Goal: Task Accomplishment & Management: Complete application form

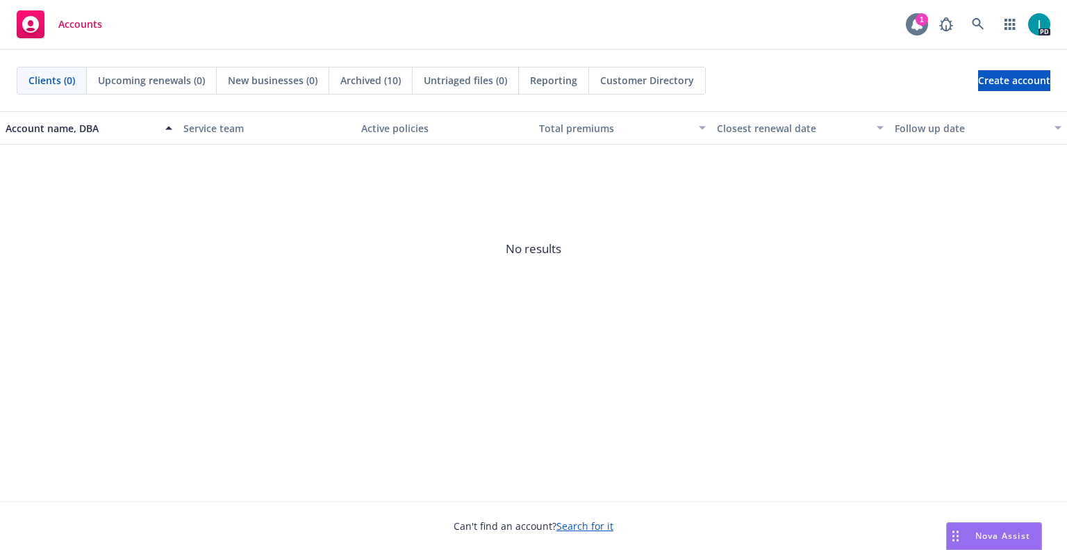
click at [920, 21] on div "1" at bounding box center [922, 19] width 13 height 13
click at [418, 26] on div "Accounts 1 PD" at bounding box center [533, 25] width 1067 height 50
click at [976, 24] on icon at bounding box center [978, 24] width 13 height 13
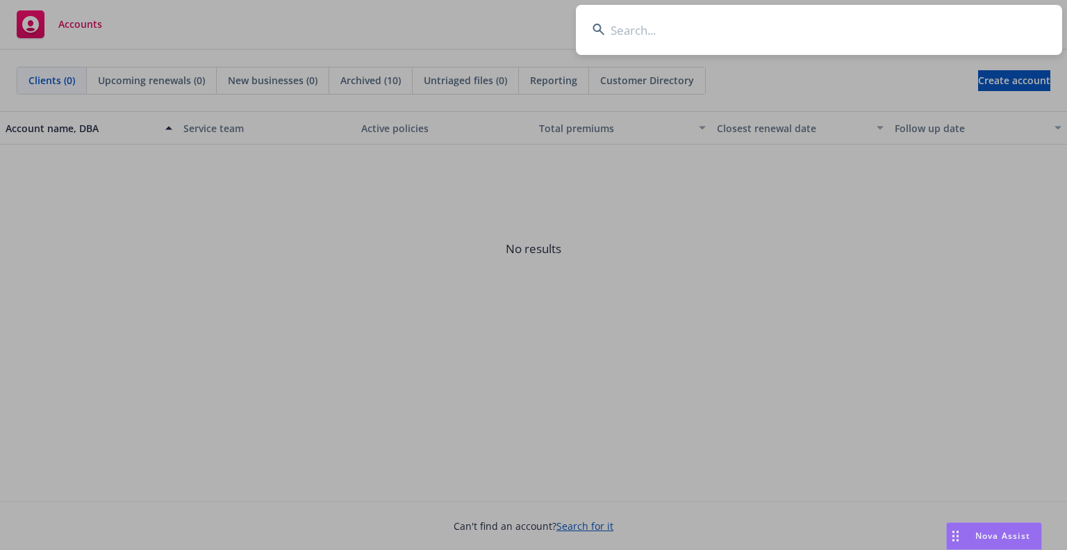
type input "[PERSON_NAME]"
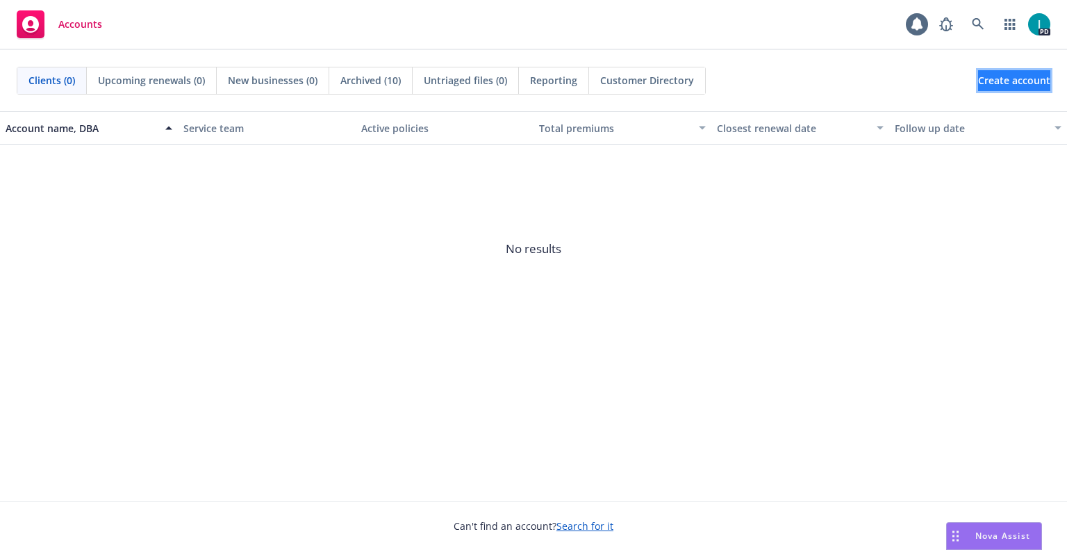
click at [998, 80] on span "Create account" at bounding box center [1014, 80] width 72 height 26
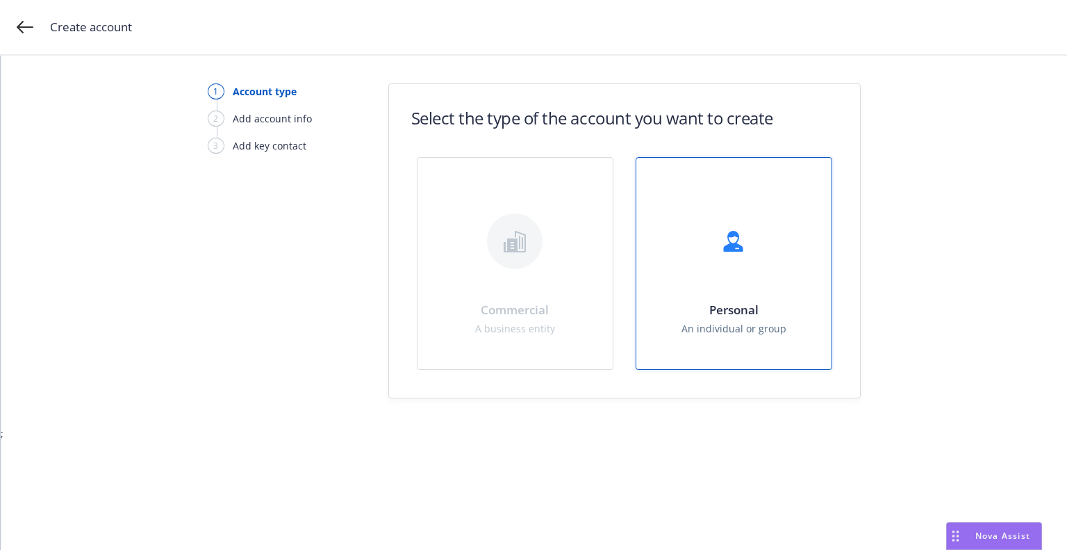
click at [773, 240] on div "Personal An individual or group" at bounding box center [734, 263] width 195 height 211
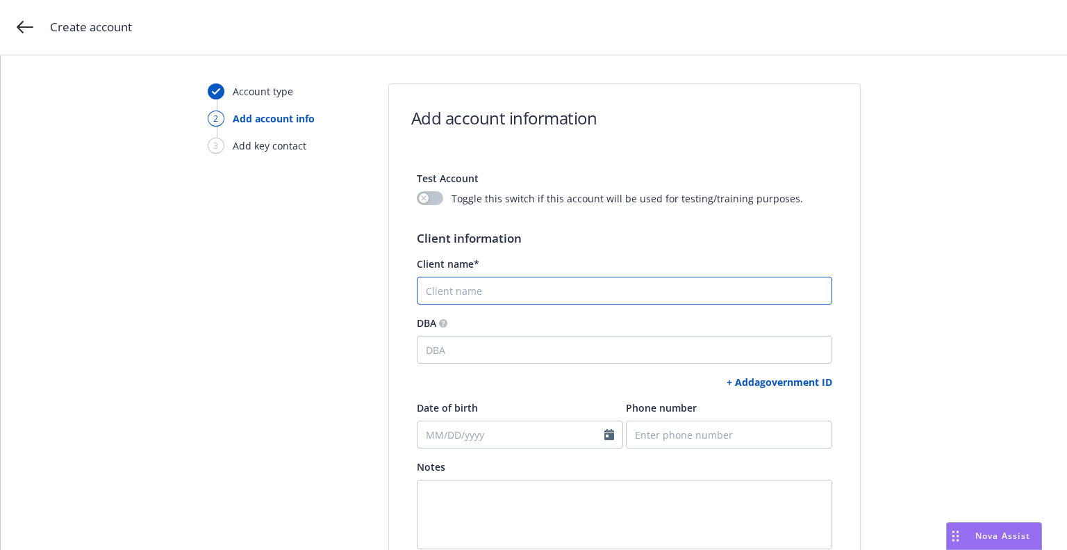
click at [712, 293] on input "Client name*" at bounding box center [625, 291] width 416 height 28
paste input "[PERSON_NAME]"
type input "Eric Hoying"
click at [765, 382] on link "+ Add a government ID" at bounding box center [780, 381] width 106 height 13
select select "US"
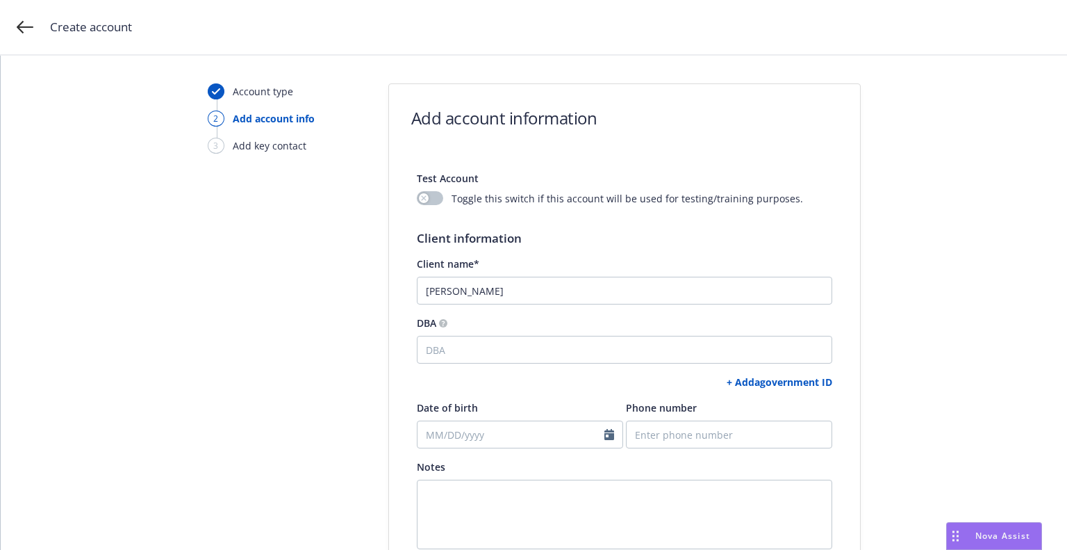
select select "DRIVERS_LICENSE"
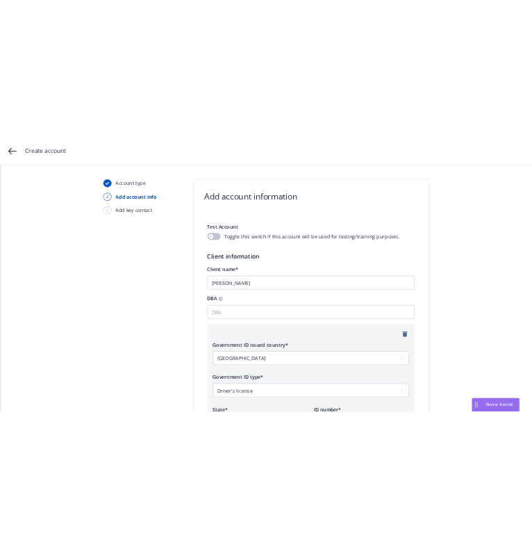
scroll to position [405, 0]
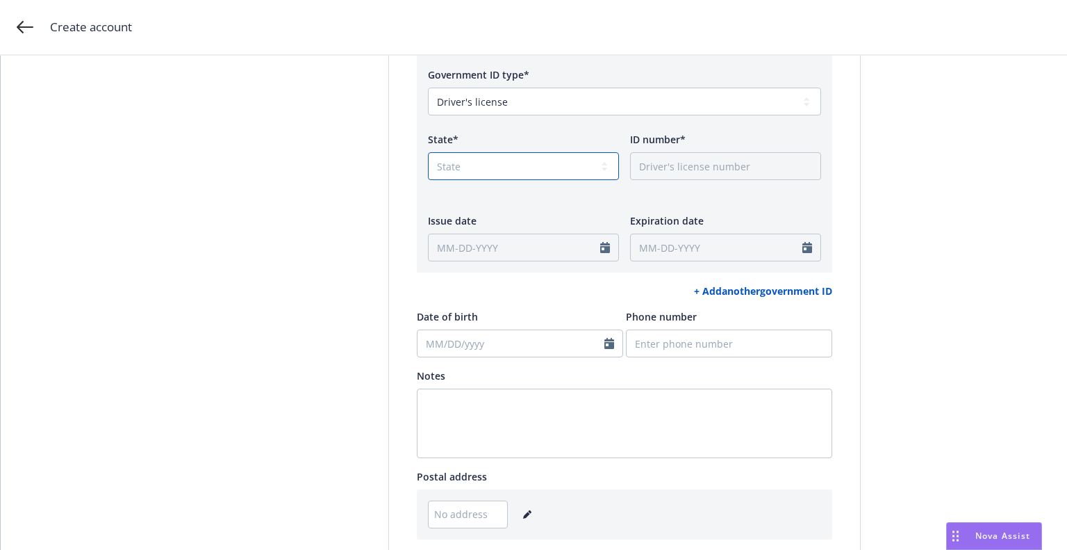
click at [450, 176] on select "State AK AL AR AS AZ CA CO CT DC DE FL FM GA GU HI IA ID IL IN KS KY LA MA MD M…" at bounding box center [523, 166] width 191 height 28
select select "CA"
click at [428, 152] on select "State AK AL AR AS AZ CA CO CT DC DE FL FM GA GU HI IA ID IL IN KS KY LA MA MD M…" at bounding box center [523, 166] width 191 height 28
click at [685, 170] on input "ID number*" at bounding box center [725, 166] width 191 height 28
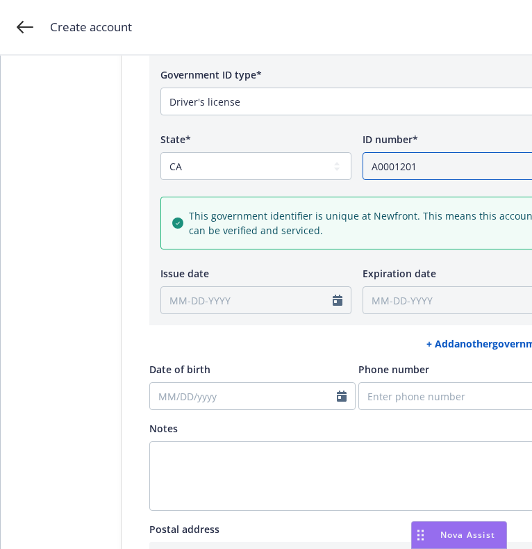
scroll to position [704, 0]
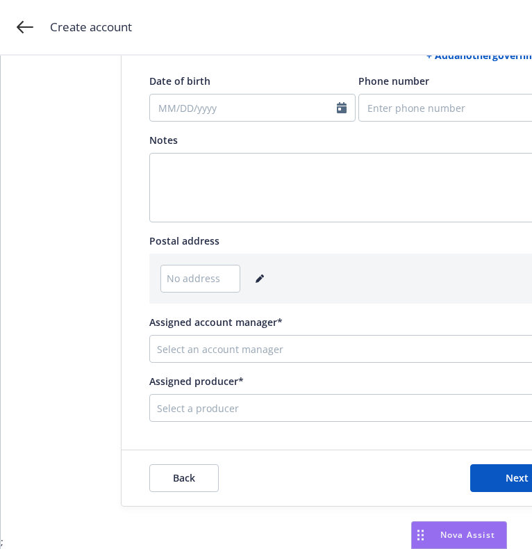
type input "A0001201"
click at [256, 276] on icon "editPencil" at bounding box center [259, 279] width 7 height 7
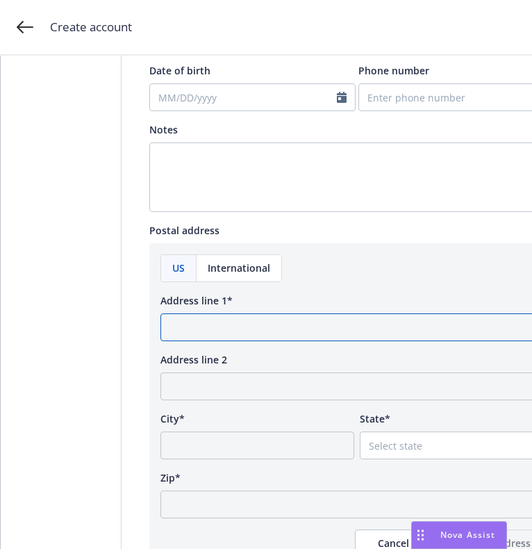
click at [298, 325] on input "Address line 1*" at bounding box center [357, 327] width 393 height 28
paste input "55 Barbaree Way"
type input "55 Barbaree Way"
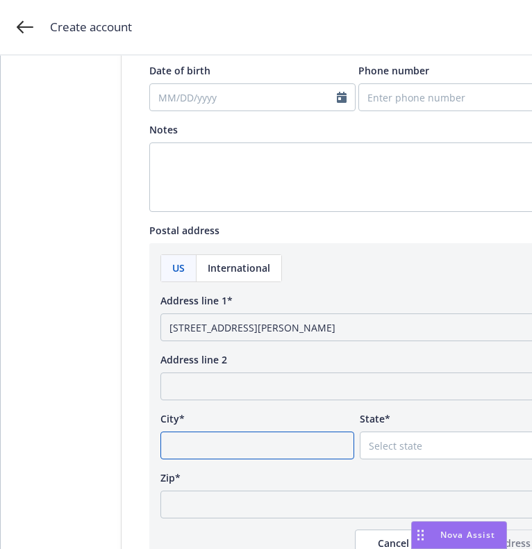
click at [213, 441] on input "City*" at bounding box center [258, 446] width 194 height 28
paste input "Tiburon"
type input "Tiburon"
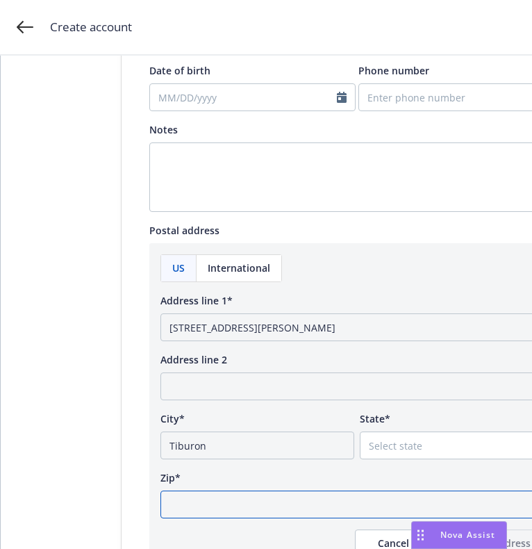
click at [370, 504] on input "Zip*" at bounding box center [357, 505] width 393 height 28
paste input "94920"
type input "94920"
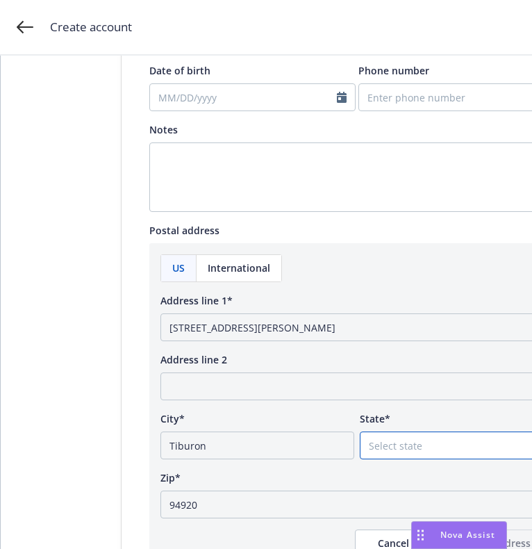
click at [410, 445] on select "Select state Alabama Alaska American Samoa Arizona Arkansas Baker Island Califo…" at bounding box center [457, 446] width 194 height 28
select select "CA"
click at [304, 484] on div "Zip*" at bounding box center [357, 477] width 393 height 15
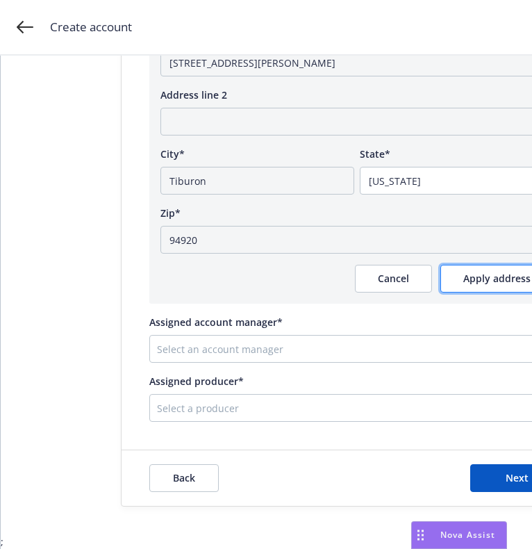
click at [469, 274] on span "Apply address" at bounding box center [497, 278] width 67 height 13
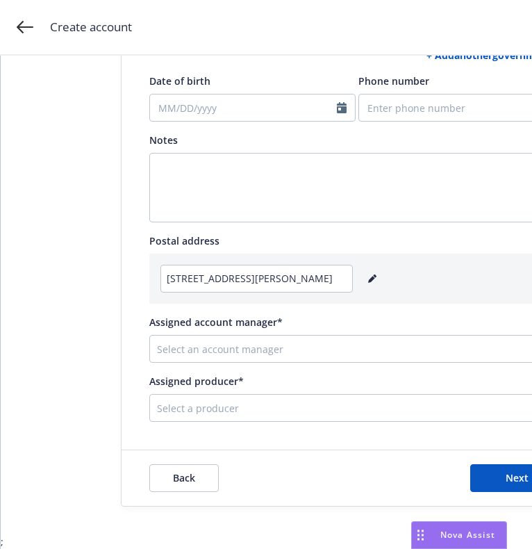
scroll to position [704, 0]
click at [332, 341] on div at bounding box center [346, 349] width 379 height 17
type input "sama"
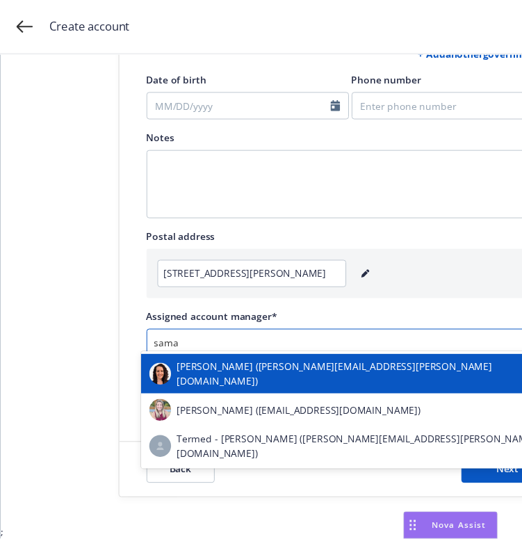
scroll to position [10, 0]
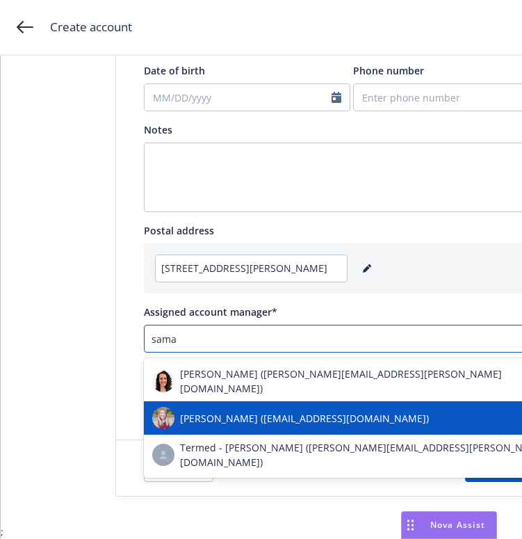
click at [314, 411] on span "Samara Chao (samara.chao@newfront.com)" at bounding box center [304, 418] width 249 height 15
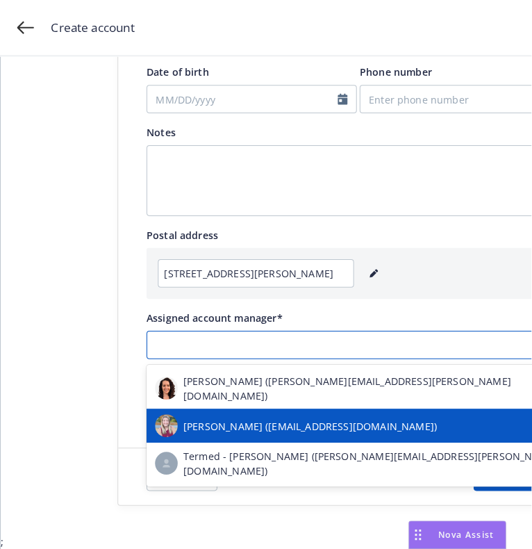
scroll to position [0, 0]
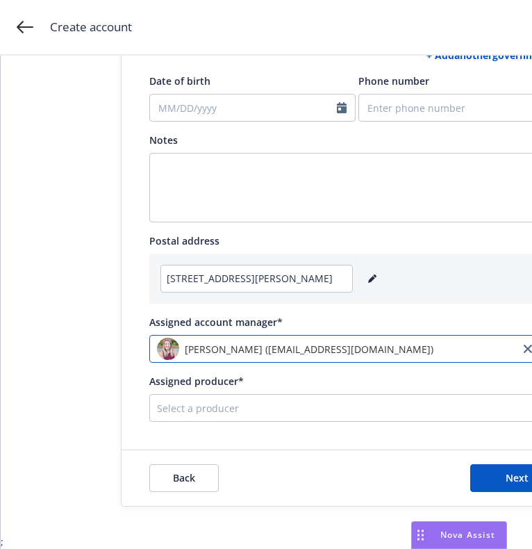
click at [310, 399] on div "Select a producer" at bounding box center [357, 408] width 416 height 28
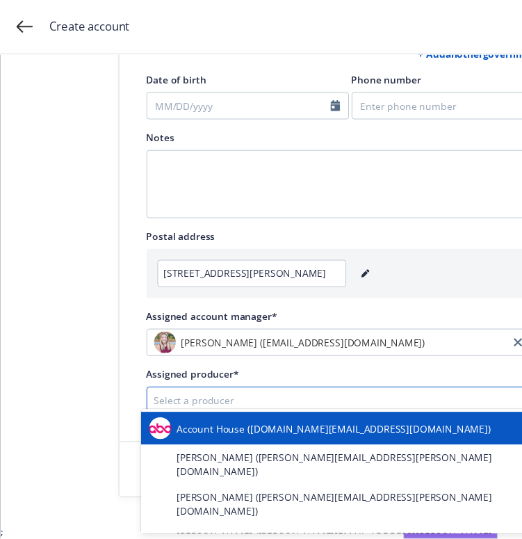
scroll to position [10, 0]
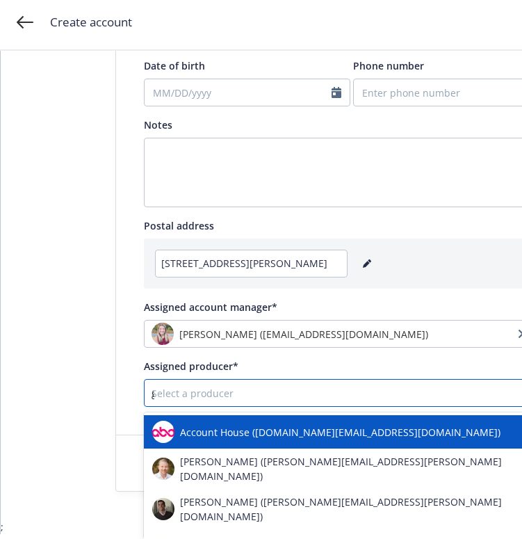
type input "gau"
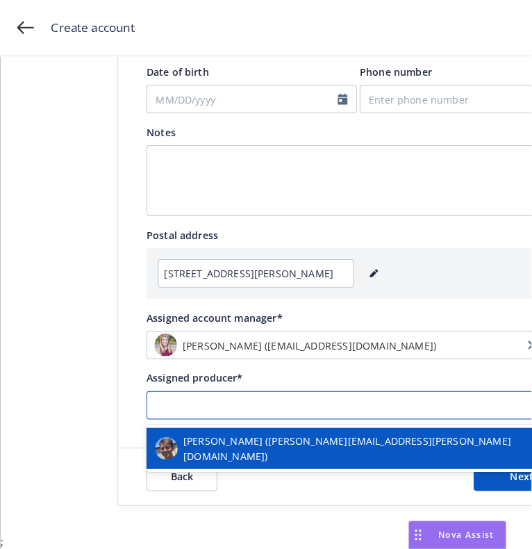
scroll to position [0, 0]
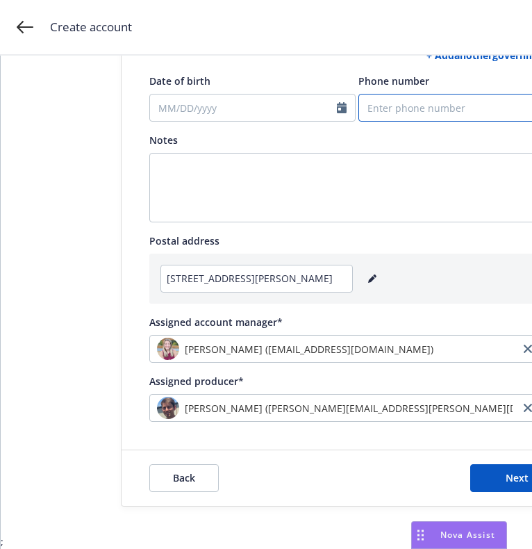
click at [383, 94] on input "Phone number" at bounding box center [462, 108] width 206 height 28
paste input "9377269987"
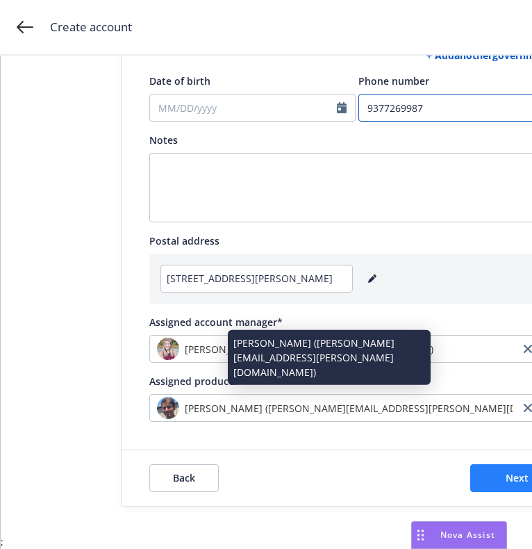
type input "9377269987"
click at [486, 475] on button "Next" at bounding box center [517, 478] width 95 height 28
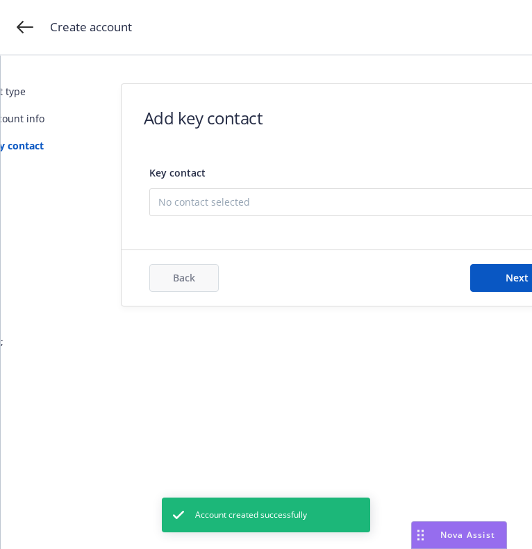
click at [264, 198] on span "No contact selected" at bounding box center [351, 202] width 386 height 15
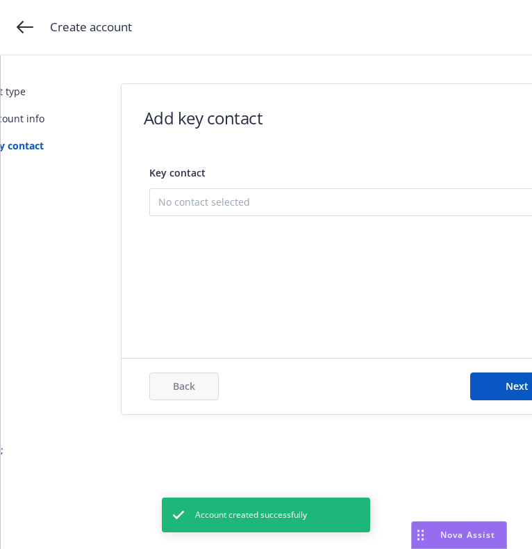
scroll to position [0, 20]
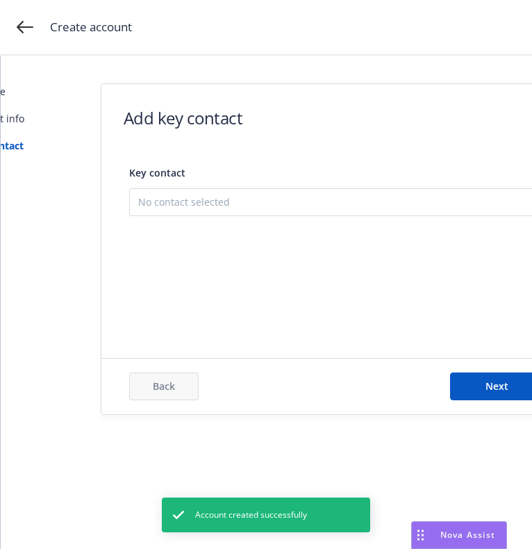
click at [259, 266] on button "Add new contact" at bounding box center [337, 272] width 398 height 28
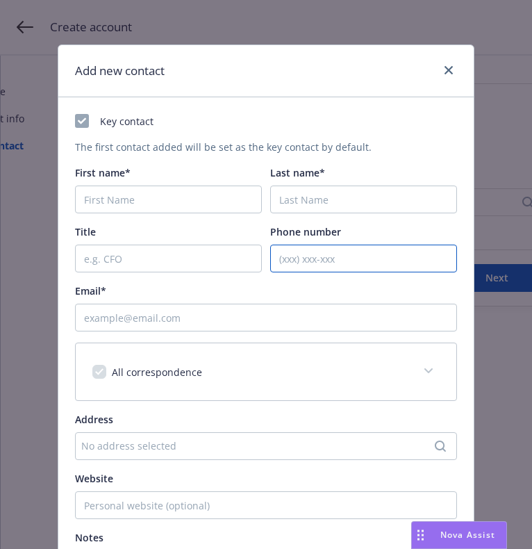
click at [343, 257] on input "Phone number" at bounding box center [363, 259] width 187 height 28
paste input "9377269987"
type input "9377269987"
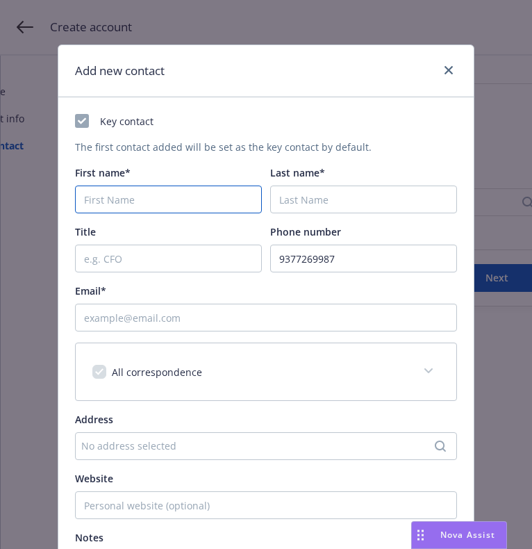
click at [157, 203] on input "First name*" at bounding box center [168, 200] width 187 height 28
paste input "Eric"
type input "Eric"
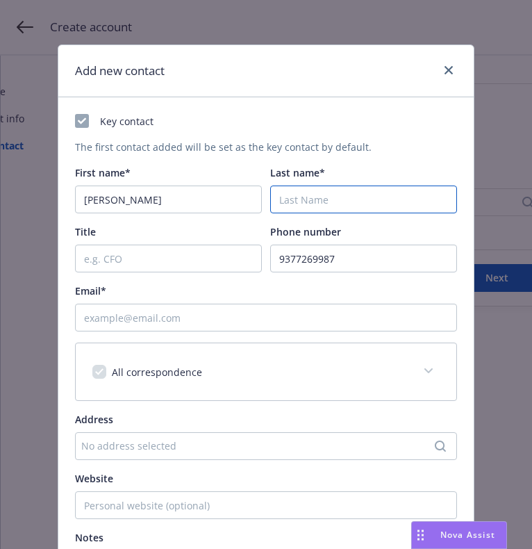
click at [343, 210] on input "Last name*" at bounding box center [363, 200] width 187 height 28
drag, startPoint x: 343, startPoint y: 203, endPoint x: 516, endPoint y: 234, distance: 176.5
click at [373, 209] on input "Last name*" at bounding box center [363, 200] width 187 height 28
paste input "Eric"
type input "Eric"
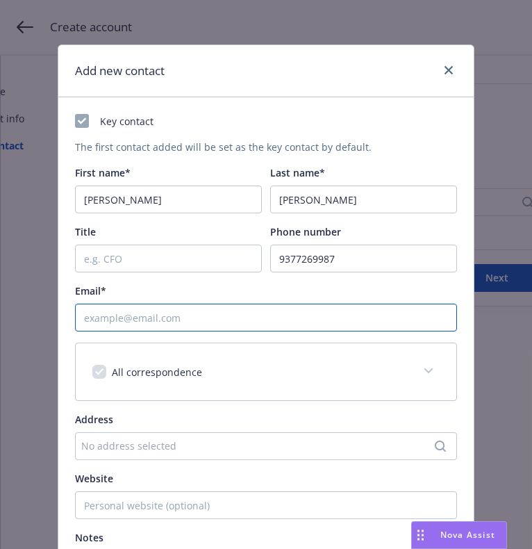
click at [284, 313] on input "Email*" at bounding box center [266, 318] width 382 height 28
paste input "Hoying"
click at [407, 328] on input "Hoying" at bounding box center [266, 318] width 382 height 28
paste input "hoying.et@gmail.com"
type input "hoying.et@gmail.com"
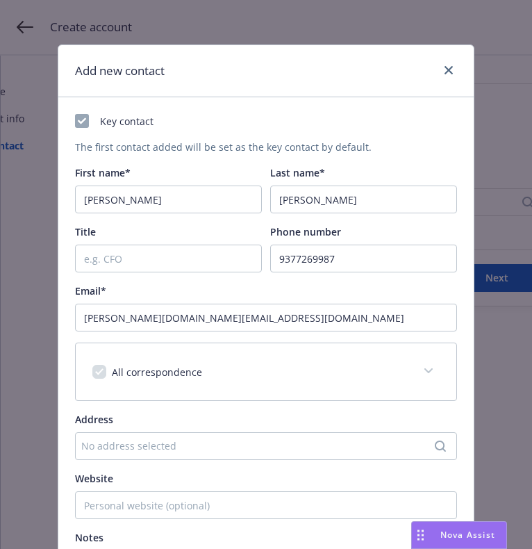
click at [255, 445] on div "No address selected" at bounding box center [259, 446] width 356 height 15
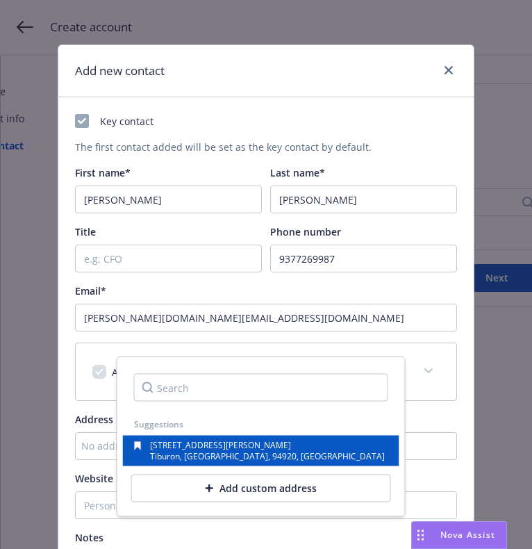
click at [242, 455] on span "Tiburon, CA, 94920, USA" at bounding box center [267, 456] width 235 height 12
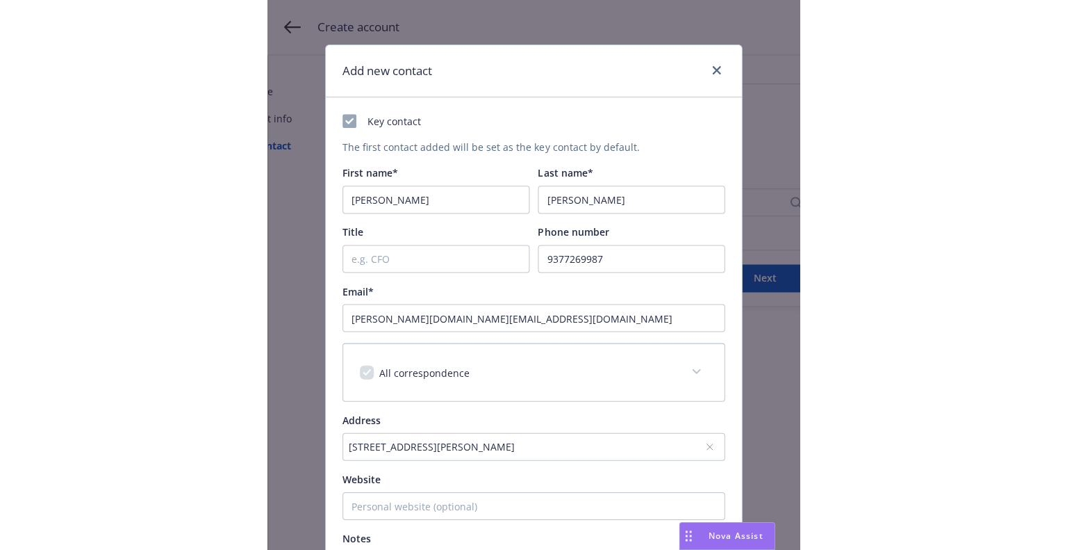
scroll to position [195, 0]
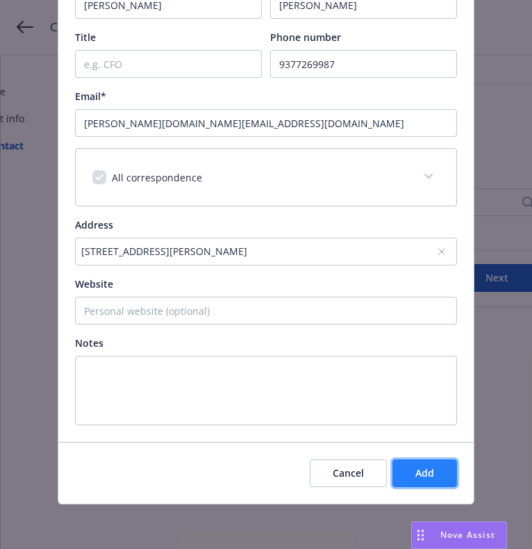
click at [416, 471] on span "Add" at bounding box center [425, 472] width 19 height 13
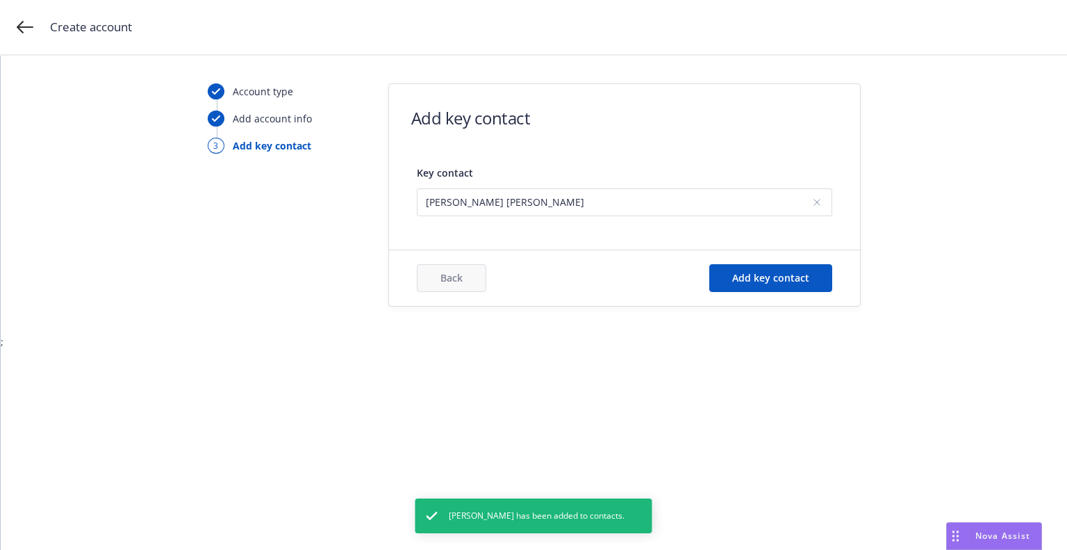
scroll to position [0, 0]
click at [762, 275] on span "Add key contact" at bounding box center [770, 277] width 77 height 13
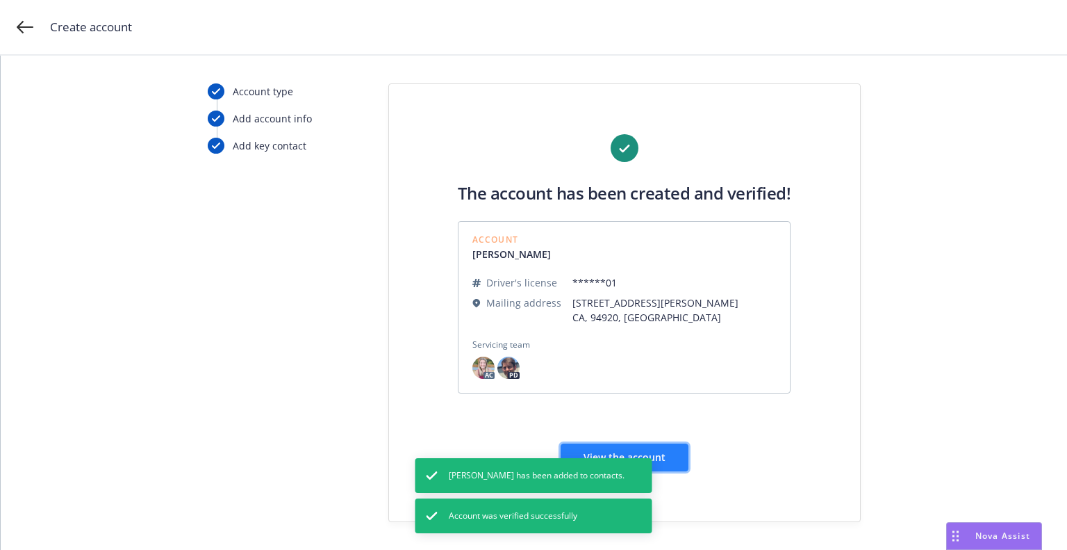
click at [664, 458] on button "View the account" at bounding box center [625, 457] width 128 height 28
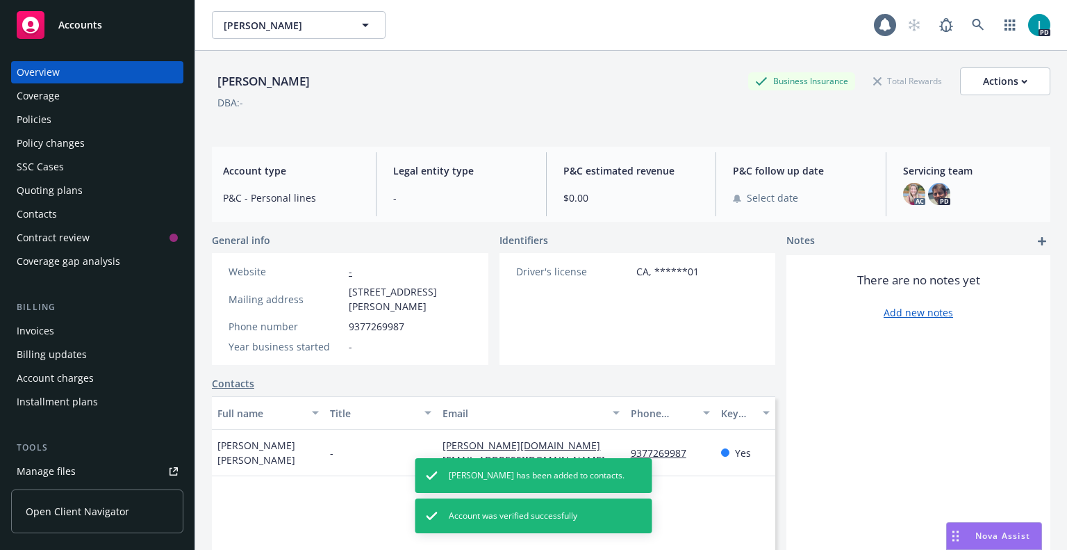
click at [40, 186] on div "Quoting plans" at bounding box center [50, 190] width 66 height 22
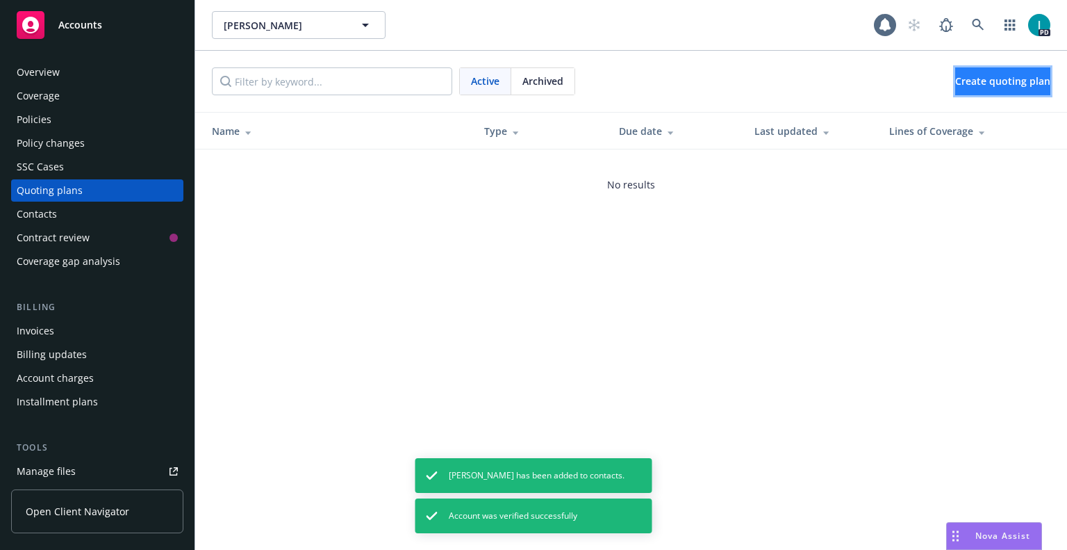
click at [990, 83] on span "Create quoting plan" at bounding box center [1003, 80] width 95 height 13
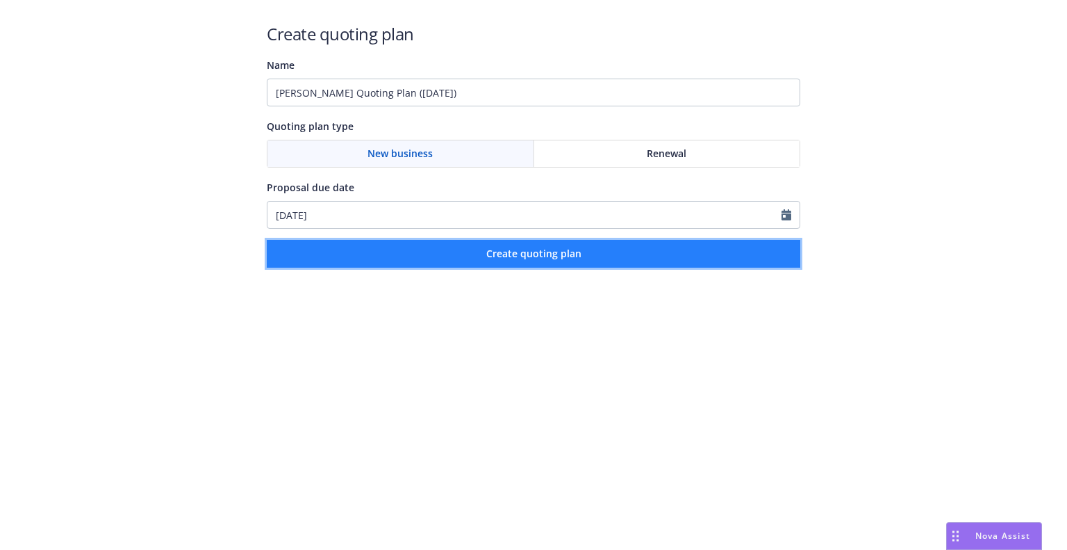
click at [395, 250] on button "Create quoting plan" at bounding box center [534, 254] width 534 height 28
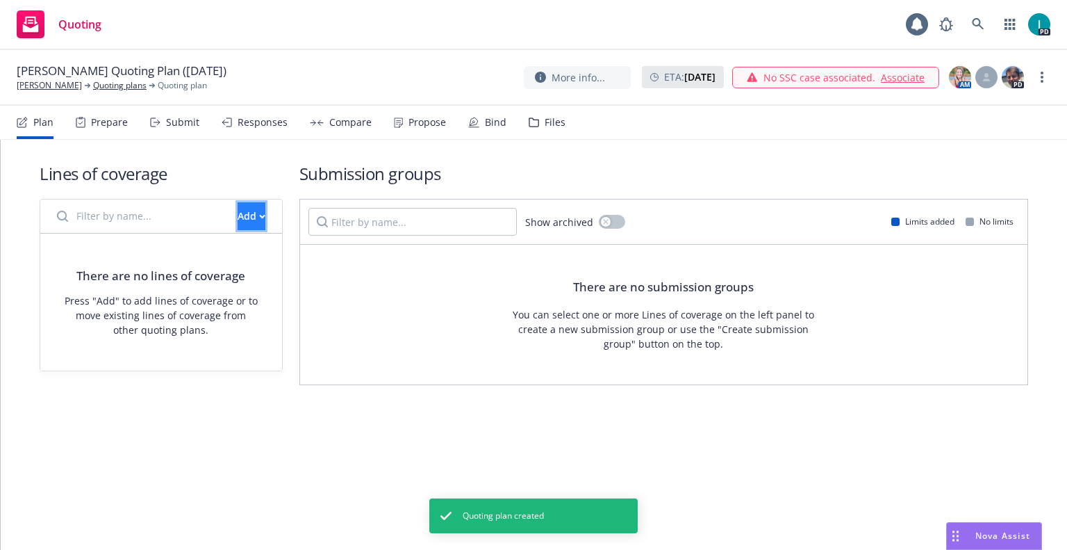
click at [238, 213] on button "Add" at bounding box center [252, 216] width 28 height 28
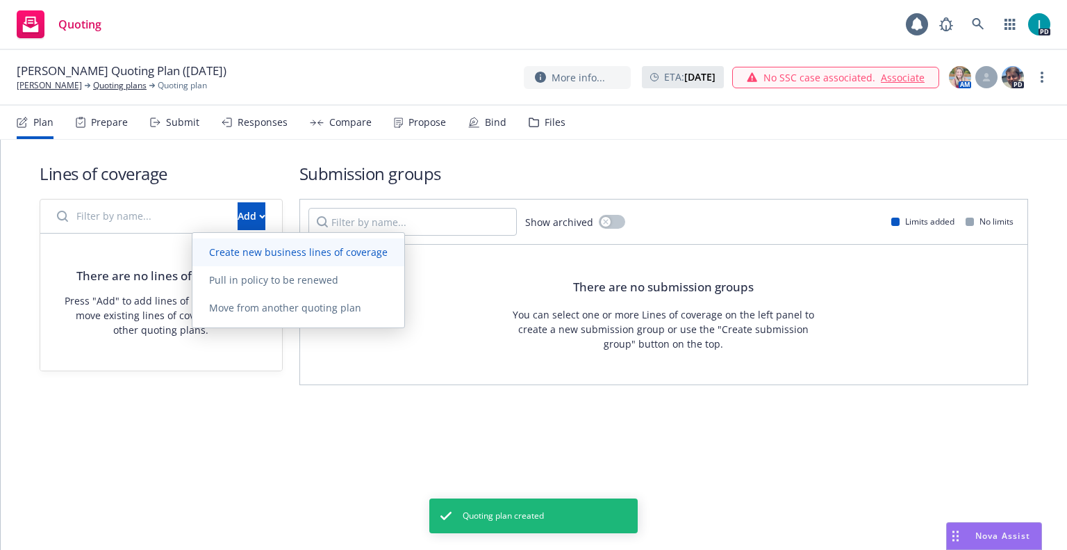
click at [247, 251] on span "Create new business lines of coverage" at bounding box center [298, 251] width 212 height 13
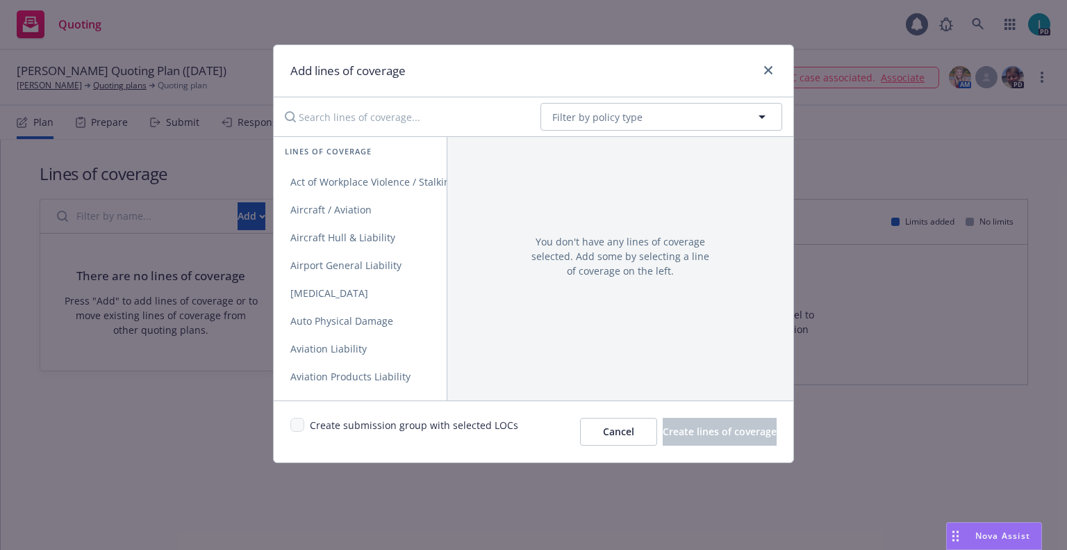
click at [366, 118] on input "Search lines of coverage..." at bounding box center [403, 117] width 253 height 28
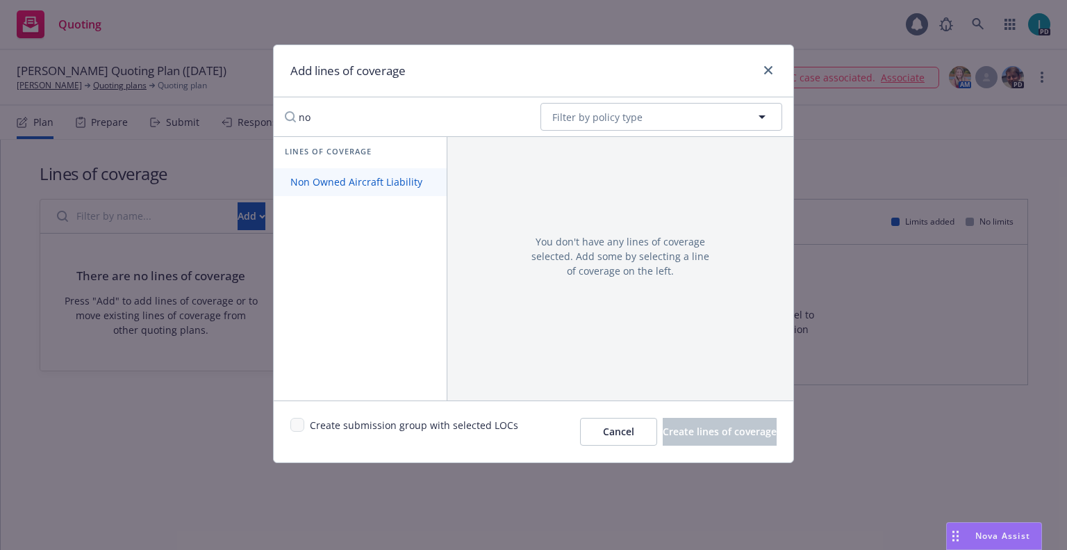
type input "no"
click at [345, 188] on span "Non Owned Aircraft Liability" at bounding box center [356, 181] width 165 height 13
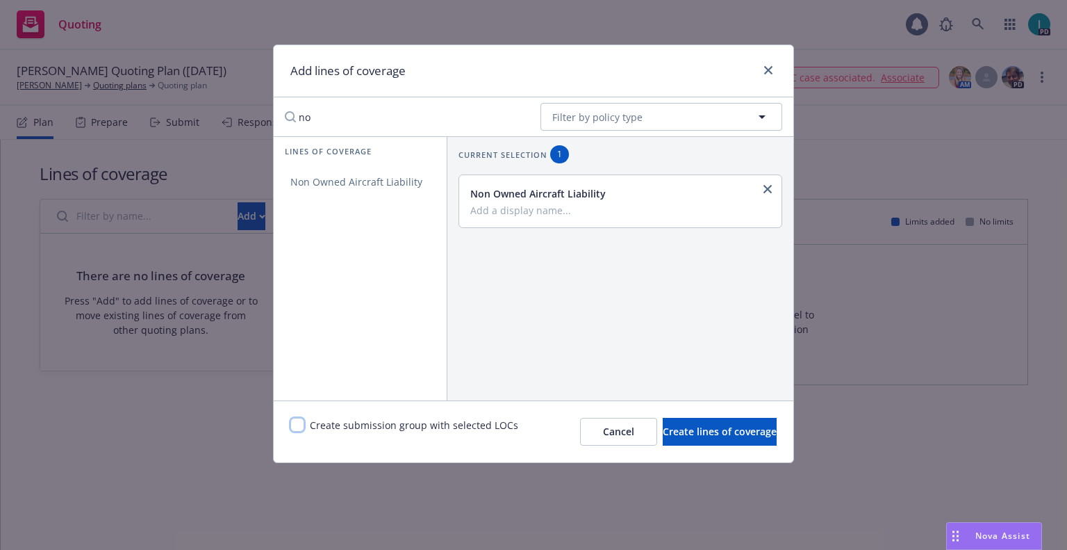
click at [293, 423] on input "checkbox" at bounding box center [297, 425] width 14 height 14
checkbox input "true"
click at [712, 430] on span "Create lines of coverage" at bounding box center [720, 431] width 114 height 13
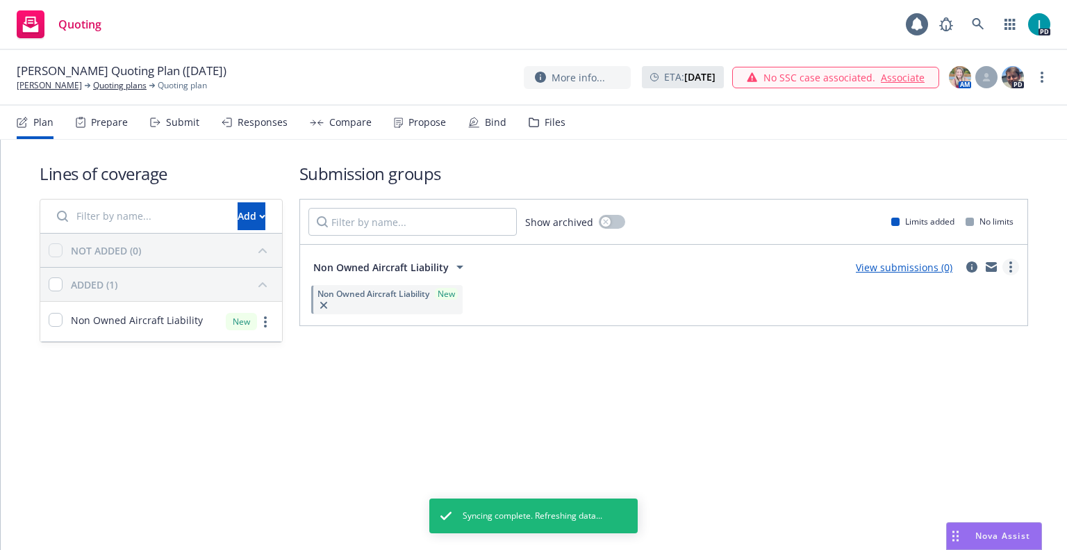
click at [1009, 272] on link "more" at bounding box center [1011, 267] width 17 height 17
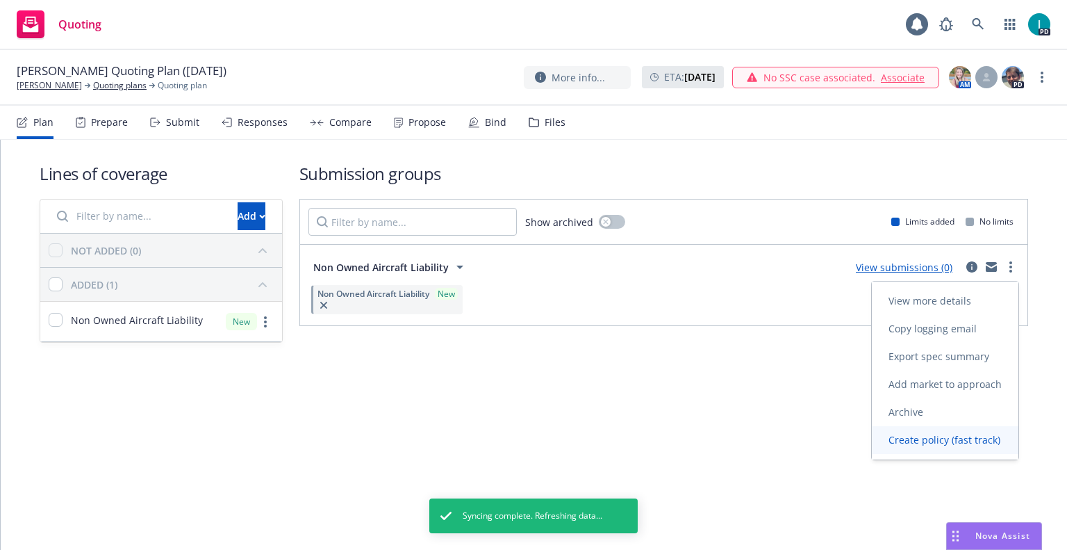
click at [956, 434] on span "Create policy (fast track)" at bounding box center [944, 439] width 145 height 13
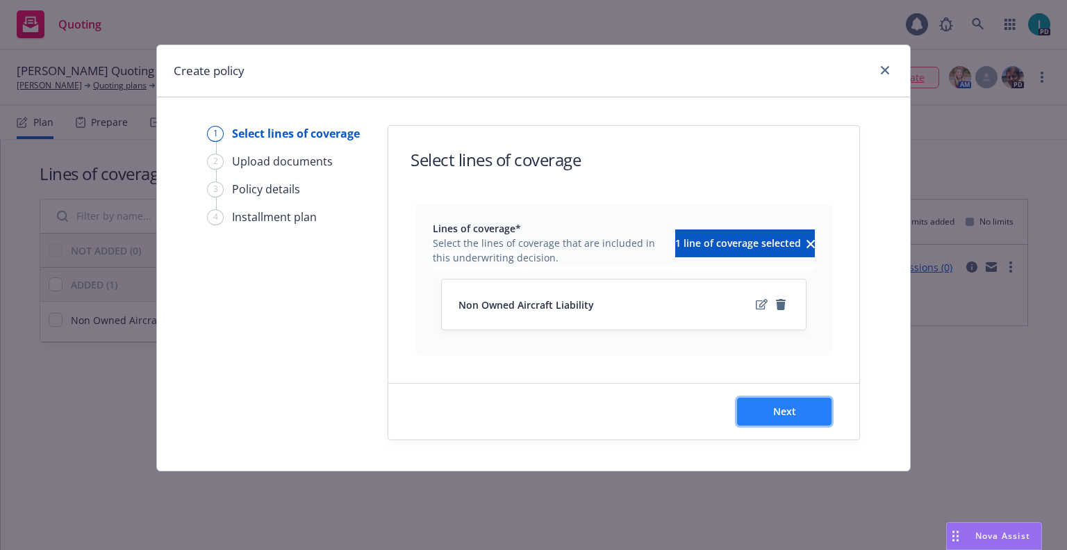
click at [819, 403] on button "Next" at bounding box center [784, 412] width 95 height 28
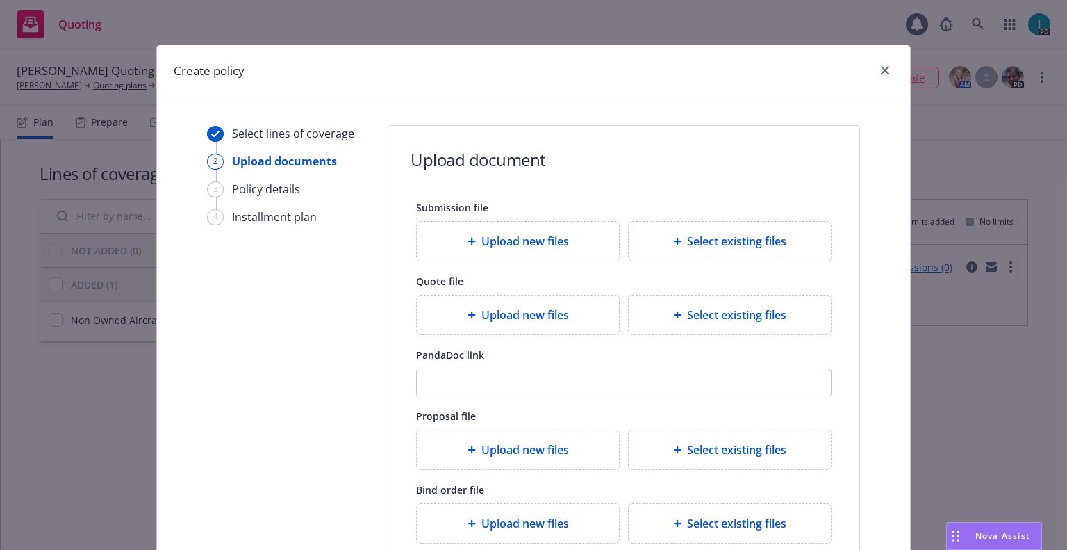
scroll to position [154, 0]
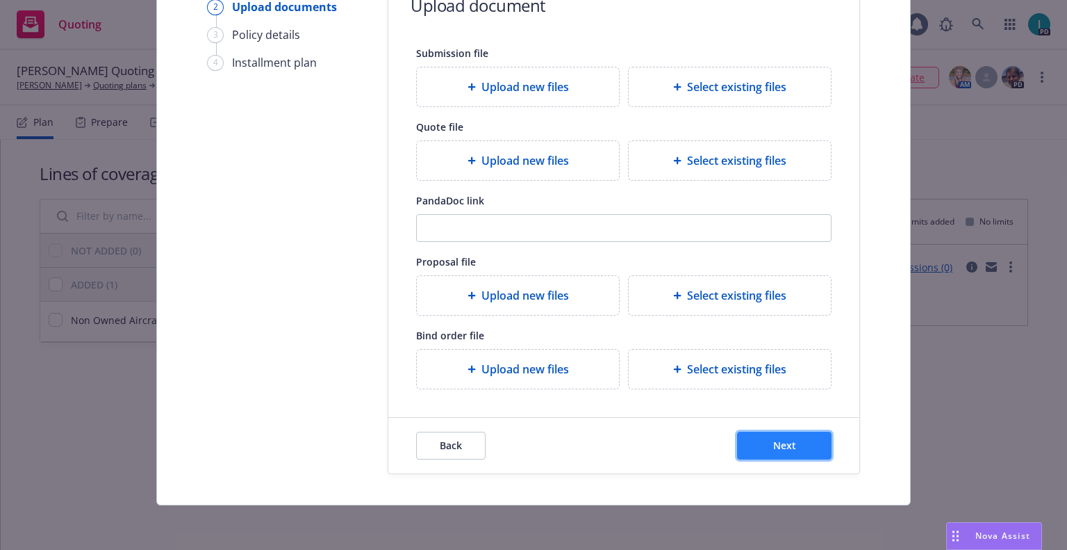
click at [778, 439] on span "Next" at bounding box center [784, 445] width 23 height 13
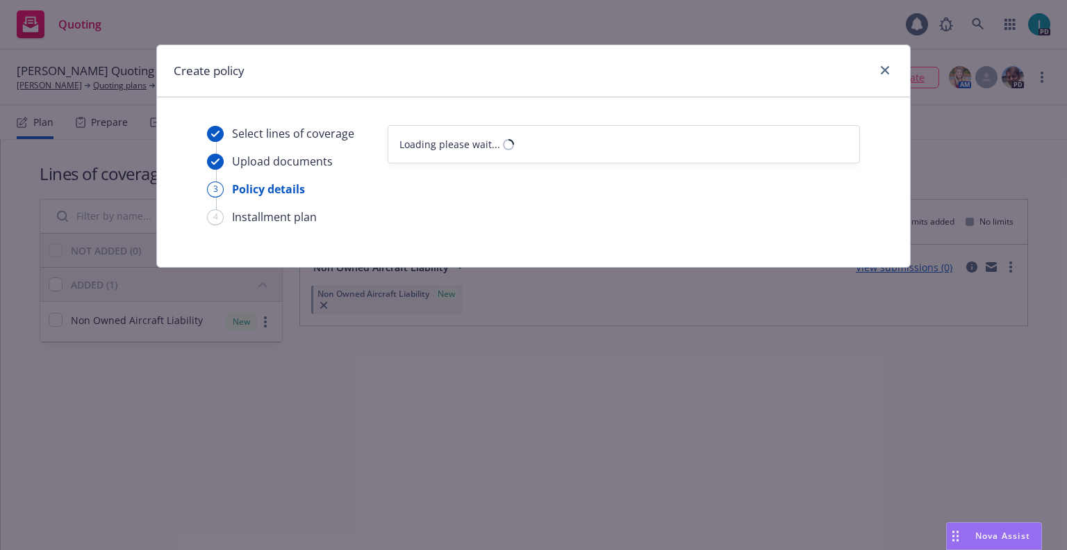
scroll to position [0, 0]
select select "12"
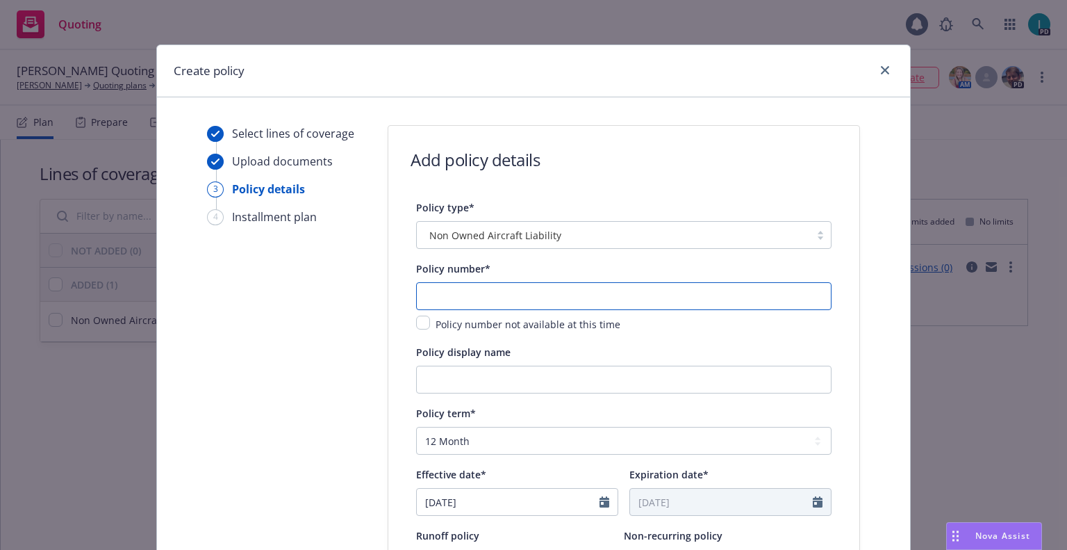
click at [450, 298] on input "text" at bounding box center [624, 296] width 416 height 28
paste input "1001298864-01"
type input "1001298864-01"
select select "8"
click at [500, 490] on input "[DATE]" at bounding box center [508, 502] width 183 height 26
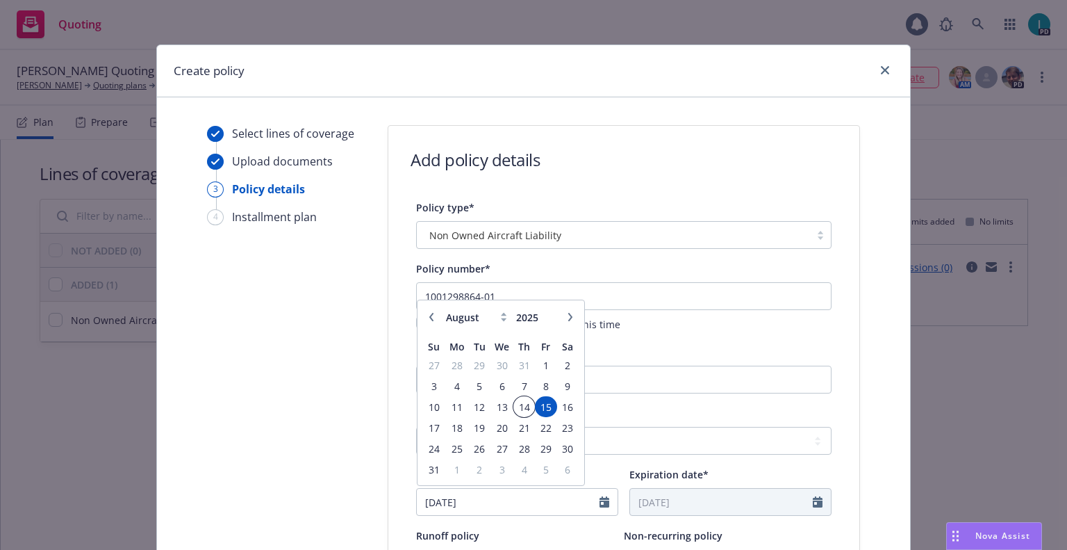
click at [516, 407] on span "14" at bounding box center [524, 406] width 19 height 17
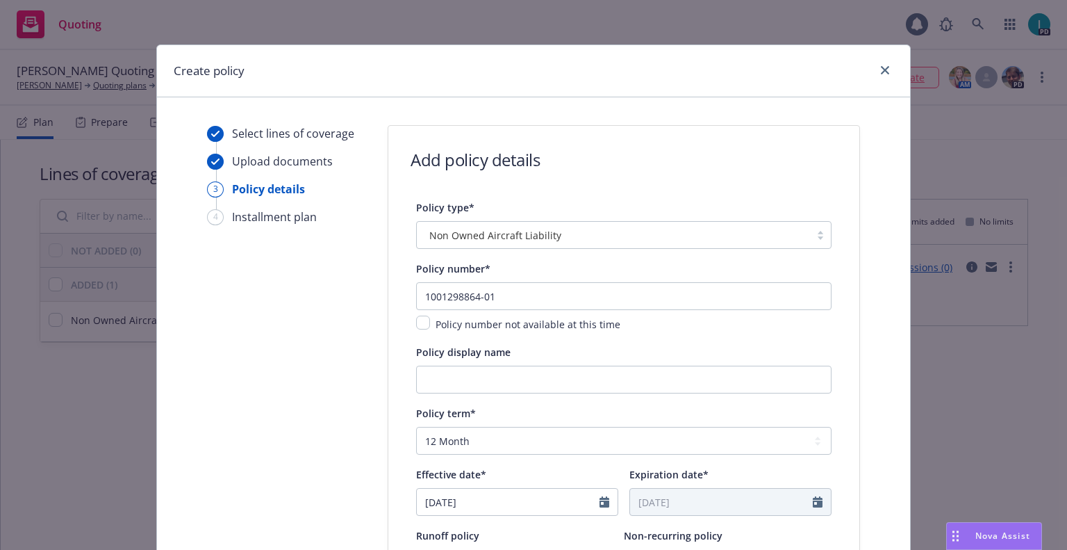
type input "08/14/2025"
type input "08/14/2026"
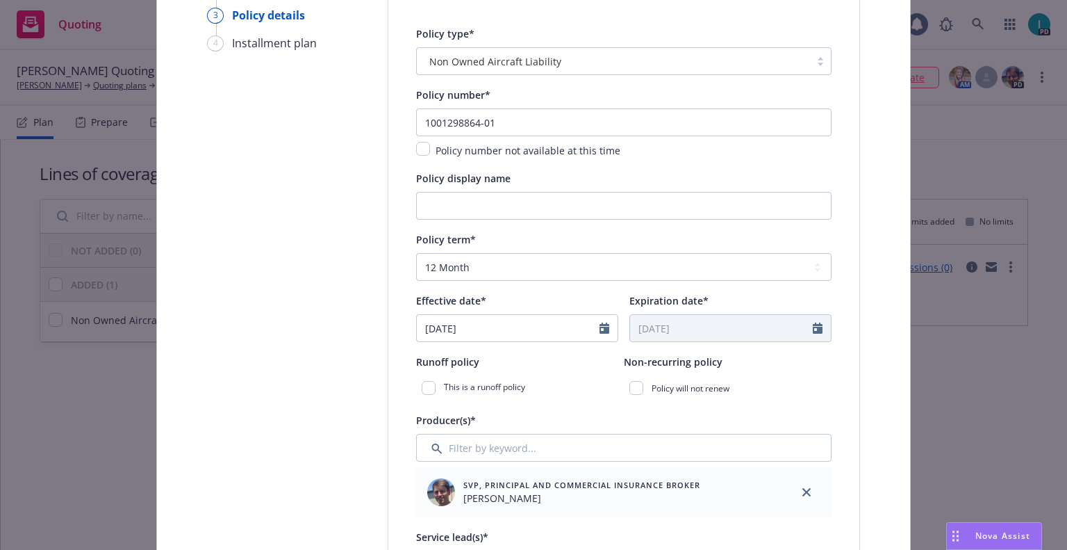
scroll to position [584, 0]
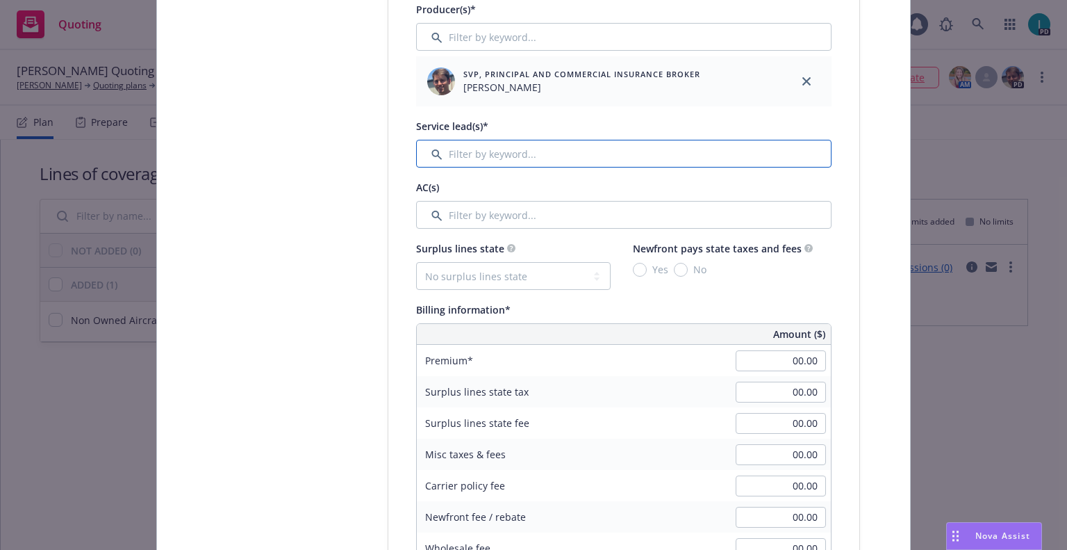
click at [566, 151] on input "Filter by keyword..." at bounding box center [624, 154] width 416 height 28
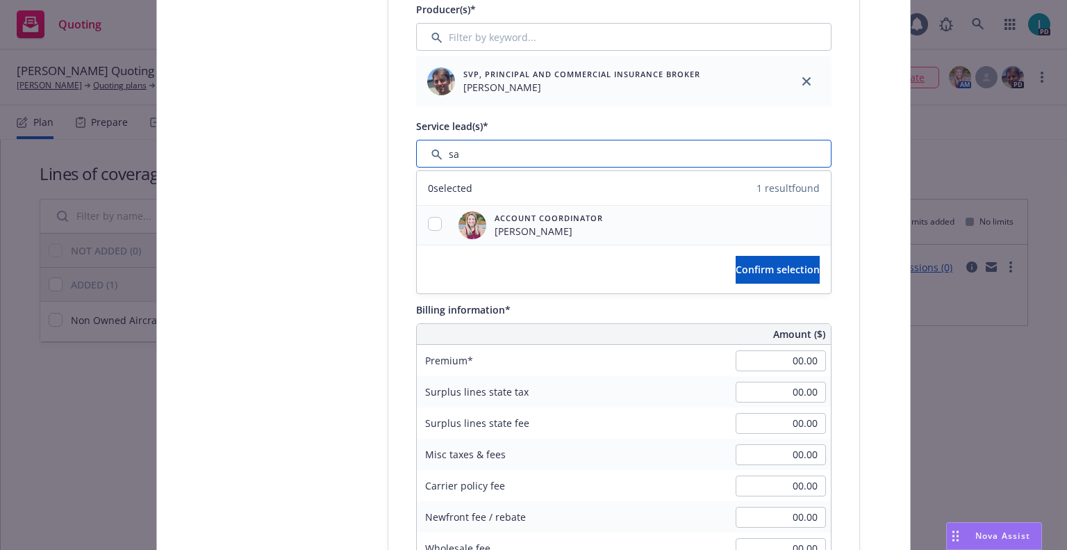
type input "sa"
click at [428, 220] on input "checkbox" at bounding box center [435, 224] width 14 height 14
checkbox input "true"
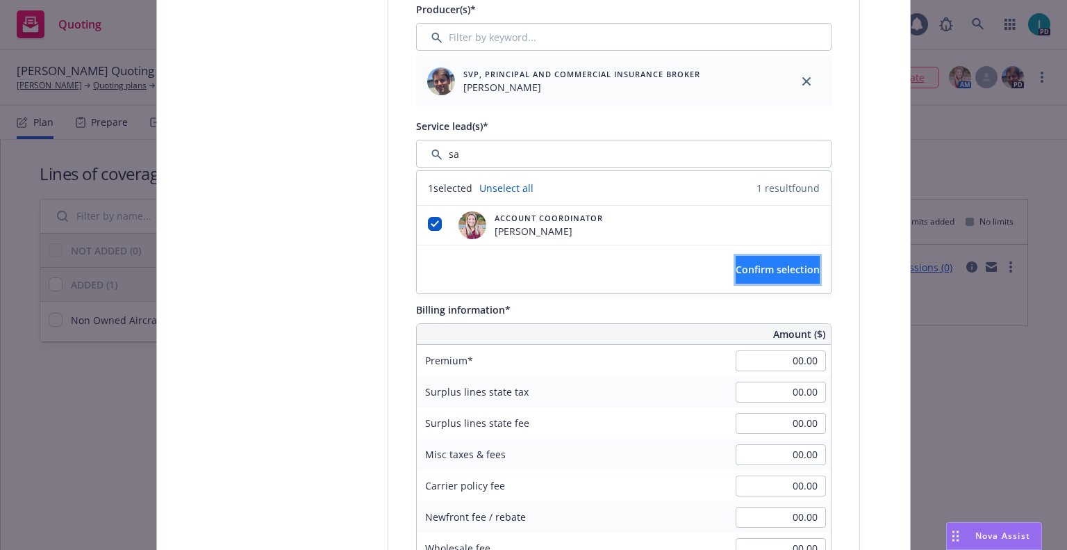
click at [736, 268] on span "Confirm selection" at bounding box center [778, 269] width 84 height 13
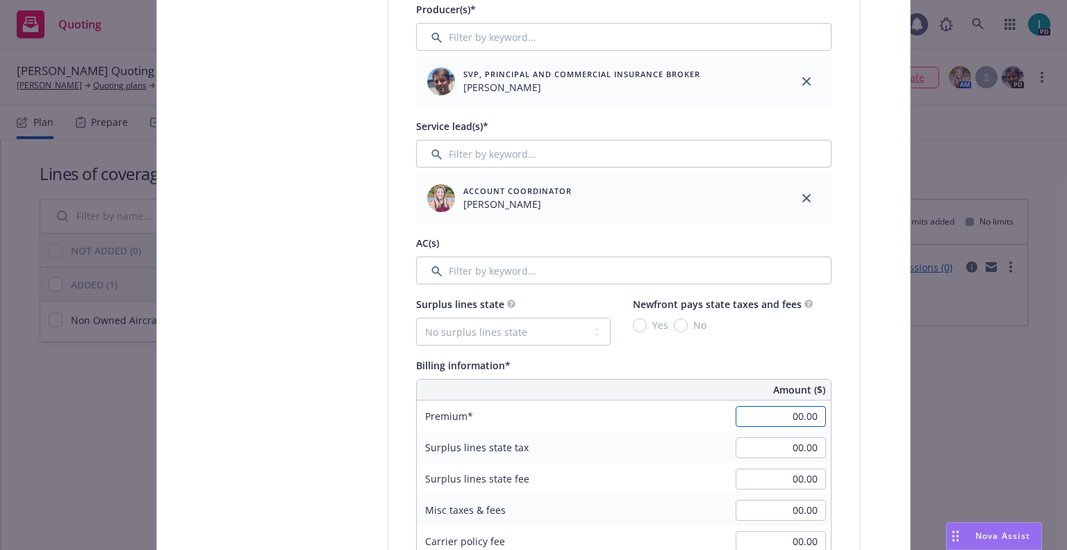
click at [779, 408] on input "00.00" at bounding box center [781, 416] width 90 height 21
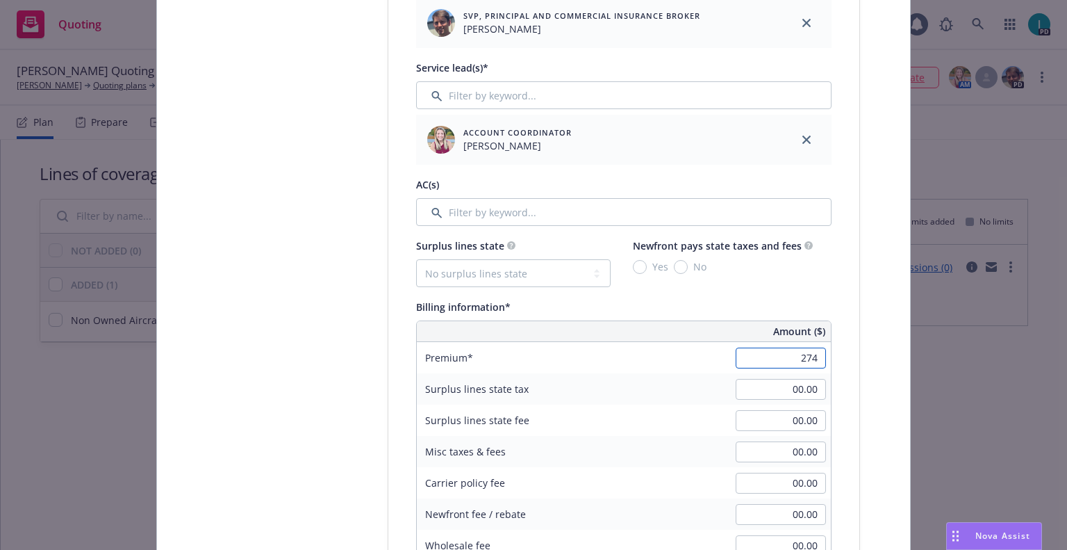
scroll to position [1022, 0]
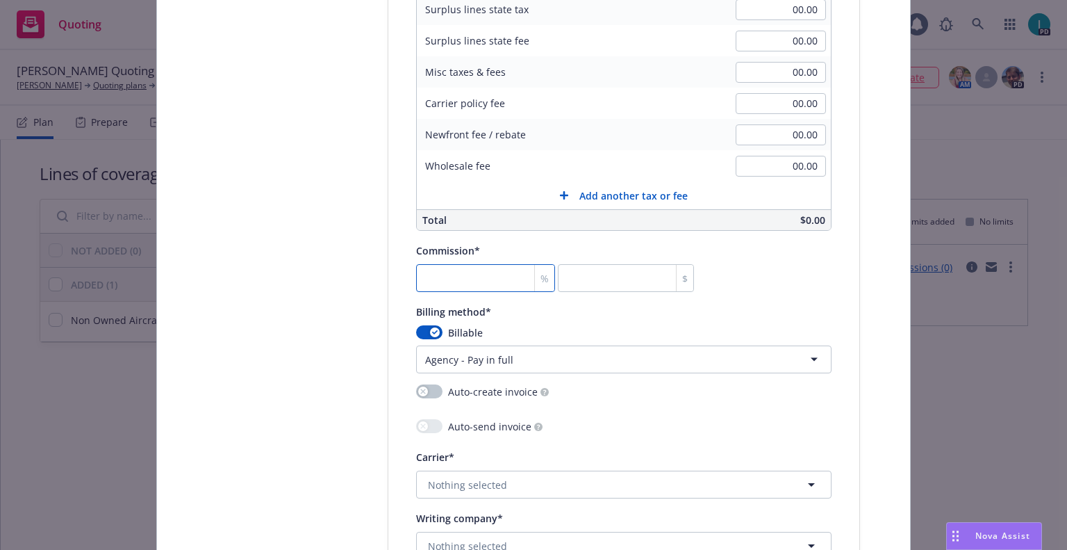
type input "274.00"
click at [498, 281] on input "number" at bounding box center [485, 278] width 139 height 28
type input "2"
type input "5.48"
type input "20"
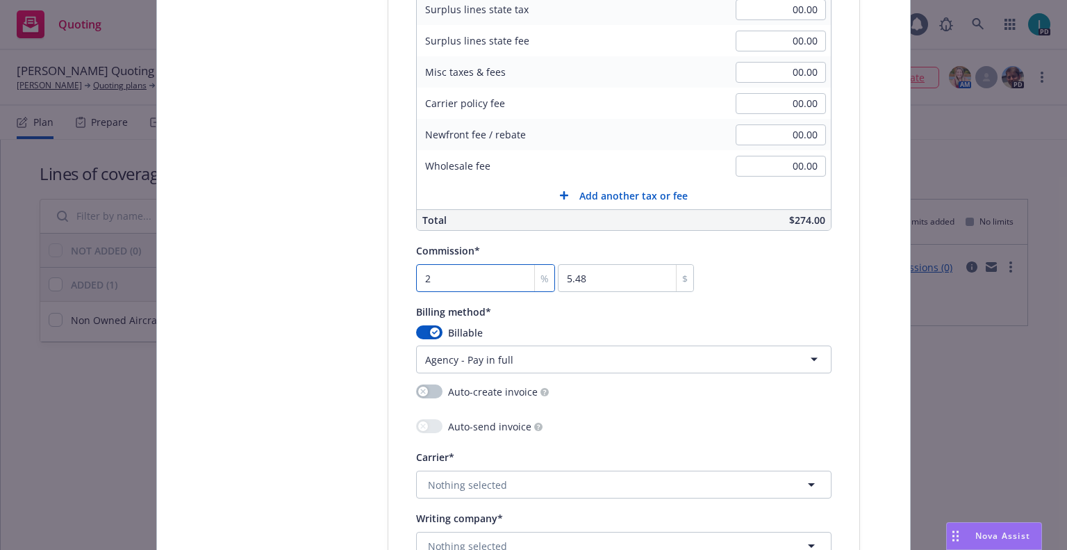
type input "54.8"
type input "20"
click at [526, 354] on html "Quoting 1 PD Eric Hoying Quoting Plan (2025-08-15) Eric Hoying Quoting plans Qu…" at bounding box center [533, 275] width 1067 height 550
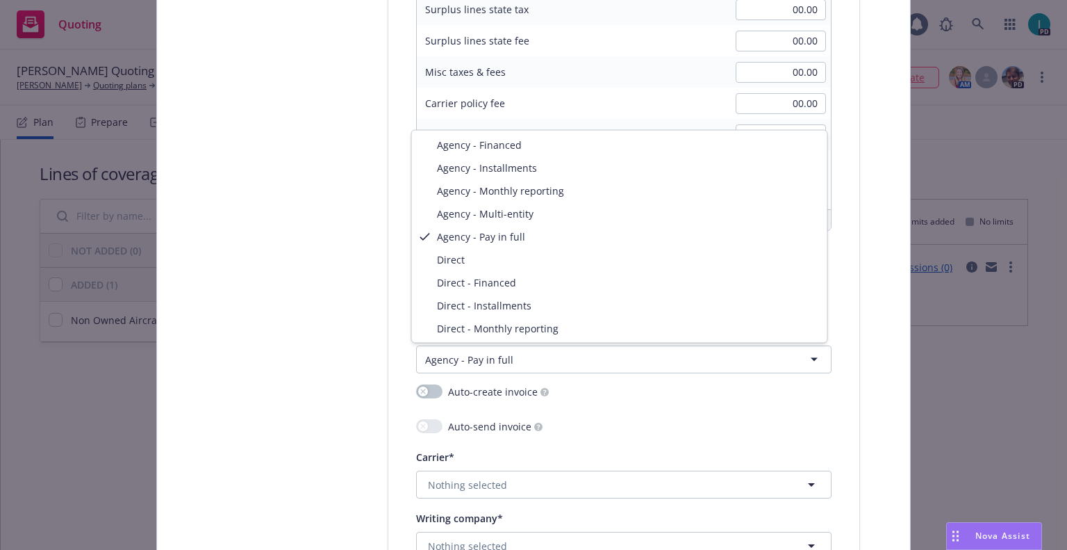
select select "DIRECT"
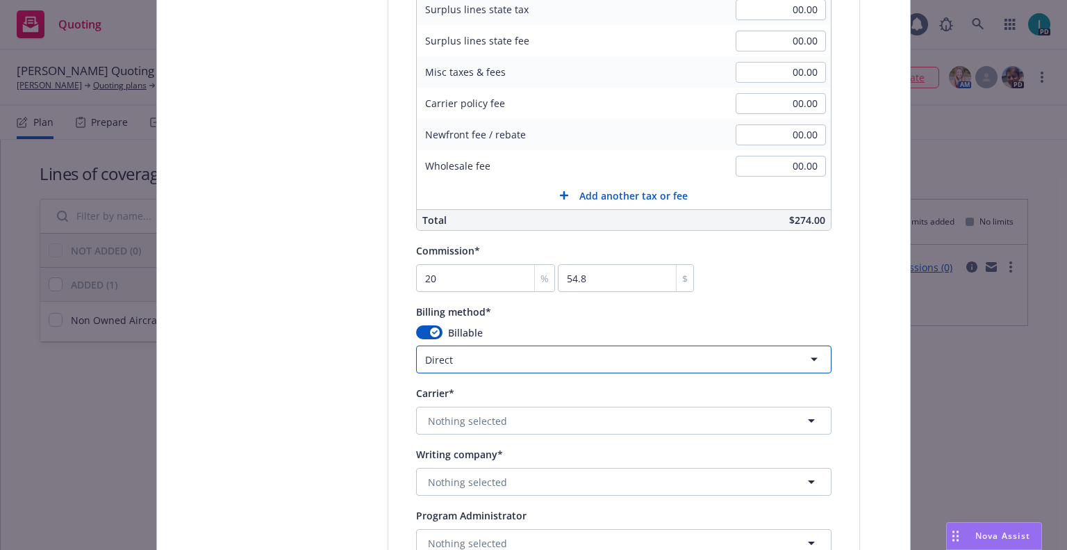
scroll to position [1138, 0]
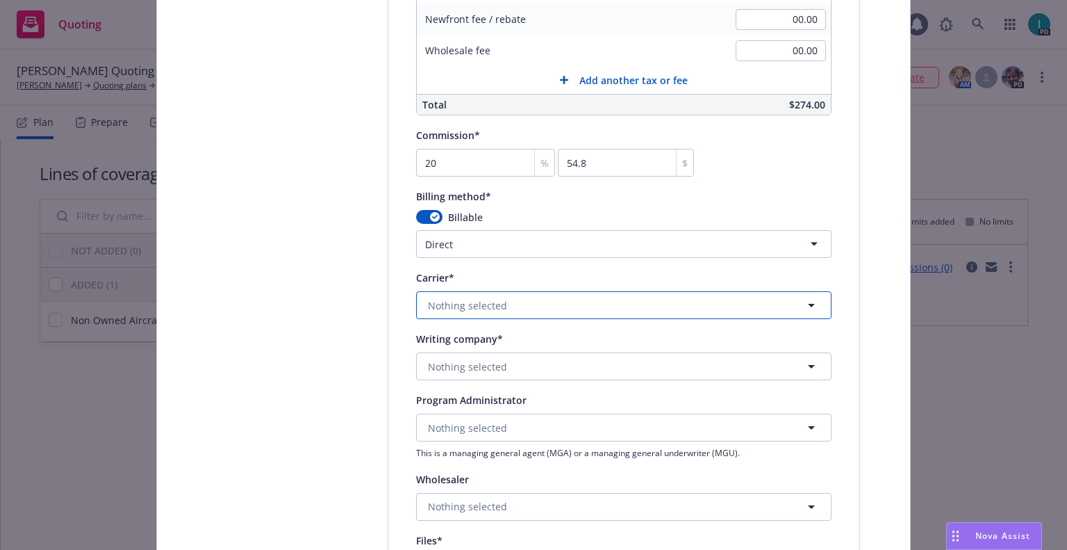
click at [480, 307] on span "Nothing selected" at bounding box center [467, 305] width 79 height 15
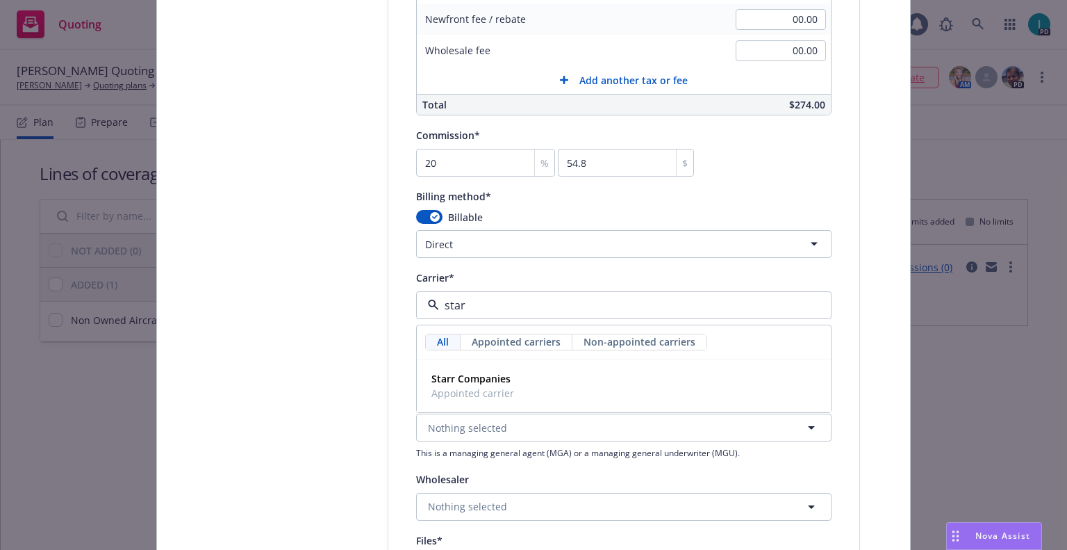
type input "starr"
click at [493, 372] on strong "Starr Companies" at bounding box center [471, 378] width 79 height 13
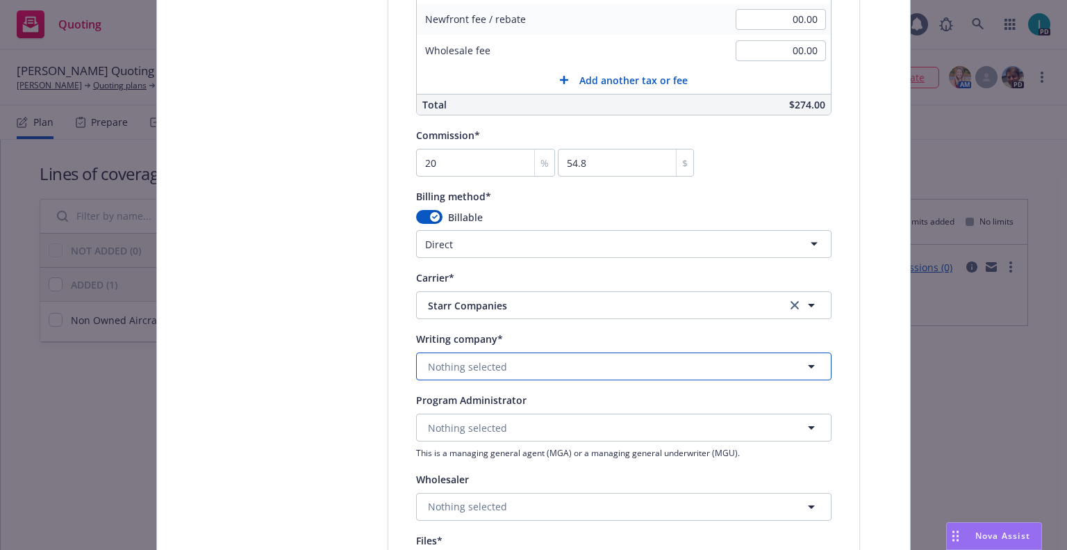
click at [489, 360] on span "Nothing selected" at bounding box center [467, 366] width 79 height 15
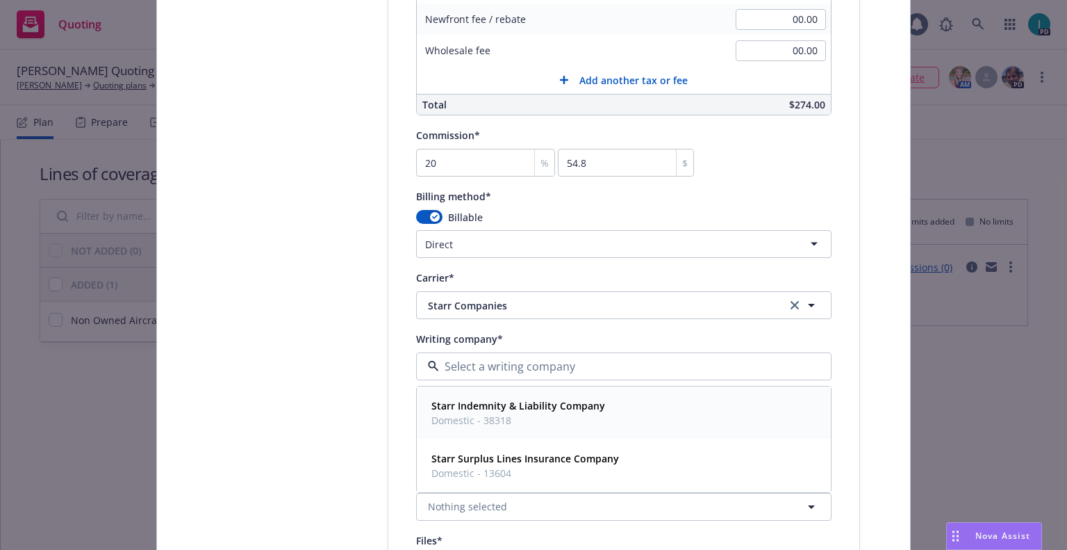
click at [500, 398] on span "Starr Indemnity & Liability Company" at bounding box center [519, 405] width 174 height 15
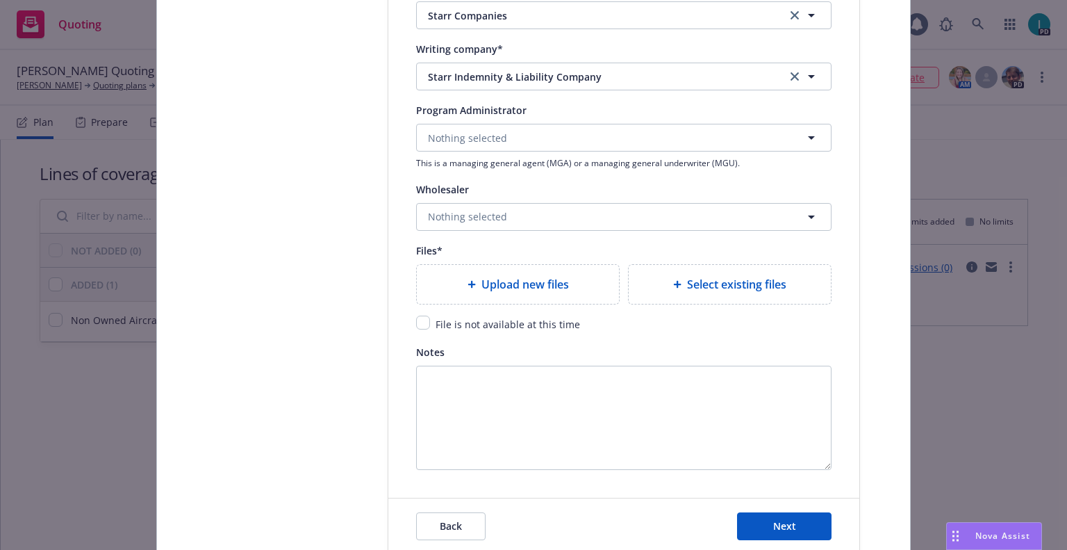
scroll to position [1507, 0]
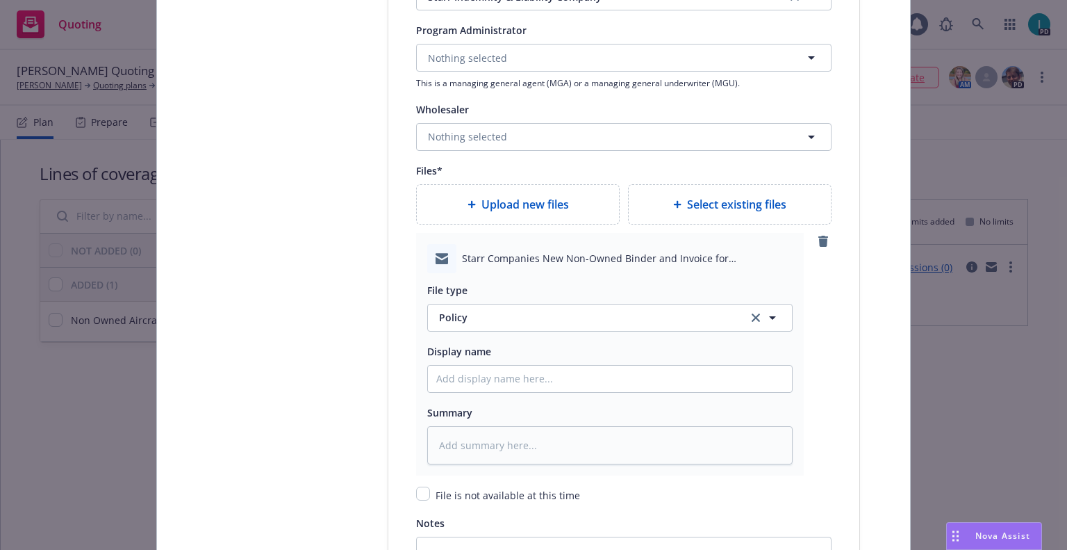
type textarea "x"
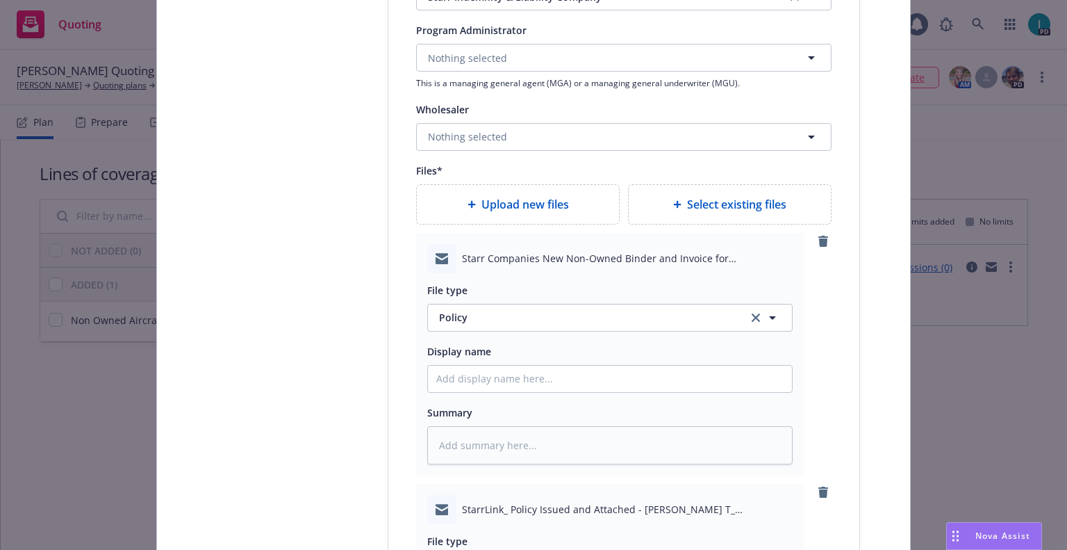
scroll to position [1681, 0]
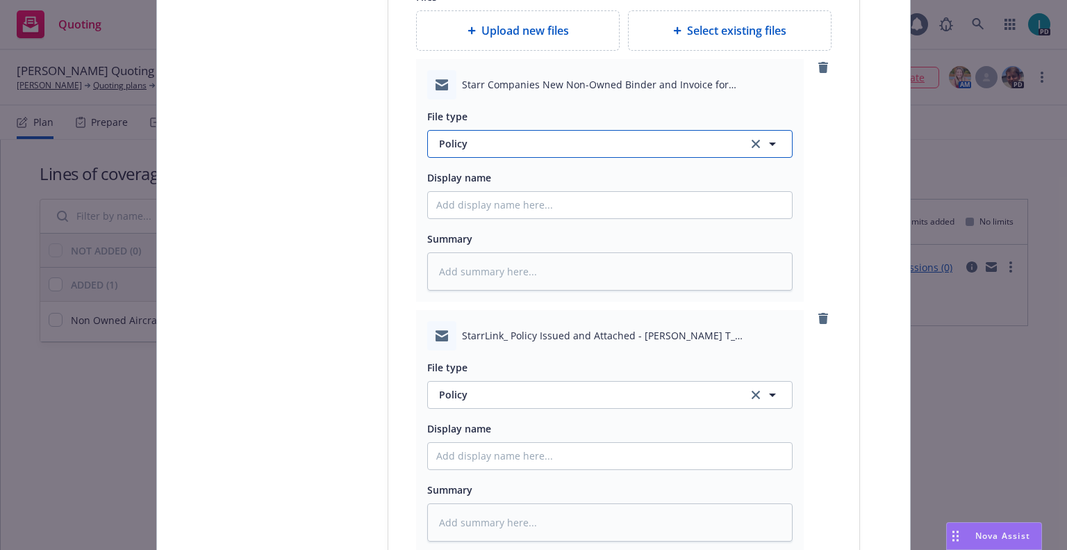
click at [477, 142] on span "Policy" at bounding box center [585, 143] width 293 height 15
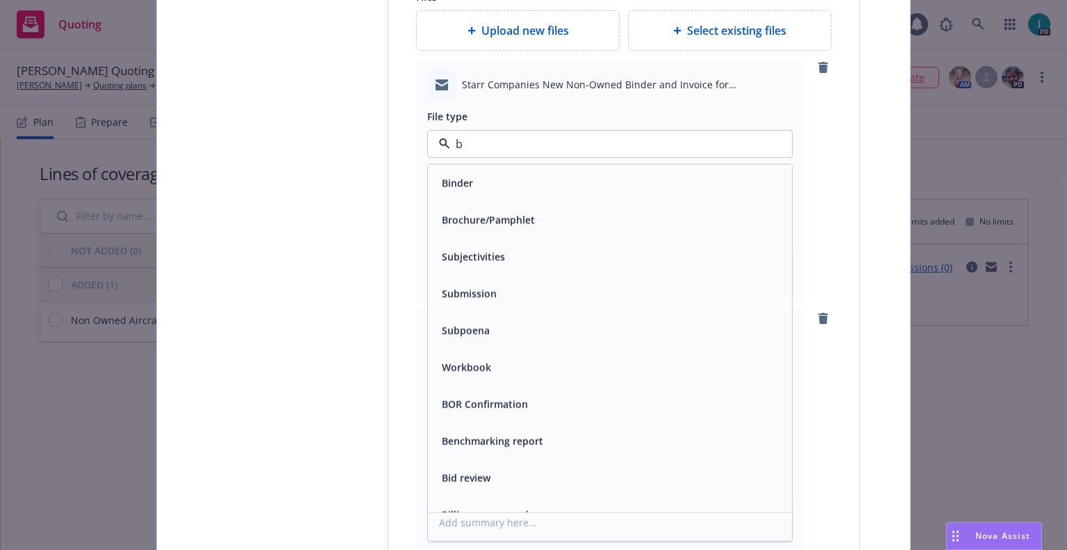
type input "bi"
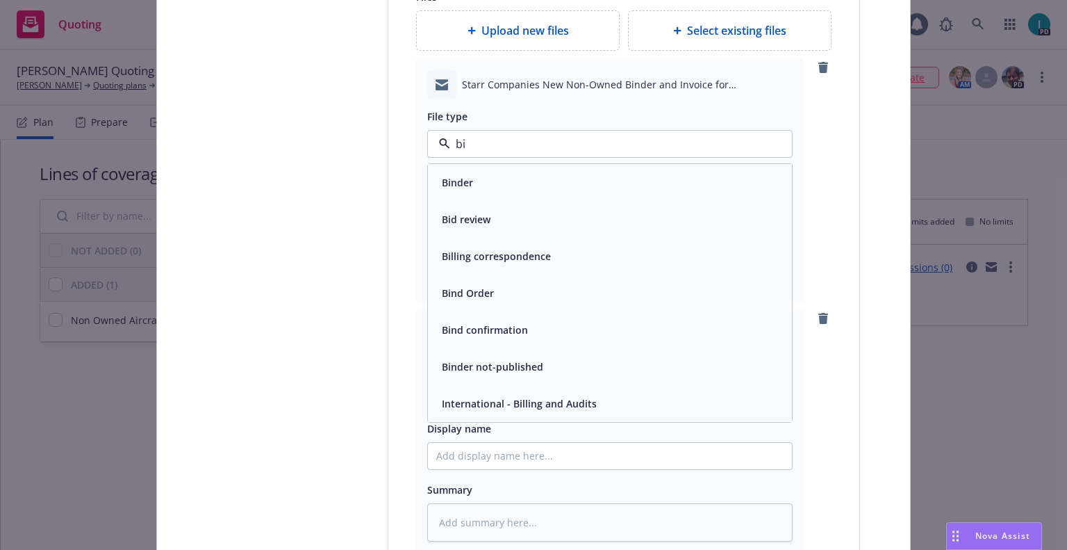
click at [481, 168] on div "Binder" at bounding box center [610, 182] width 364 height 37
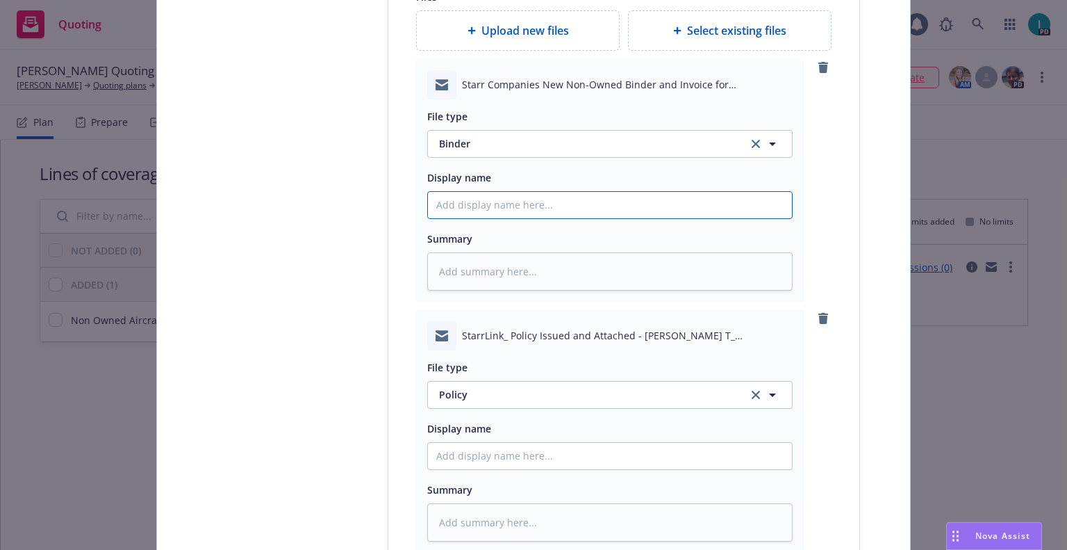
click at [475, 202] on input "Policy display name" at bounding box center [610, 205] width 364 height 26
type textarea "x"
type input "2"
type textarea "x"
type input "25"
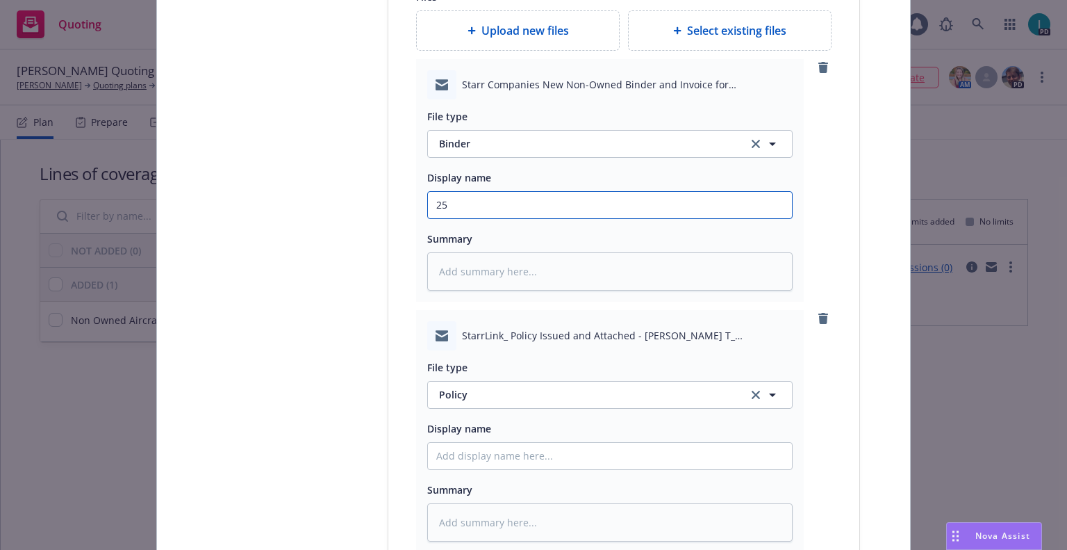
type textarea "x"
type input "25 NOWN CVS Binder and [PERSON_NAME]"
drag, startPoint x: 495, startPoint y: 202, endPoint x: 282, endPoint y: 204, distance: 213.4
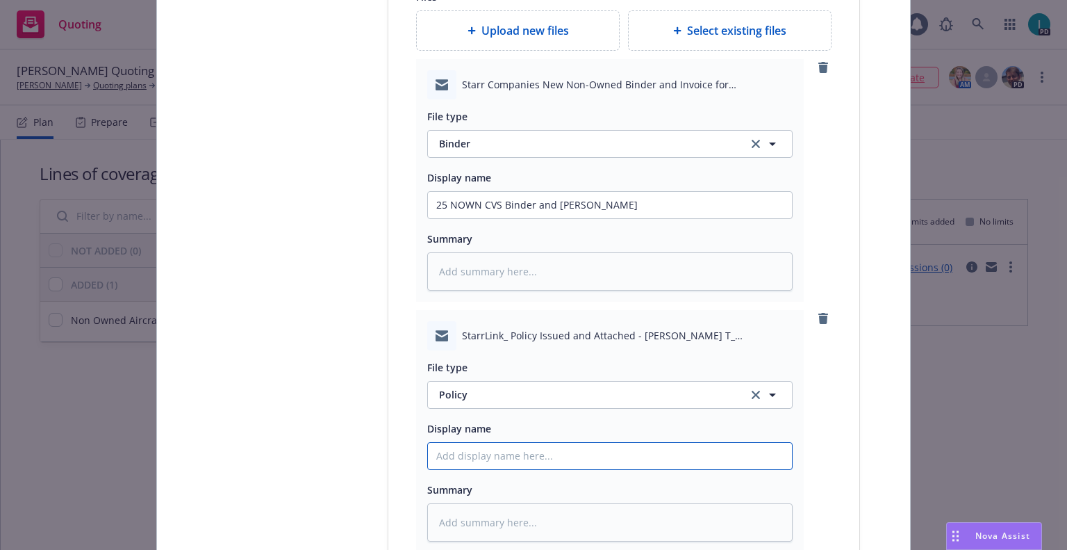
click at [497, 218] on input "Policy display name" at bounding box center [610, 205] width 364 height 26
paste input "25 NOWN CVS"
type textarea "x"
type input "25 NOWN CVS Policy"
type textarea "x"
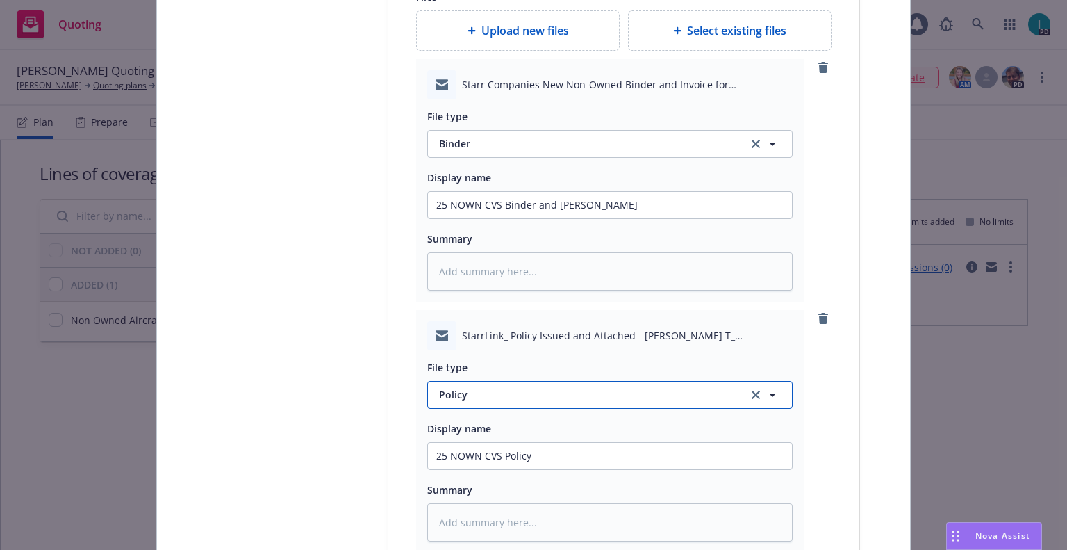
click at [452, 394] on span "Policy" at bounding box center [585, 394] width 293 height 15
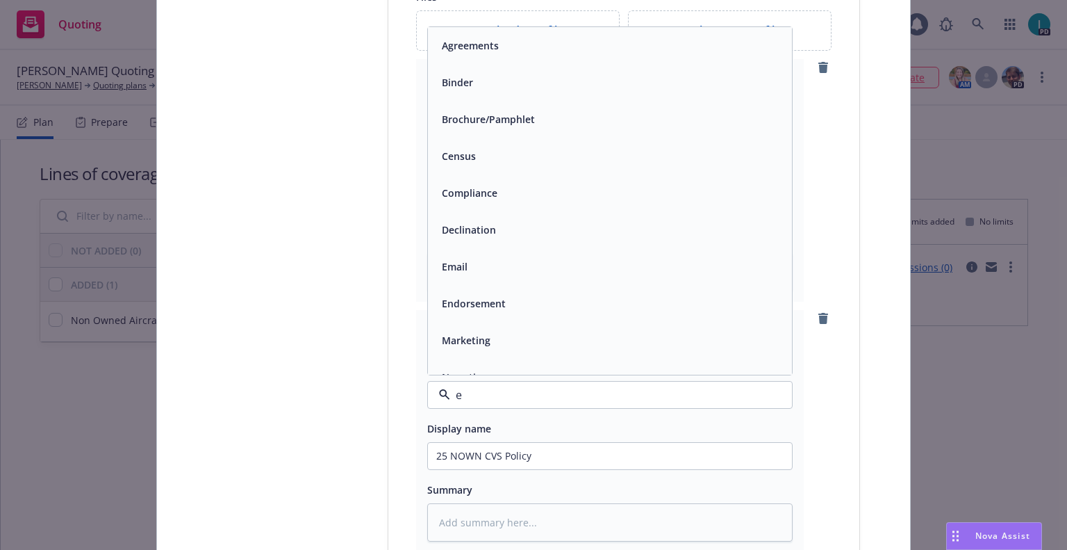
type input "em"
click at [491, 84] on div "Email" at bounding box center [609, 82] width 347 height 20
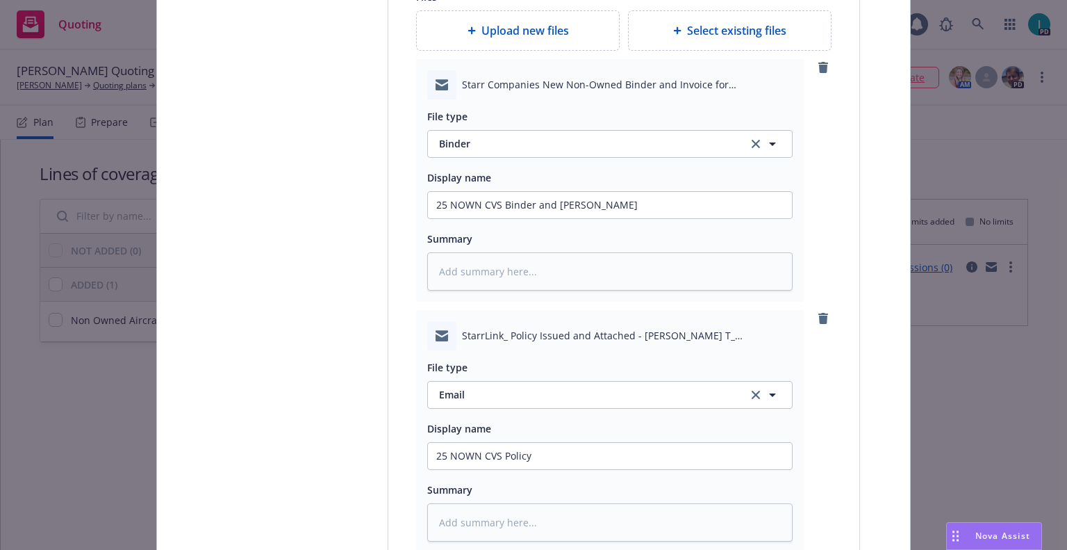
scroll to position [2009, 0]
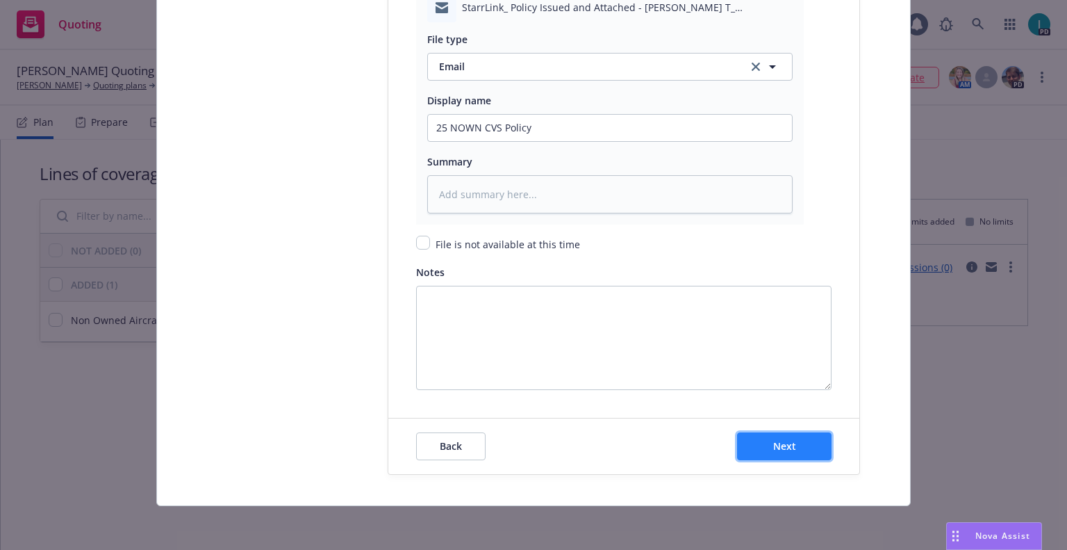
click at [789, 439] on button "Next" at bounding box center [784, 446] width 95 height 28
type textarea "x"
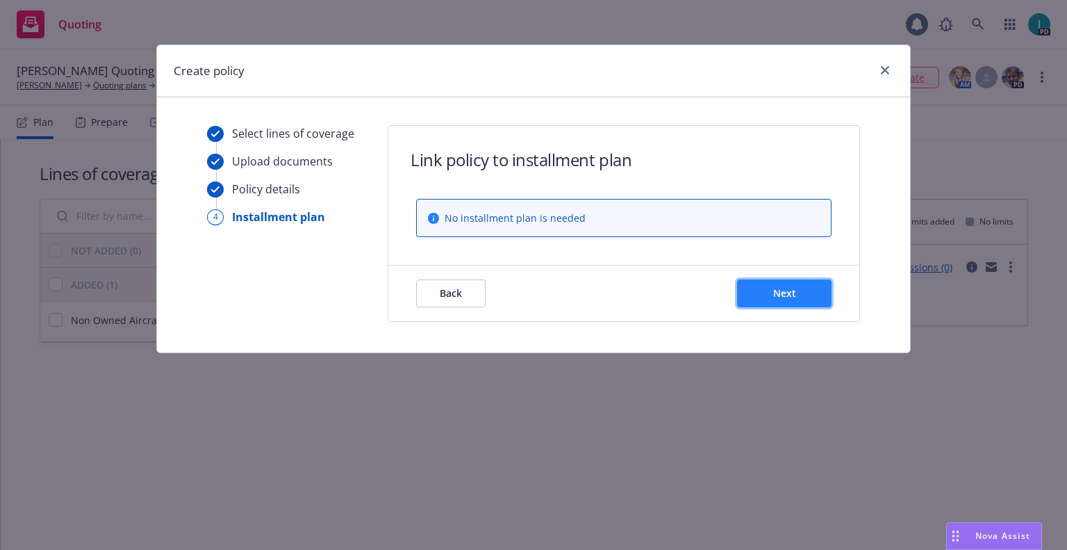
click at [781, 290] on span "Next" at bounding box center [784, 292] width 23 height 13
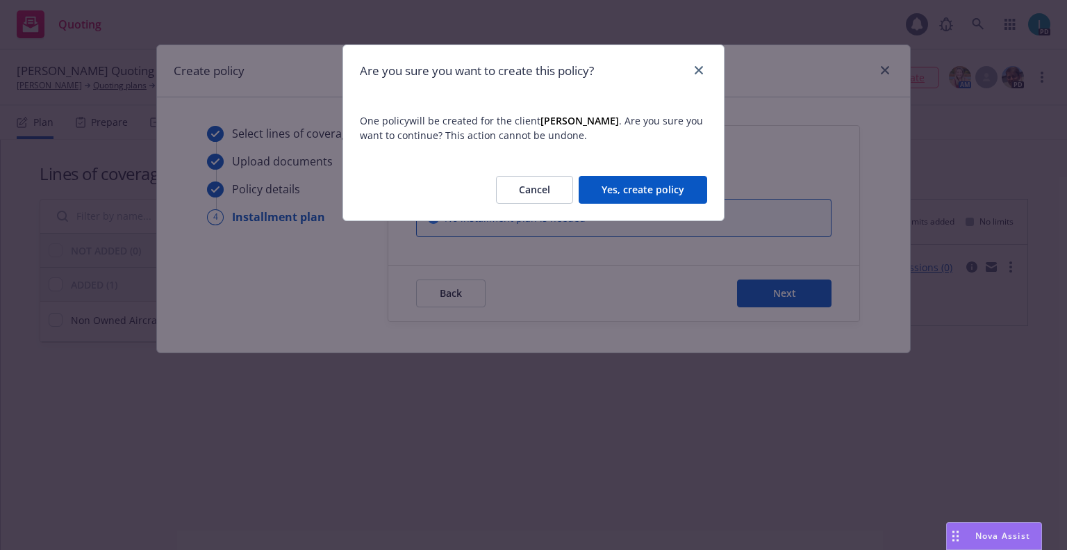
click at [622, 196] on button "Yes, create policy" at bounding box center [643, 190] width 129 height 28
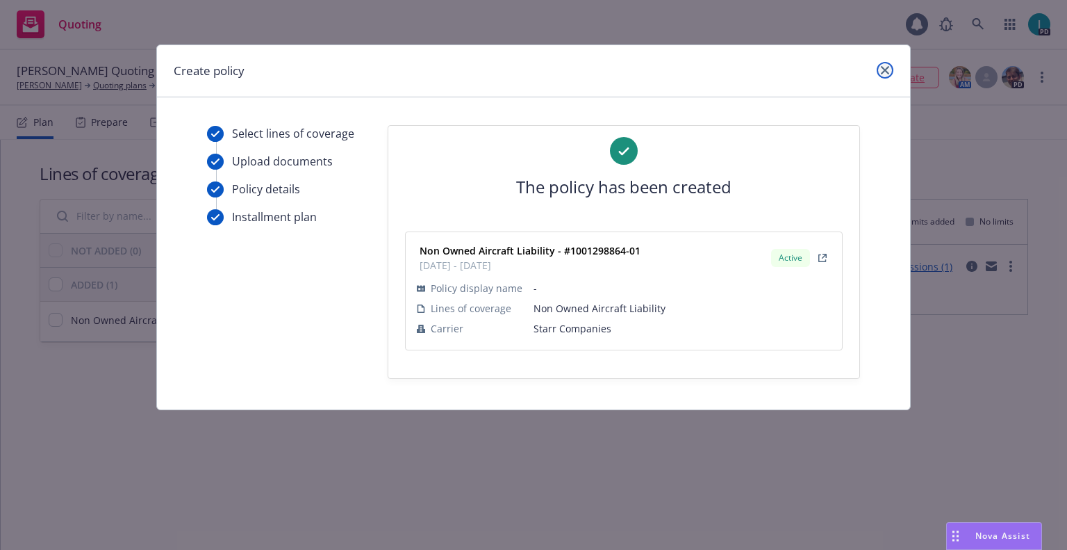
click at [882, 71] on icon "close" at bounding box center [885, 70] width 8 height 8
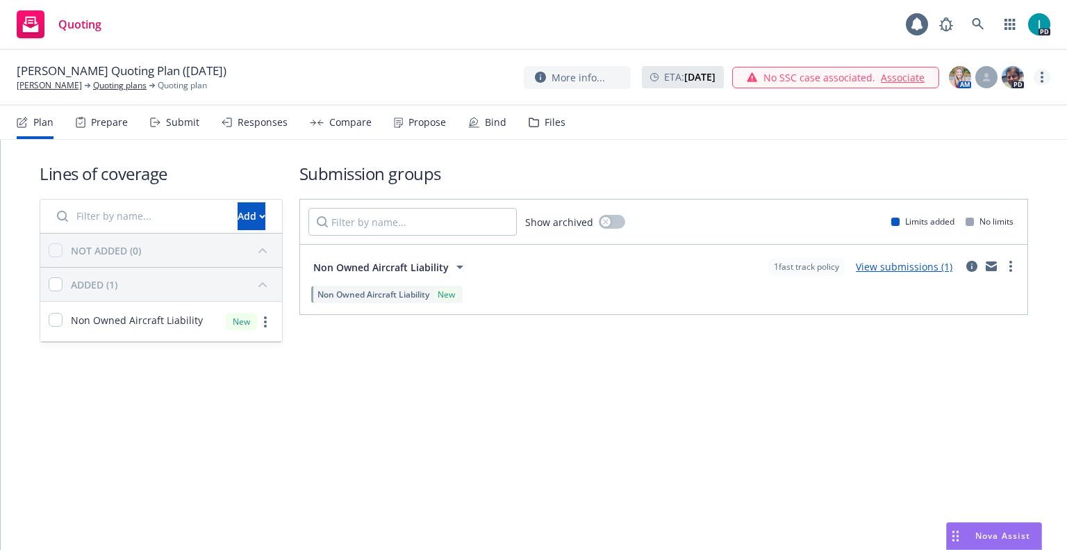
click at [1042, 75] on icon "more" at bounding box center [1042, 77] width 3 height 11
click at [951, 181] on link "Archive quoting plan" at bounding box center [972, 189] width 155 height 28
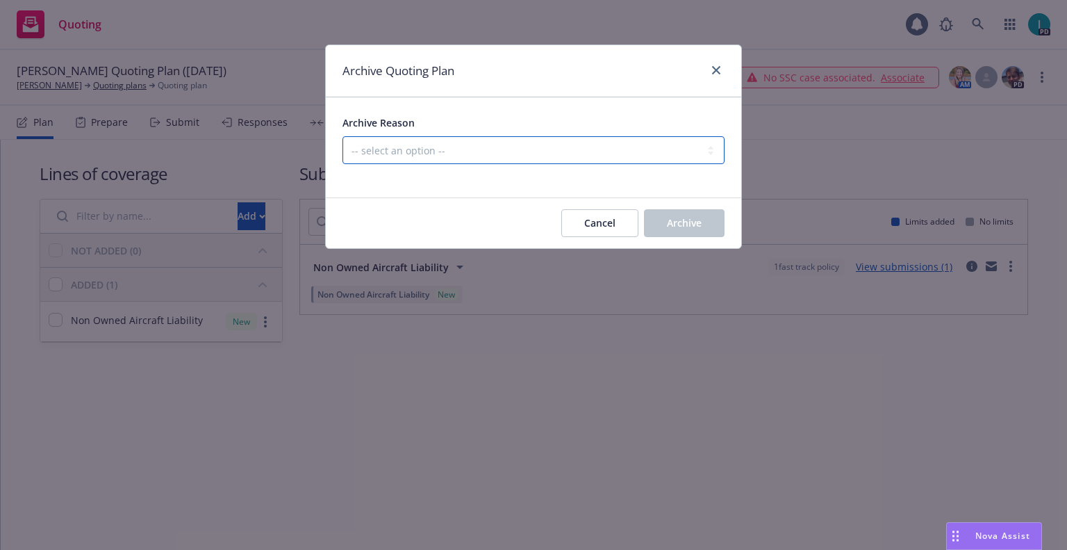
click at [432, 149] on select "-- select an option -- Created by error Duplicate New business opportunity lost…" at bounding box center [534, 150] width 382 height 28
select select "ARCHIVED_NEW_BUSINESS_COMPLETED"
click at [343, 136] on select "-- select an option -- Created by error Duplicate New business opportunity lost…" at bounding box center [534, 150] width 382 height 28
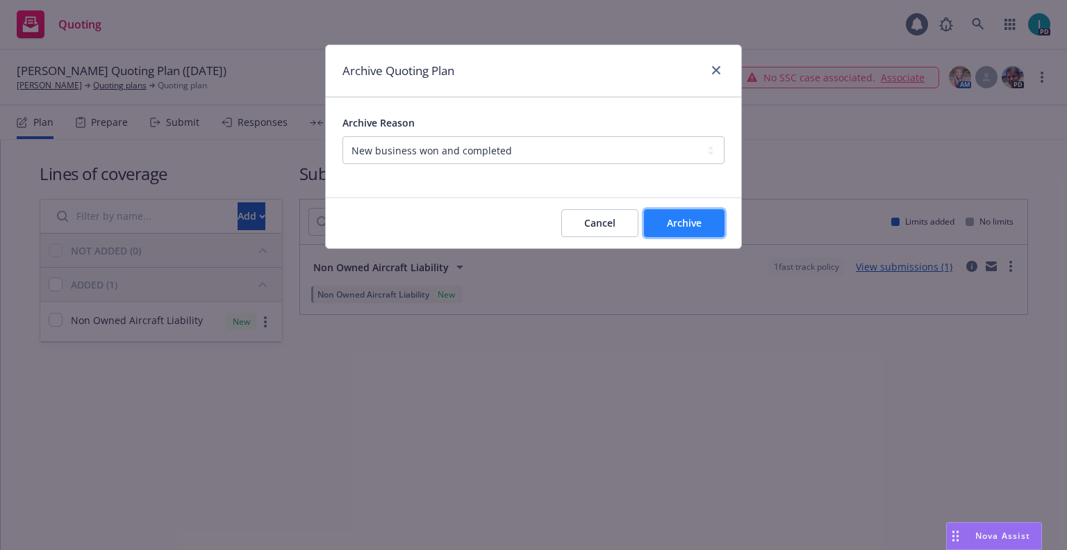
click at [689, 224] on span "Archive" at bounding box center [684, 222] width 35 height 13
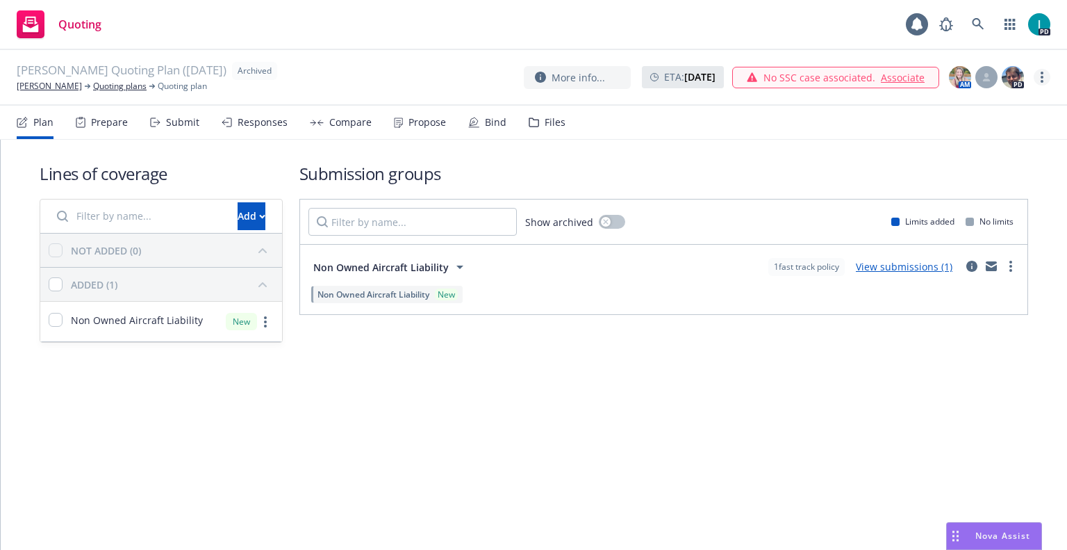
click at [1045, 81] on link "more" at bounding box center [1042, 77] width 17 height 17
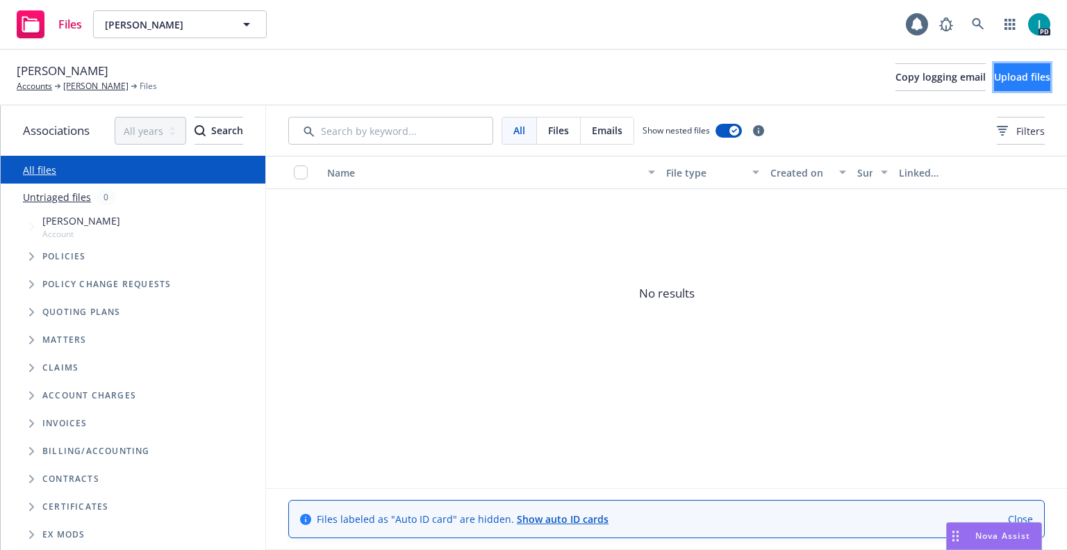
click at [1019, 78] on span "Upload files" at bounding box center [1022, 76] width 56 height 13
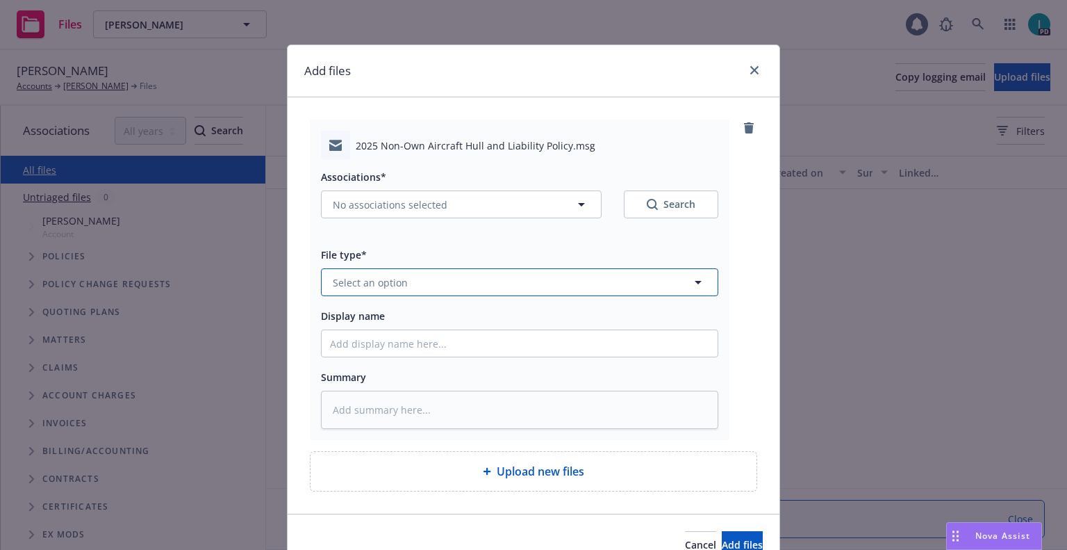
click at [374, 281] on span "Select an option" at bounding box center [370, 282] width 75 height 15
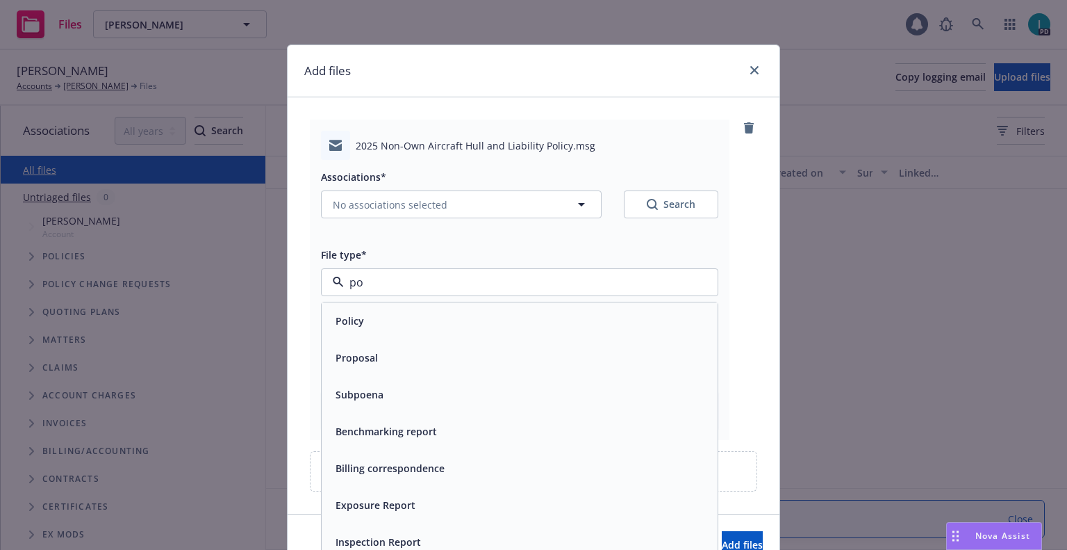
type input "pol"
click at [376, 386] on div "Policy delivery" at bounding box center [368, 394] width 77 height 20
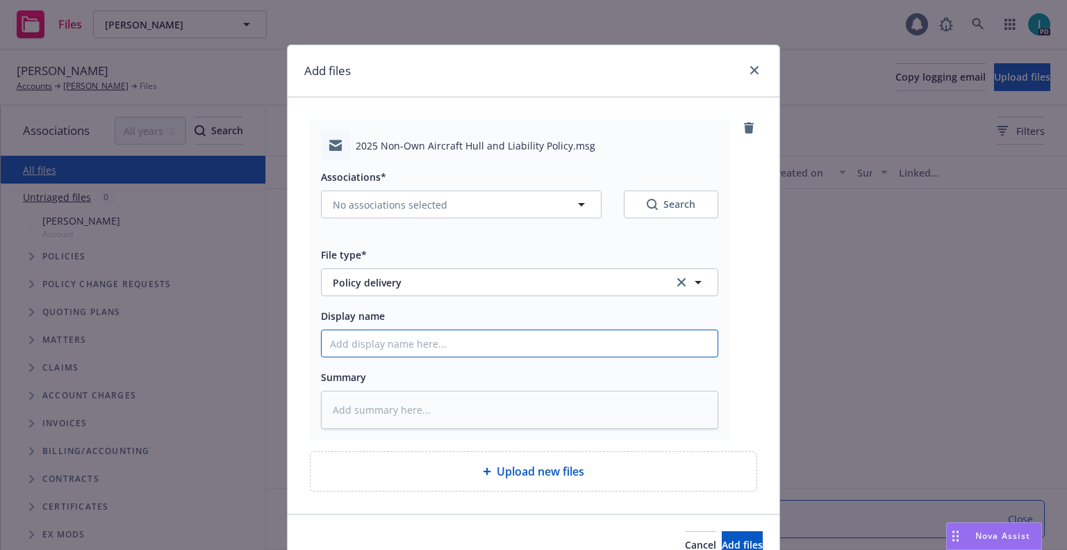
click at [384, 343] on input "Display name" at bounding box center [520, 343] width 396 height 26
type textarea "x"
type input "2"
type textarea "x"
type input "25"
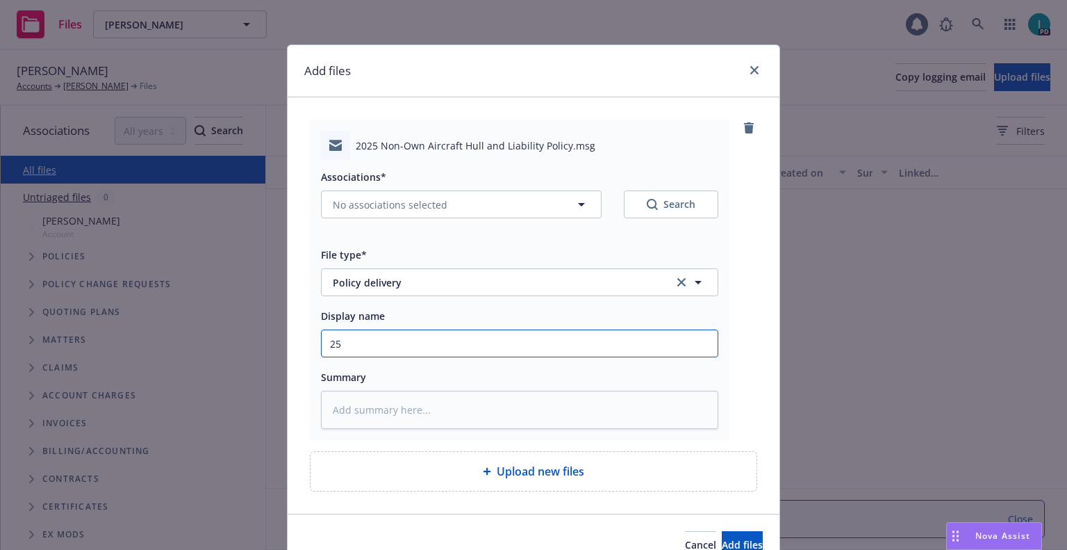
type textarea "x"
type input "25 NOWN CVS Policy to Insured"
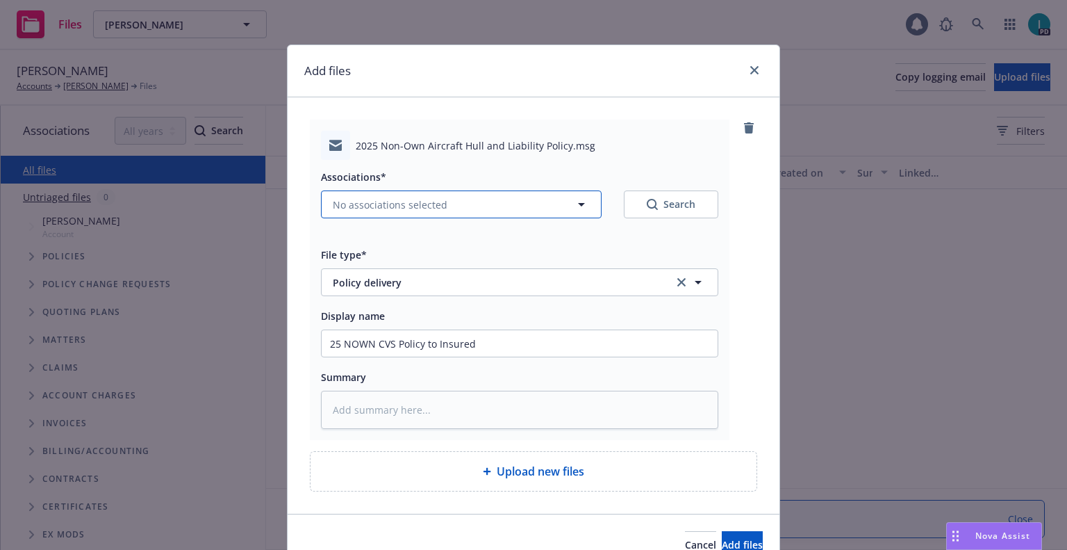
click at [436, 208] on span "No associations selected" at bounding box center [390, 204] width 115 height 15
type textarea "x"
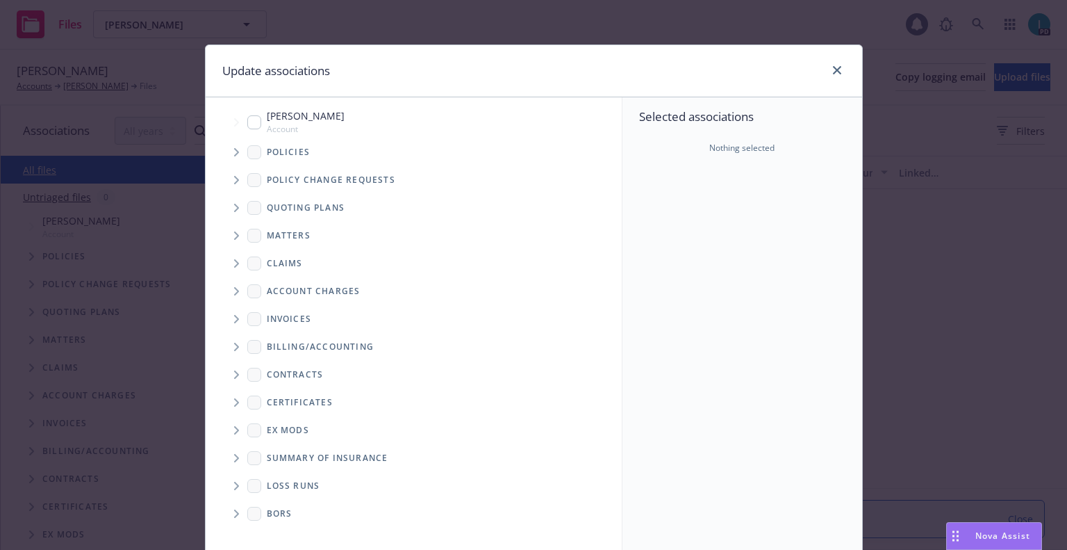
click at [238, 148] on span "Tree Example" at bounding box center [236, 152] width 22 height 22
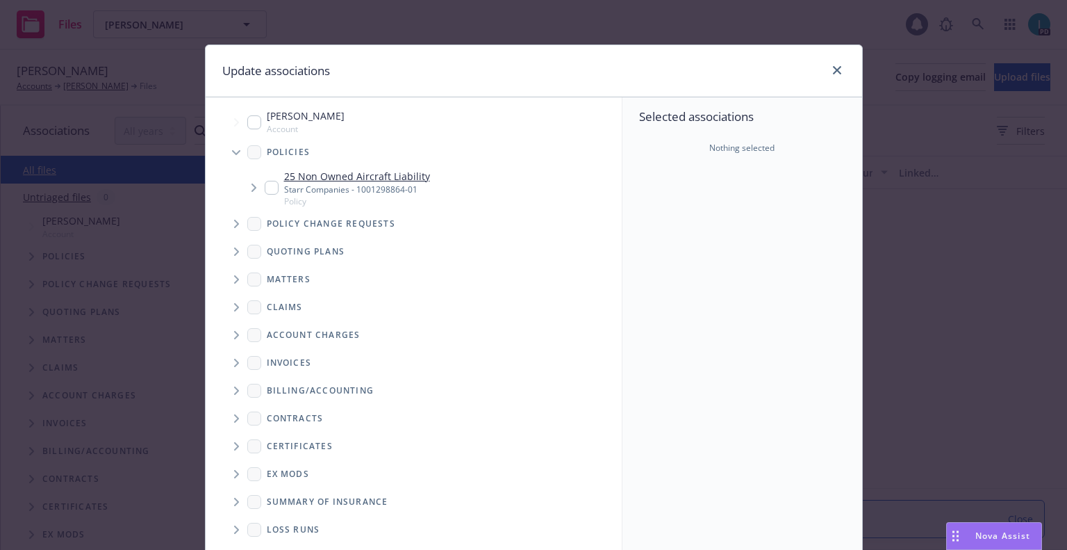
click at [269, 190] on input "Tree Example" at bounding box center [272, 188] width 14 height 14
checkbox input "true"
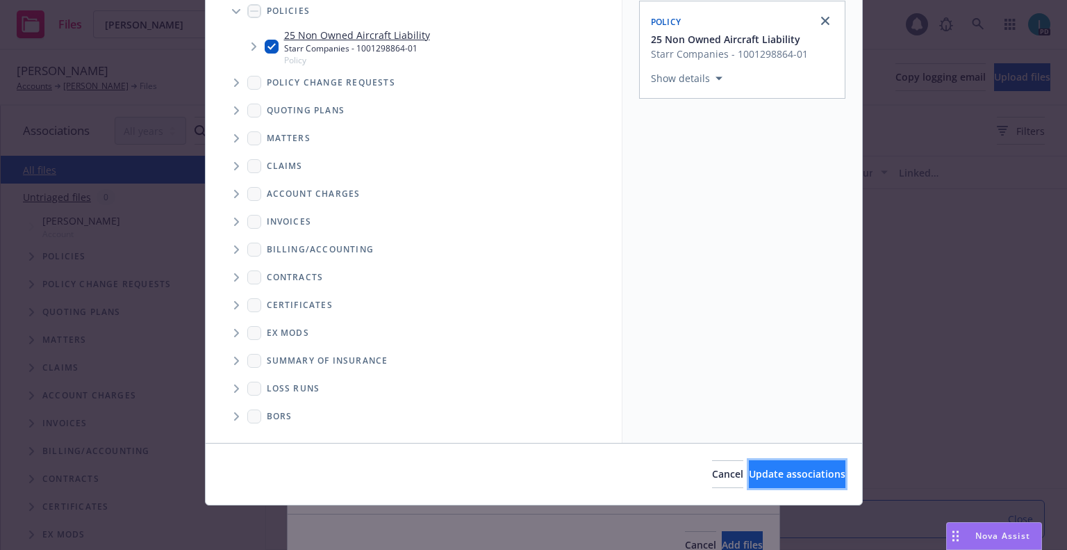
click at [759, 480] on span "Update associations" at bounding box center [797, 473] width 97 height 13
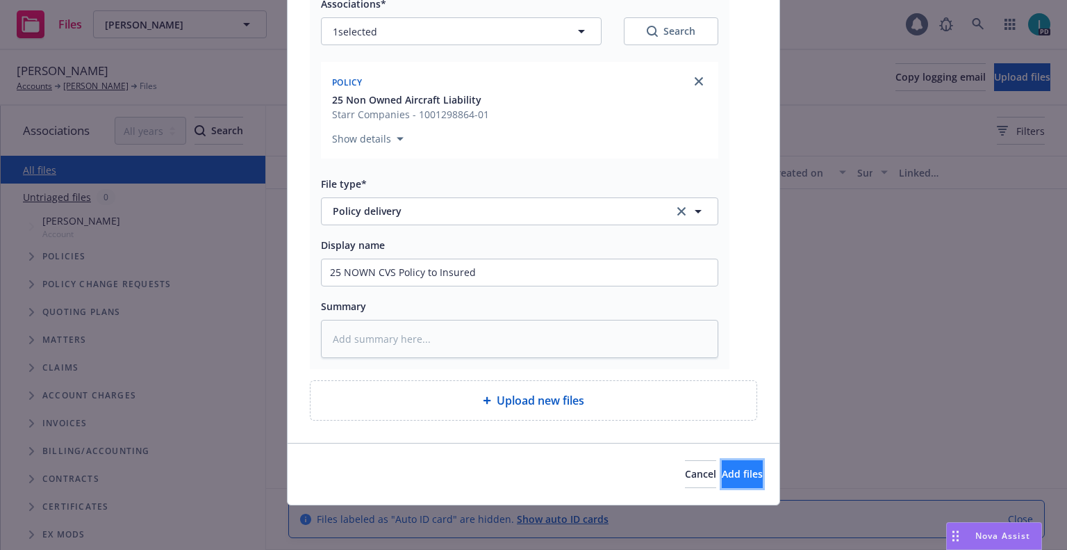
click at [732, 464] on button "Add files" at bounding box center [742, 474] width 41 height 28
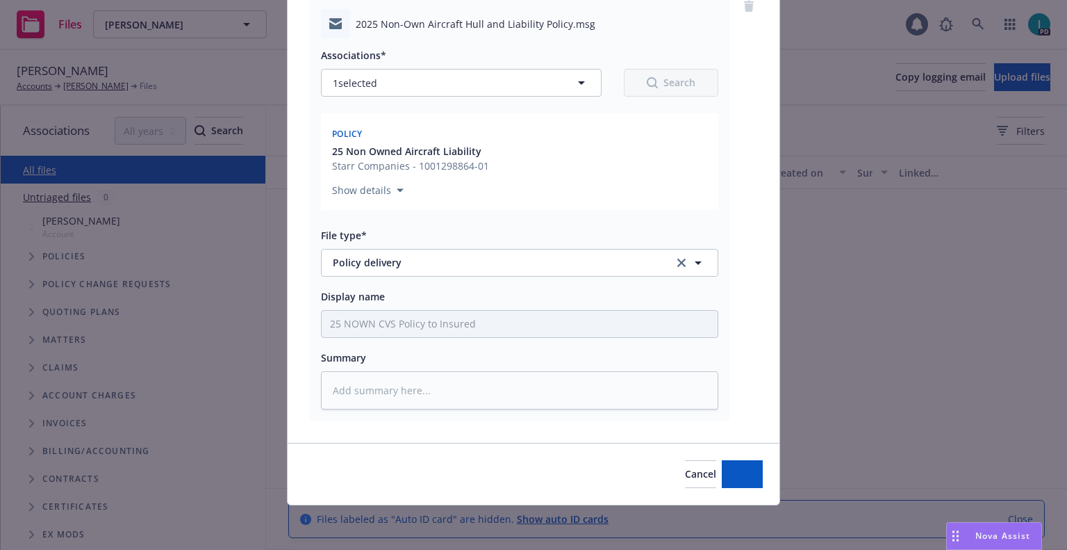
scroll to position [122, 0]
type textarea "x"
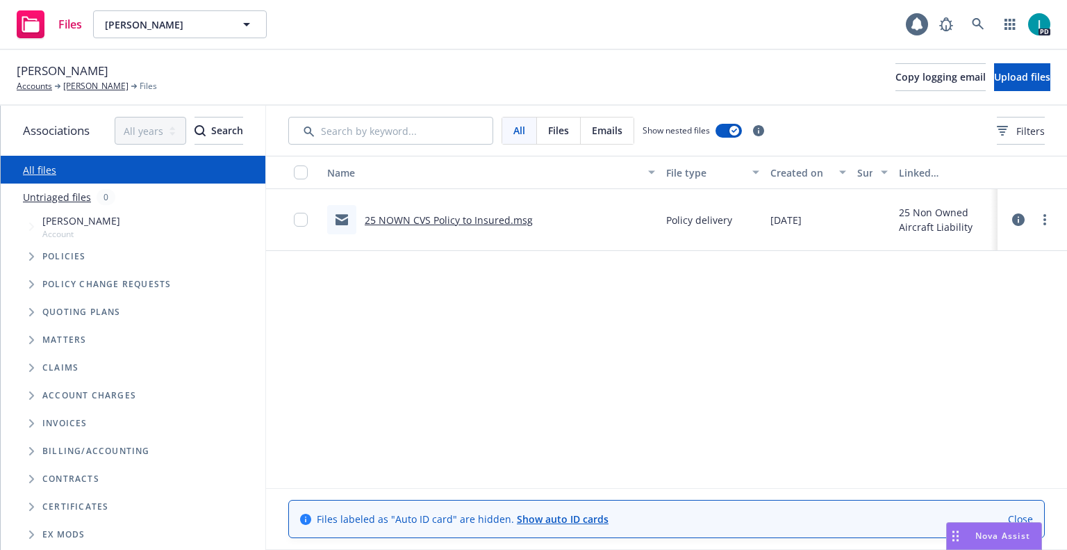
click at [402, 49] on div "Files Eric Hoying Eric Hoying 1 PD" at bounding box center [533, 25] width 1067 height 50
click at [977, 20] on icon at bounding box center [978, 24] width 13 height 13
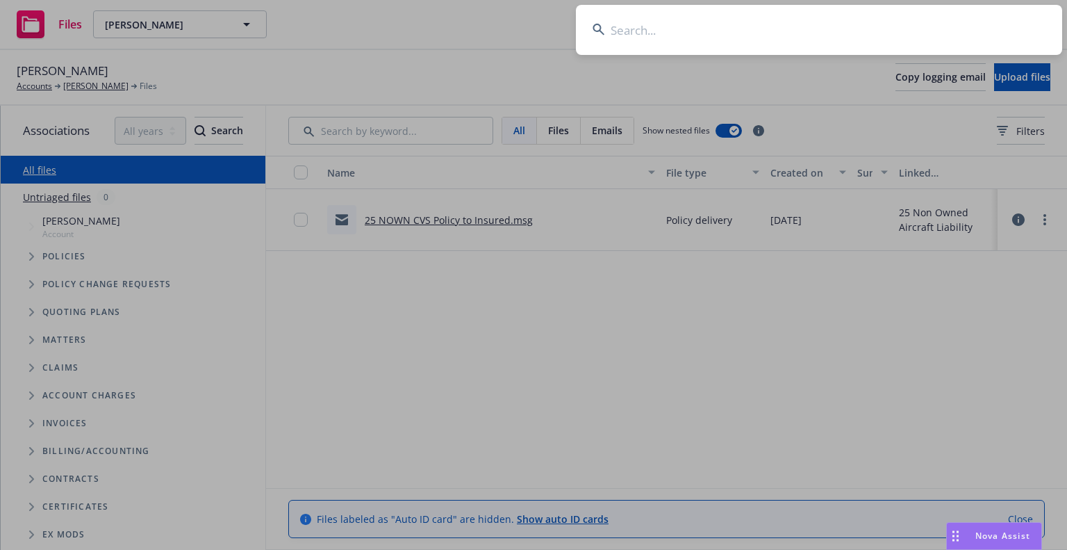
type input "Rakesh Michael"
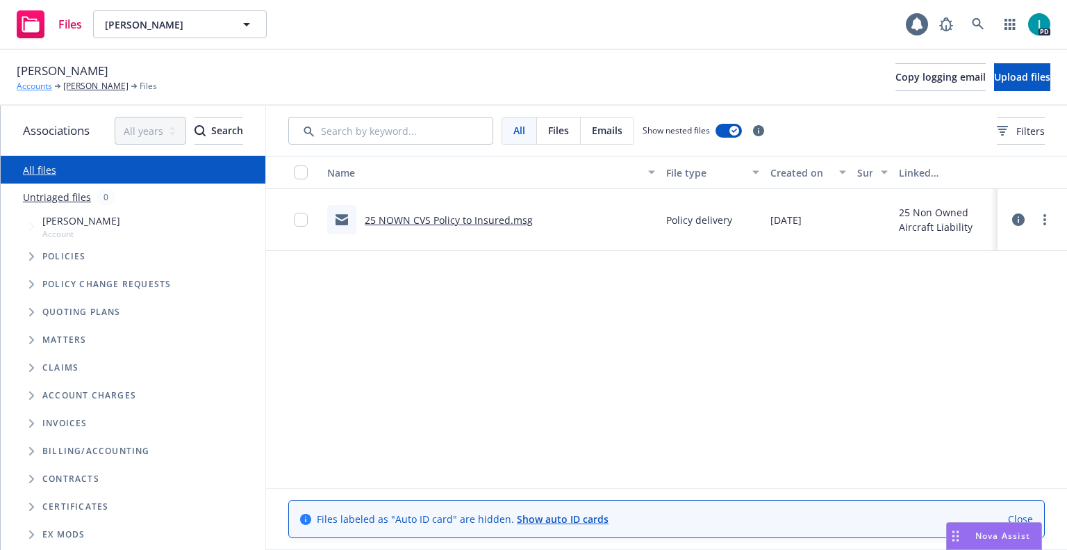
click at [26, 83] on link "Accounts" at bounding box center [34, 86] width 35 height 13
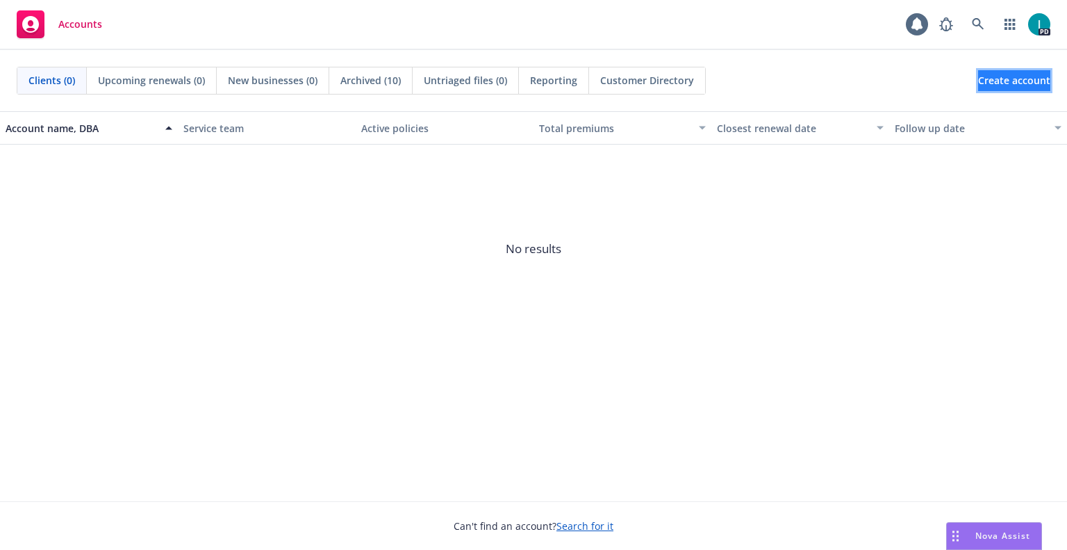
click at [986, 83] on span "Create account" at bounding box center [1014, 80] width 72 height 26
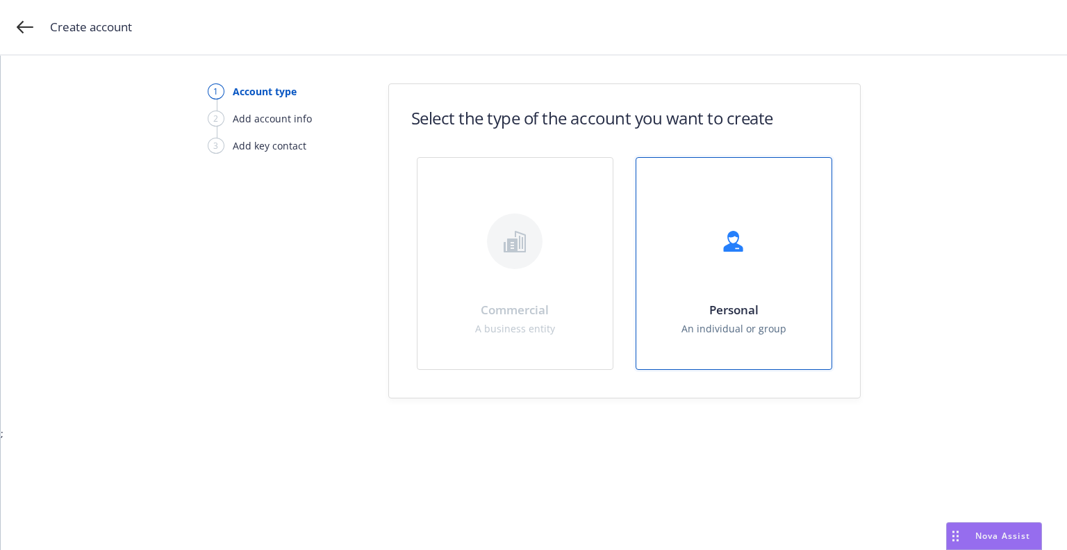
click at [731, 304] on h1 "Personal" at bounding box center [734, 309] width 105 height 15
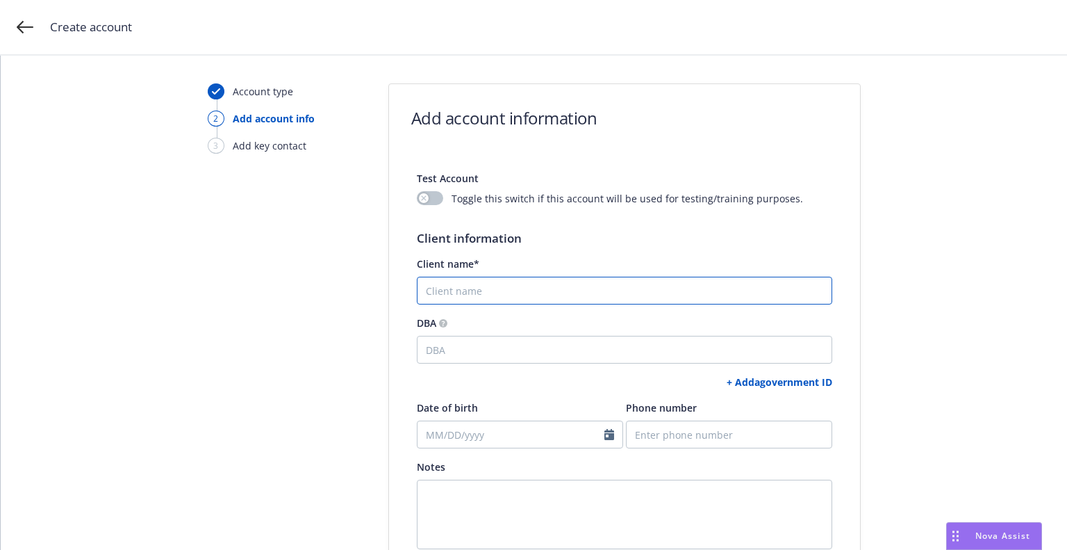
click at [493, 304] on input "Client name*" at bounding box center [625, 291] width 416 height 28
paste input "Rakesh Michael"
type input "Rakesh Michael"
click at [741, 380] on link "+ Add a government ID" at bounding box center [780, 381] width 106 height 13
select select "US"
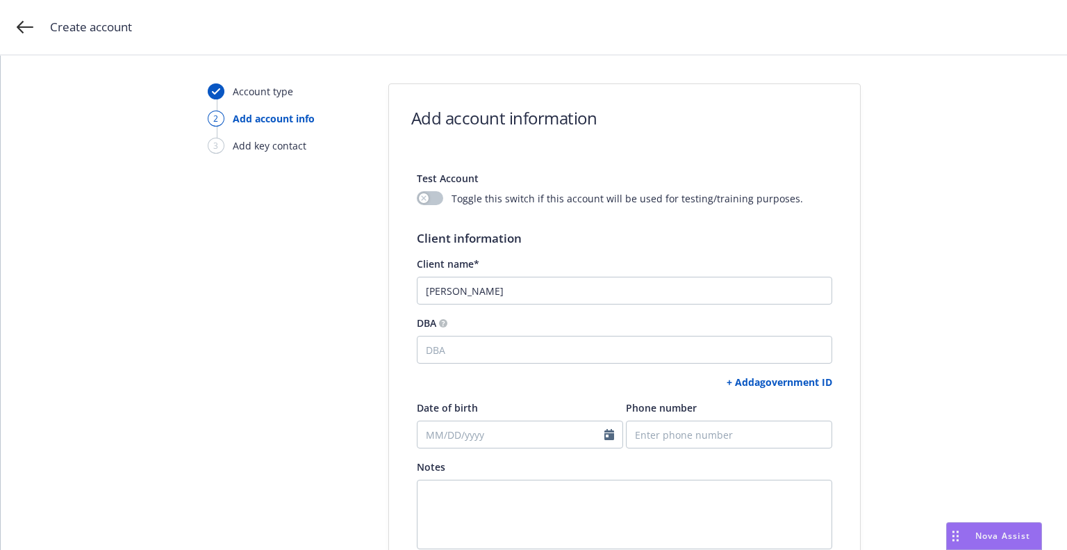
select select "DRIVERS_LICENSE"
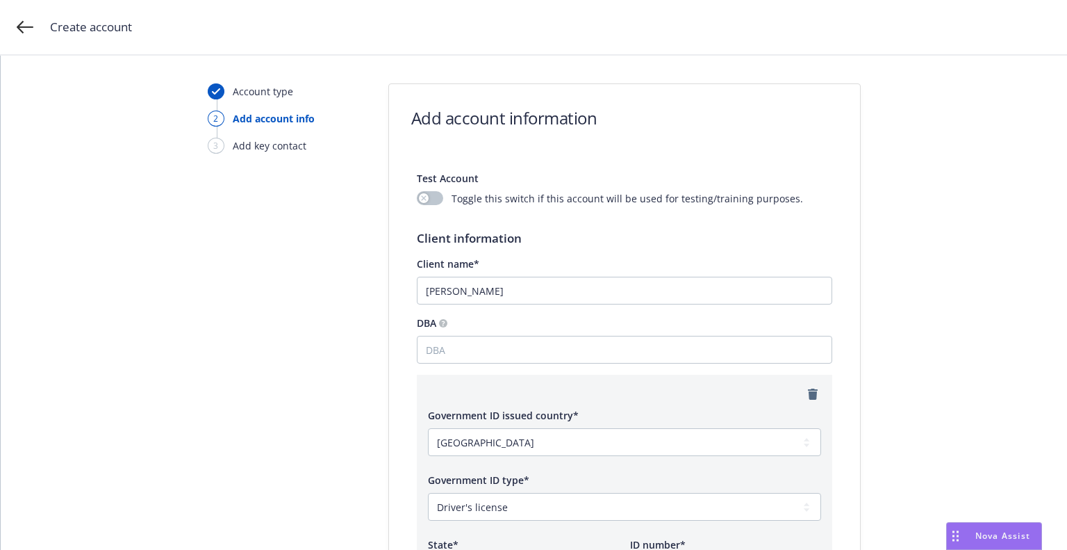
scroll to position [174, 0]
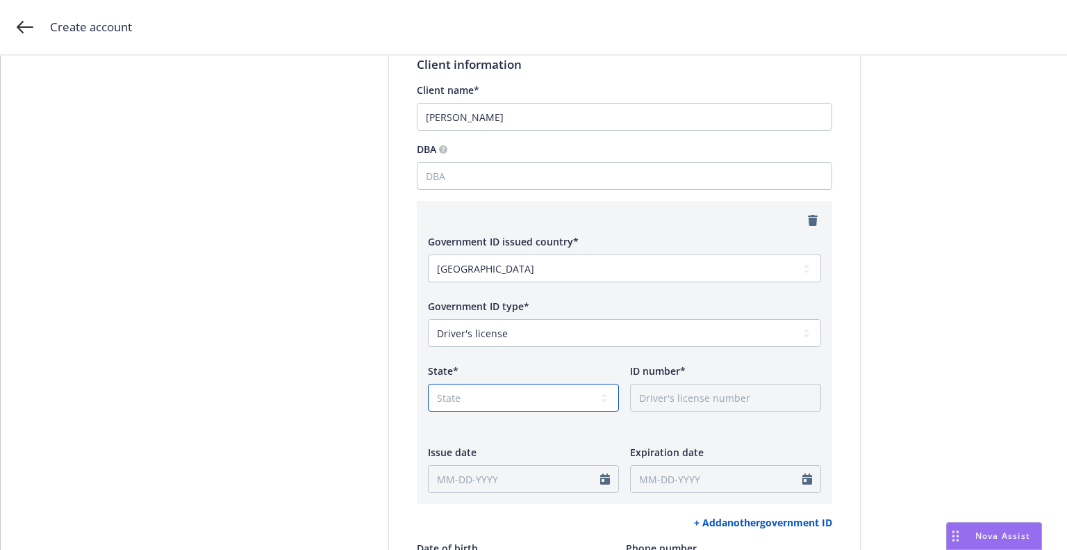
click at [459, 407] on select "State AK AL AR AS AZ CA CO CT DC DE FL FM GA GU HI IA ID IL IN KS KY LA MA MD M…" at bounding box center [523, 398] width 191 height 28
select select "CA"
click at [428, 384] on select "State AK AL AR AS AZ CA CO CT DC DE FL FM GA GU HI IA ID IL IN KS KY LA MA MD M…" at bounding box center [523, 398] width 191 height 28
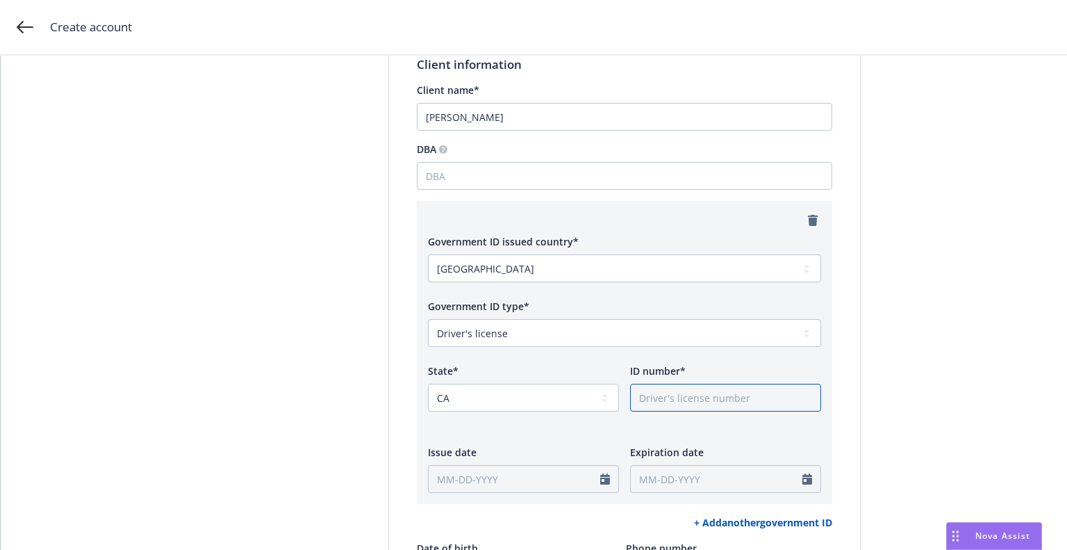
click at [692, 401] on input "ID number*" at bounding box center [725, 398] width 191 height 28
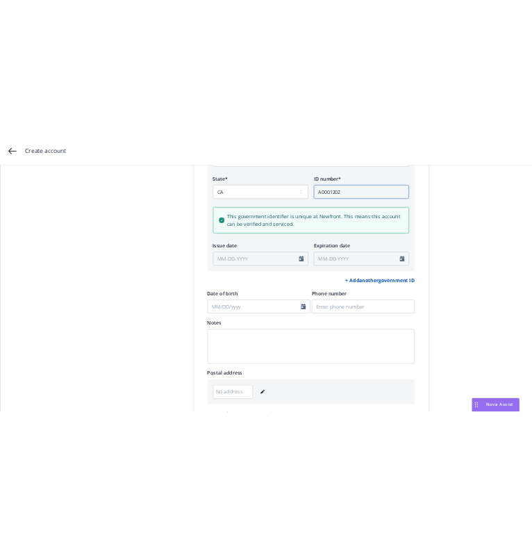
scroll to position [693, 0]
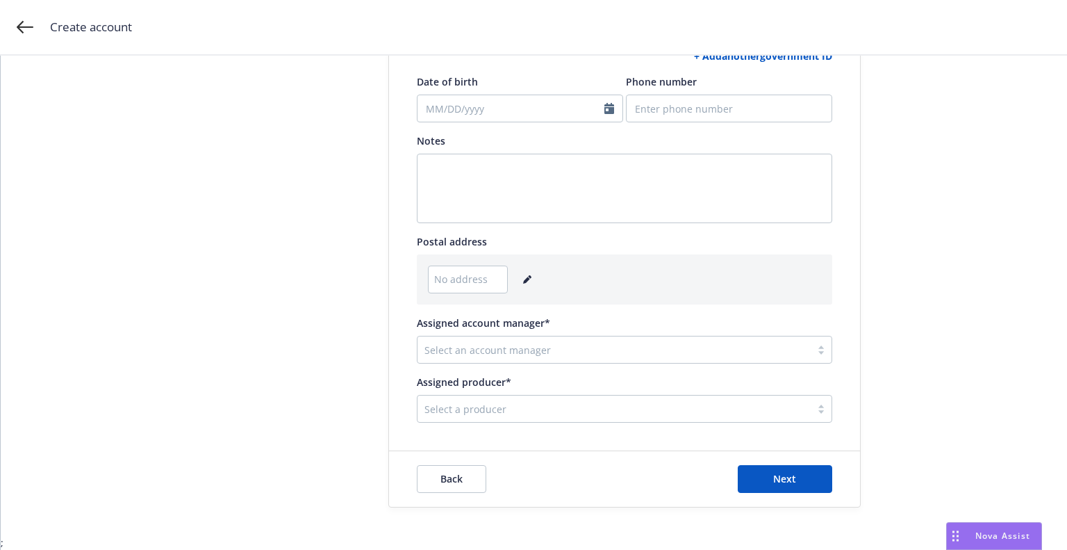
type input "A0001202"
click at [519, 278] on link "editPencil" at bounding box center [527, 279] width 17 height 17
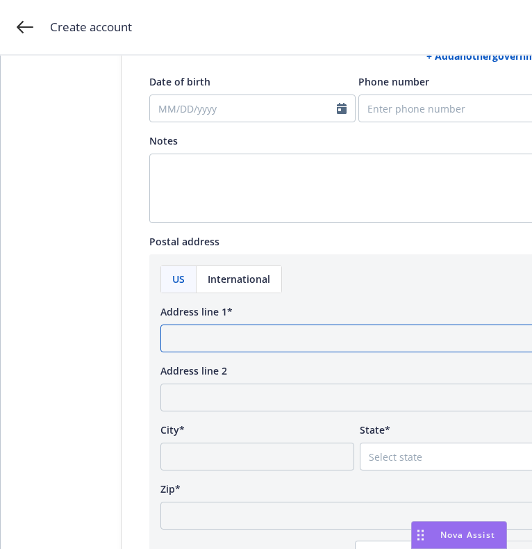
click at [331, 334] on input "Address line 1*" at bounding box center [357, 339] width 393 height 28
paste input "56 Sandringham Rd"
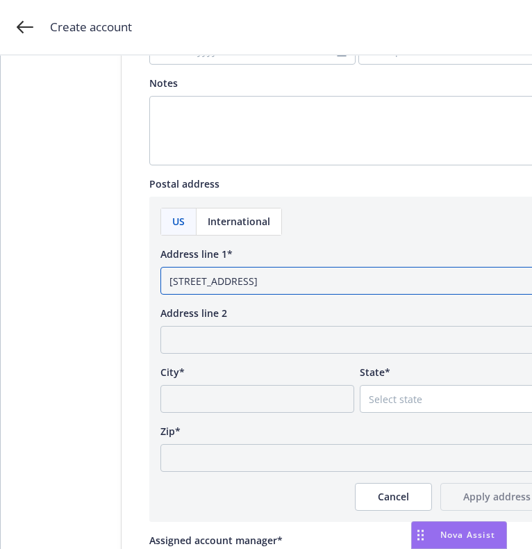
type input "56 Sandringham Rd"
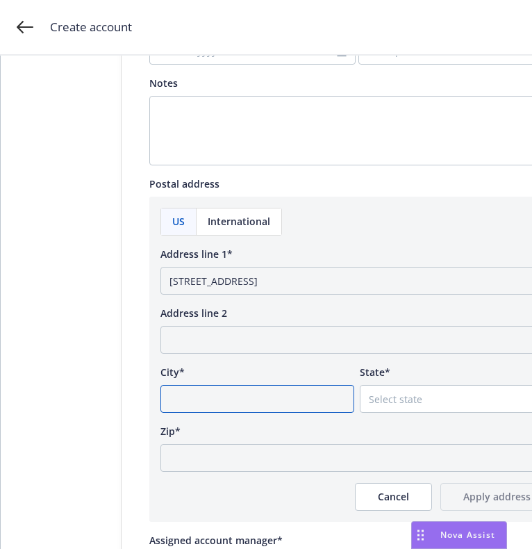
click at [205, 391] on input "City*" at bounding box center [258, 399] width 194 height 28
paste input "Piedmont"
type input "Piedmont"
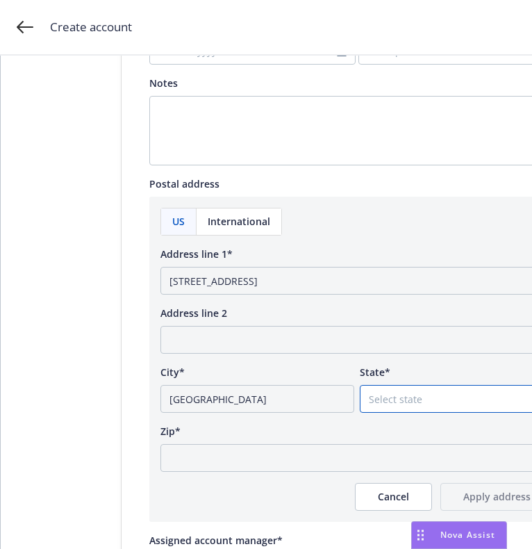
click at [407, 395] on select "Select state Alabama Alaska American Samoa Arizona Arkansas Baker Island Califo…" at bounding box center [457, 399] width 194 height 28
select select "CA"
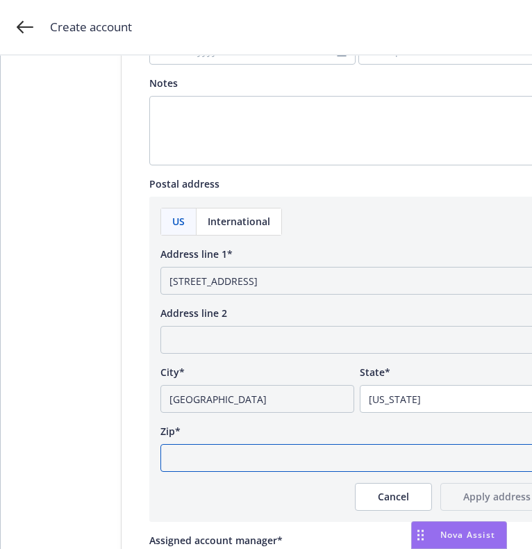
click at [241, 451] on input "Zip*" at bounding box center [357, 458] width 393 height 28
paste input "94611"
type input "94611"
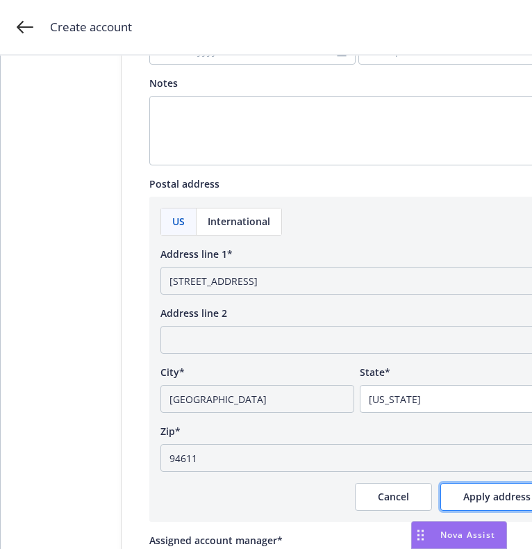
click at [487, 495] on span "Apply address" at bounding box center [497, 496] width 67 height 13
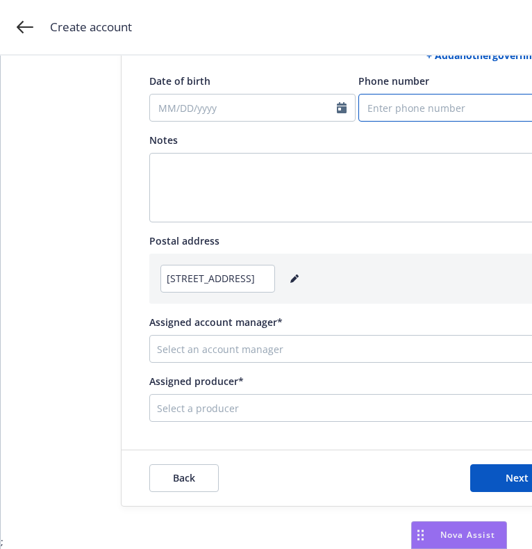
click at [429, 102] on input "Phone number" at bounding box center [462, 108] width 206 height 28
paste input "7343551748"
type input "7343551748"
click at [306, 345] on div "Select an account manager" at bounding box center [346, 349] width 393 height 22
type input "sama"
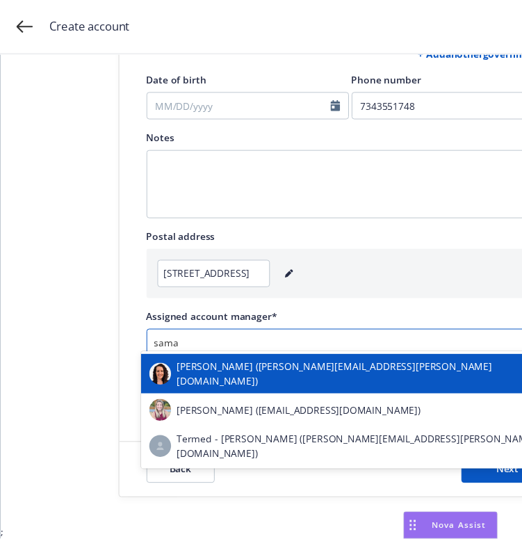
scroll to position [10, 0]
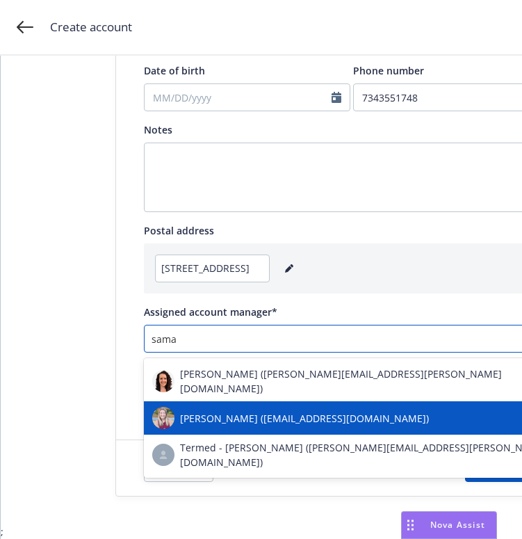
click at [234, 411] on span "Samara Chao (samara.chao@newfront.com)" at bounding box center [304, 418] width 249 height 15
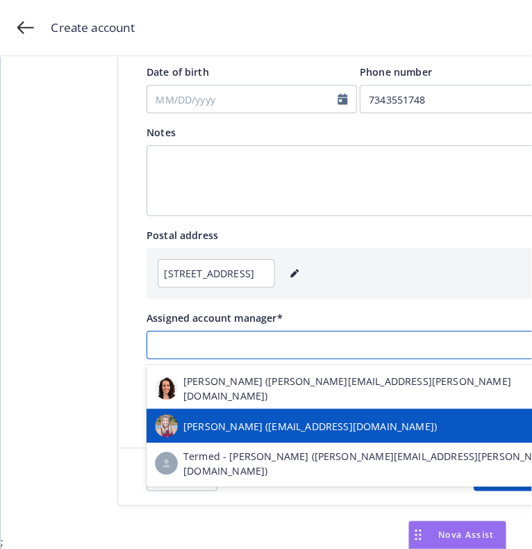
scroll to position [0, 0]
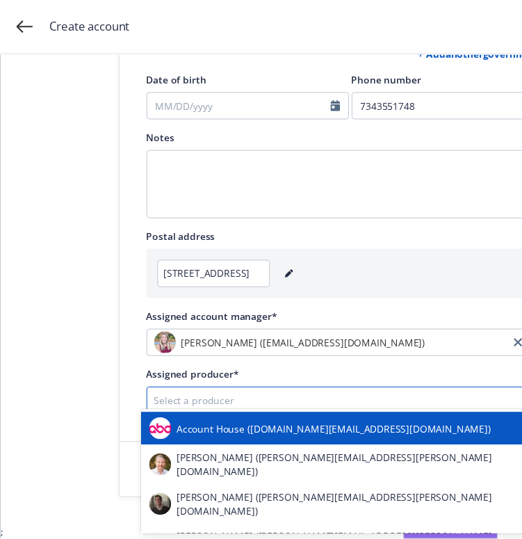
scroll to position [10, 0]
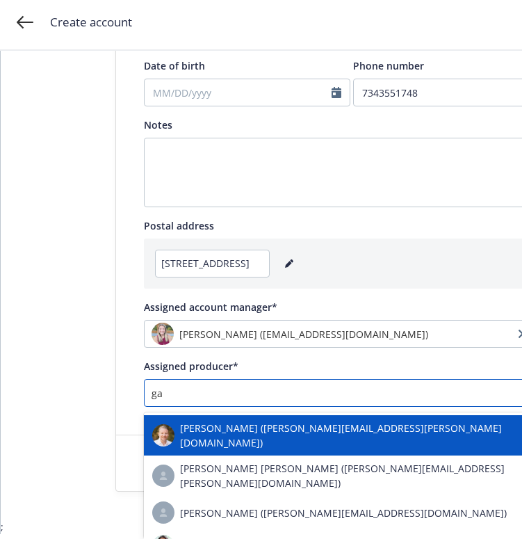
type input "gau"
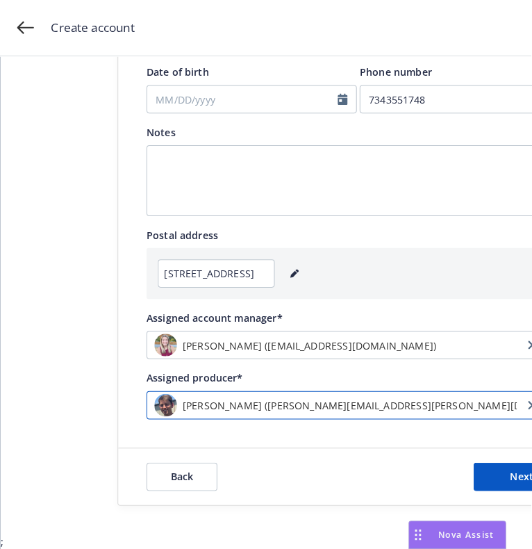
scroll to position [0, 0]
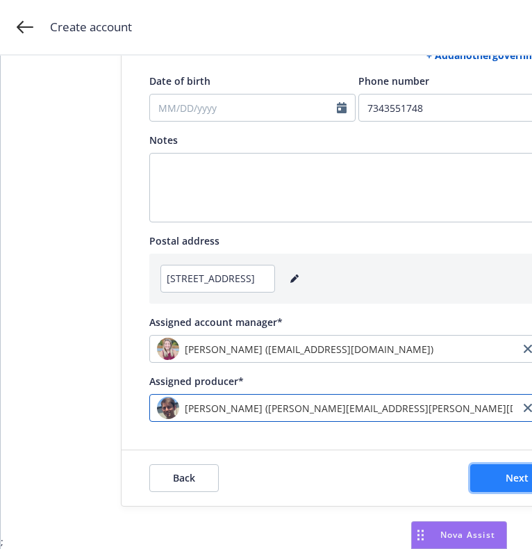
click at [489, 465] on button "Next" at bounding box center [517, 478] width 95 height 28
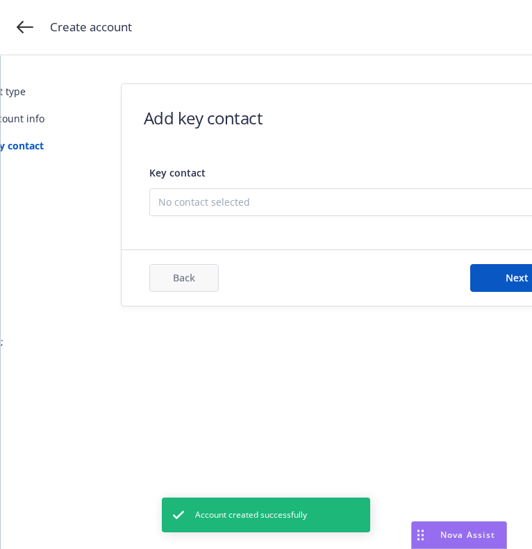
click at [236, 209] on div "No contact selected" at bounding box center [357, 202] width 416 height 28
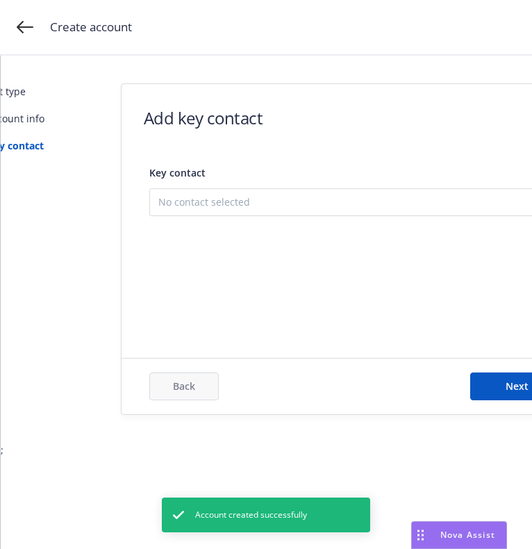
scroll to position [0, 20]
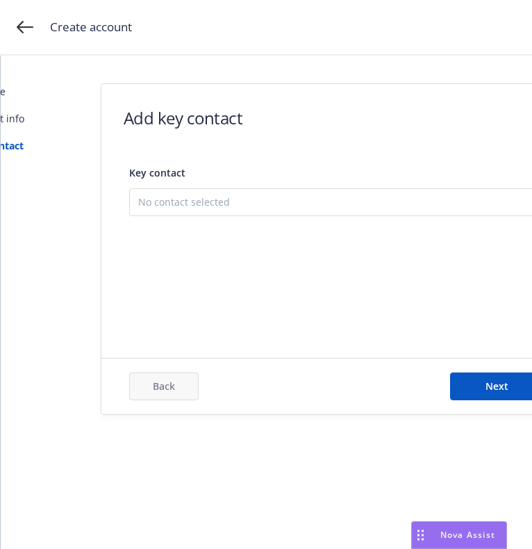
click at [226, 272] on button "Add new contact" at bounding box center [337, 272] width 398 height 28
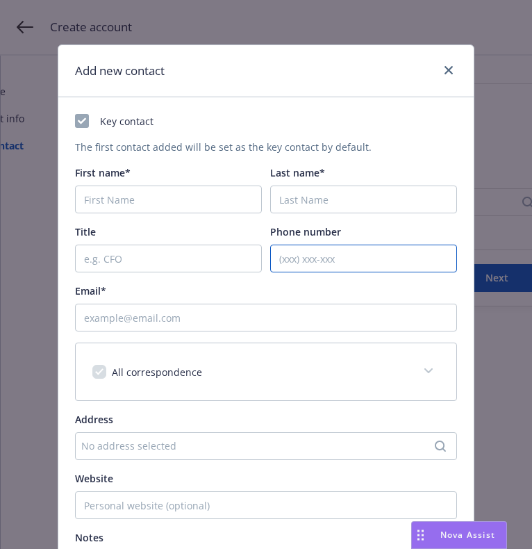
click at [311, 263] on input "Phone number" at bounding box center [363, 259] width 187 height 28
paste input "7343551748"
type input "7343551748"
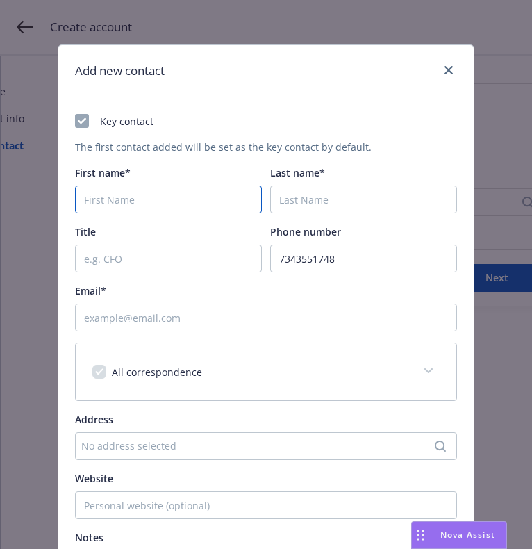
click at [113, 197] on input "First name*" at bounding box center [168, 200] width 187 height 28
paste input "Rakesh"
type input "Rakesh"
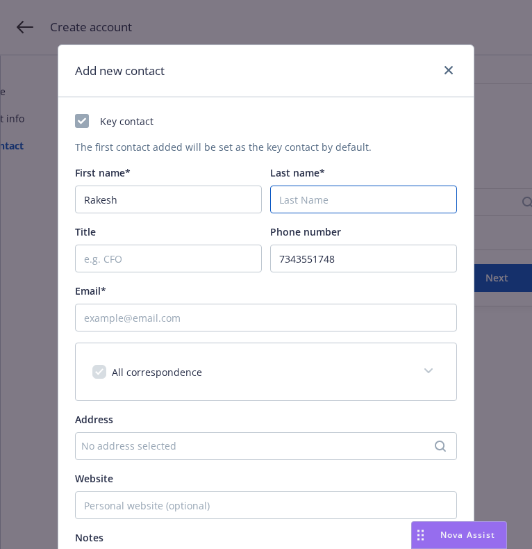
click at [420, 199] on input "Last name*" at bounding box center [363, 200] width 187 height 28
paste input "Michael"
type input "Michael"
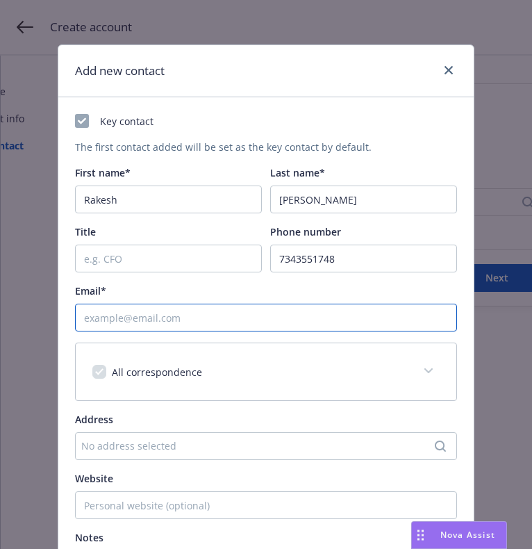
click at [315, 329] on input "Email*" at bounding box center [266, 318] width 382 height 28
paste input "rakesh.michael@gmail.com"
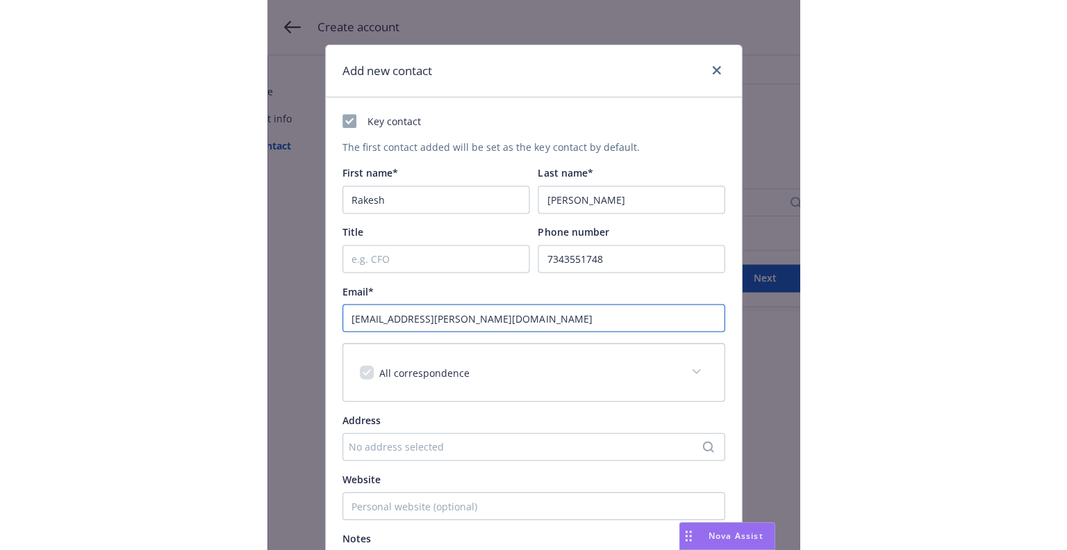
scroll to position [195, 0]
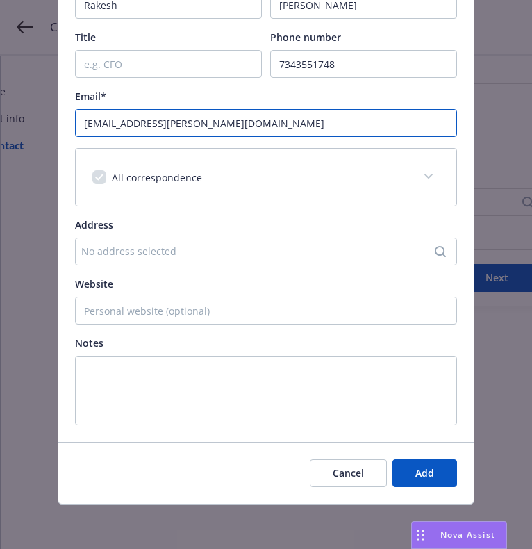
type input "rakesh.michael@gmail.com"
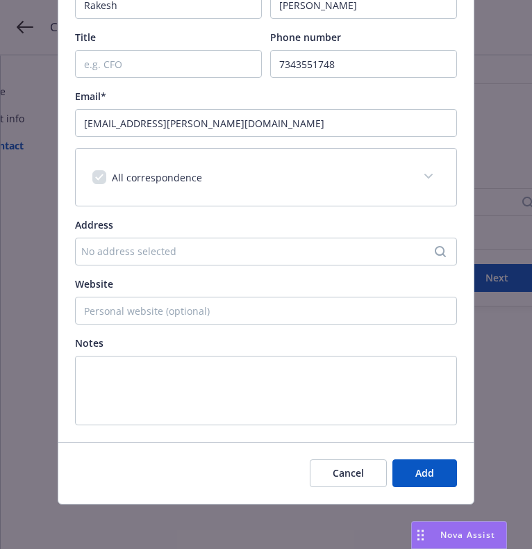
click at [101, 256] on div "No address selected" at bounding box center [259, 251] width 356 height 15
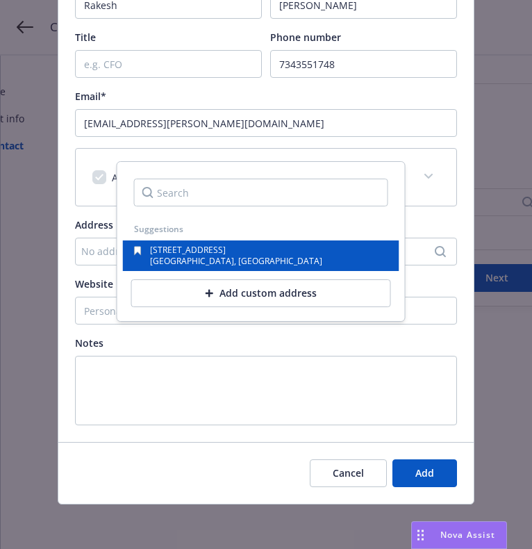
click at [188, 254] on span "56 Sandringham Rd" at bounding box center [188, 250] width 76 height 12
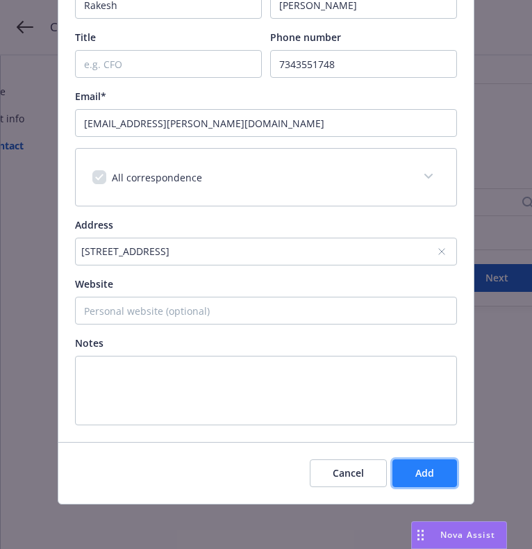
click at [437, 468] on button "Add" at bounding box center [425, 473] width 65 height 28
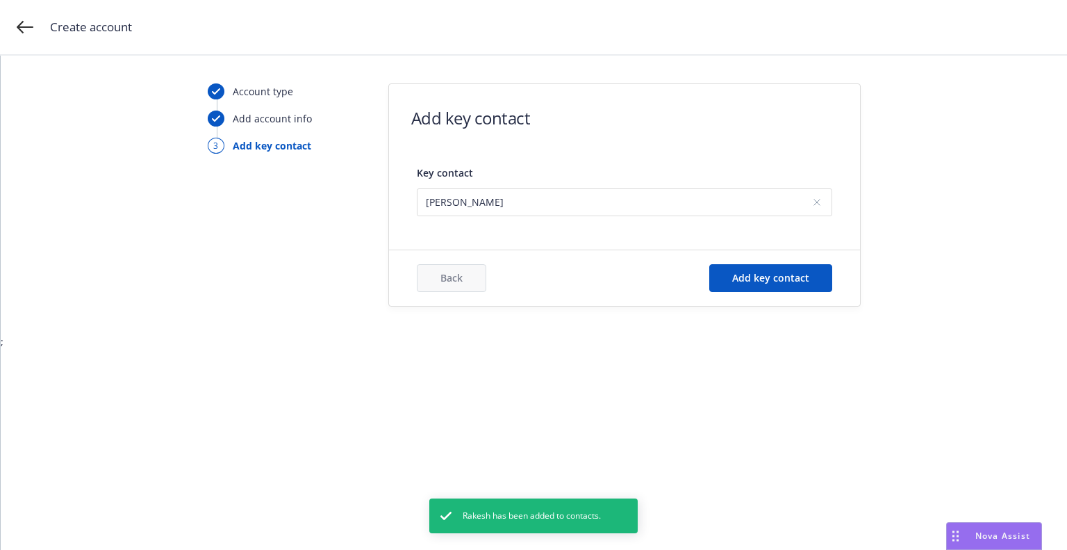
scroll to position [0, 0]
click at [751, 268] on button "Add key contact" at bounding box center [771, 278] width 123 height 28
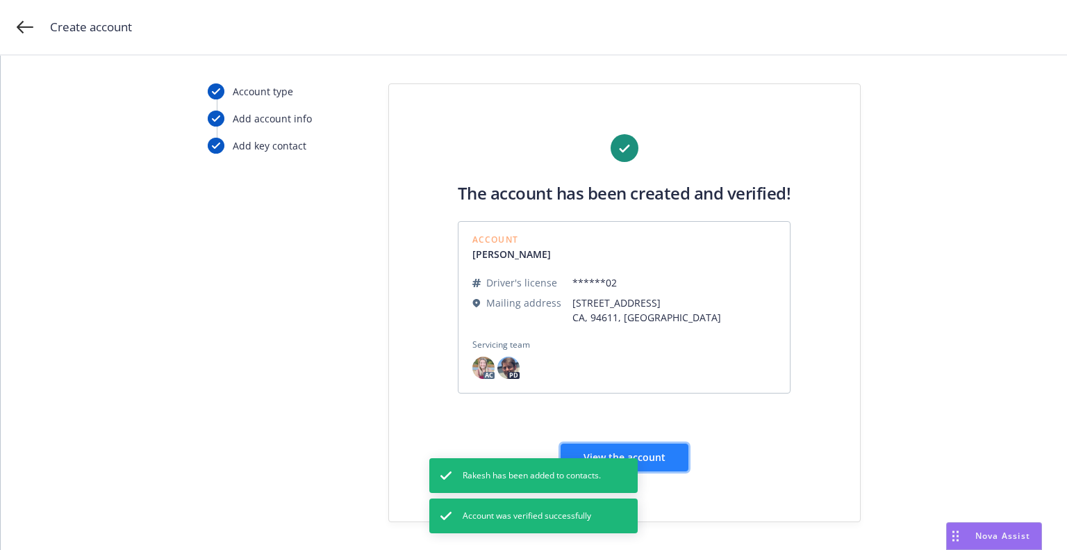
click at [670, 461] on button "View the account" at bounding box center [625, 457] width 128 height 28
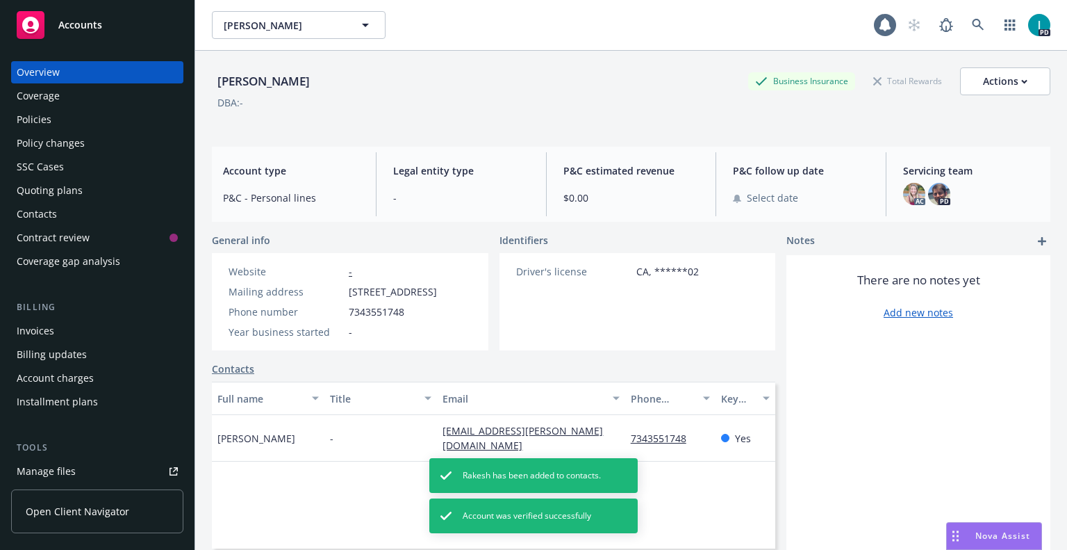
click at [81, 187] on div "Quoting plans" at bounding box center [97, 190] width 161 height 22
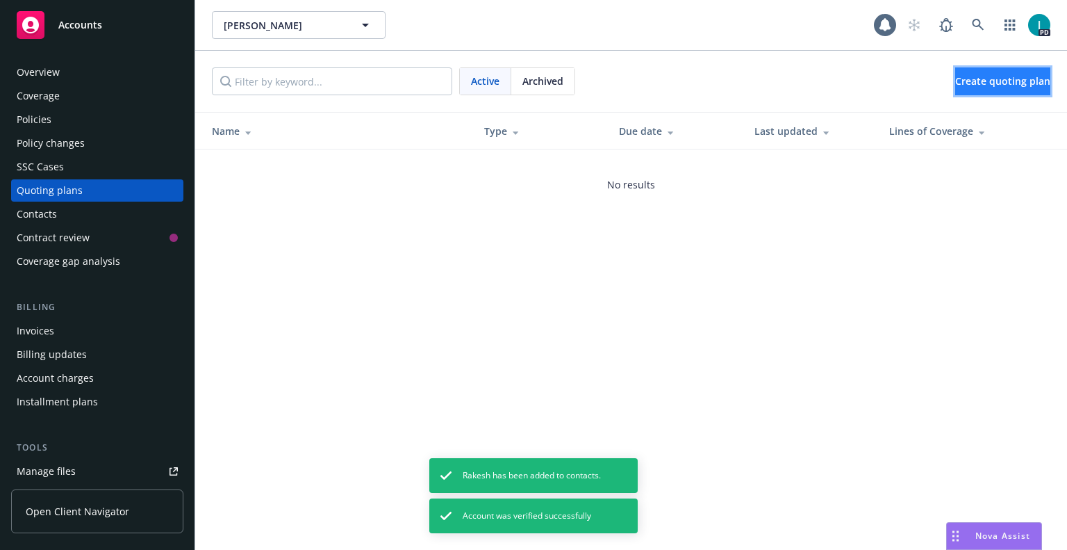
click at [956, 76] on span "Create quoting plan" at bounding box center [1003, 80] width 95 height 13
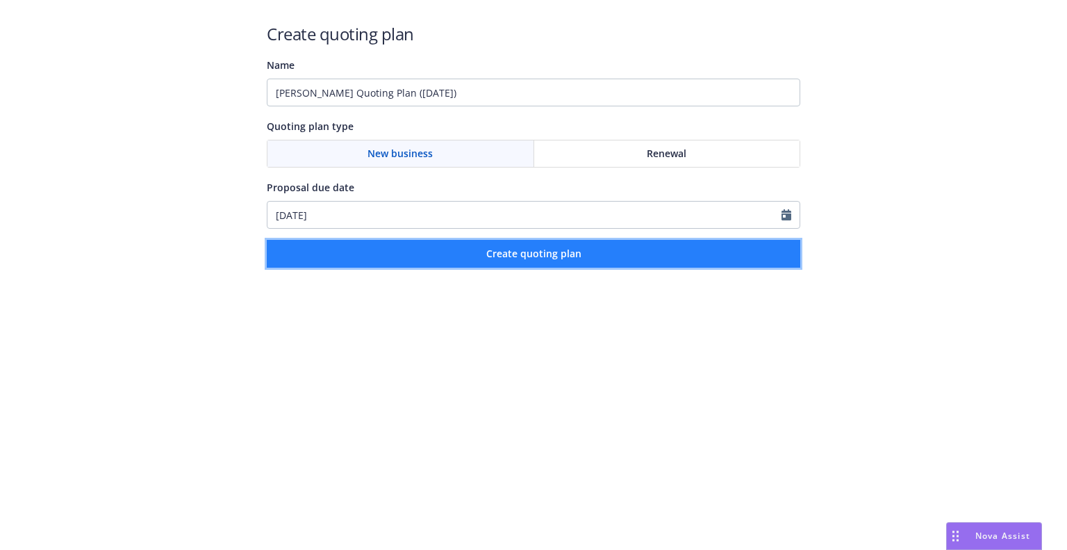
click at [385, 254] on button "Create quoting plan" at bounding box center [534, 254] width 534 height 28
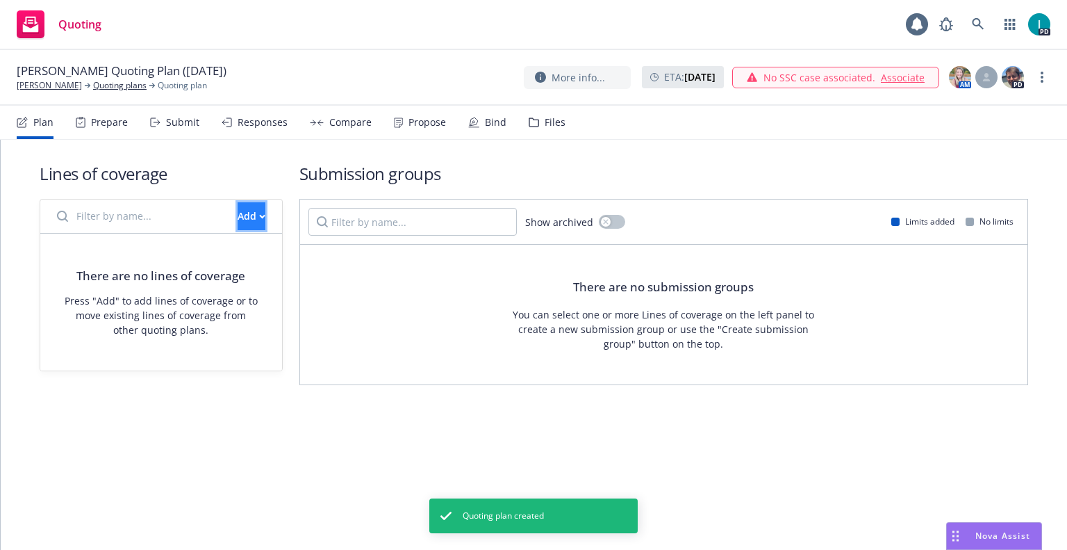
click at [244, 203] on button "Add" at bounding box center [252, 216] width 28 height 28
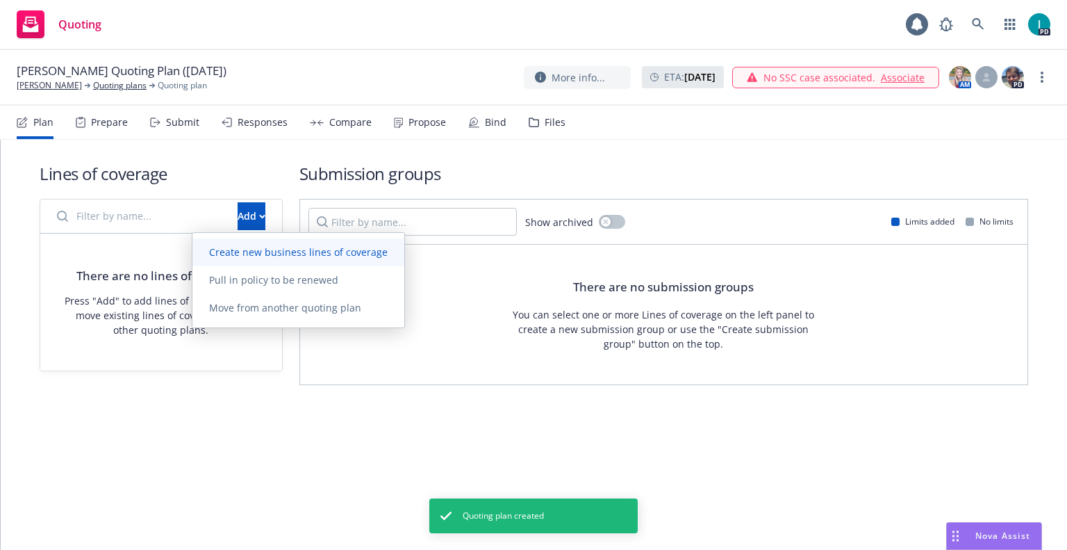
click at [278, 247] on span "Create new business lines of coverage" at bounding box center [298, 251] width 212 height 13
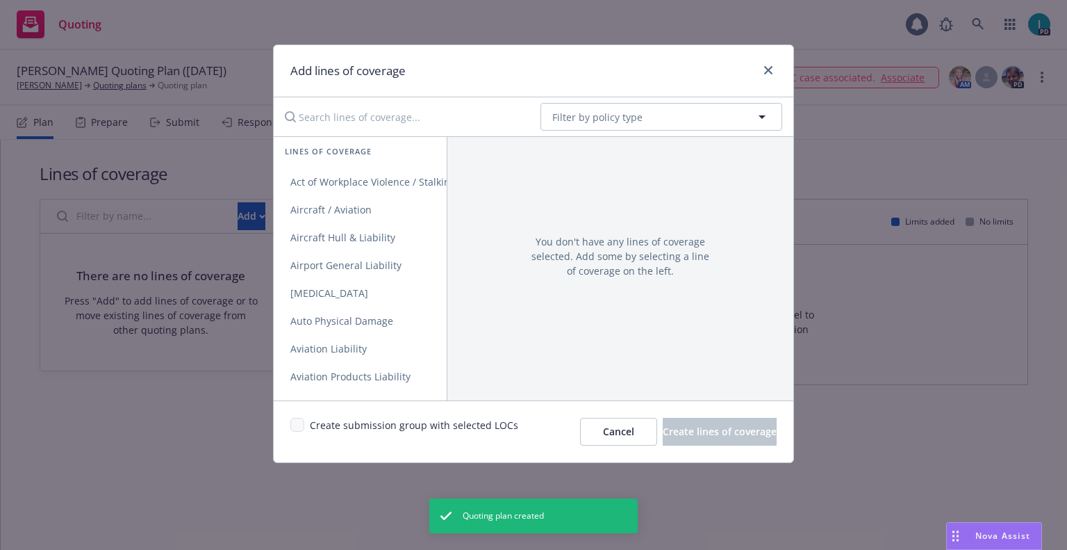
click at [337, 113] on input "Search lines of coverage..." at bounding box center [403, 117] width 253 height 28
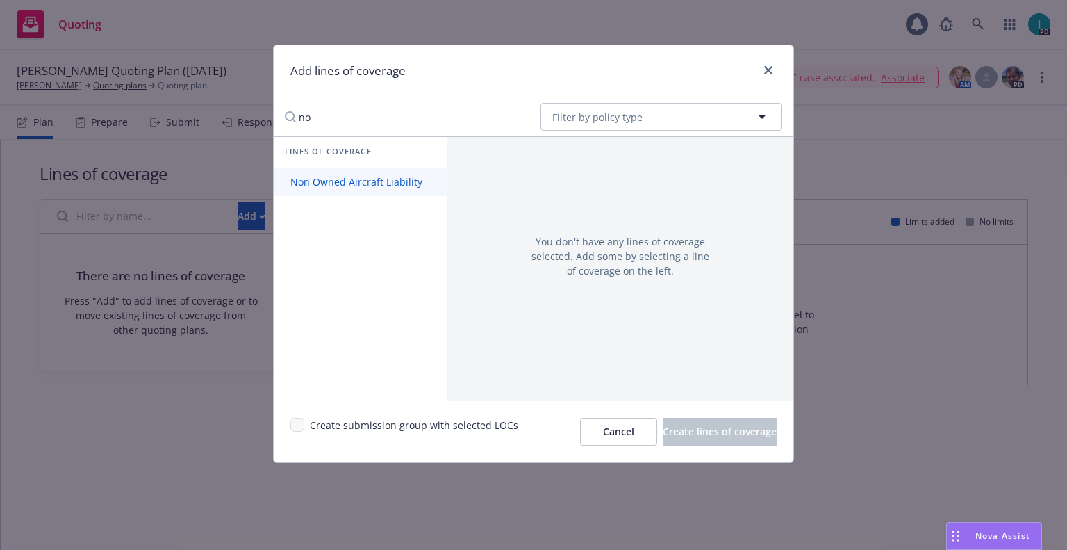
type input "no"
click at [378, 186] on span "Non Owned Aircraft Liability" at bounding box center [356, 181] width 165 height 13
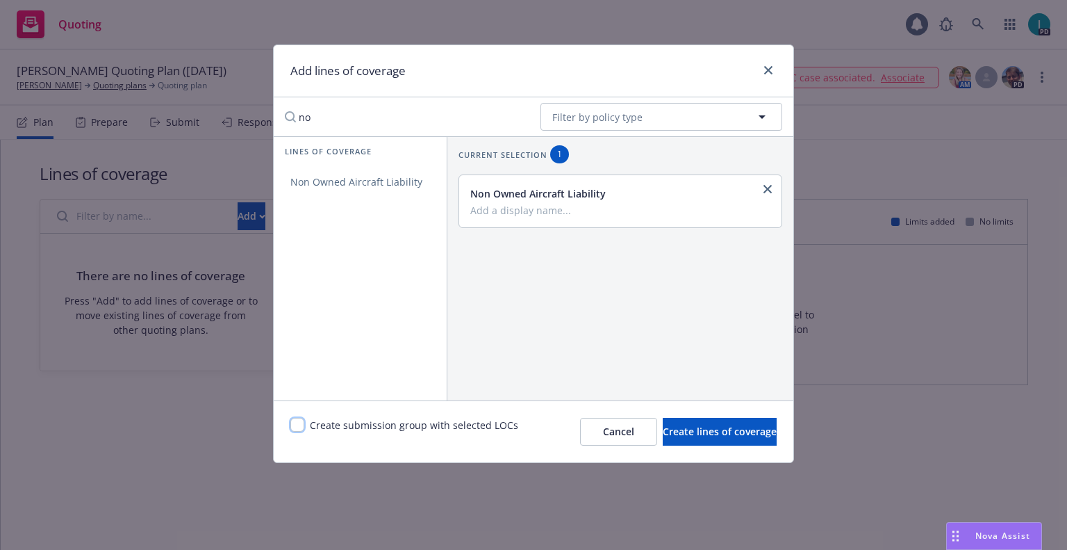
click at [300, 420] on input "checkbox" at bounding box center [297, 425] width 14 height 14
checkbox input "true"
click at [666, 432] on span "Create lines of coverage" at bounding box center [720, 431] width 114 height 13
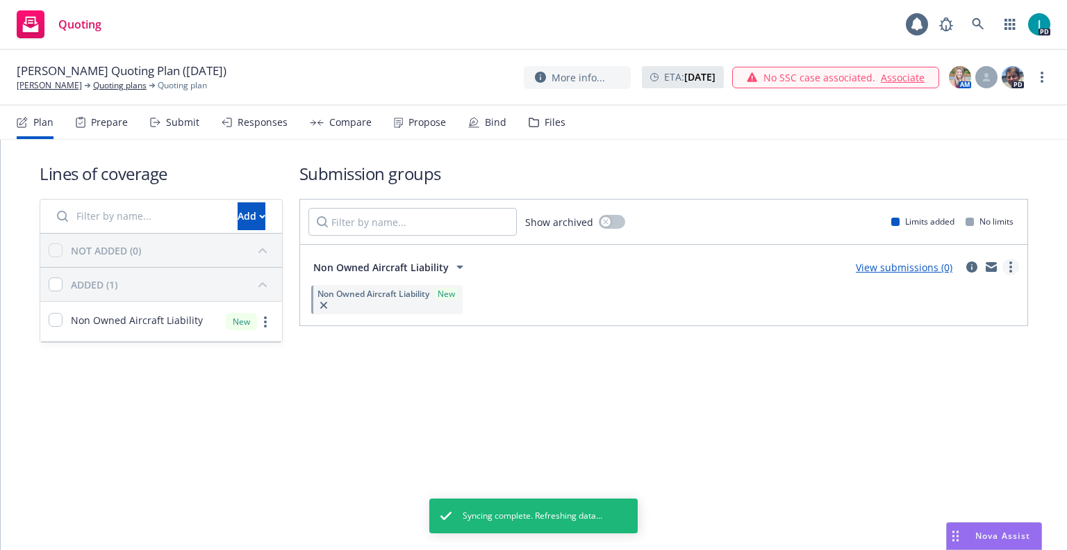
click at [1010, 265] on icon "more" at bounding box center [1011, 266] width 3 height 11
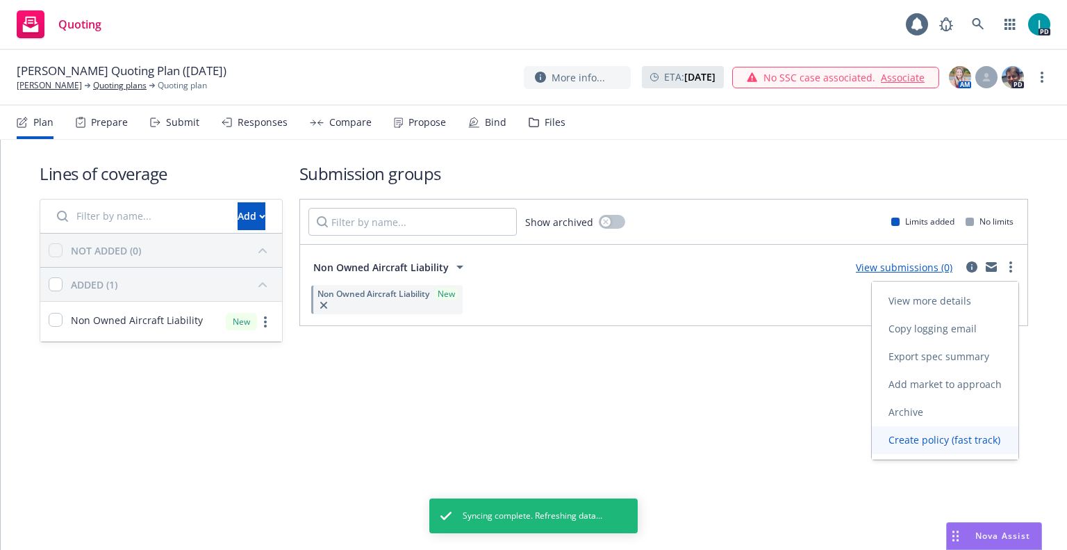
click at [920, 443] on span "Create policy (fast track)" at bounding box center [944, 439] width 145 height 13
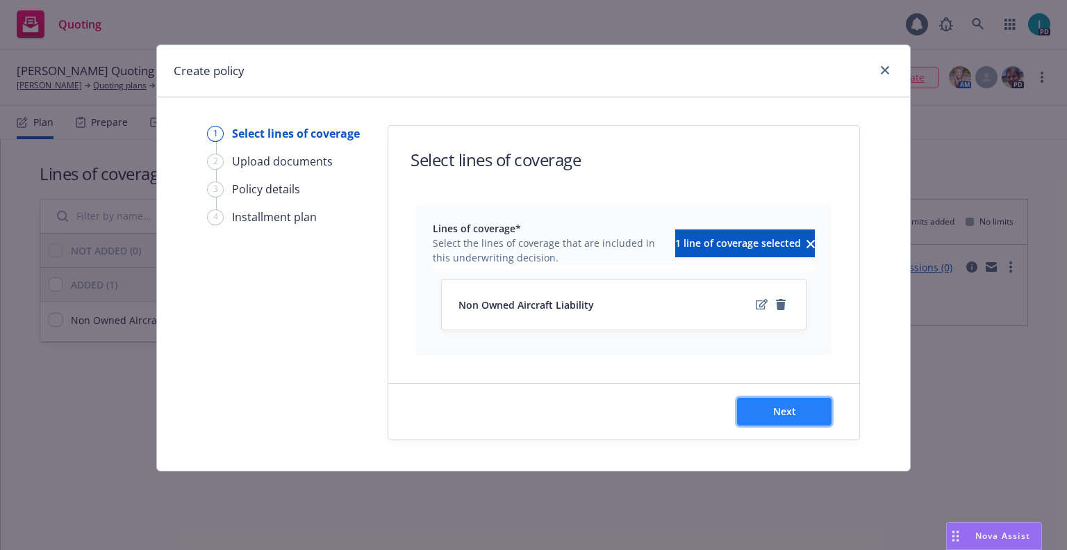
click at [801, 425] on button "Next" at bounding box center [784, 412] width 95 height 28
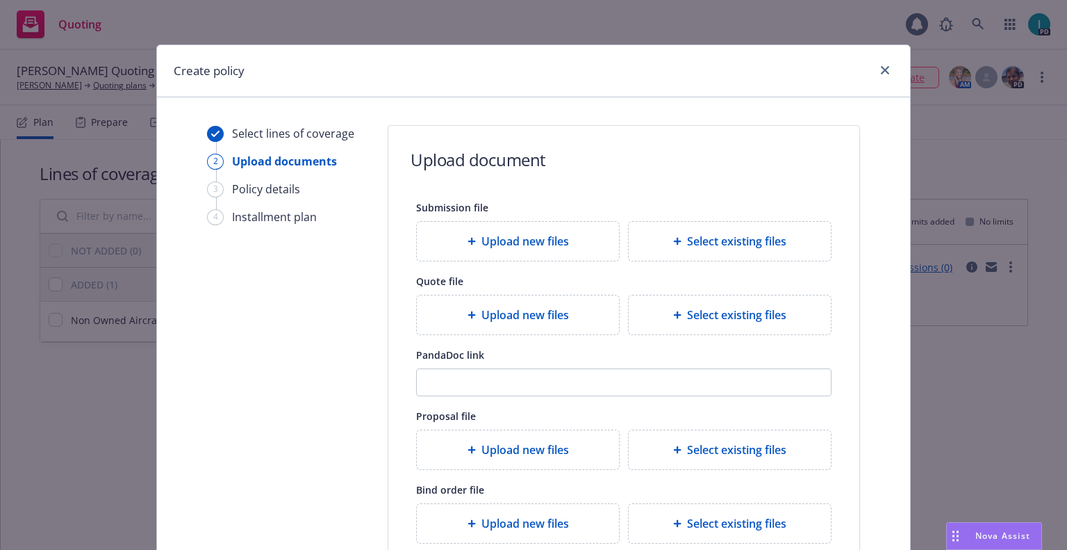
scroll to position [154, 0]
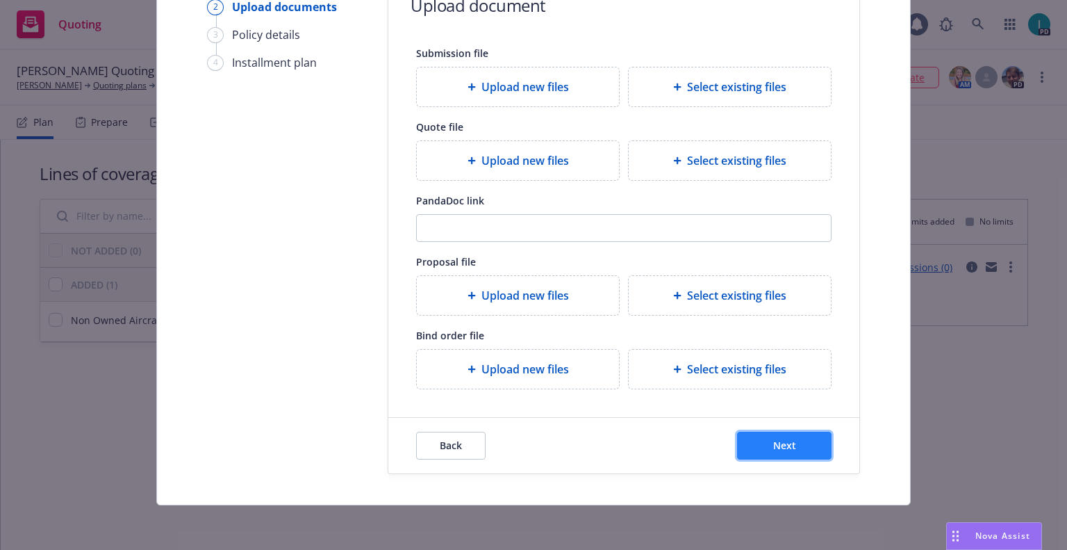
click at [778, 457] on button "Next" at bounding box center [784, 446] width 95 height 28
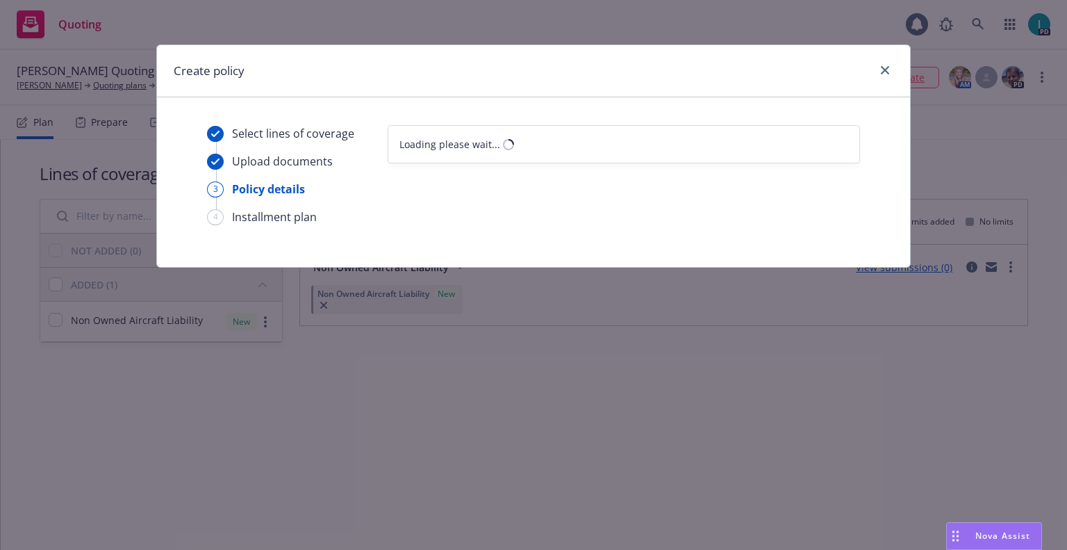
select select "12"
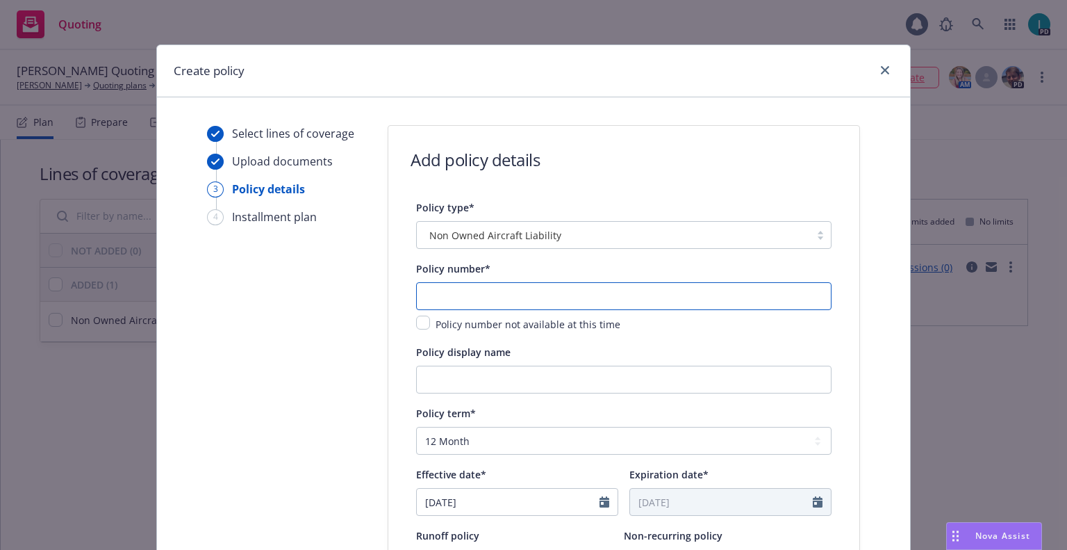
click at [502, 293] on input "text" at bounding box center [624, 296] width 416 height 28
paste input "1001298867-01"
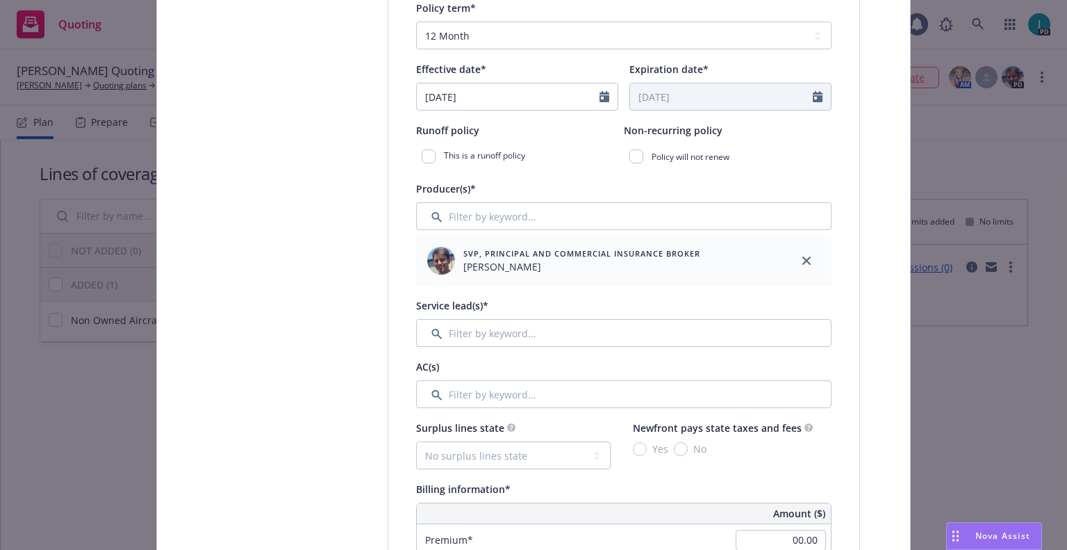
type input "1001298867-01"
click at [575, 334] on input "Filter by keyword..." at bounding box center [624, 333] width 416 height 28
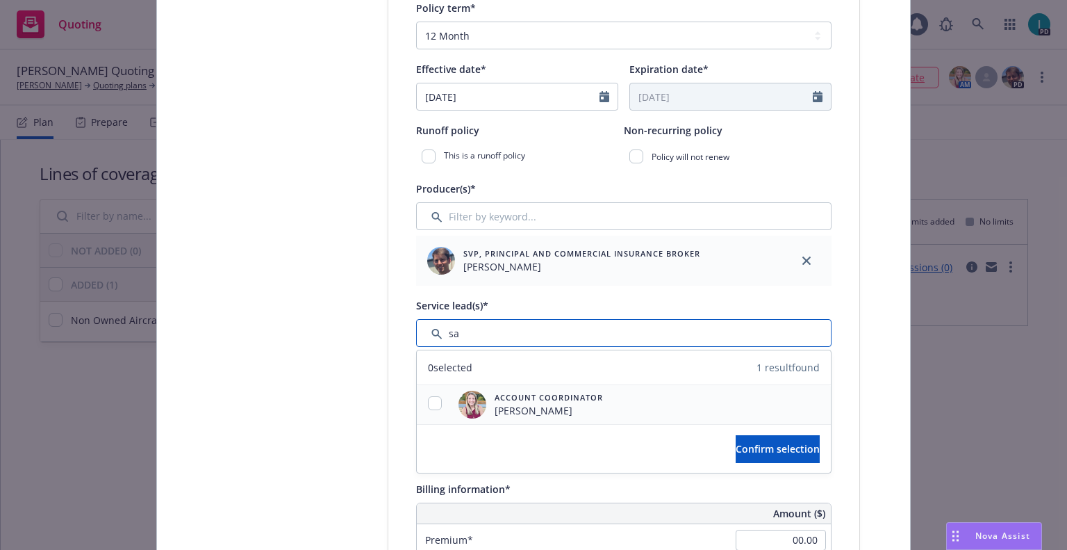
type input "sa"
click at [431, 404] on input "checkbox" at bounding box center [435, 403] width 14 height 14
checkbox input "true"
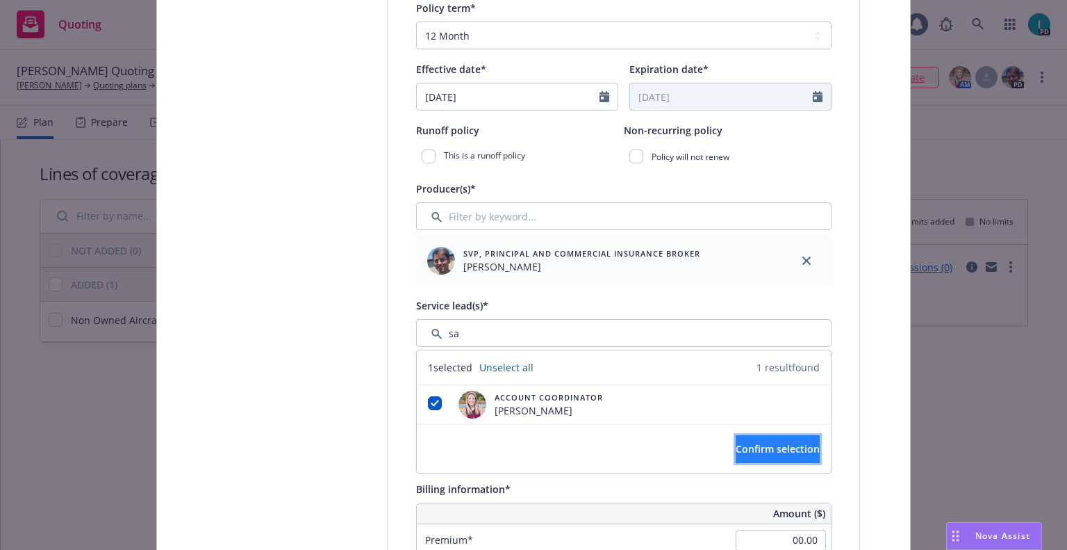
click at [736, 446] on span "Confirm selection" at bounding box center [778, 448] width 84 height 13
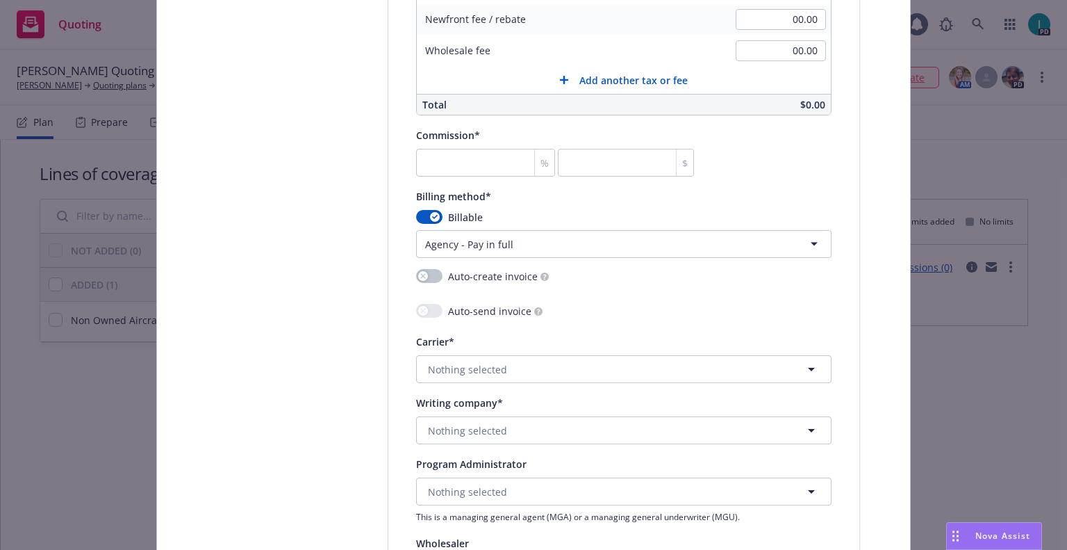
scroll to position [790, 0]
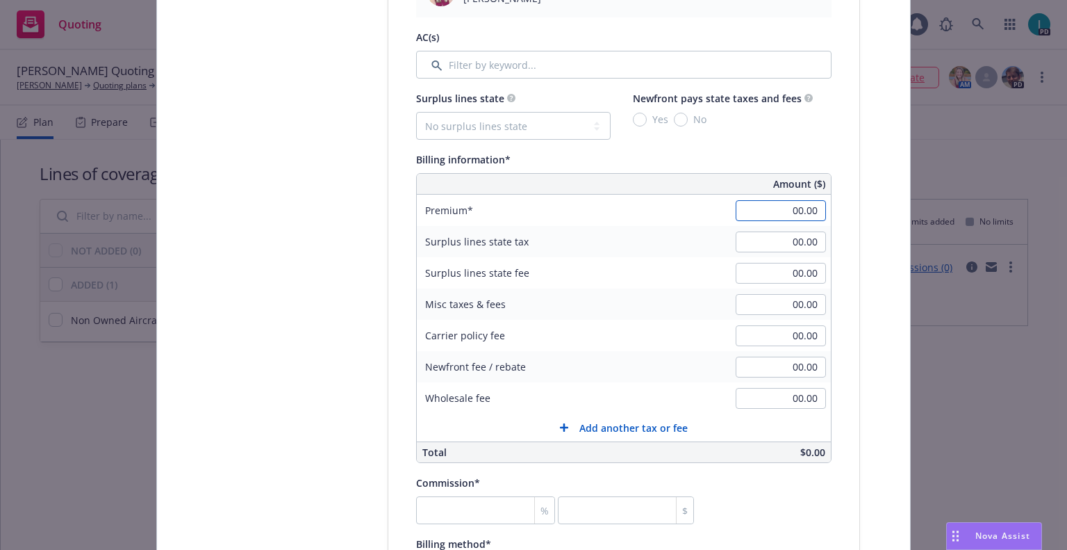
click at [771, 212] on input "00.00" at bounding box center [781, 210] width 90 height 21
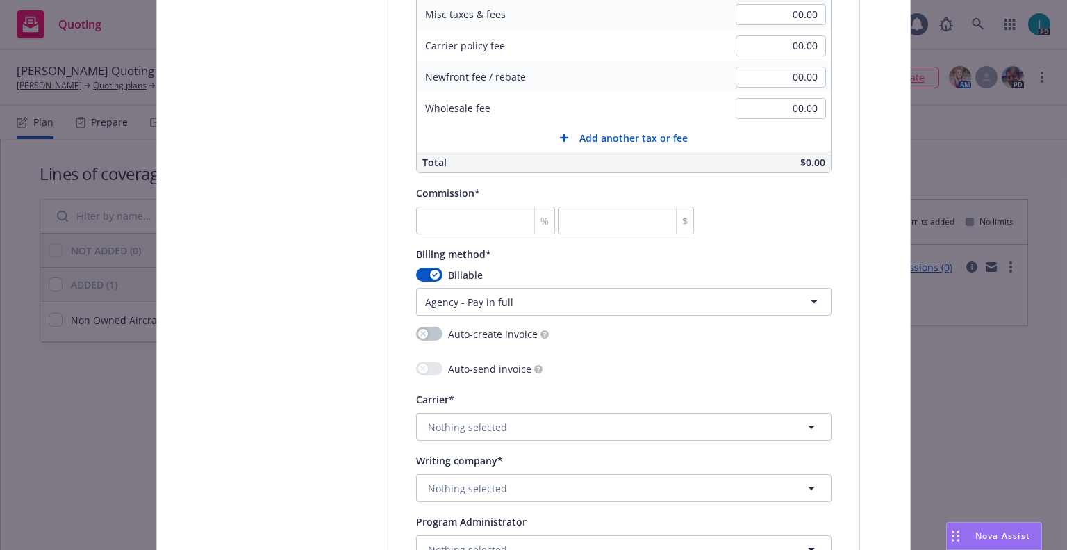
scroll to position [1196, 0]
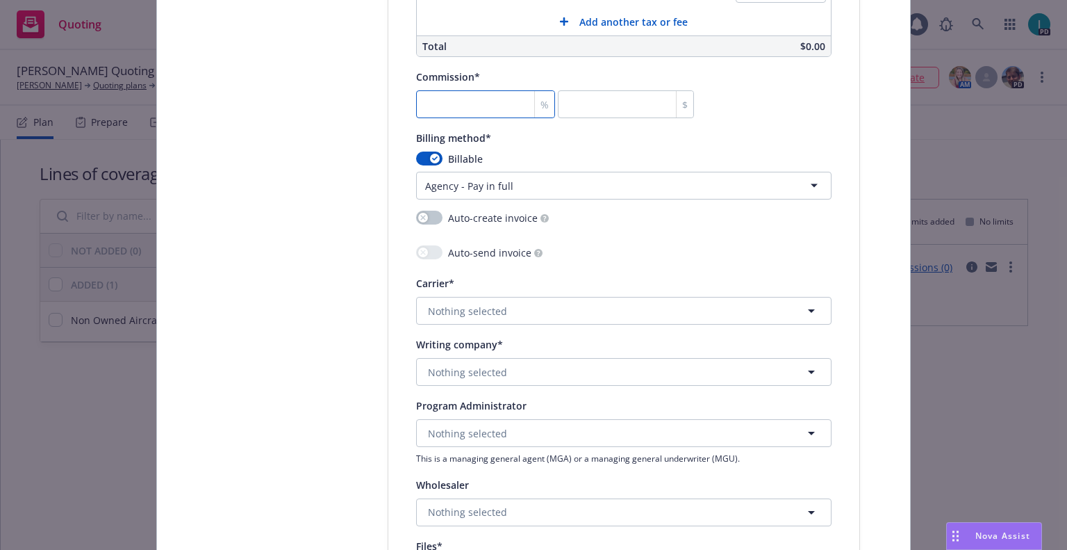
click at [445, 106] on input "number" at bounding box center [485, 104] width 139 height 28
type input "489.00"
type input "2"
type input "9.78"
type input "20"
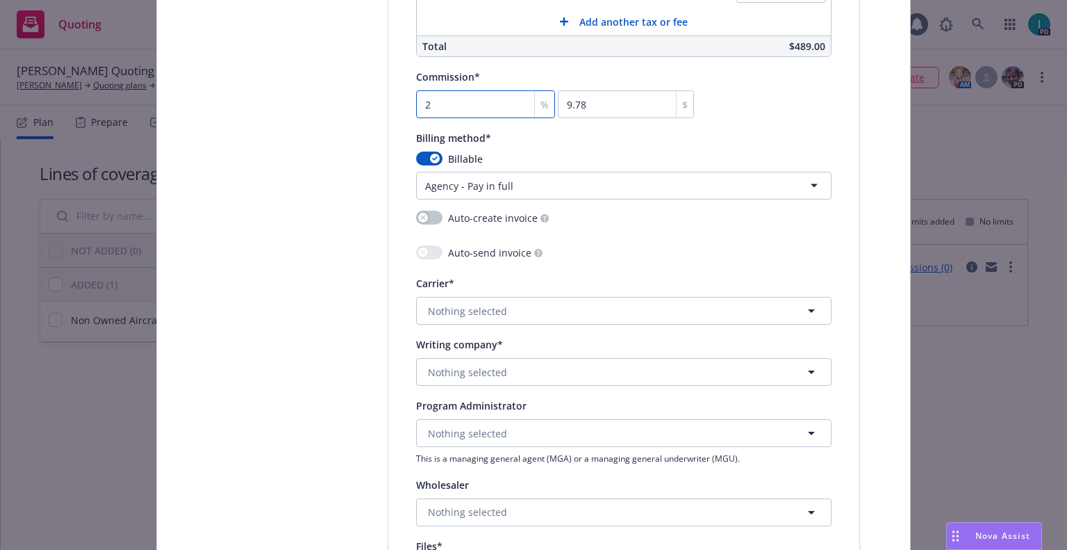
type input "97.8"
type input "20"
click at [493, 172] on html "Quoting 1 PD [PERSON_NAME] Quoting Plan ([DATE]) [PERSON_NAME] Quoting plans Qu…" at bounding box center [533, 275] width 1067 height 550
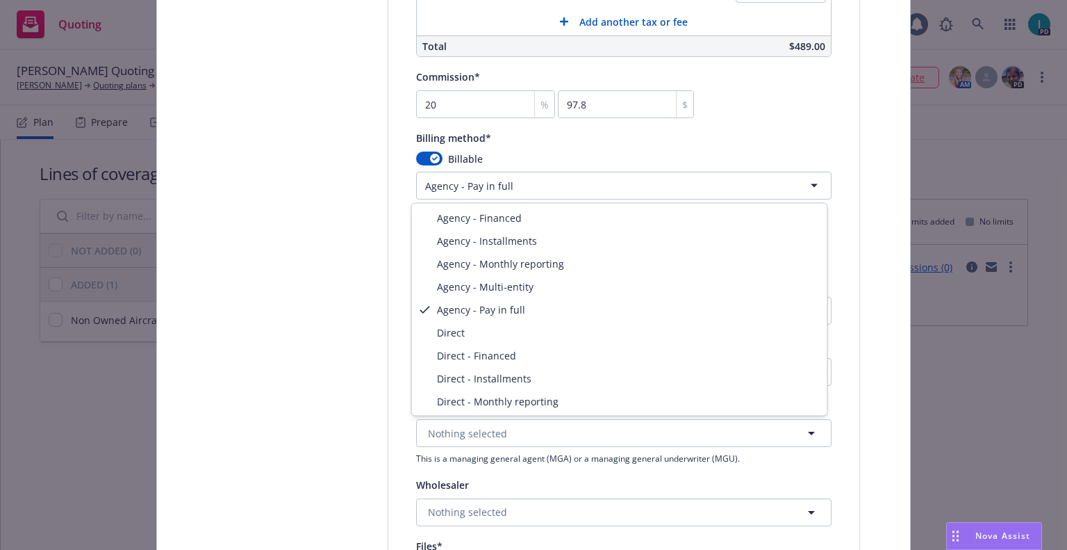
select select "DIRECT"
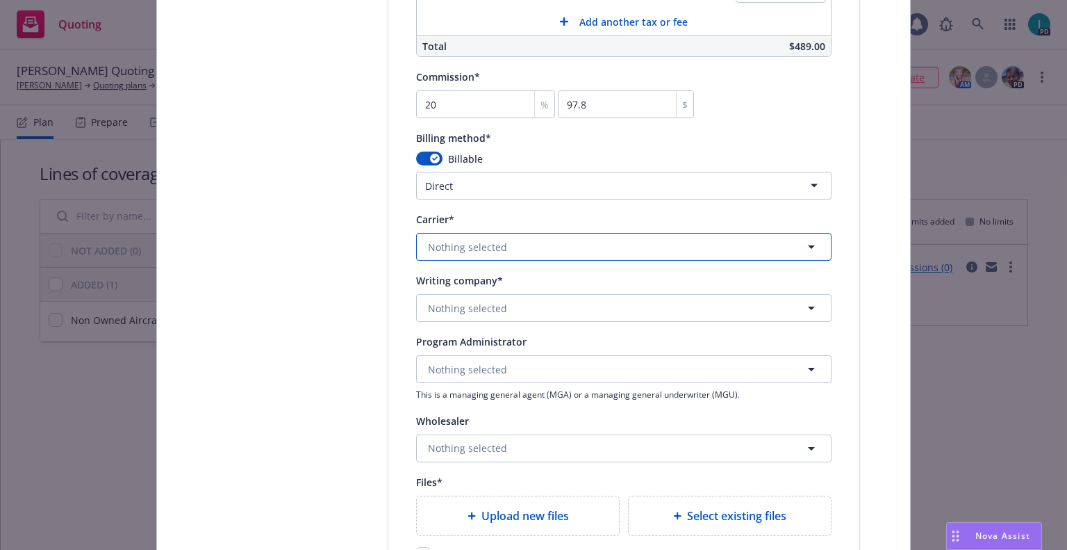
click at [482, 238] on button "Nothing selected" at bounding box center [624, 247] width 416 height 28
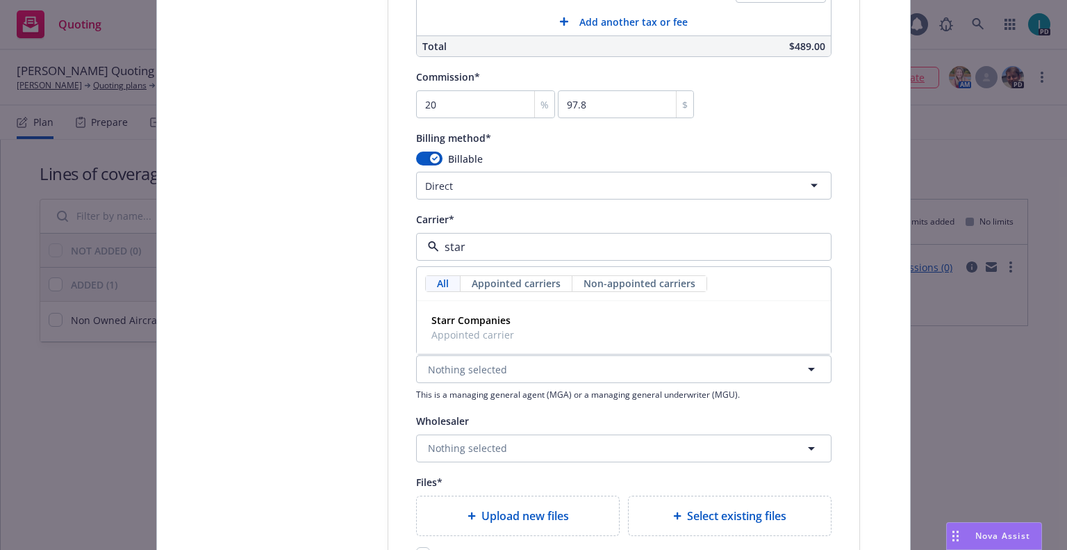
type input "starr"
click at [479, 319] on strong "Starr Companies" at bounding box center [471, 319] width 79 height 13
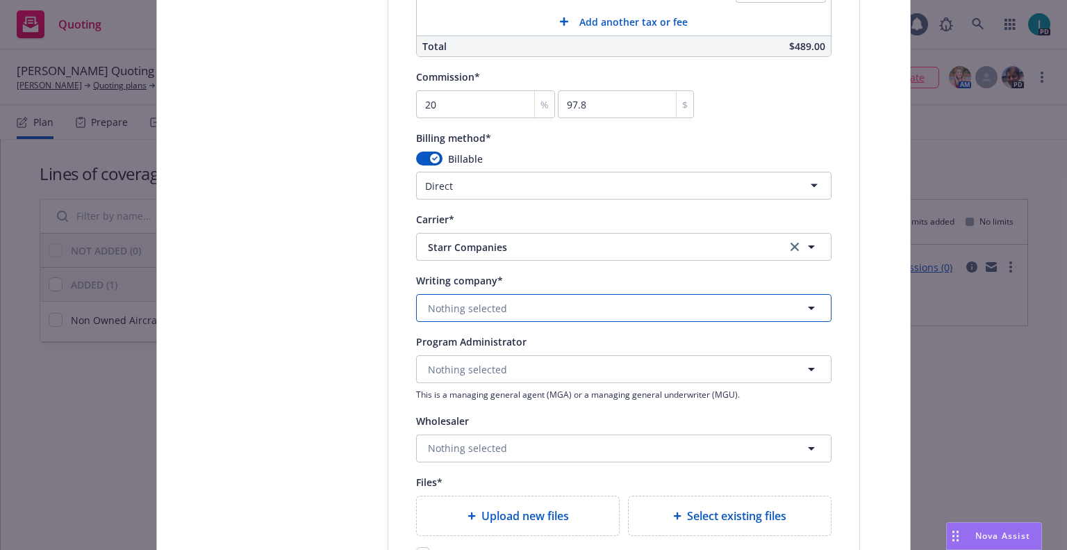
click at [479, 307] on span "Nothing selected" at bounding box center [467, 308] width 79 height 15
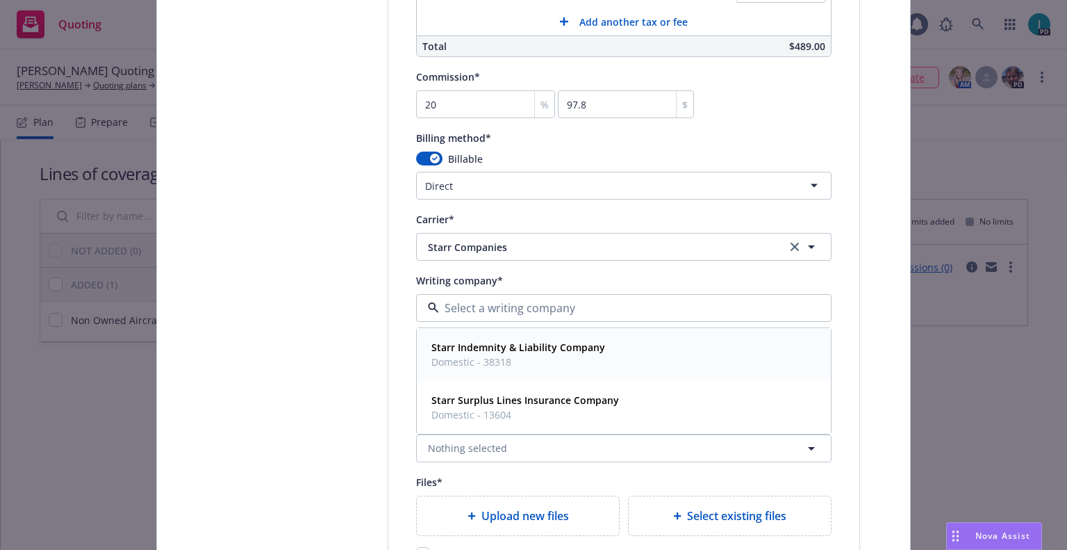
click at [506, 341] on strong "Starr Indemnity & Liability Company" at bounding box center [519, 347] width 174 height 13
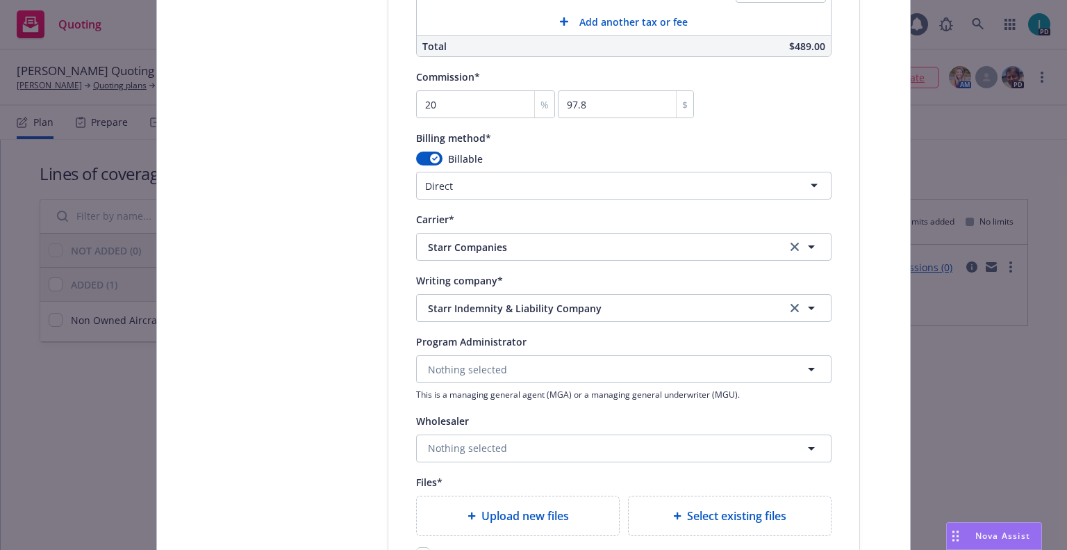
scroll to position [1507, 0]
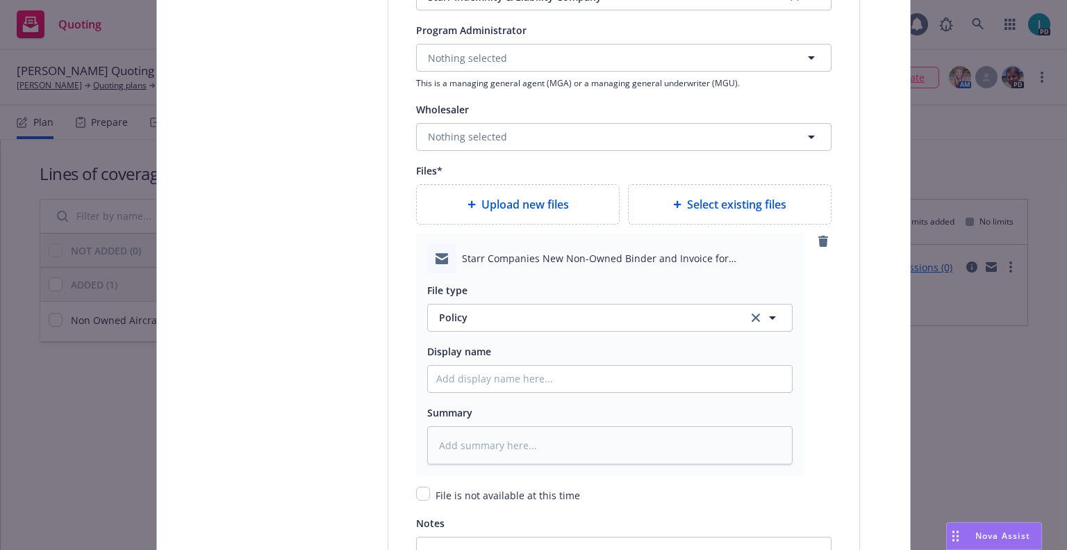
type textarea "x"
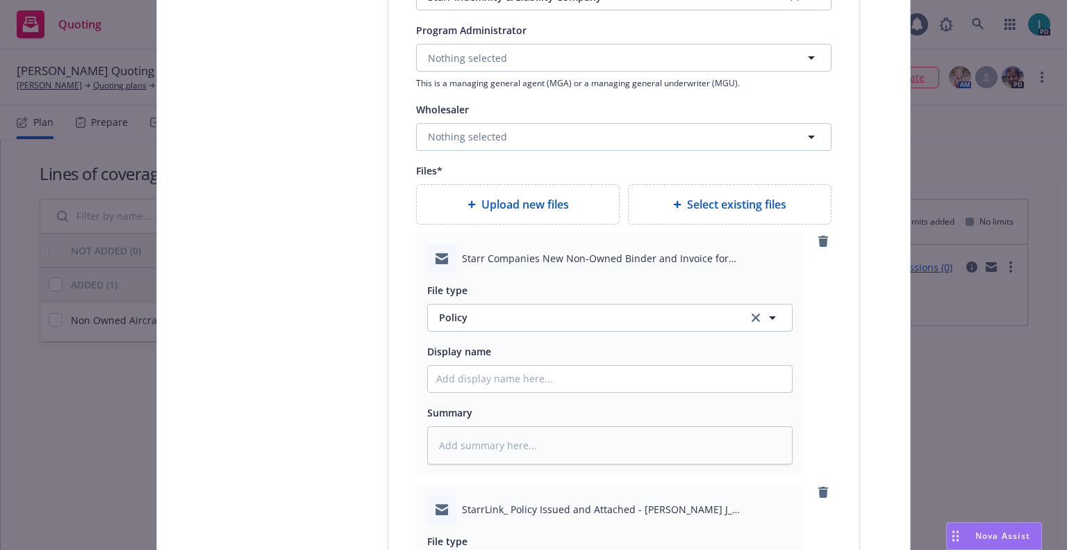
scroll to position [1681, 0]
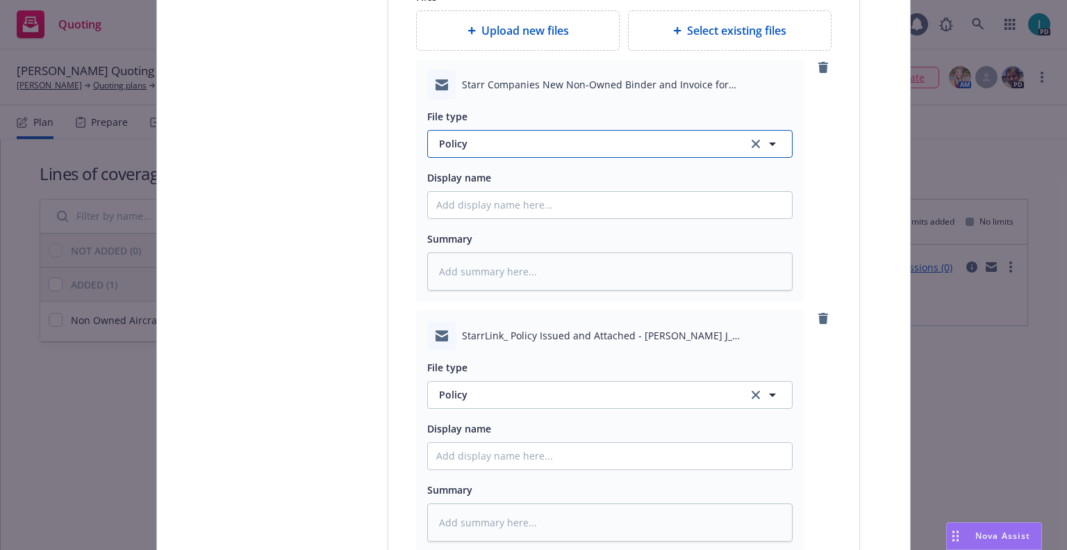
click at [491, 145] on span "Policy" at bounding box center [585, 143] width 293 height 15
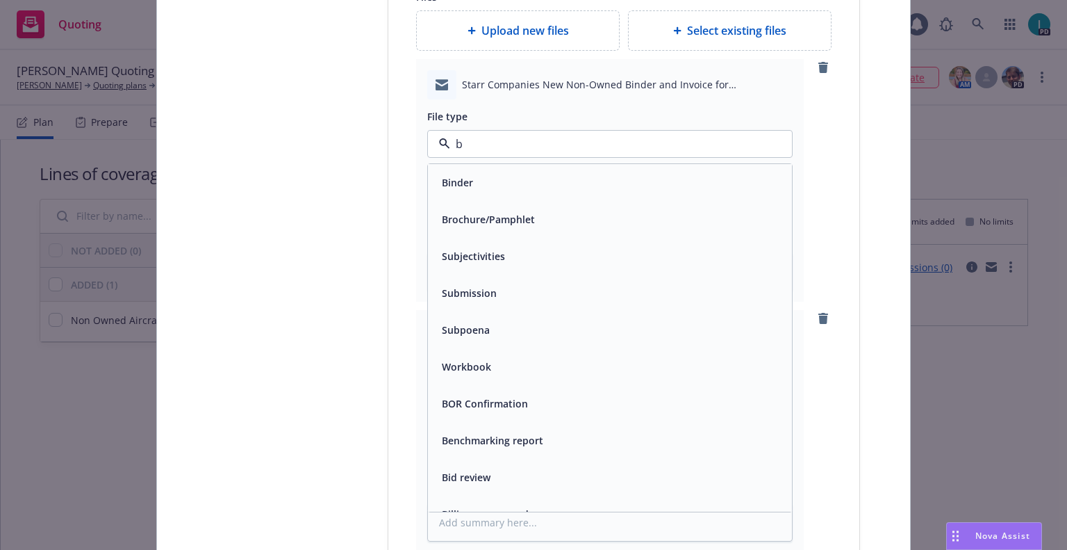
type input "bi"
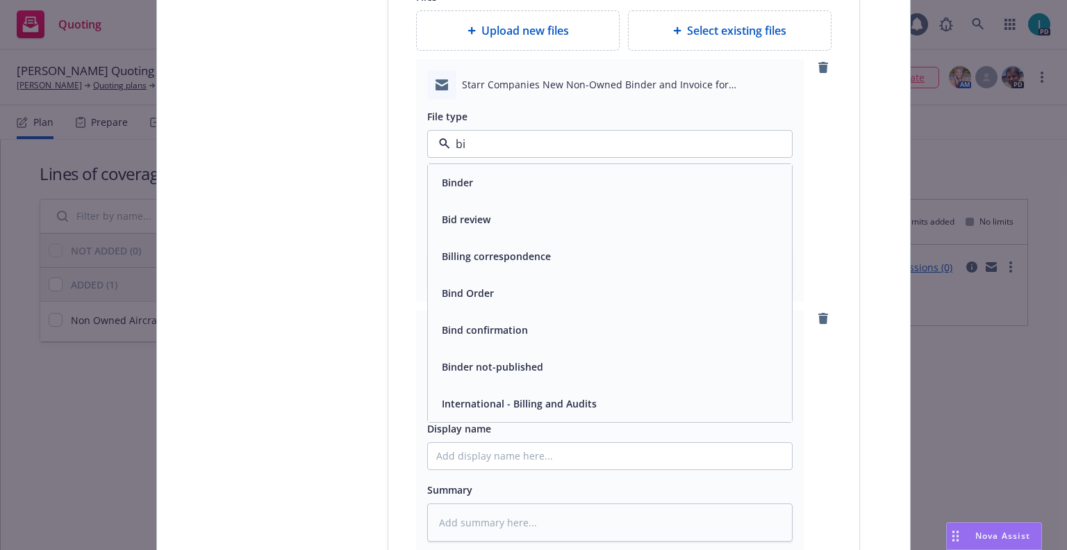
click at [494, 175] on div "Binder" at bounding box center [609, 182] width 347 height 20
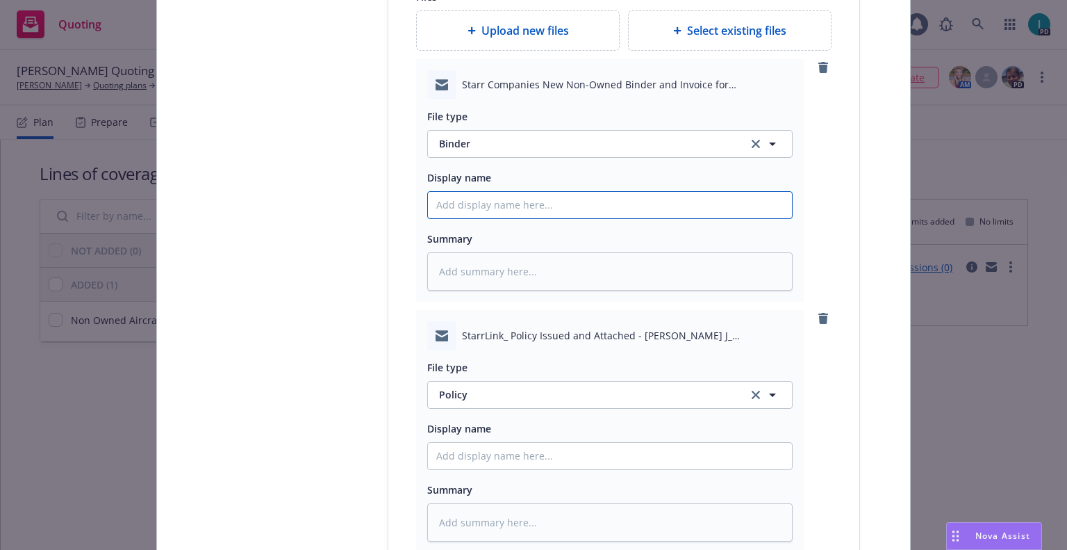
click at [475, 202] on input "Policy display name" at bounding box center [610, 205] width 364 height 26
type textarea "x"
type input "2"
type textarea "x"
type input "25"
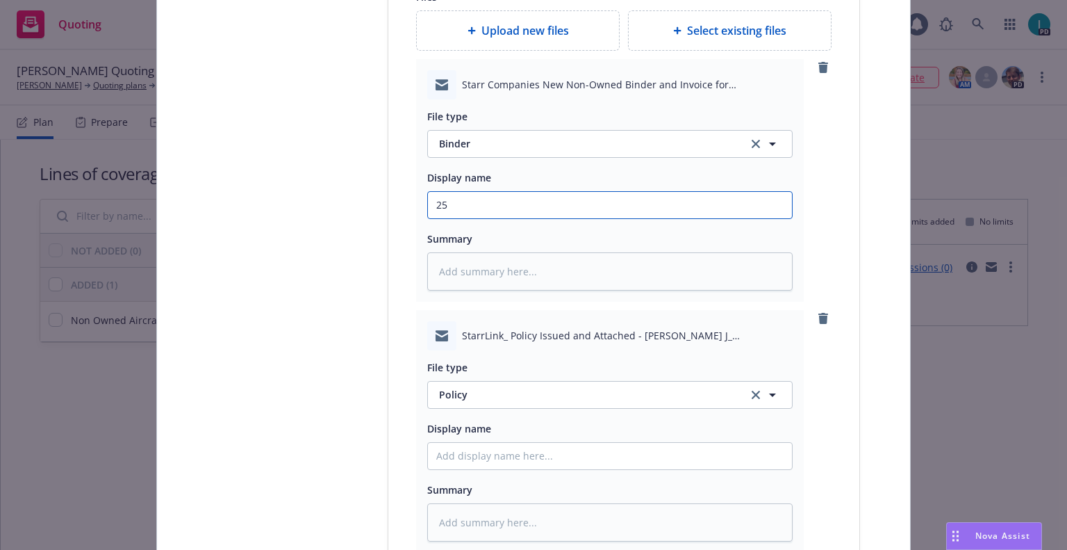
type textarea "x"
type input "25 NOWN CVS Binder and Bill"
drag, startPoint x: 494, startPoint y: 203, endPoint x: 170, endPoint y: 202, distance: 323.8
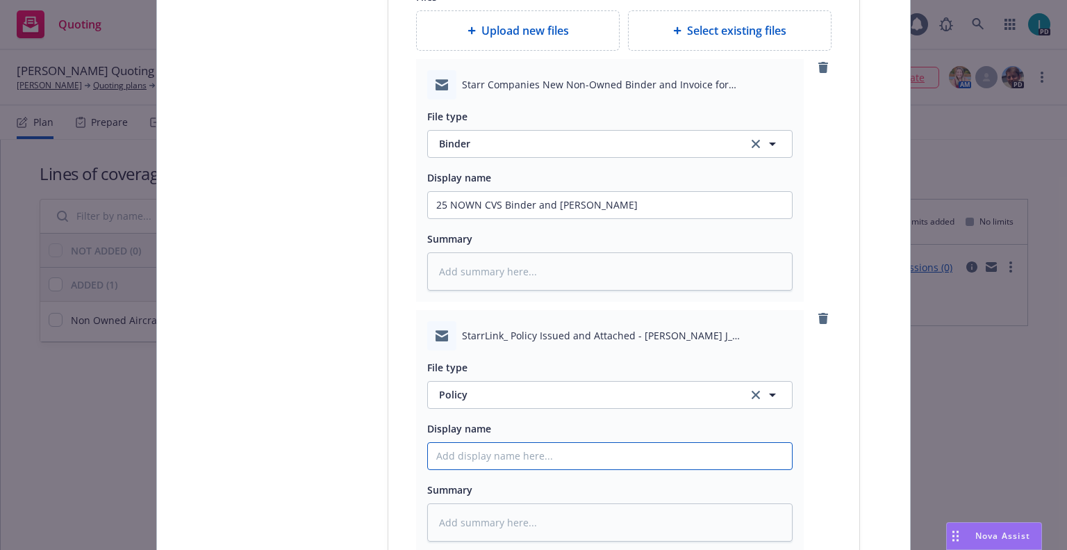
click at [481, 218] on input "Policy display name" at bounding box center [610, 205] width 364 height 26
paste input "25 NOWN CVS"
type textarea "x"
type input "25 NOWN CVS Policy"
type textarea "x"
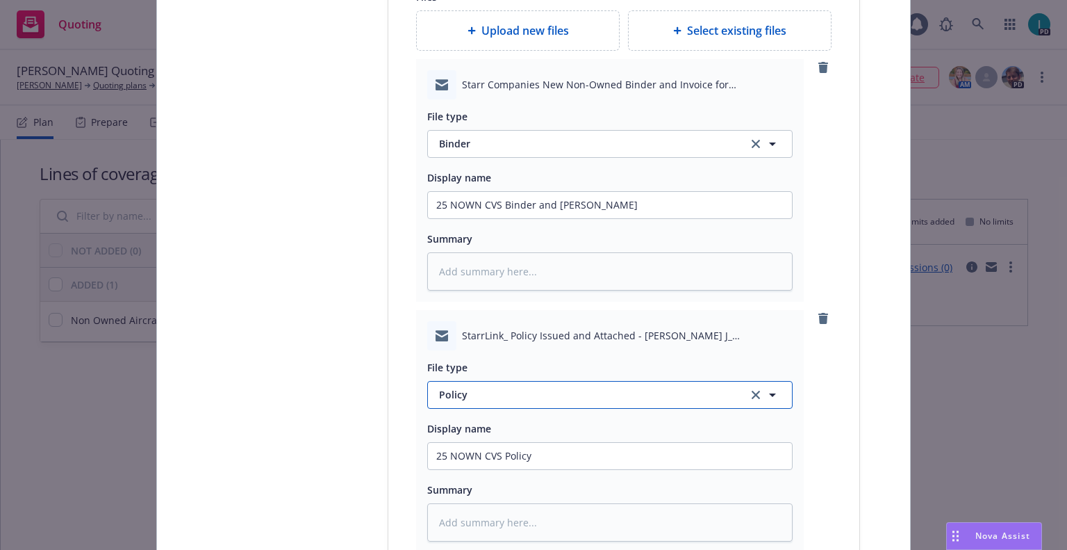
click at [451, 392] on span "Policy" at bounding box center [585, 394] width 293 height 15
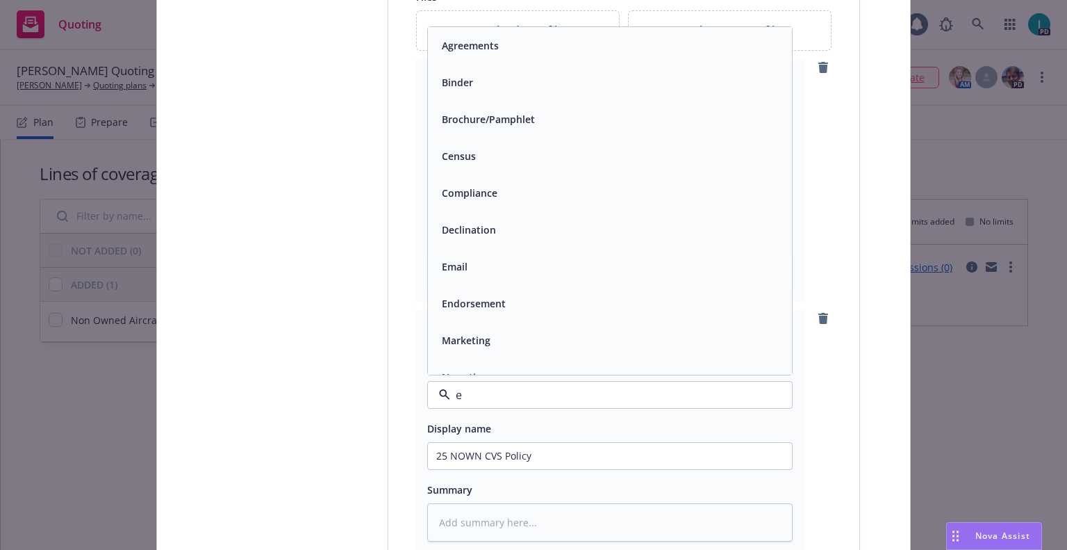
type input "em"
click at [489, 90] on div "Email" at bounding box center [609, 82] width 347 height 20
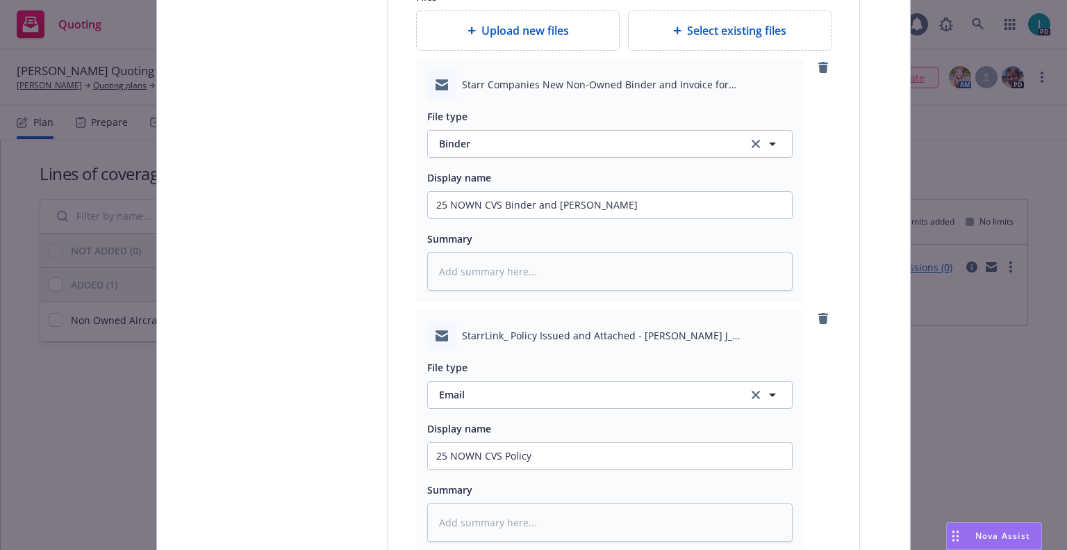
scroll to position [2009, 0]
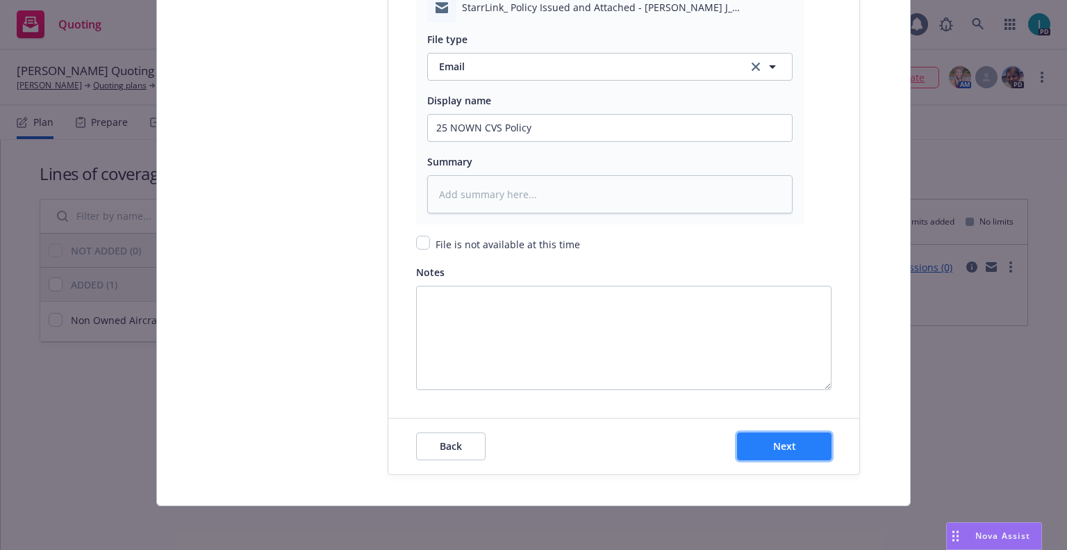
click at [786, 450] on span "Next" at bounding box center [784, 445] width 23 height 13
type textarea "x"
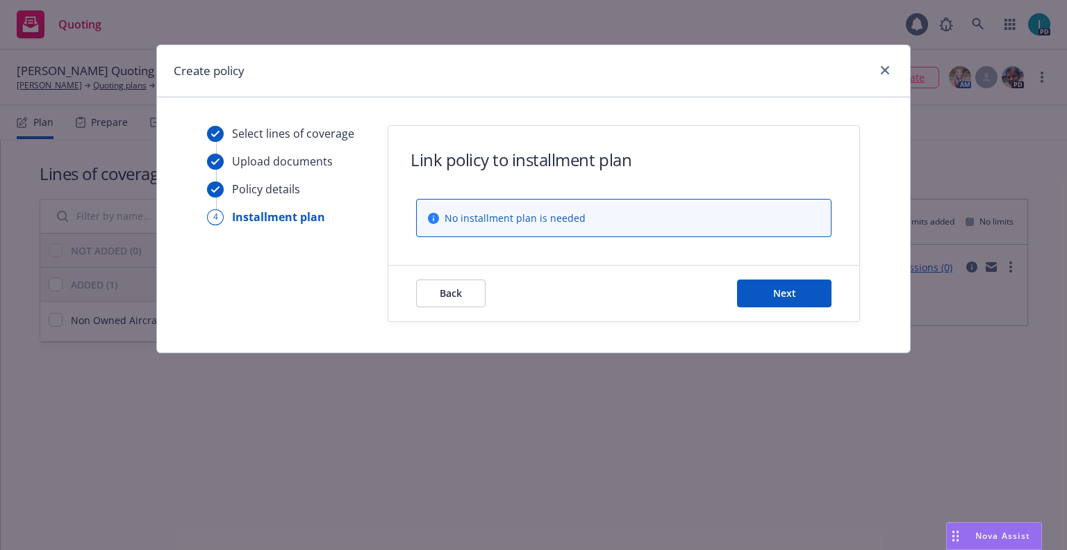
scroll to position [0, 0]
click at [801, 292] on button "Next" at bounding box center [784, 293] width 95 height 28
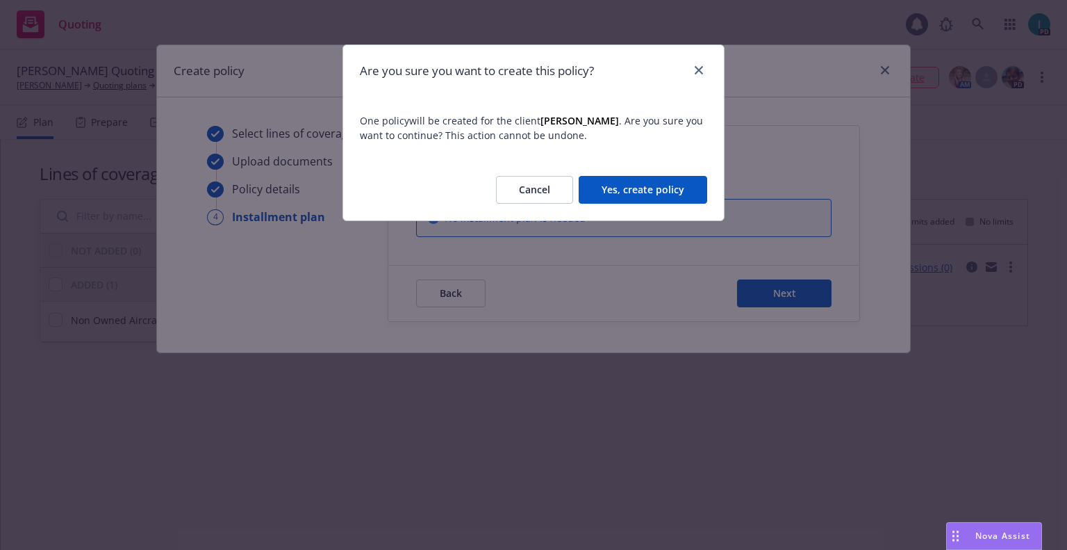
click at [629, 192] on button "Yes, create policy" at bounding box center [643, 190] width 129 height 28
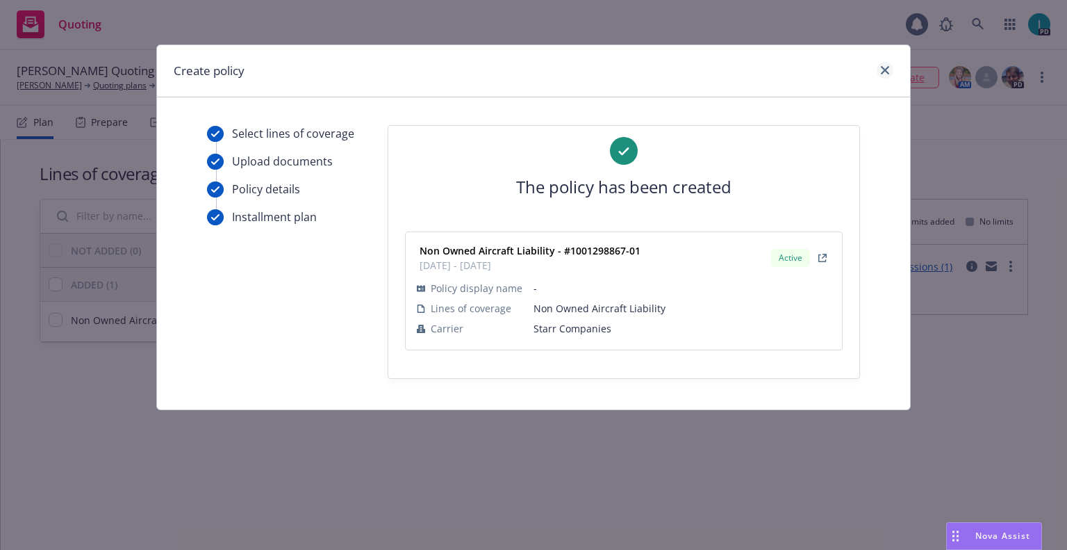
click at [875, 72] on div at bounding box center [882, 71] width 22 height 18
click at [880, 72] on link "close" at bounding box center [885, 70] width 17 height 17
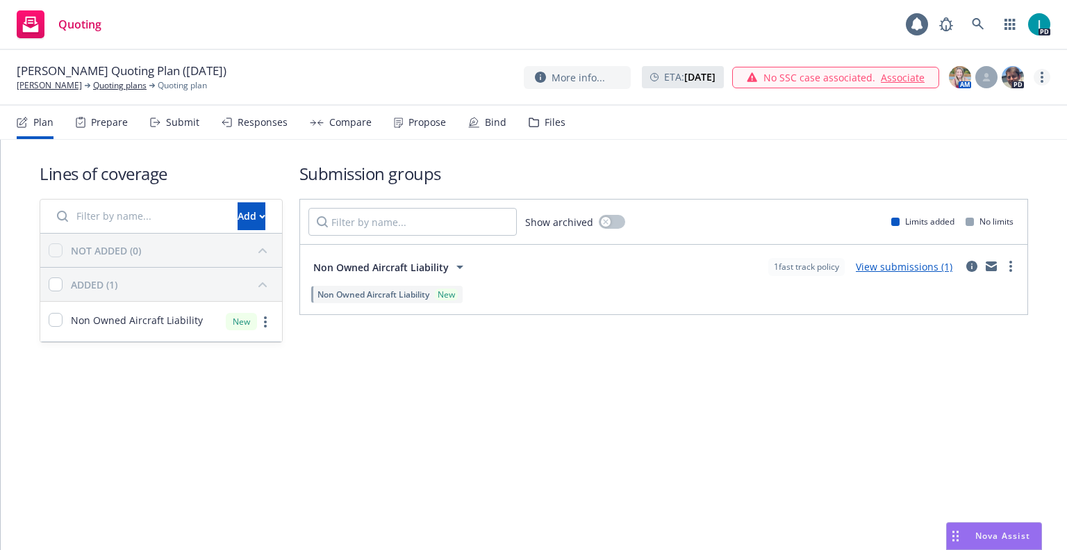
click at [1044, 76] on link "more" at bounding box center [1042, 77] width 17 height 17
click at [956, 184] on link "Archive quoting plan" at bounding box center [972, 189] width 155 height 28
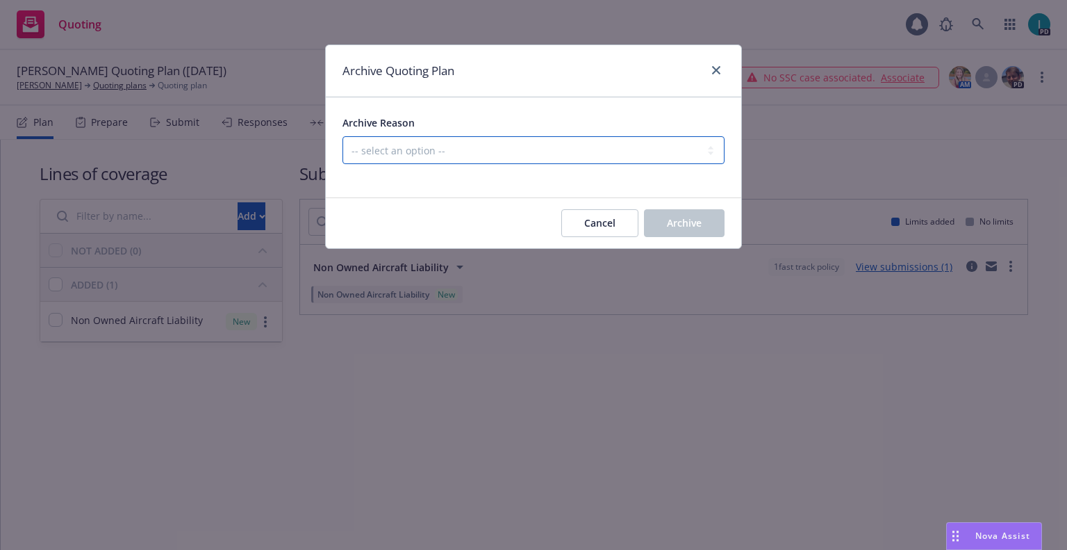
click at [387, 140] on select "-- select an option -- Created by error Duplicate New business opportunity lost…" at bounding box center [534, 150] width 382 height 28
select select "ARCHIVED_NEW_BUSINESS_COMPLETED"
click at [343, 136] on select "-- select an option -- Created by error Duplicate New business opportunity lost…" at bounding box center [534, 150] width 382 height 28
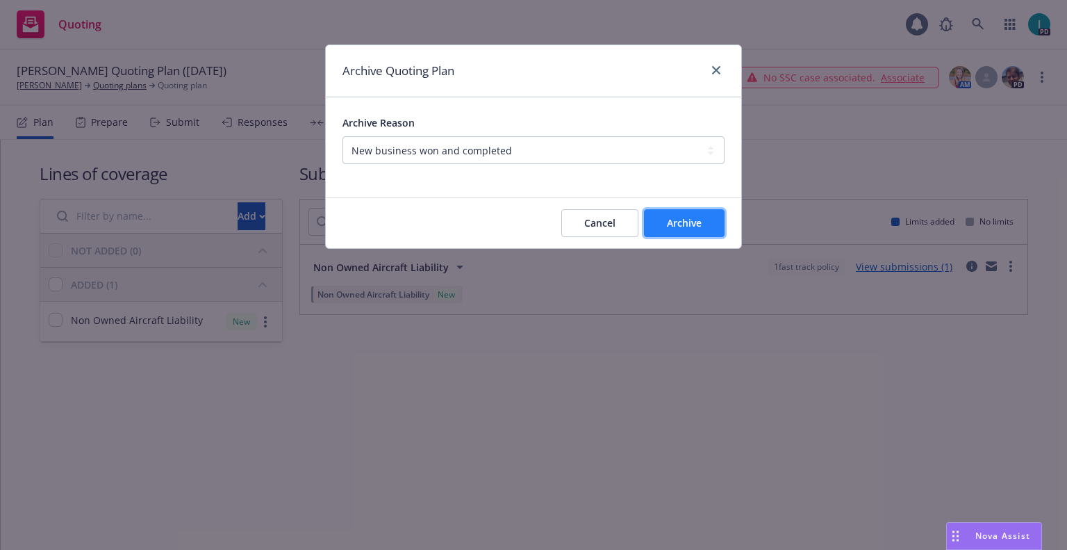
click at [669, 221] on span "Archive" at bounding box center [684, 222] width 35 height 13
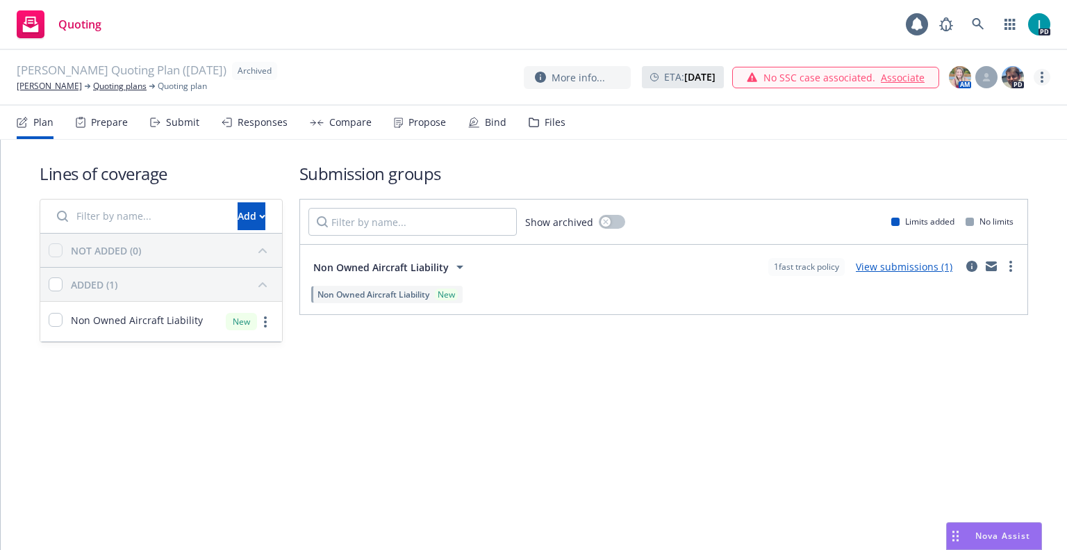
click at [1043, 75] on icon "more" at bounding box center [1042, 77] width 3 height 11
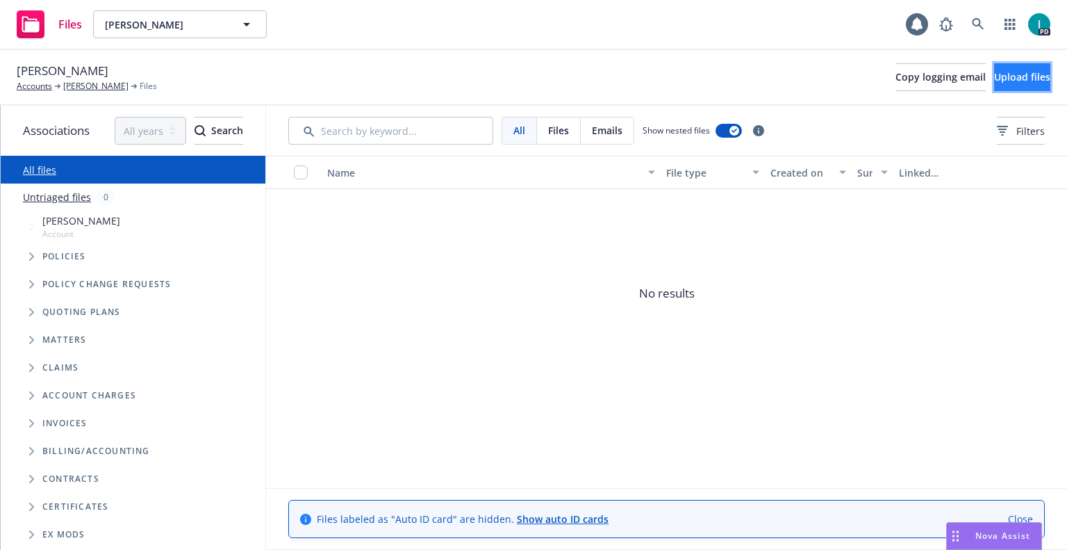
click at [994, 78] on span "Upload files" at bounding box center [1022, 76] width 56 height 13
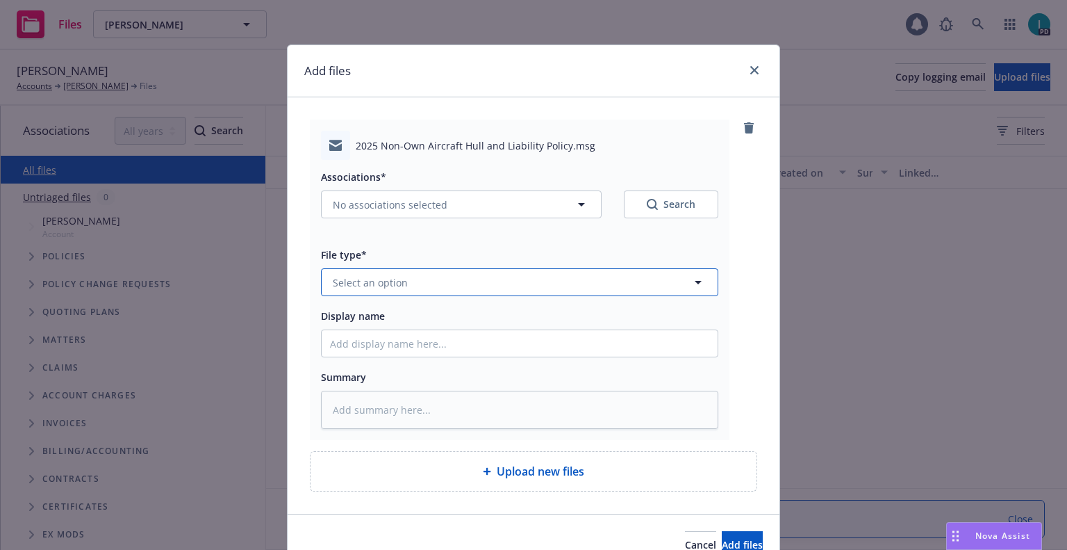
click at [384, 293] on button "Select an option" at bounding box center [520, 282] width 398 height 28
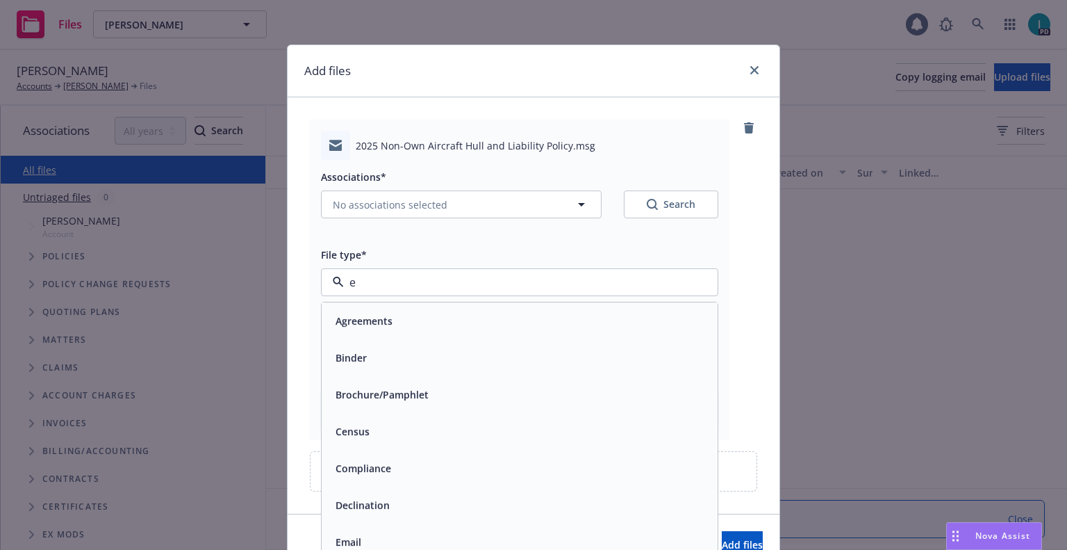
type input "ex"
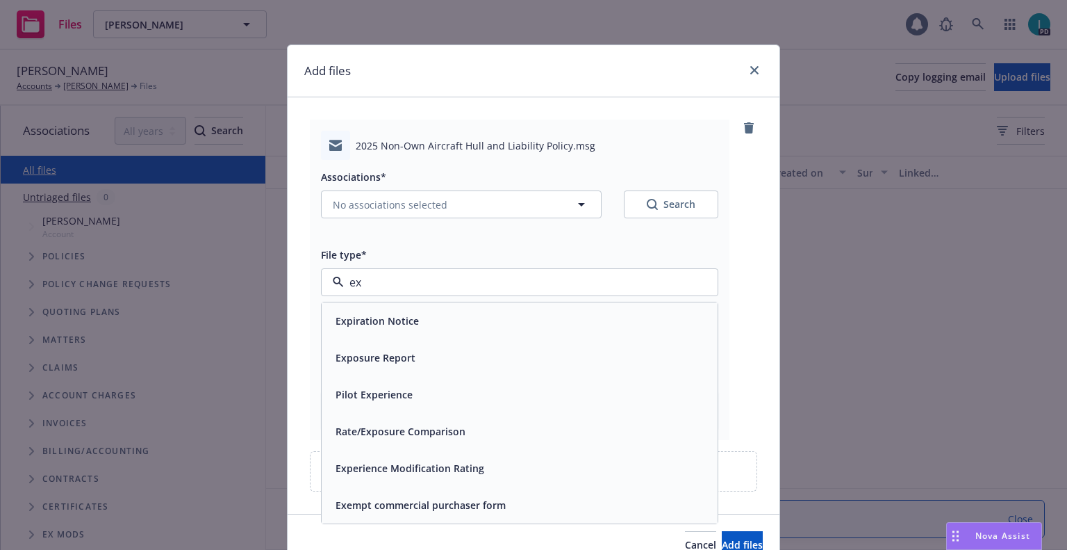
click at [398, 317] on span "Expiration Notice" at bounding box center [377, 320] width 83 height 15
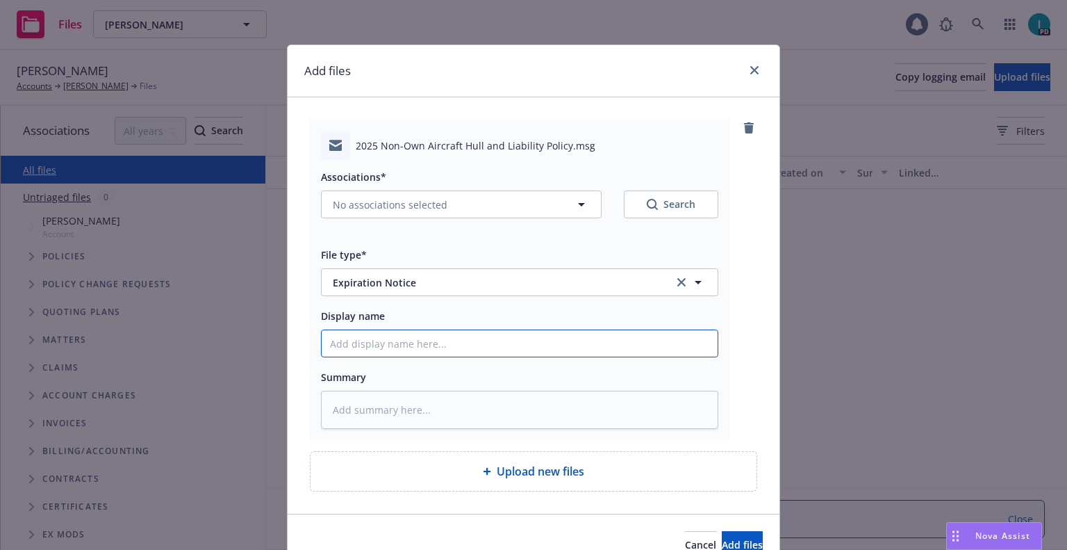
click at [398, 336] on input "Display name" at bounding box center [520, 343] width 396 height 26
type textarea "x"
type input "2"
type textarea "x"
type input "24"
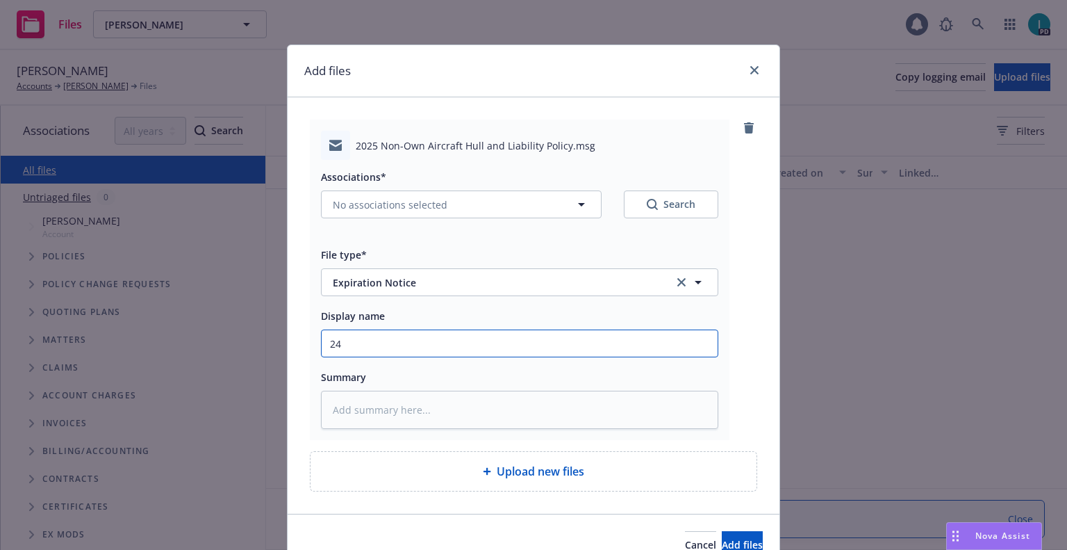
type textarea "x"
type input "24"
drag, startPoint x: 413, startPoint y: 342, endPoint x: 0, endPoint y: 317, distance: 413.5
click at [0, 317] on div "Add files 2025 Non-Own Aircraft Hull and Liability Policy.msg Associations* No …" at bounding box center [533, 275] width 1067 height 550
type textarea "x"
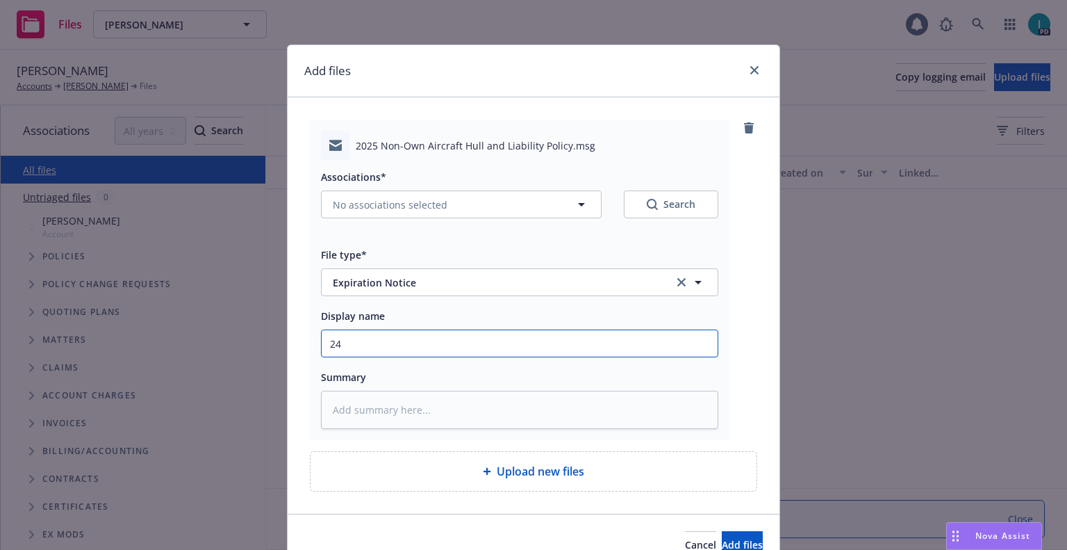
type input "2"
type textarea "x"
type input "25"
type textarea "x"
type input "25 NOWN CVS Policy to Insured"
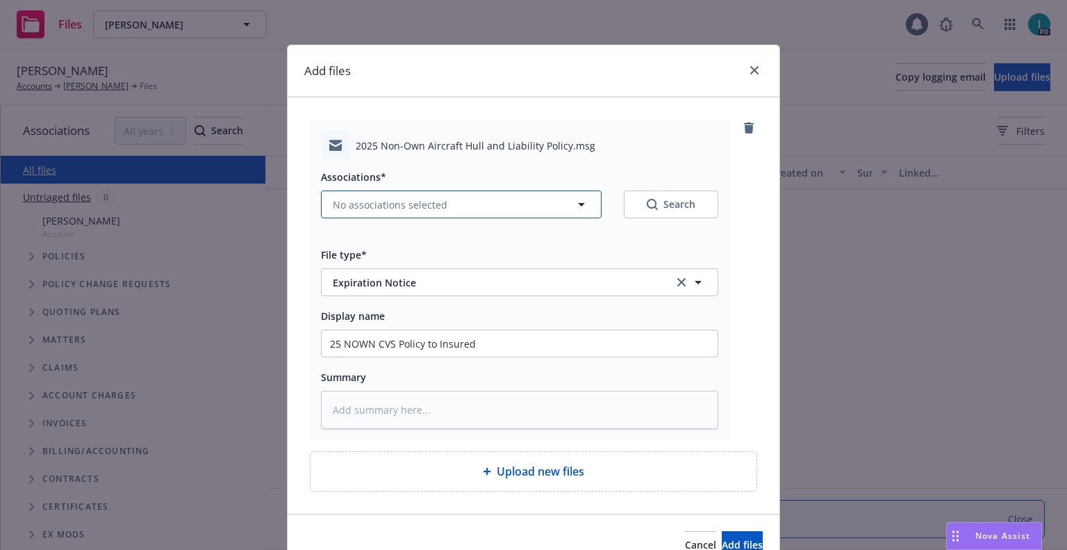
click at [384, 204] on span "No associations selected" at bounding box center [390, 204] width 115 height 15
type textarea "x"
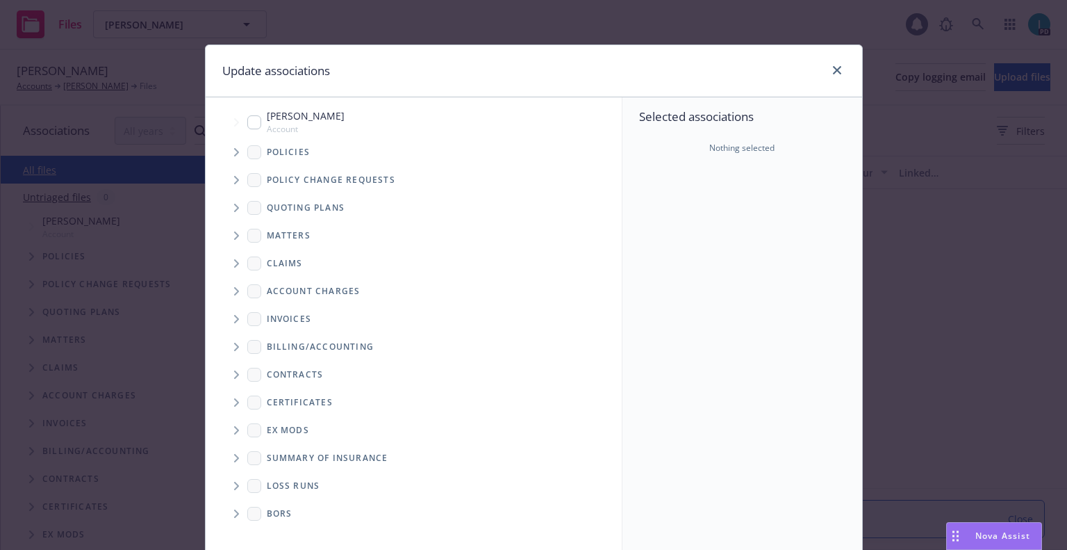
click at [225, 149] on span "Tree Example" at bounding box center [236, 152] width 22 height 22
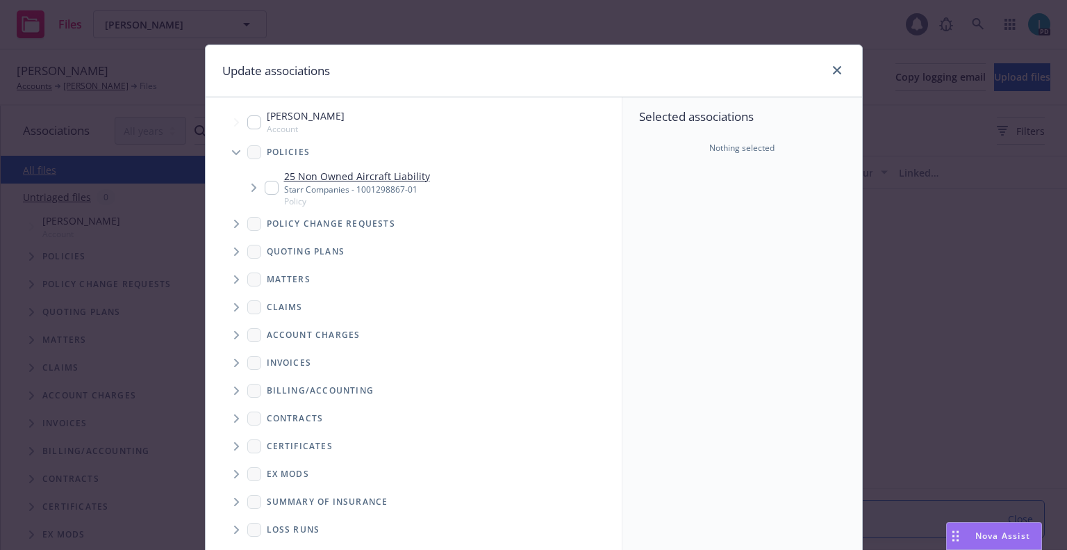
click at [265, 189] on input "Tree Example" at bounding box center [272, 188] width 14 height 14
checkbox input "true"
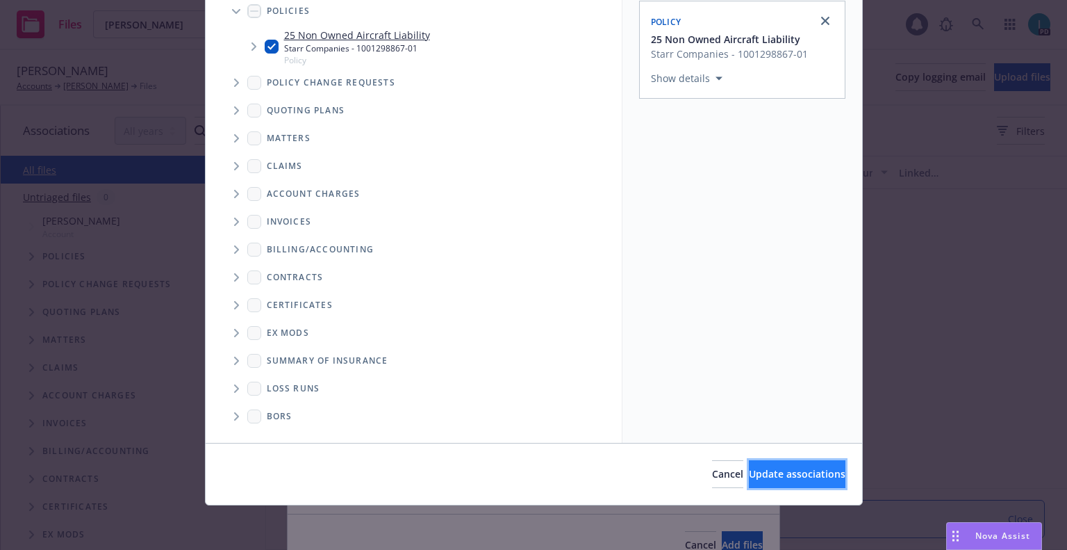
click at [763, 471] on span "Update associations" at bounding box center [797, 473] width 97 height 13
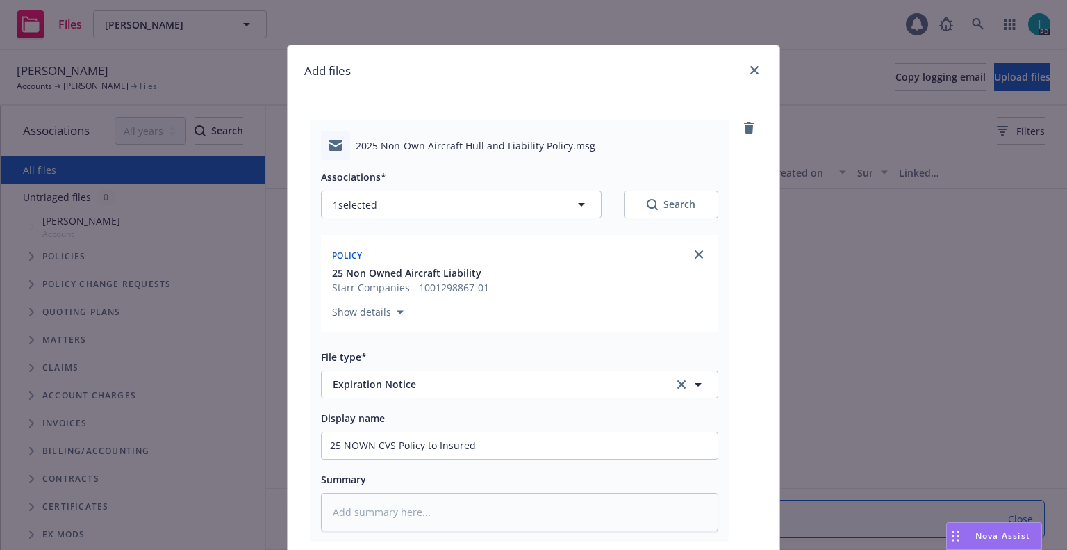
scroll to position [173, 0]
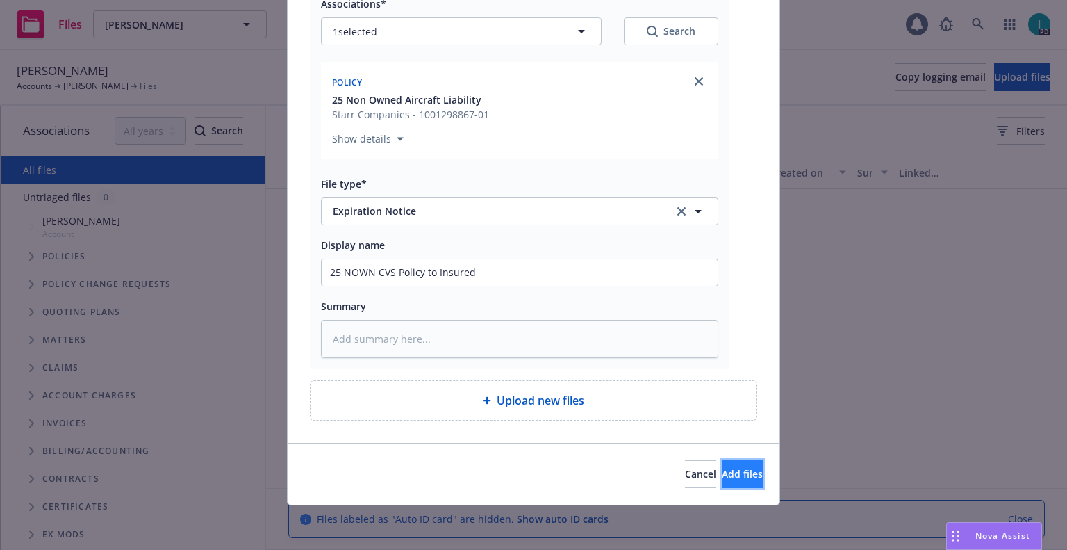
click at [722, 468] on span "Add files" at bounding box center [742, 473] width 41 height 13
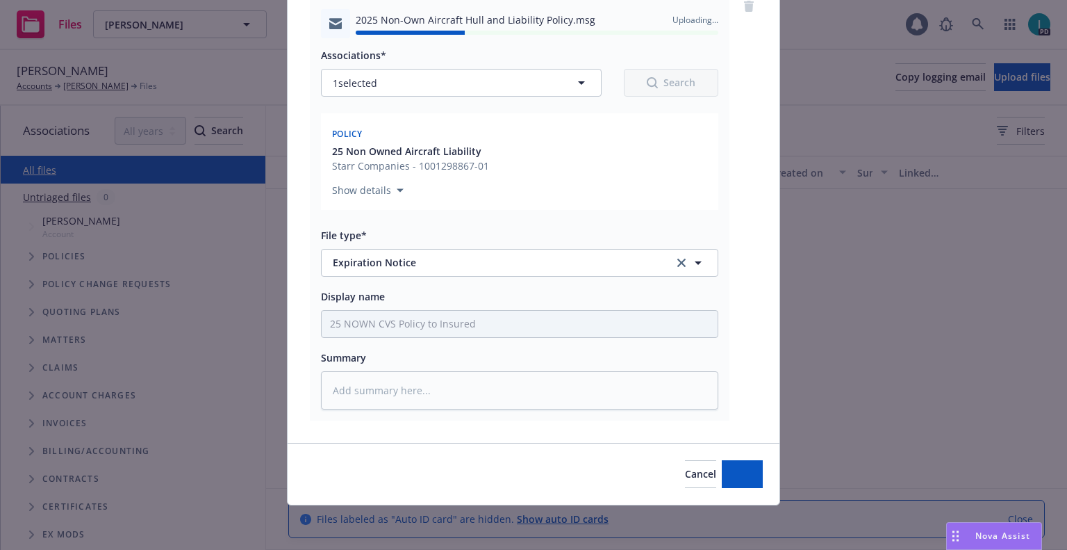
type textarea "x"
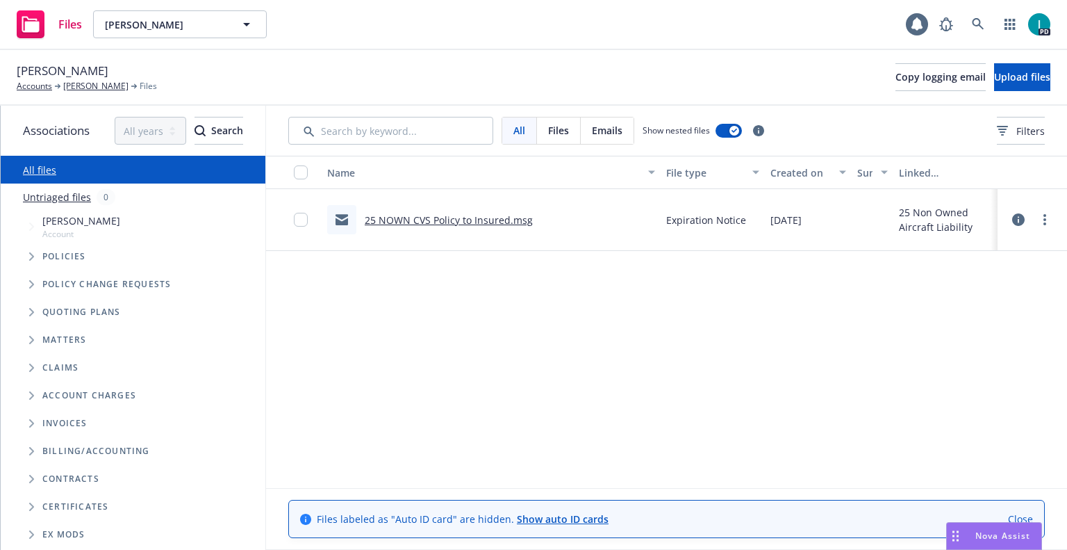
drag, startPoint x: 419, startPoint y: 74, endPoint x: 431, endPoint y: 69, distance: 12.8
click at [419, 74] on div "[PERSON_NAME] Accounts [PERSON_NAME] Files Copy logging email Upload files" at bounding box center [534, 77] width 1034 height 31
click at [983, 30] on icon at bounding box center [978, 24] width 13 height 13
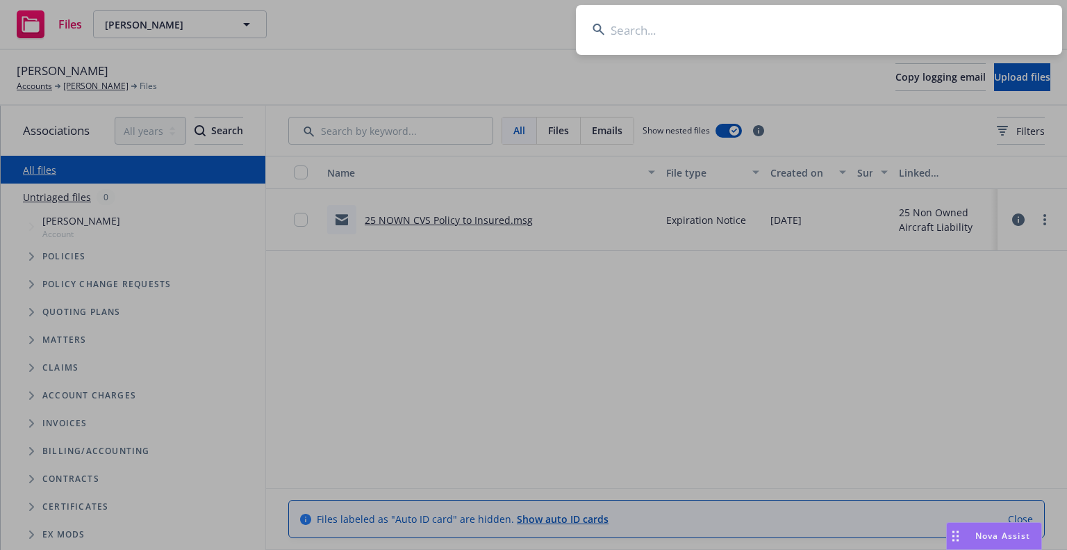
type input "[PERSON_NAME]"
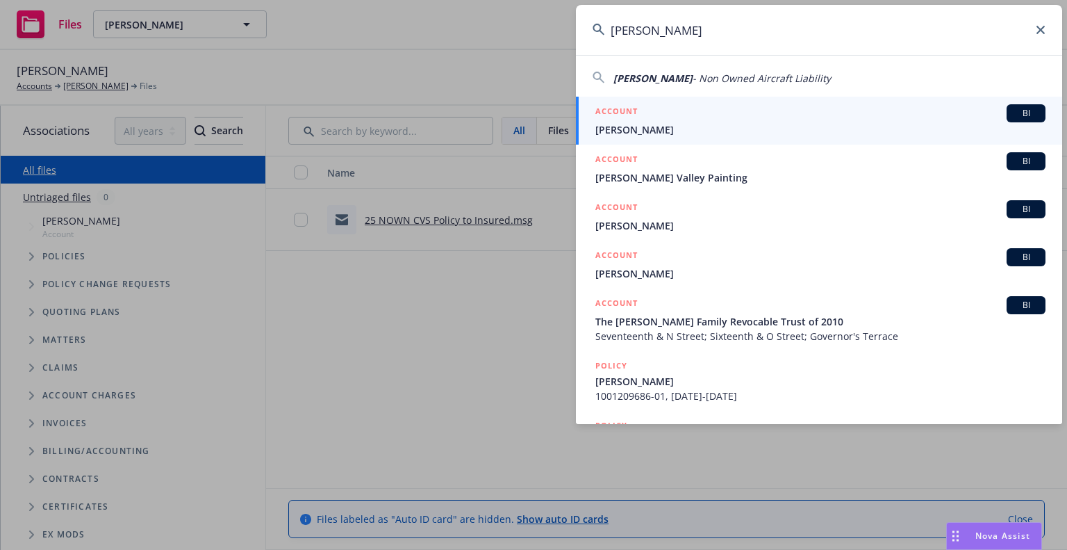
click at [622, 132] on span "[PERSON_NAME]" at bounding box center [821, 129] width 450 height 15
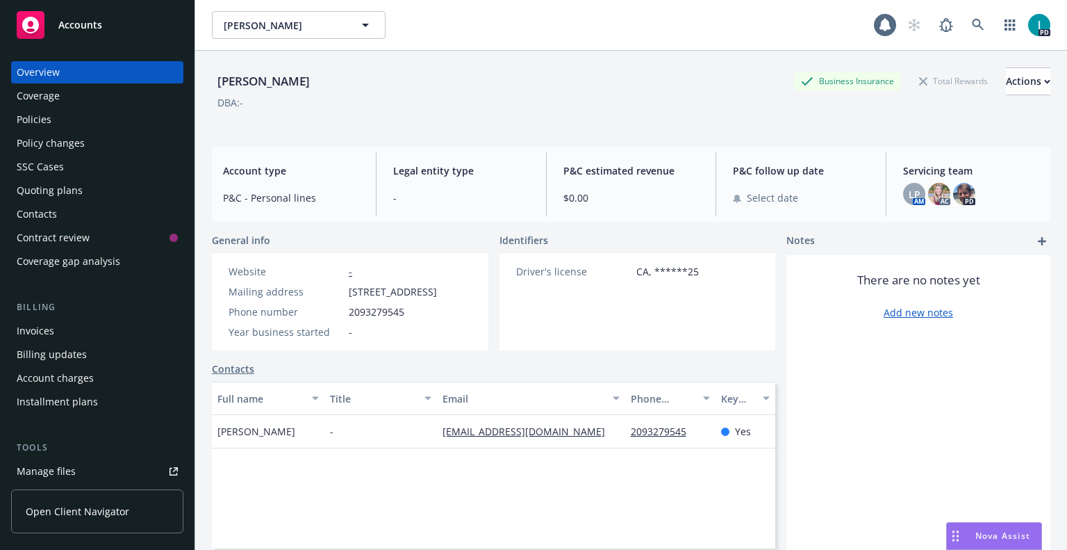
click at [274, 492] on div "Full name Title Email Phone number Key contact [PERSON_NAME] - [EMAIL_ADDRESS][…" at bounding box center [494, 465] width 564 height 167
click at [66, 187] on div "Quoting plans" at bounding box center [50, 190] width 66 height 22
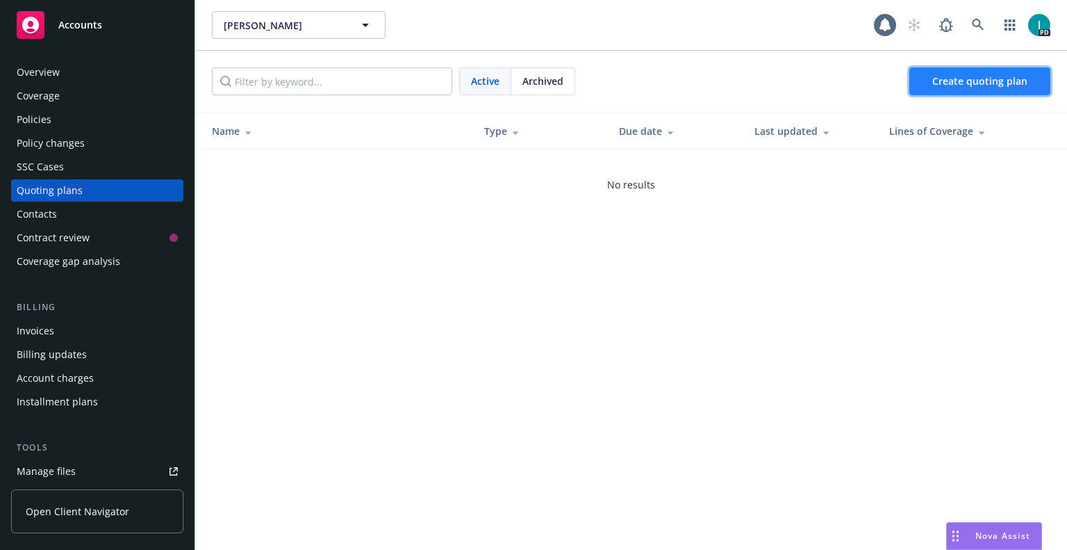
click at [985, 83] on span "Create quoting plan" at bounding box center [980, 80] width 95 height 13
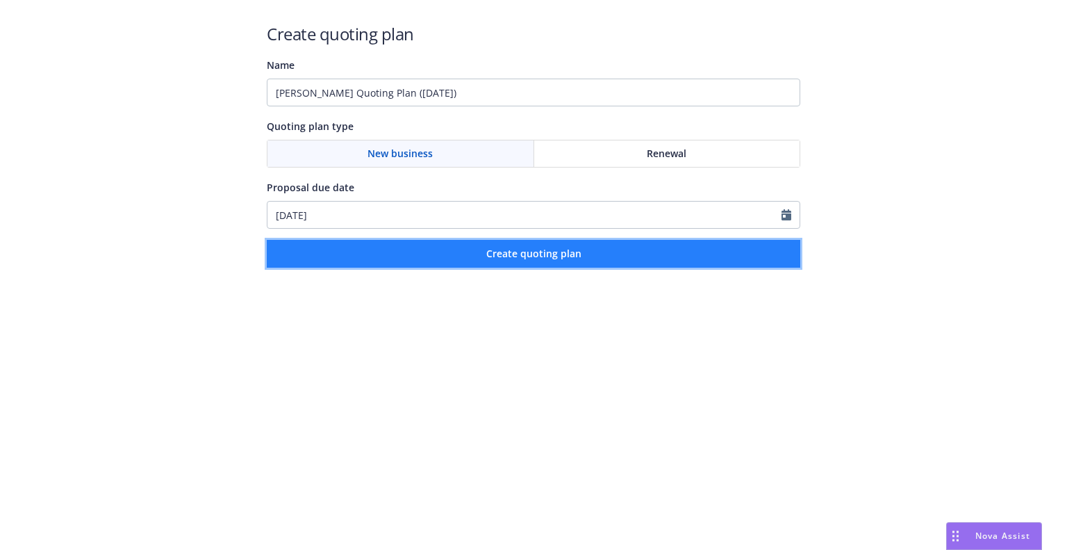
click at [402, 267] on button "Create quoting plan" at bounding box center [534, 254] width 534 height 28
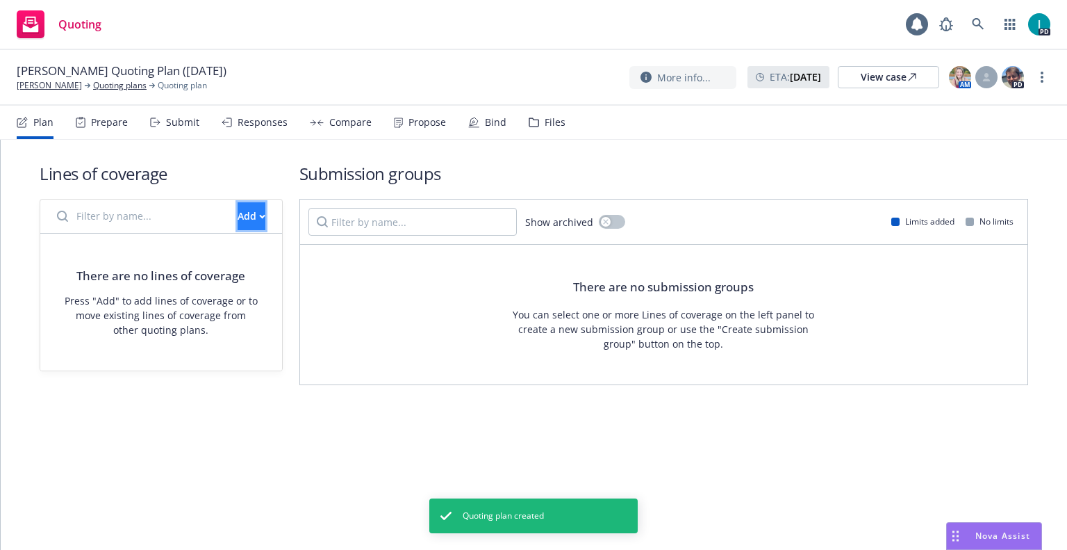
click at [238, 222] on div "Add" at bounding box center [252, 216] width 28 height 26
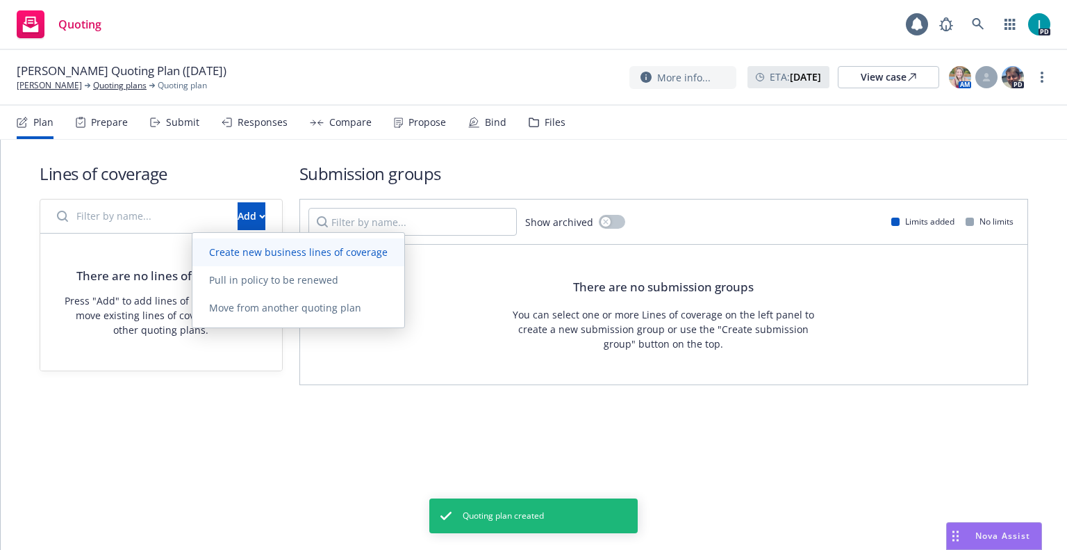
click at [254, 261] on link "Create new business lines of coverage" at bounding box center [298, 252] width 212 height 28
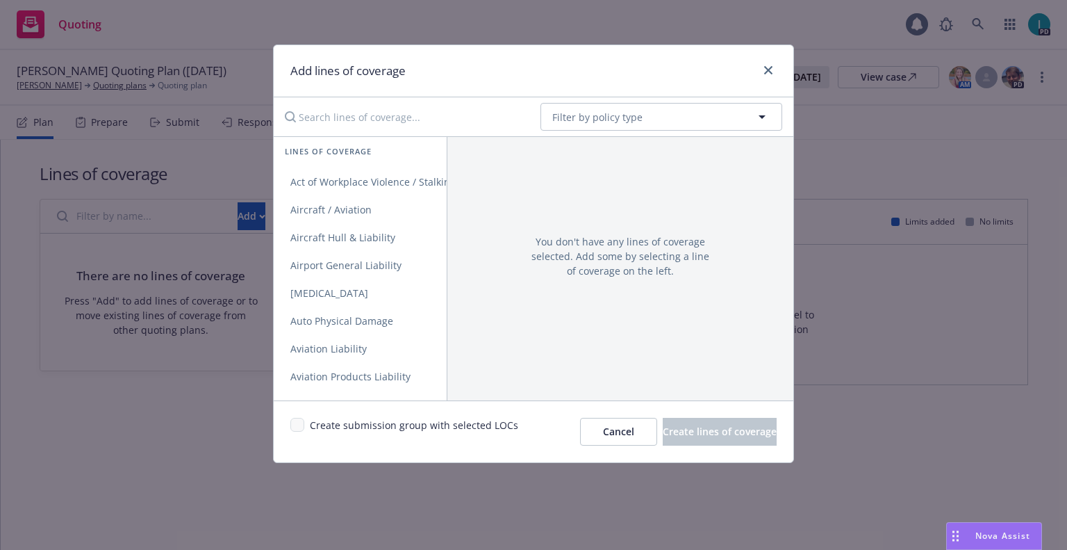
click at [416, 124] on input "Search lines of coverage..." at bounding box center [403, 117] width 253 height 28
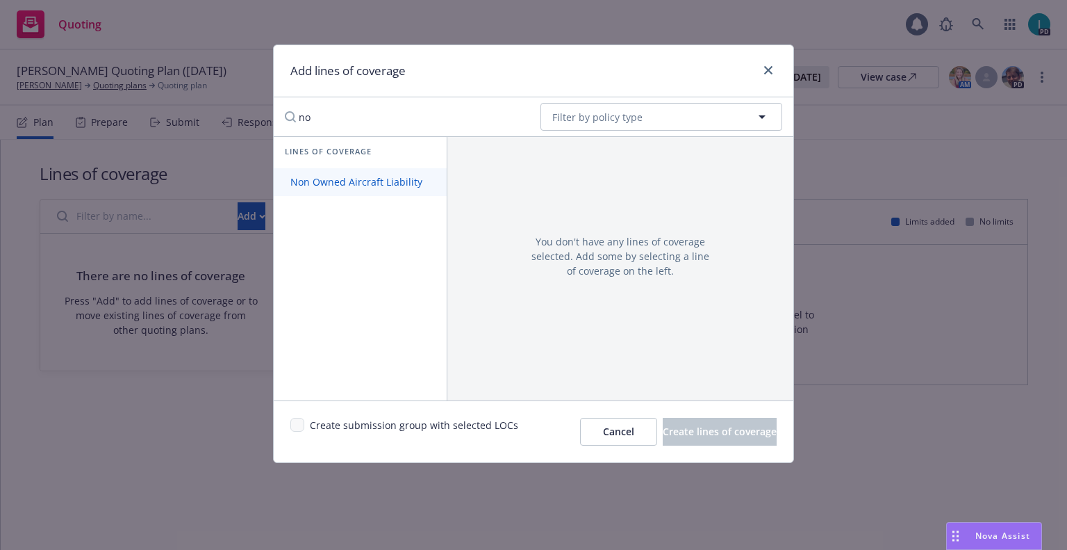
type input "no"
click at [390, 174] on link "Non Owned Aircraft Liability" at bounding box center [360, 182] width 173 height 28
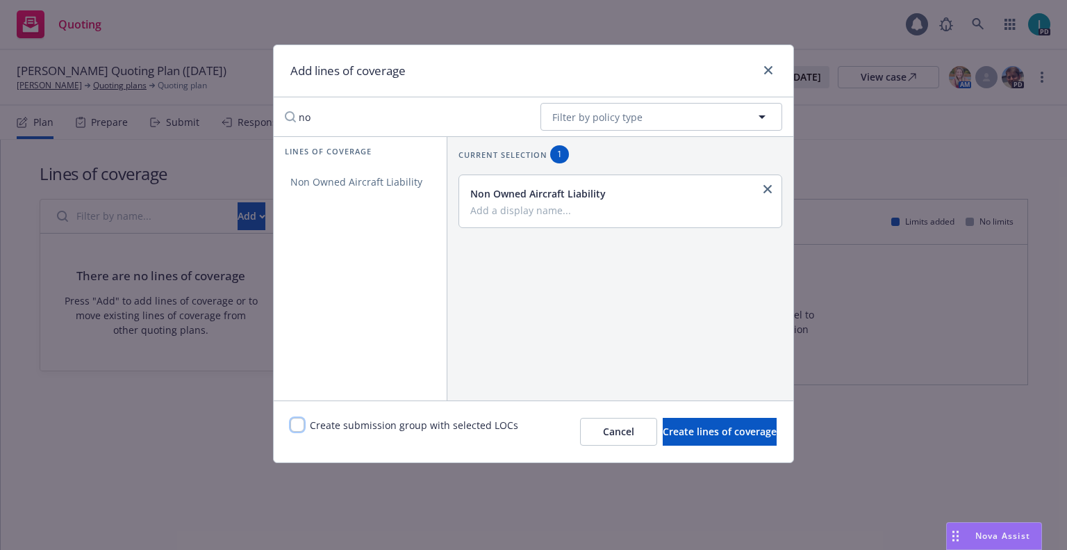
click at [301, 425] on input "checkbox" at bounding box center [297, 425] width 14 height 14
checkbox input "true"
click at [704, 430] on span "Create lines of coverage" at bounding box center [720, 431] width 114 height 13
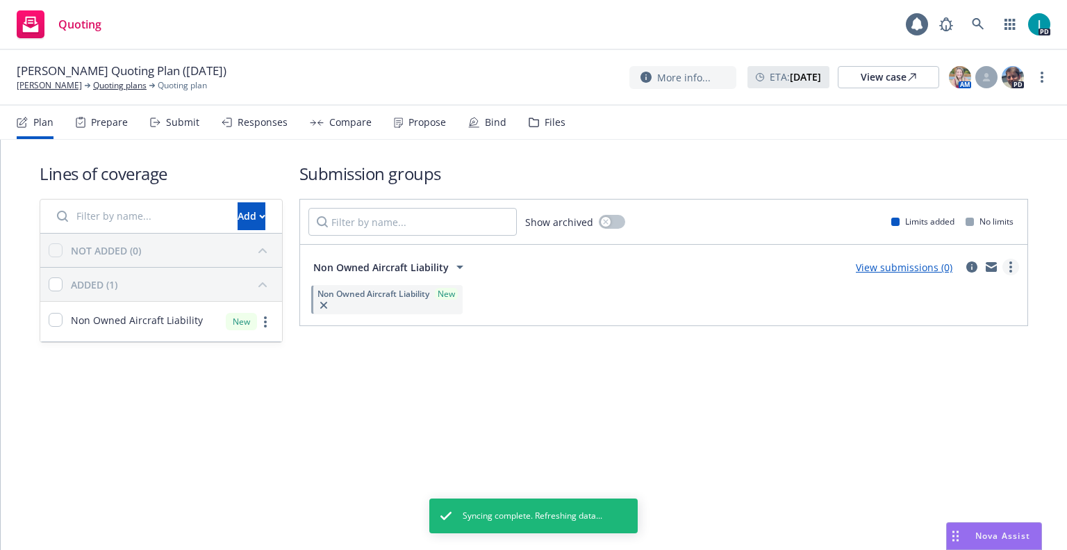
click at [1010, 265] on icon "more" at bounding box center [1011, 266] width 3 height 11
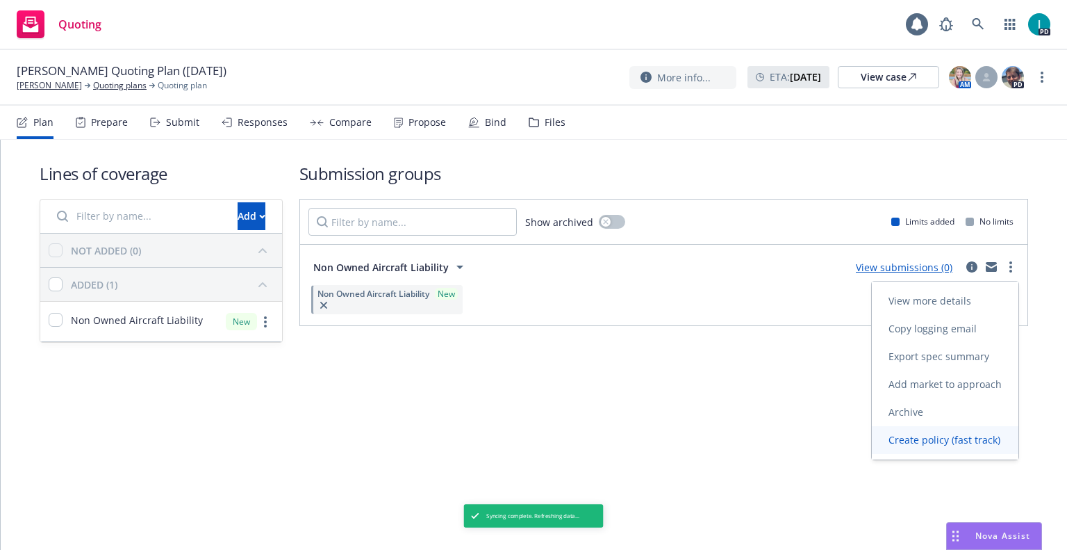
click at [931, 433] on link "Create policy (fast track)" at bounding box center [945, 440] width 147 height 28
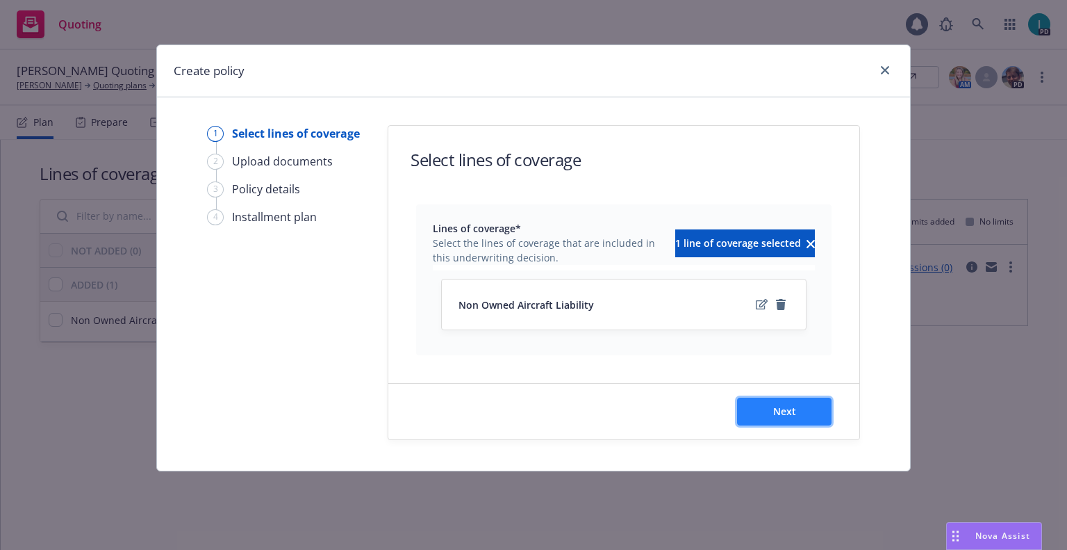
click at [813, 412] on button "Next" at bounding box center [784, 412] width 95 height 28
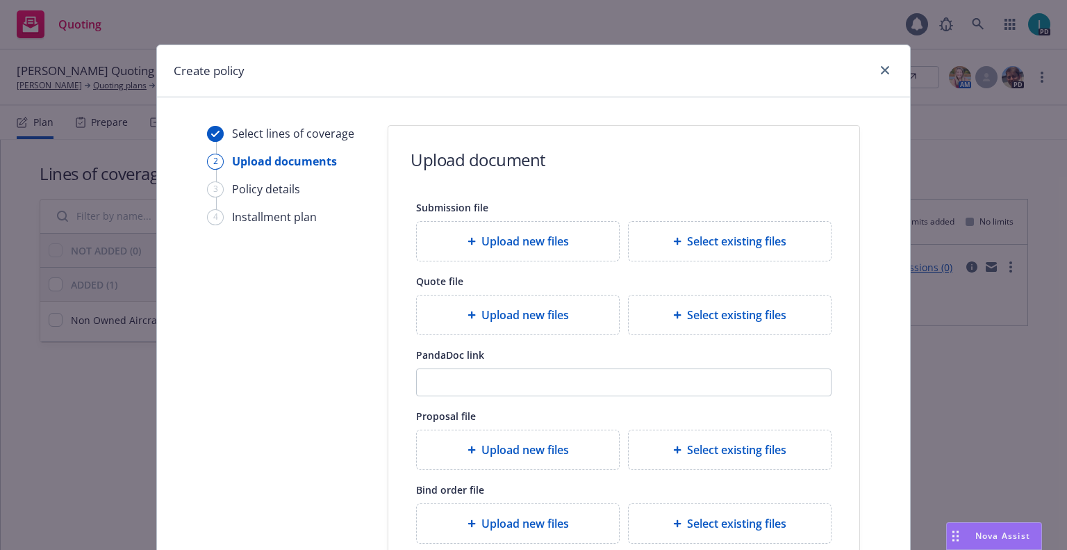
scroll to position [154, 0]
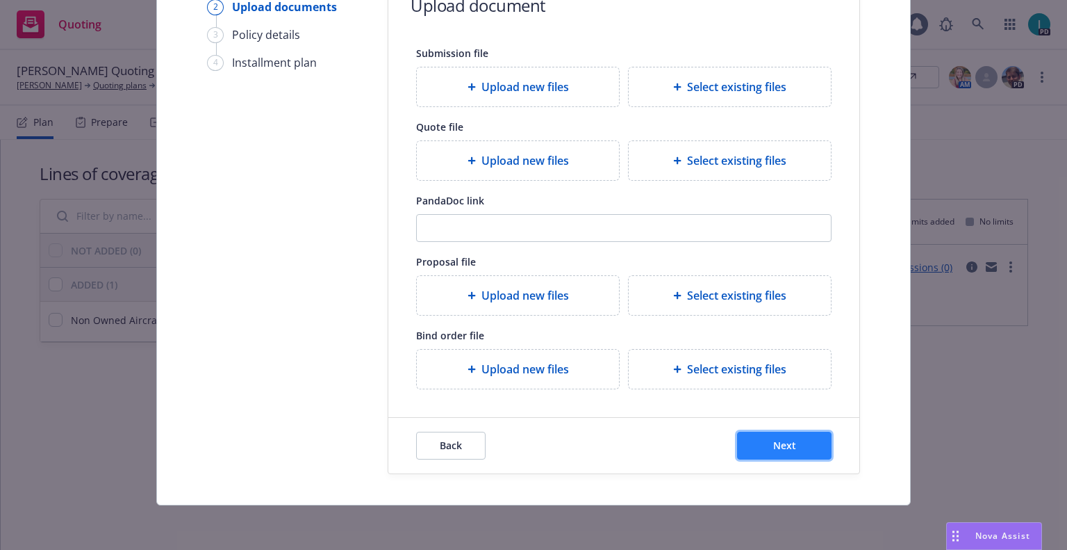
click at [765, 457] on button "Next" at bounding box center [784, 446] width 95 height 28
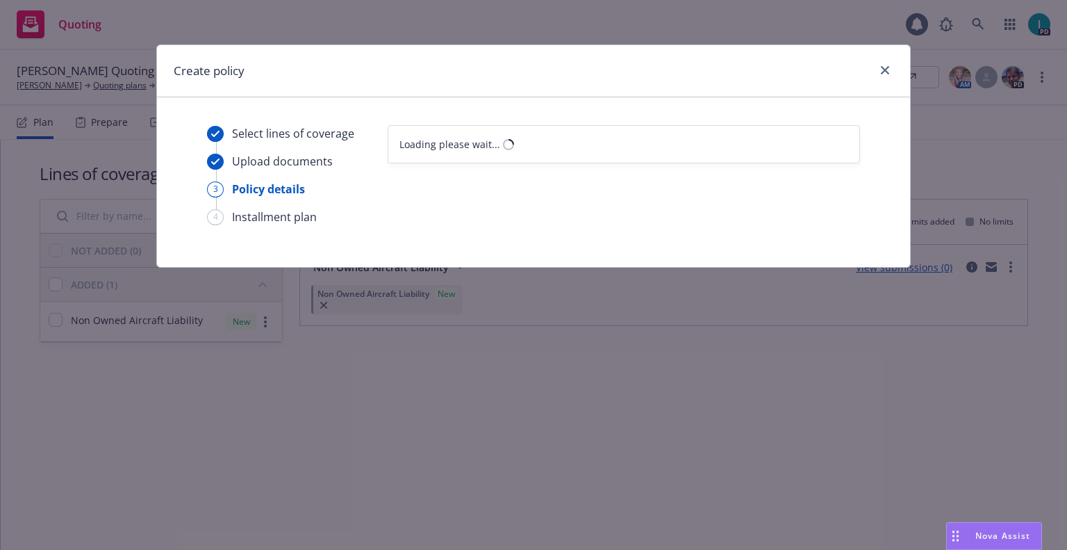
scroll to position [0, 0]
select select "12"
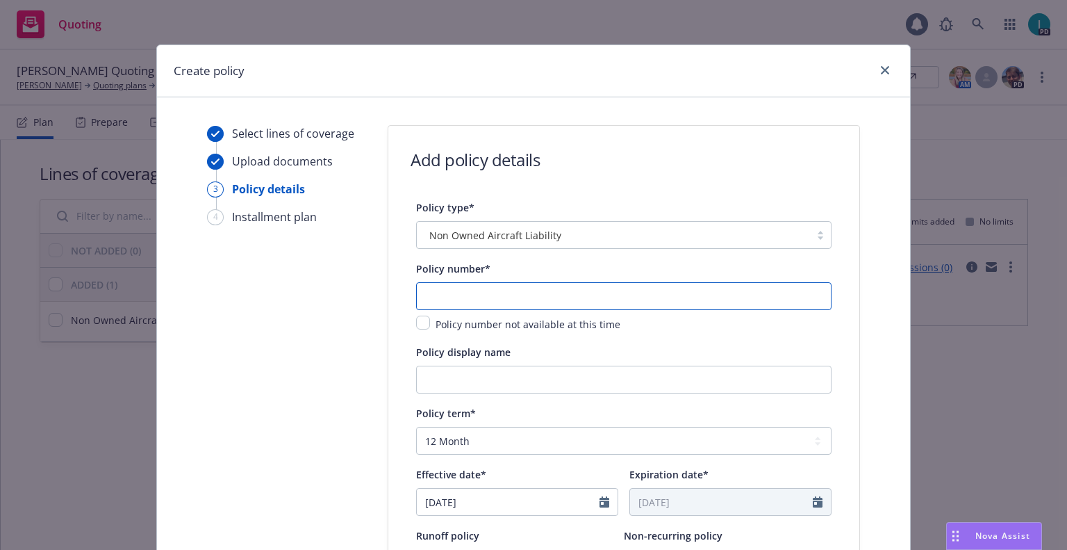
click at [451, 293] on input "text" at bounding box center [624, 296] width 416 height 28
paste input "1001298898-01"
type input "1001298898-01"
click at [495, 500] on input "[DATE]" at bounding box center [508, 502] width 183 height 26
select select "8"
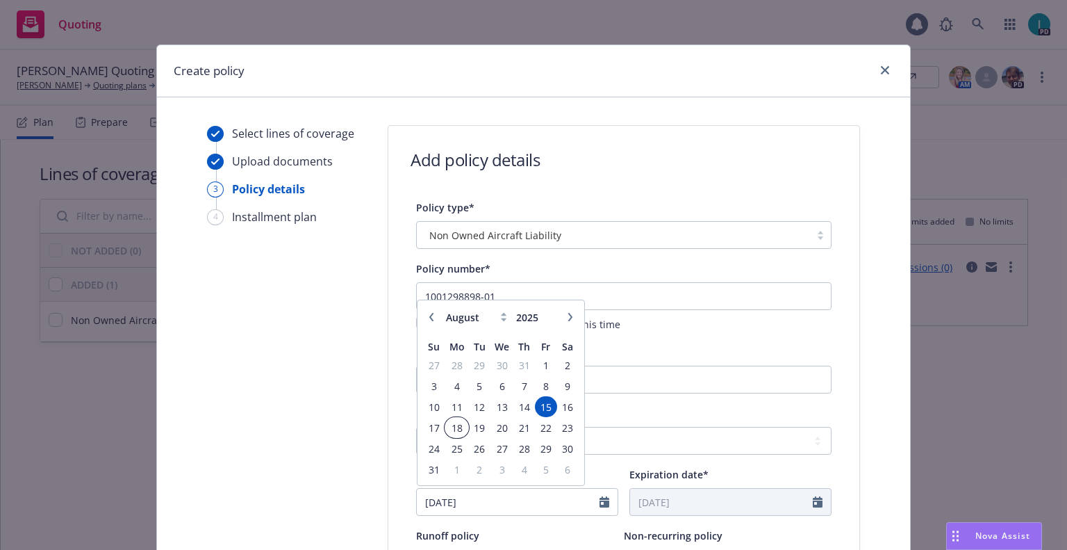
click at [448, 425] on span "18" at bounding box center [456, 427] width 21 height 17
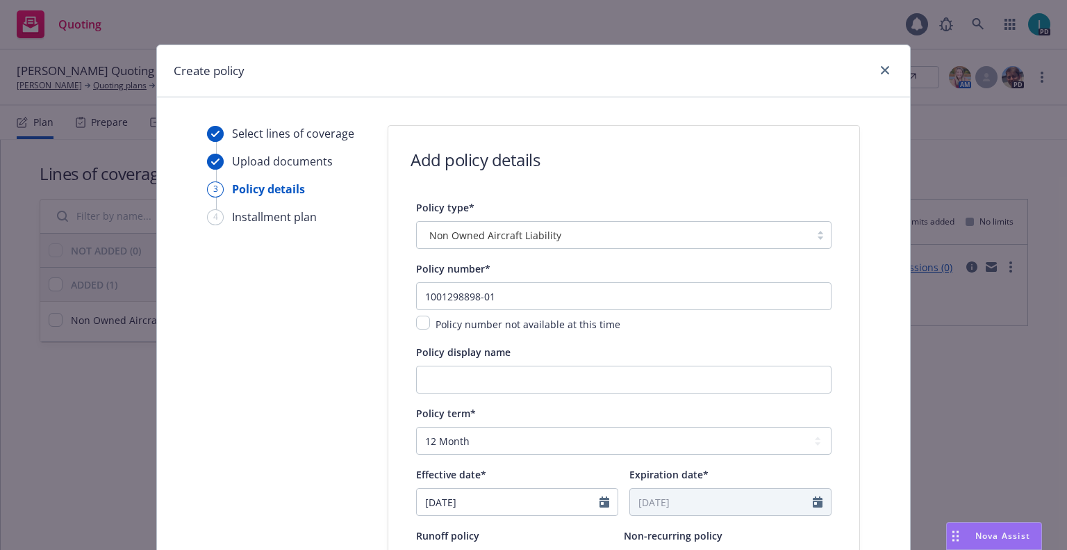
type input "08/18/2025"
type input "08/18/2026"
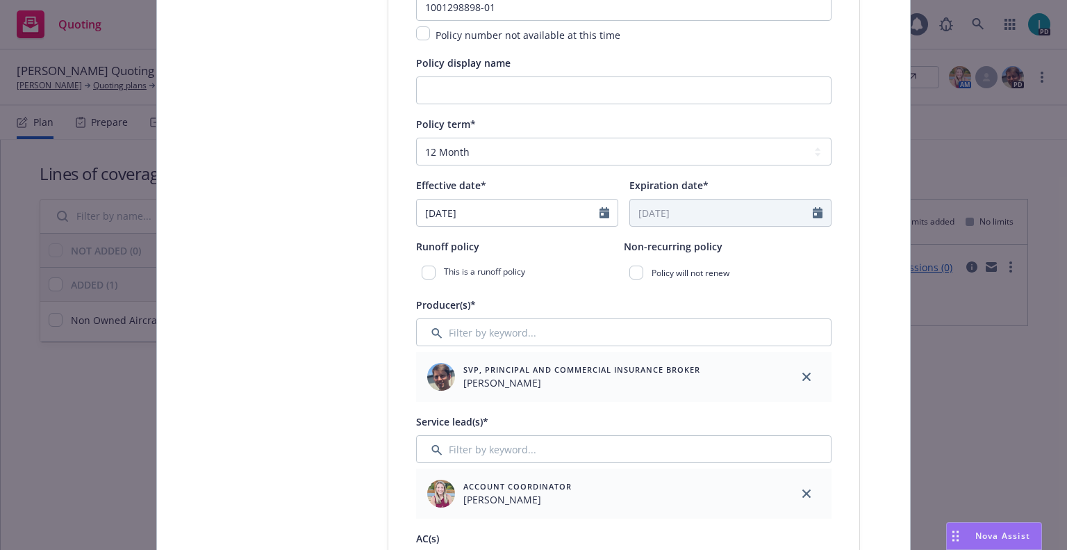
scroll to position [700, 0]
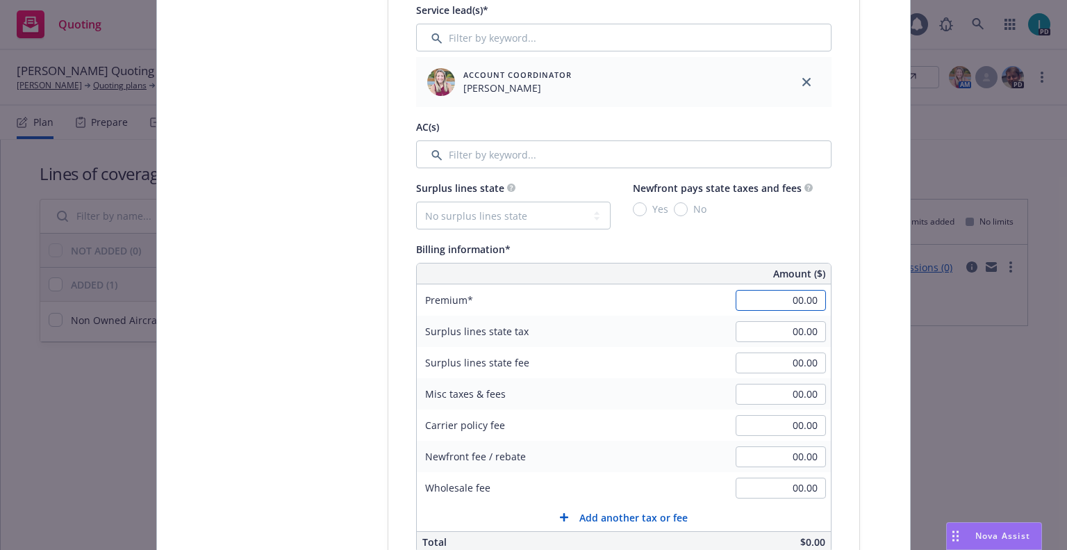
click at [762, 298] on input "00.00" at bounding box center [781, 300] width 90 height 21
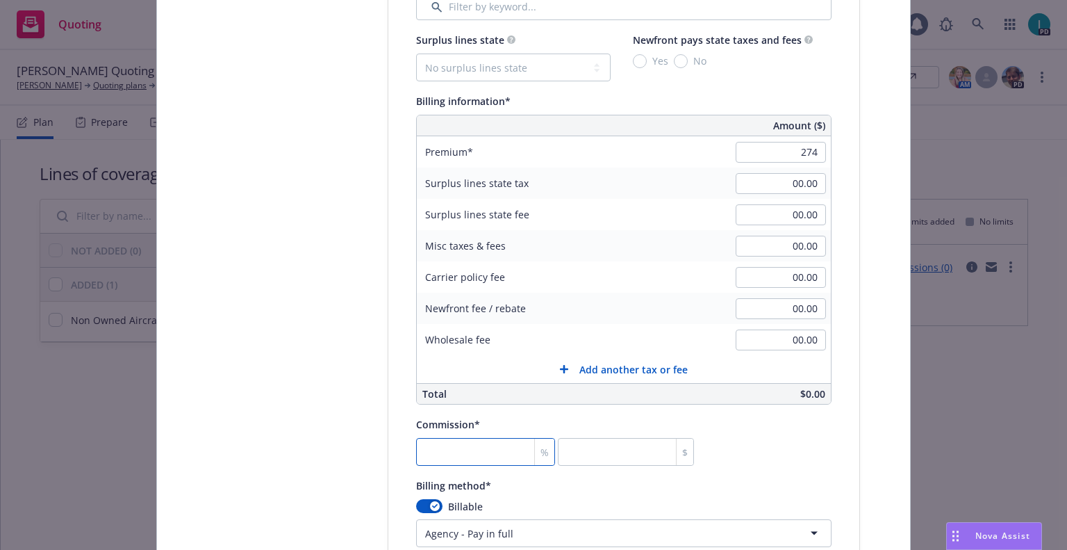
type input "274.00"
click at [462, 453] on input "number" at bounding box center [485, 452] width 139 height 28
type input "2"
type input "5.48"
type input "20"
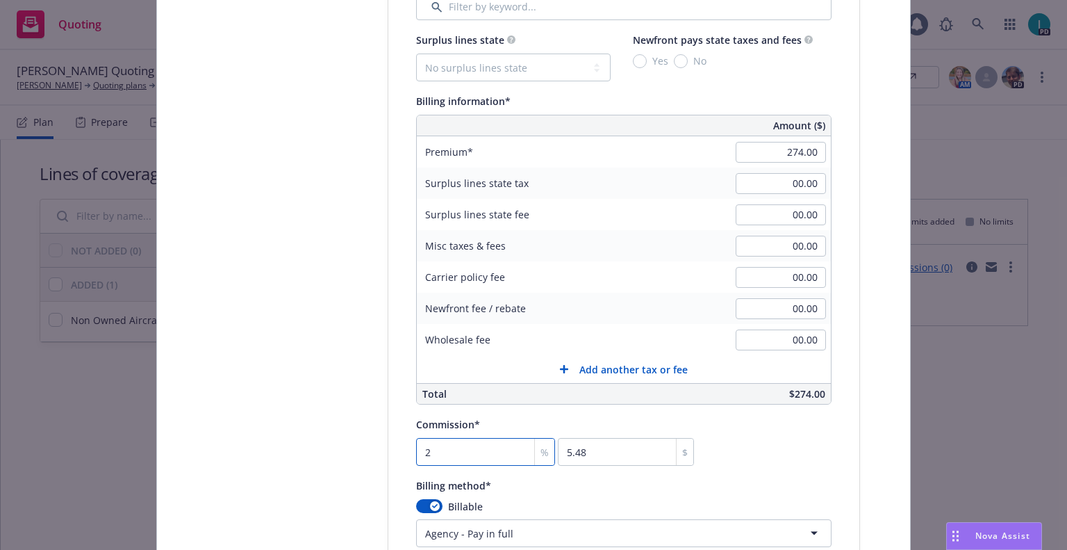
type input "54.8"
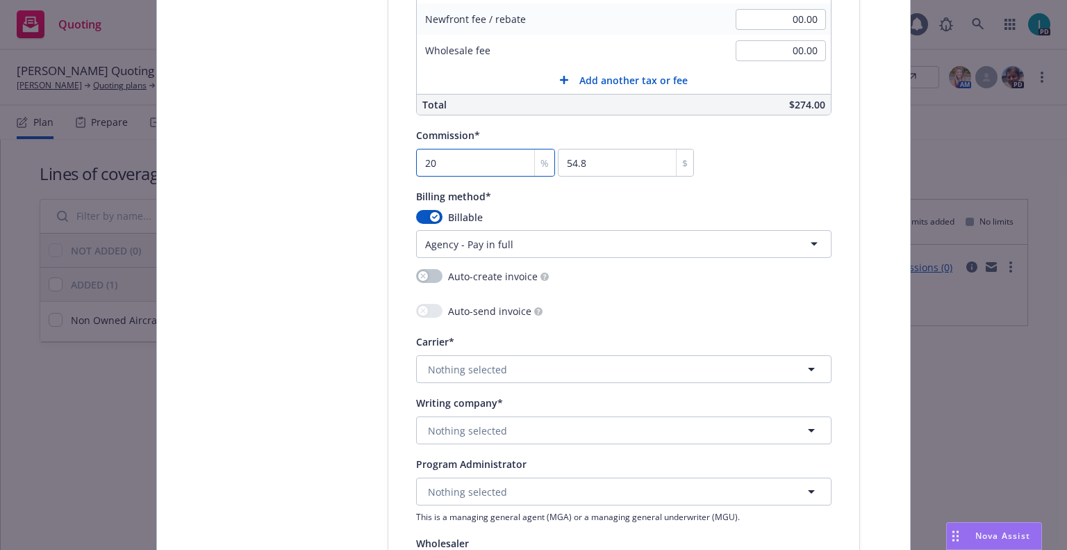
scroll to position [1286, 0]
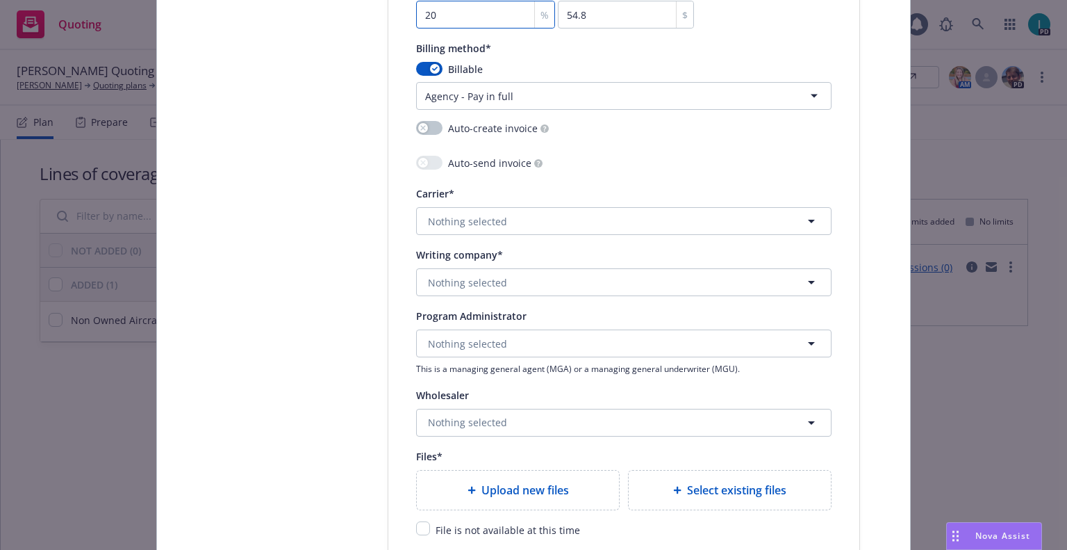
type input "20"
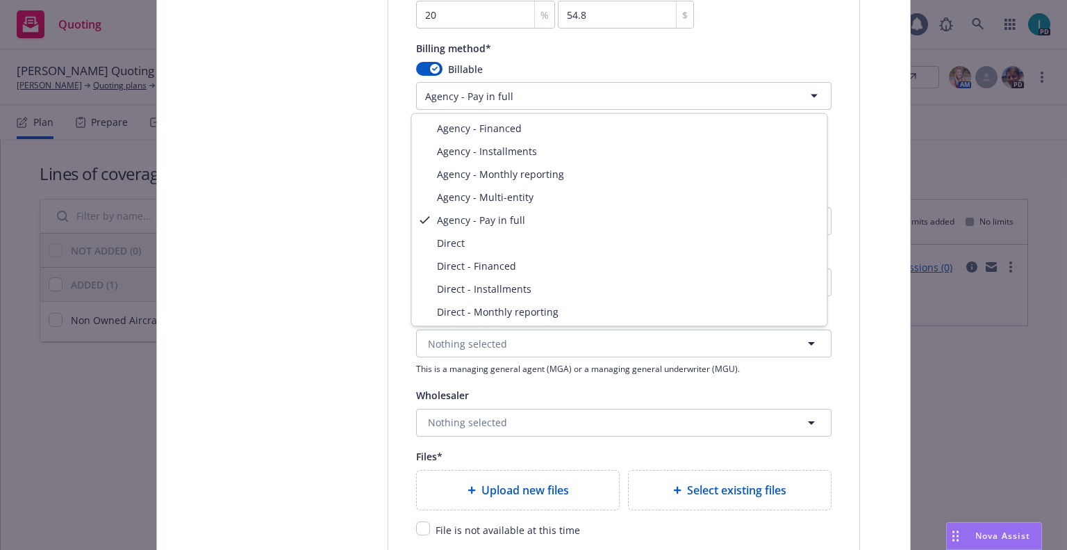
click at [486, 88] on html "Quoting 1 PD Steven Baxter Quoting Plan (2025-08-15) Steven Baxter Quoting plan…" at bounding box center [533, 275] width 1067 height 550
select select "DIRECT"
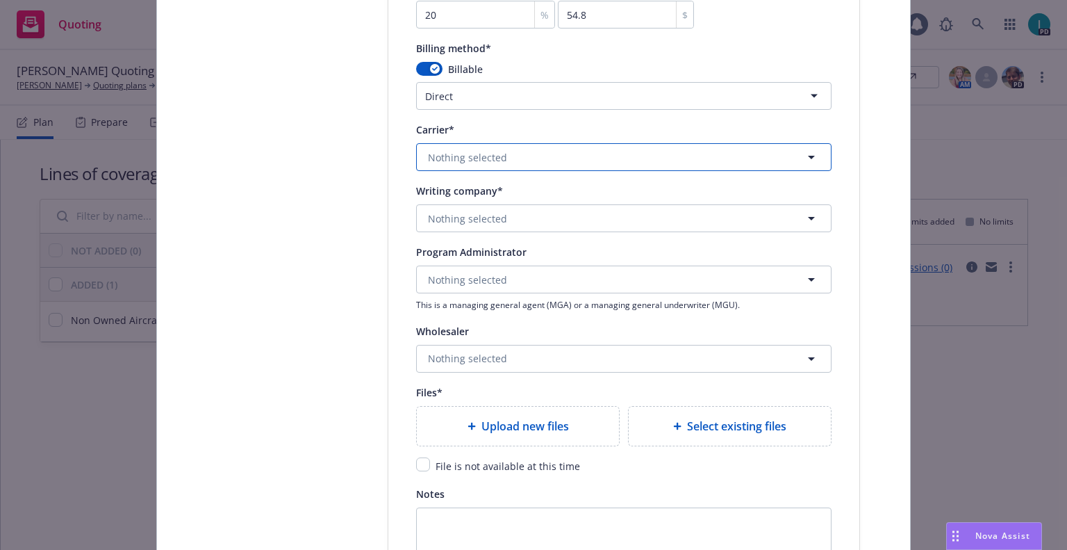
click at [464, 156] on span "Nothing selected" at bounding box center [467, 157] width 79 height 15
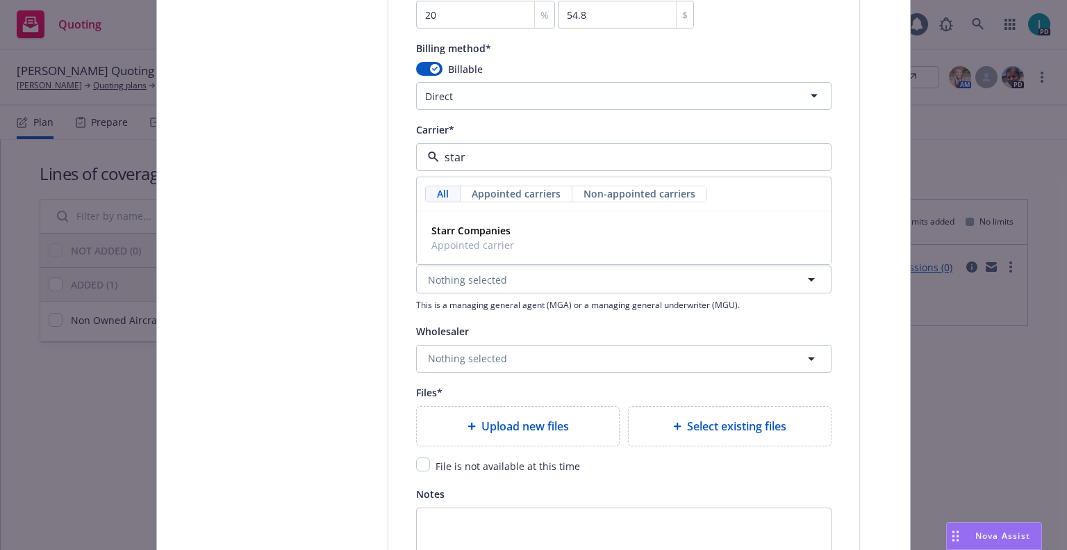
type input "starr"
click at [461, 232] on strong "Starr Companies" at bounding box center [471, 230] width 79 height 13
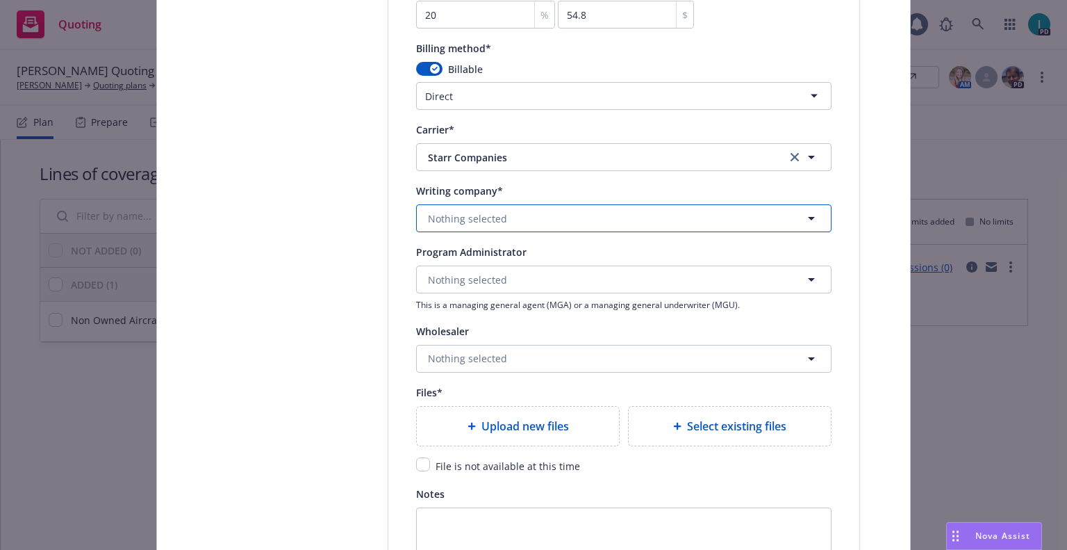
click at [466, 231] on button "Nothing selected" at bounding box center [624, 218] width 416 height 28
click at [480, 267] on span "Domestic - 38318" at bounding box center [519, 272] width 174 height 15
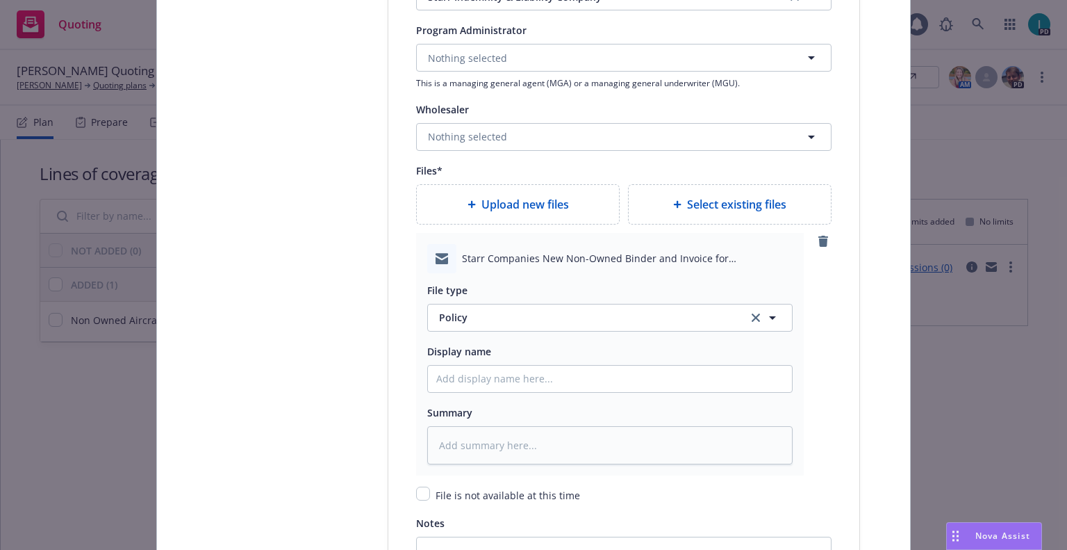
type textarea "x"
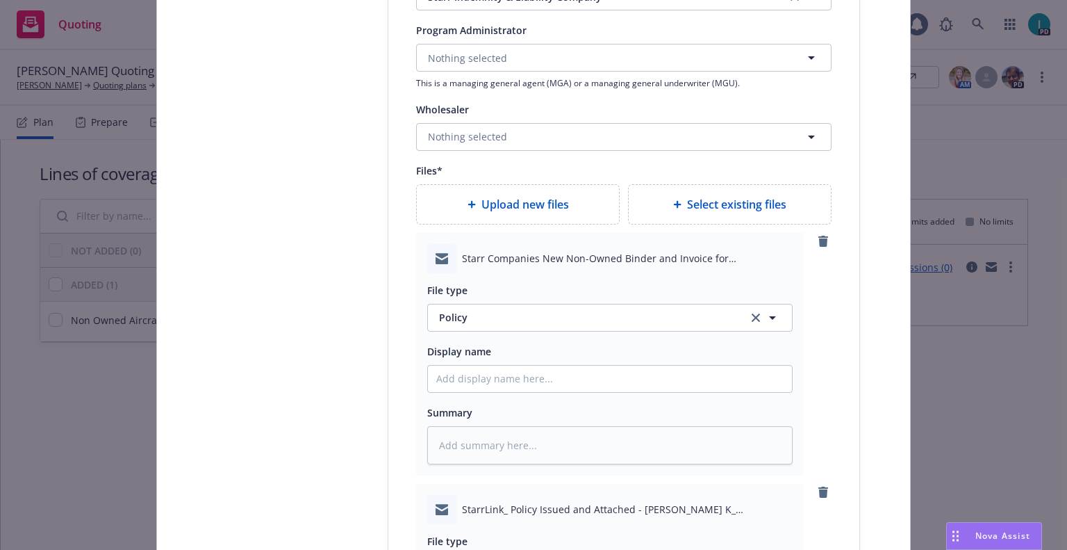
scroll to position [1797, 0]
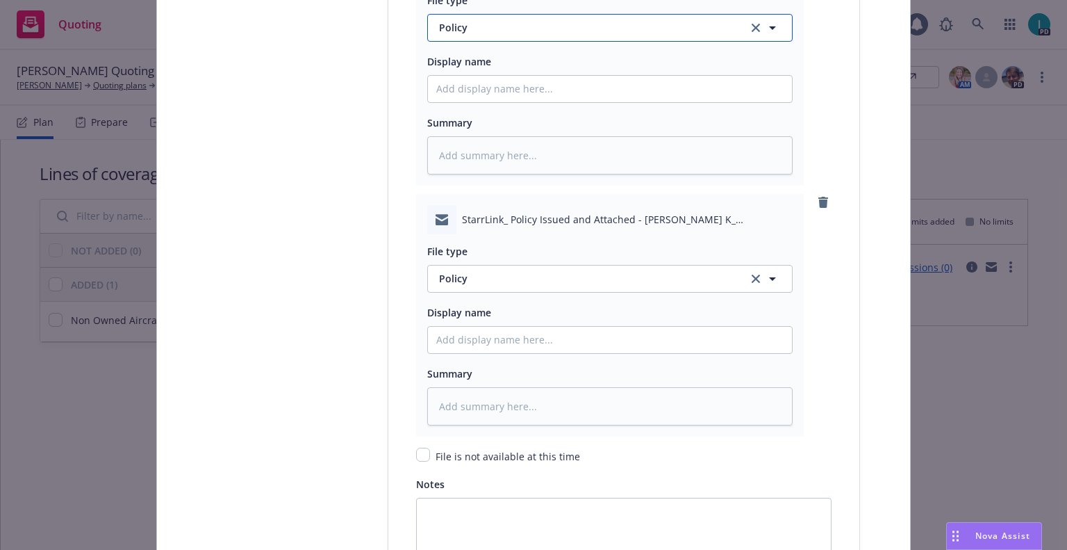
click at [529, 29] on span "Policy" at bounding box center [585, 27] width 293 height 15
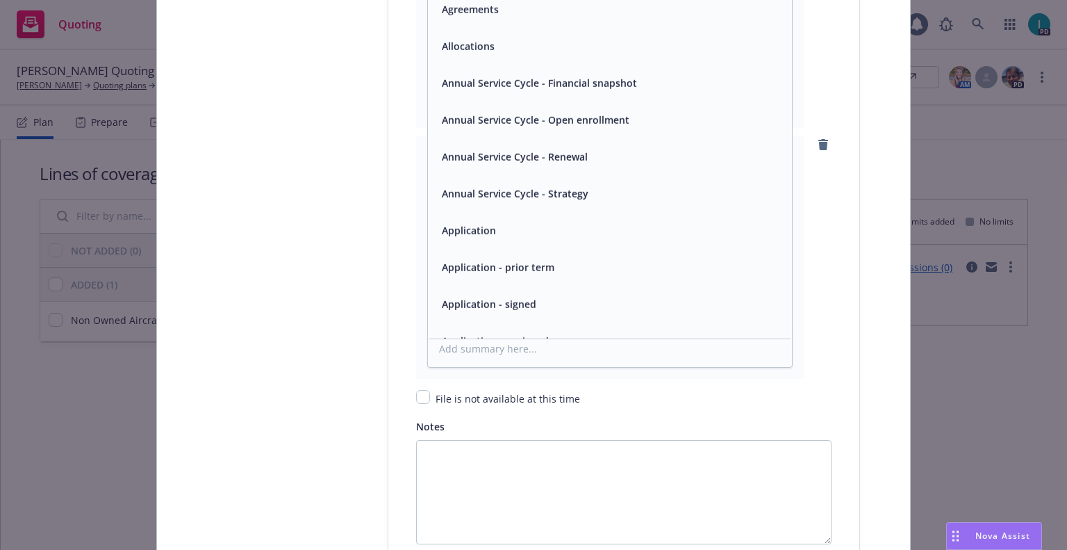
type input "bi"
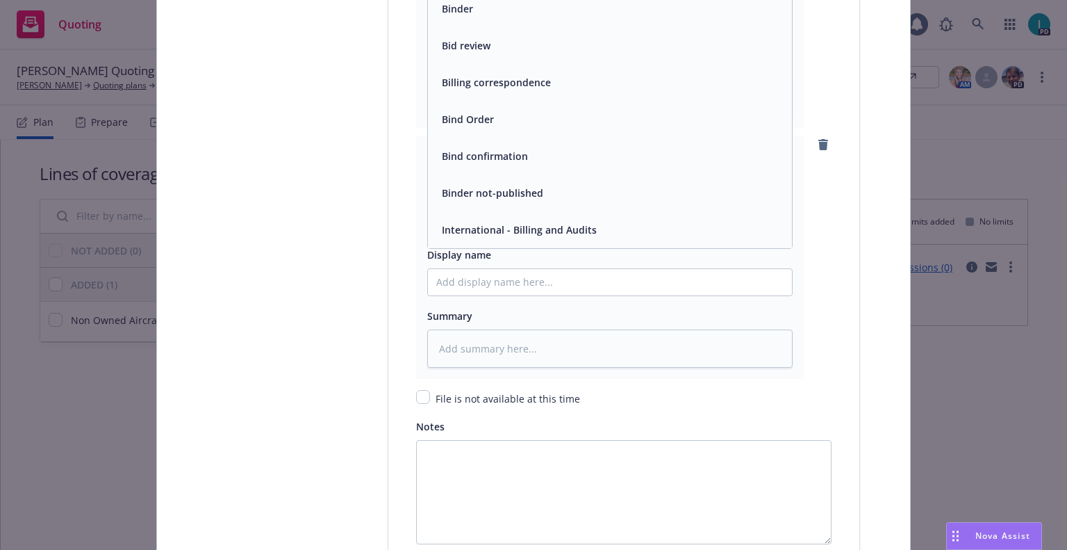
scroll to position [1817, 0]
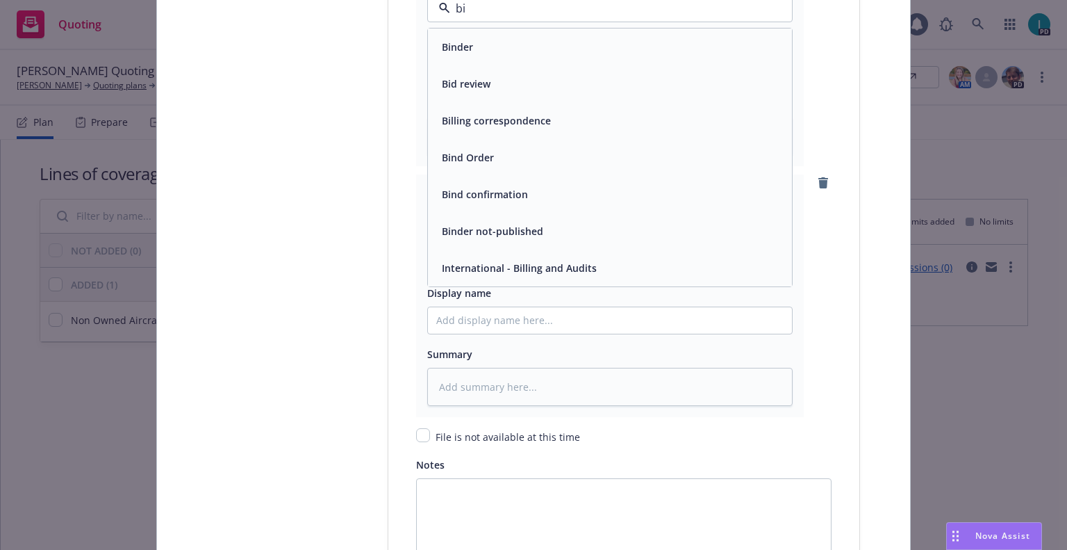
click at [486, 53] on div "Binder" at bounding box center [609, 47] width 347 height 20
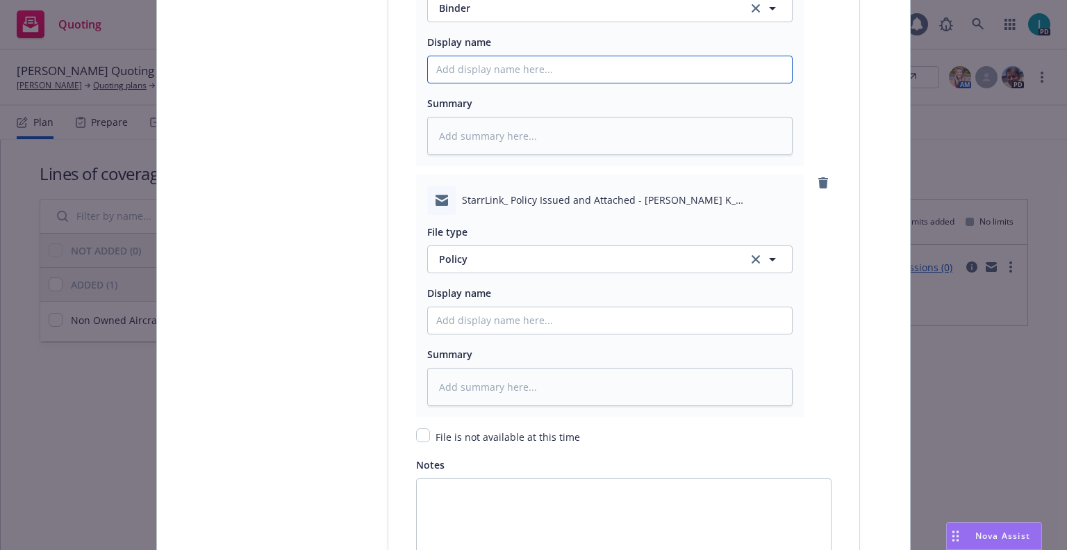
drag, startPoint x: 493, startPoint y: 58, endPoint x: 502, endPoint y: 62, distance: 9.3
click at [502, 61] on input "Policy display name" at bounding box center [610, 69] width 364 height 26
type textarea "x"
type input "2"
type textarea "x"
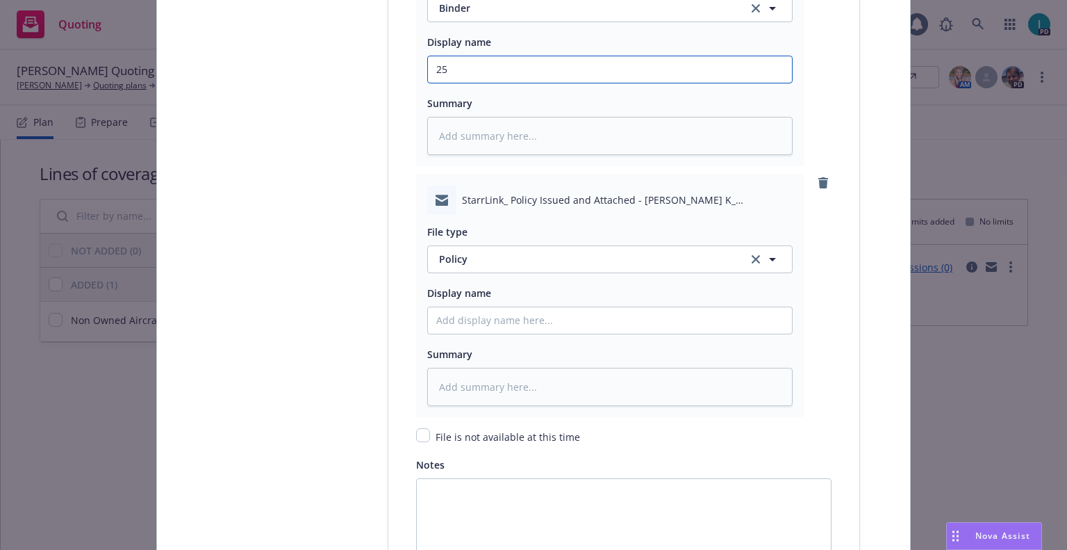
type input "25"
type textarea "x"
type input "25 NOWN CVS Binder and [PERSON_NAME]"
drag, startPoint x: 498, startPoint y: 65, endPoint x: 179, endPoint y: 69, distance: 318.3
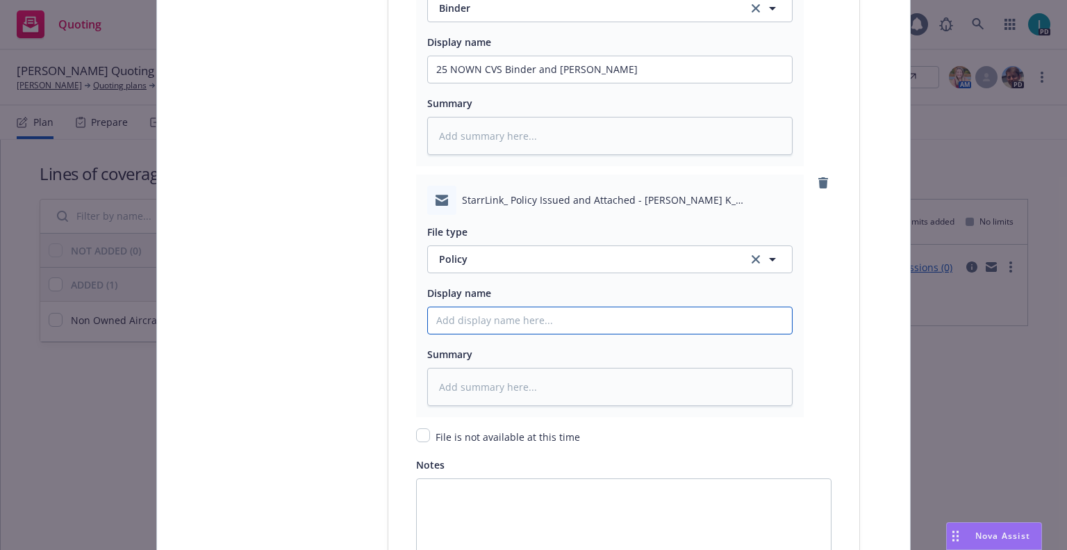
click at [522, 83] on input "Policy display name" at bounding box center [610, 69] width 364 height 26
paste input "25 NOWN CVS"
type textarea "x"
type input "25 NOWN CVS Policy"
type textarea "x"
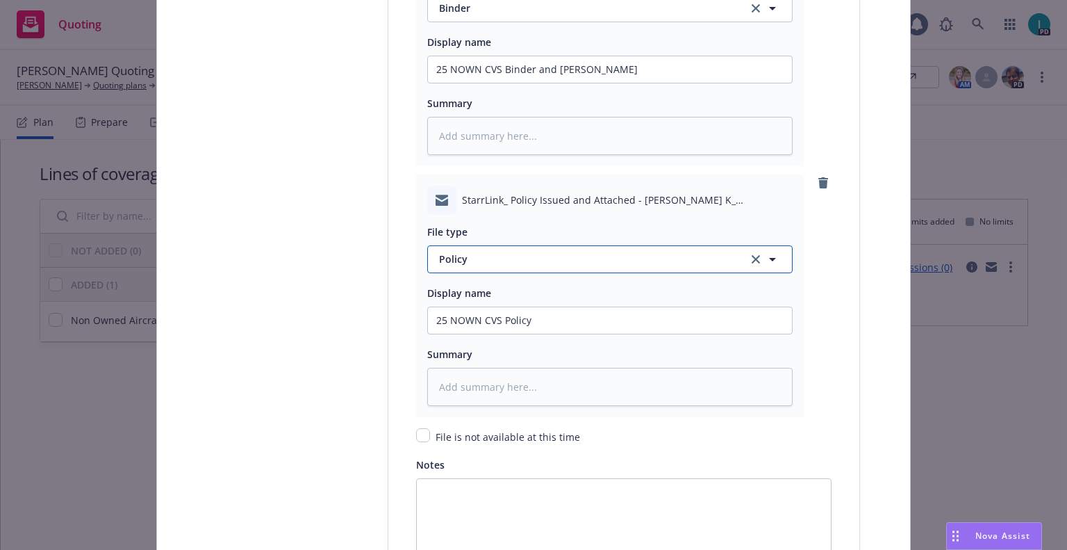
click at [461, 262] on span "Policy" at bounding box center [585, 259] width 293 height 15
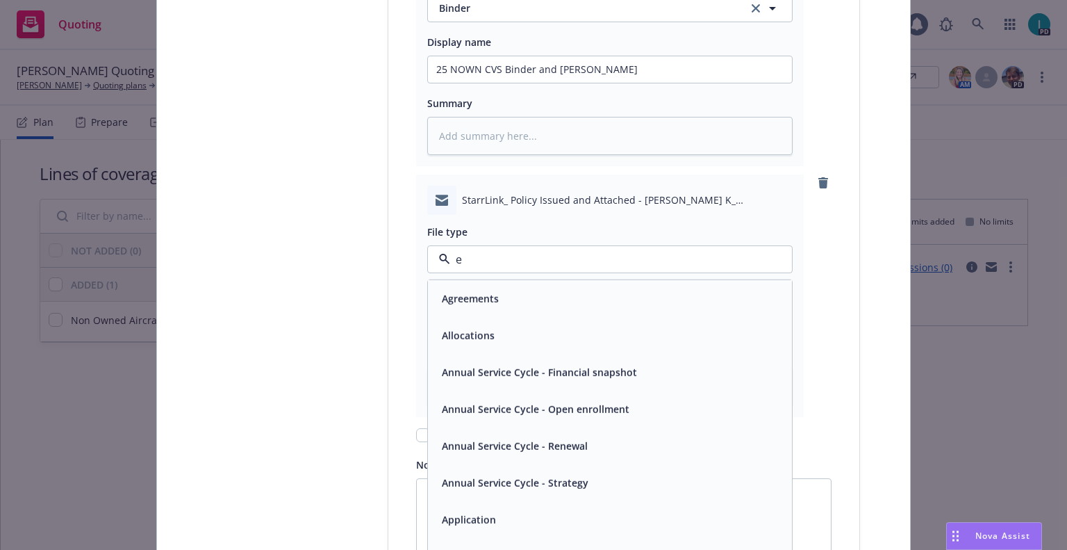
type input "em"
click at [477, 332] on div "Email" at bounding box center [609, 335] width 347 height 20
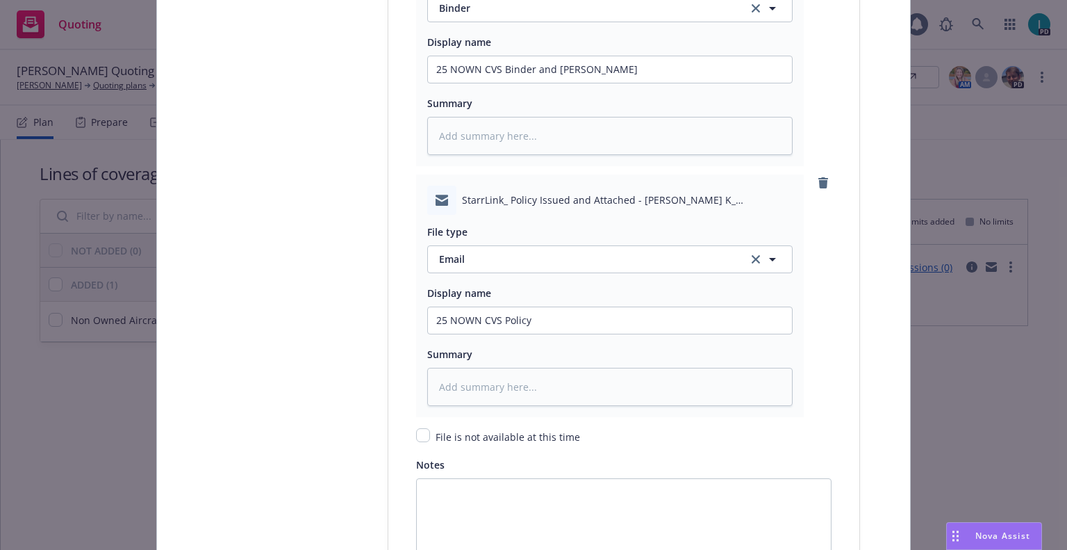
scroll to position [2009, 0]
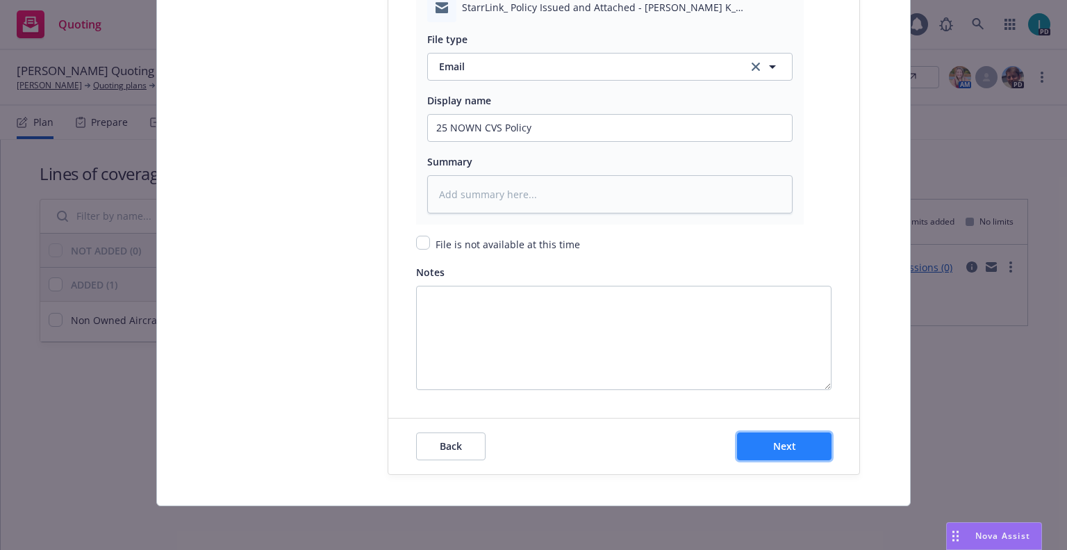
click at [782, 438] on button "Next" at bounding box center [784, 446] width 95 height 28
type textarea "x"
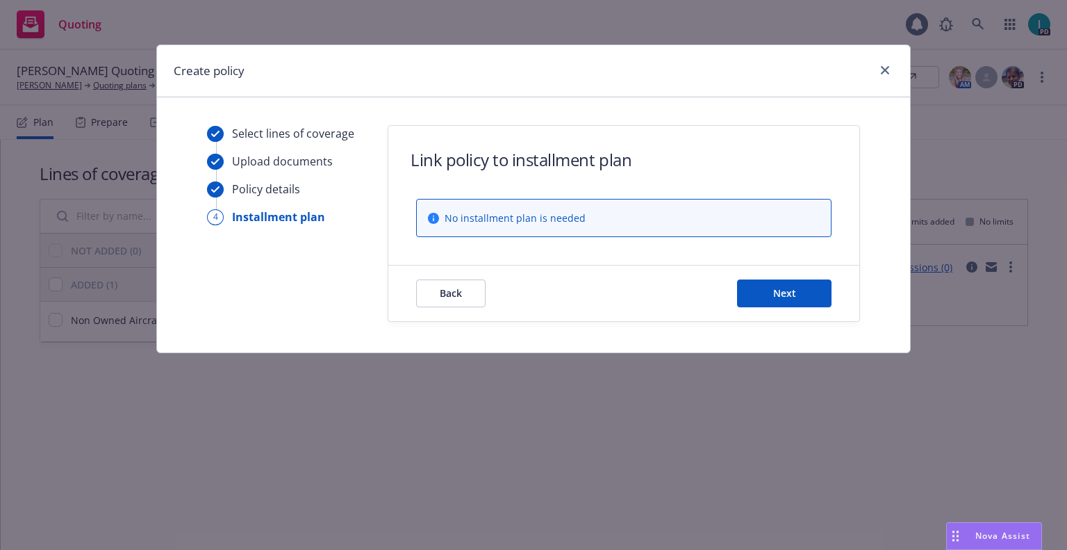
scroll to position [0, 0]
click at [795, 297] on span "Next" at bounding box center [784, 292] width 23 height 13
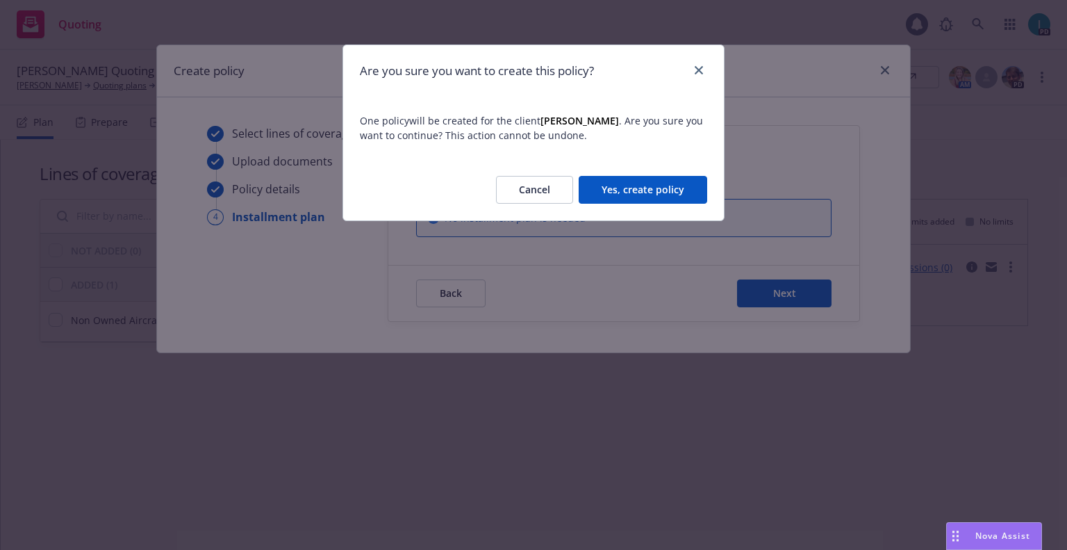
click at [627, 190] on button "Yes, create policy" at bounding box center [643, 190] width 129 height 28
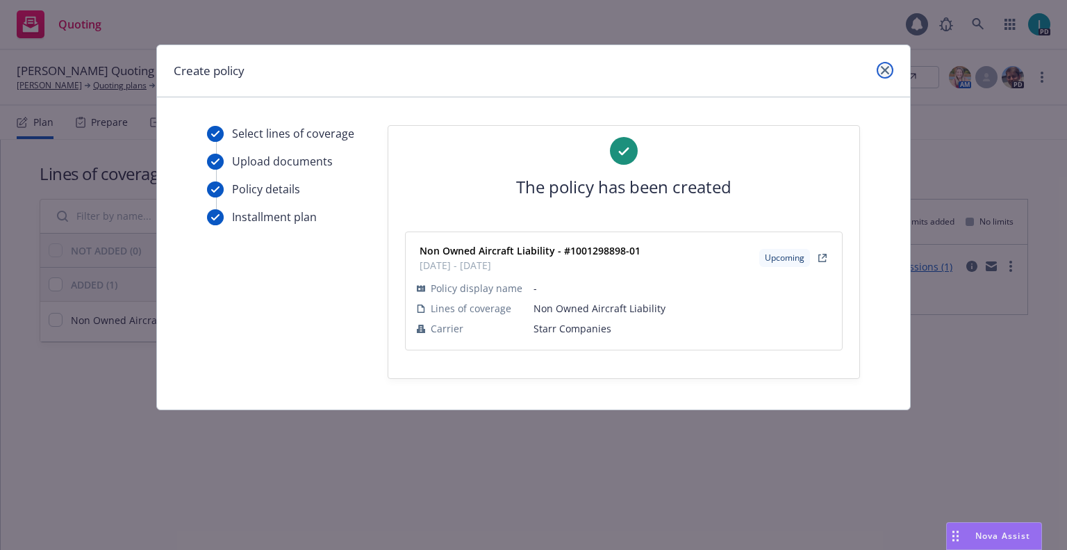
click at [883, 69] on icon "close" at bounding box center [885, 70] width 8 height 8
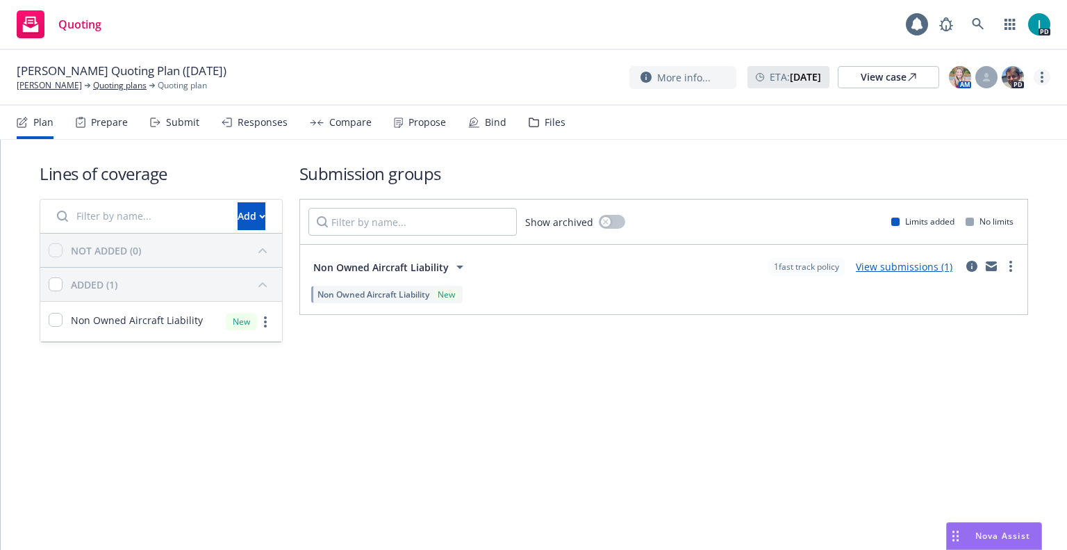
click at [1040, 74] on link "more" at bounding box center [1042, 77] width 17 height 17
click at [910, 181] on link "Archive quoting plan" at bounding box center [972, 189] width 155 height 28
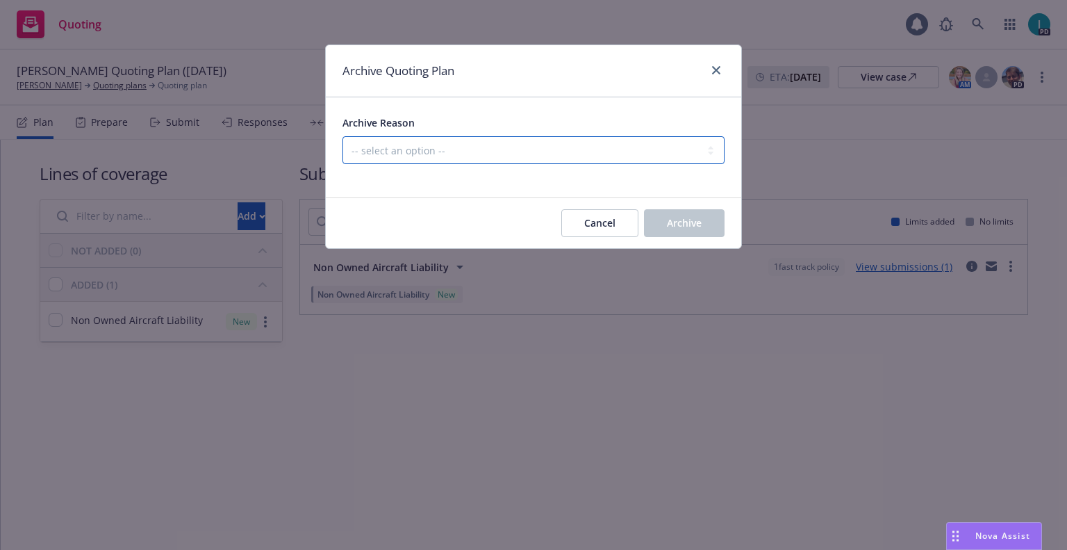
click at [384, 141] on select "-- select an option -- Created by error Duplicate New business opportunity lost…" at bounding box center [534, 150] width 382 height 28
select select "ARCHIVED_NEW_BUSINESS_COMPLETED"
click at [343, 136] on select "-- select an option -- Created by error Duplicate New business opportunity lost…" at bounding box center [534, 150] width 382 height 28
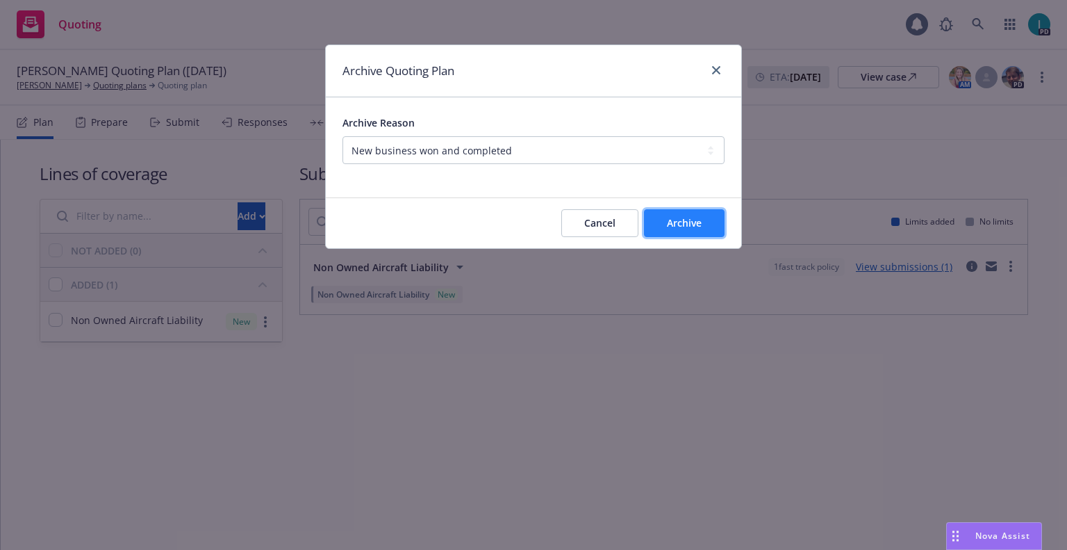
click at [698, 227] on span "Archive" at bounding box center [684, 222] width 35 height 13
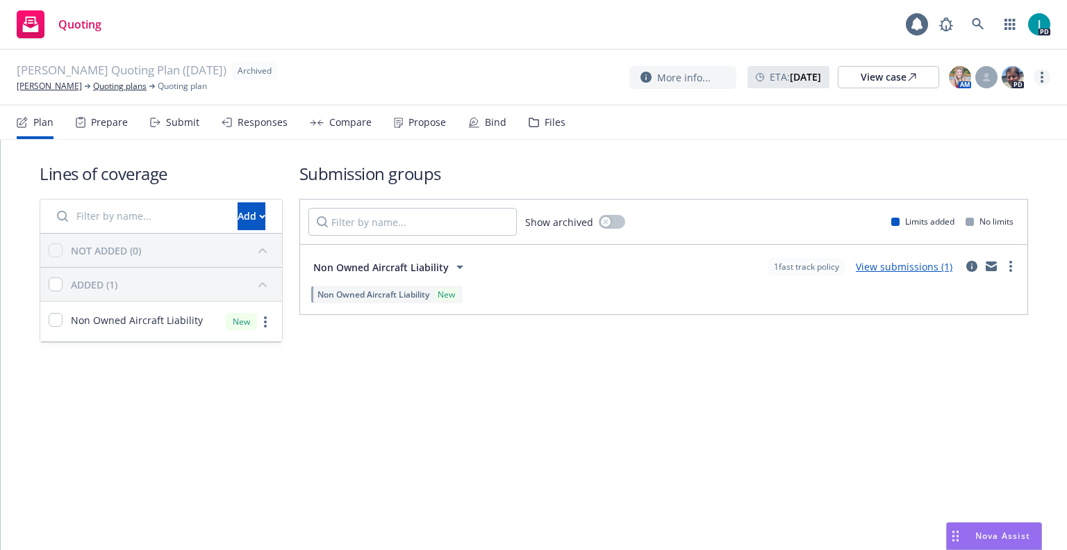
click at [1044, 76] on link "more" at bounding box center [1042, 77] width 17 height 17
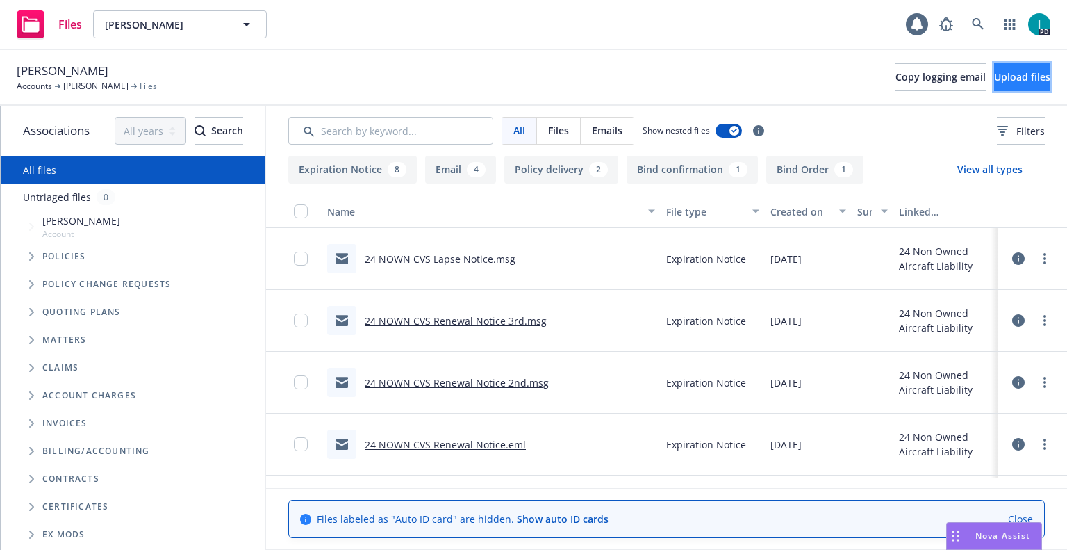
click at [1003, 67] on button "Upload files" at bounding box center [1022, 77] width 56 height 28
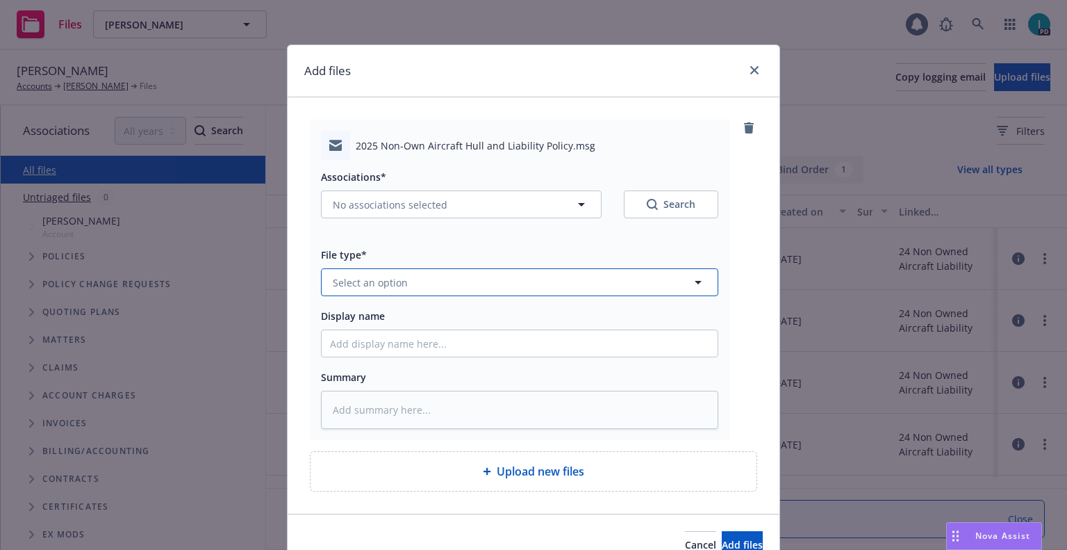
click at [423, 277] on button "Select an option" at bounding box center [520, 282] width 398 height 28
type input "pol"
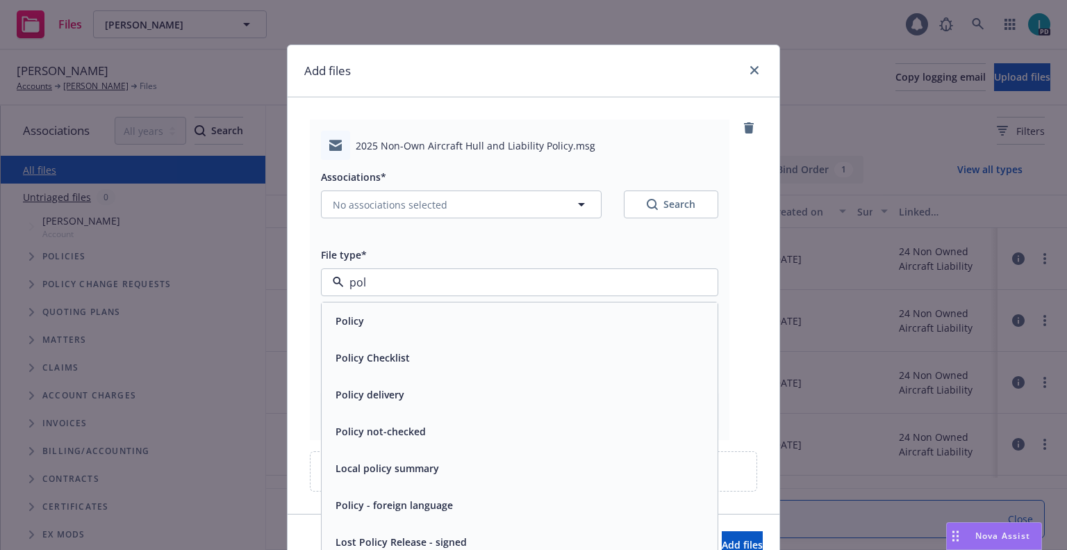
click at [366, 403] on div "Policy delivery" at bounding box center [368, 394] width 77 height 20
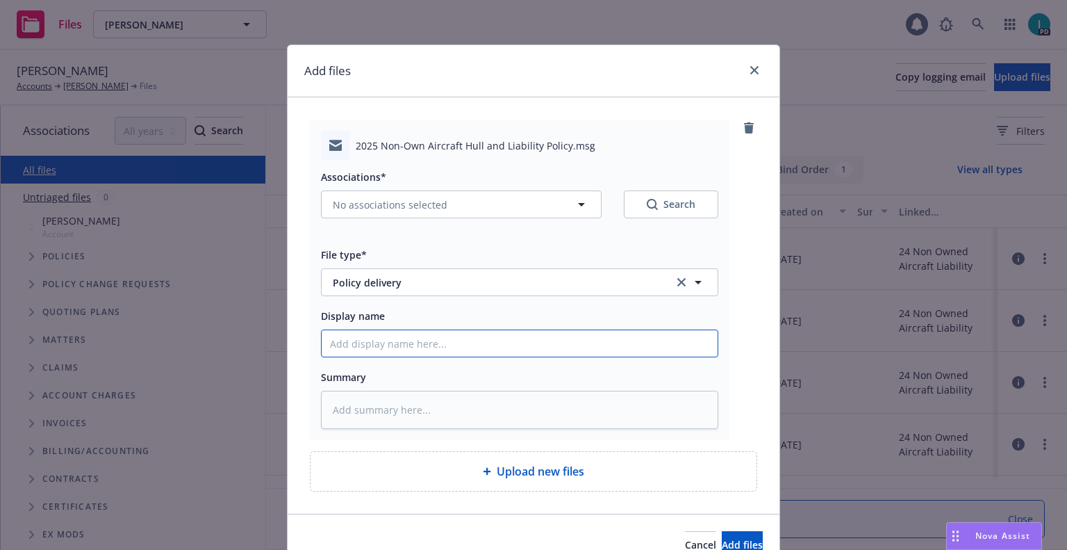
click at [398, 350] on input "Display name" at bounding box center [520, 343] width 396 height 26
type textarea "x"
type input "2"
type textarea "x"
type input "25"
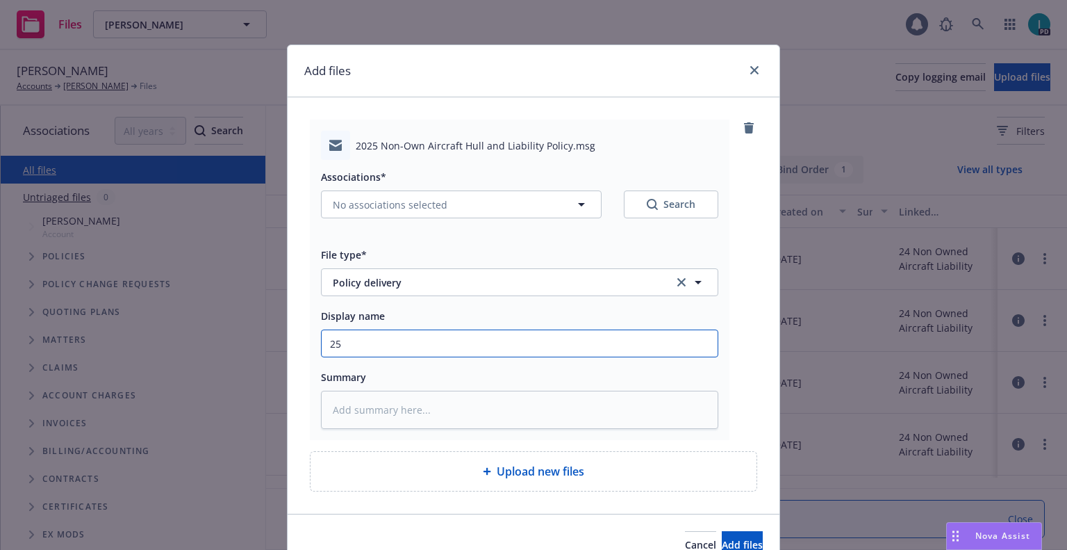
type textarea "x"
type input "25 NOWN CVS Policy to Insured"
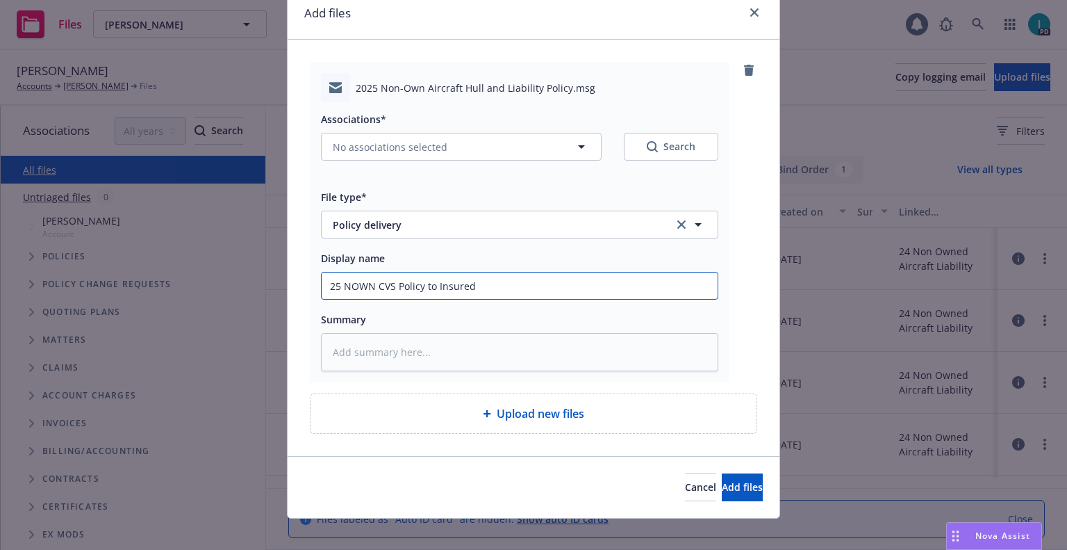
scroll to position [71, 0]
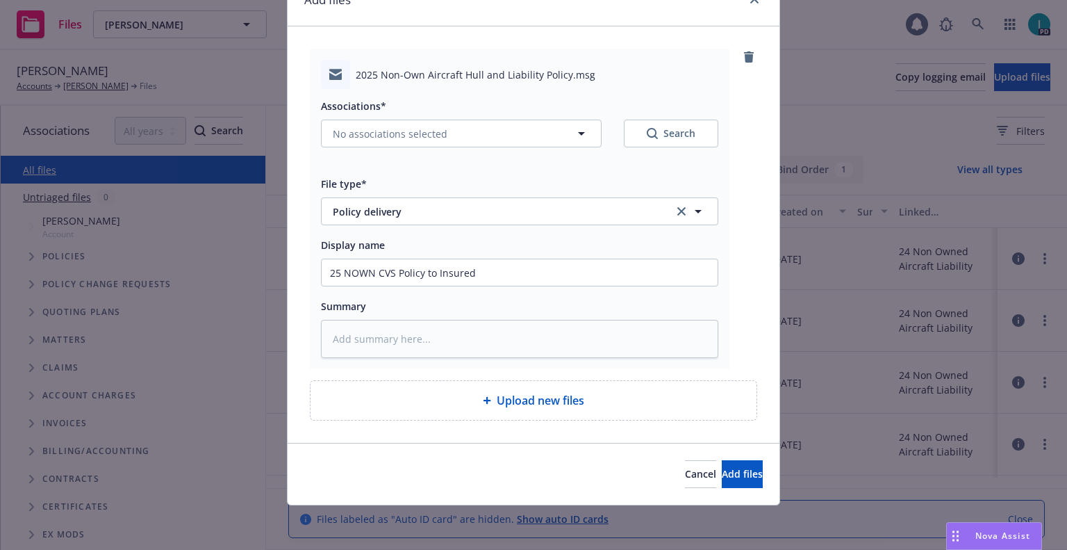
click at [410, 117] on div "Associations* No associations selected Search" at bounding box center [520, 122] width 398 height 50
click at [410, 119] on div "Associations* No associations selected Search" at bounding box center [520, 122] width 398 height 50
click at [418, 126] on span "No associations selected" at bounding box center [390, 133] width 115 height 15
type textarea "x"
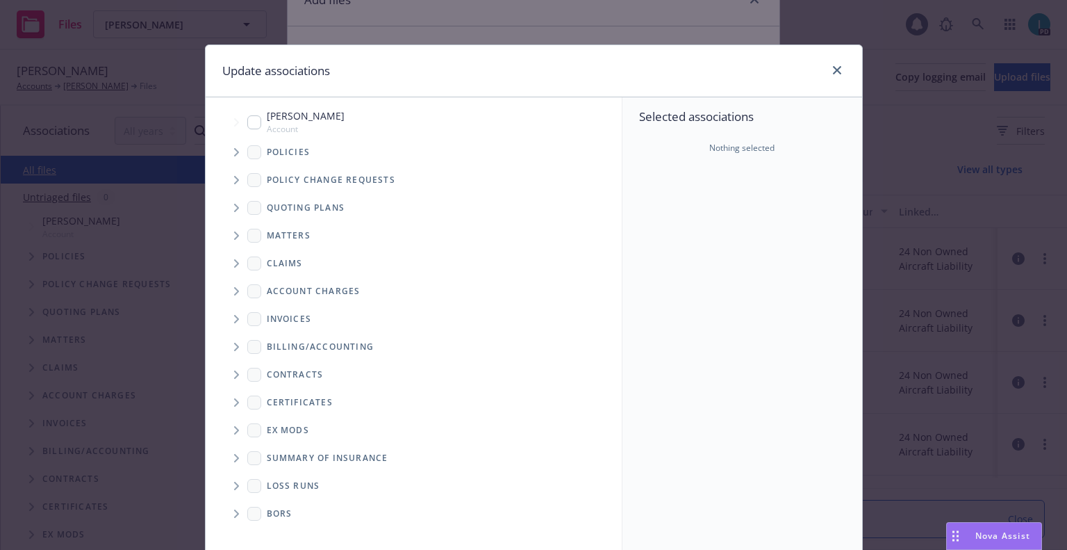
click at [238, 144] on span "Tree Example" at bounding box center [236, 152] width 22 height 22
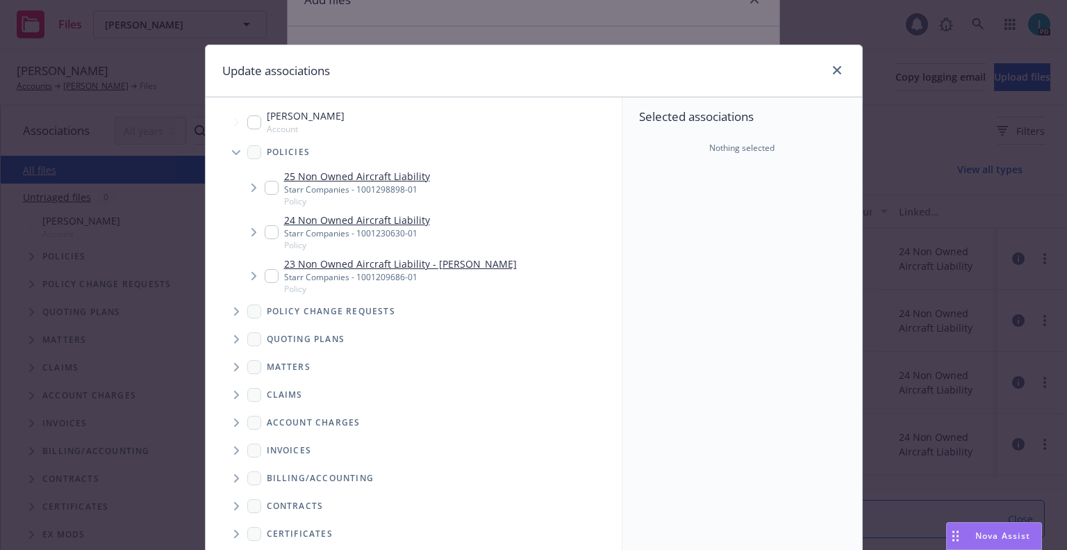
click at [265, 189] on input "Tree Example" at bounding box center [272, 188] width 14 height 14
checkbox input "true"
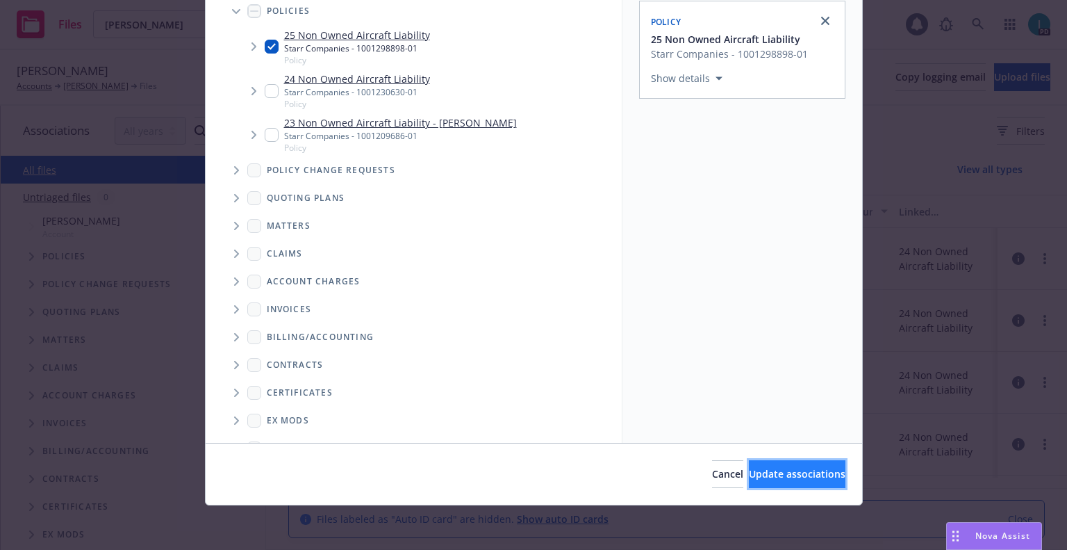
click at [769, 472] on span "Update associations" at bounding box center [797, 473] width 97 height 13
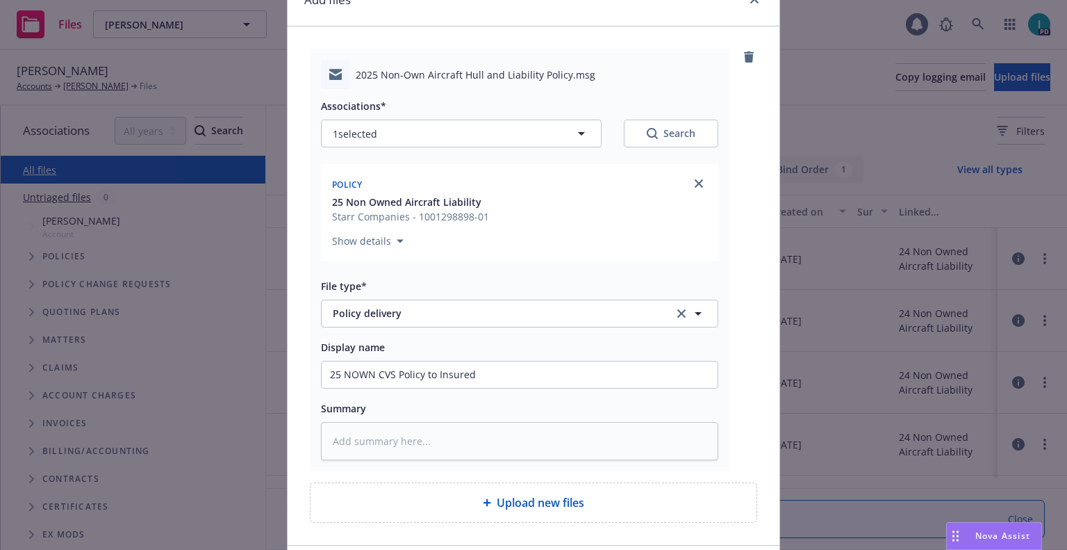
scroll to position [173, 0]
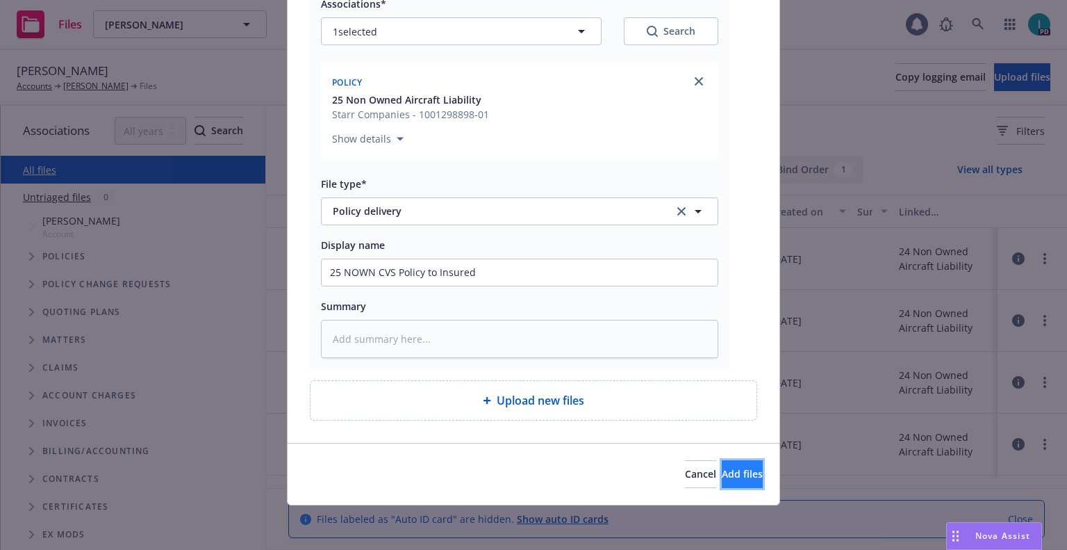
click at [722, 479] on span "Add files" at bounding box center [742, 473] width 41 height 13
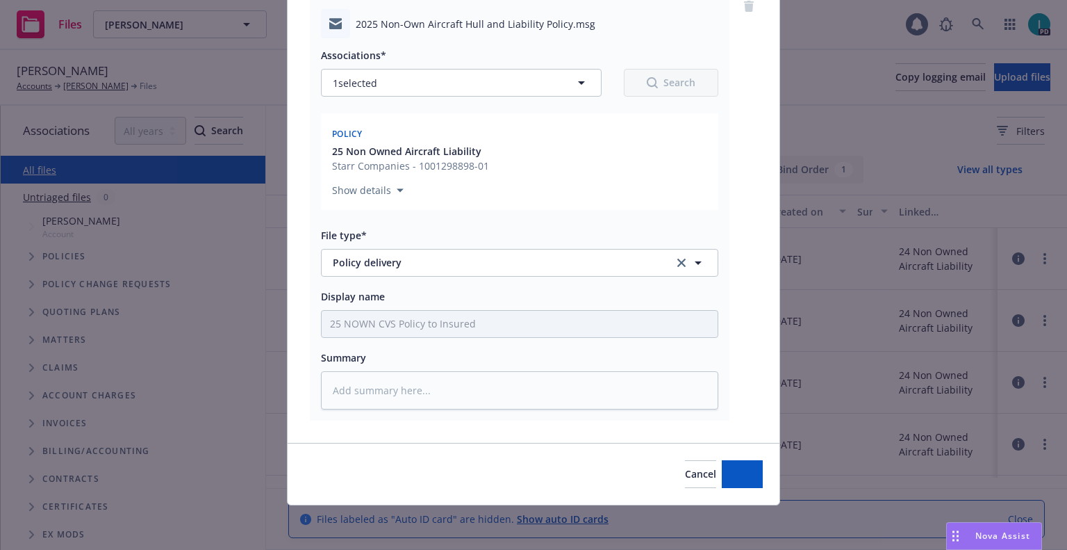
scroll to position [122, 0]
type textarea "x"
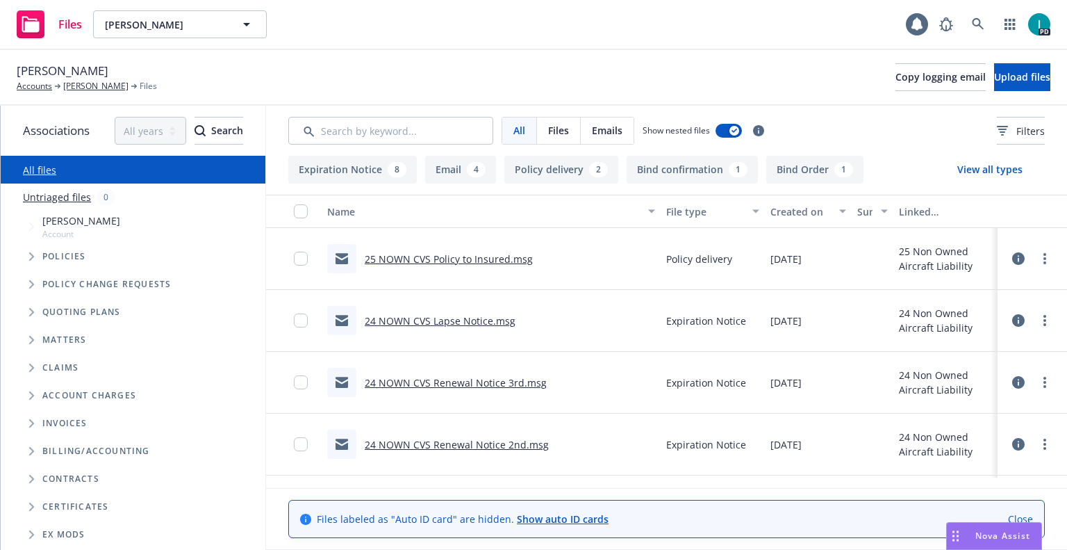
click at [442, 66] on div "Steven Baxter Accounts Steven Baxter Files Copy logging email Upload files" at bounding box center [534, 77] width 1034 height 31
click at [981, 24] on icon at bounding box center [978, 24] width 13 height 13
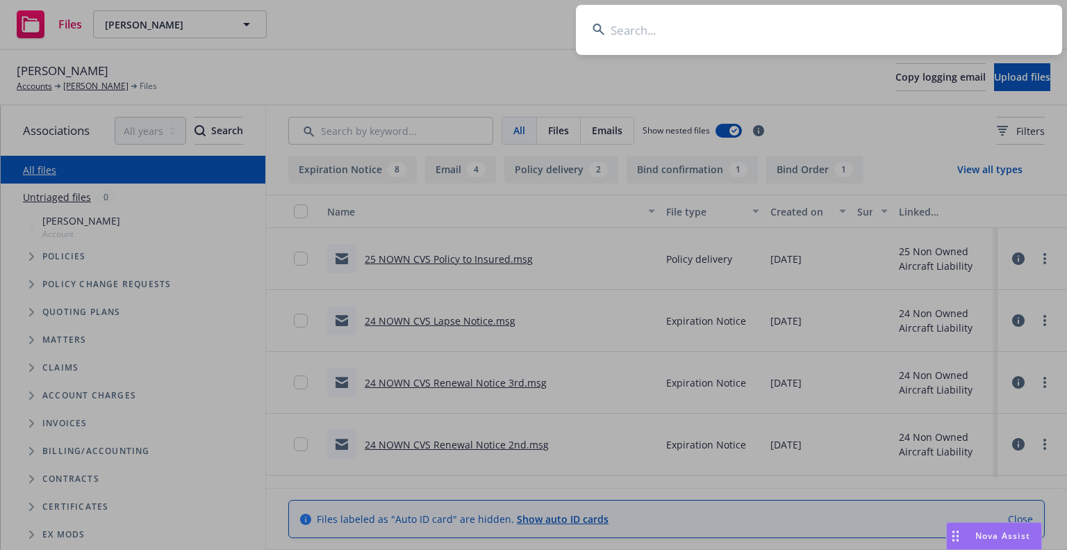
type input "[PERSON_NAME]"
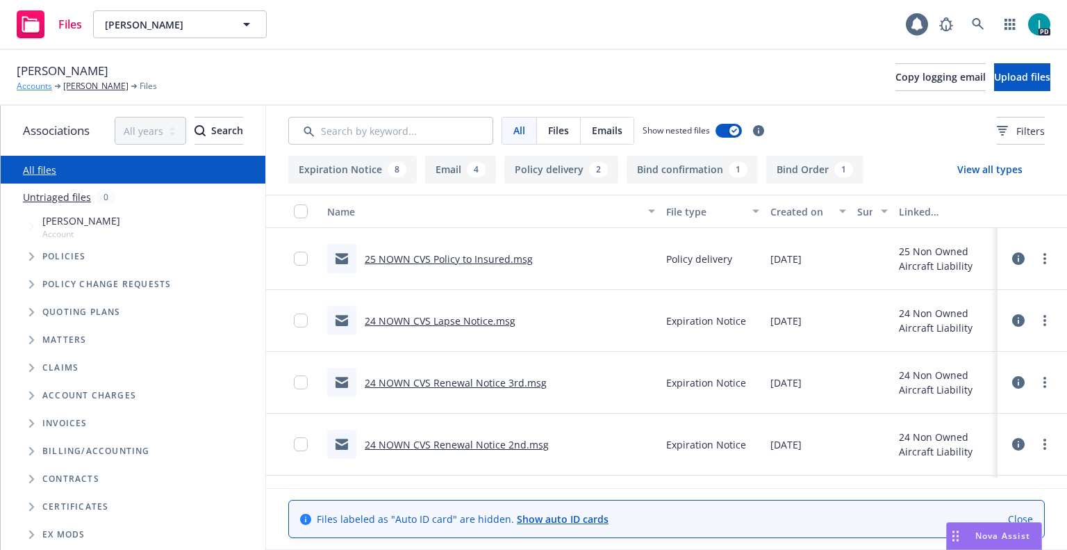
click at [42, 88] on link "Accounts" at bounding box center [34, 86] width 35 height 13
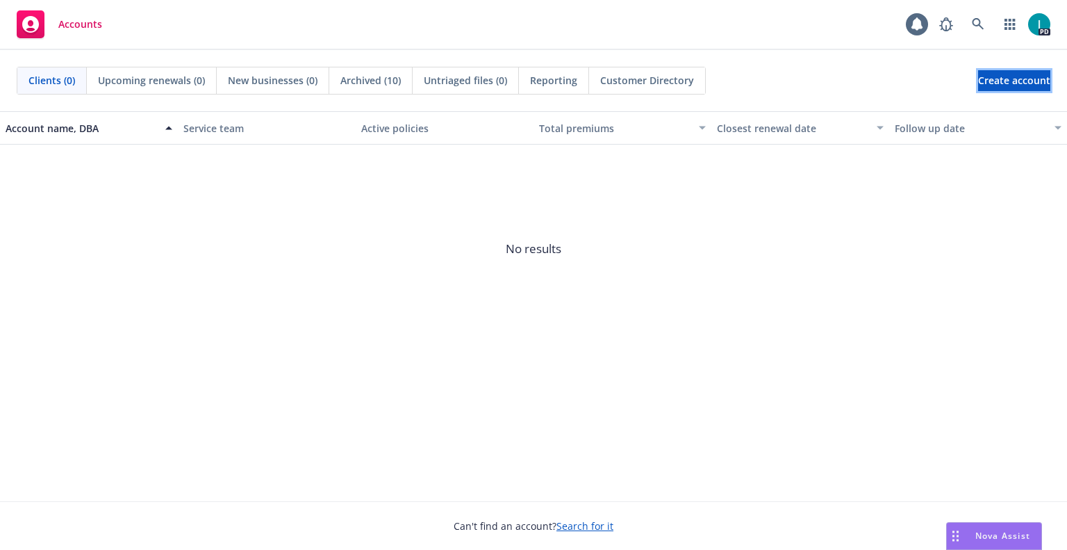
click at [984, 81] on span "Create account" at bounding box center [1014, 80] width 72 height 26
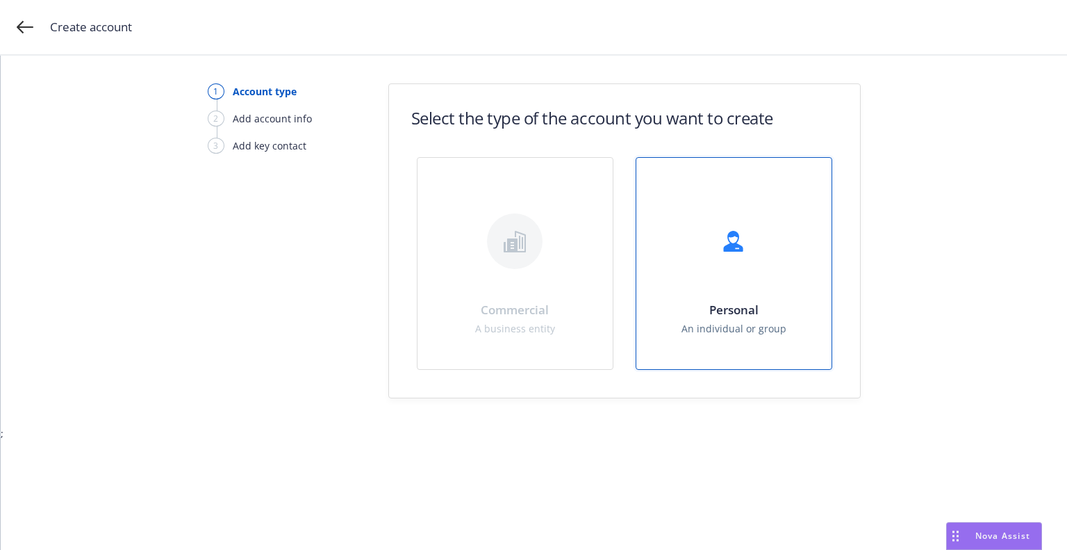
click at [653, 295] on div "Personal An individual or group" at bounding box center [734, 263] width 195 height 211
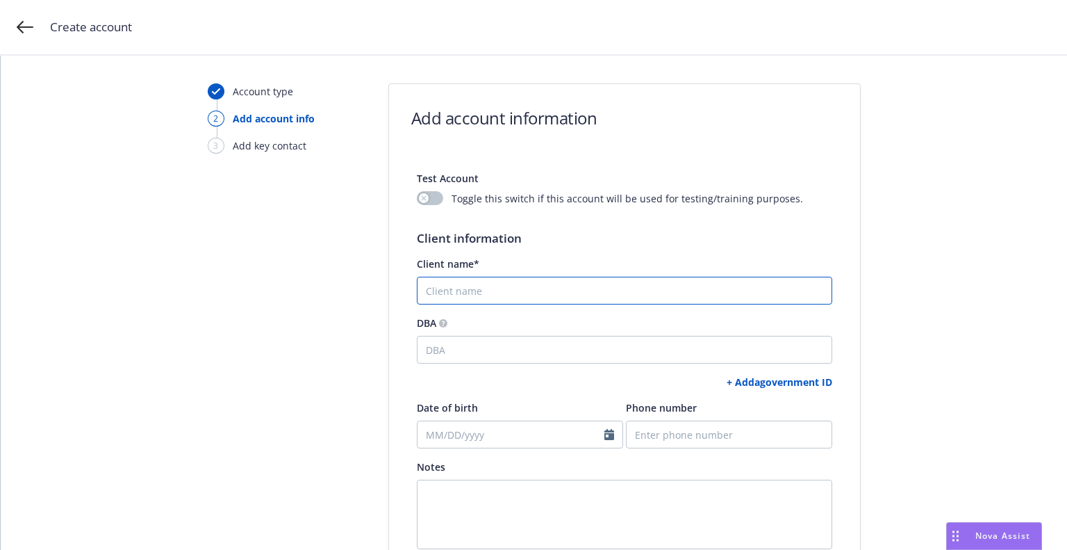
drag, startPoint x: 653, startPoint y: 295, endPoint x: 653, endPoint y: 354, distance: 58.4
click at [653, 354] on div "Test Account Toggle this switch if this account will be used for testing/traini…" at bounding box center [625, 452] width 416 height 591
paste input "[PERSON_NAME]"
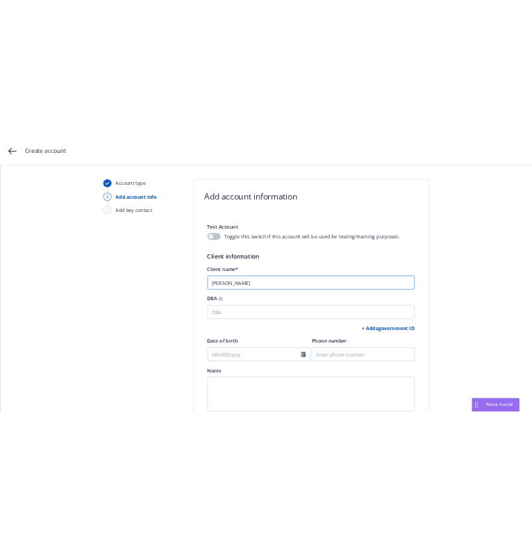
scroll to position [231, 0]
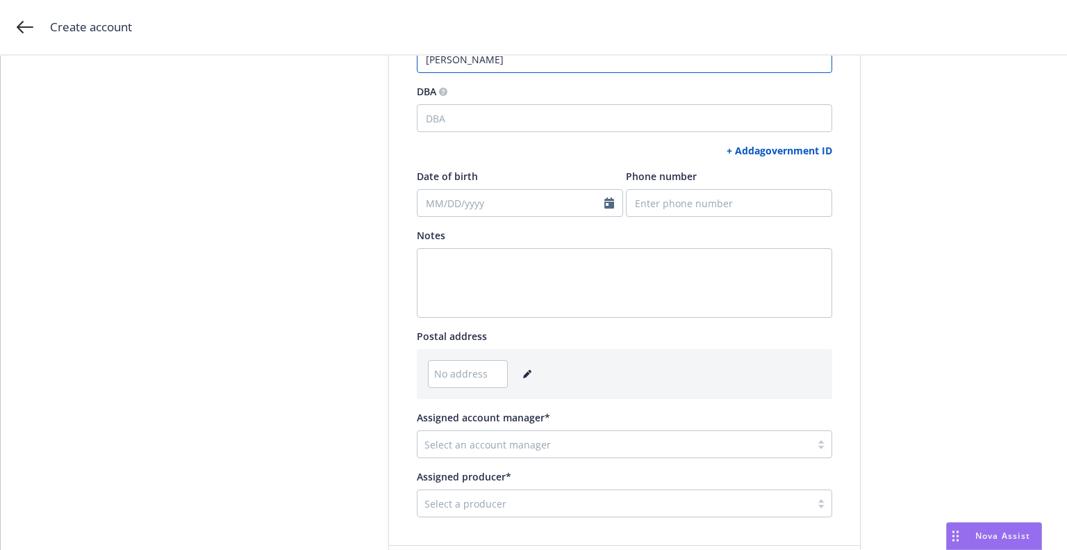
type input "[PERSON_NAME]"
click at [774, 154] on link "+ Add a government ID" at bounding box center [780, 150] width 106 height 13
select select "US"
select select "DRIVERS_LICENSE"
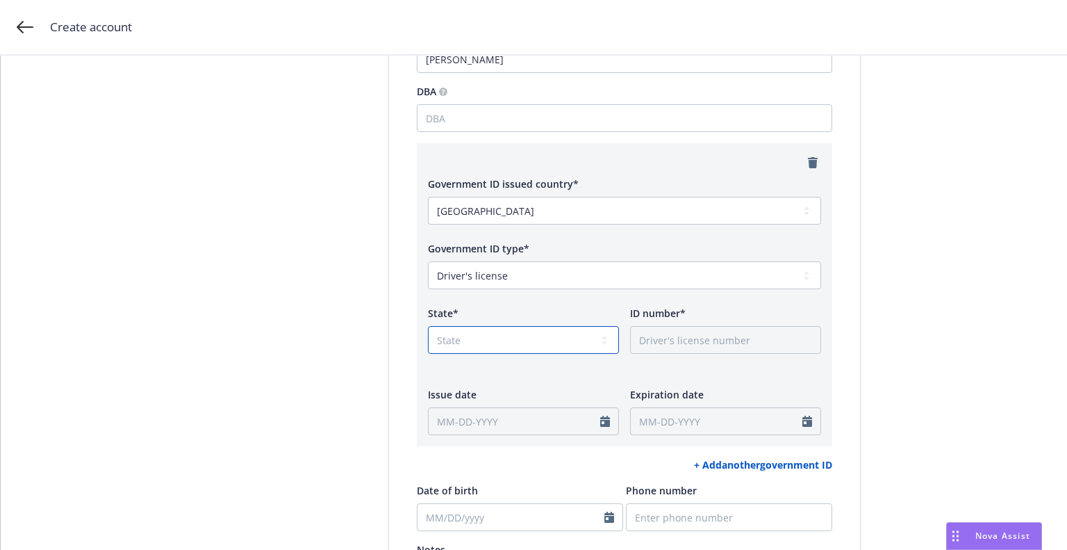
click at [522, 334] on select "State [US_STATE] AL AR AS AZ CA CO CT DC DE FL FM [GEOGRAPHIC_DATA] GU HI IA ID…" at bounding box center [523, 340] width 191 height 28
select select "CA"
click at [428, 326] on select "State [US_STATE] AL AR AS AZ CA CO CT DC DE FL FM [GEOGRAPHIC_DATA] GU HI IA ID…" at bounding box center [523, 340] width 191 height 28
click at [680, 334] on input "ID number*" at bounding box center [725, 340] width 191 height 28
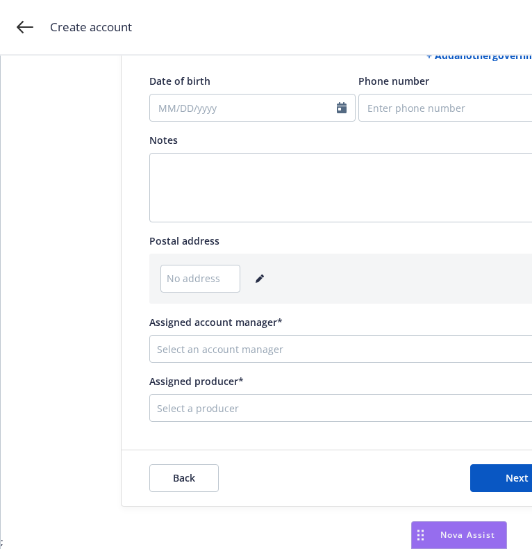
scroll to position [704, 0]
type input "A0001203"
click at [257, 270] on link "editPencil" at bounding box center [260, 278] width 17 height 17
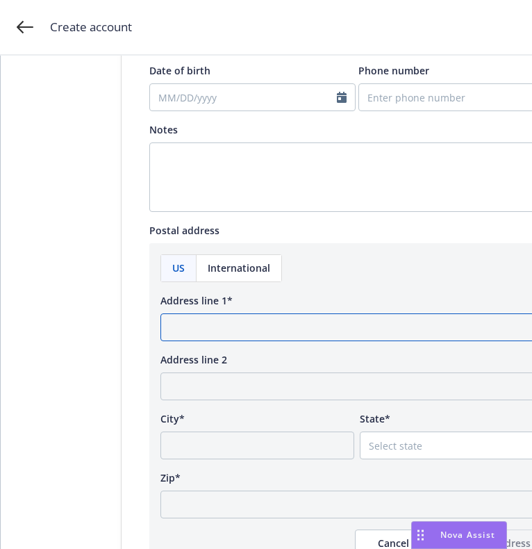
click at [266, 323] on input "Address line 1*" at bounding box center [357, 327] width 393 height 28
paste input "1815 N Boomer Rd Apt. F24"
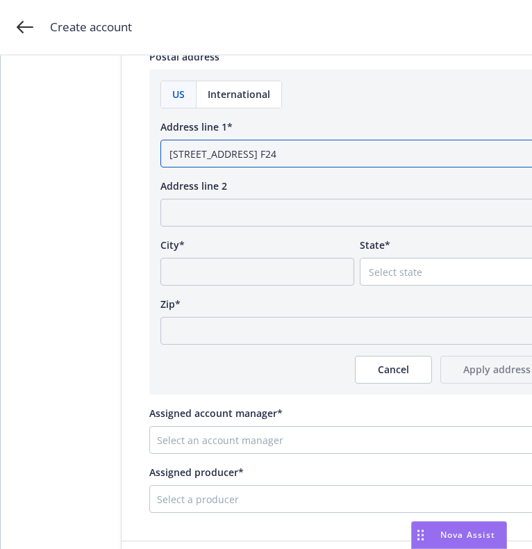
scroll to position [979, 0]
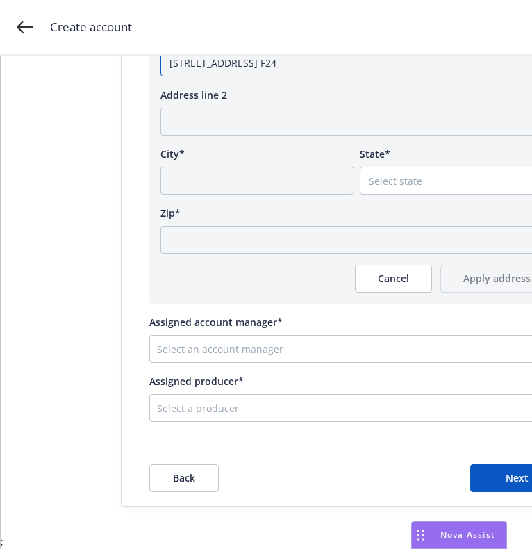
type input "1815 N Boomer Rd Apt. F24"
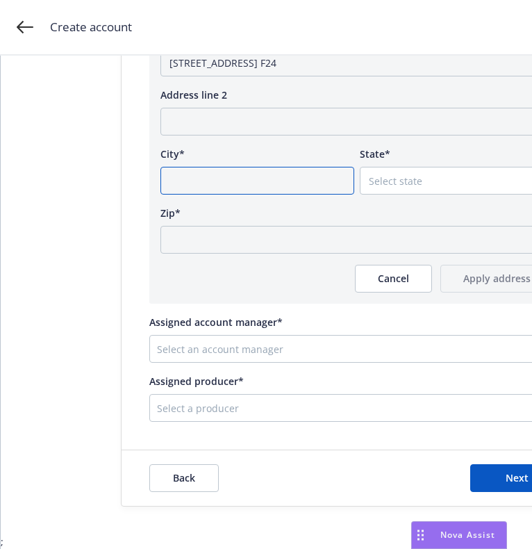
click at [209, 167] on input "City*" at bounding box center [258, 181] width 194 height 28
paste input "Stillwater"
type input "Stillwater"
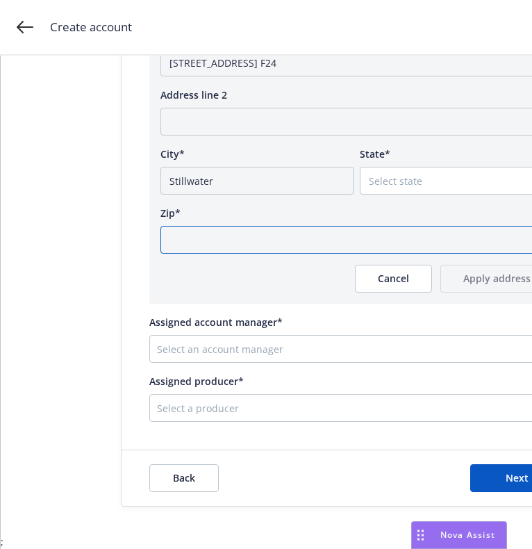
click at [214, 236] on input "Zip*" at bounding box center [357, 240] width 393 height 28
paste input "74075"
type input "74075"
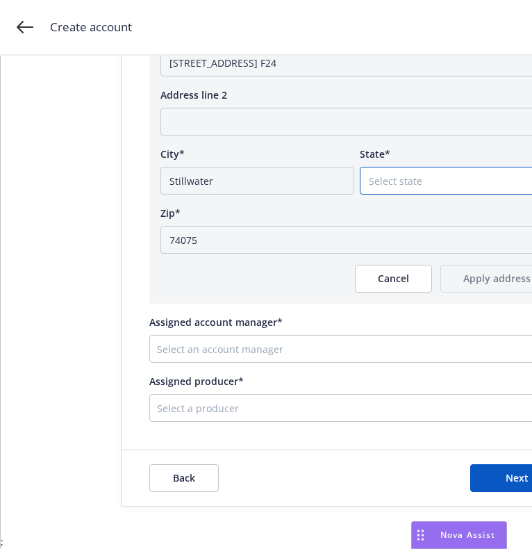
click at [393, 174] on select "Select state Alabama Alaska American Samoa Arizona Arkansas Baker Island Califo…" at bounding box center [457, 181] width 194 height 28
select select "OK"
click at [360, 167] on select "Select state Alabama Alaska American Samoa Arizona Arkansas Baker Island Califo…" at bounding box center [457, 181] width 194 height 28
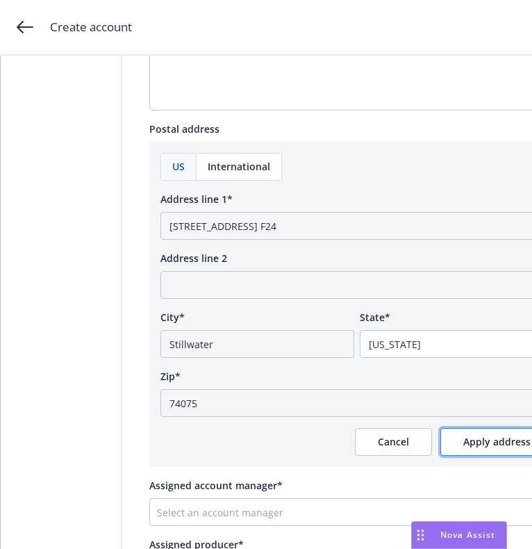
click at [462, 454] on button "Apply address" at bounding box center [497, 442] width 113 height 28
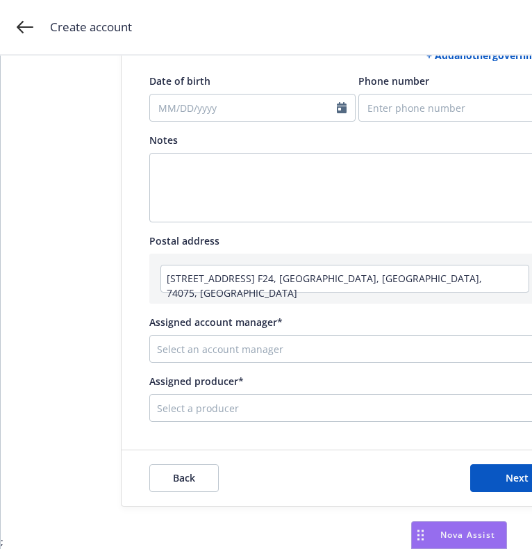
scroll to position [704, 0]
click at [394, 106] on input "Phone number" at bounding box center [462, 108] width 206 height 28
paste input "5127670031"
type input "5127670031"
click at [310, 341] on div at bounding box center [346, 349] width 379 height 17
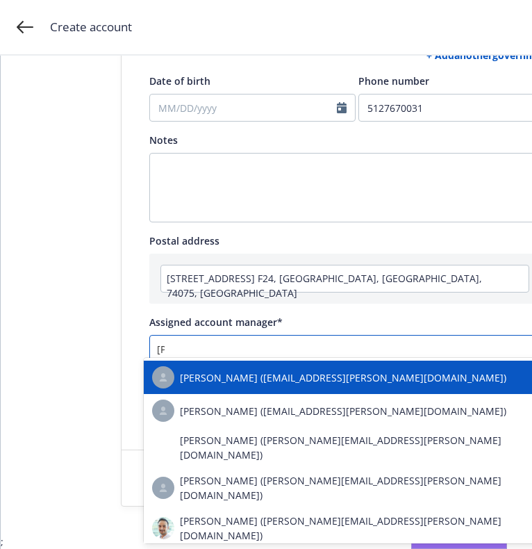
type input "sama"
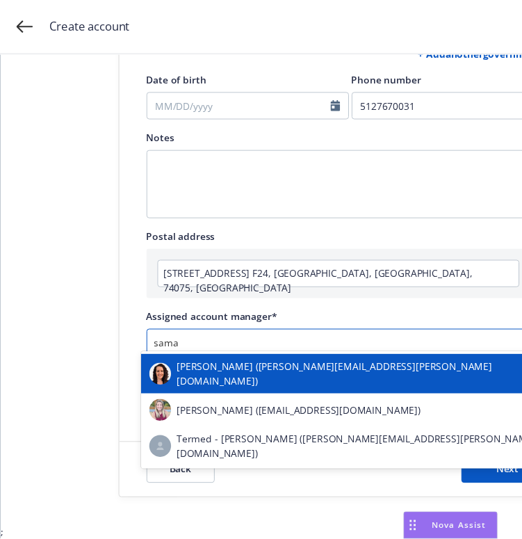
scroll to position [10, 0]
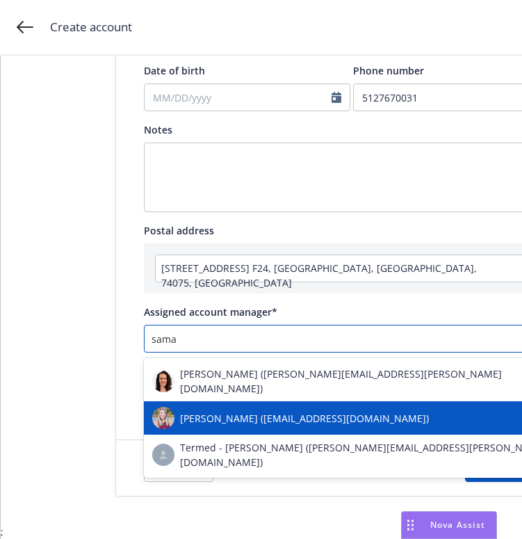
click at [260, 411] on span "Samara Chao (samara.chao@newfront.com)" at bounding box center [304, 418] width 249 height 15
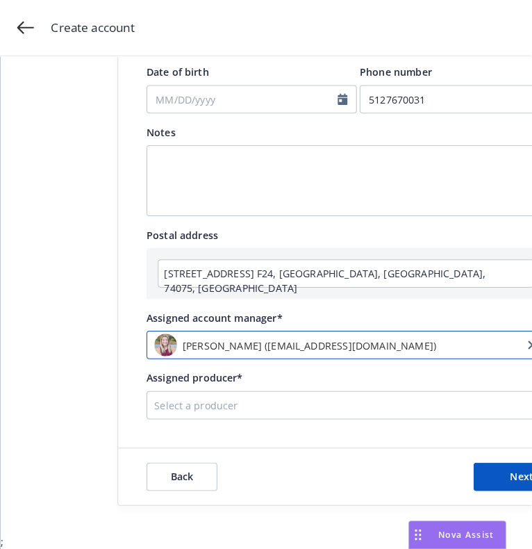
scroll to position [0, 0]
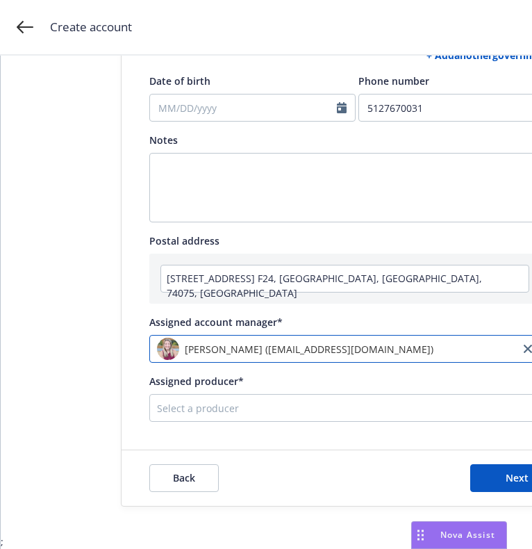
click at [247, 407] on body "Create account Account type 2 Add account info 3 Add key contact Add account in…" at bounding box center [266, 274] width 532 height 549
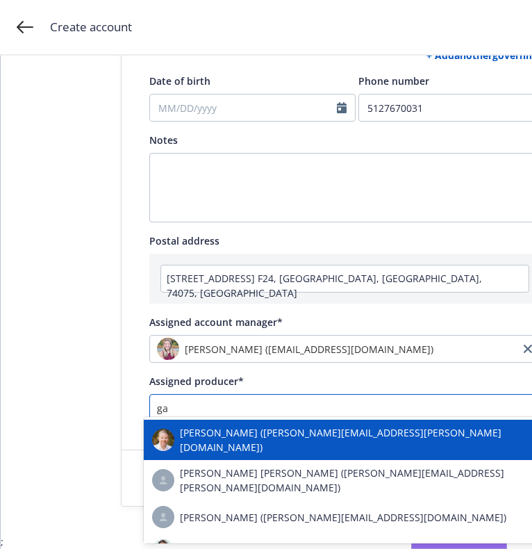
type input "gau"
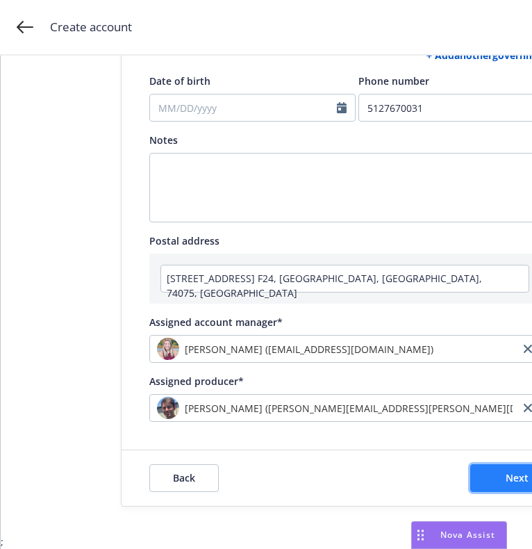
click at [507, 473] on span "Next" at bounding box center [517, 477] width 23 height 13
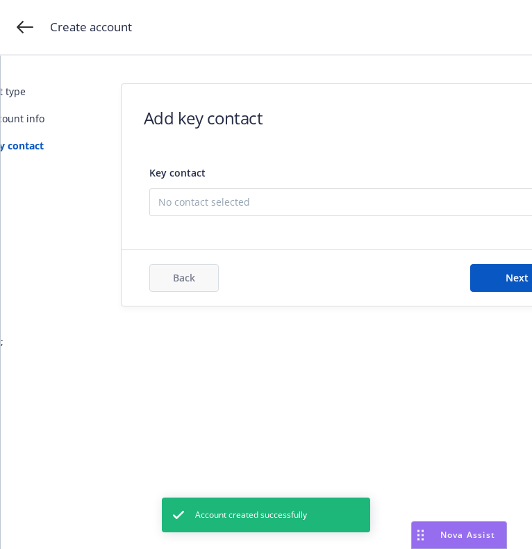
click at [257, 204] on span "No contact selected" at bounding box center [351, 202] width 386 height 15
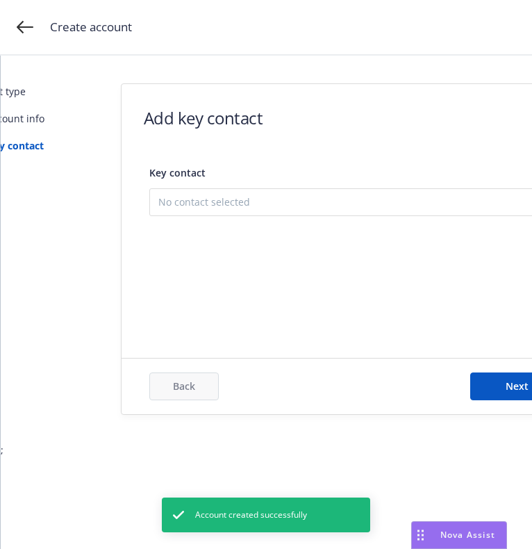
scroll to position [0, 20]
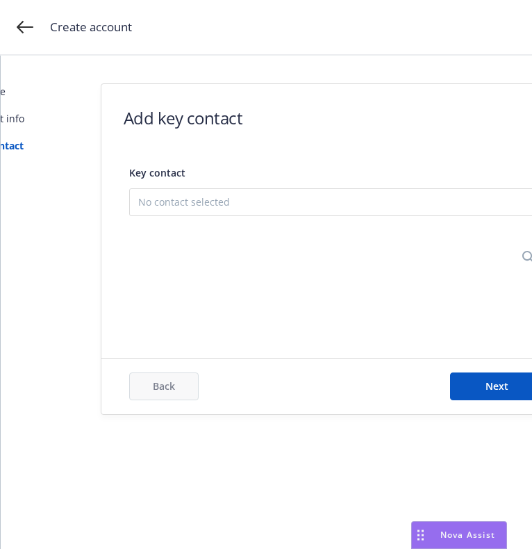
click at [227, 271] on button "Add new contact" at bounding box center [337, 270] width 398 height 28
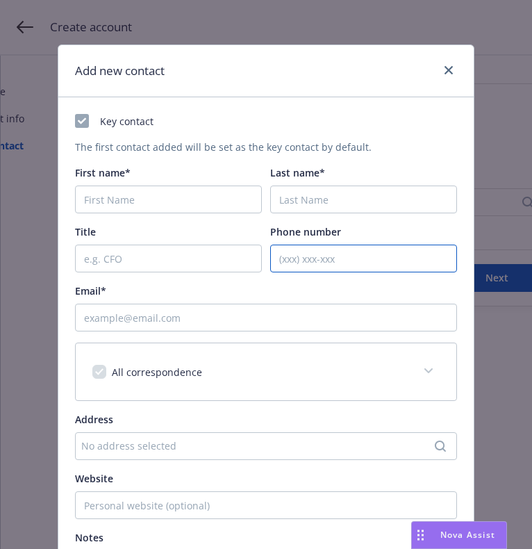
click at [352, 264] on input "Phone number" at bounding box center [363, 259] width 187 height 28
paste input "5127670031"
type input "5127670031"
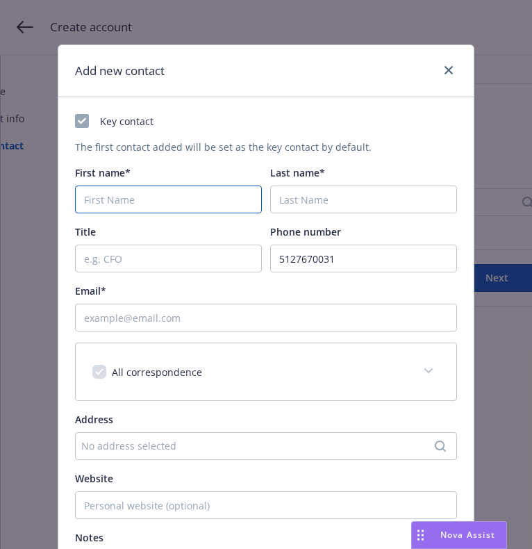
click at [176, 204] on input "First name*" at bounding box center [168, 200] width 187 height 28
paste input "Dayon"
type input "Dayon"
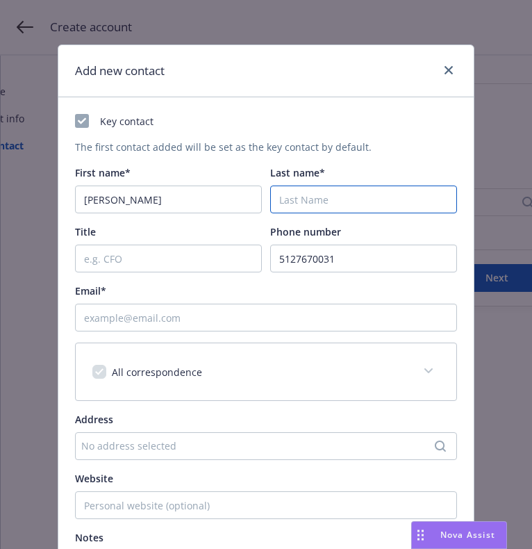
click at [324, 208] on input "Last name*" at bounding box center [363, 200] width 187 height 28
paste input "Wong"
type input "Wong"
click at [259, 298] on div "Email*" at bounding box center [266, 291] width 382 height 15
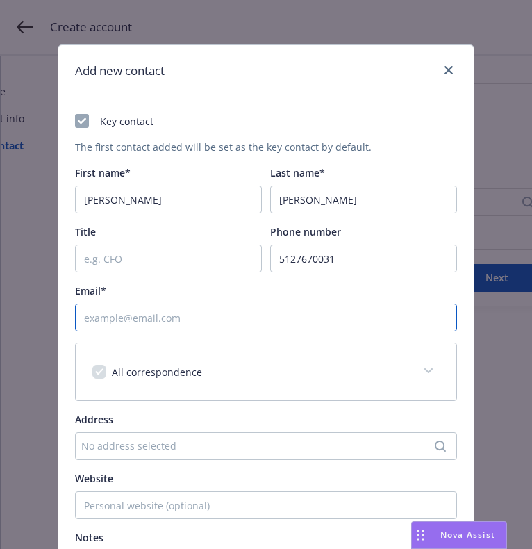
click at [276, 311] on input "Email*" at bounding box center [266, 318] width 382 height 28
paste input "dayon.wong@gmail.com"
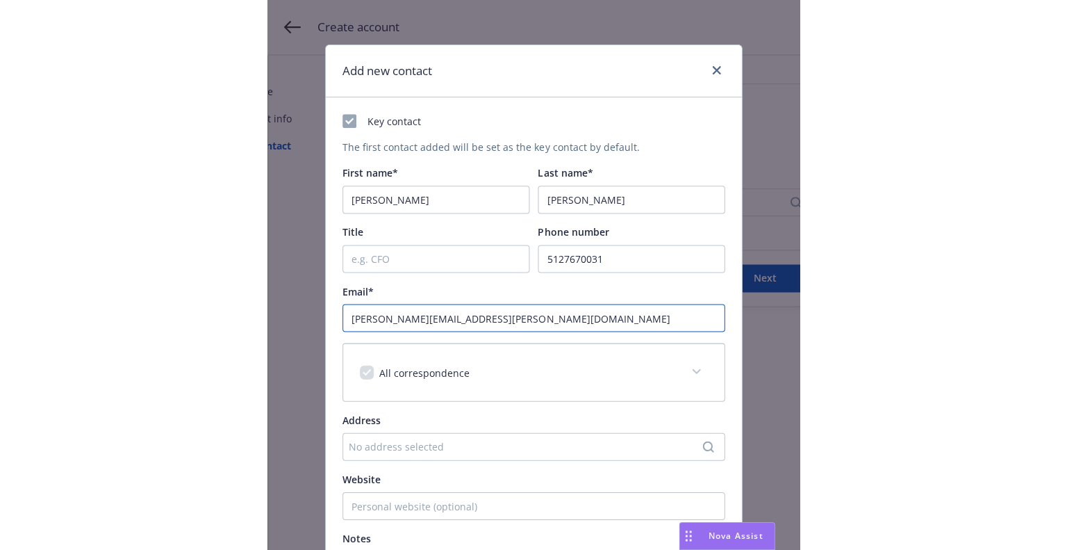
scroll to position [174, 0]
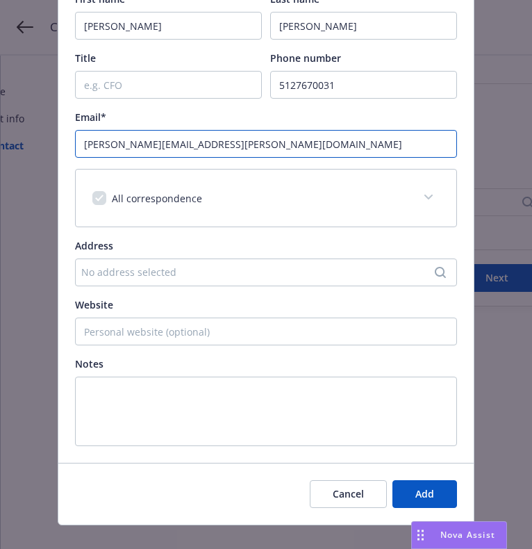
type input "dayon.wong@gmail.com"
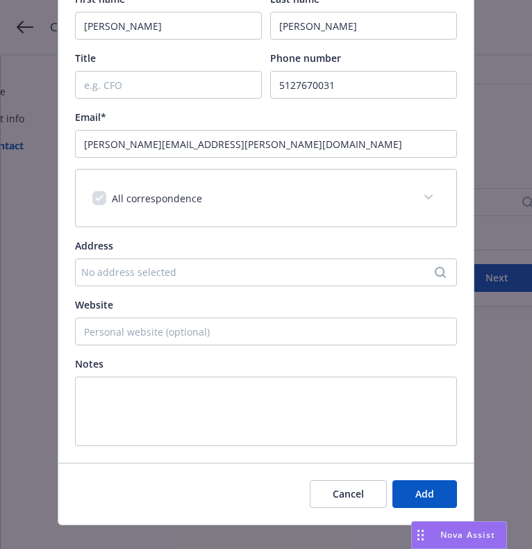
click at [115, 267] on div "No address selected" at bounding box center [259, 272] width 356 height 15
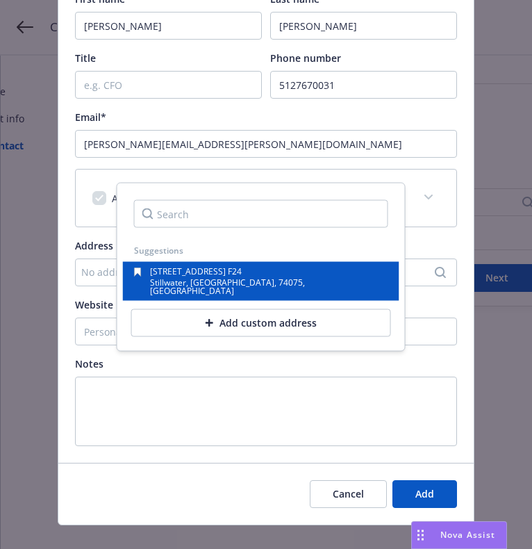
click at [182, 284] on span "Stillwater, OK, 74075, USA" at bounding box center [227, 287] width 155 height 20
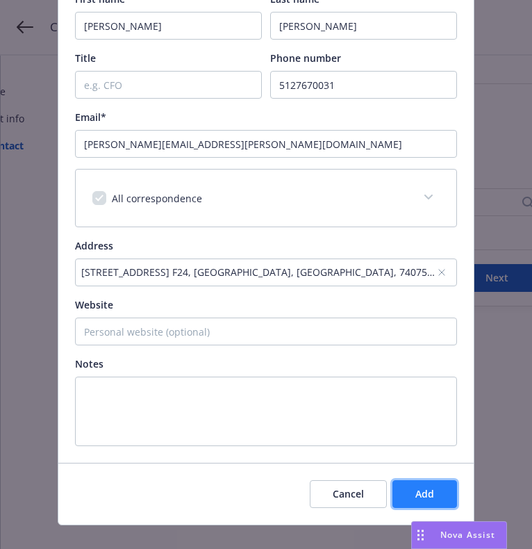
click at [437, 497] on button "Add" at bounding box center [425, 494] width 65 height 28
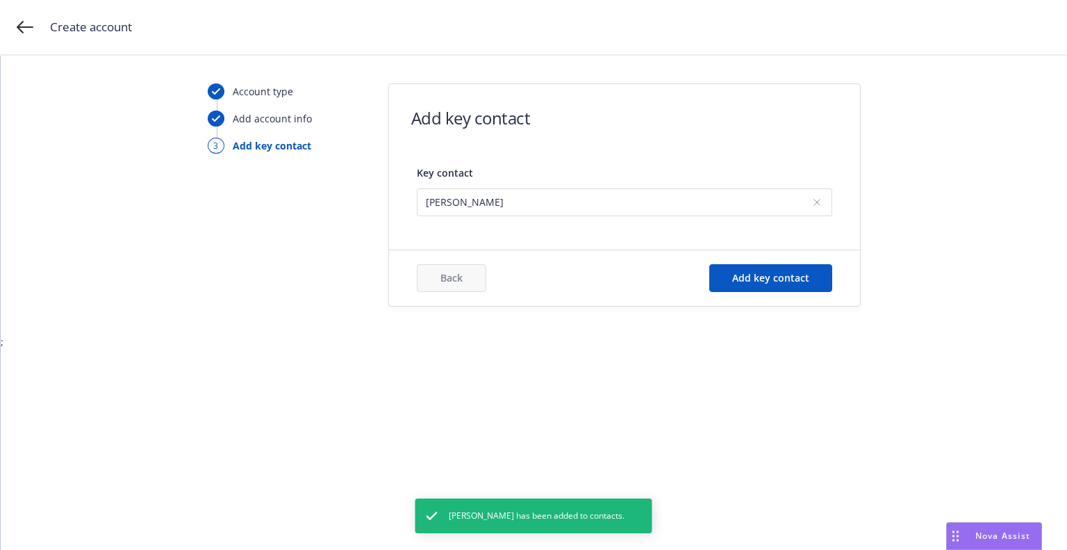
scroll to position [0, 0]
click at [806, 281] on span "Add key contact" at bounding box center [770, 277] width 77 height 13
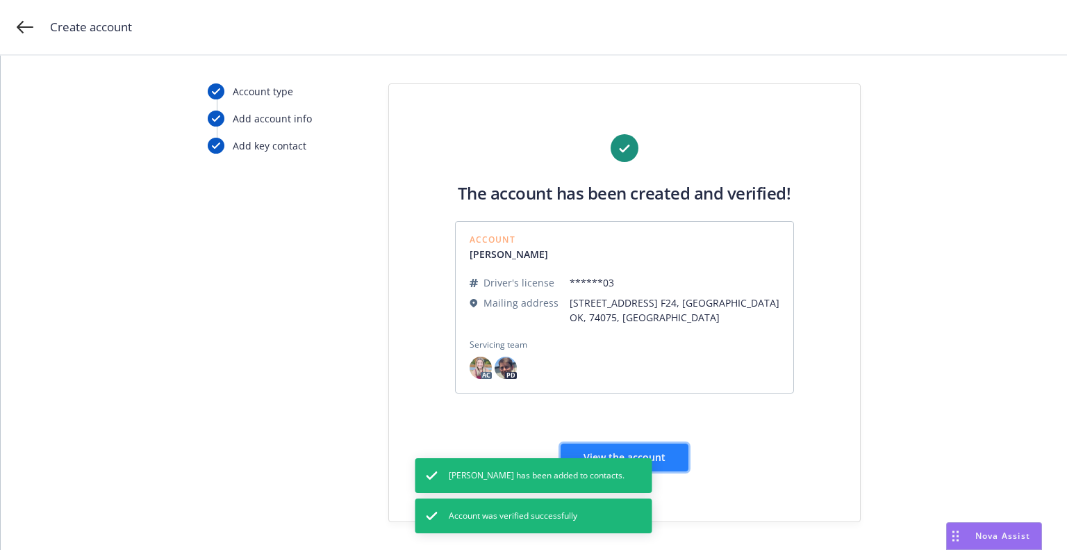
click at [662, 462] on button "View the account" at bounding box center [625, 457] width 128 height 28
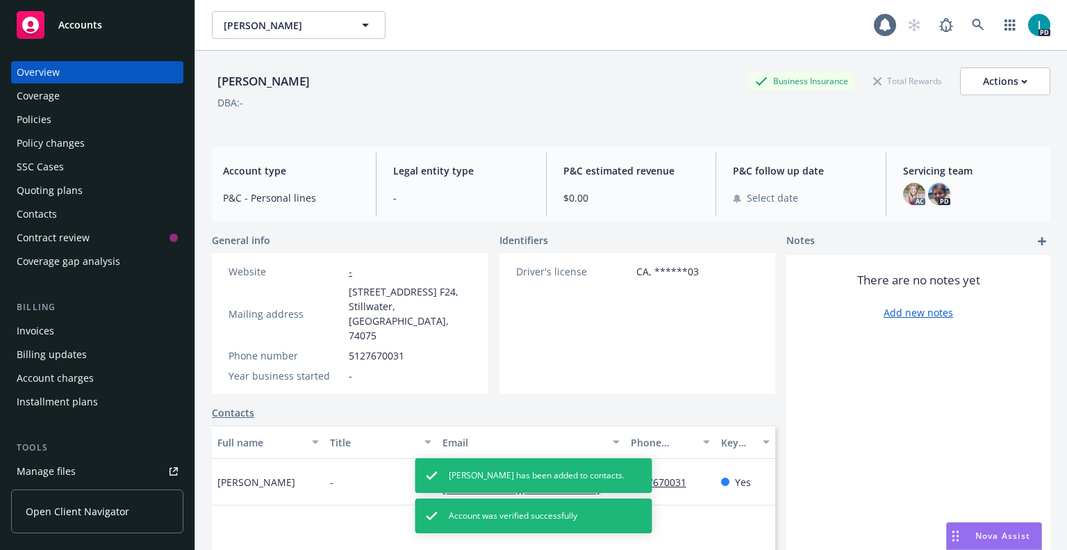
click at [63, 190] on div "Quoting plans" at bounding box center [50, 190] width 66 height 22
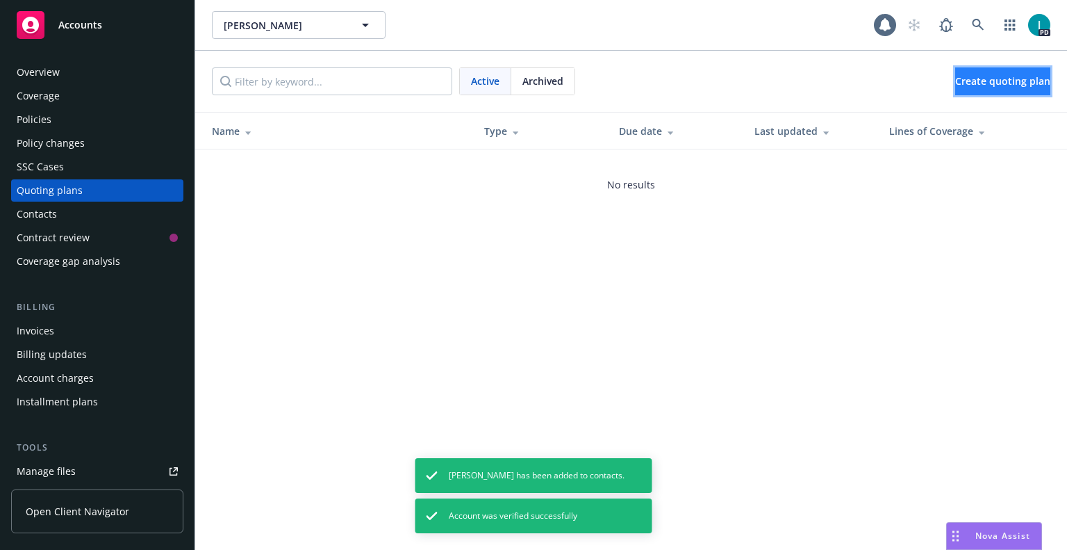
click at [1013, 84] on span "Create quoting plan" at bounding box center [1003, 80] width 95 height 13
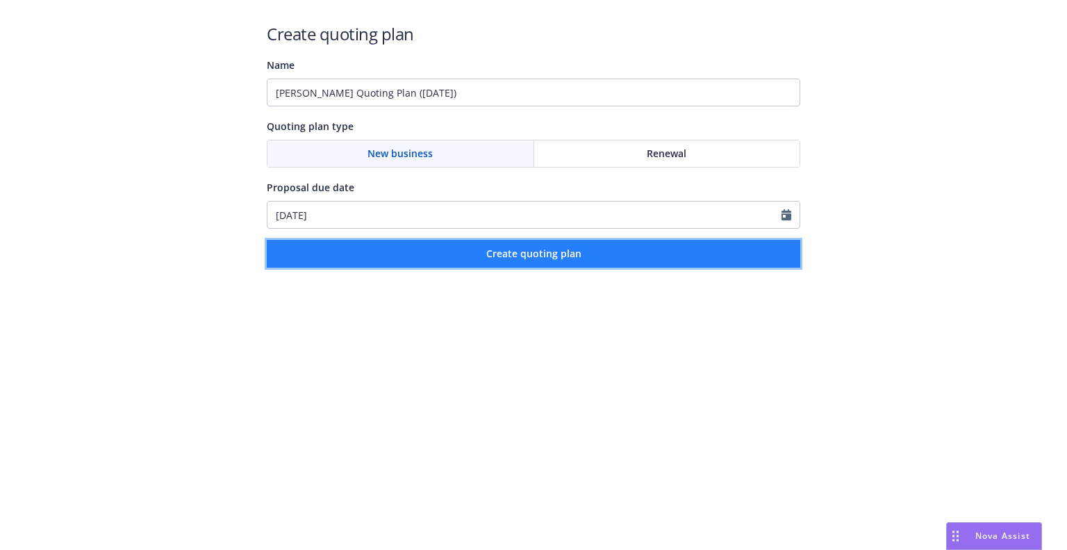
click at [380, 258] on button "Create quoting plan" at bounding box center [534, 254] width 534 height 28
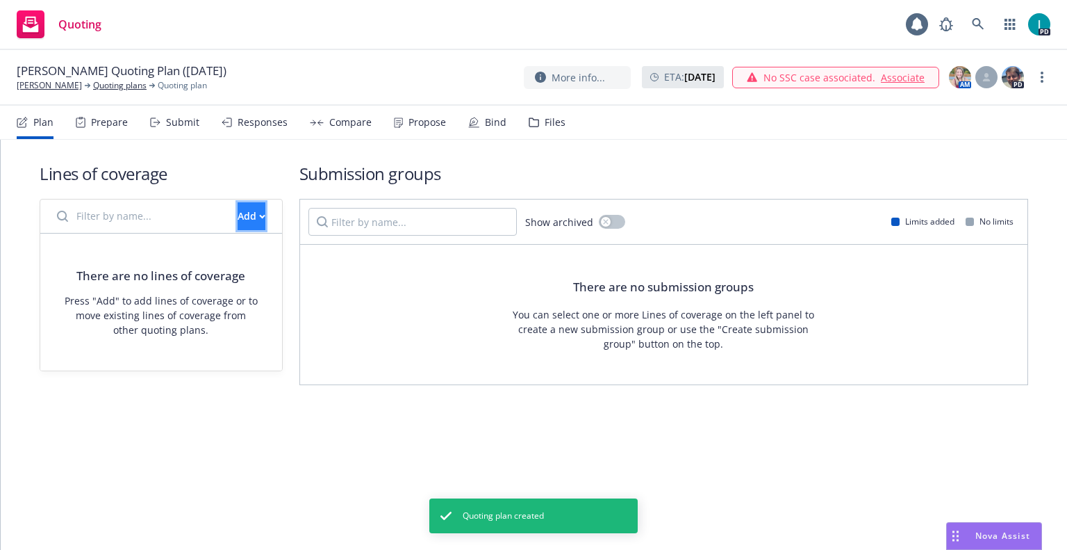
click at [238, 218] on div "Add" at bounding box center [252, 216] width 28 height 26
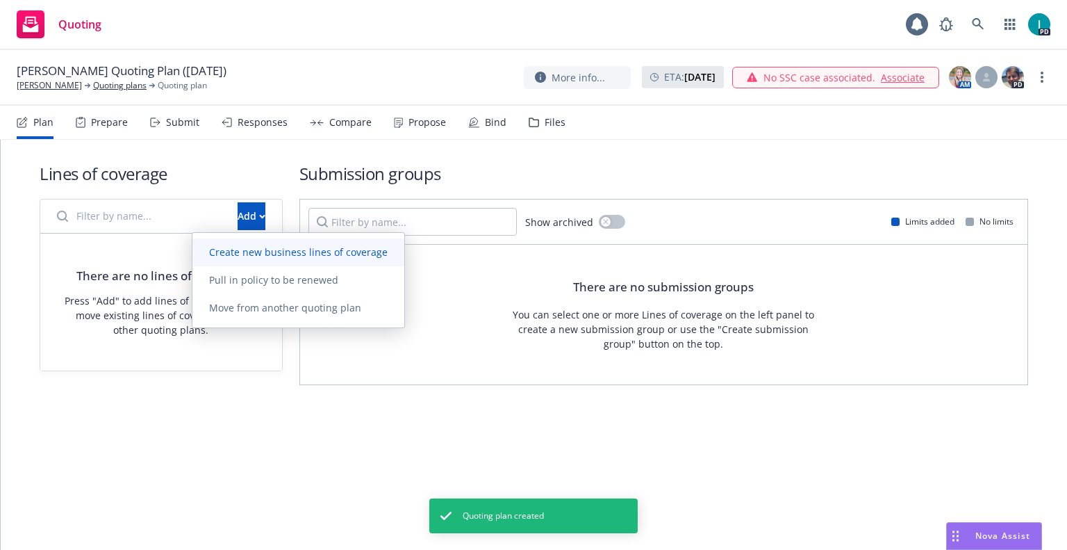
click at [266, 251] on span "Create new business lines of coverage" at bounding box center [298, 251] width 212 height 13
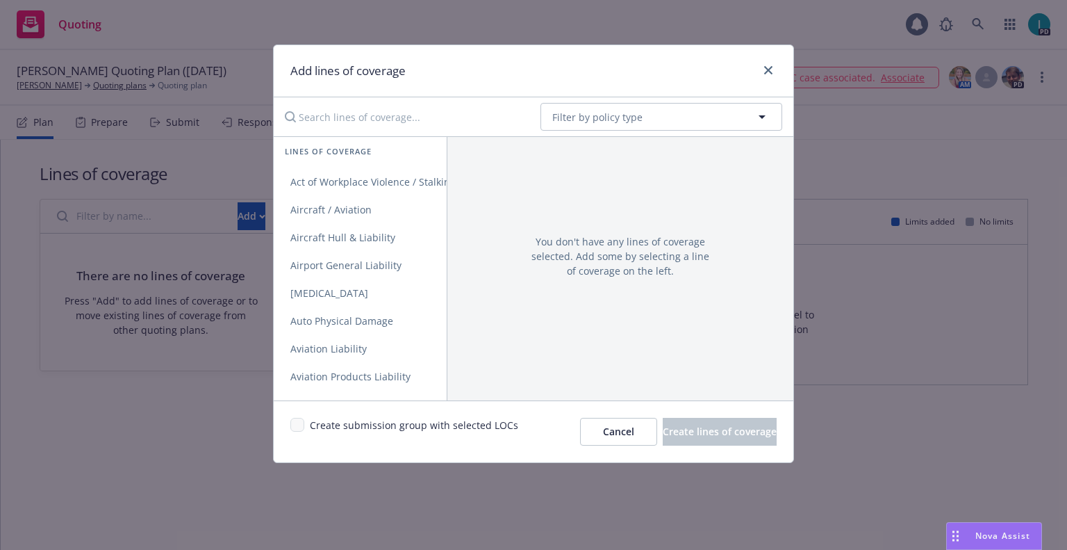
click at [400, 119] on input "Search lines of coverage..." at bounding box center [403, 117] width 253 height 28
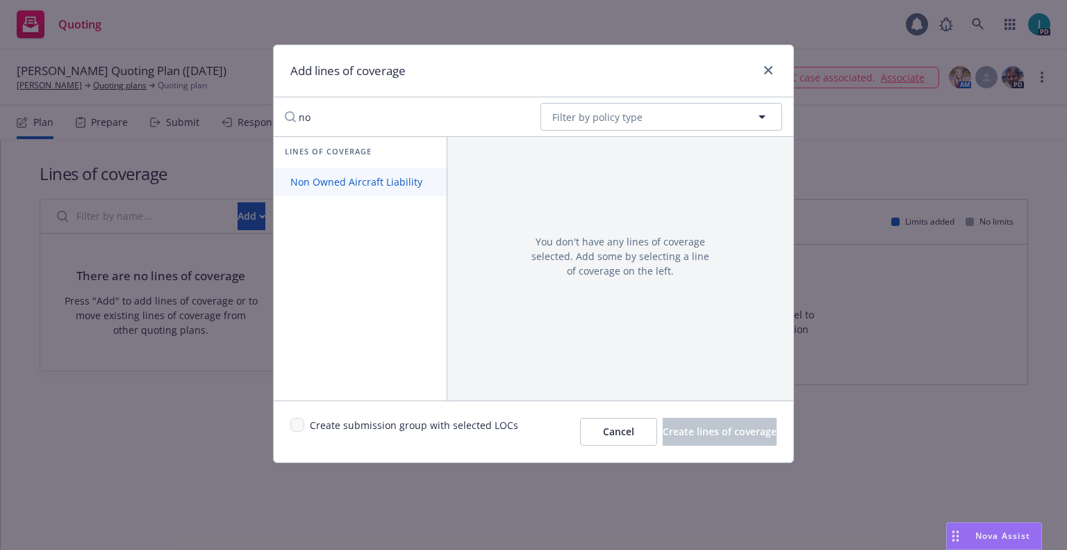
type input "no"
click at [403, 183] on span "Non Owned Aircraft Liability" at bounding box center [356, 181] width 165 height 13
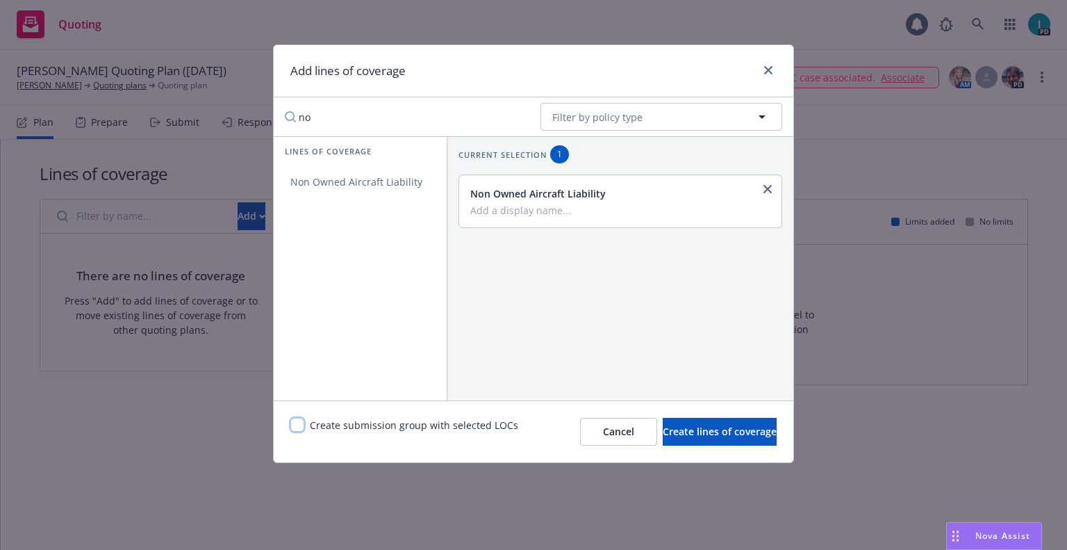
click at [298, 423] on input "checkbox" at bounding box center [297, 425] width 14 height 14
checkbox input "true"
click at [663, 439] on button "Create lines of coverage" at bounding box center [720, 432] width 114 height 28
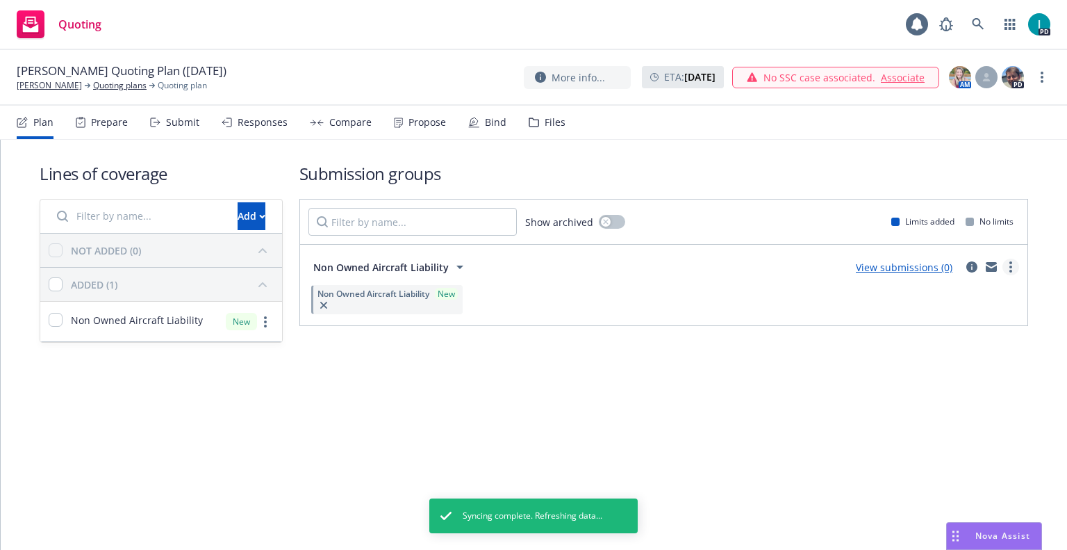
click at [1012, 269] on icon "more" at bounding box center [1011, 266] width 3 height 11
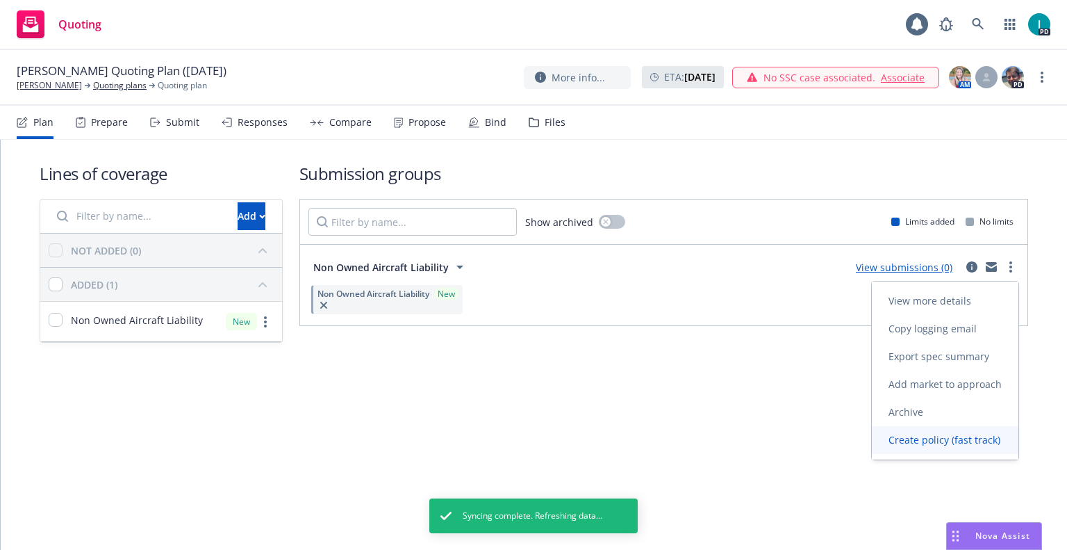
click at [947, 439] on span "Create policy (fast track)" at bounding box center [944, 439] width 145 height 13
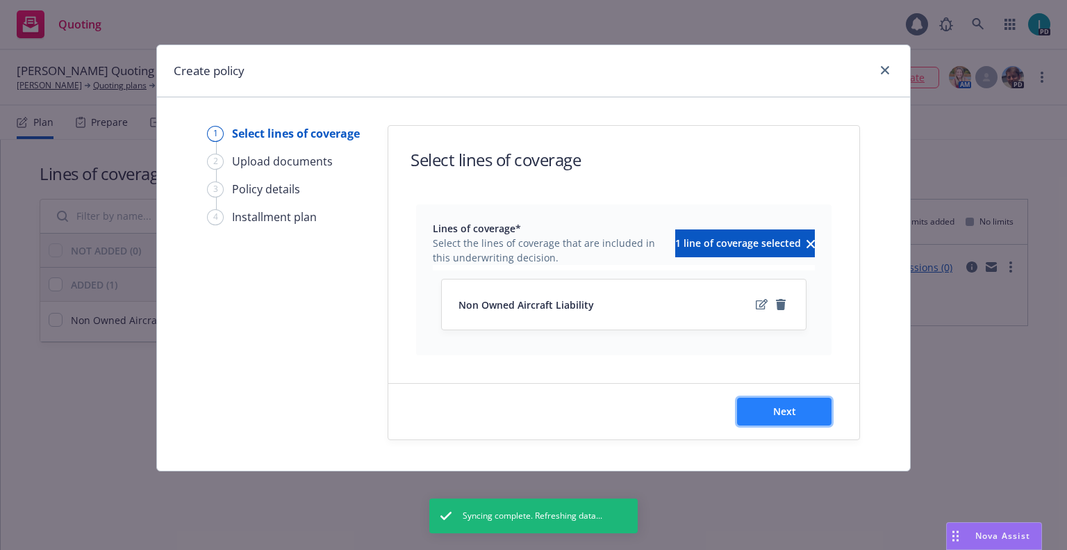
click at [788, 413] on span "Next" at bounding box center [784, 410] width 23 height 13
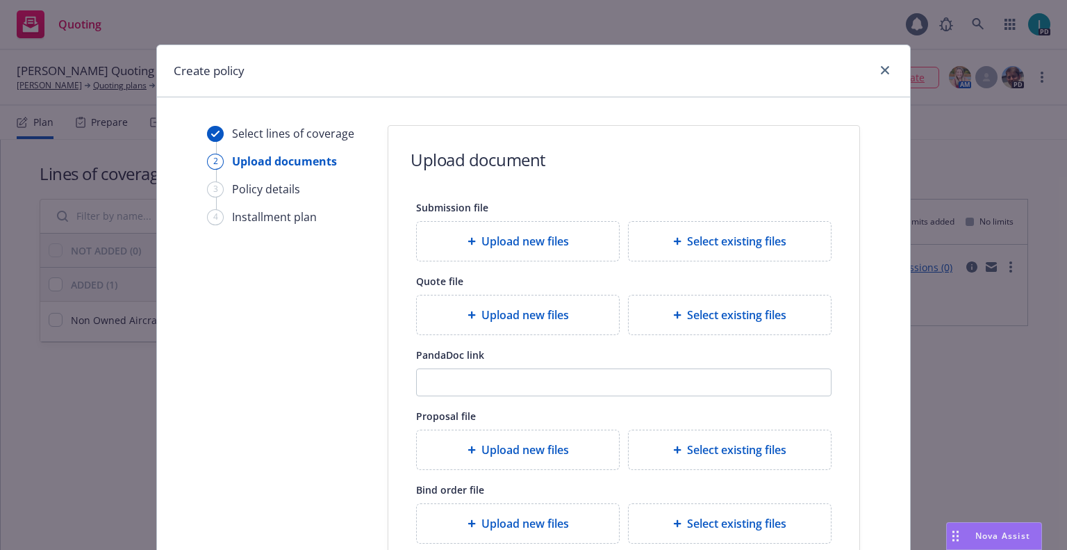
scroll to position [154, 0]
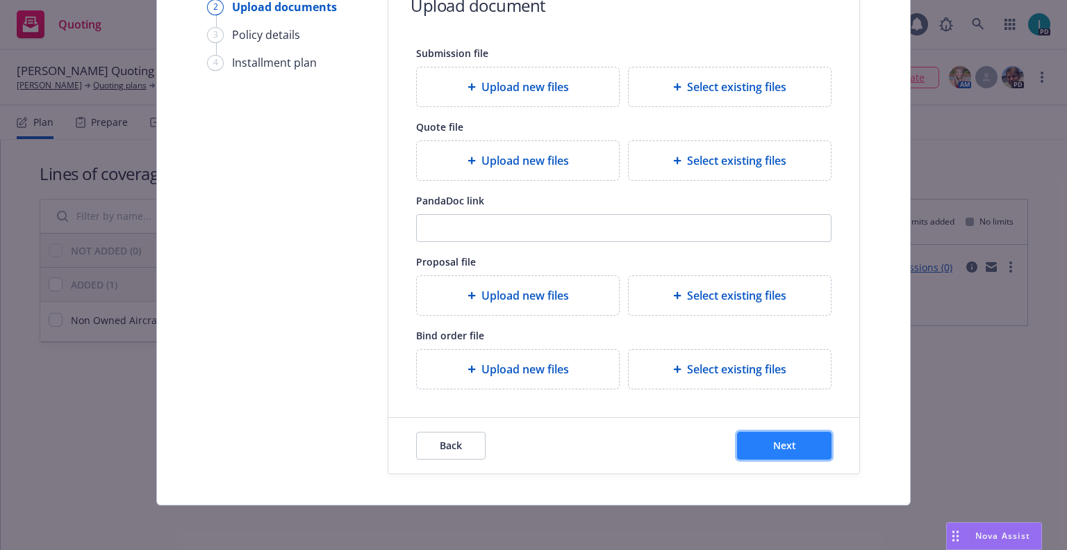
click at [790, 448] on span "Next" at bounding box center [784, 445] width 23 height 13
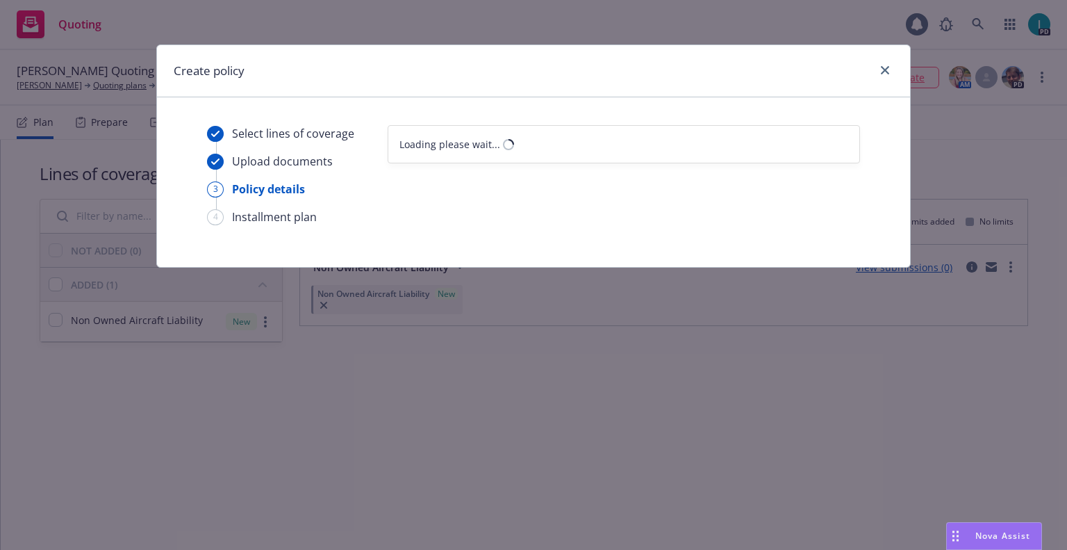
select select "12"
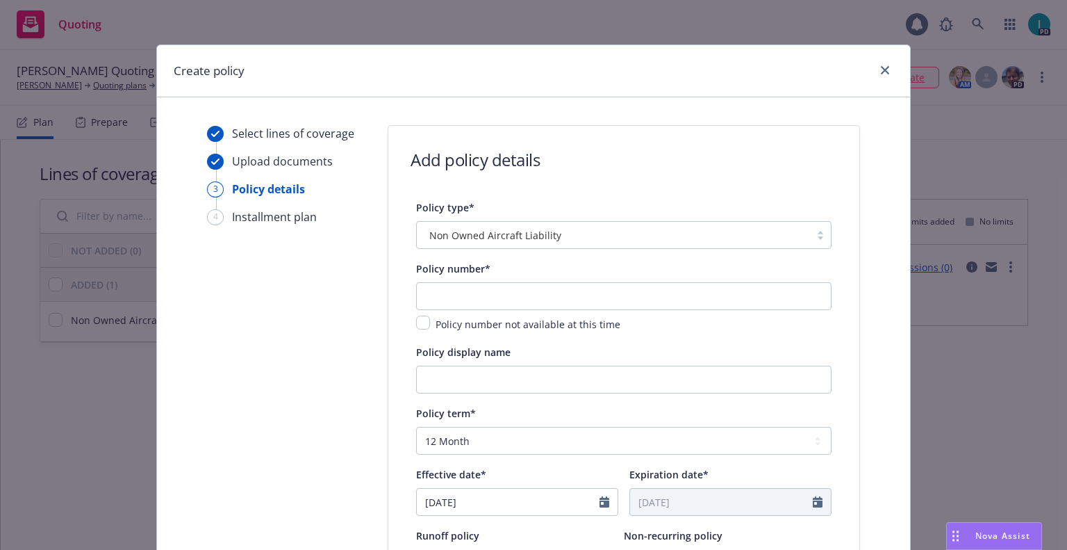
scroll to position [58, 0]
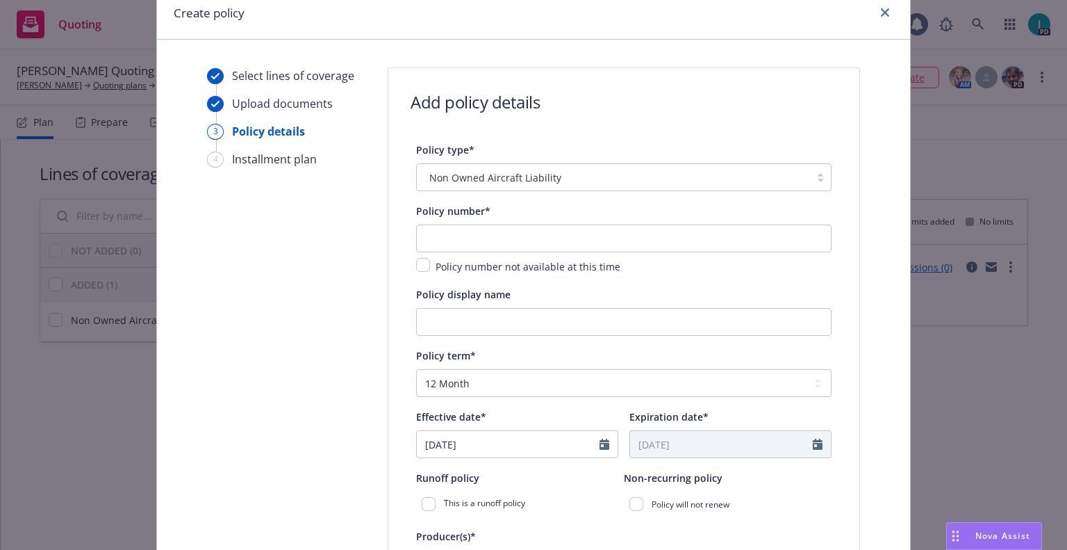
click at [468, 223] on div "Policy number* Policy number not available at this time" at bounding box center [624, 238] width 416 height 72
click at [468, 235] on input "text" at bounding box center [624, 238] width 416 height 28
click at [452, 236] on input "text" at bounding box center [624, 238] width 416 height 28
paste input "1001298911-01"
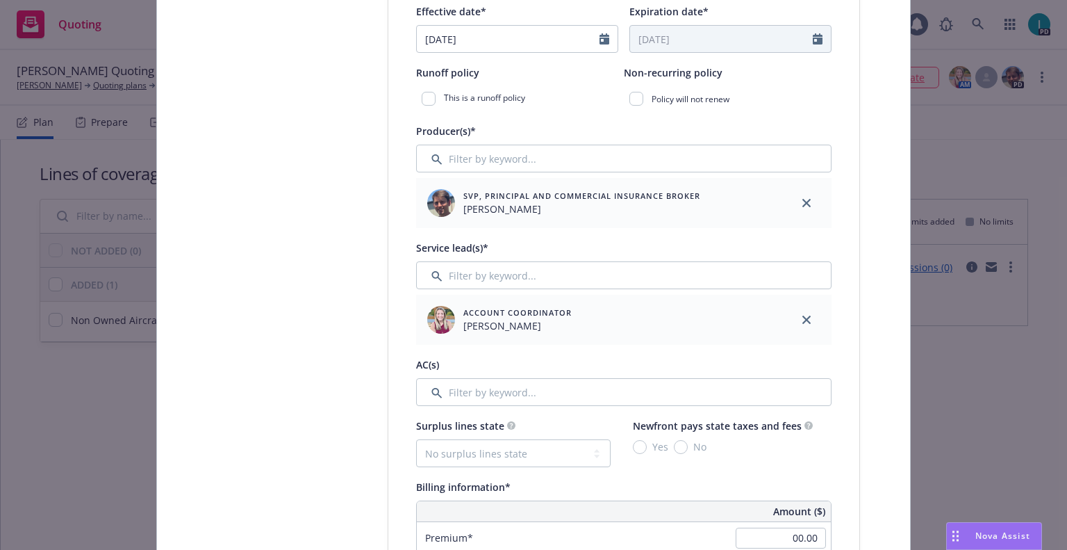
scroll to position [637, 0]
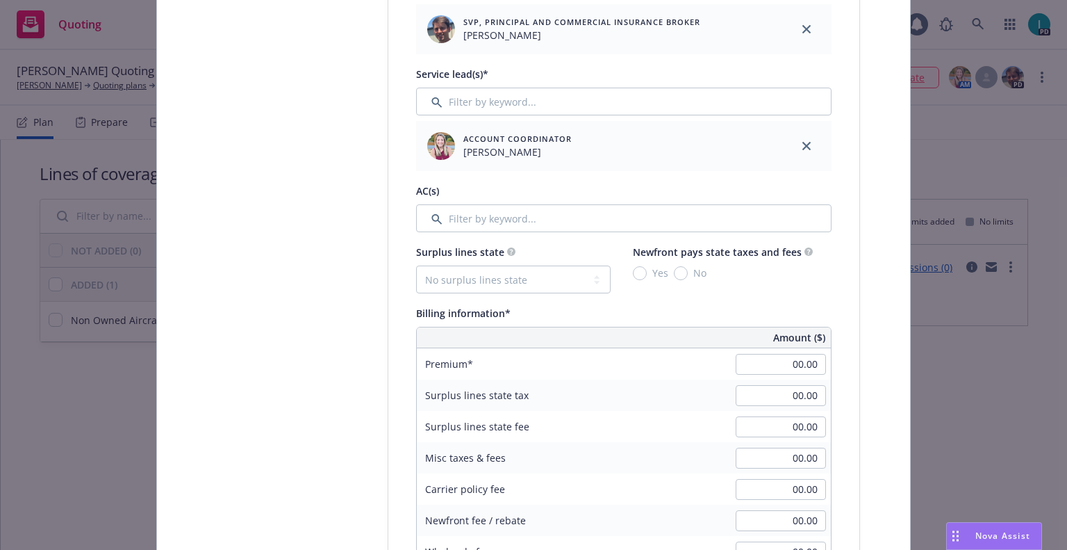
type input "1001298911-01"
click at [775, 373] on input "00.00" at bounding box center [781, 364] width 90 height 21
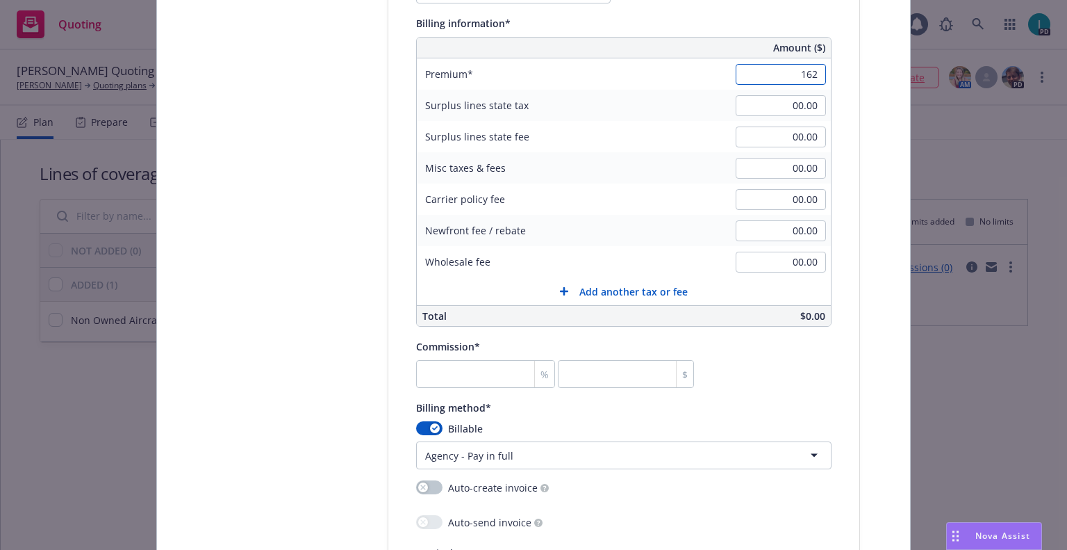
scroll to position [1042, 0]
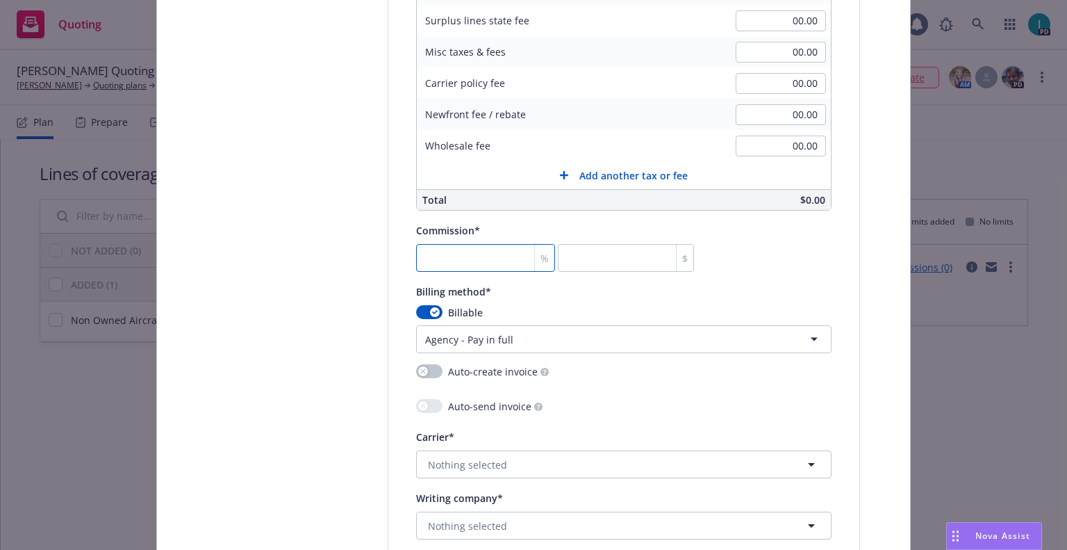
type input "162.00"
click at [453, 265] on input "number" at bounding box center [485, 258] width 139 height 28
type input "2"
type input "3.24"
type input "20"
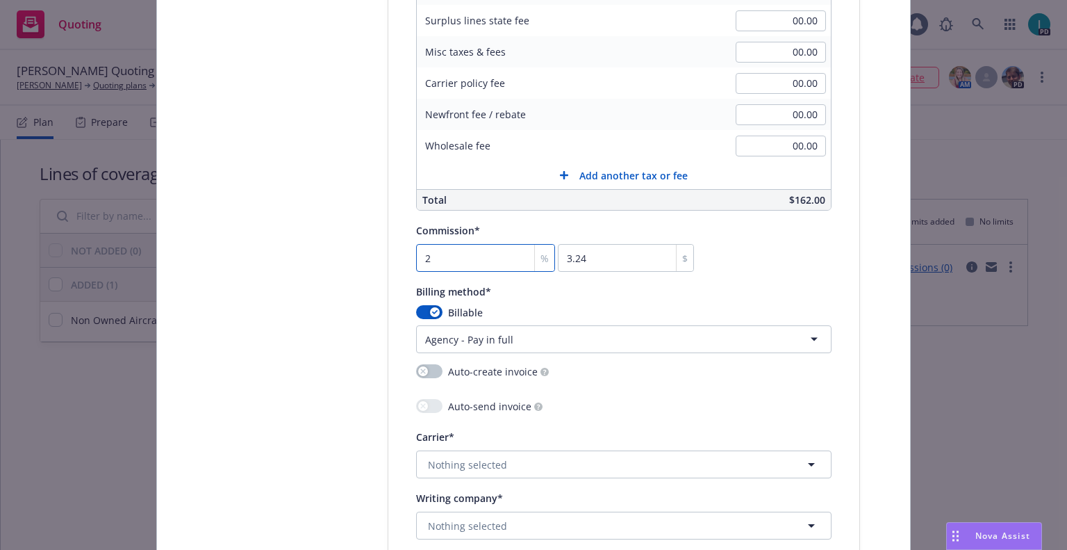
type input "32.4"
type input "20"
click at [561, 338] on html "Quoting 1 PD Dayon Wong Quoting Plan (2025-08-15) Dayon Wong Quoting plans Quot…" at bounding box center [533, 275] width 1067 height 550
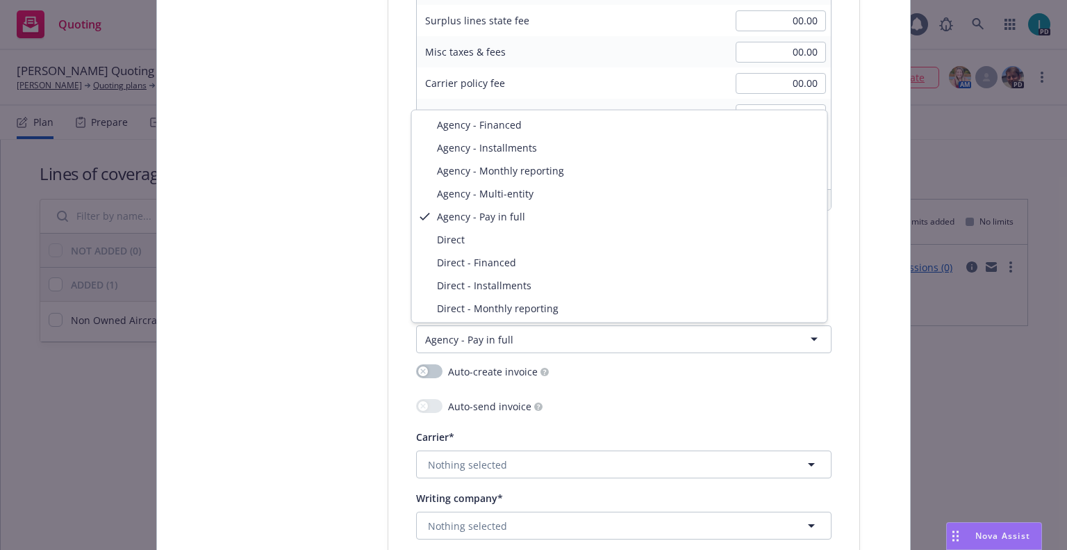
select select "DIRECT"
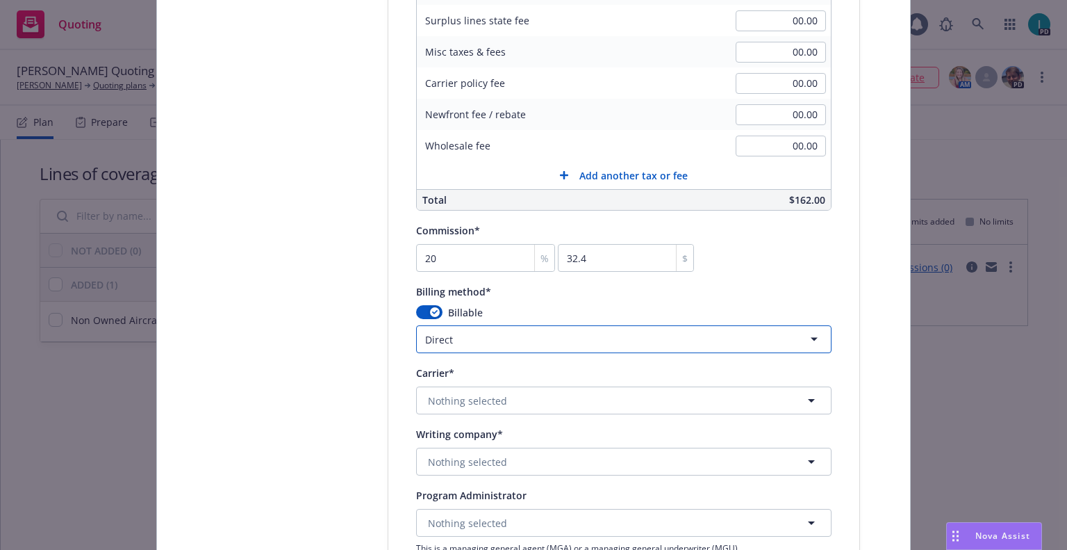
scroll to position [1216, 0]
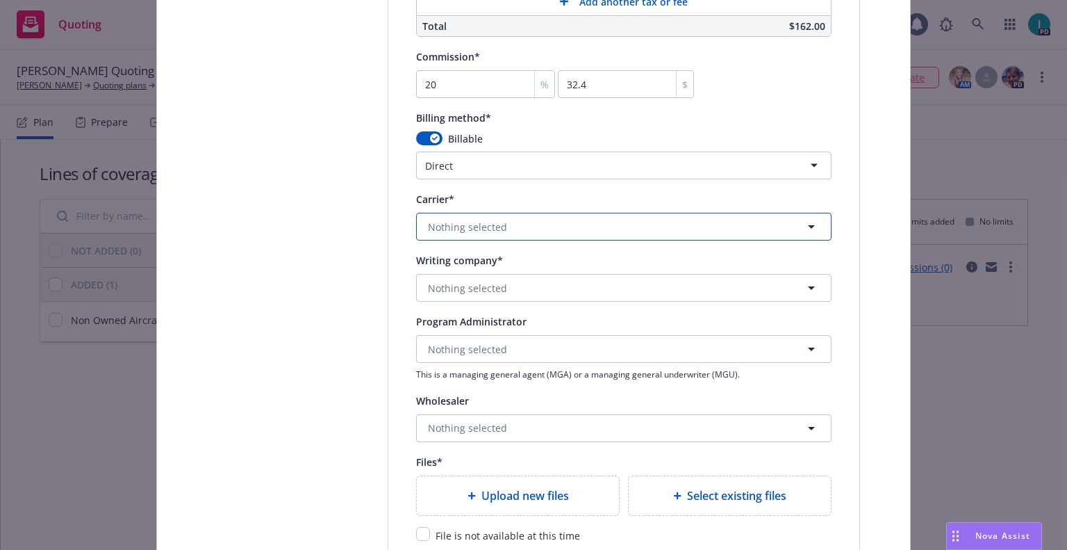
click at [483, 233] on span "Nothing selected" at bounding box center [467, 227] width 79 height 15
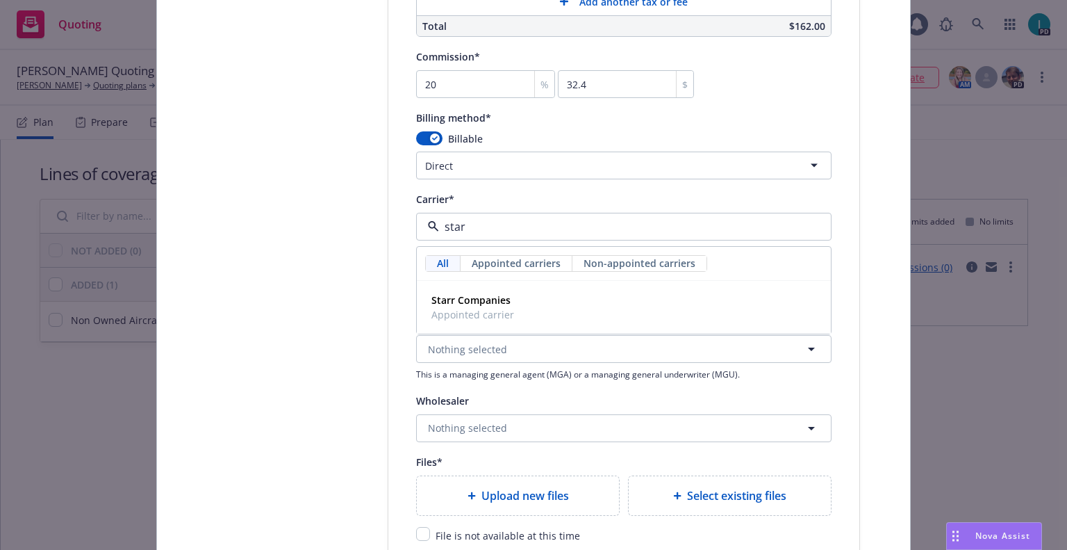
type input "starr"
click at [508, 297] on div "Starr Companies Appointed carrier" at bounding box center [471, 307] width 91 height 35
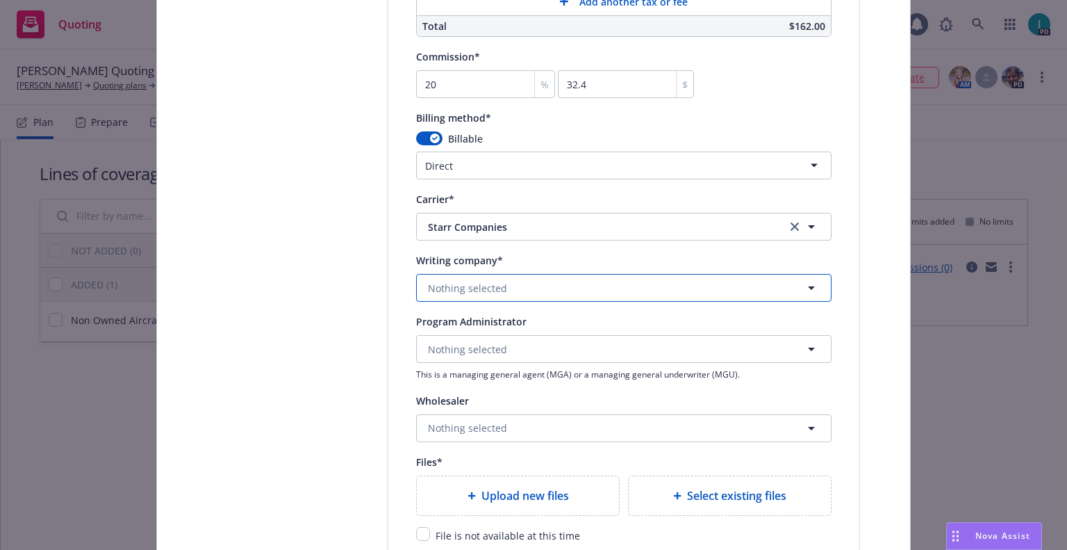
click at [495, 282] on span "Nothing selected" at bounding box center [467, 288] width 79 height 15
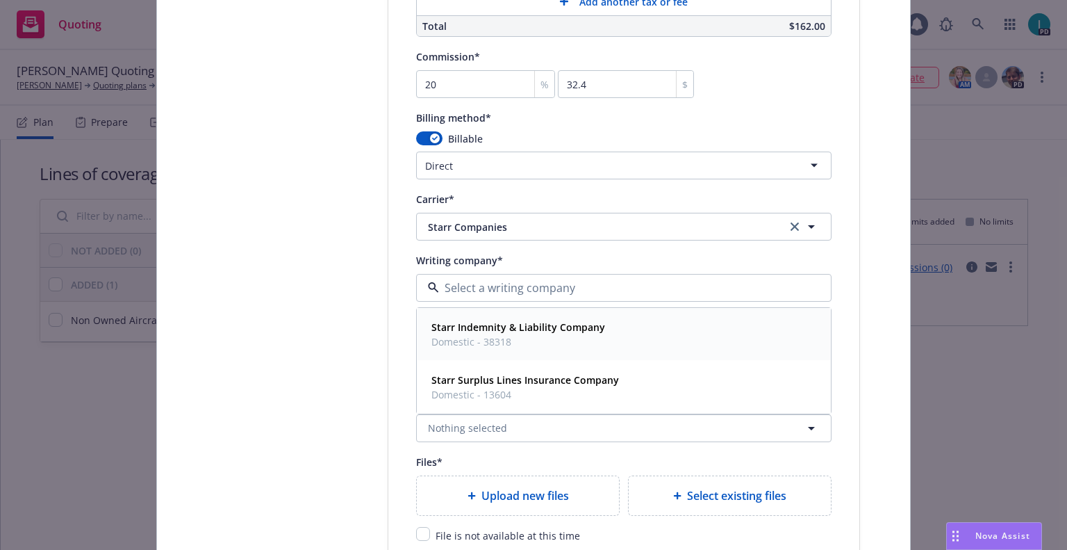
click at [511, 320] on span "Starr Indemnity & Liability Company" at bounding box center [519, 327] width 174 height 15
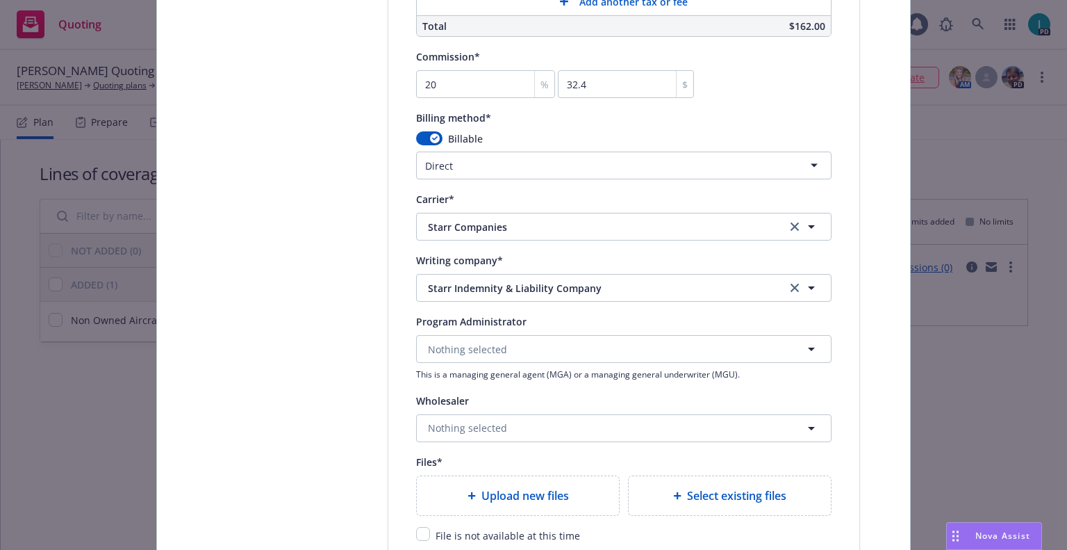
scroll to position [1507, 0]
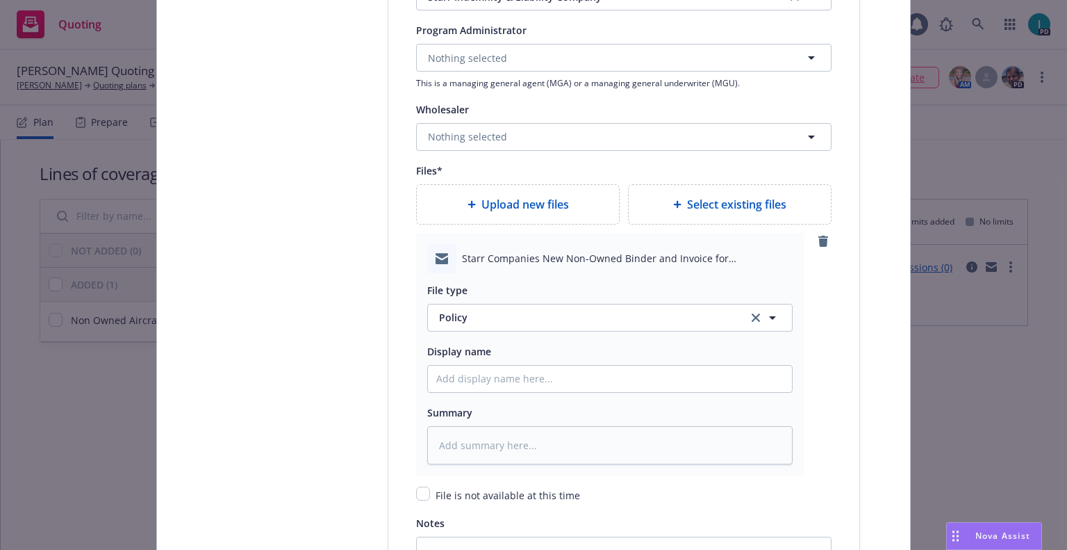
type textarea "x"
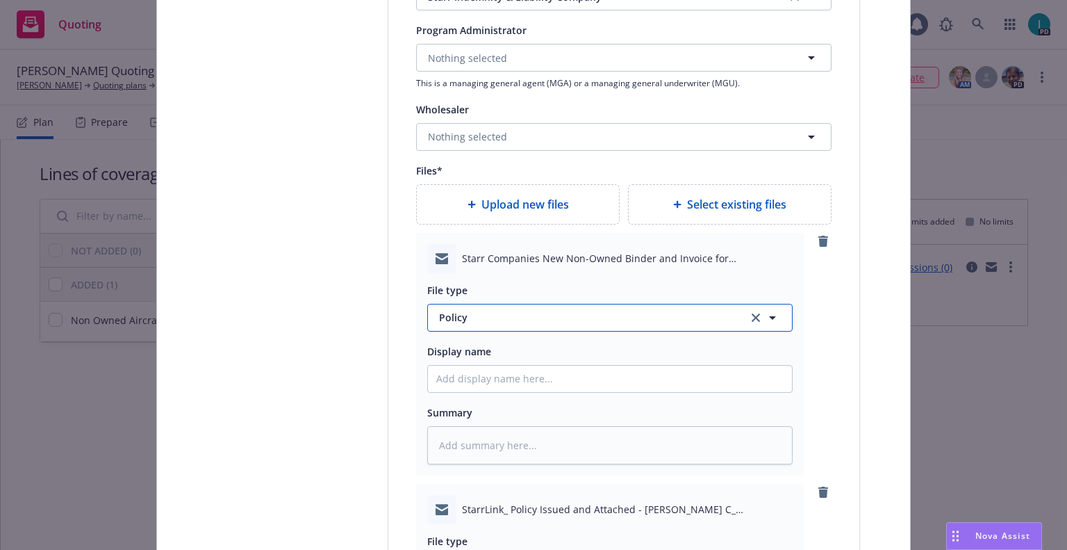
click at [501, 322] on span "Policy" at bounding box center [585, 317] width 293 height 15
type input "bi"
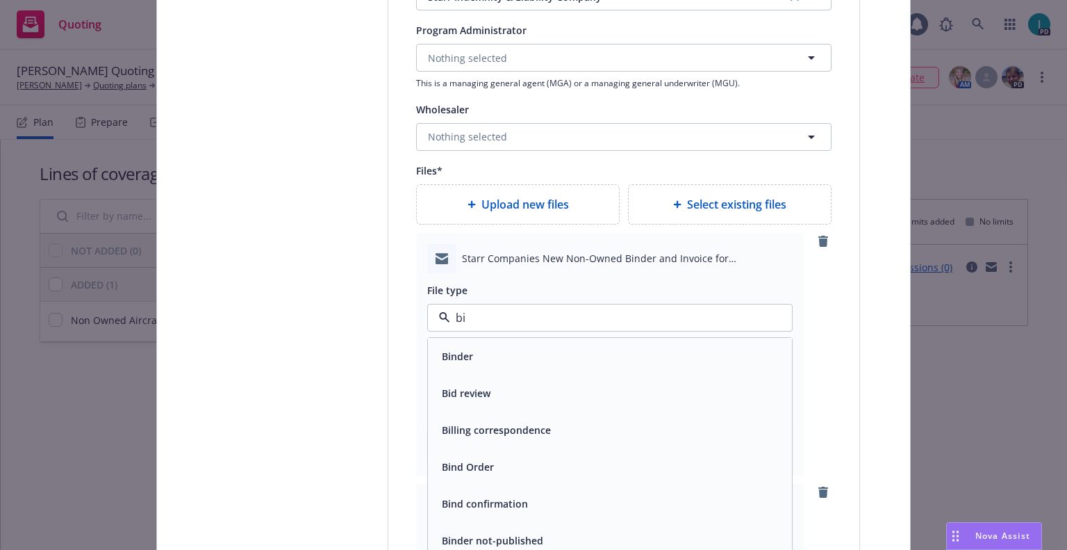
click at [489, 347] on div "Binder" at bounding box center [609, 356] width 347 height 20
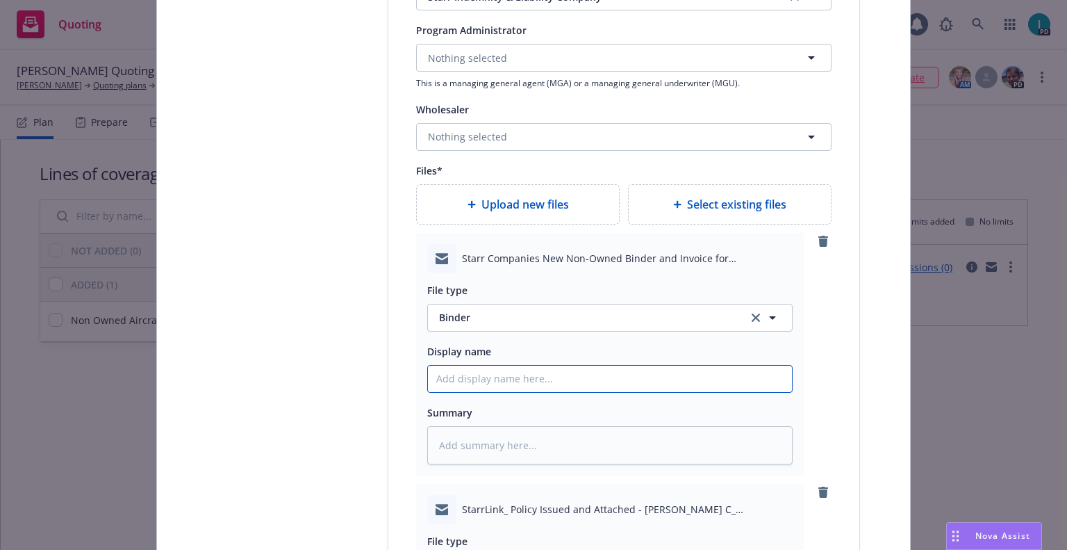
click at [475, 375] on input "Policy display name" at bounding box center [610, 379] width 364 height 26
type textarea "x"
type input "2"
type textarea "x"
type input "25"
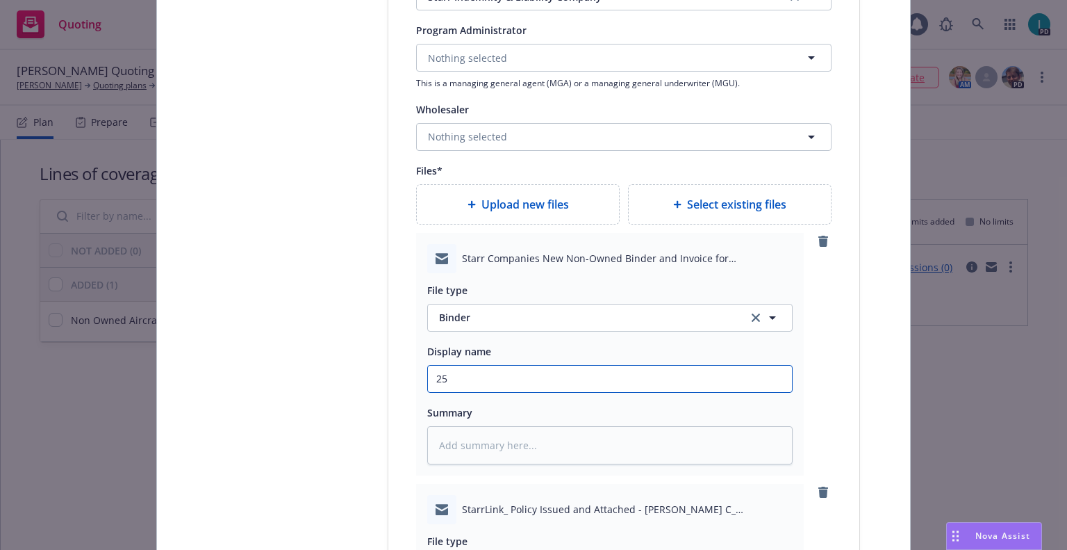
type textarea "x"
type input "25 NOWN CVS Binder and Bill"
type textarea "x"
drag, startPoint x: 498, startPoint y: 375, endPoint x: 124, endPoint y: 384, distance: 373.3
click at [129, 383] on div "Create policy Select lines of coverage Upload documents 3 Policy details 4 Inst…" at bounding box center [533, 275] width 1067 height 550
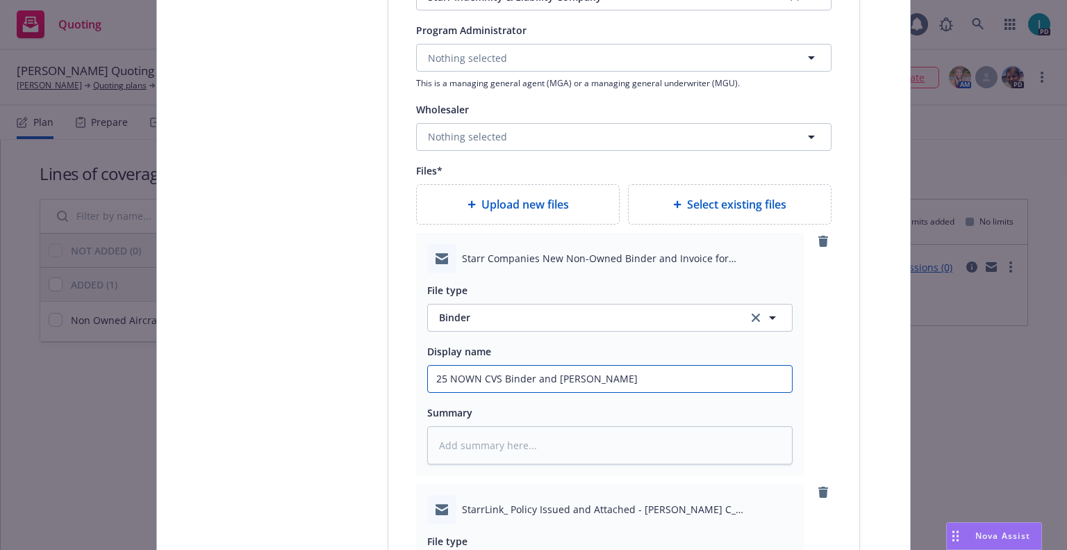
scroll to position [1797, 0]
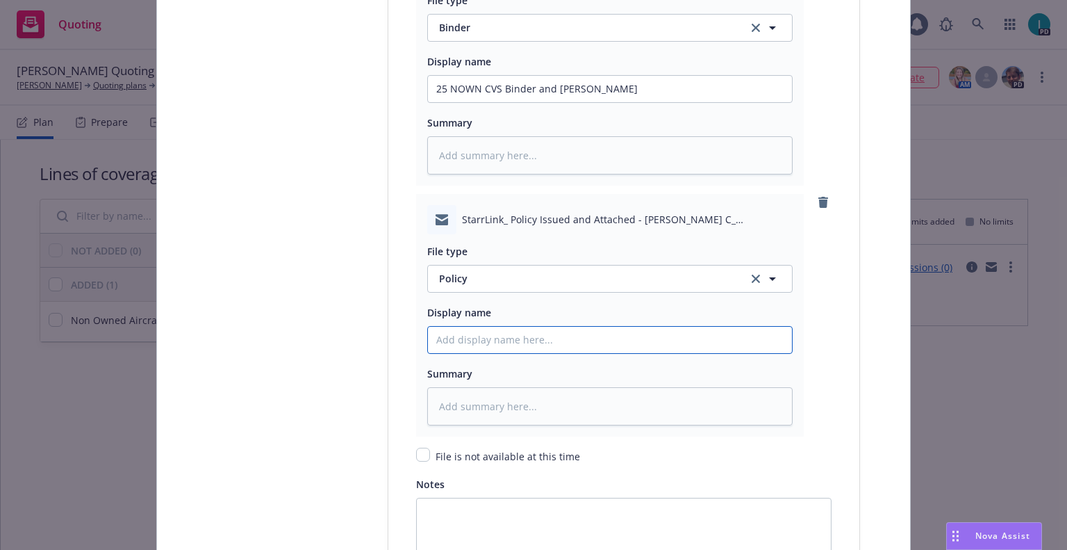
click at [567, 102] on input "Policy display name" at bounding box center [610, 89] width 364 height 26
paste input "25 NOWN CVS"
type input "25 NOWN CVS"
type textarea "x"
type input "25 NOWN CVS Policy"
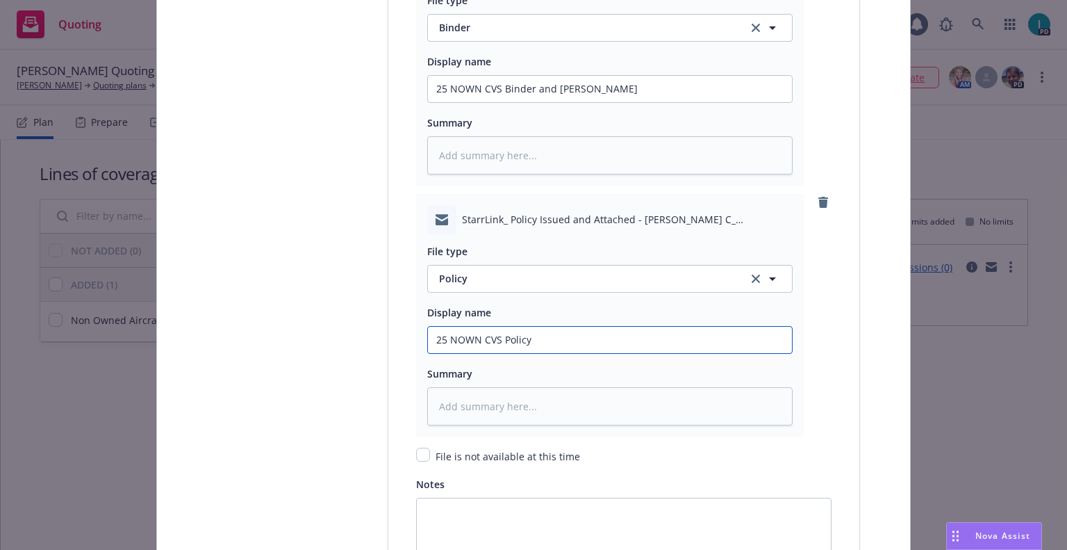
type textarea "x"
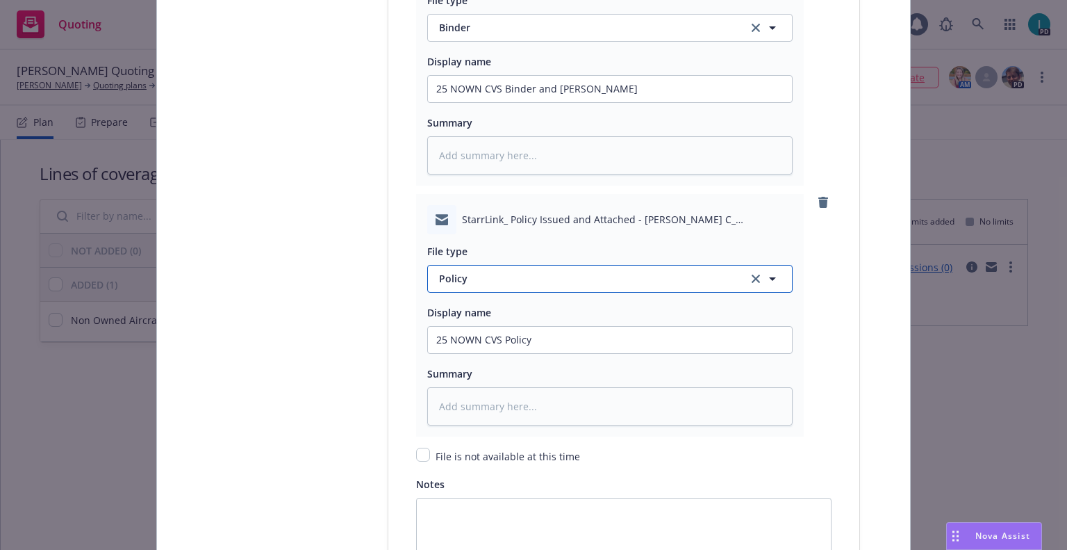
click at [463, 283] on span "Policy" at bounding box center [585, 278] width 293 height 15
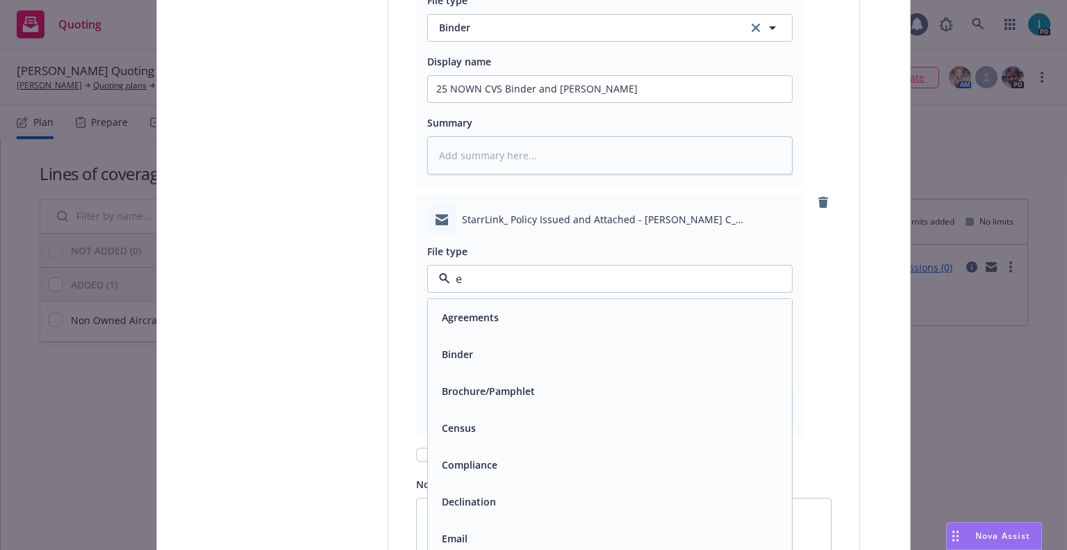
type input "em"
click at [477, 360] on div "Email" at bounding box center [609, 354] width 347 height 20
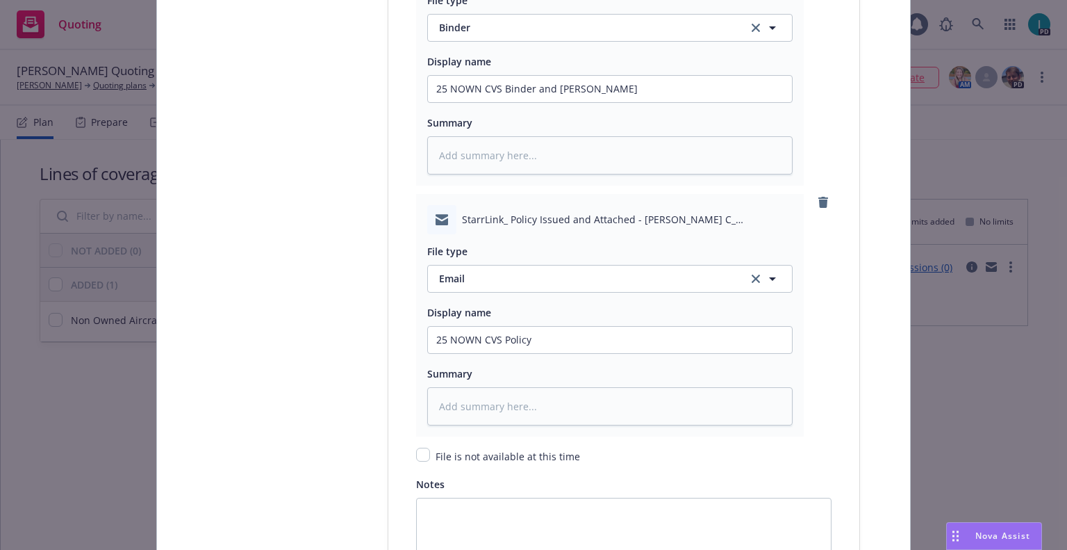
scroll to position [2009, 0]
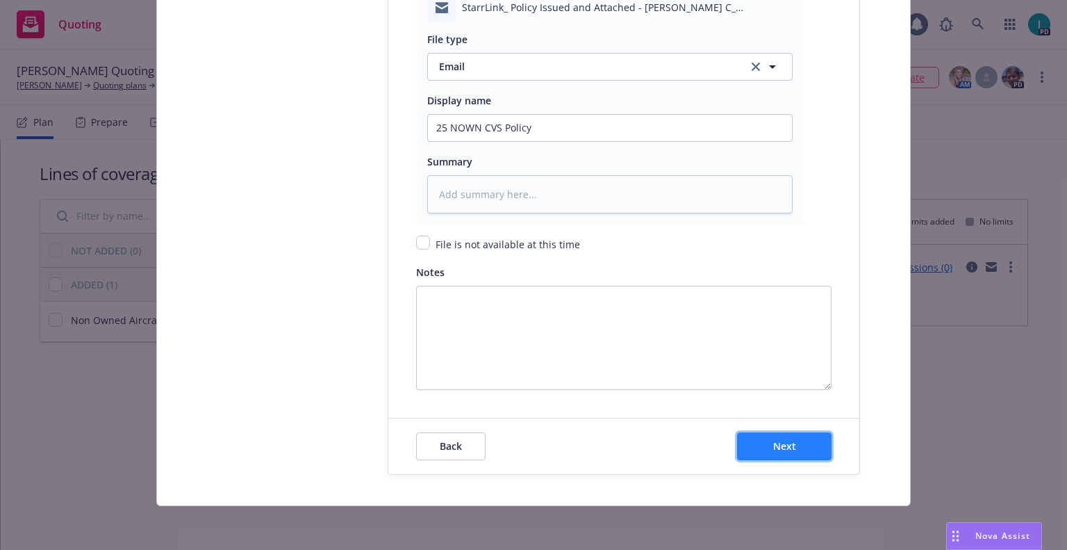
click at [791, 452] on button "Next" at bounding box center [784, 446] width 95 height 28
type textarea "x"
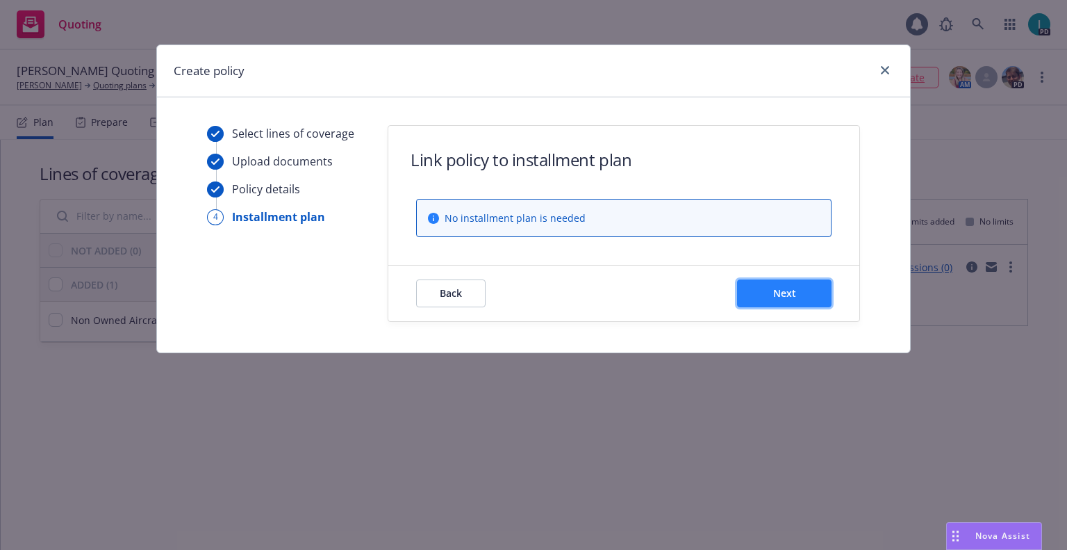
click at [781, 288] on span "Next" at bounding box center [784, 292] width 23 height 13
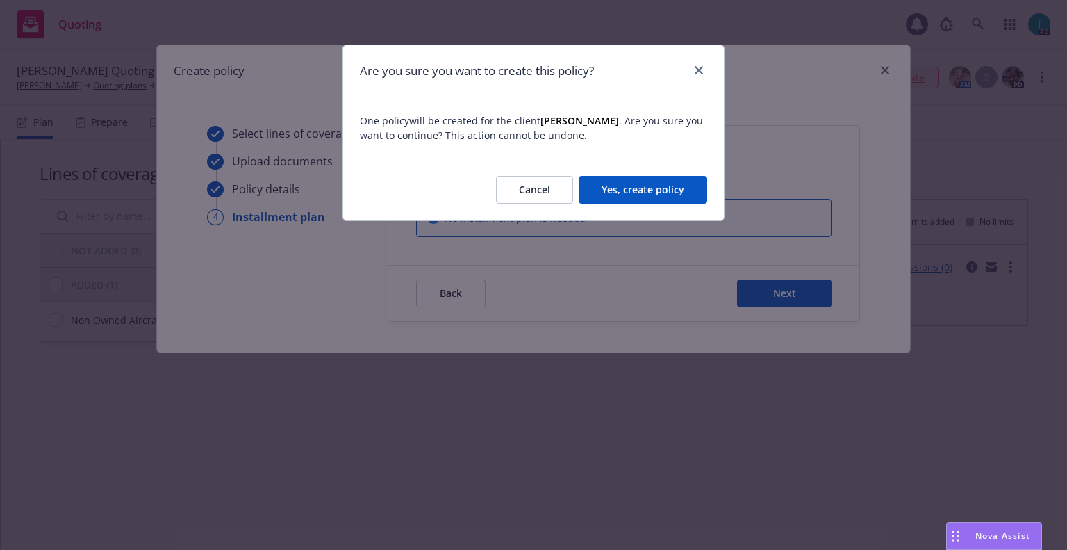
click at [656, 181] on button "Yes, create policy" at bounding box center [643, 190] width 129 height 28
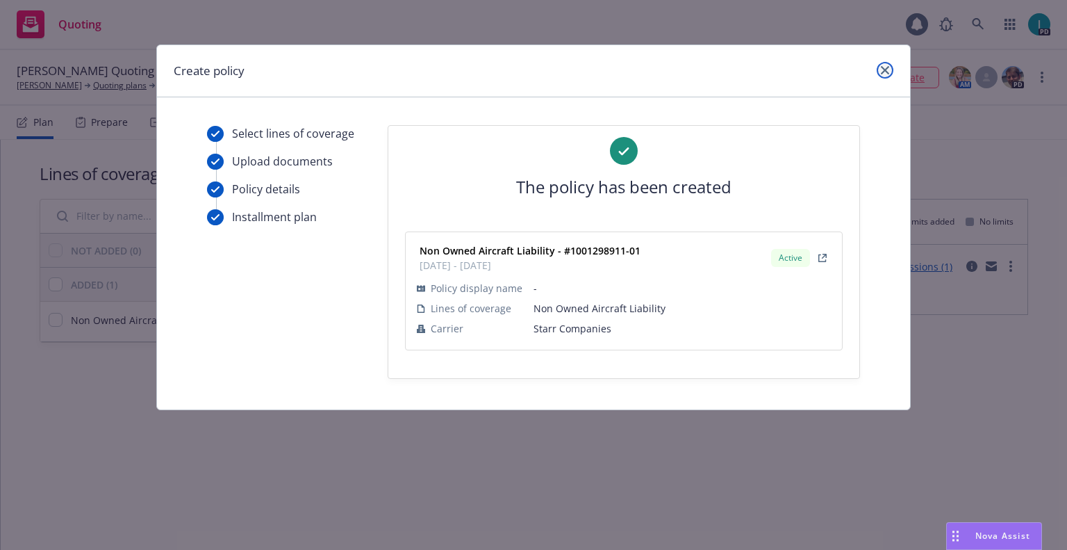
click at [882, 74] on icon "close" at bounding box center [885, 70] width 8 height 8
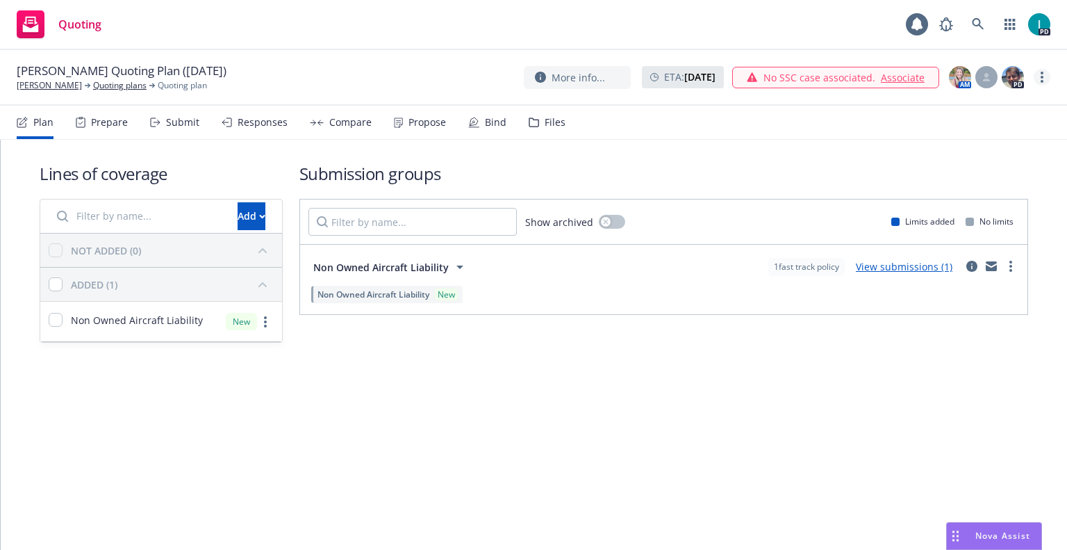
click at [1046, 77] on link "more" at bounding box center [1042, 77] width 17 height 17
click at [944, 180] on link "Archive quoting plan" at bounding box center [972, 189] width 155 height 28
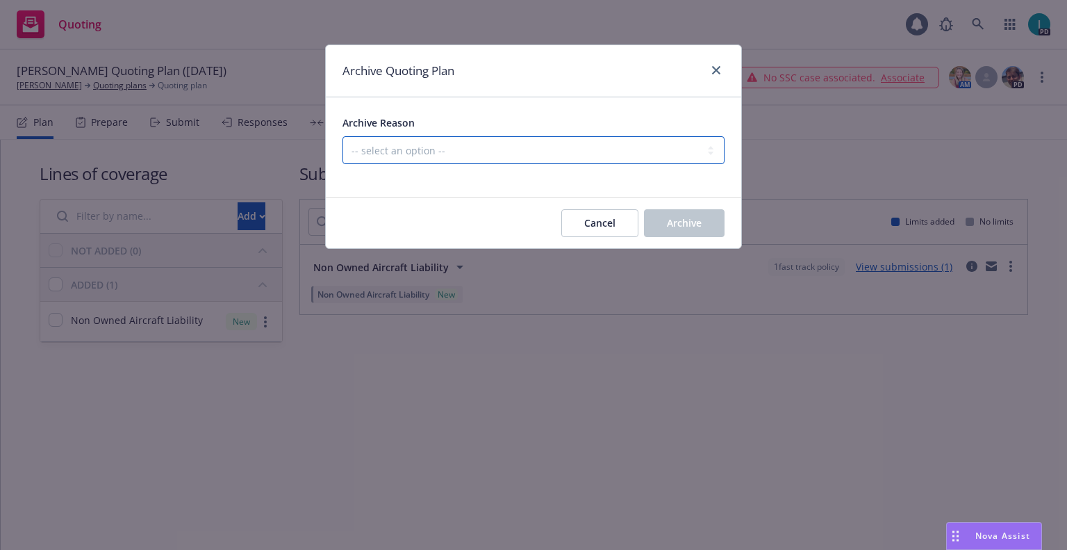
click at [502, 154] on select "-- select an option -- Created by error Duplicate New business opportunity lost…" at bounding box center [534, 150] width 382 height 28
select select "ARCHIVED_NEW_BUSINESS_COMPLETED"
click at [343, 136] on select "-- select an option -- Created by error Duplicate New business opportunity lost…" at bounding box center [534, 150] width 382 height 28
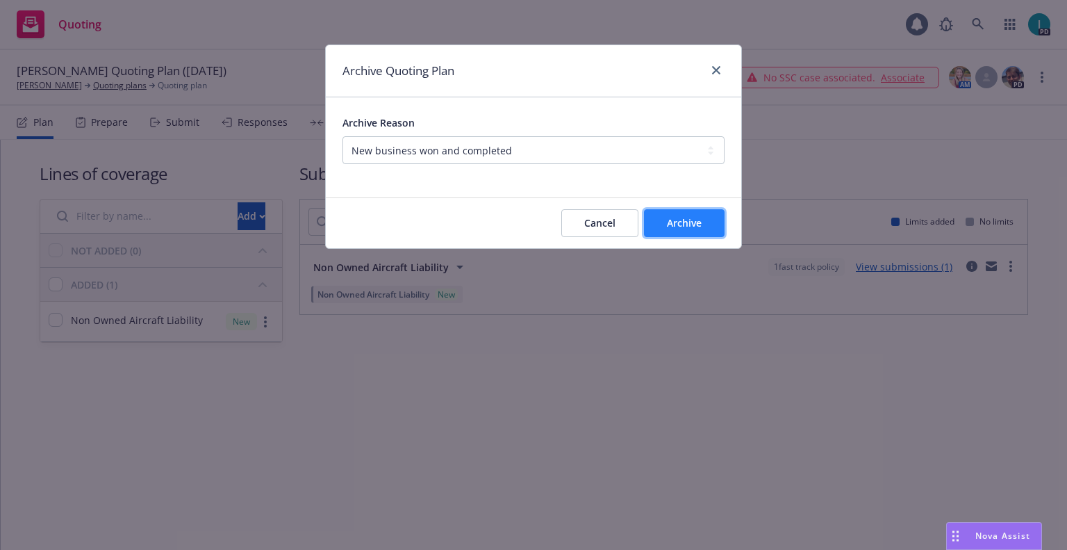
click at [675, 218] on span "Archive" at bounding box center [684, 222] width 35 height 13
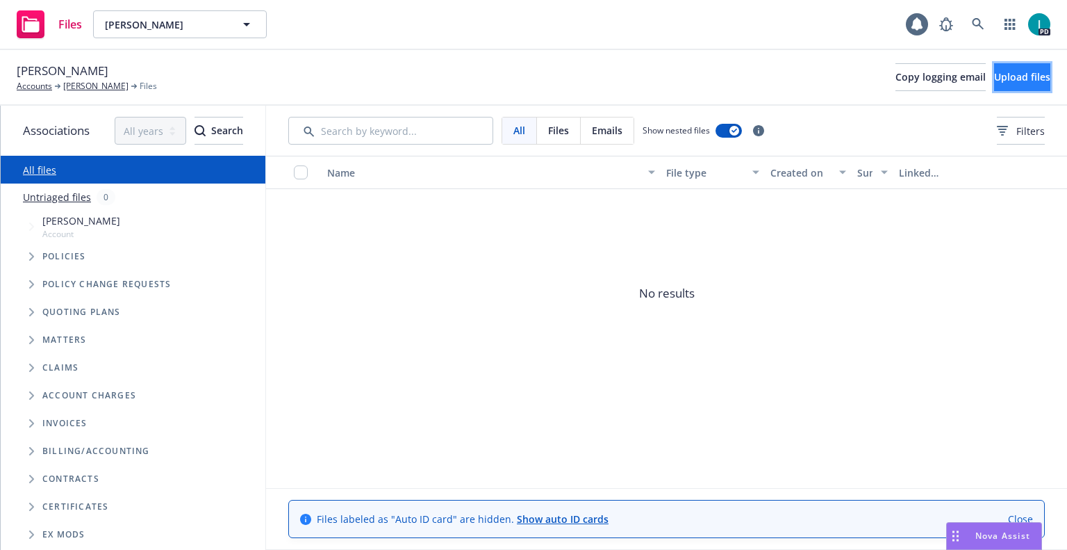
click at [1015, 69] on button "Upload files" at bounding box center [1022, 77] width 56 height 28
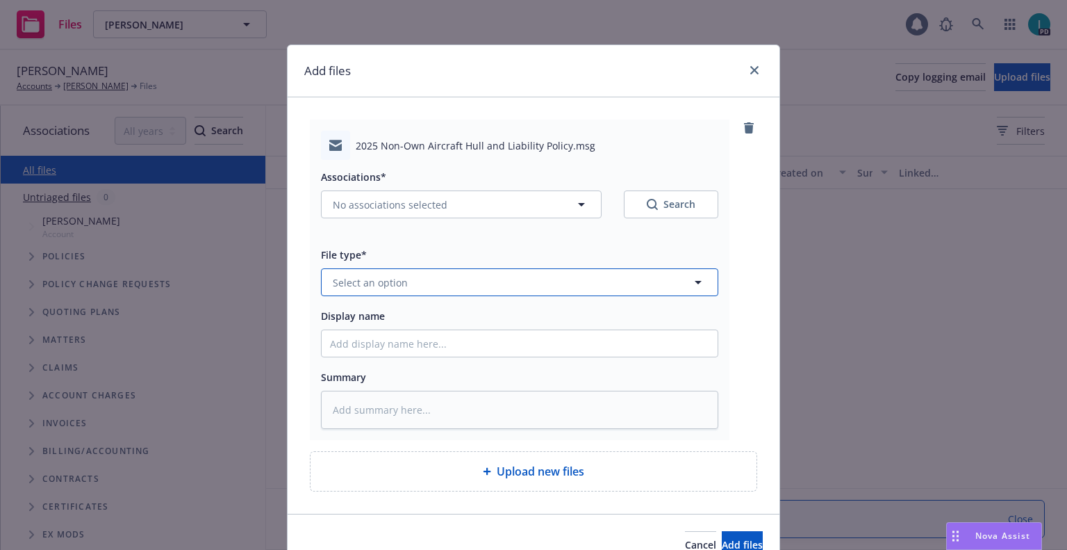
click at [451, 273] on button "Select an option" at bounding box center [520, 282] width 398 height 28
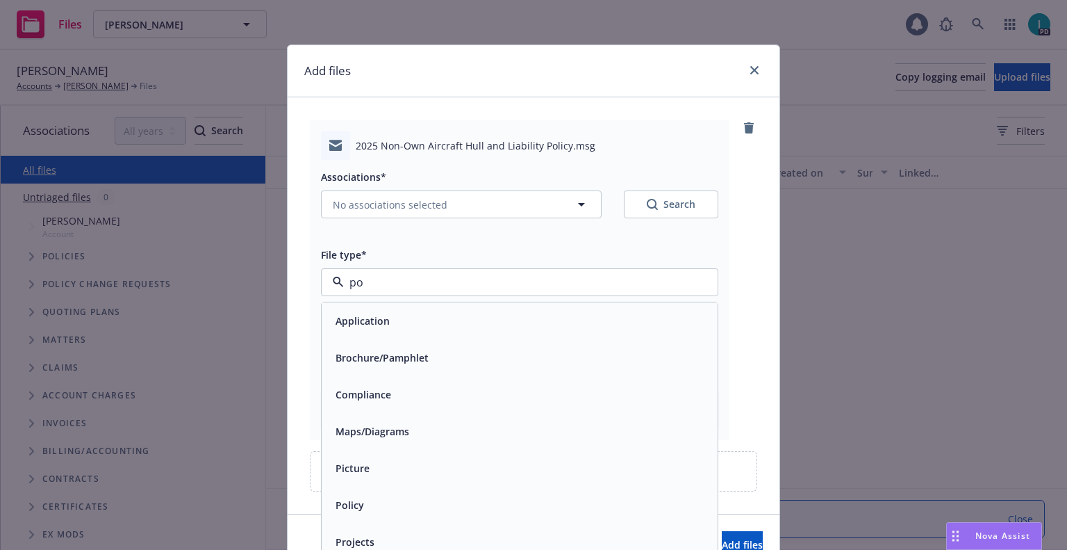
type input "pol"
click at [386, 394] on span "Policy delivery" at bounding box center [370, 394] width 69 height 15
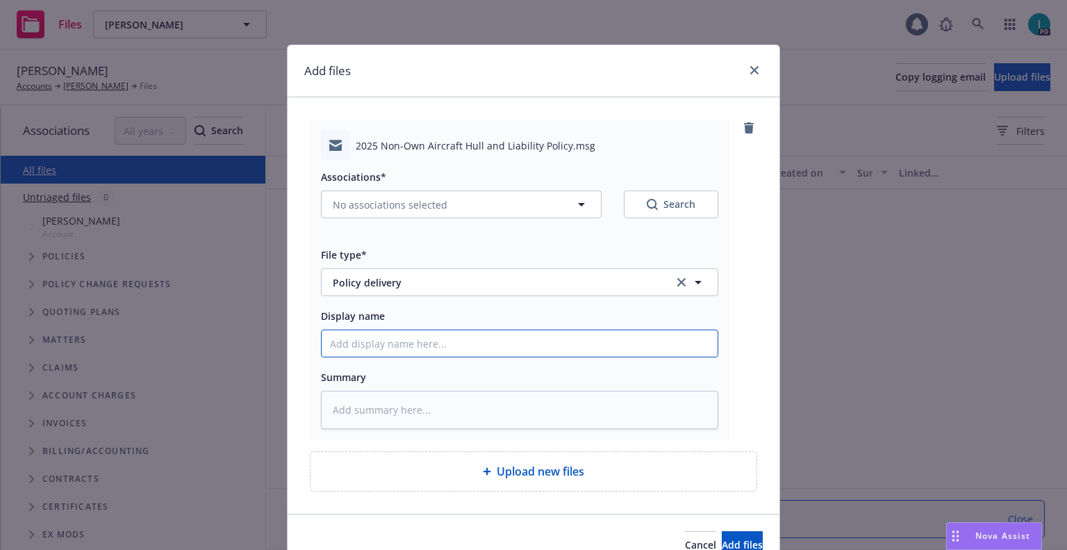
click at [407, 346] on input "Display name" at bounding box center [520, 343] width 396 height 26
type textarea "x"
type input "2"
type textarea "x"
type input "25"
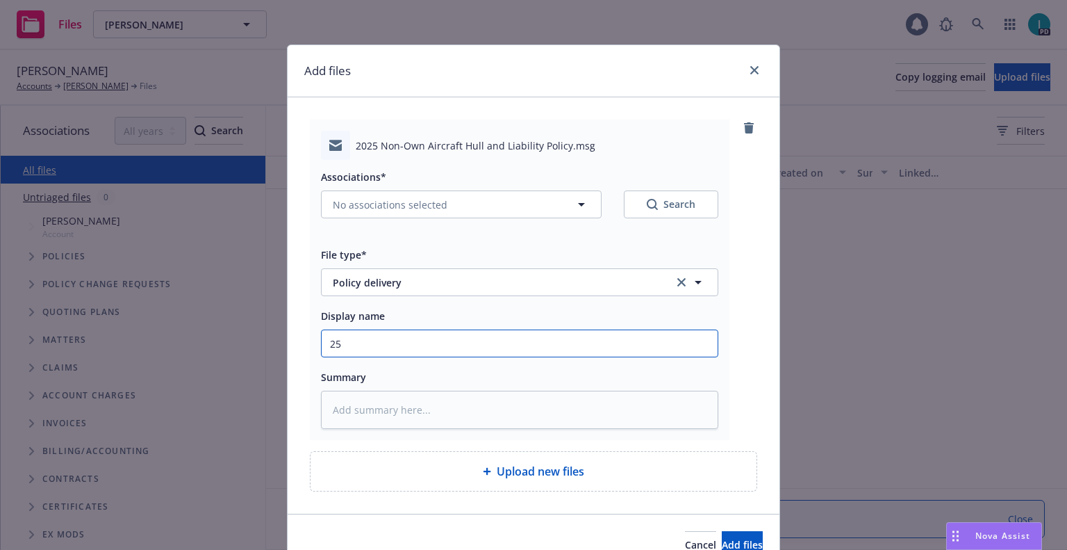
type textarea "x"
type input "25 NOWN CVS Policy to Insured"
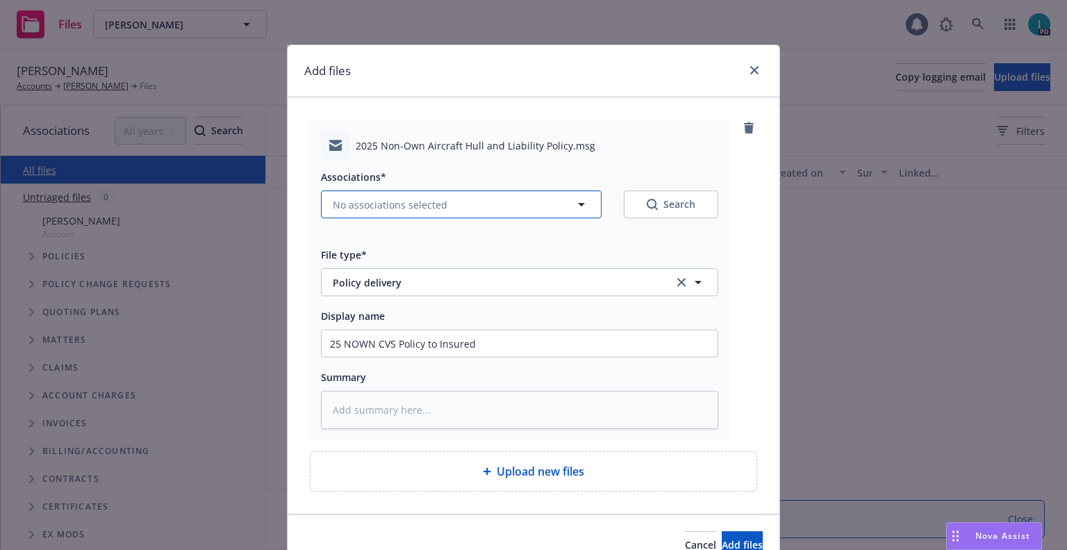
click at [393, 213] on button "No associations selected" at bounding box center [461, 204] width 281 height 28
type textarea "x"
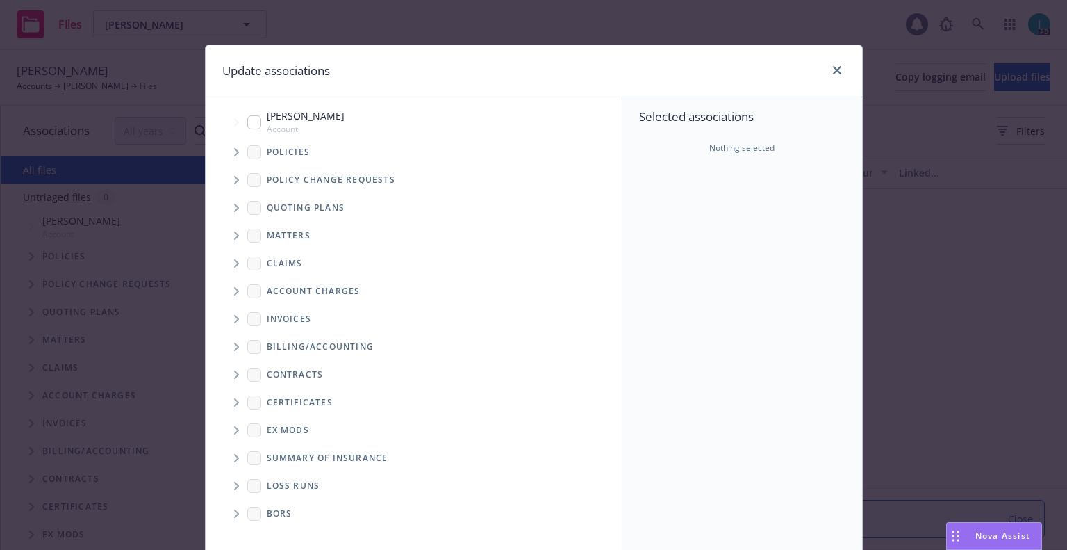
click at [237, 158] on span "Tree Example" at bounding box center [236, 152] width 22 height 22
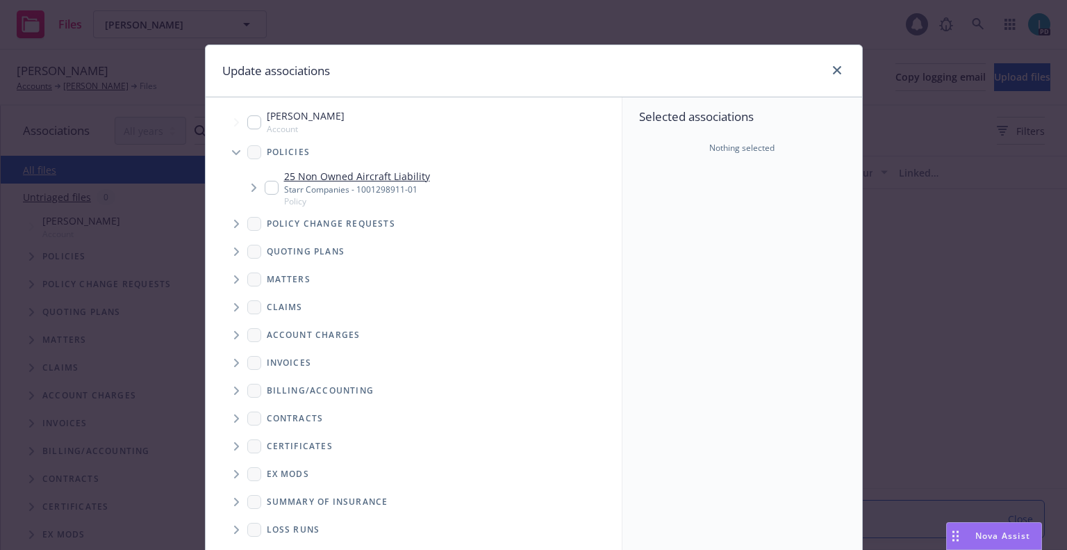
click at [265, 183] on input "Tree Example" at bounding box center [272, 188] width 14 height 14
checkbox input "true"
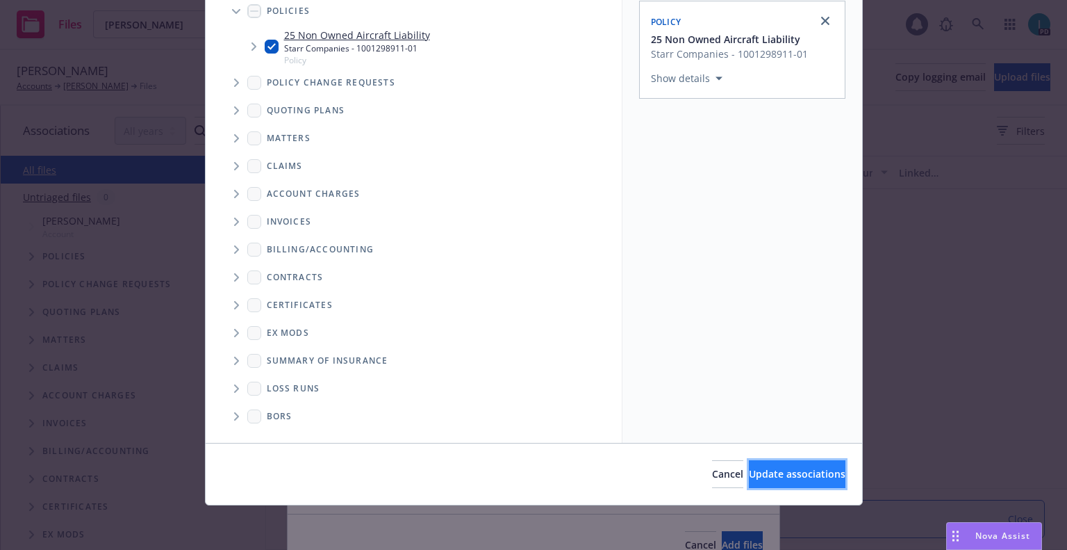
click at [760, 470] on span "Update associations" at bounding box center [797, 473] width 97 height 13
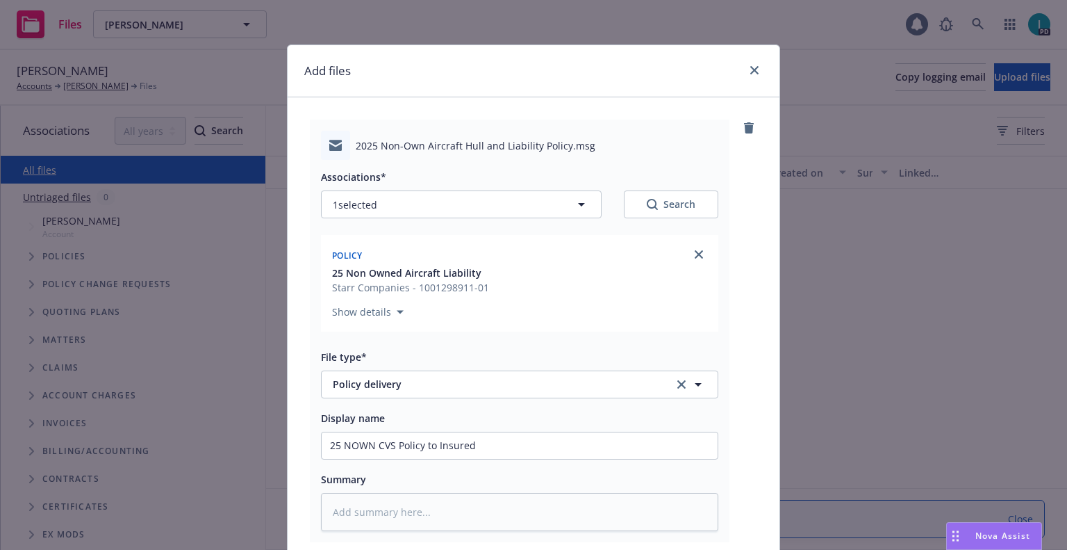
scroll to position [173, 0]
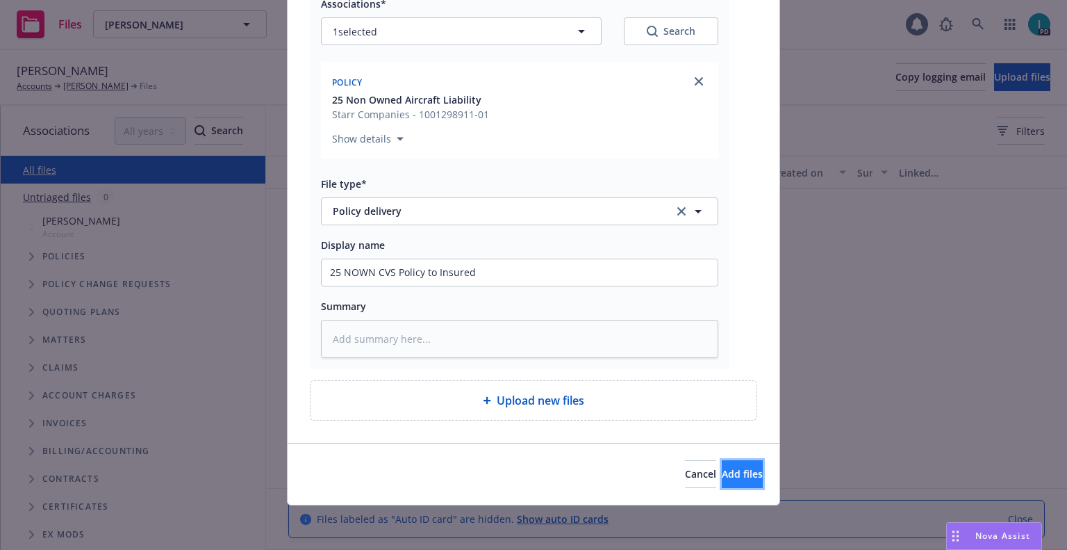
click at [751, 477] on button "Add files" at bounding box center [742, 474] width 41 height 28
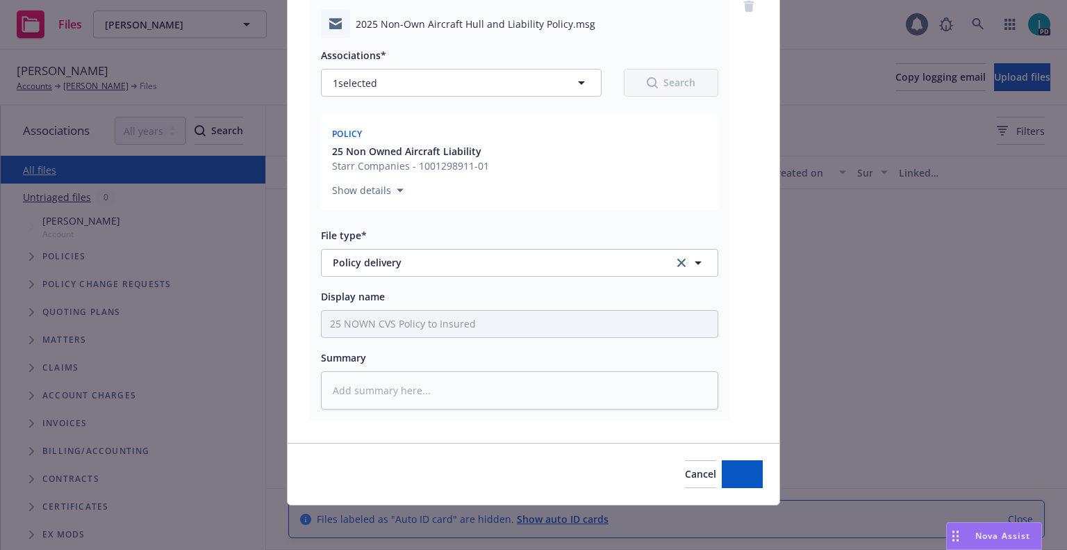
scroll to position [122, 0]
type textarea "x"
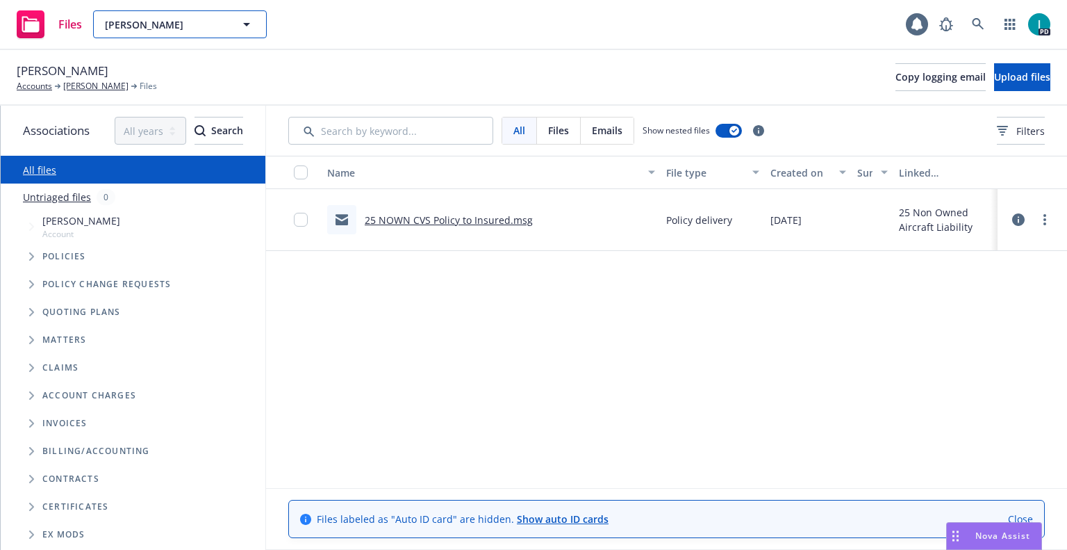
click at [192, 22] on span "Dayon Wong" at bounding box center [165, 24] width 120 height 15
paste input "[PERSON_NAME]"
type input "[PERSON_NAME]"
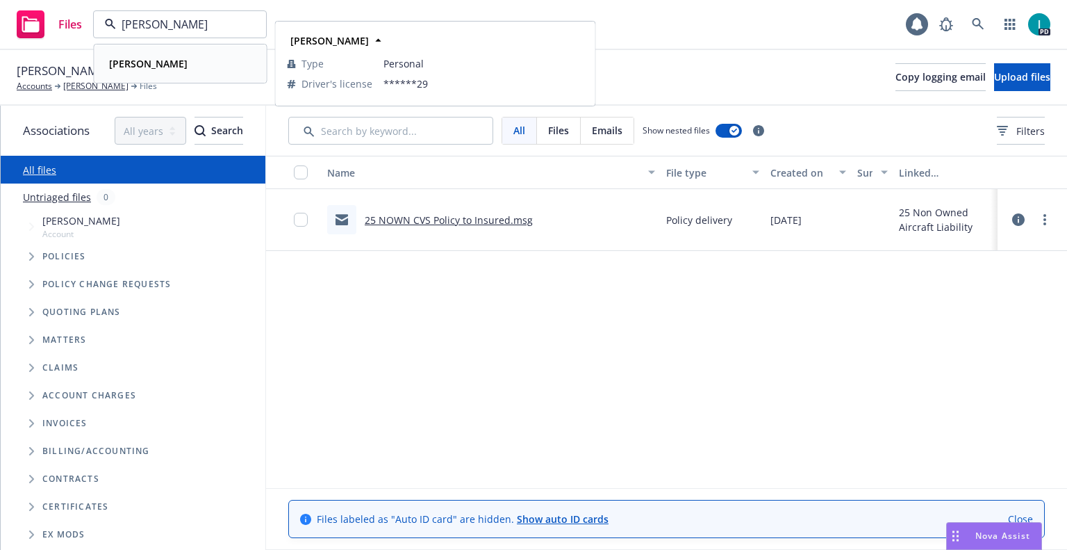
click at [193, 67] on div "[PERSON_NAME]" at bounding box center [181, 64] width 154 height 20
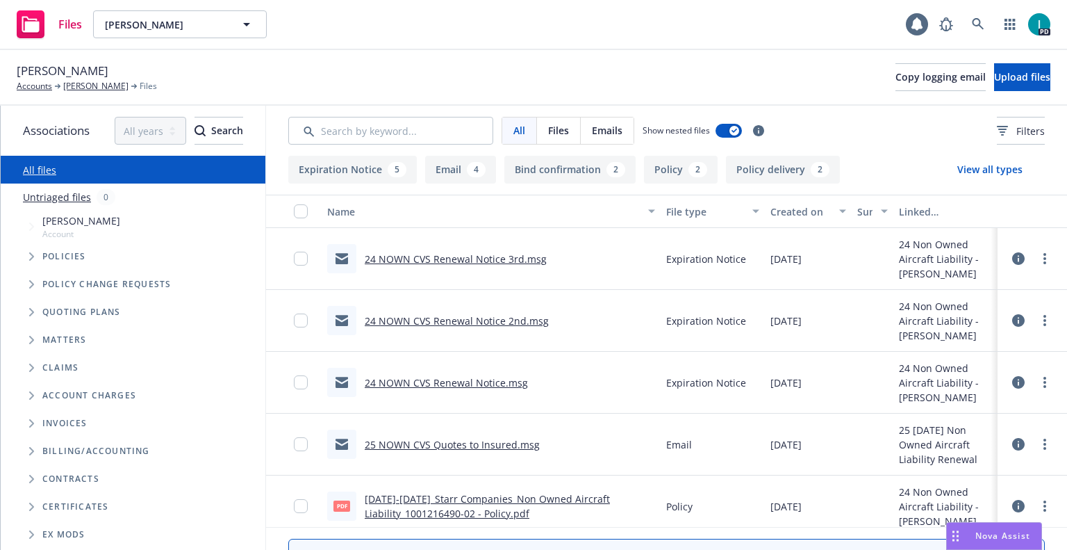
click at [402, 254] on link "24 NOWN CVS Renewal Notice 3rd.msg" at bounding box center [456, 258] width 182 height 13
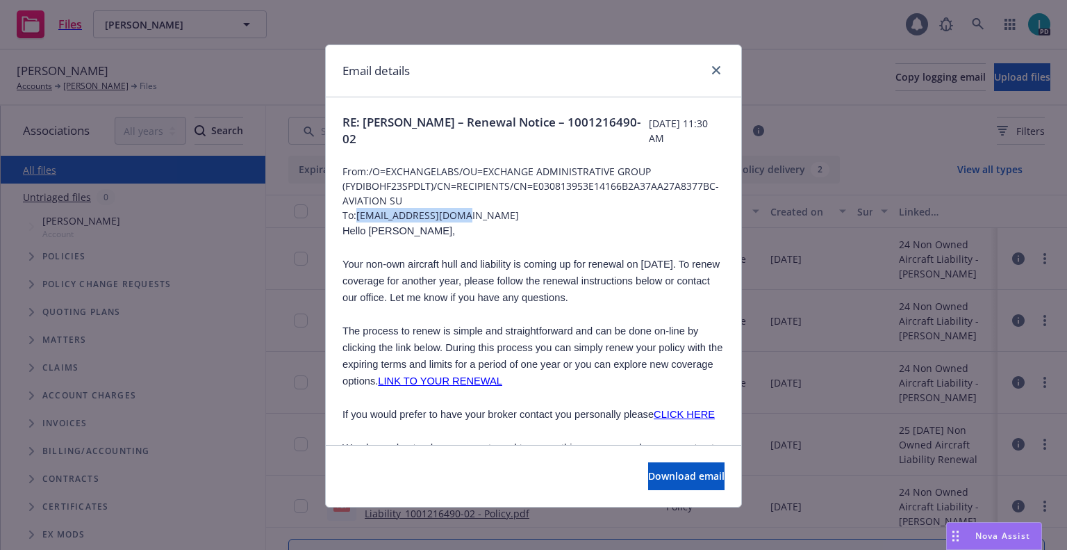
drag, startPoint x: 478, startPoint y: 211, endPoint x: 354, endPoint y: 211, distance: 123.7
click at [354, 211] on span "To: tcaturegli@yahoo.com" at bounding box center [534, 215] width 382 height 15
copy span "[EMAIL_ADDRESS][DOMAIN_NAME]"
click at [431, 69] on div "Email details" at bounding box center [534, 71] width 416 height 52
click at [713, 71] on icon "close" at bounding box center [716, 70] width 8 height 8
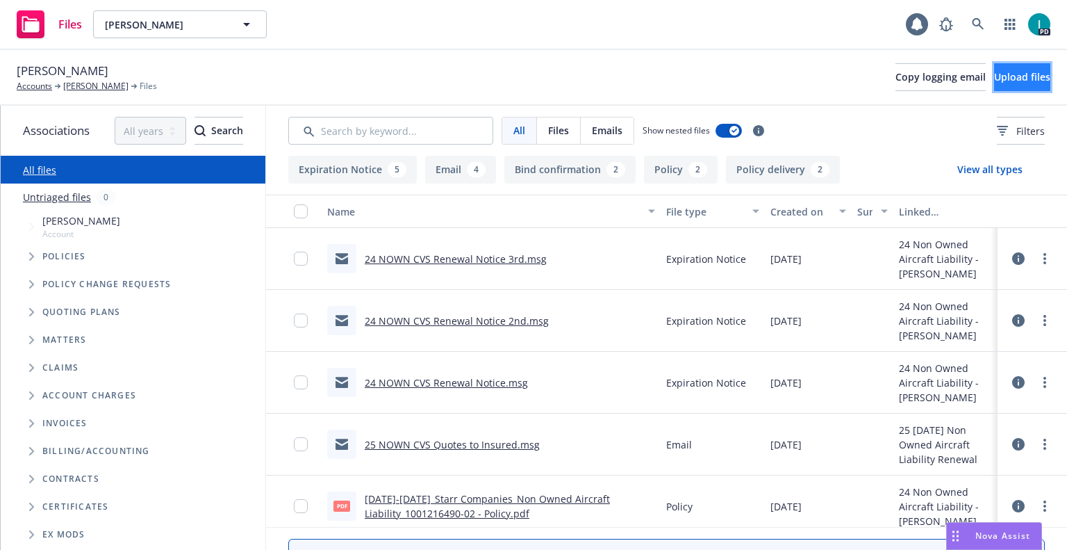
click at [1010, 82] on span "Upload files" at bounding box center [1022, 76] width 56 height 13
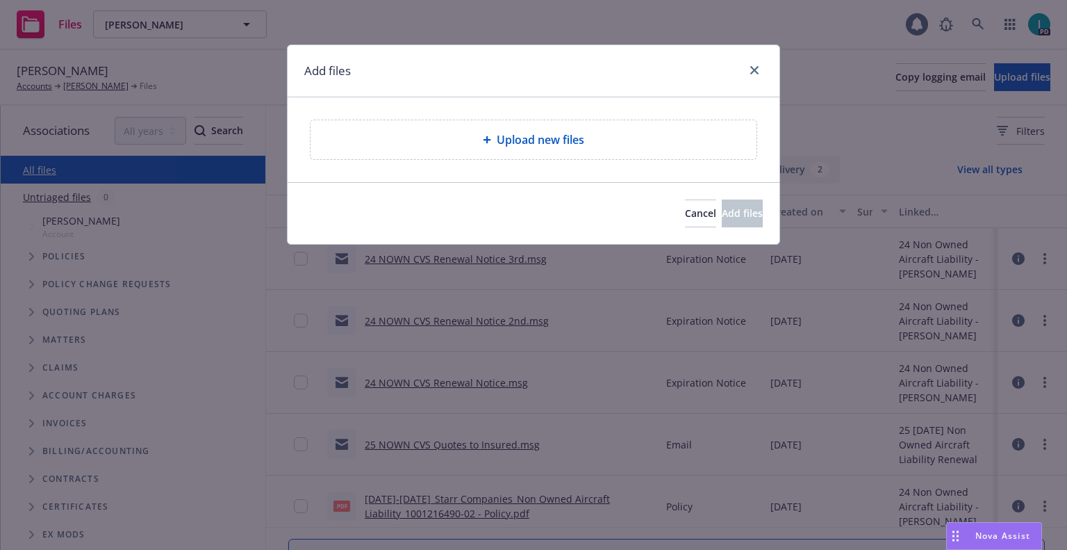
type textarea "x"
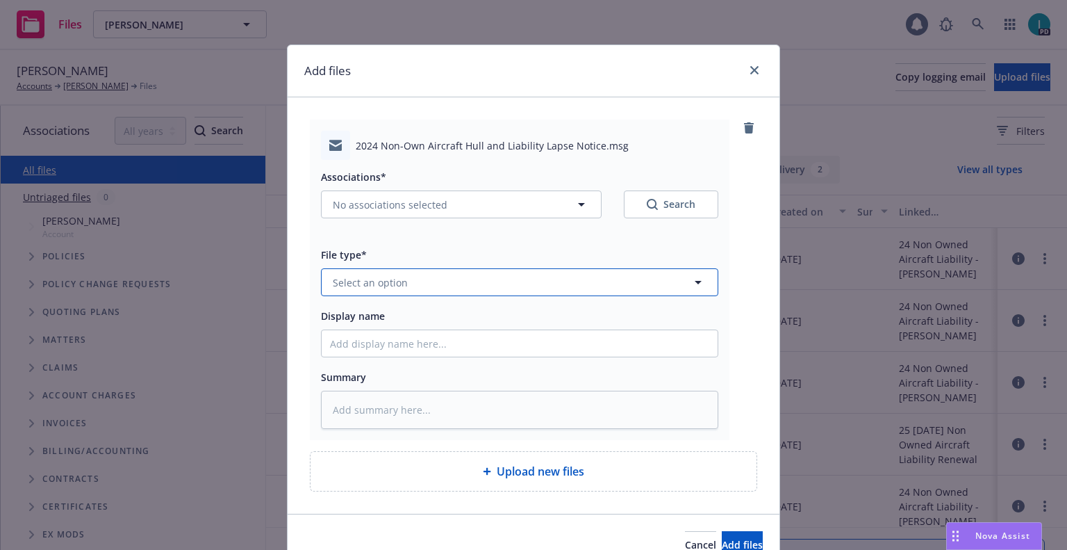
click at [380, 284] on span "Select an option" at bounding box center [370, 282] width 75 height 15
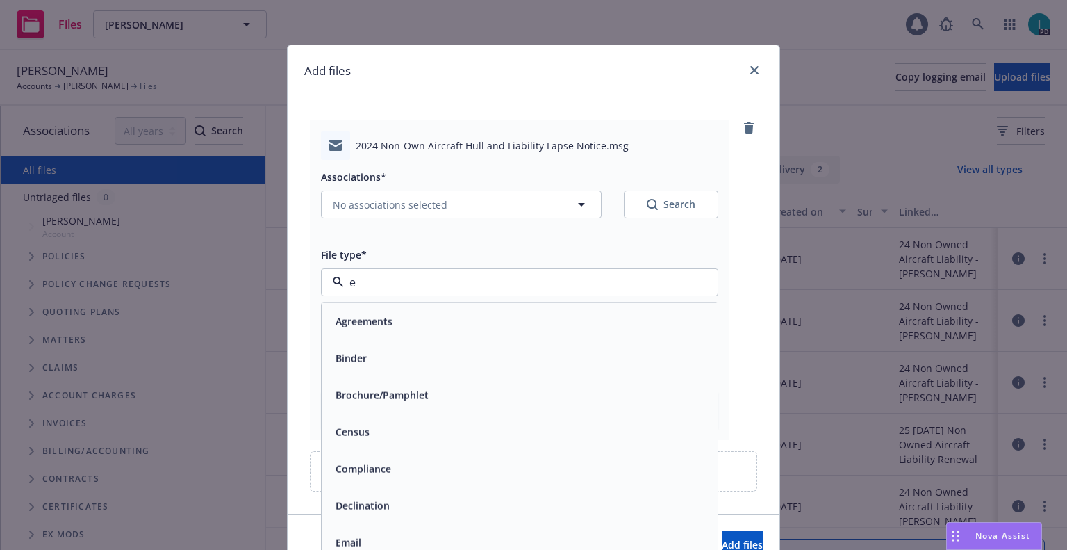
type input "ex"
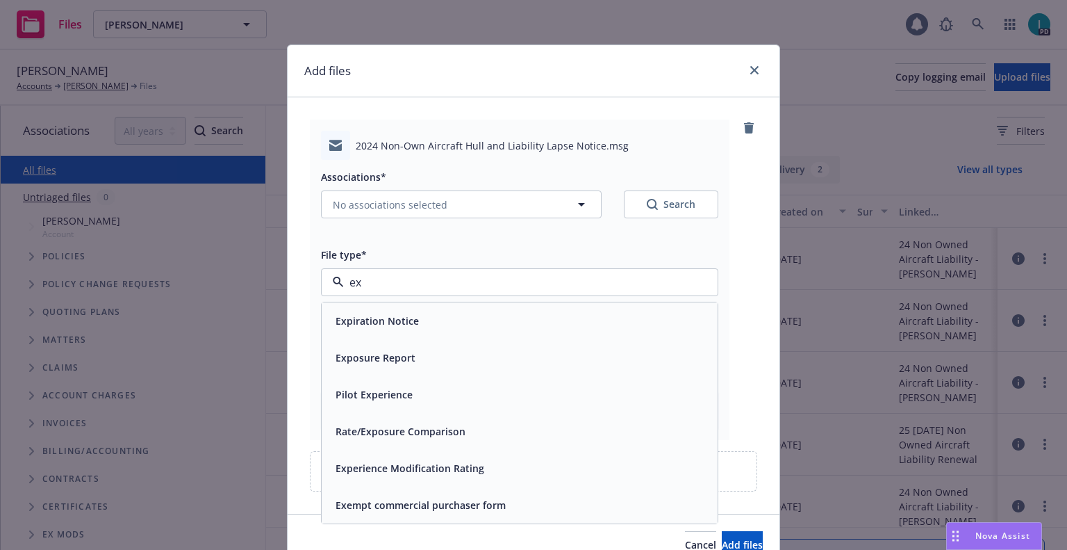
click at [389, 319] on span "Expiration Notice" at bounding box center [377, 320] width 83 height 15
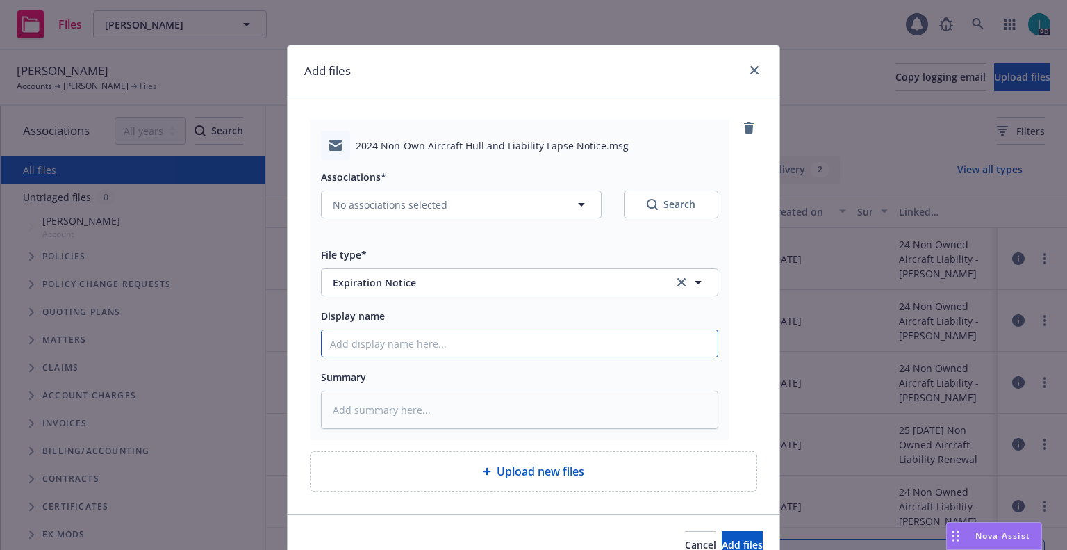
click at [385, 345] on input "Display name" at bounding box center [520, 343] width 396 height 26
type textarea "x"
type input "2"
type textarea "x"
type input "24"
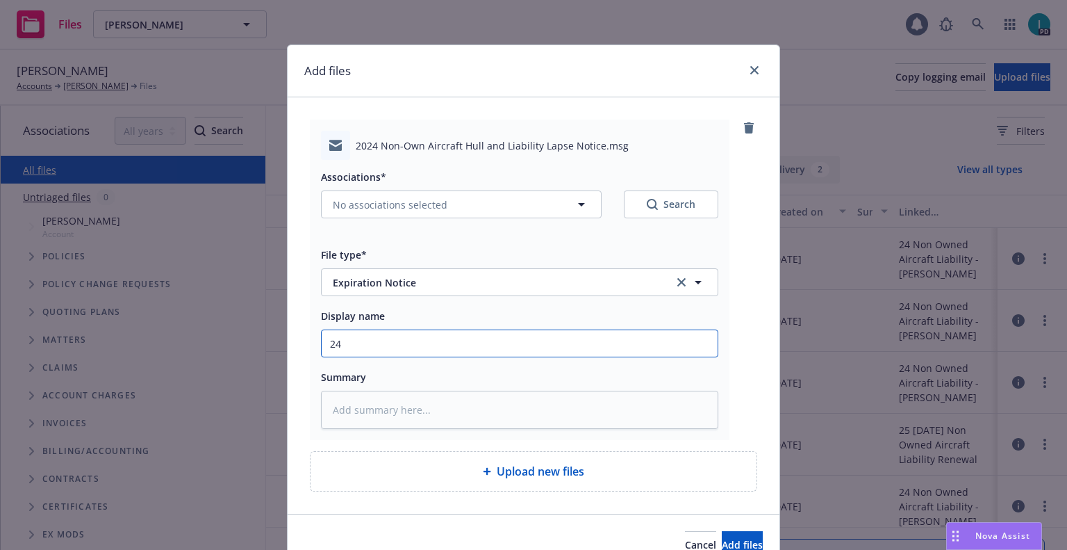
type textarea "x"
type input "24 NOWN CVS Lapse Notice"
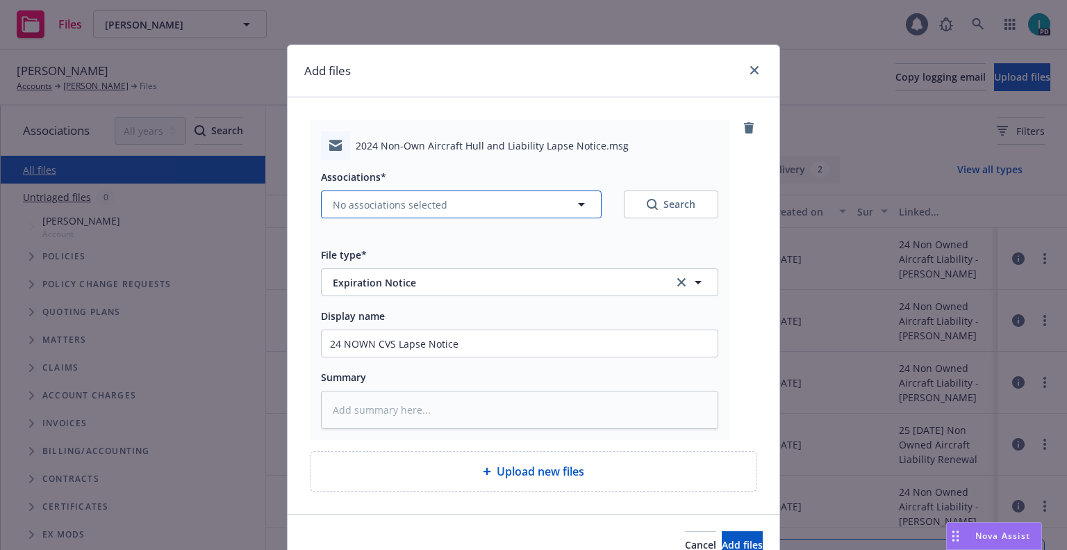
click at [375, 203] on span "No associations selected" at bounding box center [390, 204] width 115 height 15
type textarea "x"
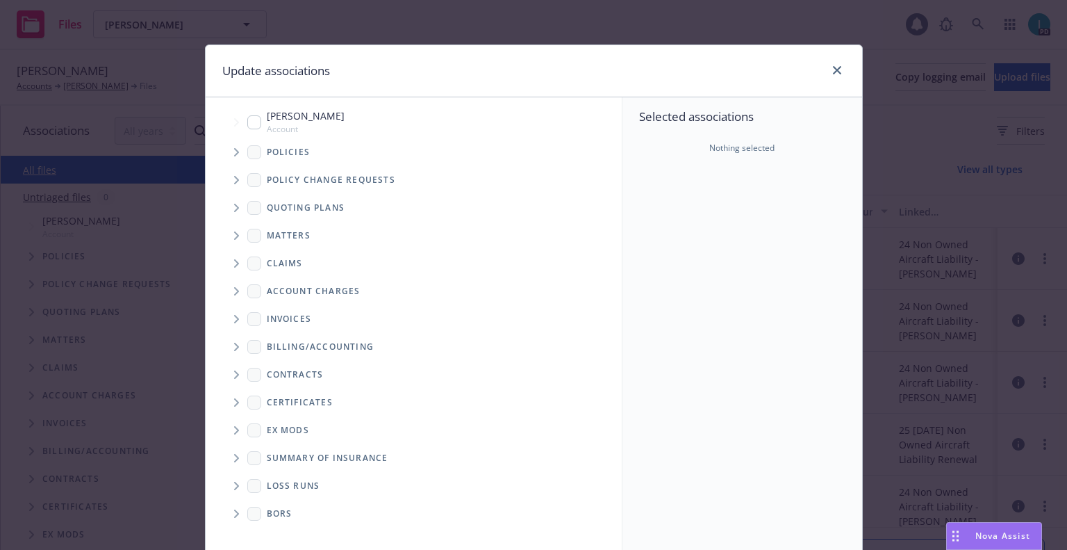
click at [235, 153] on span "Tree Example" at bounding box center [236, 152] width 22 height 22
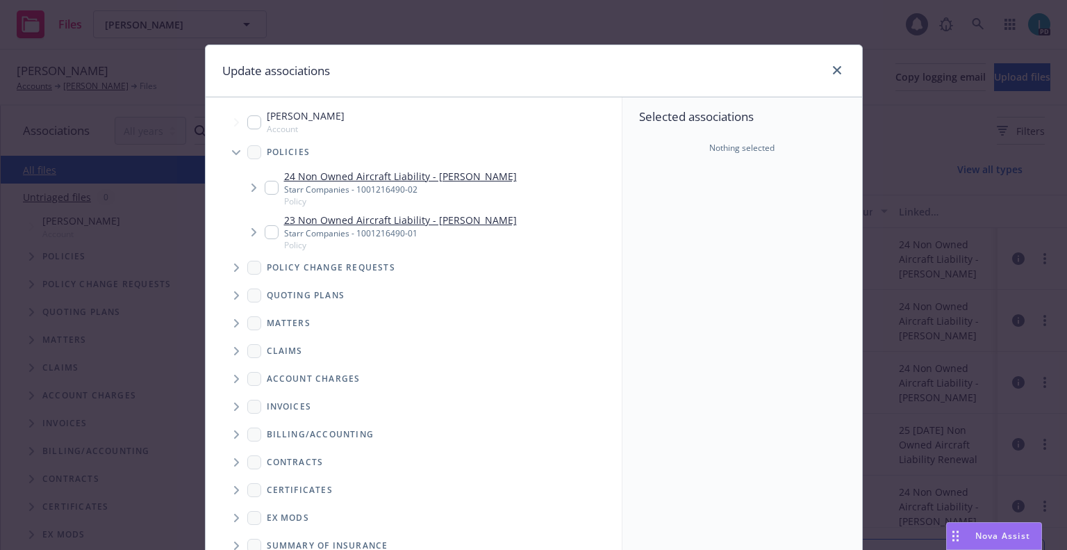
click at [266, 188] on input "Tree Example" at bounding box center [272, 188] width 14 height 14
checkbox input "true"
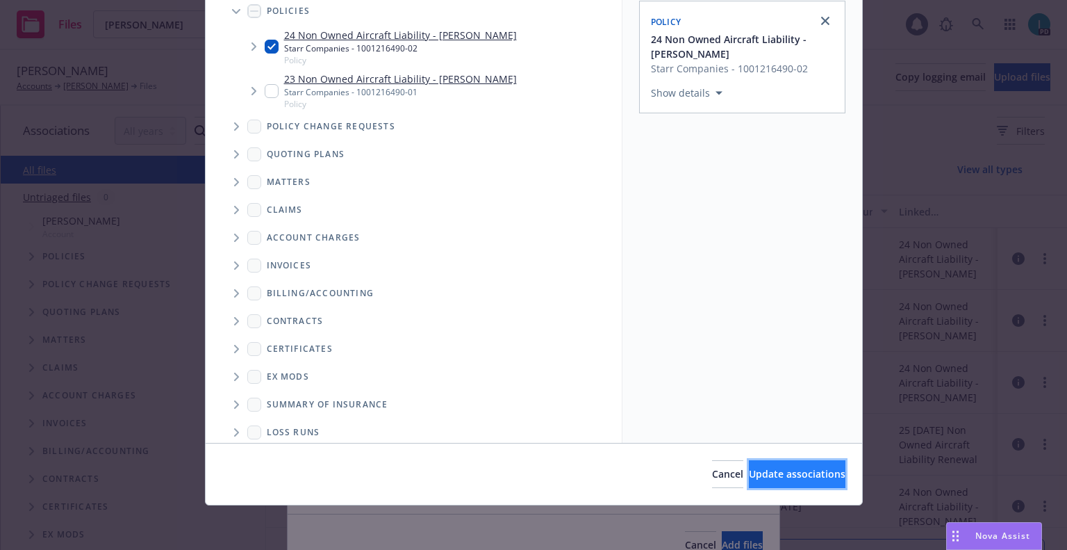
click at [749, 464] on button "Update associations" at bounding box center [797, 474] width 97 height 28
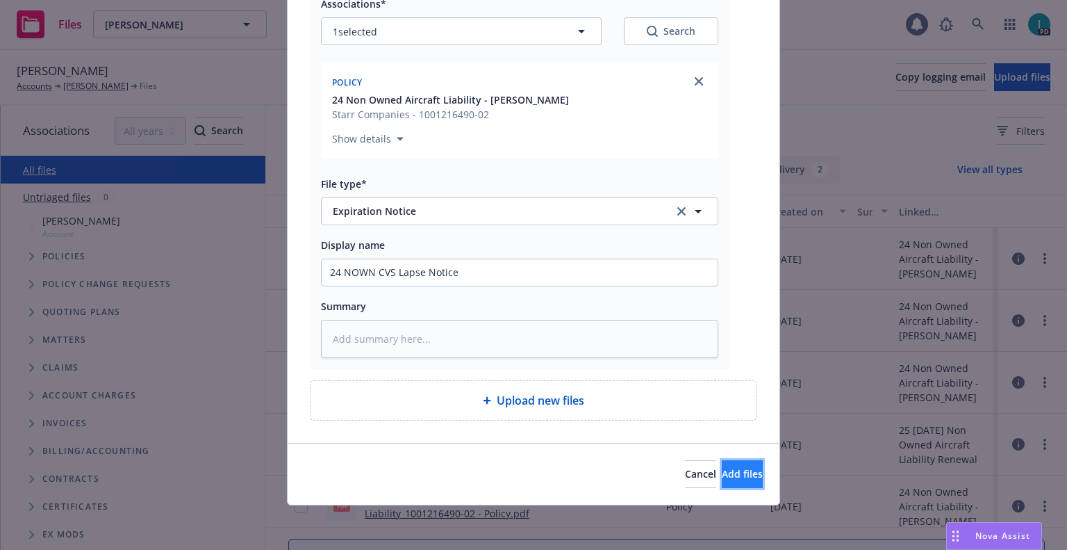
click at [722, 468] on span "Add files" at bounding box center [742, 473] width 41 height 13
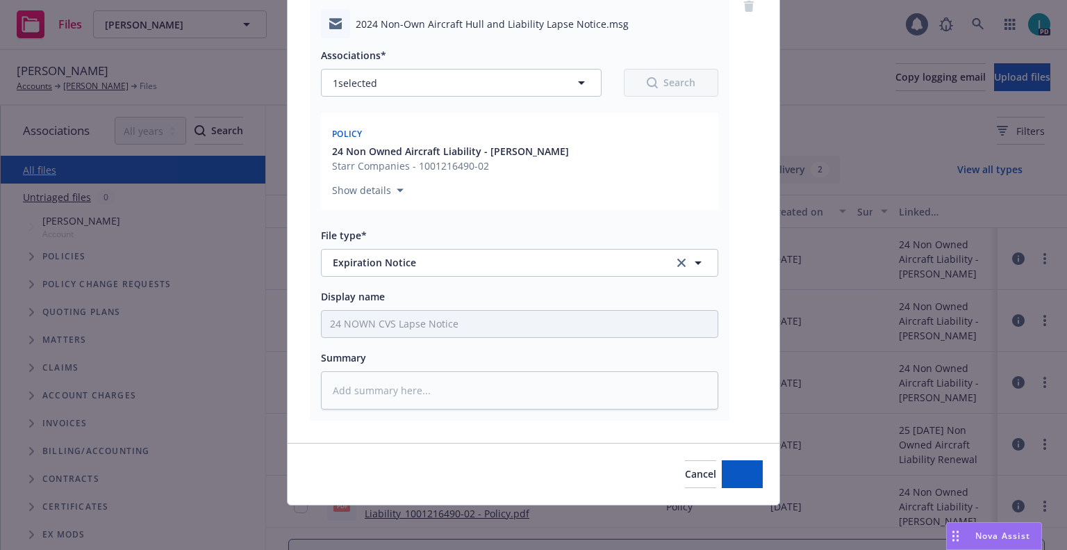
scroll to position [122, 0]
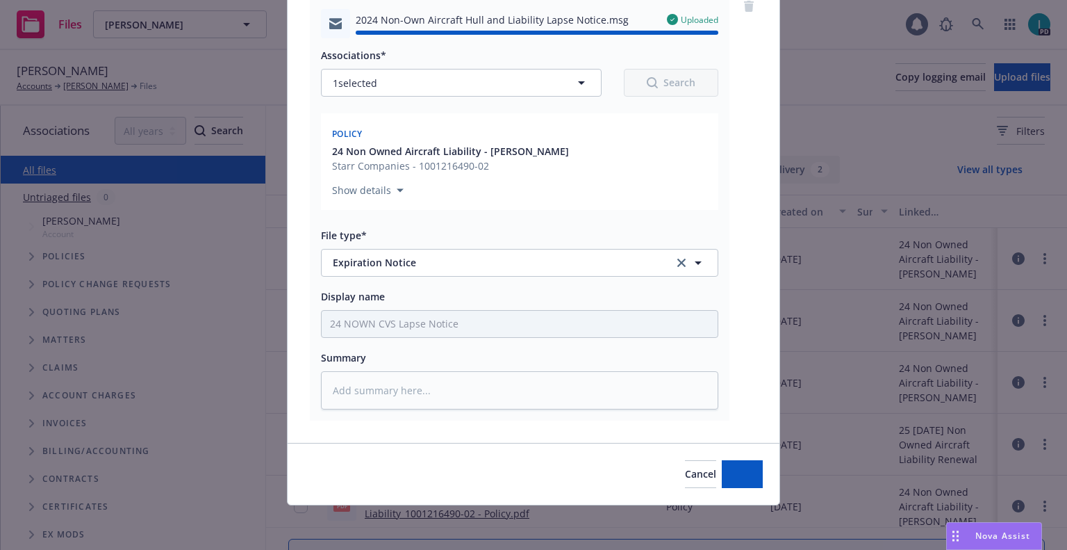
type textarea "x"
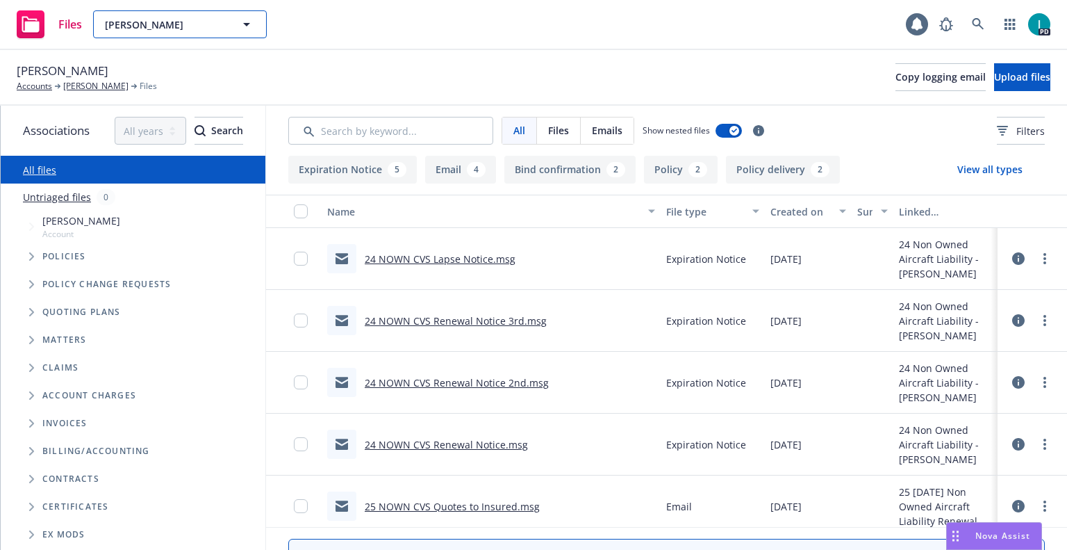
click at [192, 25] on span "[PERSON_NAME]" at bounding box center [165, 24] width 120 height 15
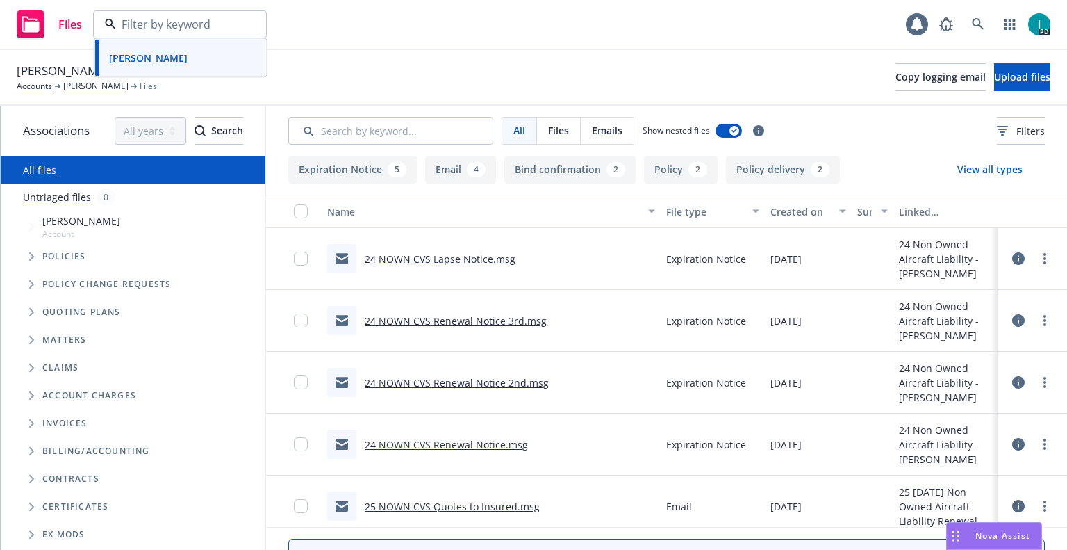
paste input "[PERSON_NAME]"
type input "[PERSON_NAME]"
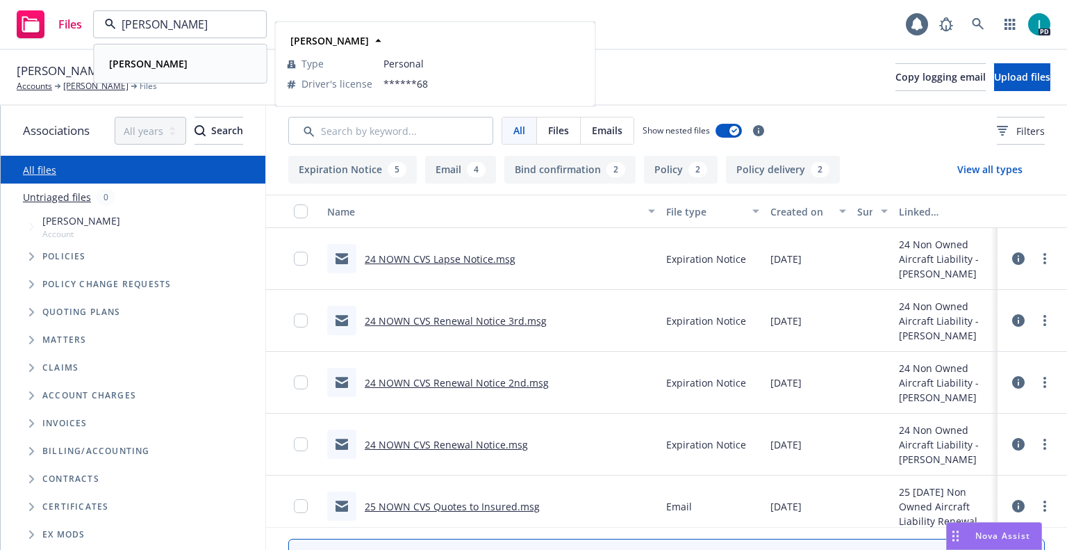
click at [188, 58] on strong "[PERSON_NAME]" at bounding box center [148, 63] width 79 height 13
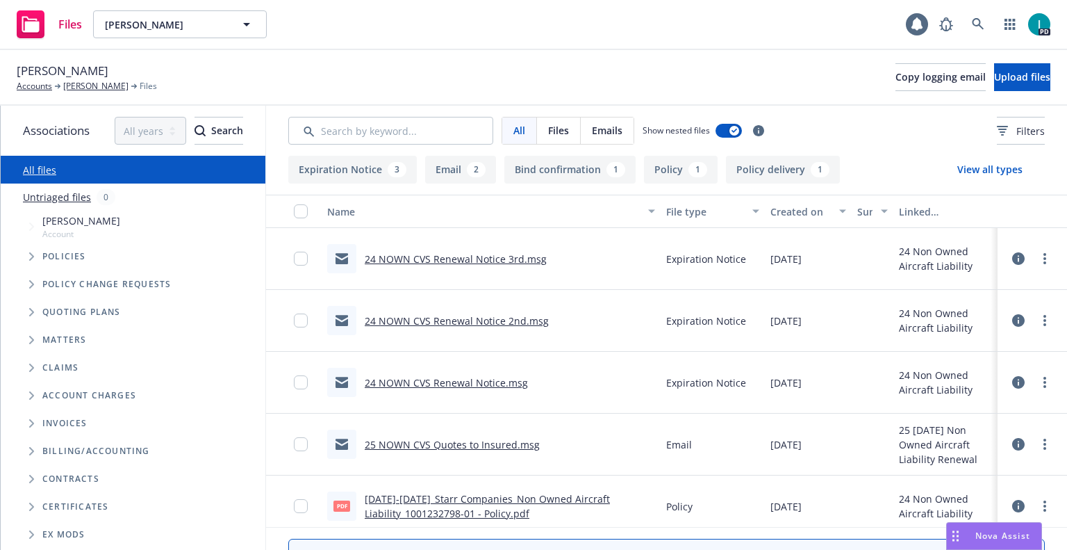
click at [518, 254] on link "24 NOWN CVS Renewal Notice 3rd.msg" at bounding box center [456, 258] width 182 height 13
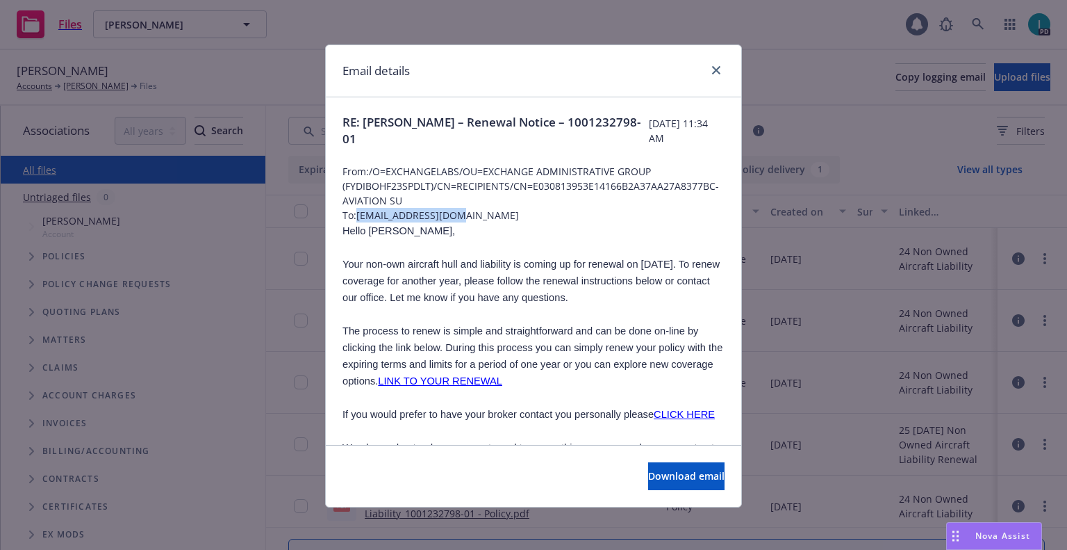
drag, startPoint x: 469, startPoint y: 221, endPoint x: 355, endPoint y: 222, distance: 114.0
click at [355, 222] on span "To: wzwiebach@gmail.com" at bounding box center [534, 215] width 382 height 15
copy span "wzwiebach@gmail.com"
click at [475, 120] on span "RE: William Zwiebach – Renewal Notice – 1001232798-01" at bounding box center [496, 130] width 306 height 33
click at [714, 65] on link "close" at bounding box center [716, 70] width 17 height 17
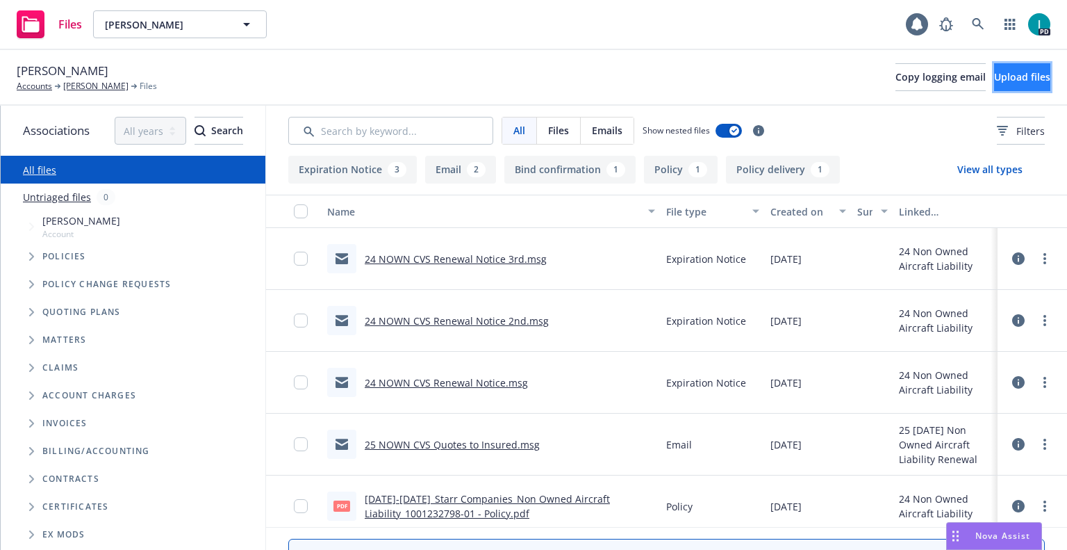
click at [1005, 67] on button "Upload files" at bounding box center [1022, 77] width 56 height 28
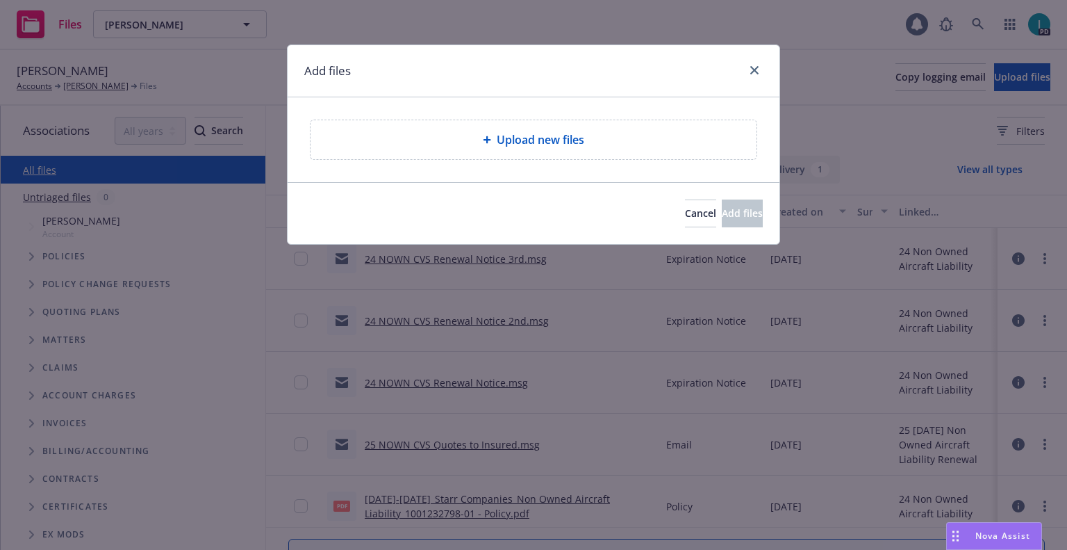
type textarea "x"
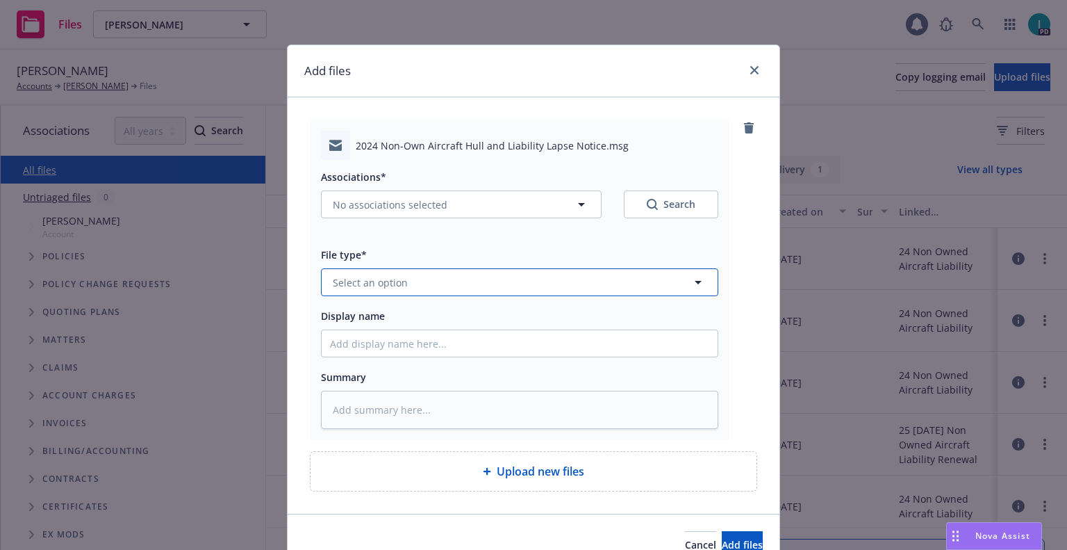
click at [384, 283] on span "Select an option" at bounding box center [370, 282] width 75 height 15
type input "ex"
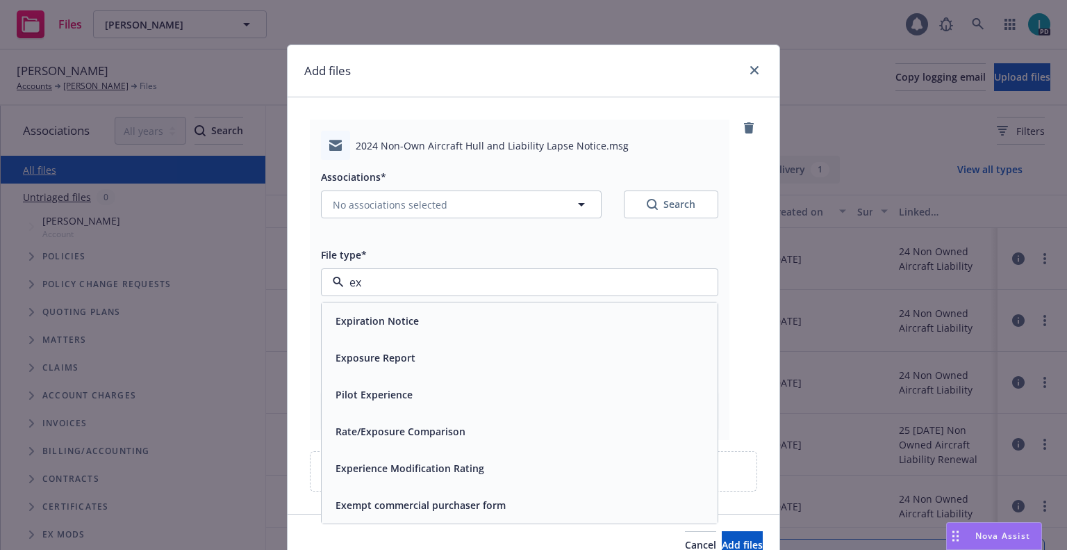
click at [414, 329] on div "Expiration Notice" at bounding box center [376, 321] width 92 height 20
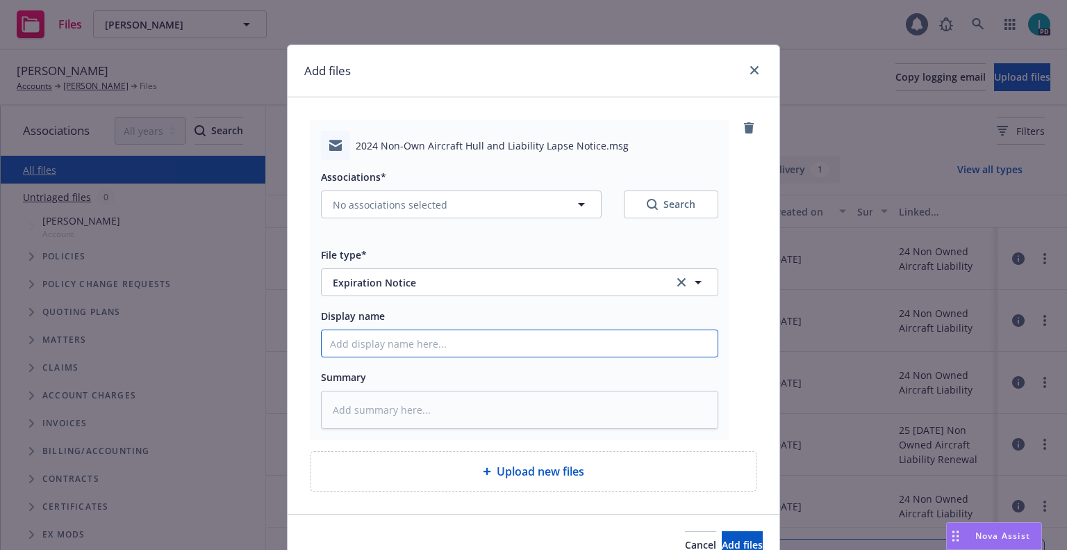
click at [391, 341] on input "Display name" at bounding box center [520, 343] width 396 height 26
type textarea "x"
type input "2"
type textarea "x"
type input "24"
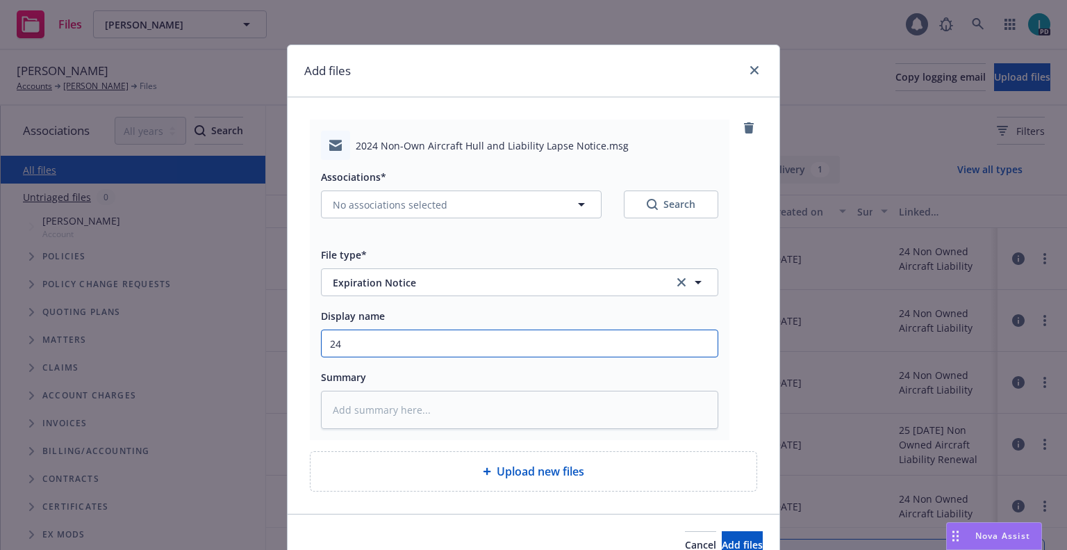
type textarea "x"
type input "24 NOWN CVS Lapse Notice"
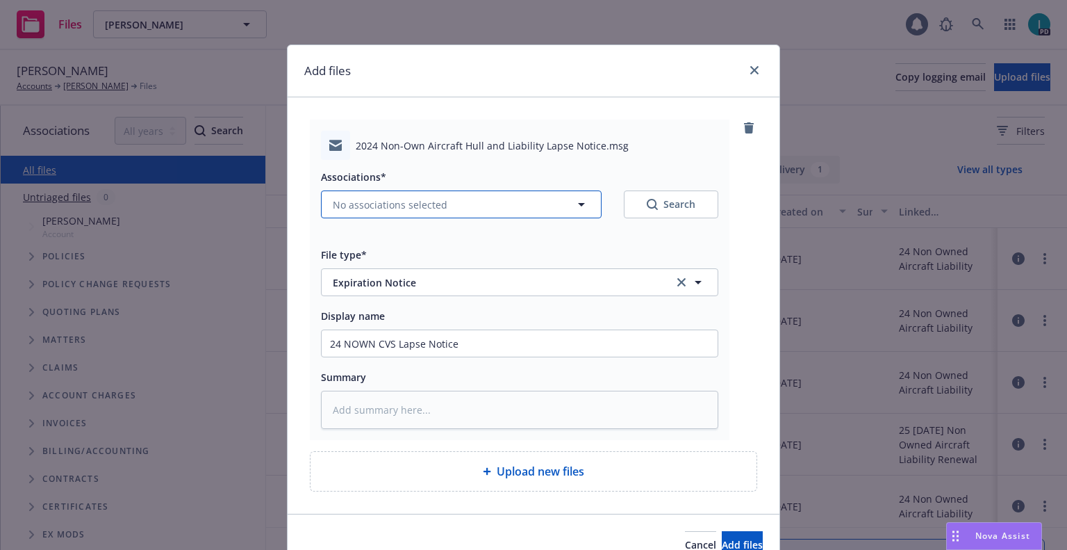
click at [333, 214] on button "No associations selected" at bounding box center [461, 204] width 281 height 28
type textarea "x"
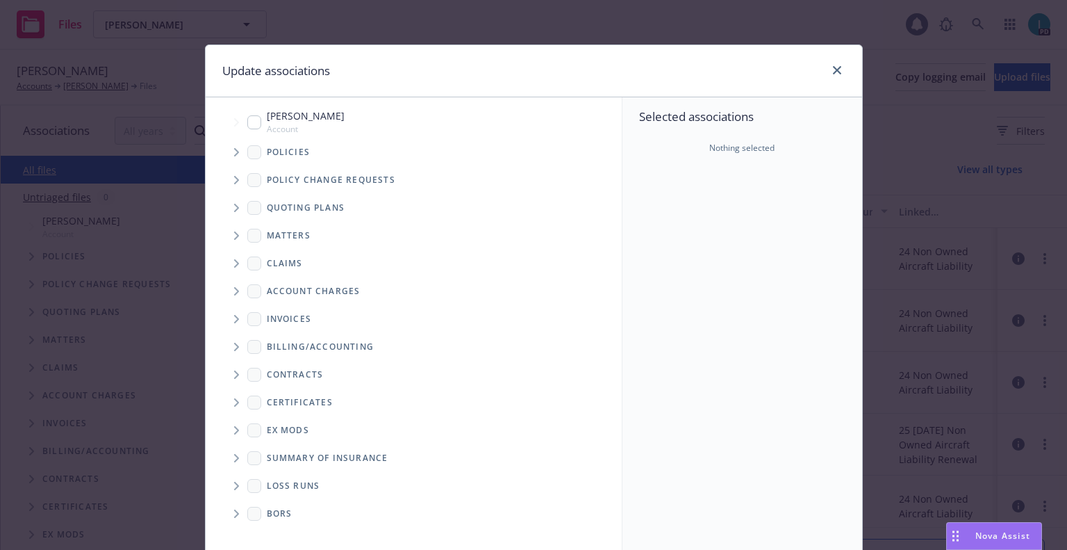
click at [227, 149] on span "Tree Example" at bounding box center [236, 152] width 22 height 22
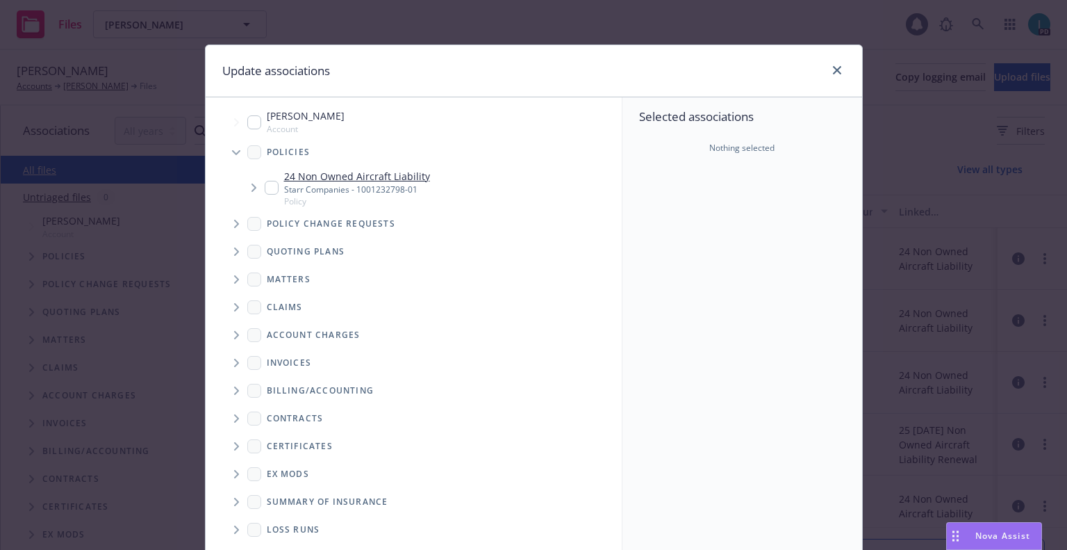
click at [272, 183] on input "Tree Example" at bounding box center [272, 188] width 14 height 14
checkbox input "true"
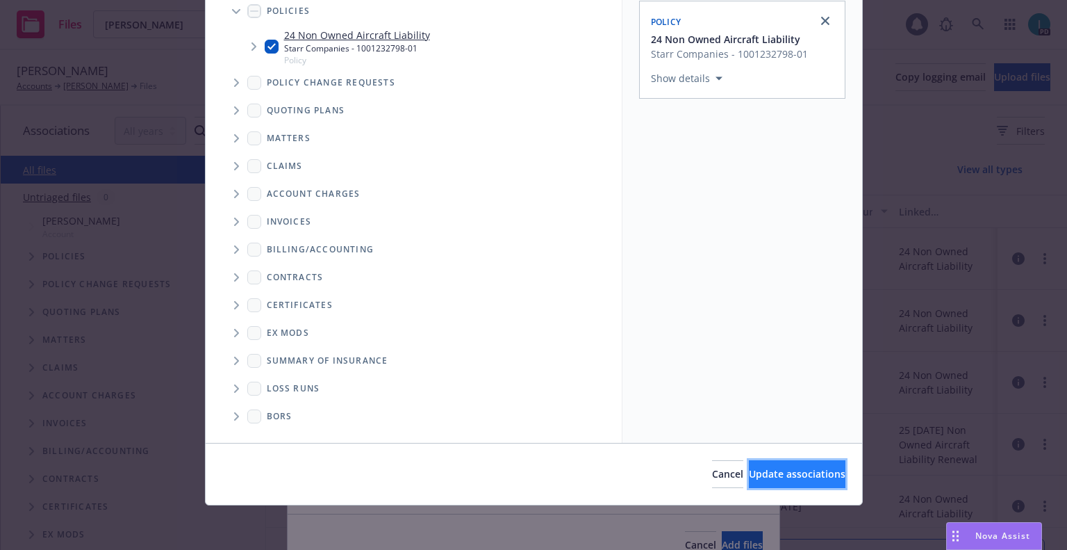
click at [766, 470] on span "Update associations" at bounding box center [797, 473] width 97 height 13
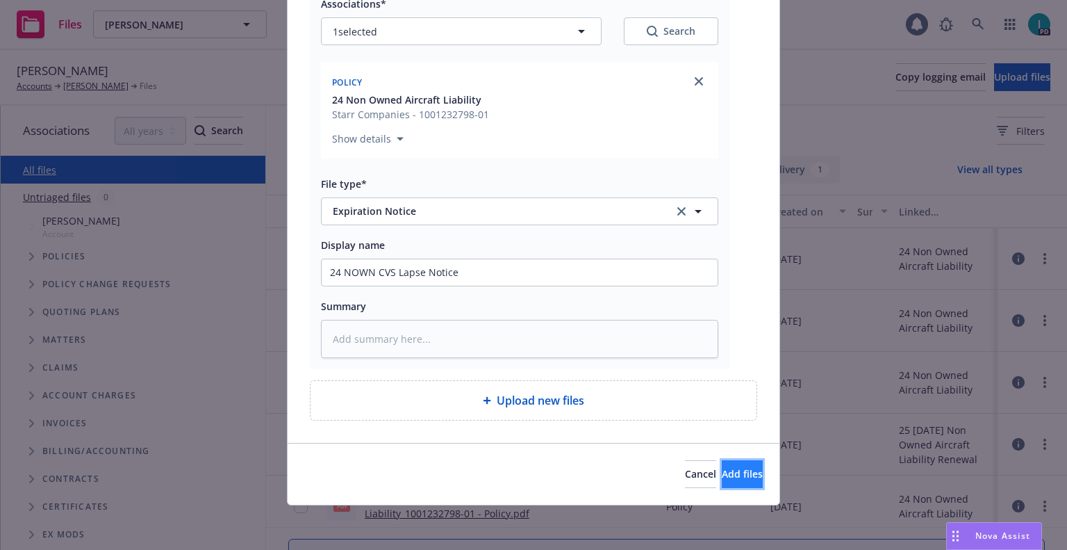
click at [734, 475] on span "Add files" at bounding box center [742, 473] width 41 height 13
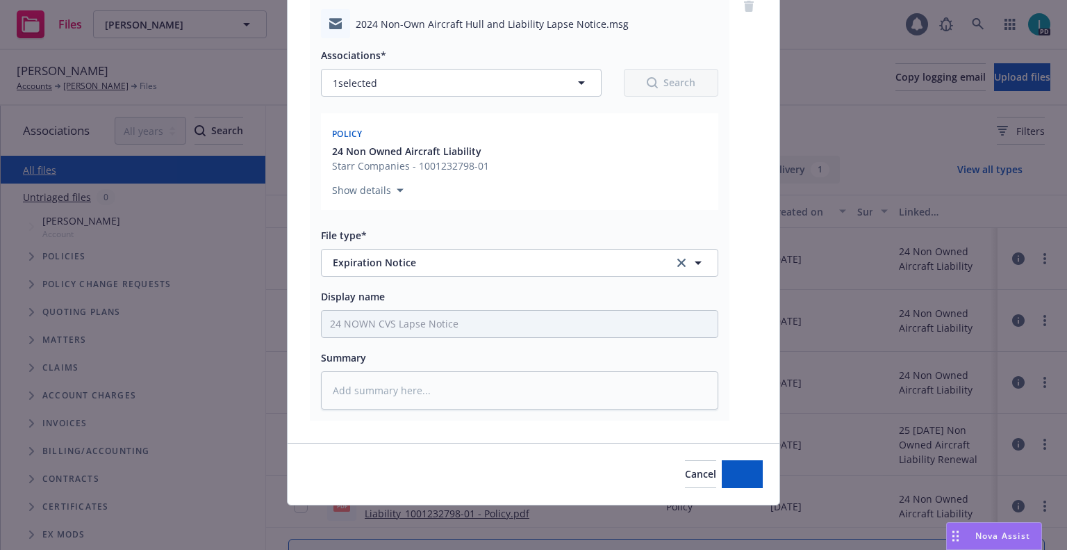
type textarea "x"
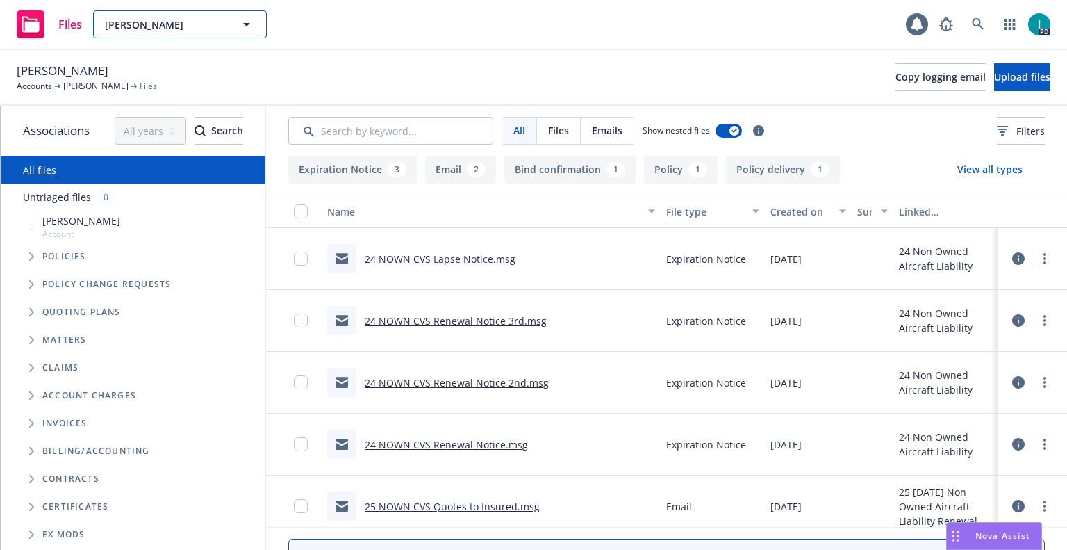
click at [182, 17] on span "[PERSON_NAME]" at bounding box center [165, 24] width 120 height 15
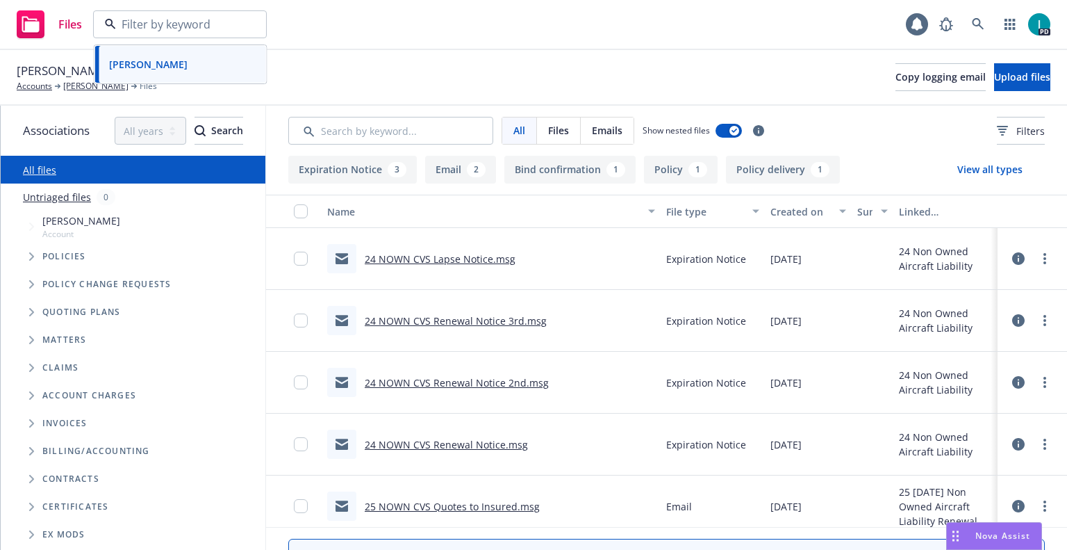
paste input "Jonathan Lyda"
type input "Jonathan Lyda"
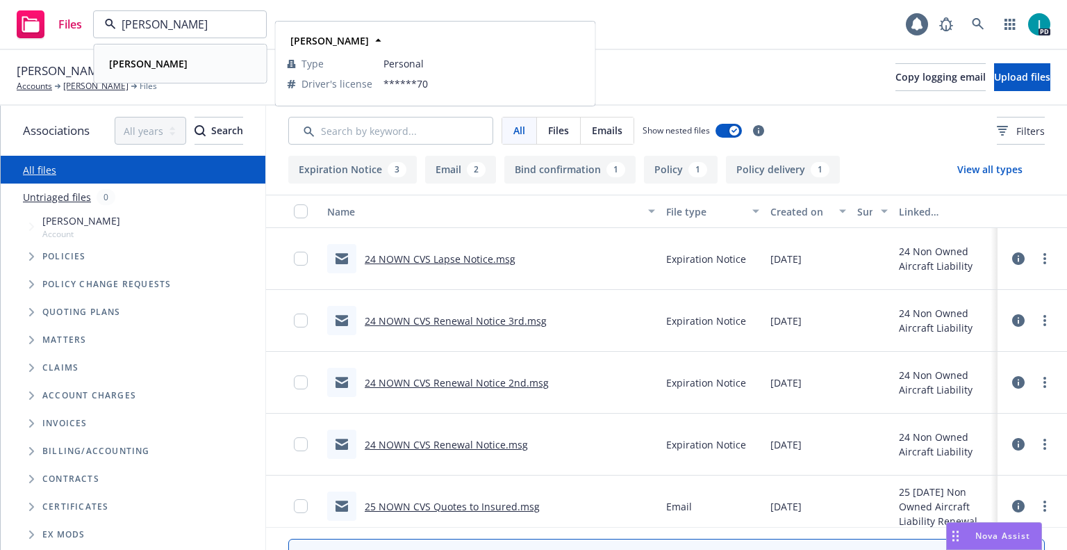
click at [183, 65] on div "Jonathan Lyda" at bounding box center [181, 64] width 154 height 20
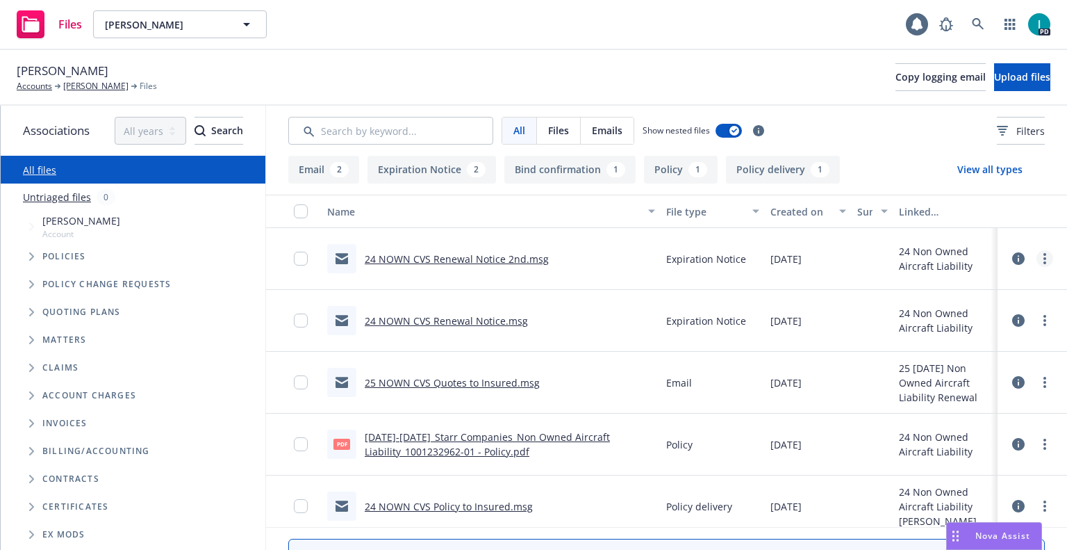
click at [1045, 256] on link "more" at bounding box center [1045, 258] width 17 height 17
click at [934, 311] on link "Download" at bounding box center [982, 315] width 138 height 28
click at [994, 80] on span "Upload files" at bounding box center [1022, 76] width 56 height 13
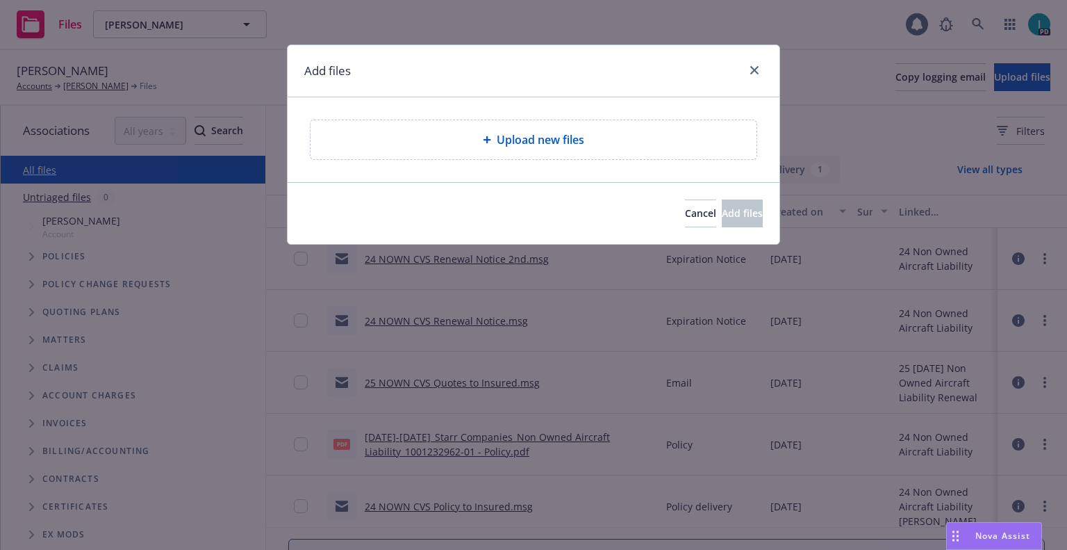
type textarea "x"
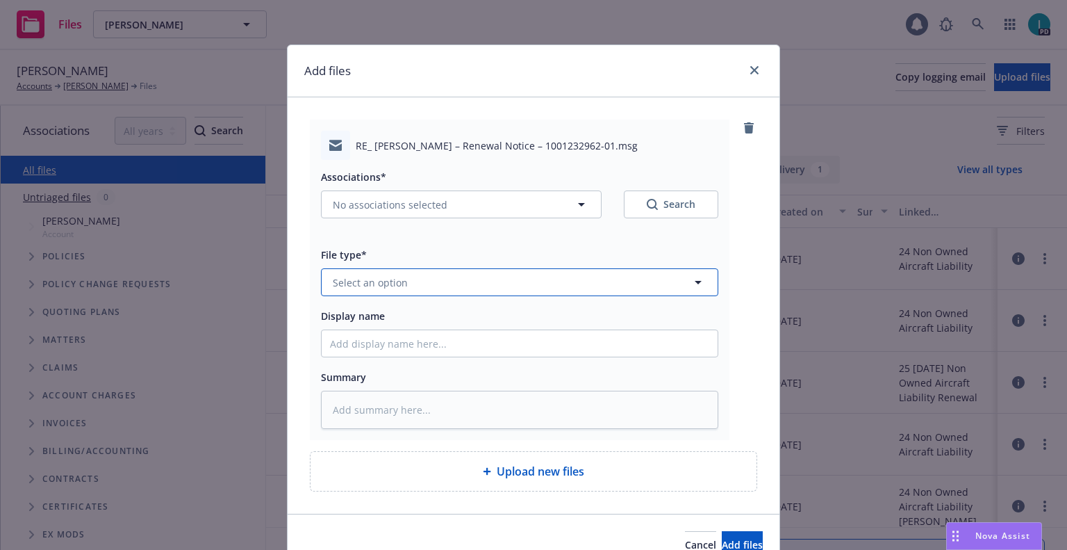
click at [407, 285] on button "Select an option" at bounding box center [520, 282] width 398 height 28
type input "ex"
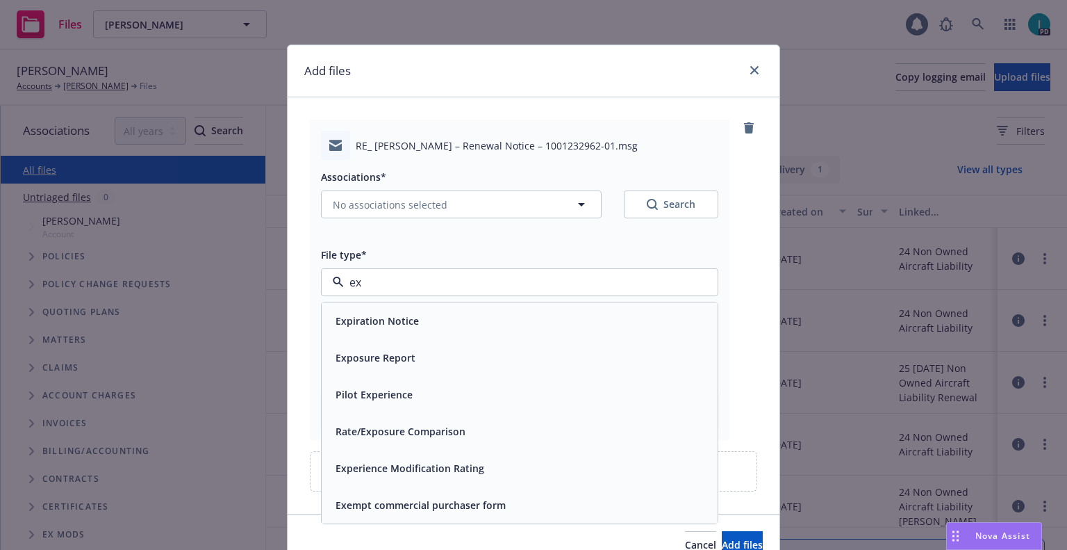
click at [418, 311] on div "Expiration Notice" at bounding box center [519, 321] width 379 height 20
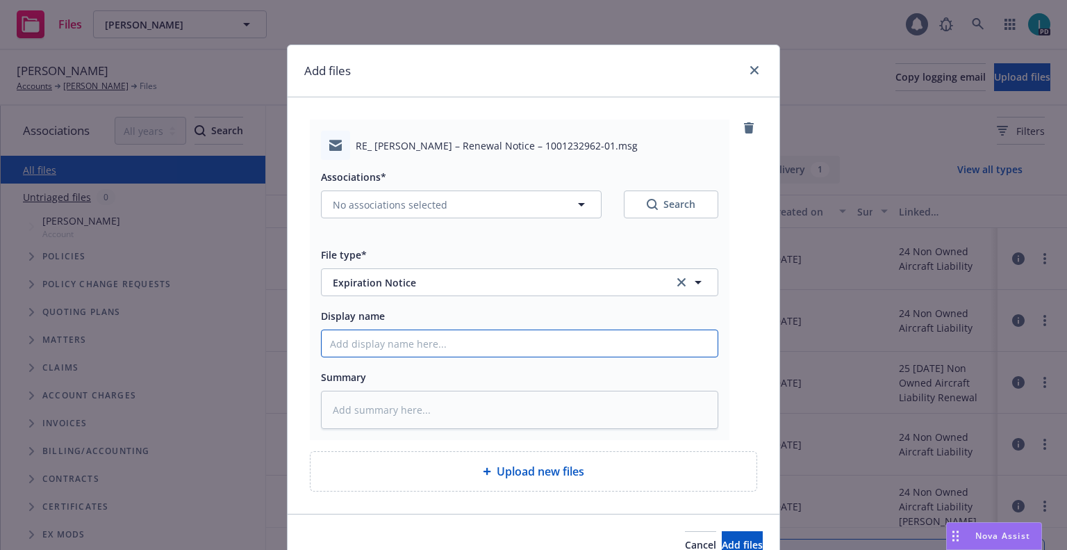
click at [416, 331] on input "Display name" at bounding box center [520, 343] width 396 height 26
type textarea "x"
type input "2"
type textarea "x"
type input "24"
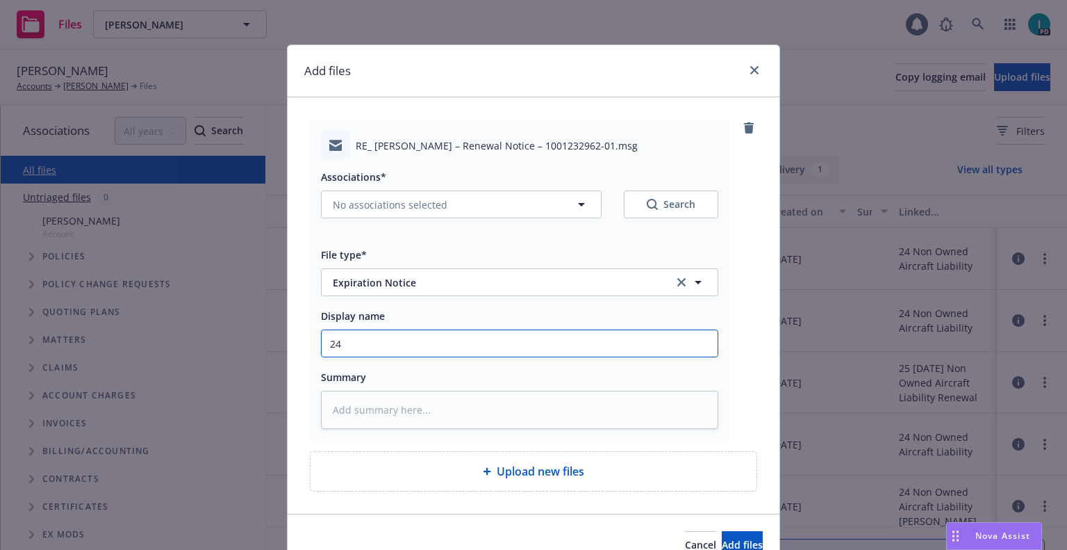
type textarea "x"
type input "24 NOWN CVS Renewal Notice 3rd"
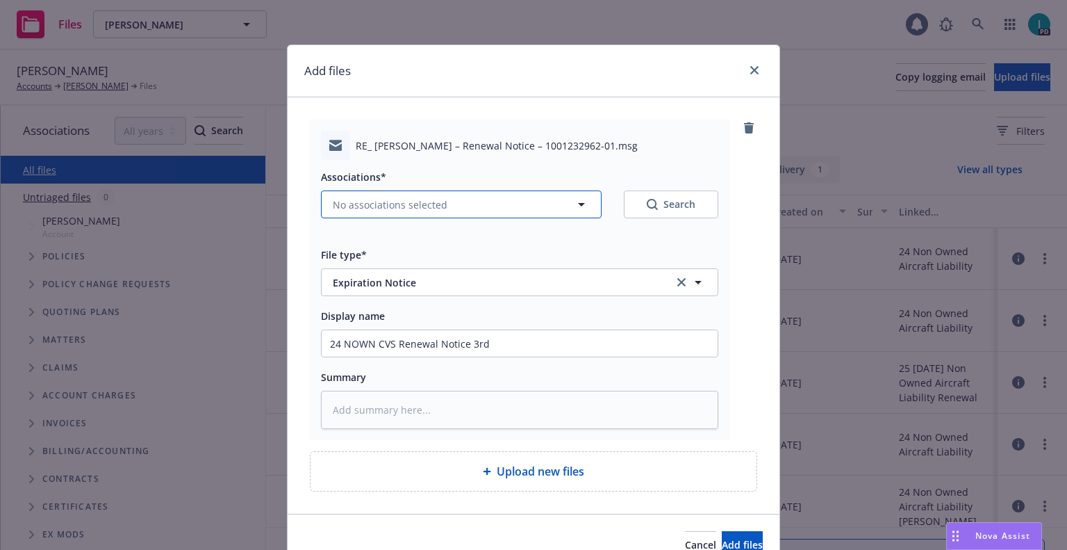
click at [359, 208] on span "No associations selected" at bounding box center [390, 204] width 115 height 15
type textarea "x"
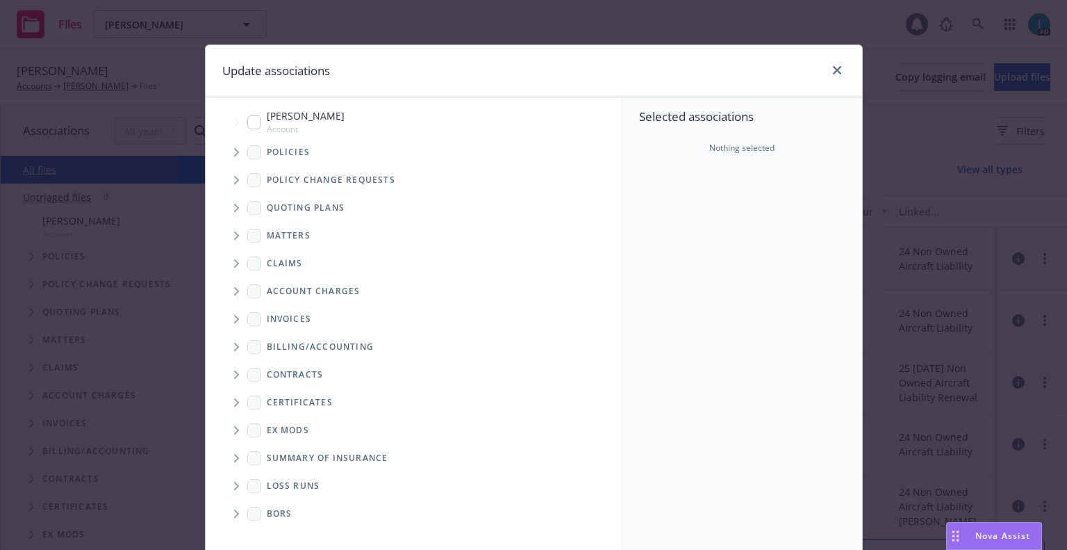
click at [233, 156] on span "Tree Example" at bounding box center [236, 152] width 22 height 22
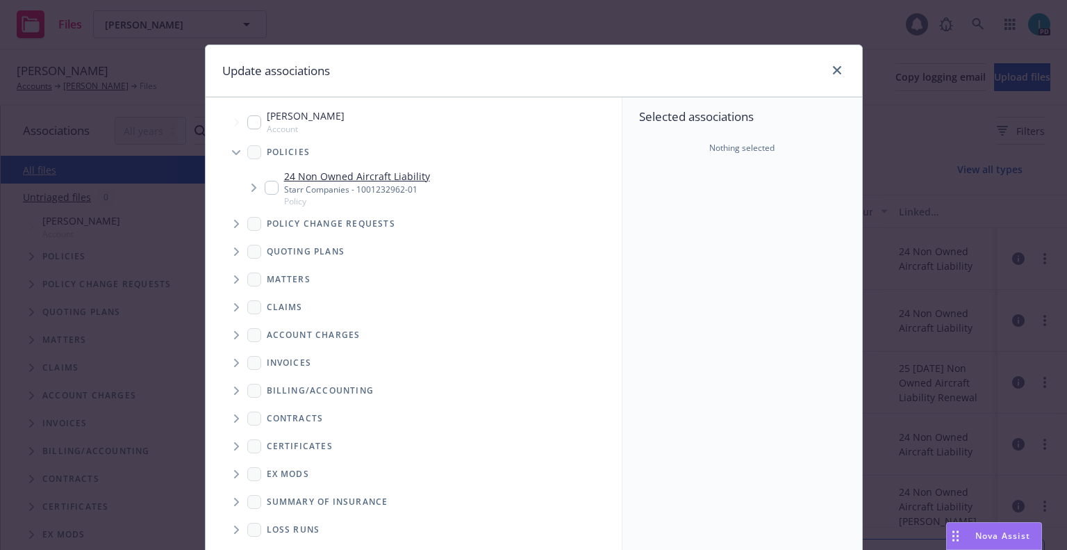
click at [266, 189] on input "Tree Example" at bounding box center [272, 188] width 14 height 14
checkbox input "true"
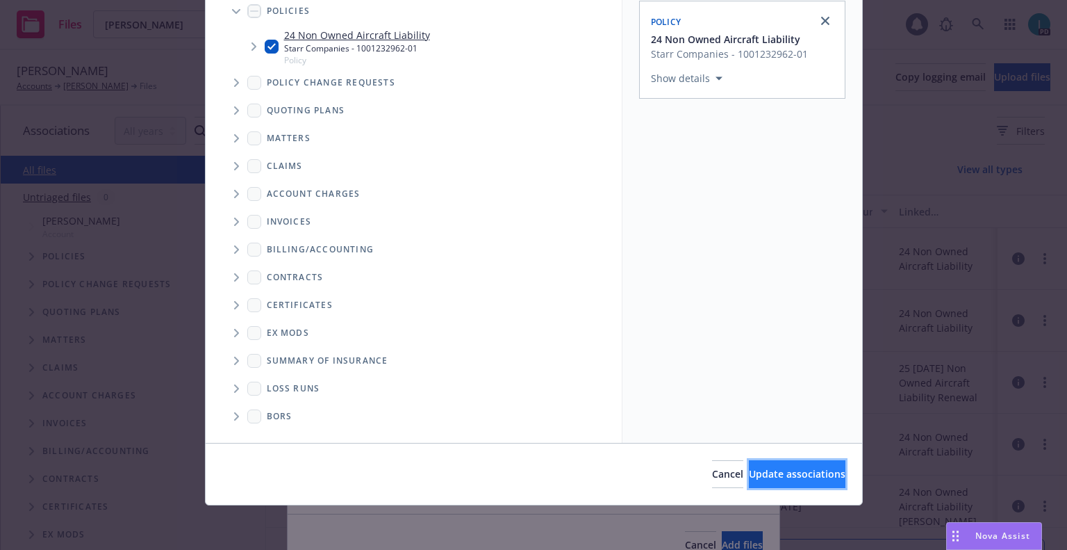
click at [764, 468] on span "Update associations" at bounding box center [797, 473] width 97 height 13
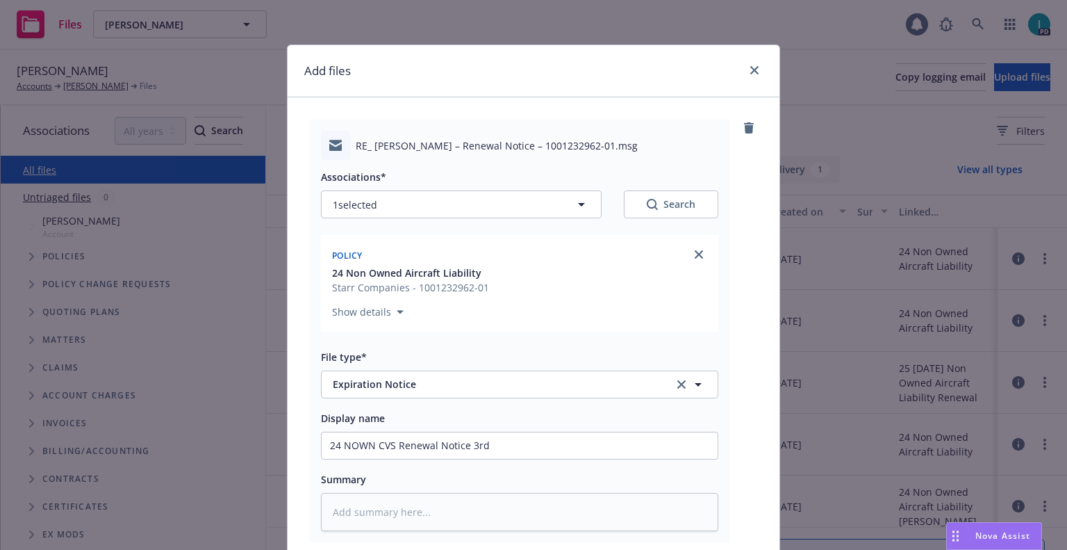
scroll to position [173, 0]
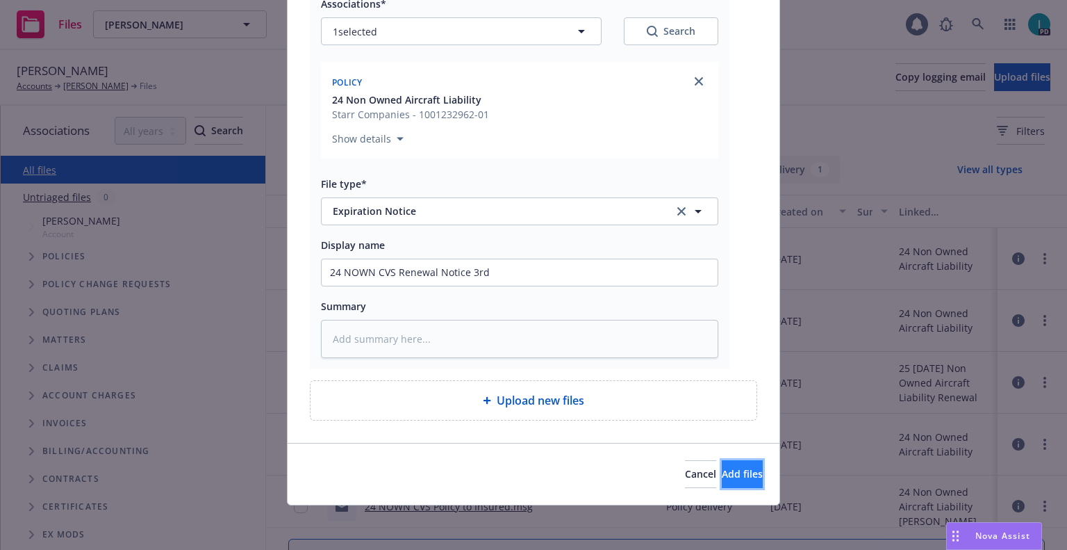
click at [732, 481] on button "Add files" at bounding box center [742, 474] width 41 height 28
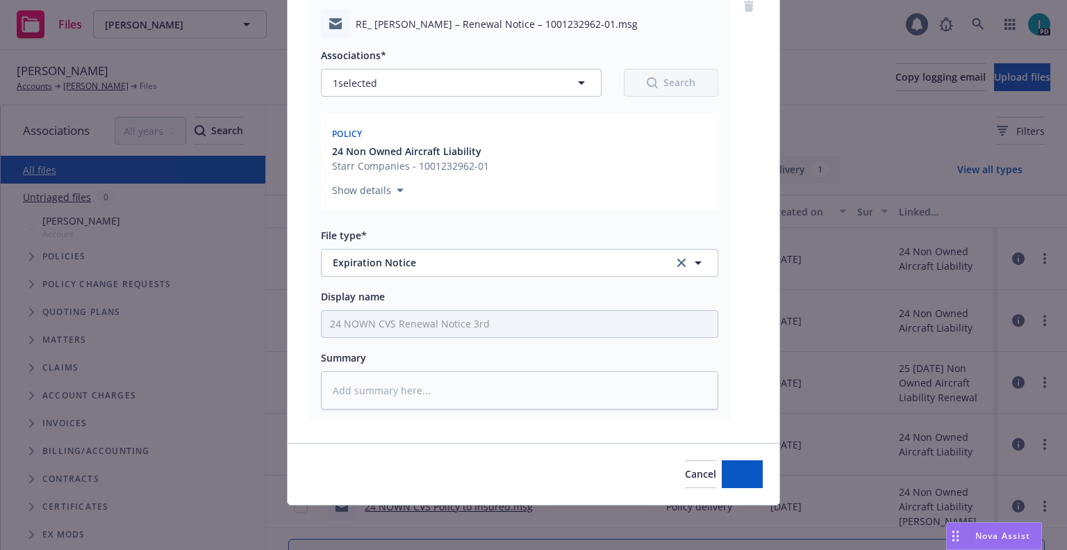
scroll to position [122, 0]
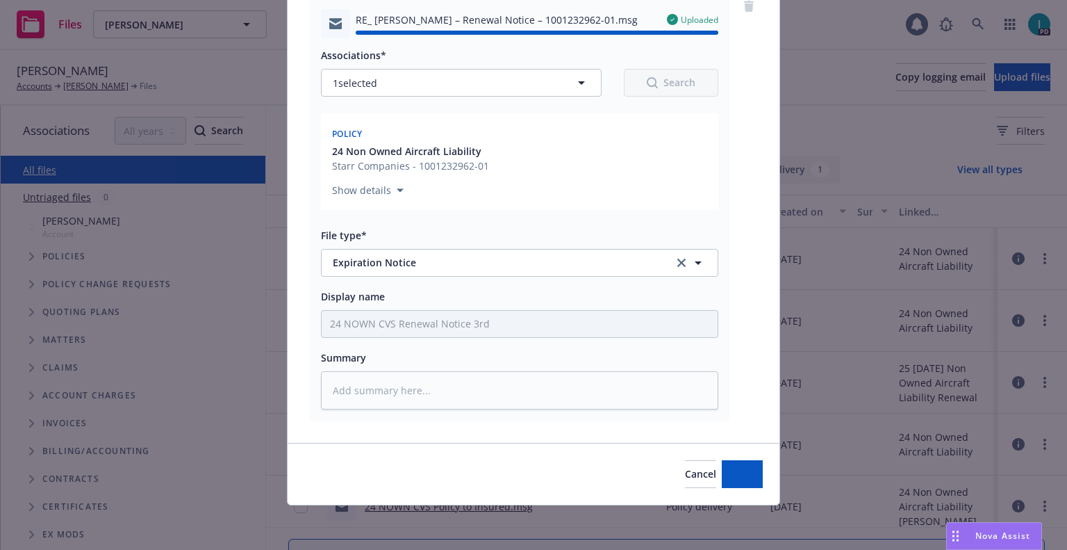
type textarea "x"
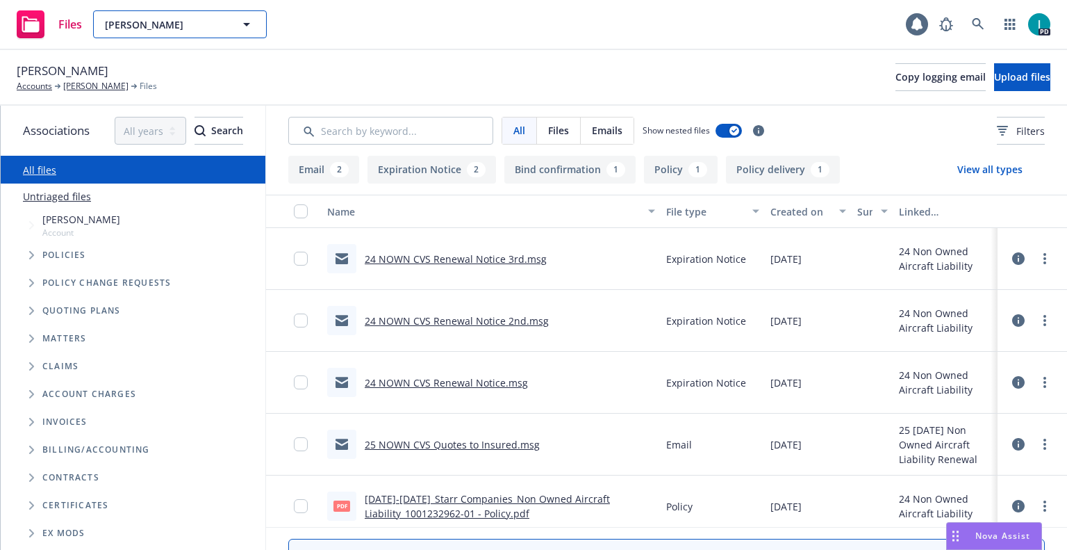
click at [197, 18] on span "Jonathan Lyda" at bounding box center [165, 24] width 120 height 15
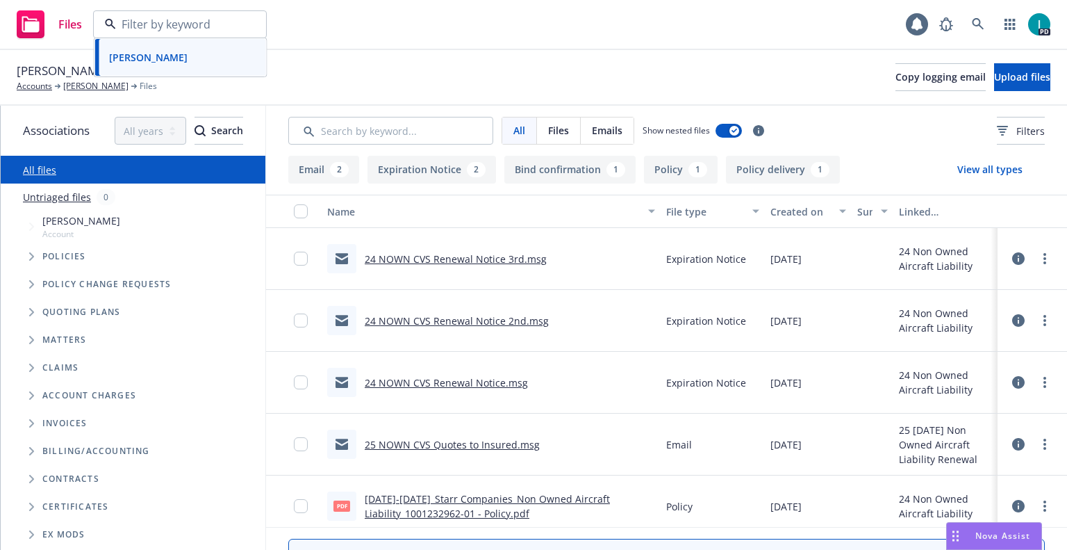
paste input "Logan Clarke"
type input "Logan Clarke"
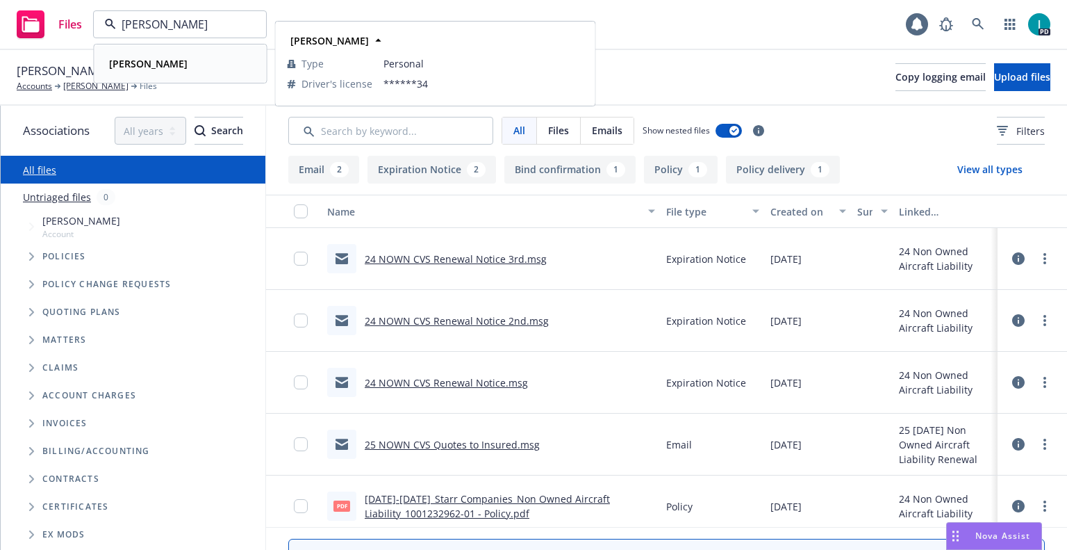
click at [184, 52] on div "Logan Clarke Type Personal Driver's license ******34" at bounding box center [180, 63] width 171 height 37
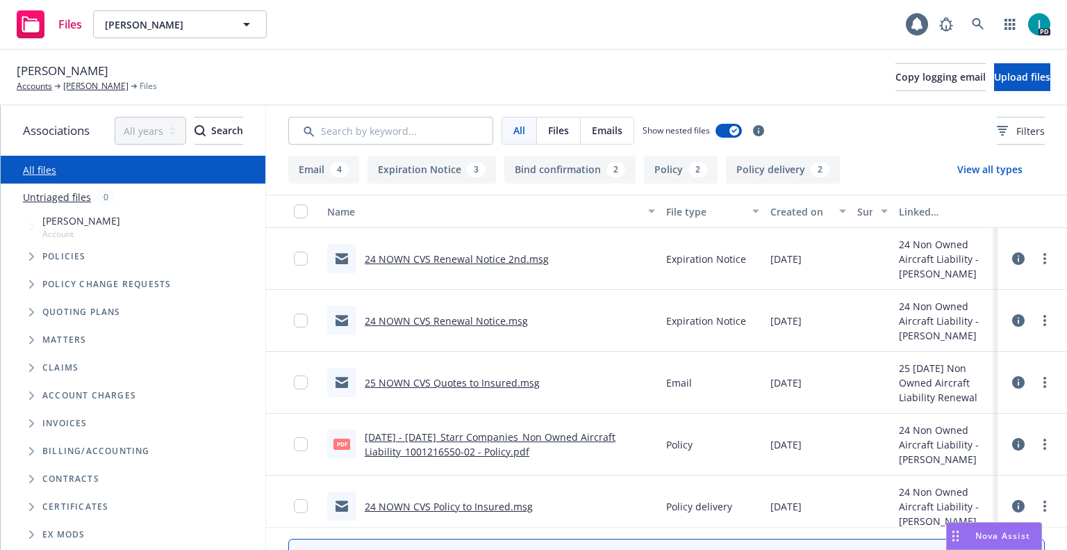
click at [151, 58] on div "Logan Clarke Accounts Logan Clarke Files Copy logging email Upload files" at bounding box center [533, 78] width 1067 height 56
click at [1044, 259] on circle "more" at bounding box center [1045, 258] width 3 height 3
click at [929, 315] on link "Download" at bounding box center [982, 315] width 138 height 28
click at [994, 76] on button "Upload files" at bounding box center [1022, 77] width 56 height 28
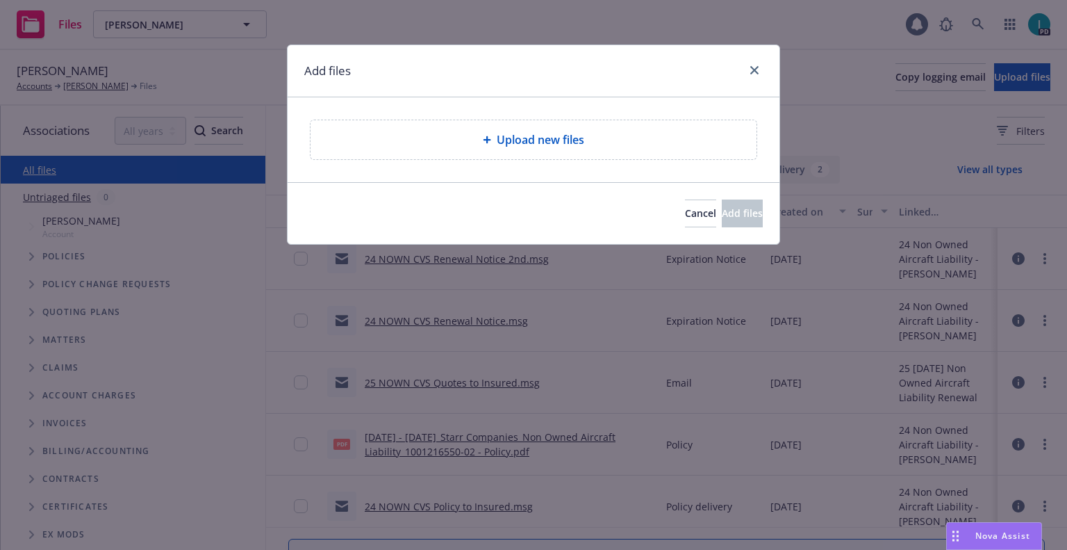
type textarea "x"
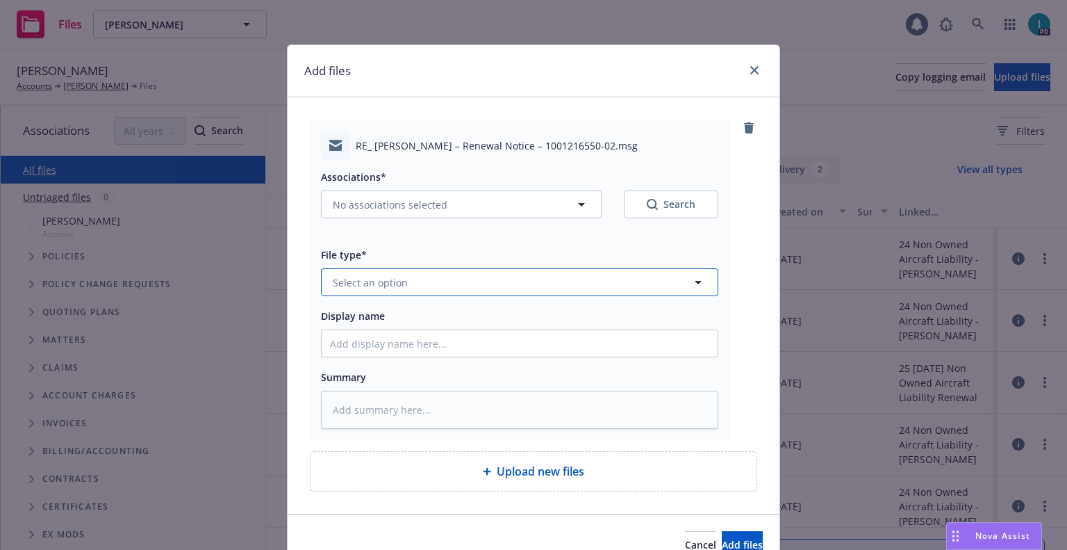
click at [398, 285] on span "Select an option" at bounding box center [370, 282] width 75 height 15
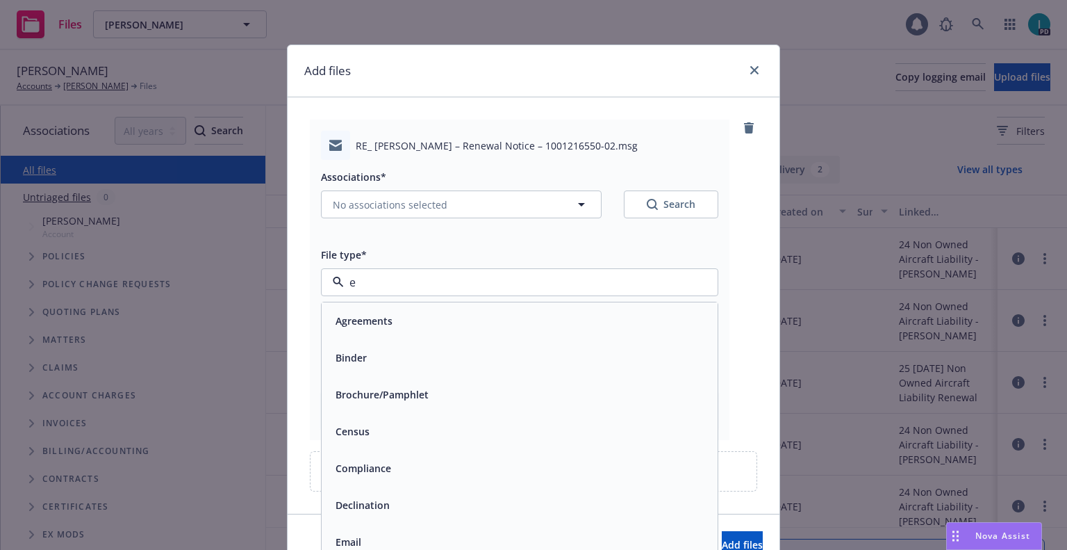
type input "ex"
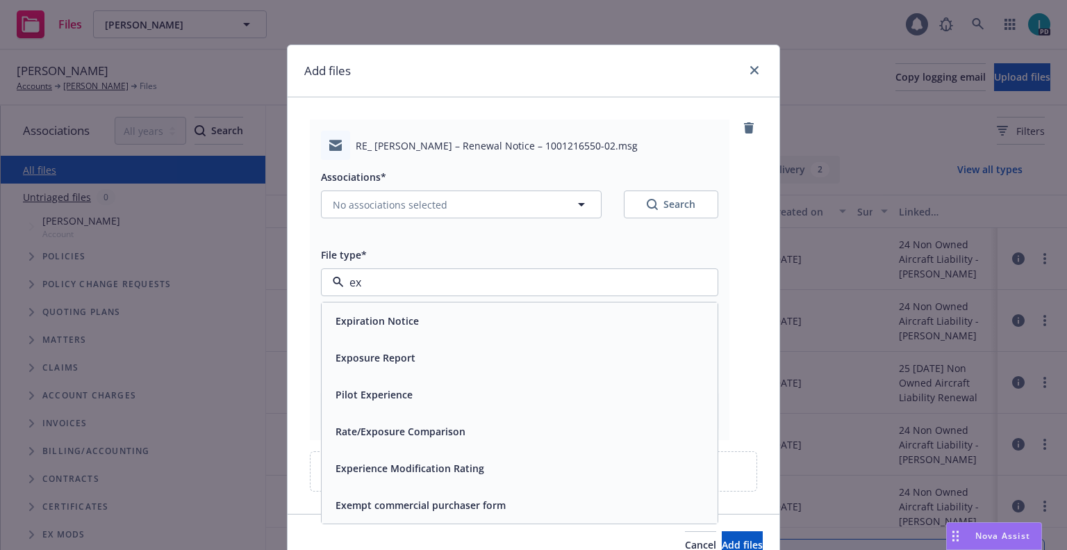
click at [382, 320] on span "Expiration Notice" at bounding box center [377, 320] width 83 height 15
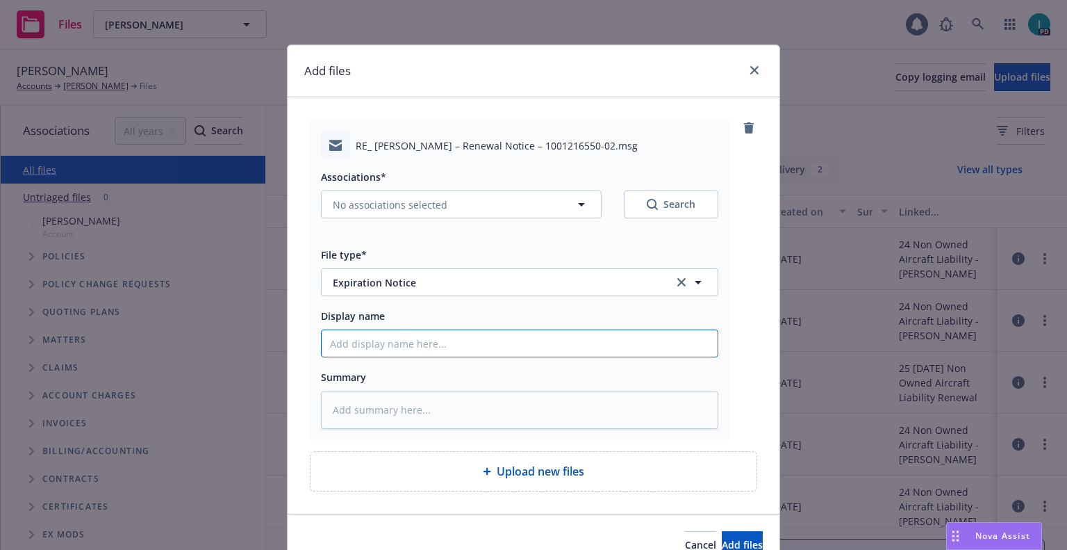
click at [382, 347] on input "Display name" at bounding box center [520, 343] width 396 height 26
type textarea "x"
type input "2"
type textarea "x"
type input "24"
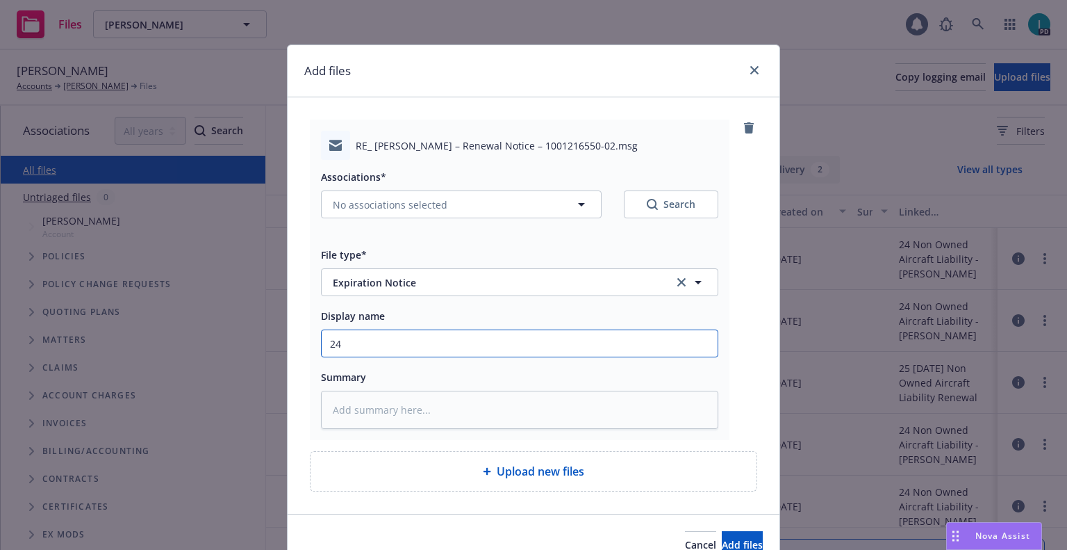
type textarea "x"
type input "24 NOWN CVS Renewal Notice 3rd"
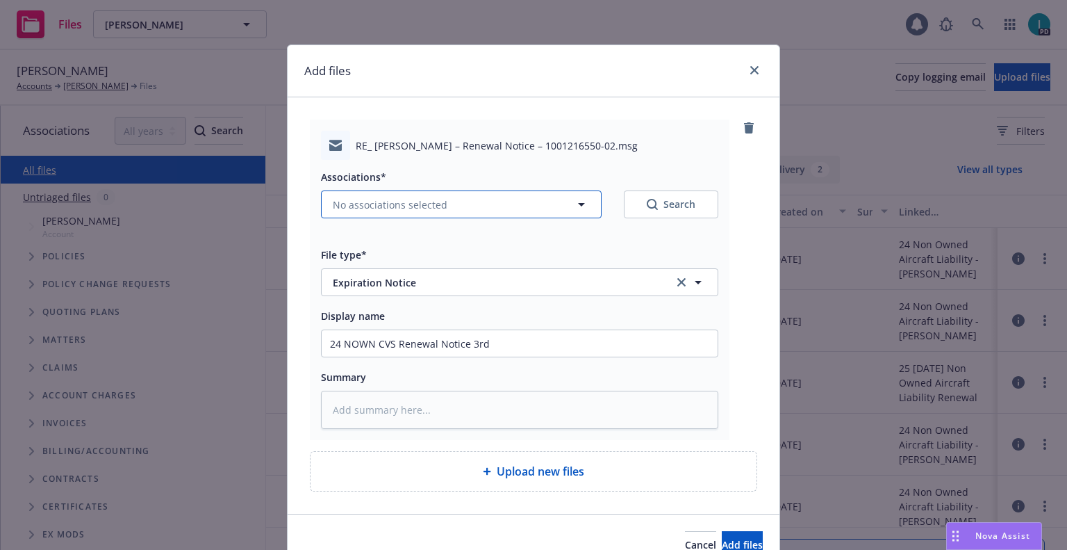
click at [403, 210] on span "No associations selected" at bounding box center [390, 204] width 115 height 15
type textarea "x"
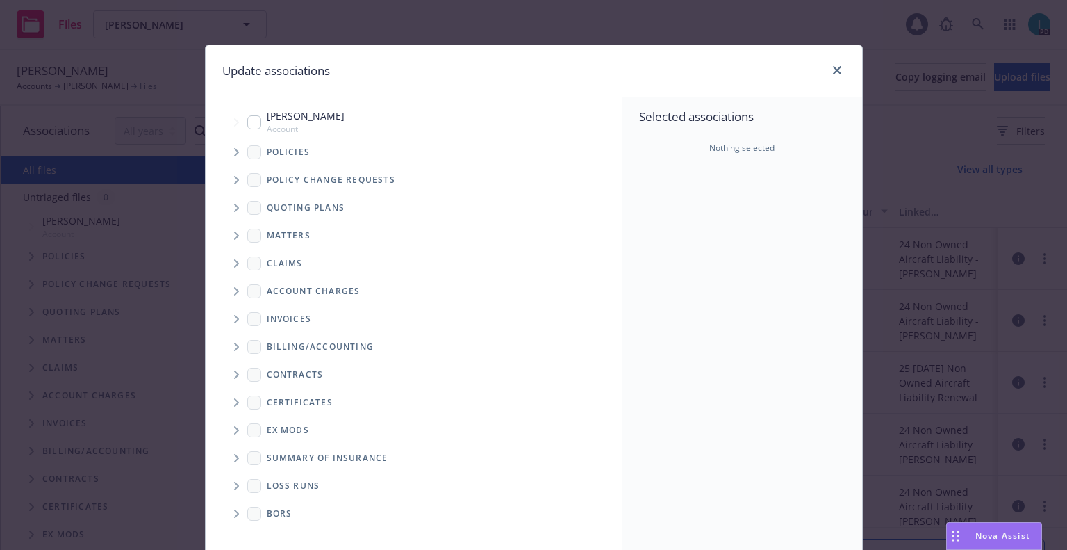
click at [230, 142] on span "Tree Example" at bounding box center [236, 152] width 22 height 22
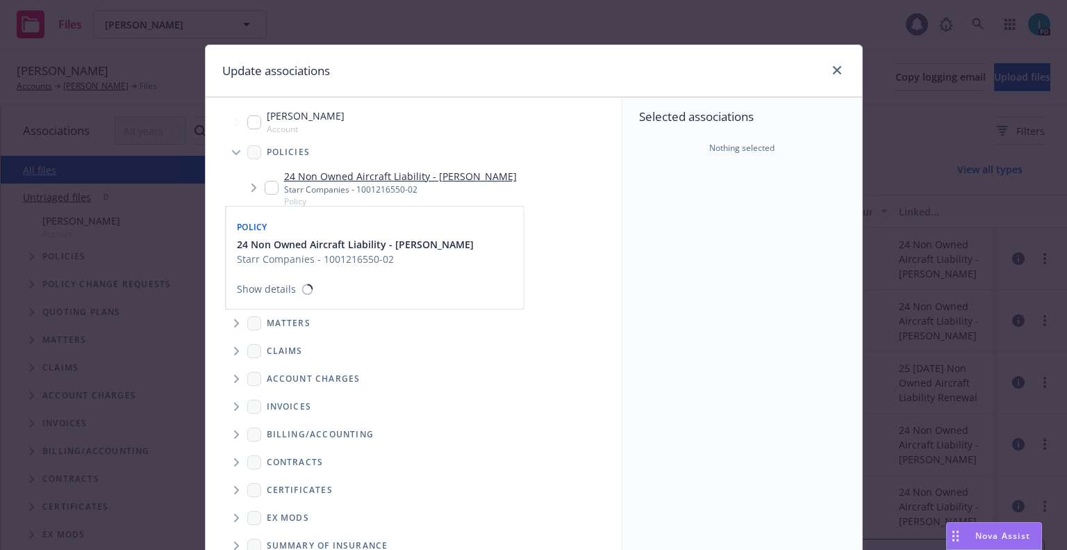
click at [266, 188] on input "Tree Example" at bounding box center [272, 188] width 14 height 14
checkbox input "true"
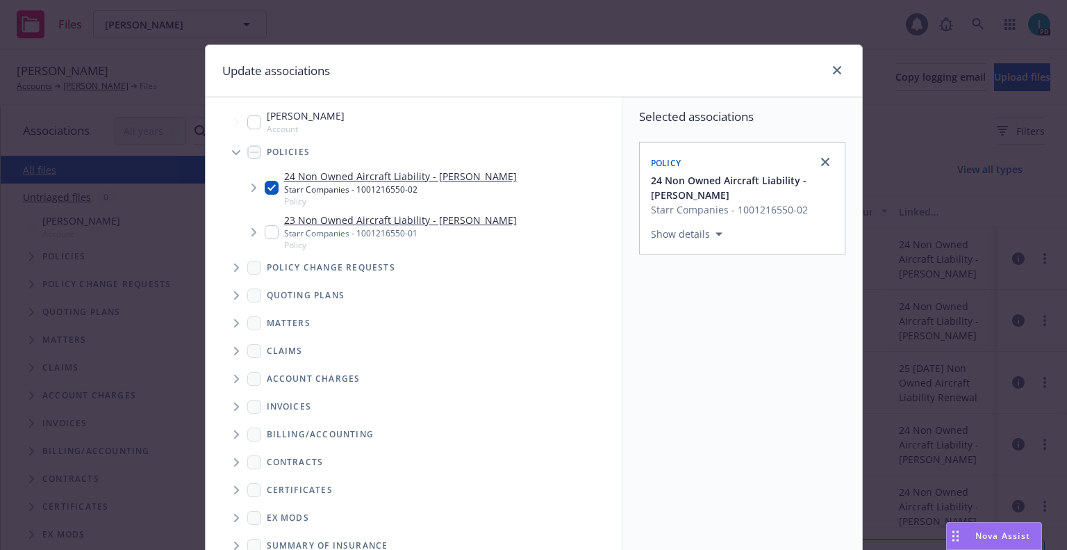
scroll to position [141, 0]
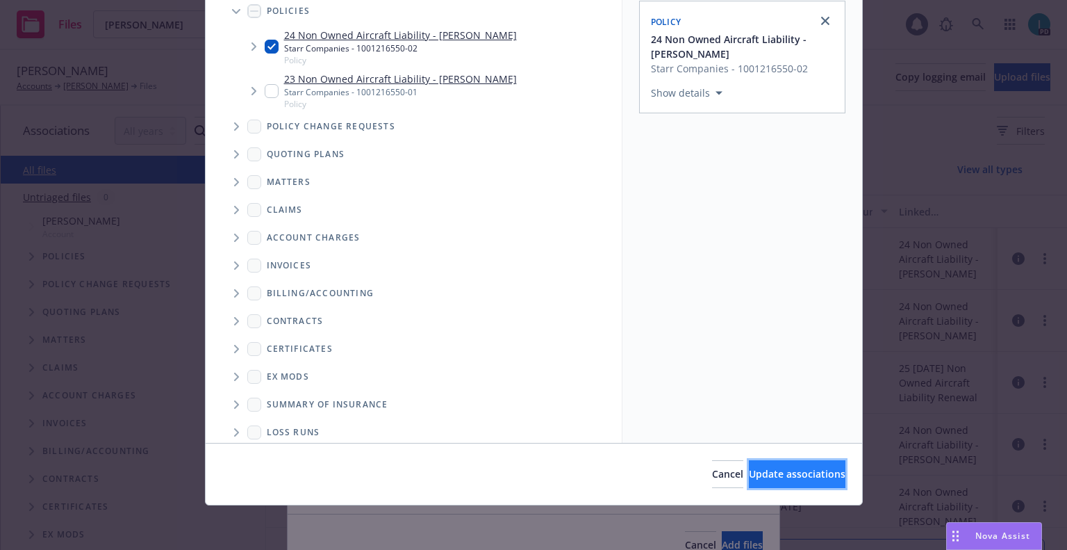
click at [769, 476] on span "Update associations" at bounding box center [797, 473] width 97 height 13
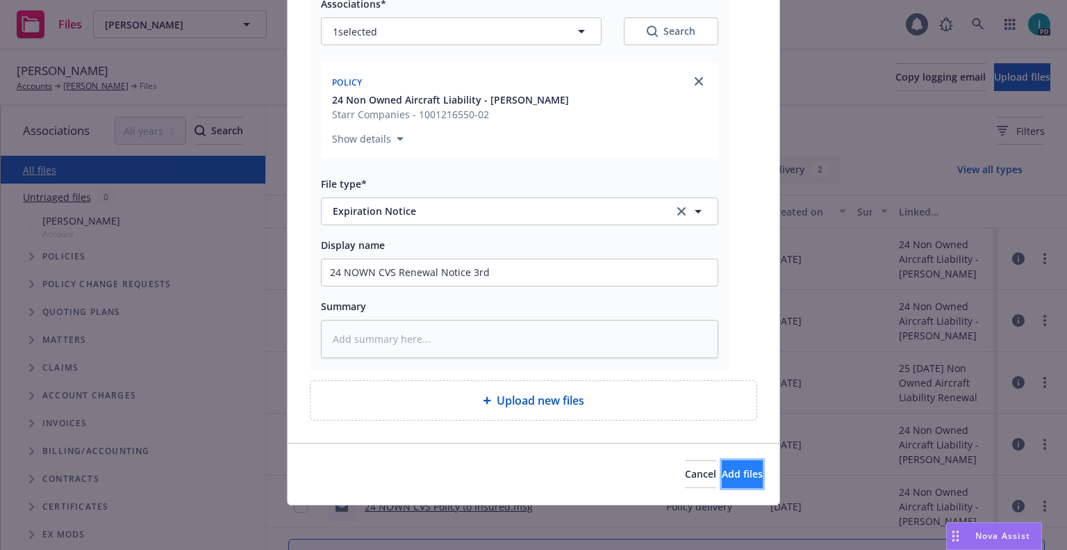
click at [732, 477] on span "Add files" at bounding box center [742, 473] width 41 height 13
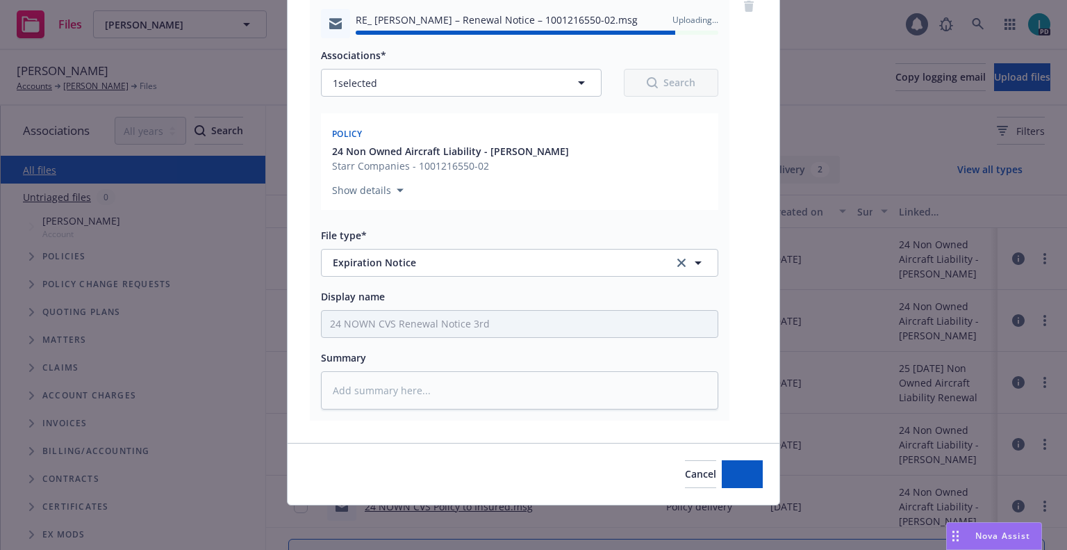
type textarea "x"
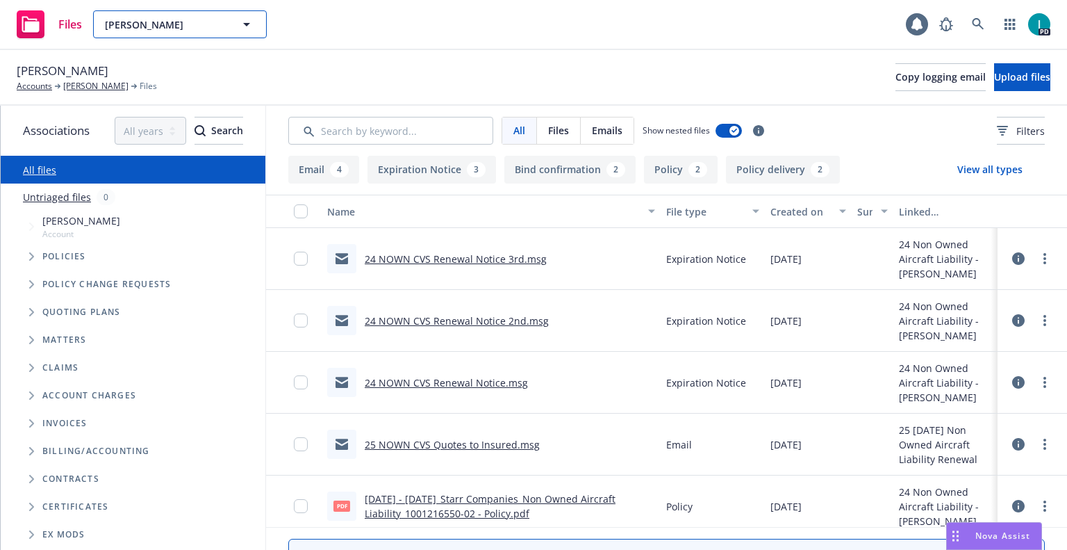
click at [208, 26] on span "Logan Clarke" at bounding box center [165, 24] width 120 height 15
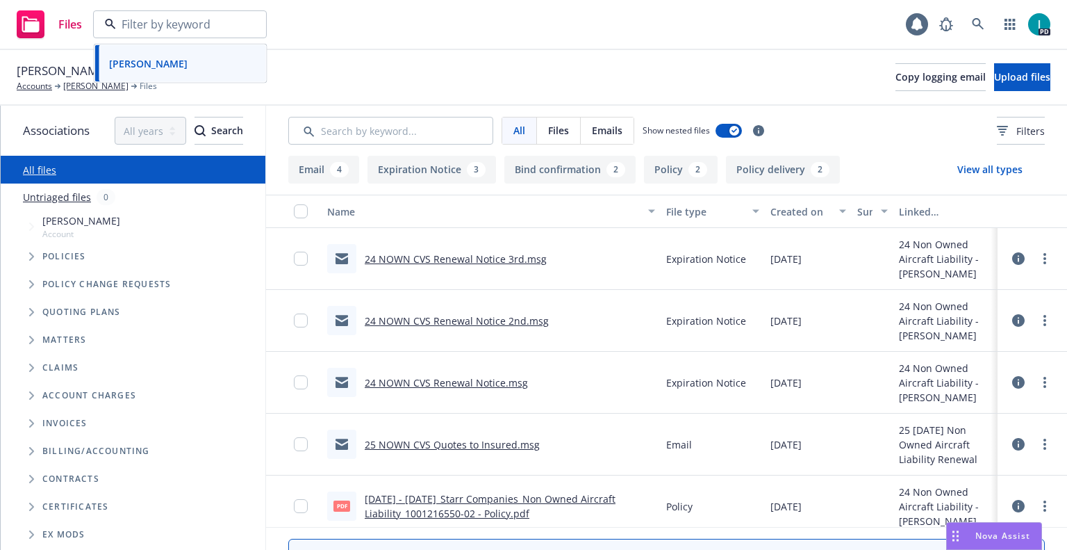
paste input "ndres Escorcia"
drag, startPoint x: 202, startPoint y: 28, endPoint x: 108, endPoint y: 31, distance: 93.2
click at [108, 31] on div "ndres Escorcia" at bounding box center [180, 24] width 174 height 28
type input "andres Escorcia"
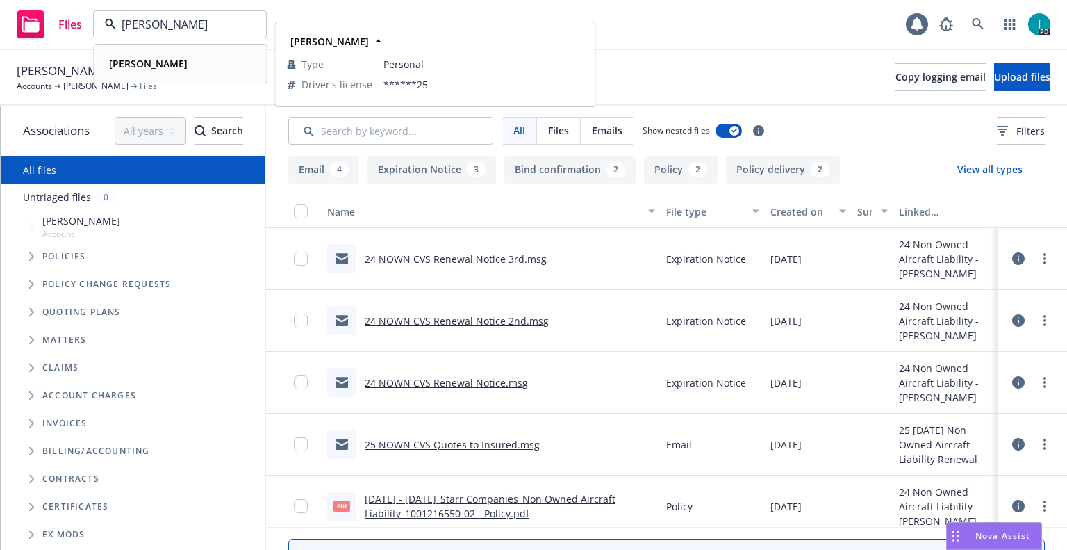
click at [173, 62] on strong "Andres Escorcia" at bounding box center [148, 63] width 79 height 13
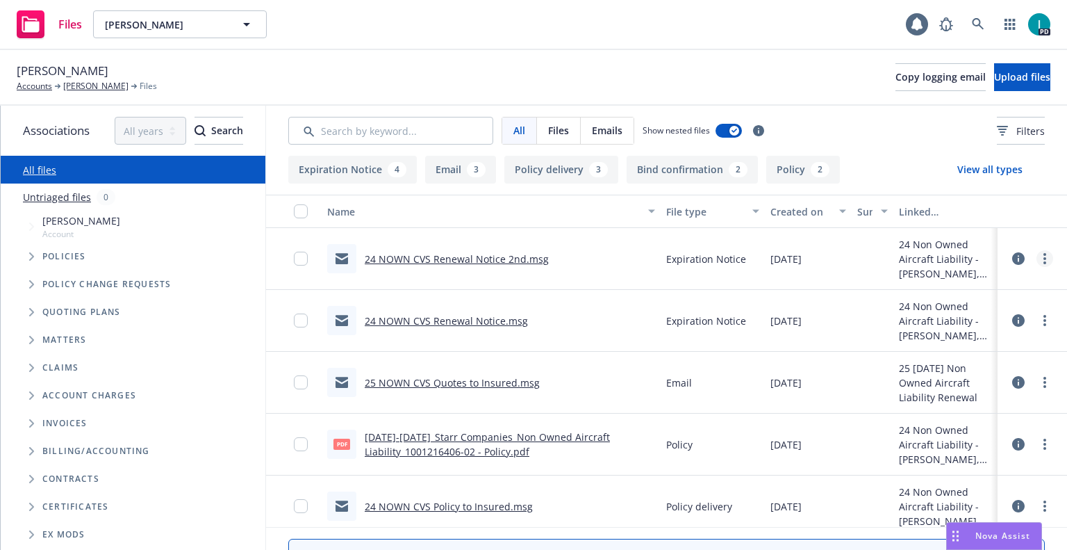
click at [1038, 263] on link "more" at bounding box center [1045, 258] width 17 height 17
click at [972, 310] on link "Download" at bounding box center [982, 315] width 138 height 28
click at [1003, 76] on span "Upload files" at bounding box center [1022, 76] width 56 height 13
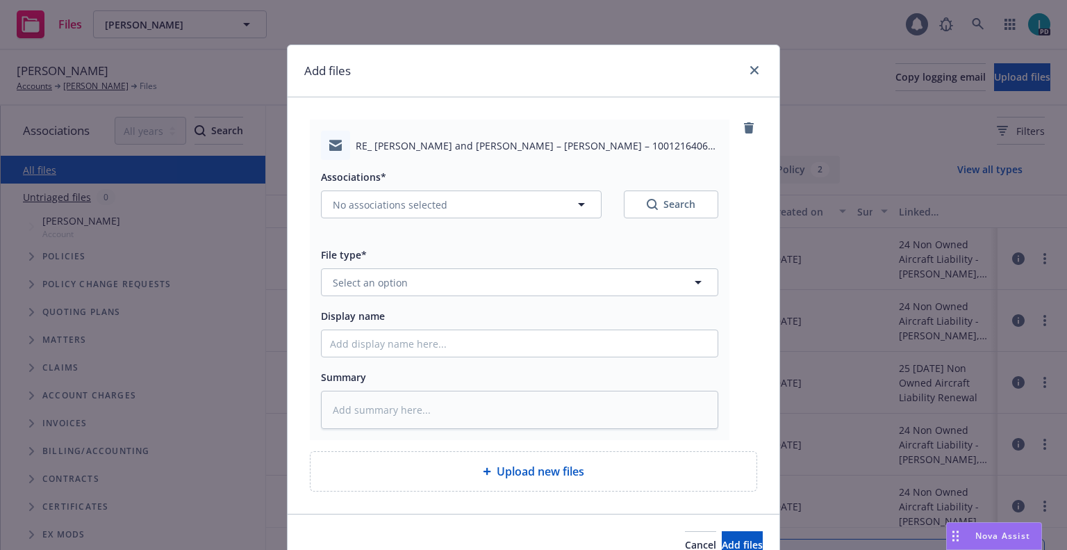
type textarea "x"
click at [368, 282] on span "Select an option" at bounding box center [370, 282] width 75 height 15
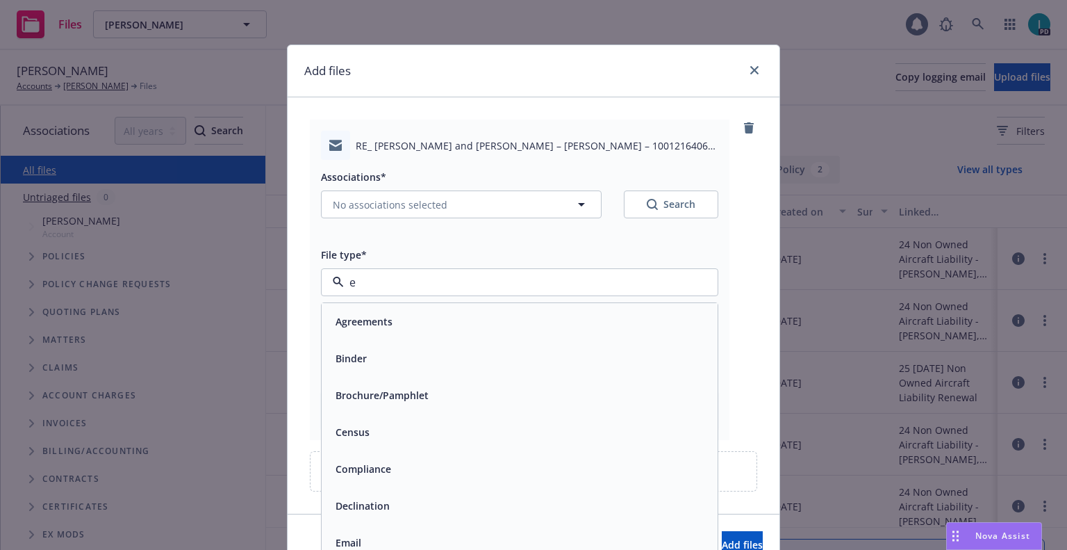
type input "ex"
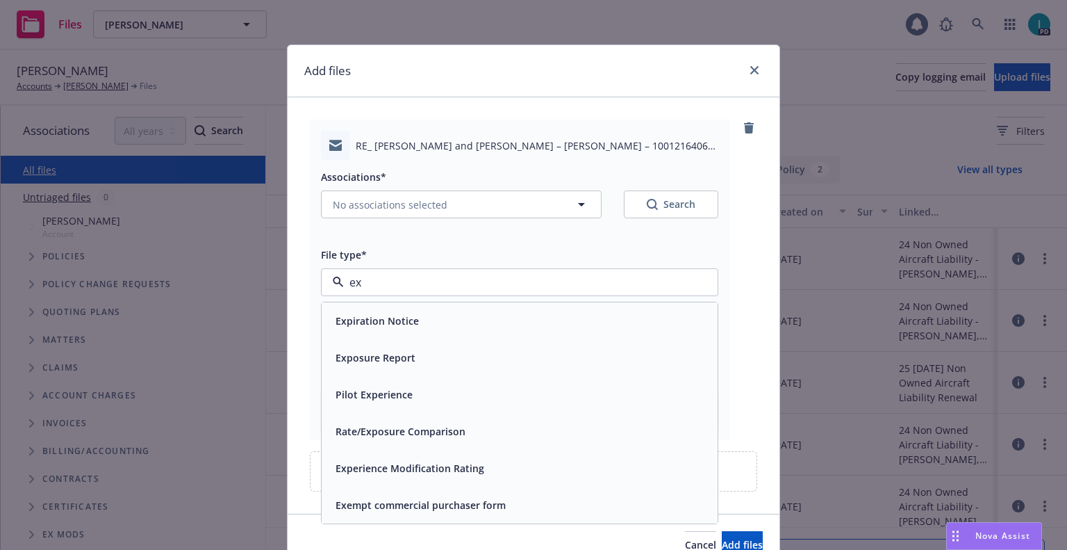
click at [375, 321] on span "Expiration Notice" at bounding box center [377, 320] width 83 height 15
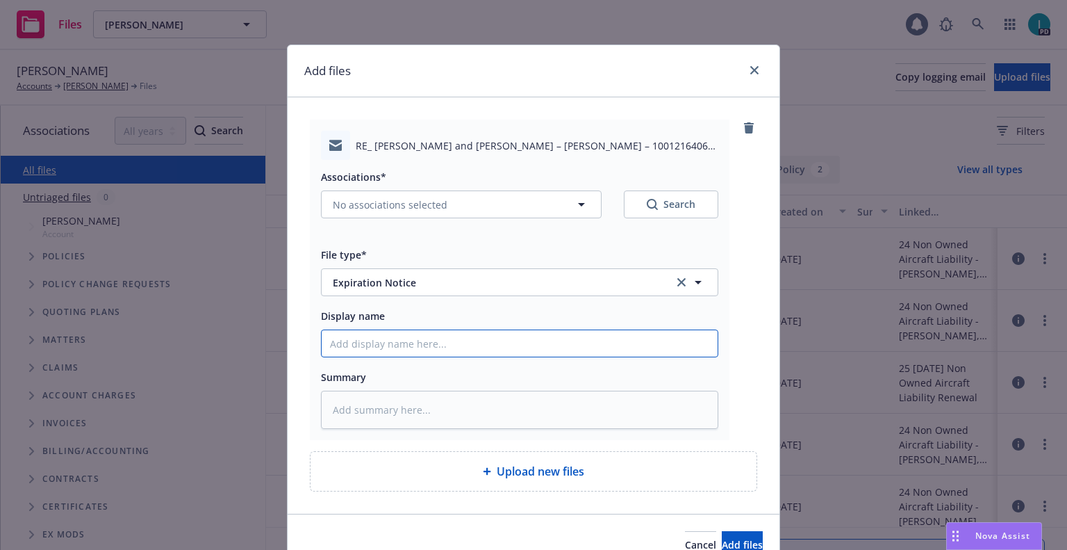
click at [383, 335] on input "Display name" at bounding box center [520, 343] width 396 height 26
type textarea "x"
type input "2"
type textarea "x"
type input "24"
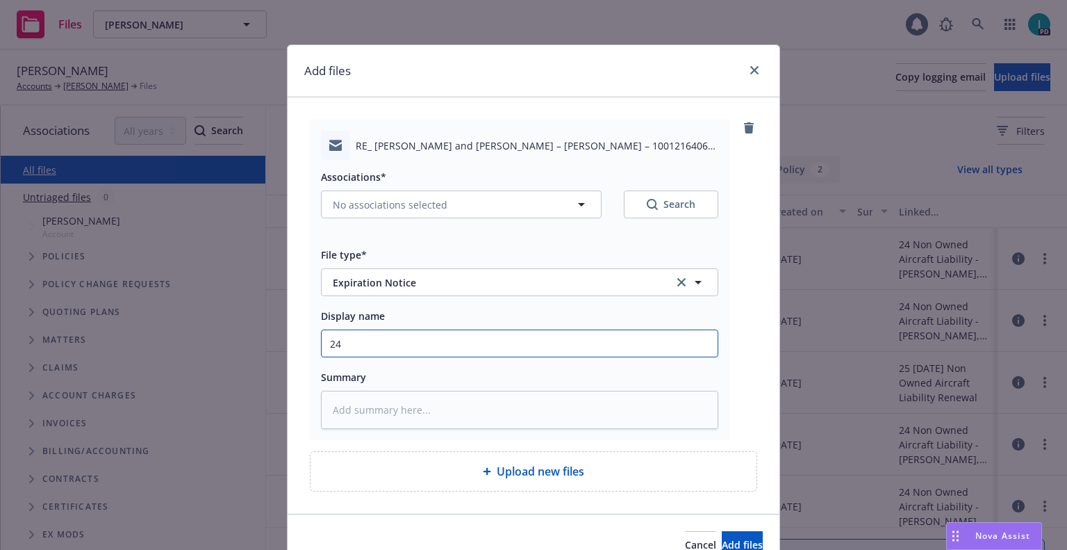
type textarea "x"
type input "24 NOWN CVS Renewal Notice 3rd"
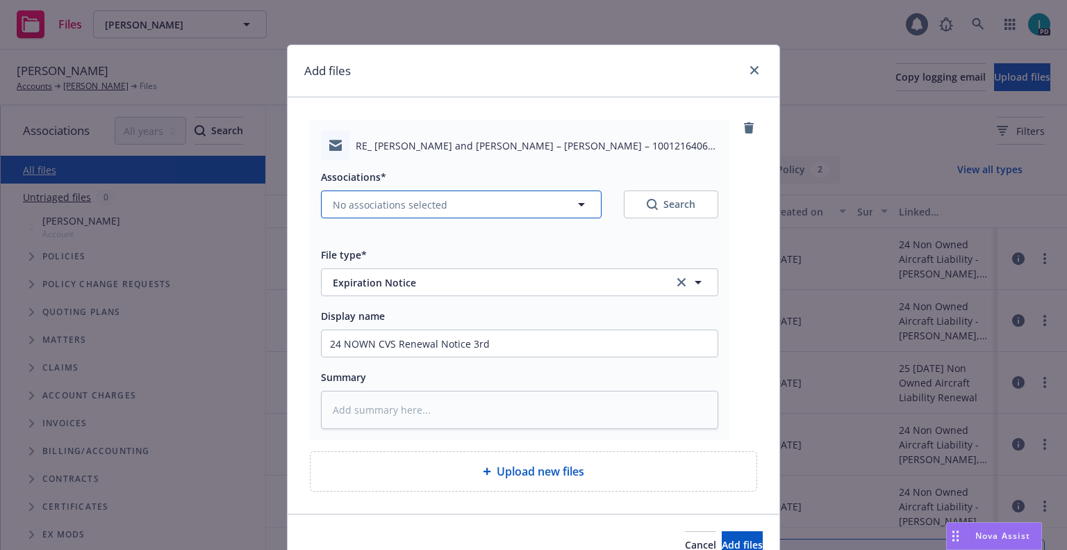
click at [343, 209] on span "No associations selected" at bounding box center [390, 204] width 115 height 15
type textarea "x"
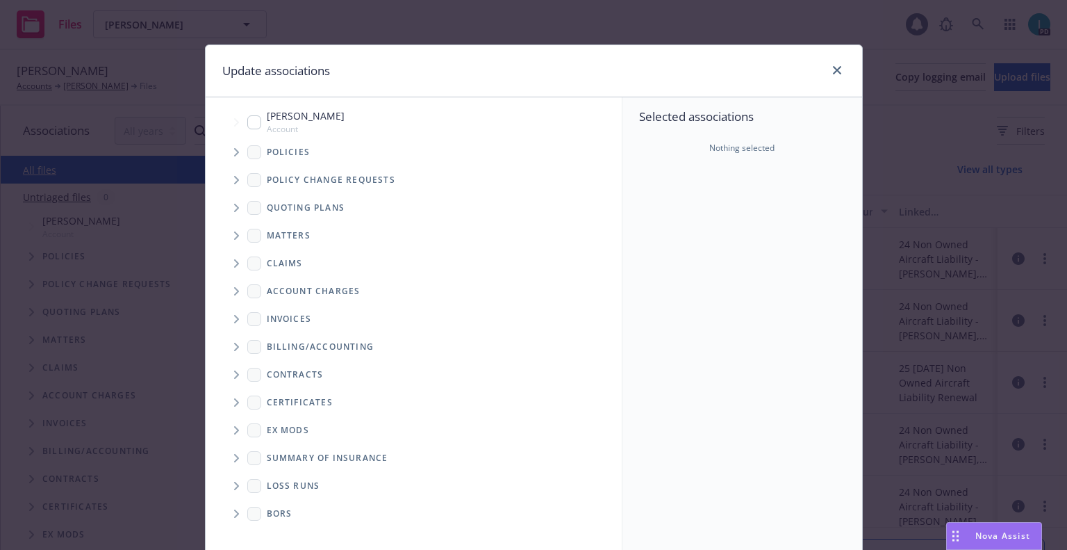
click at [234, 149] on icon "Tree Example" at bounding box center [236, 152] width 5 height 8
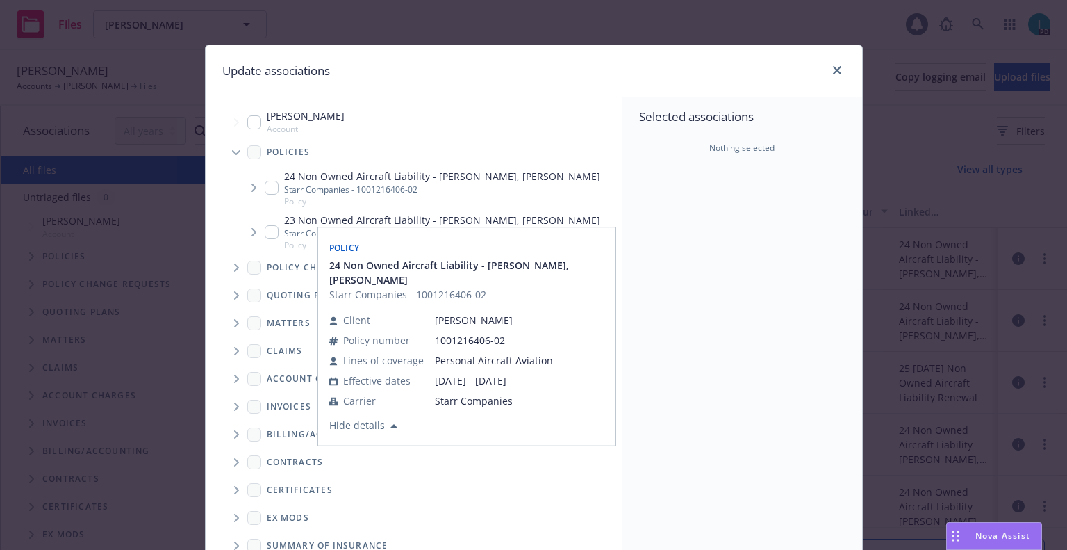
click at [271, 188] on input "Tree Example" at bounding box center [272, 188] width 14 height 14
checkbox input "true"
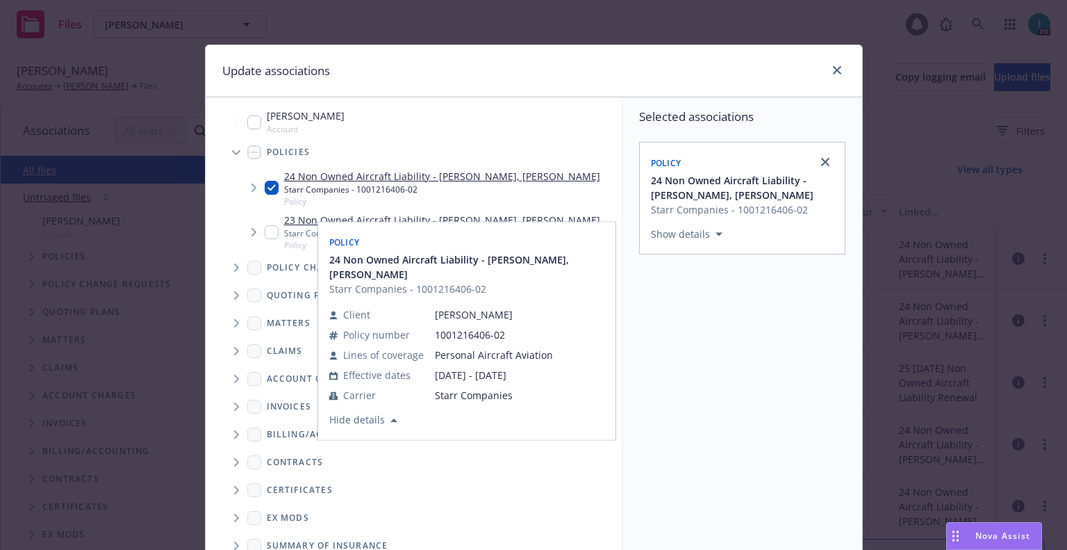
scroll to position [141, 0]
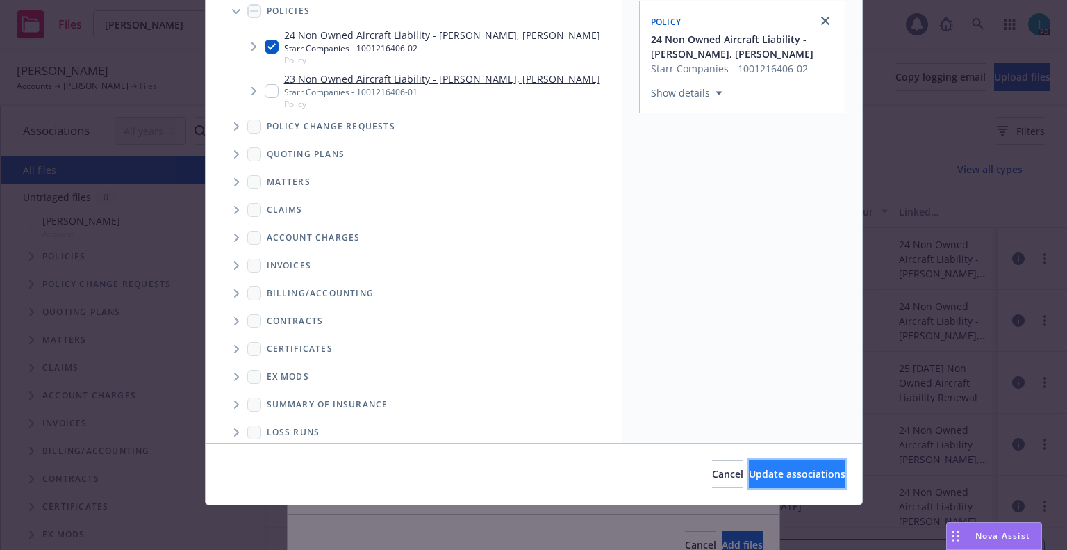
click at [780, 476] on span "Update associations" at bounding box center [797, 473] width 97 height 13
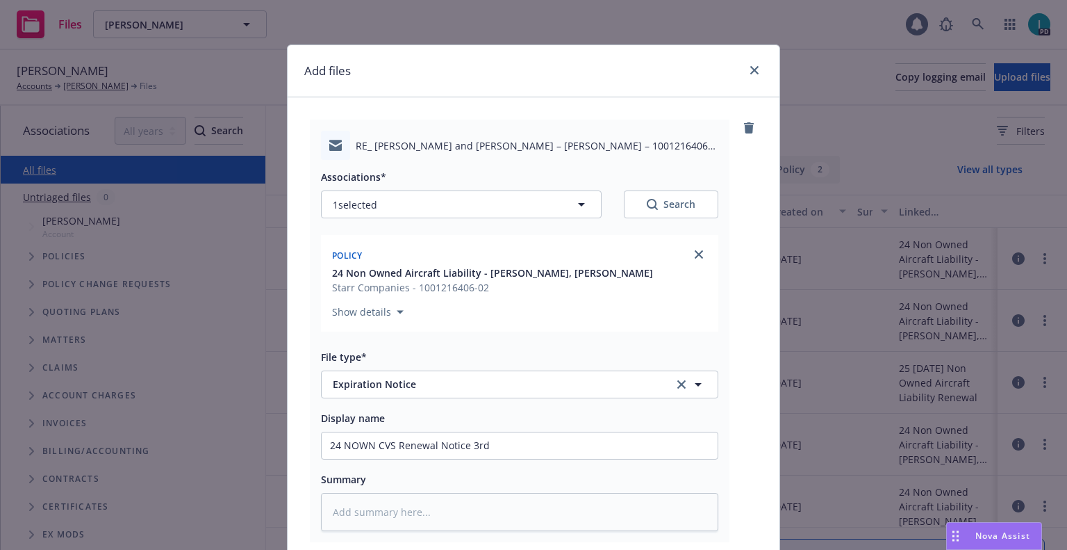
scroll to position [173, 0]
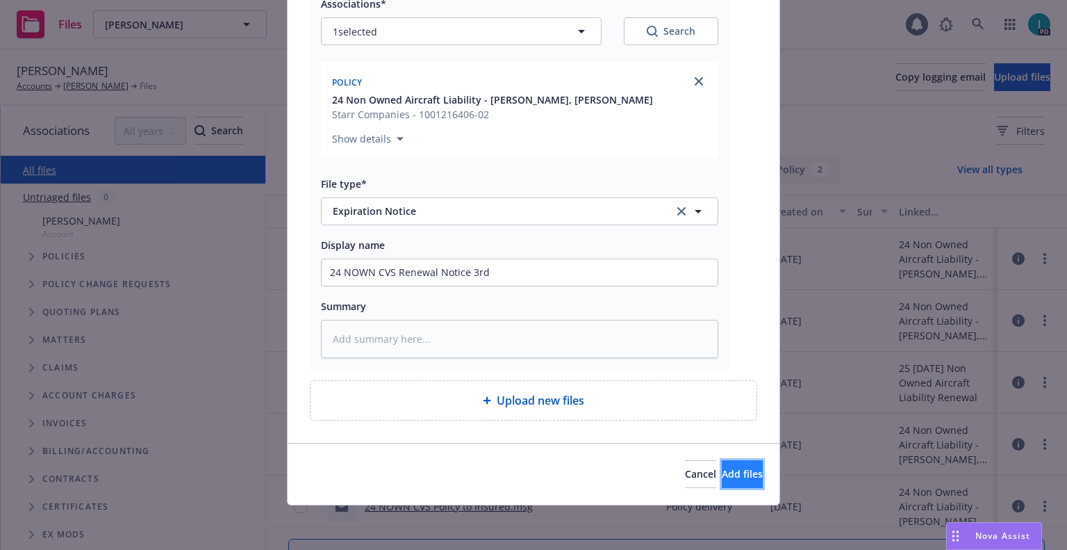
click at [725, 470] on span "Add files" at bounding box center [742, 473] width 41 height 13
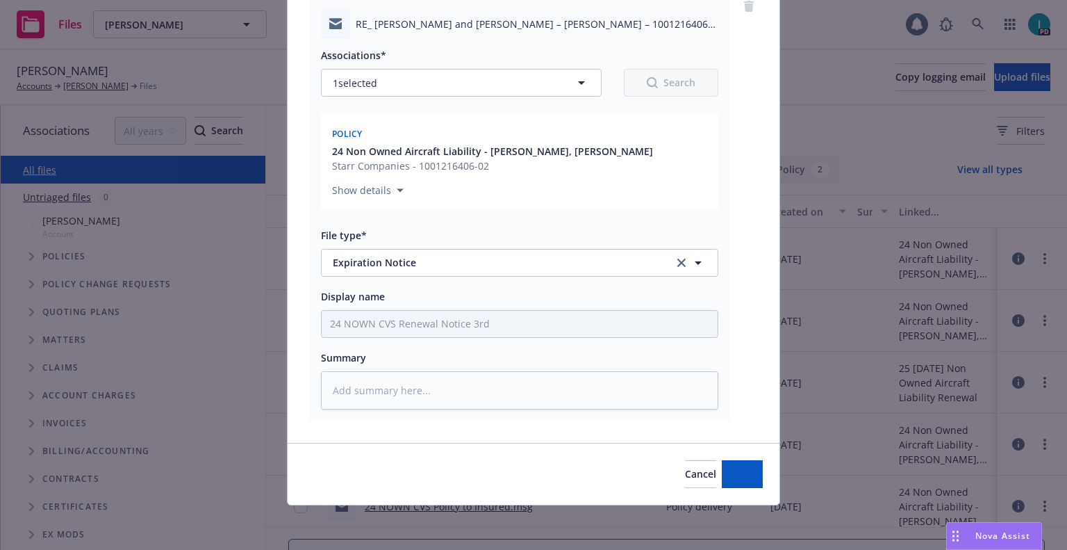
scroll to position [122, 0]
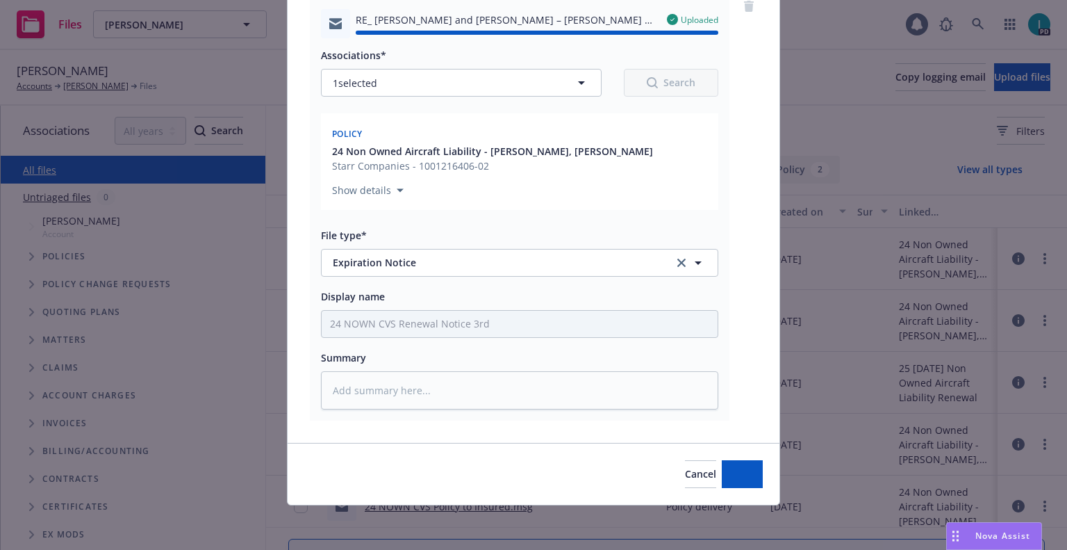
type textarea "x"
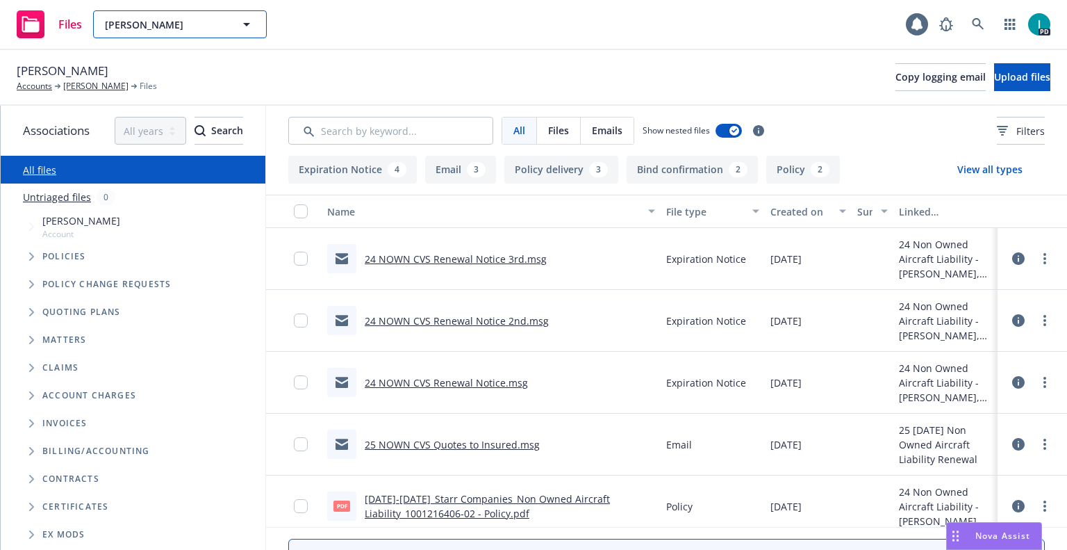
click at [166, 25] on span "Andres Escorcia" at bounding box center [165, 24] width 120 height 15
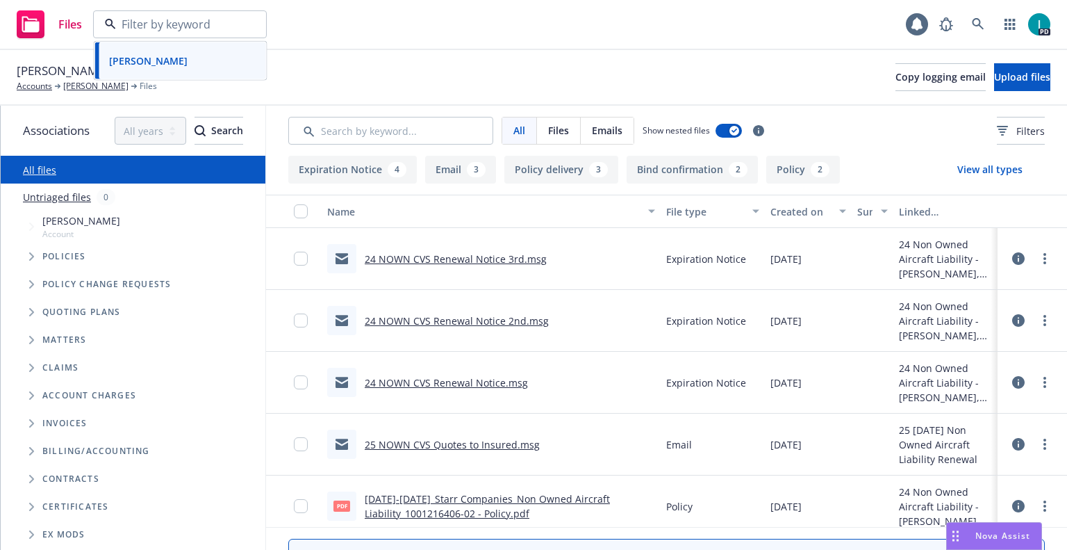
paste input "Stephen Foster"
type input "Stephen Foster"
click at [175, 58] on strong "Stephen Foster" at bounding box center [148, 63] width 79 height 13
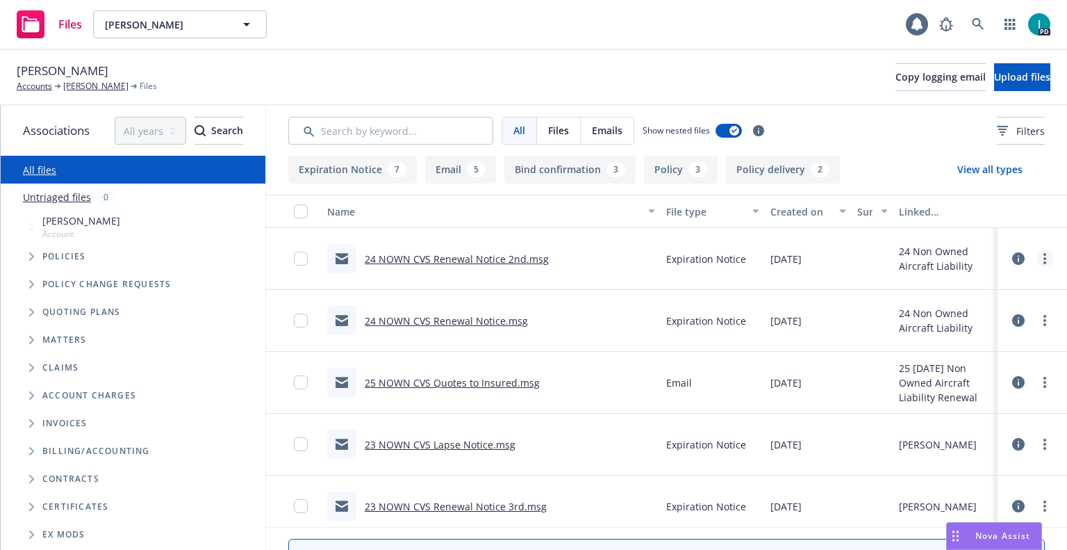
click at [1042, 252] on link "more" at bounding box center [1045, 258] width 17 height 17
drag, startPoint x: 986, startPoint y: 311, endPoint x: 1013, endPoint y: 206, distance: 107.7
click at [986, 311] on link "Download" at bounding box center [982, 315] width 138 height 28
click at [1029, 77] on button "Upload files" at bounding box center [1022, 77] width 56 height 28
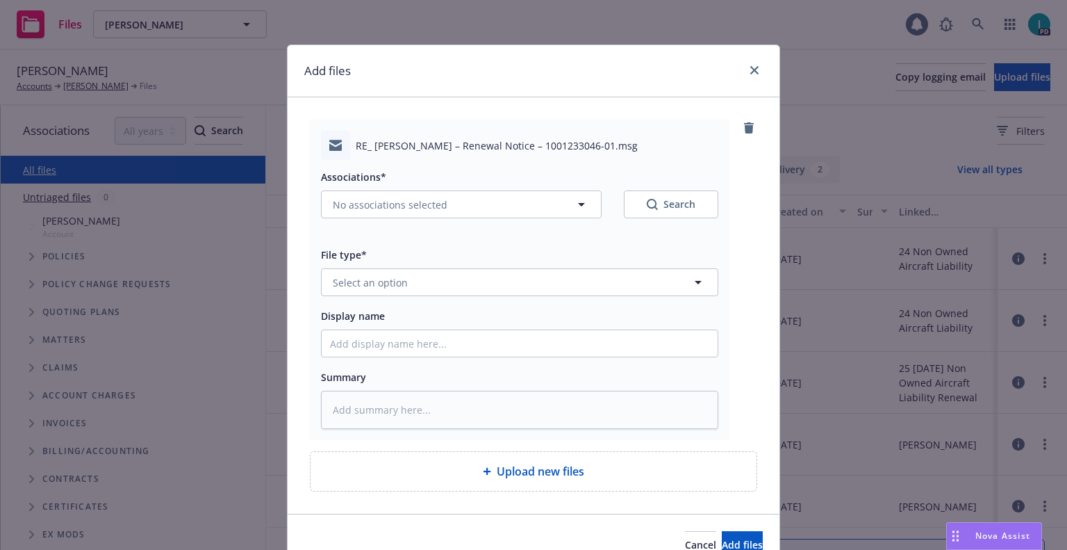
type textarea "x"
click at [394, 282] on span "Select an option" at bounding box center [370, 282] width 75 height 15
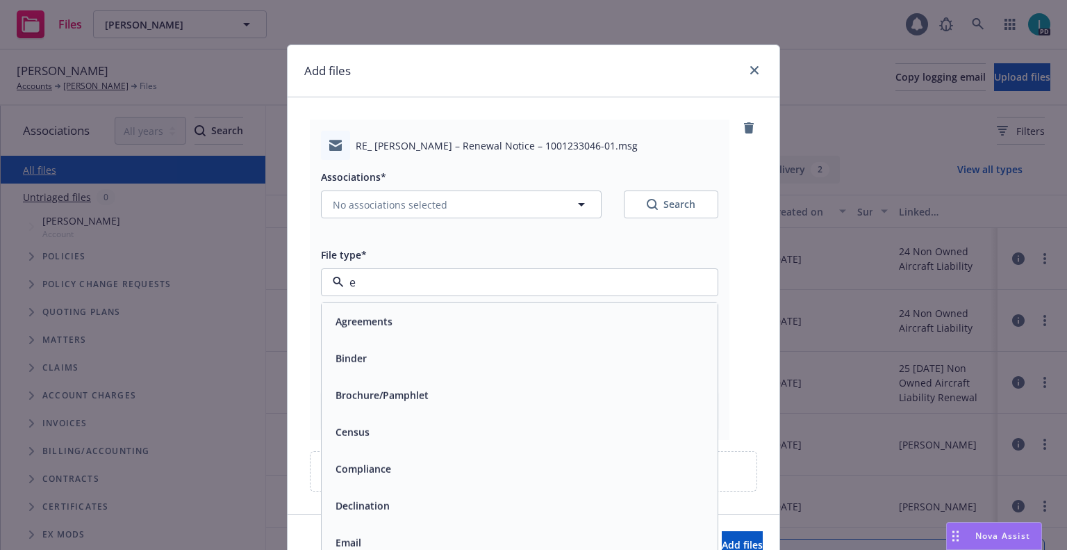
type input "ex"
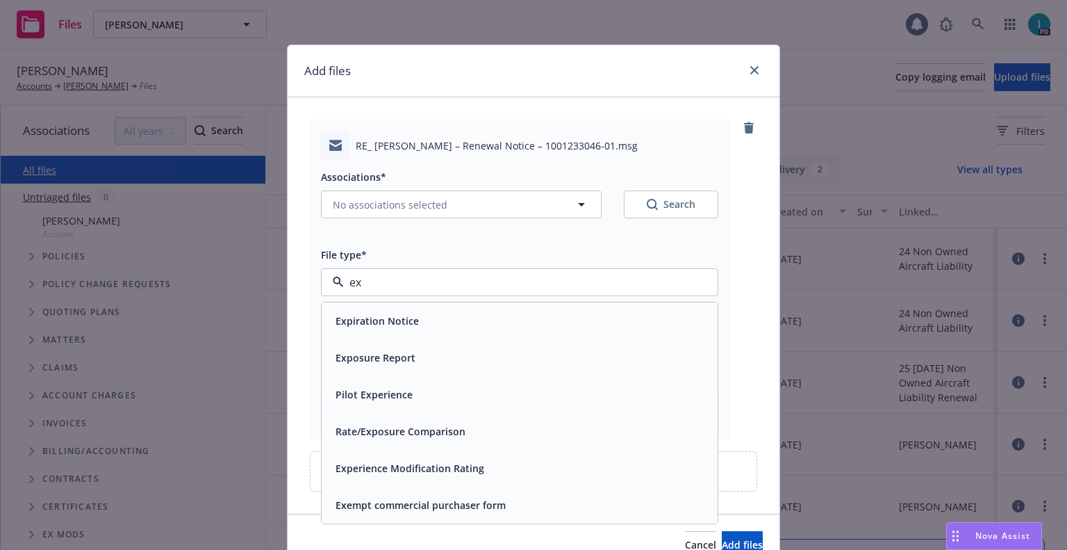
click at [376, 315] on span "Expiration Notice" at bounding box center [377, 320] width 83 height 15
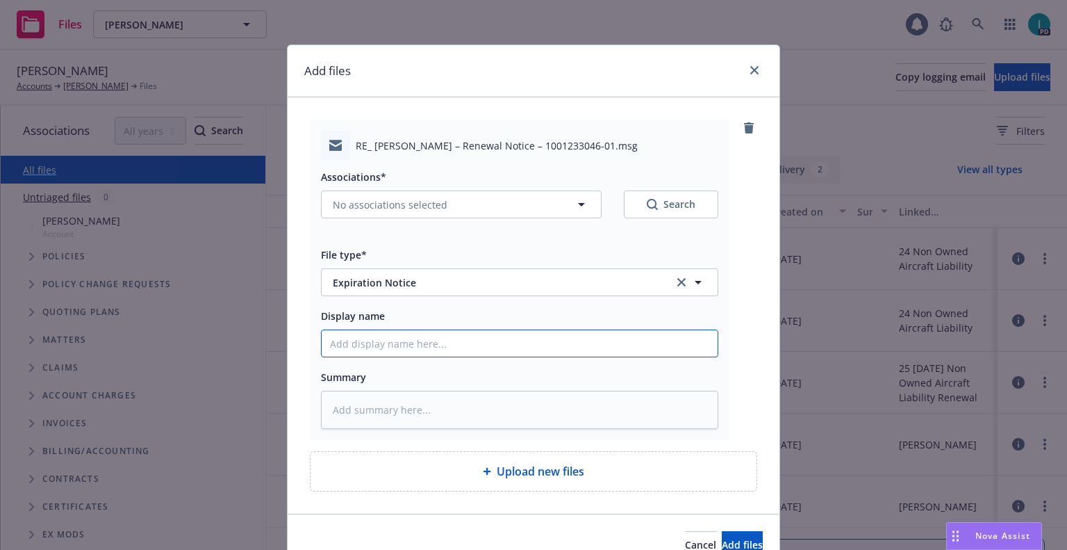
click at [377, 338] on input "Display name" at bounding box center [520, 343] width 396 height 26
type textarea "x"
type input "2"
type textarea "x"
type input "24"
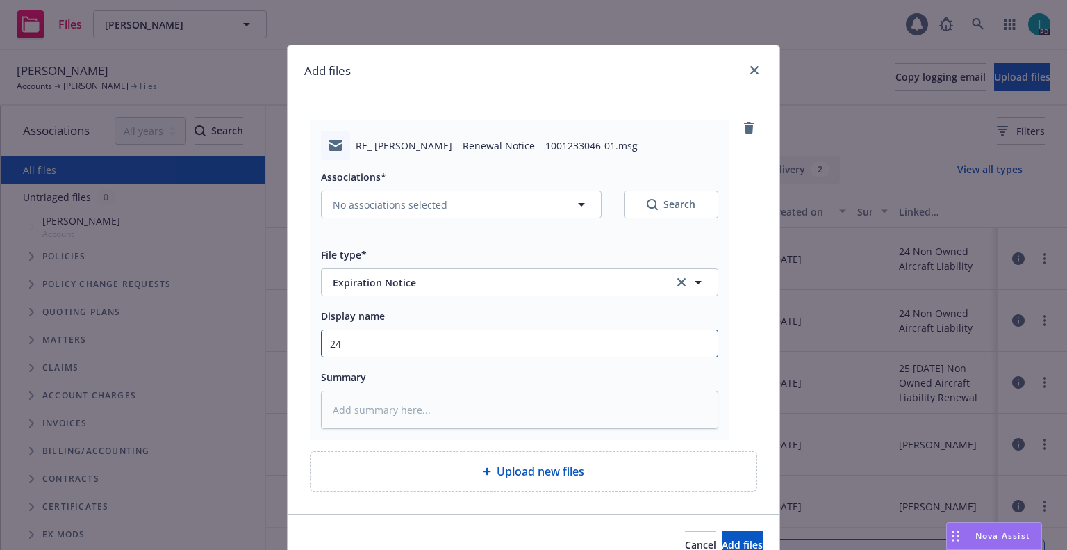
type textarea "x"
type input "24 NOWN CVS Renewal Notice 3rd"
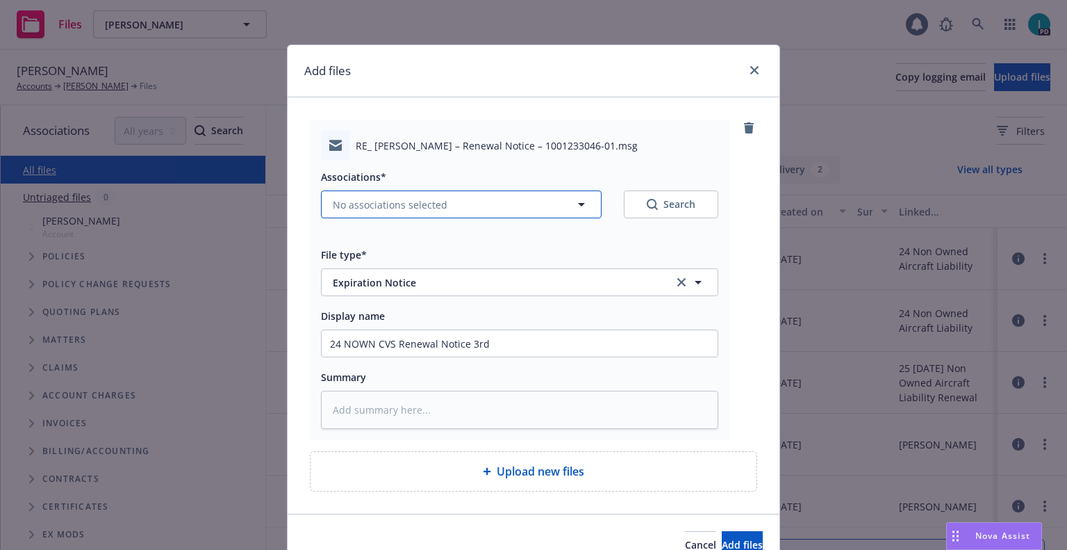
click at [364, 204] on span "No associations selected" at bounding box center [390, 204] width 115 height 15
type textarea "x"
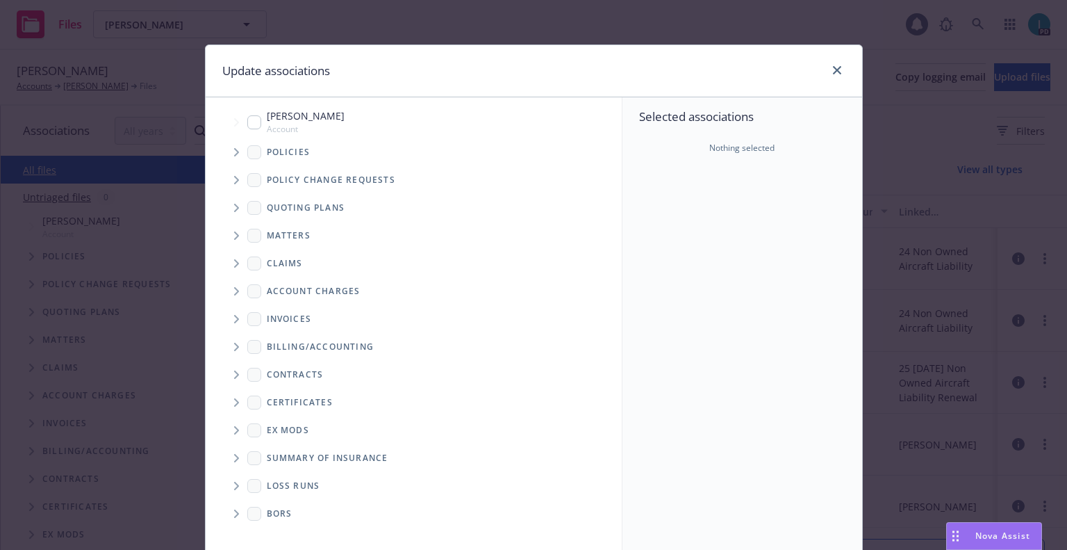
click at [234, 151] on icon "Tree Example" at bounding box center [237, 152] width 6 height 8
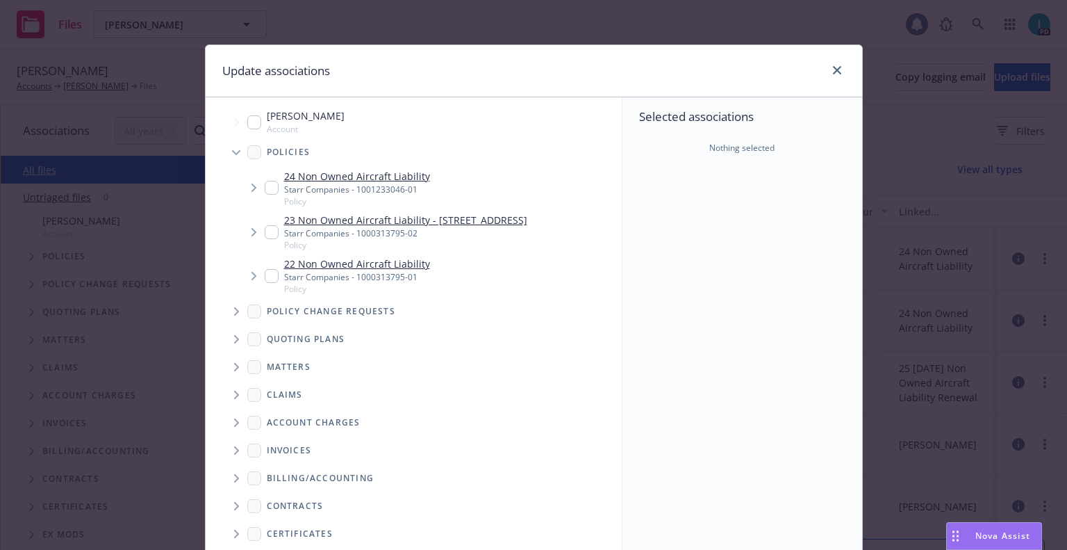
click at [265, 190] on input "Tree Example" at bounding box center [272, 188] width 14 height 14
checkbox input "true"
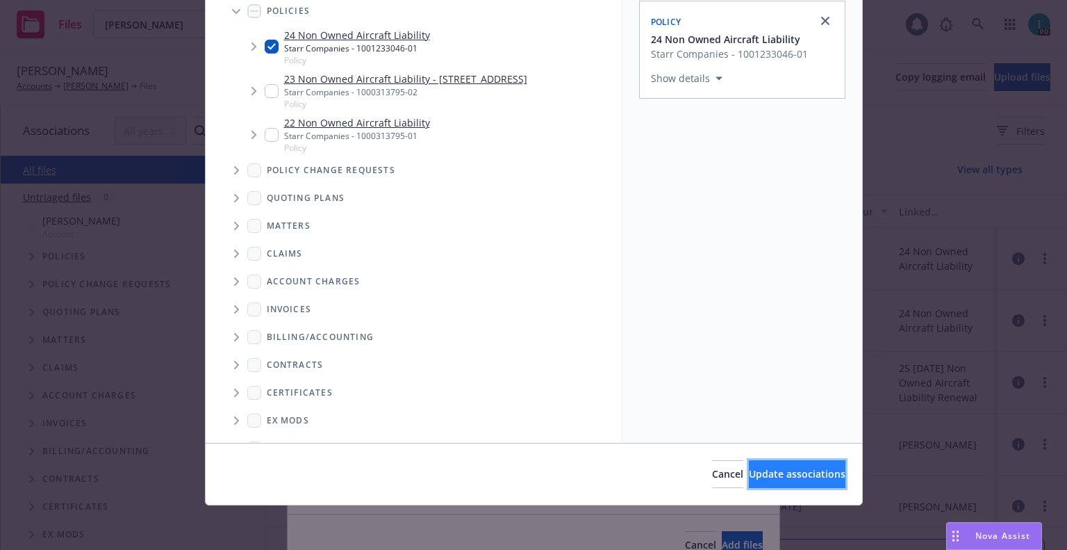
click at [749, 464] on button "Update associations" at bounding box center [797, 474] width 97 height 28
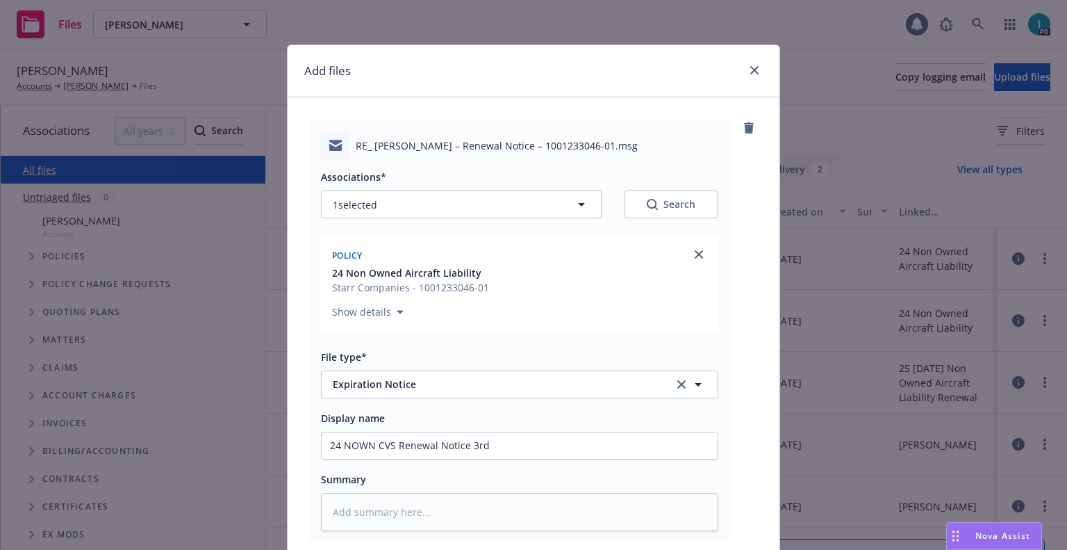
scroll to position [173, 0]
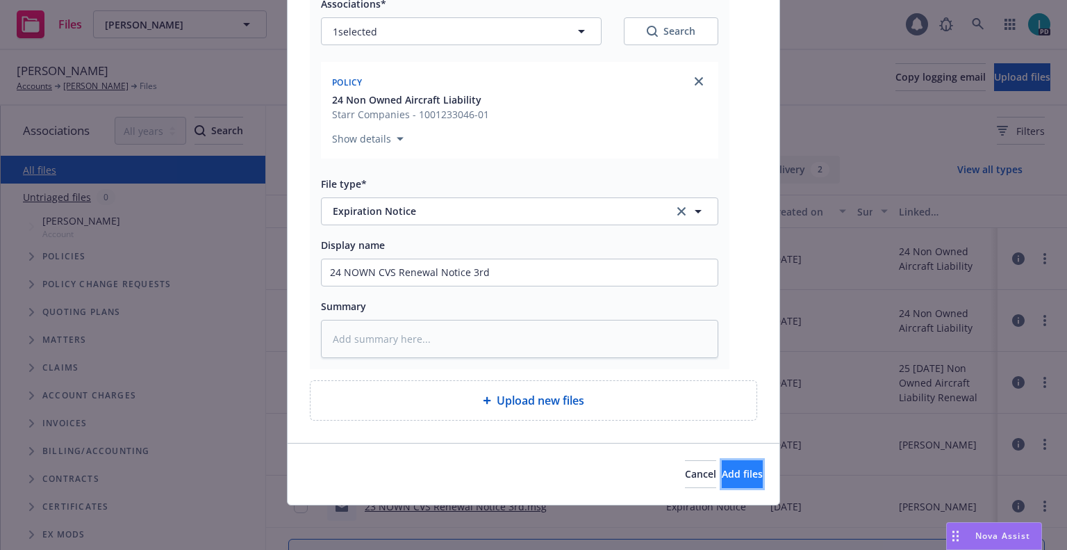
click at [722, 472] on span "Add files" at bounding box center [742, 473] width 41 height 13
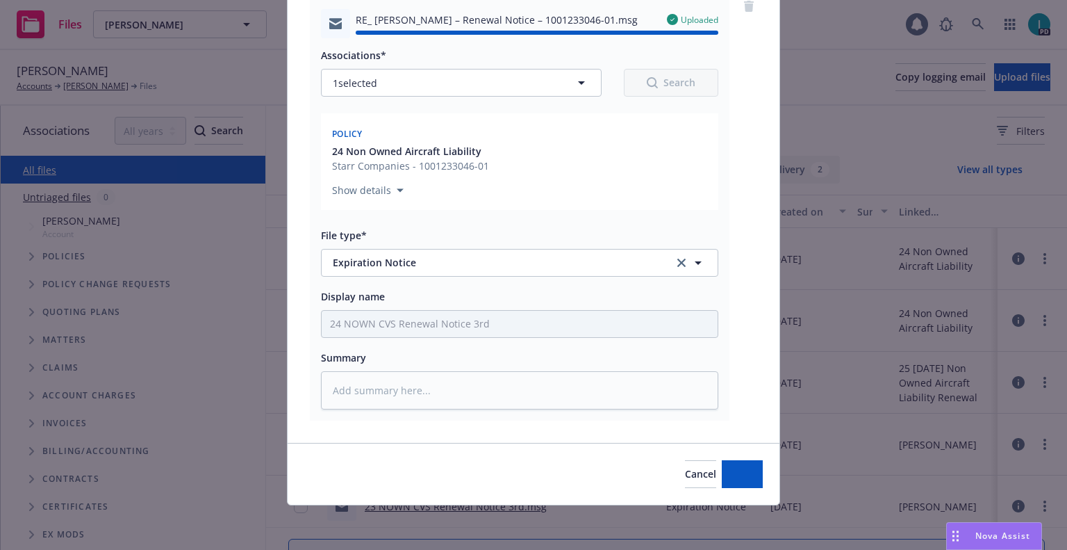
type textarea "x"
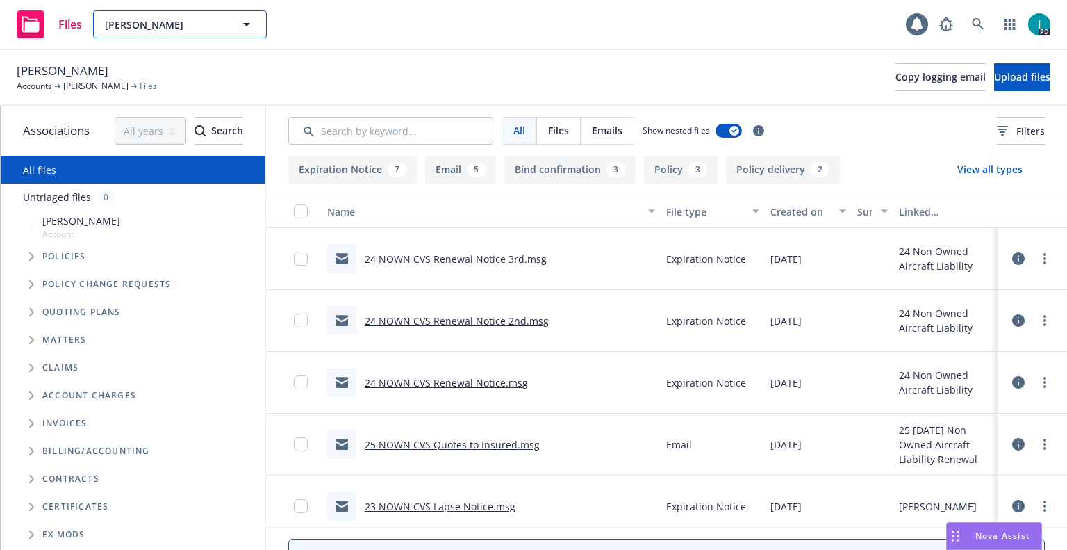
click at [188, 23] on span "Stephen Foster" at bounding box center [165, 24] width 120 height 15
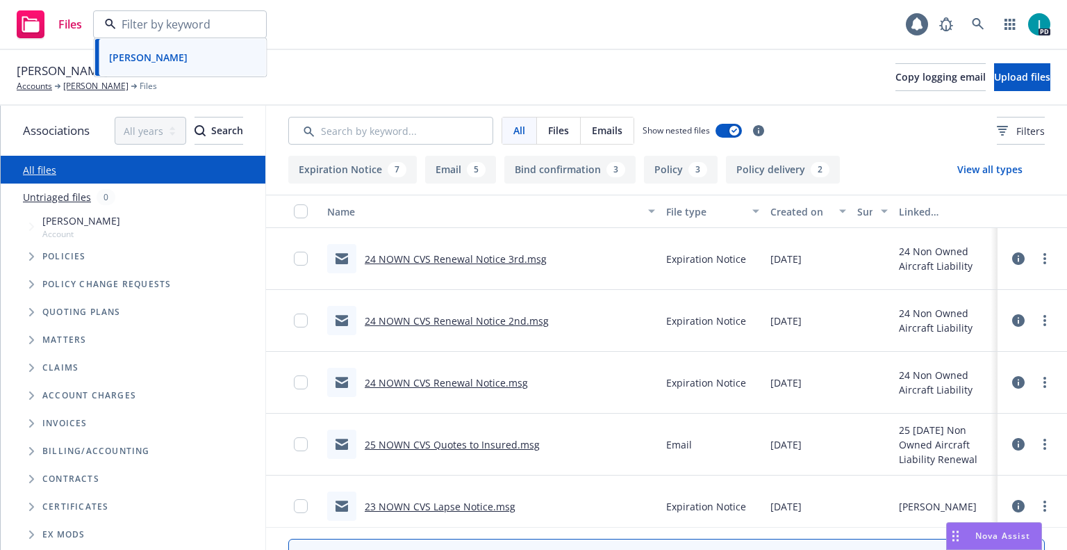
paste input "Charles Hubbard"
type input "Charles Hubbard"
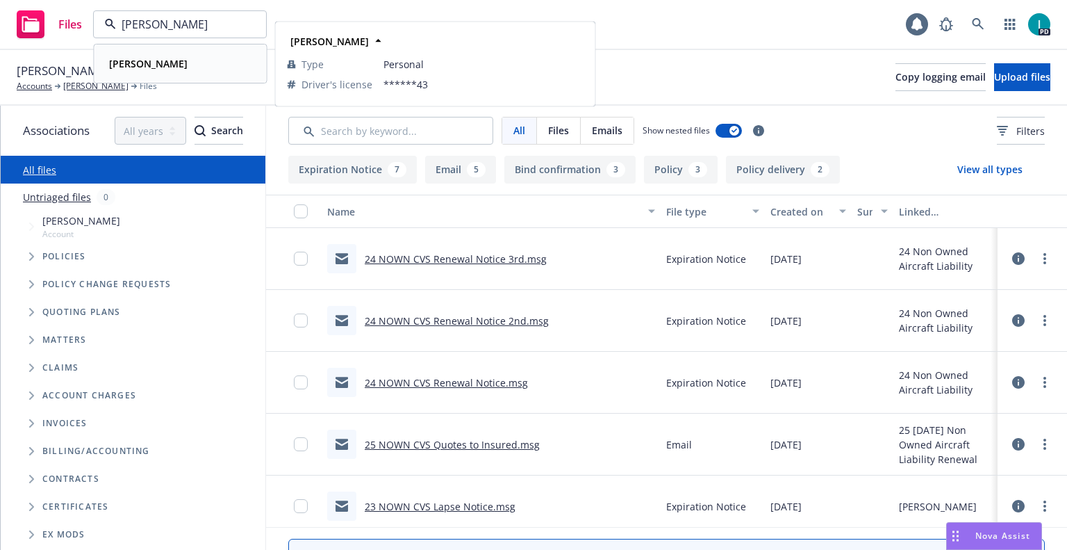
click at [208, 68] on div "Charles Hubbard" at bounding box center [181, 64] width 154 height 20
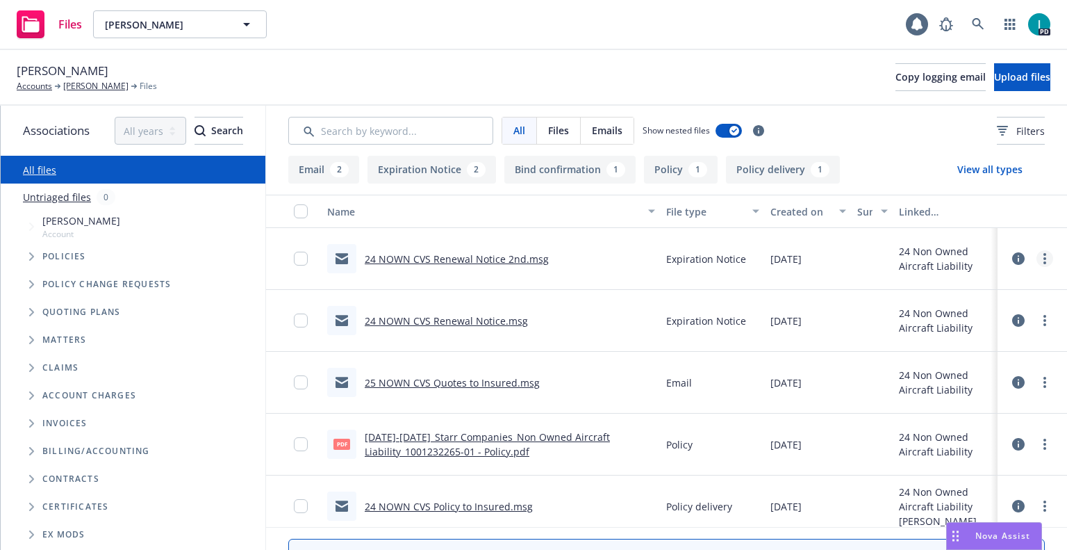
click at [1044, 263] on circle "more" at bounding box center [1045, 262] width 3 height 3
click at [964, 318] on link "Download" at bounding box center [982, 315] width 138 height 28
click at [997, 74] on span "Upload files" at bounding box center [1022, 76] width 56 height 13
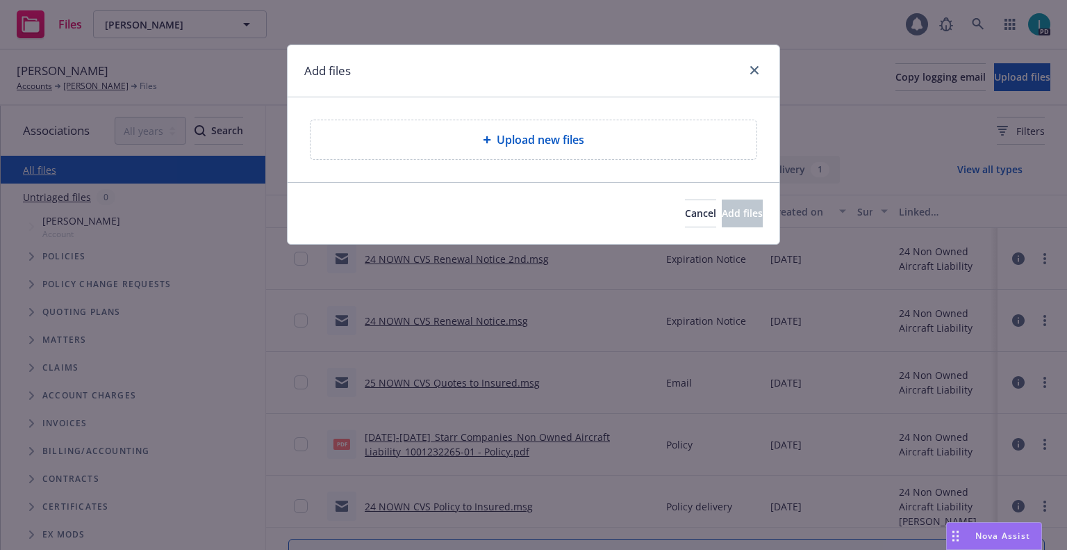
type textarea "x"
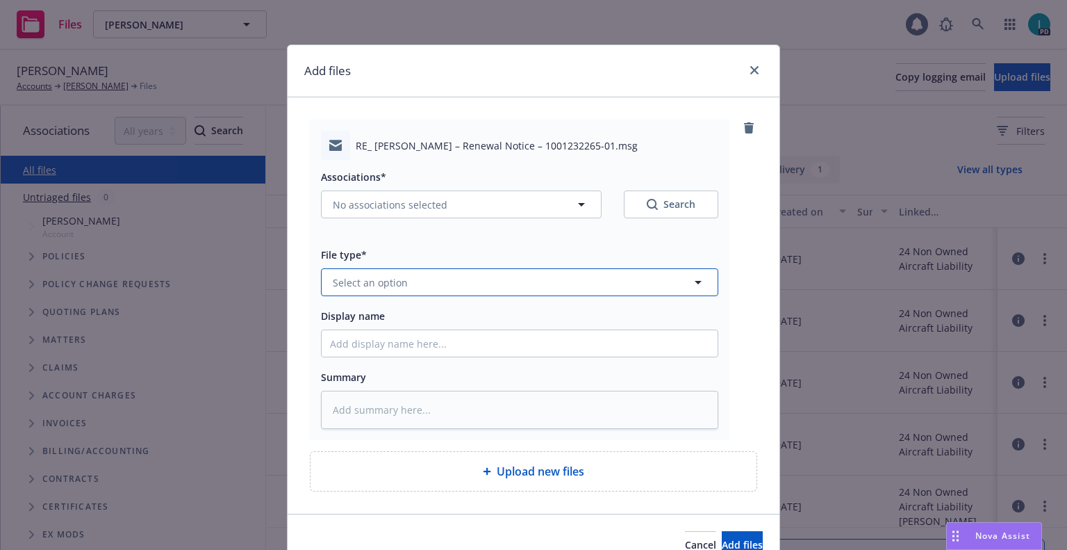
click at [395, 272] on button "Select an option" at bounding box center [520, 282] width 398 height 28
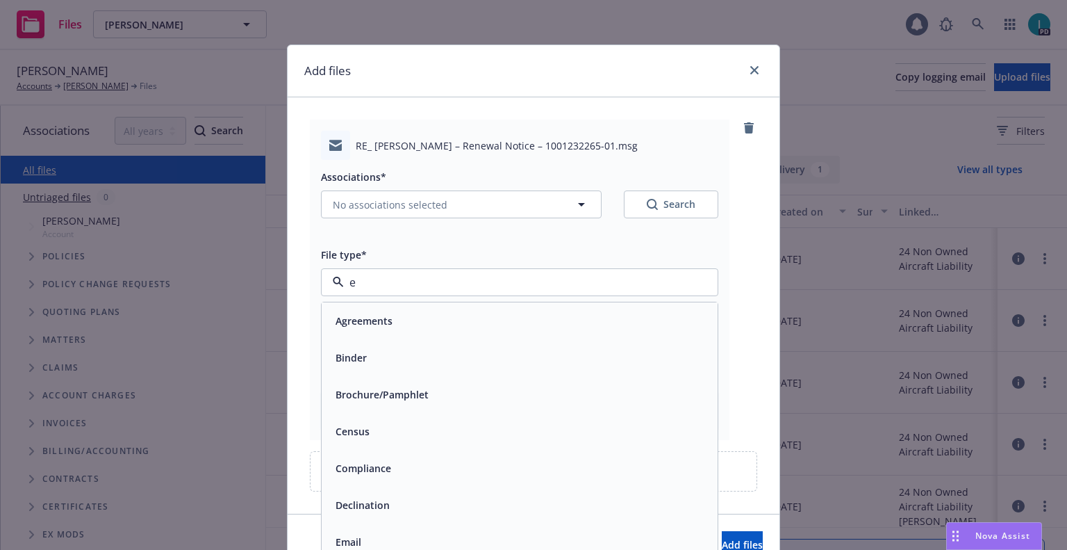
type input "ex"
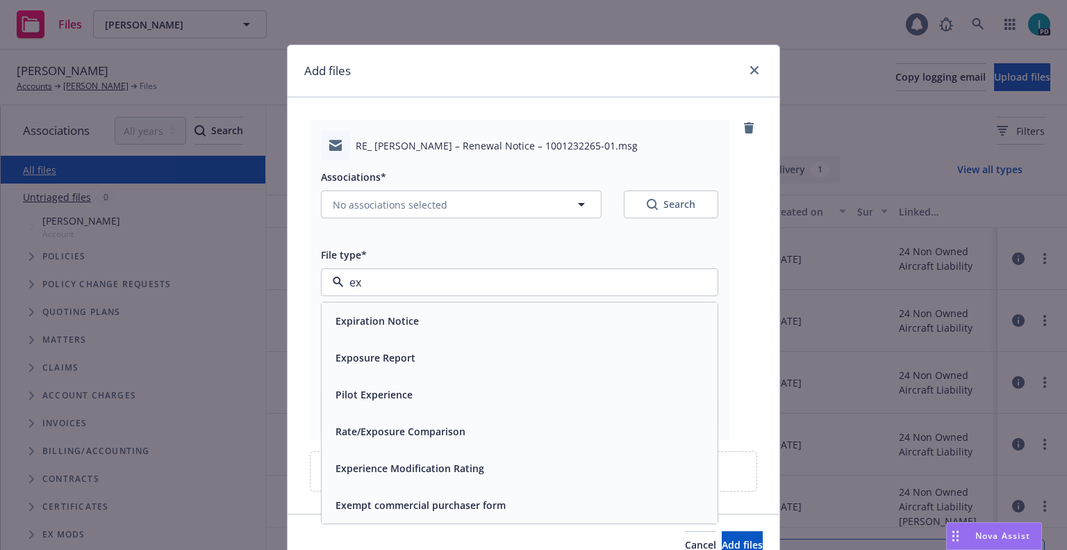
click at [383, 334] on div "Expiration Notice" at bounding box center [520, 320] width 396 height 37
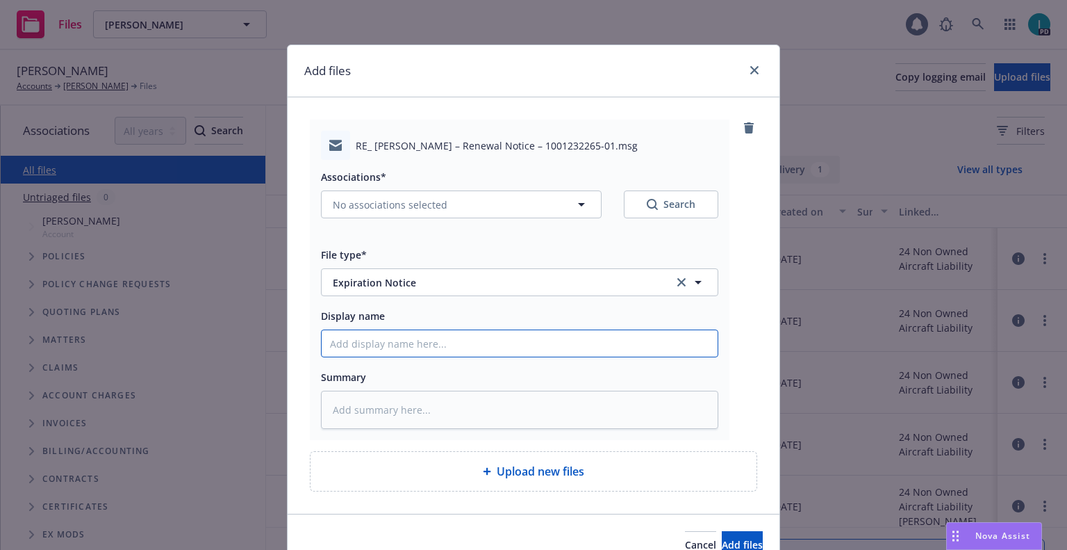
click at [411, 345] on input "Display name" at bounding box center [520, 343] width 396 height 26
type textarea "x"
type input "2"
type textarea "x"
type input "24"
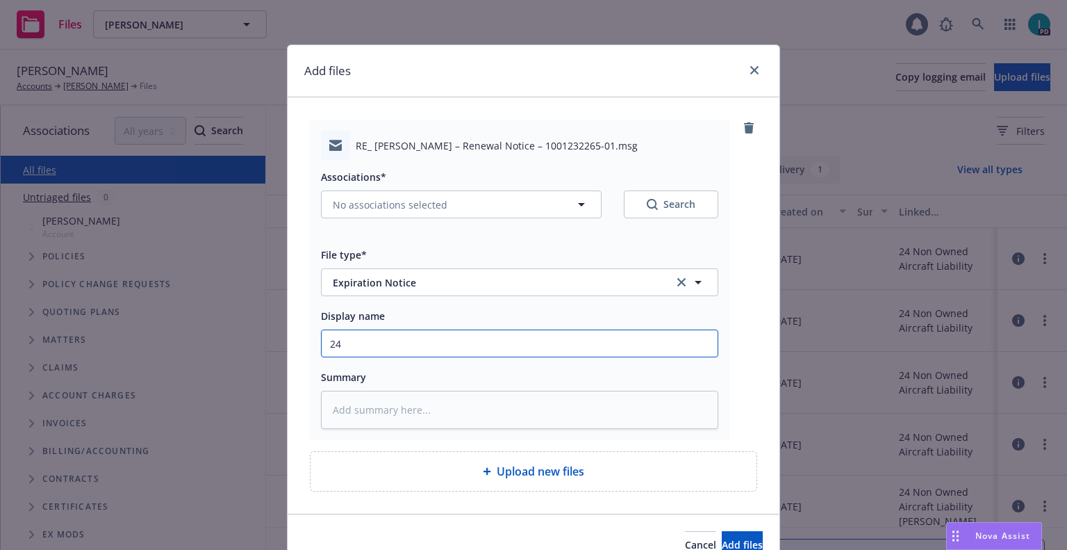
type textarea "x"
type input "24 NOWN CVS Renewal Notice"
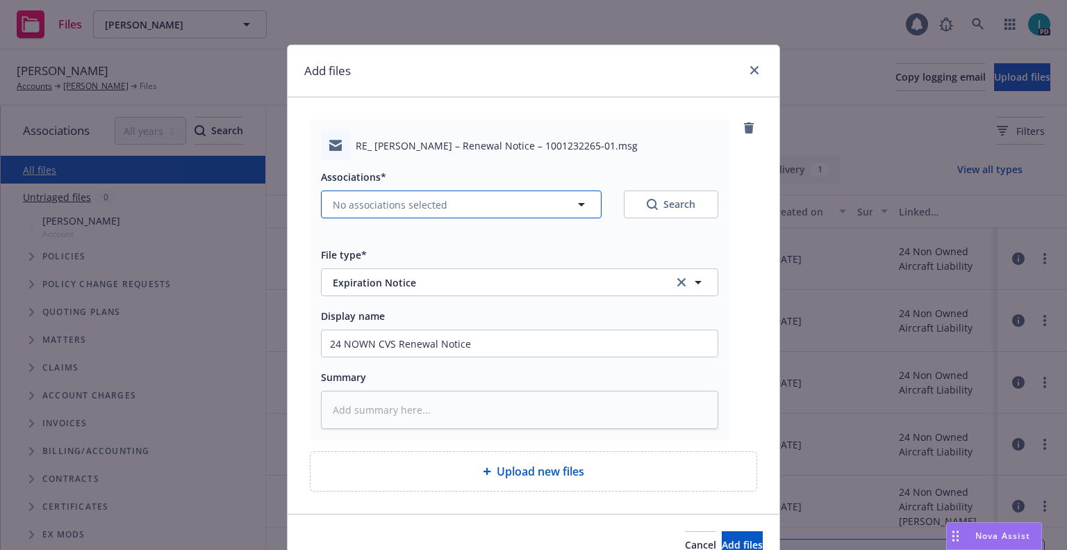
click at [361, 201] on span "No associations selected" at bounding box center [390, 204] width 115 height 15
type textarea "x"
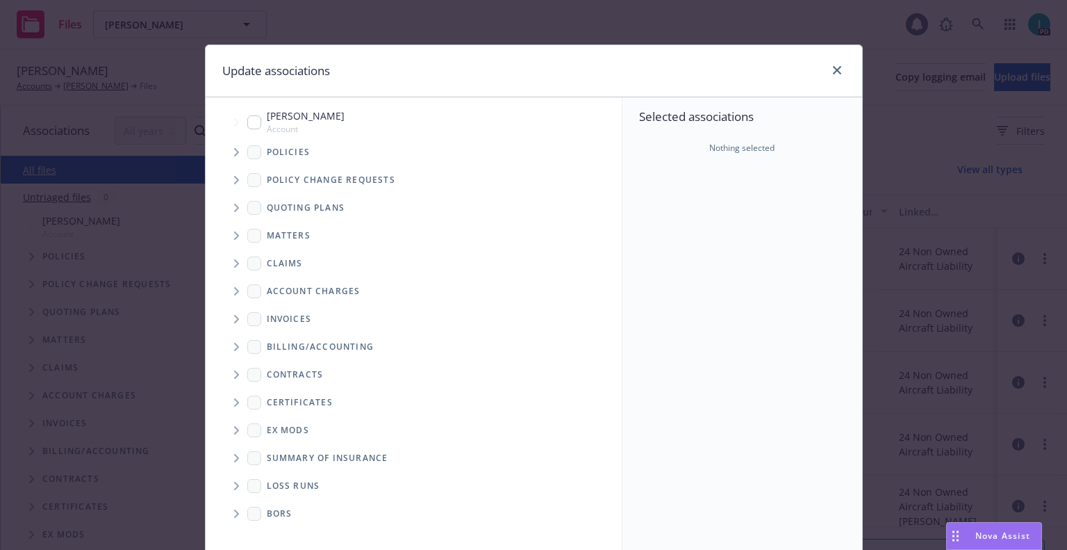
click at [234, 151] on icon "Tree Example" at bounding box center [237, 152] width 6 height 8
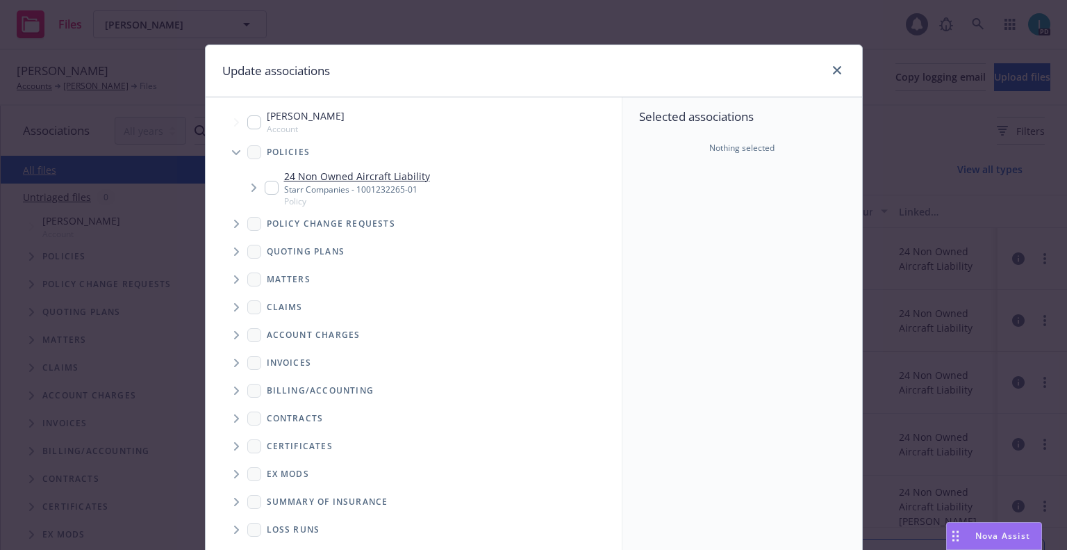
click at [265, 185] on input "Tree Example" at bounding box center [272, 188] width 14 height 14
checkbox input "true"
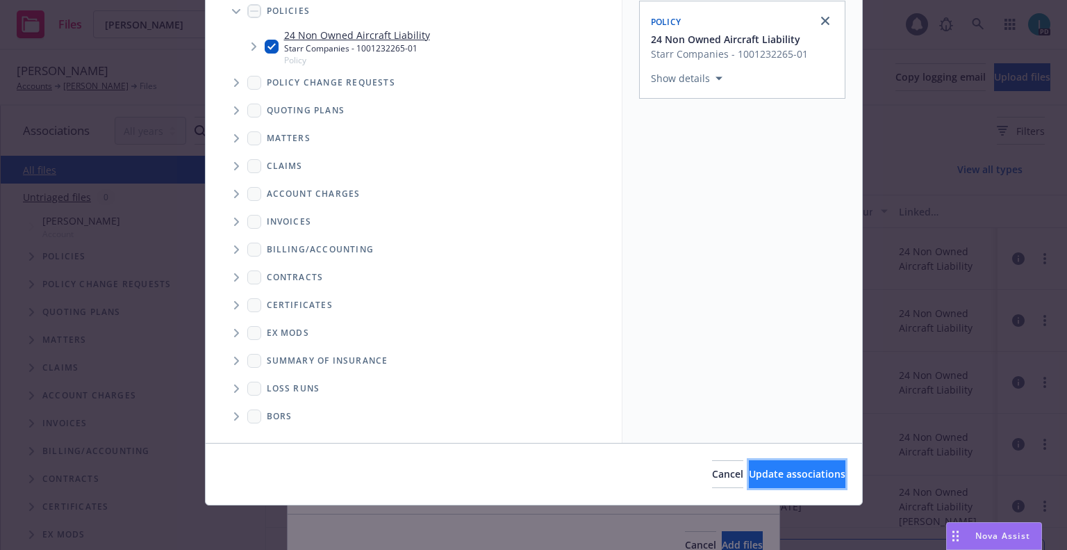
click at [791, 479] on span "Update associations" at bounding box center [797, 473] width 97 height 13
type textarea "x"
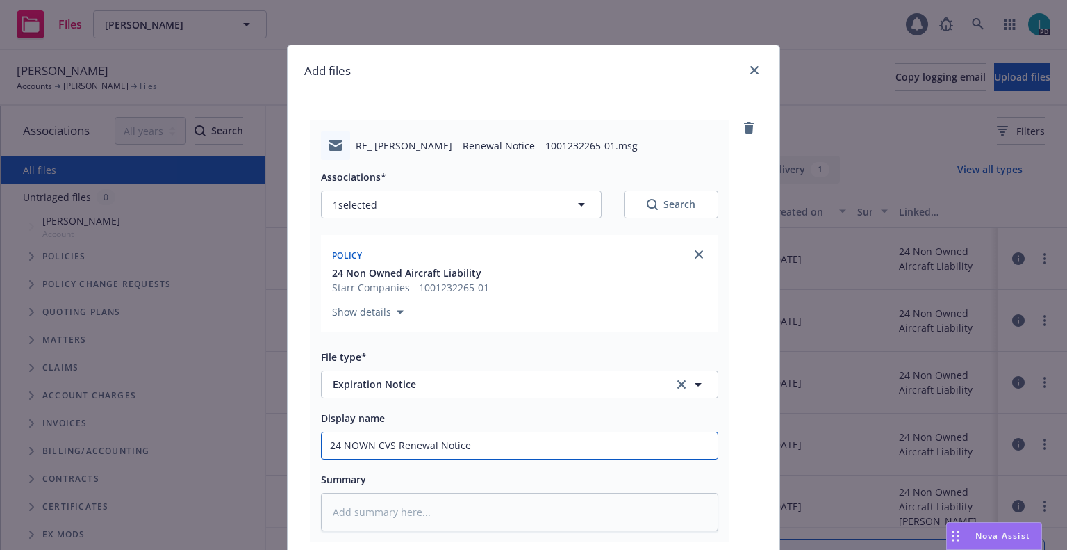
click at [518, 445] on input "24 NOWN CVS Renewal Notice" at bounding box center [520, 445] width 396 height 26
type input "24 NOWN CVS Renewal Notice 3rd"
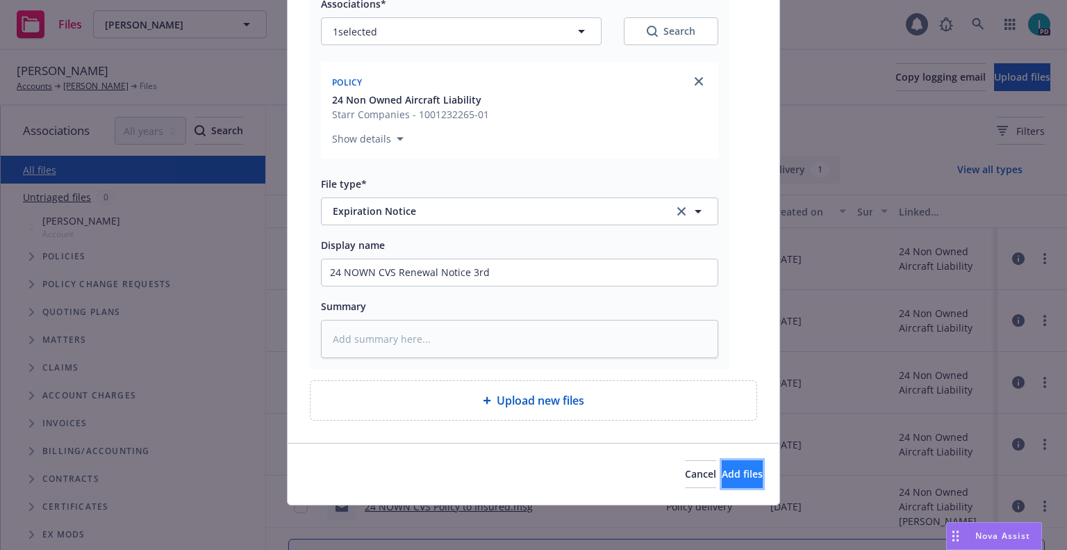
click at [722, 464] on button "Add files" at bounding box center [742, 474] width 41 height 28
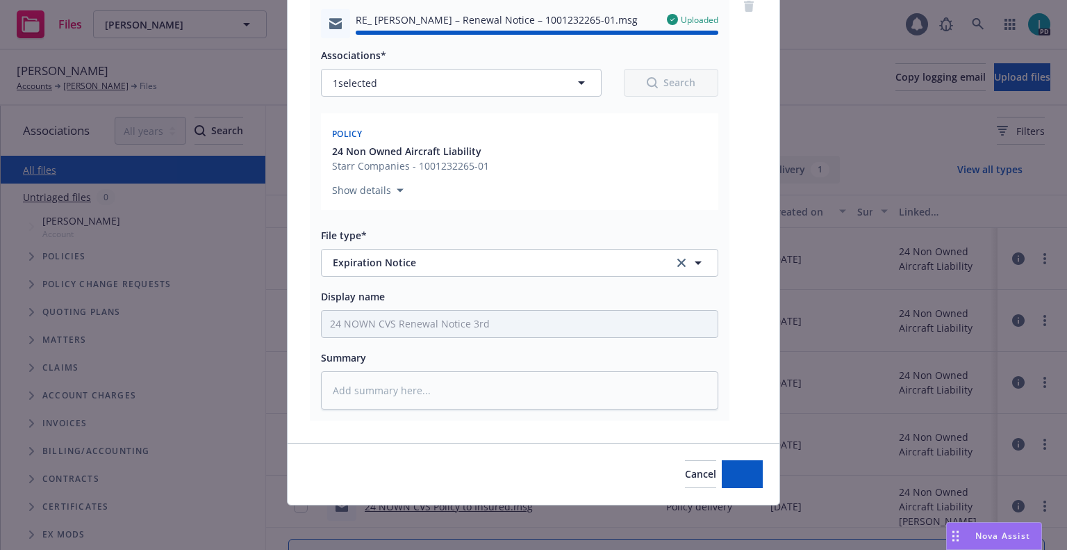
type textarea "x"
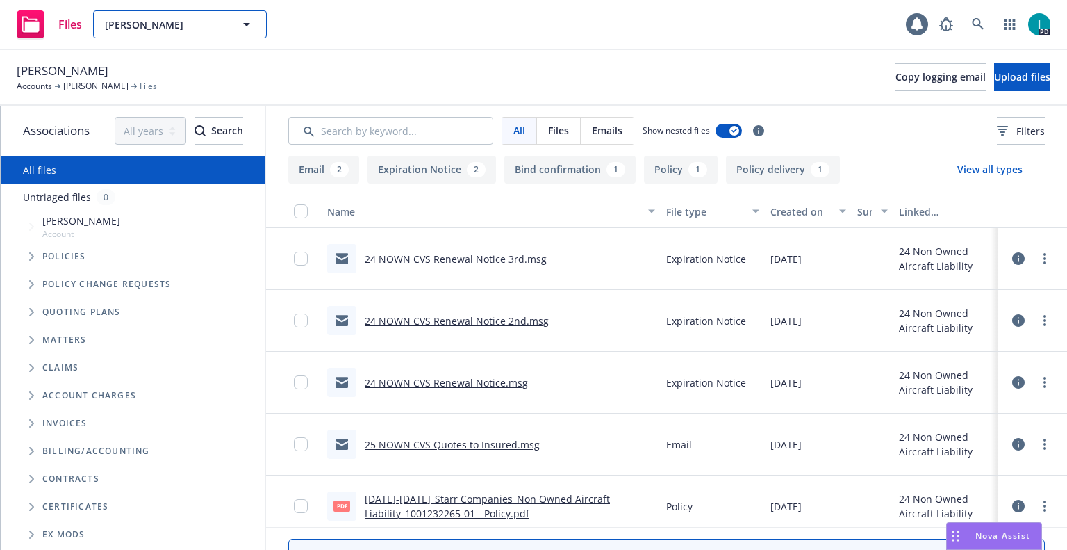
click at [137, 22] on span "Charles Hubbard" at bounding box center [165, 24] width 120 height 15
paste input "Austin Alvarez"
type input "Austin Alvarez"
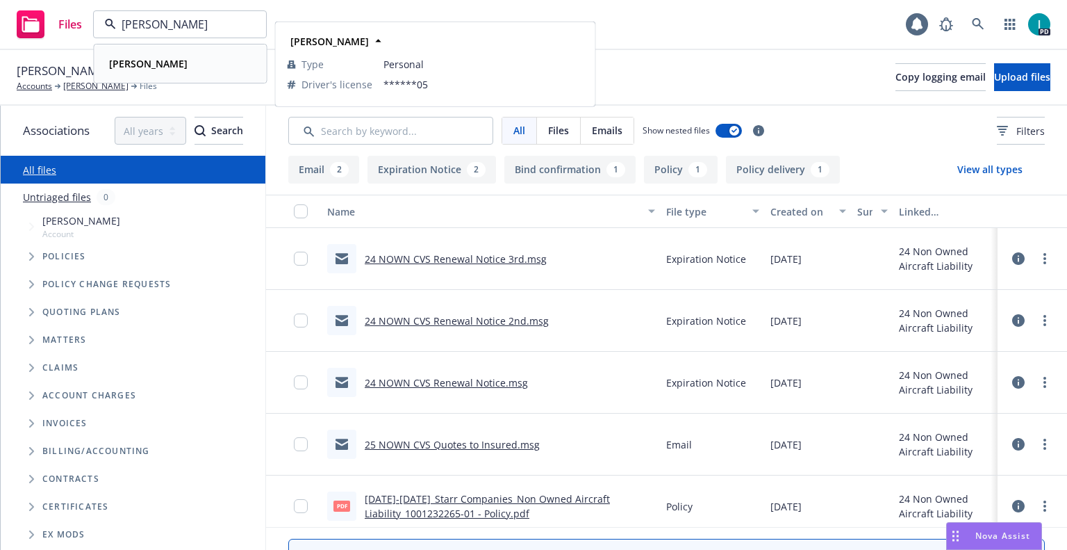
click at [193, 58] on div "Austin Alvarez" at bounding box center [181, 64] width 154 height 20
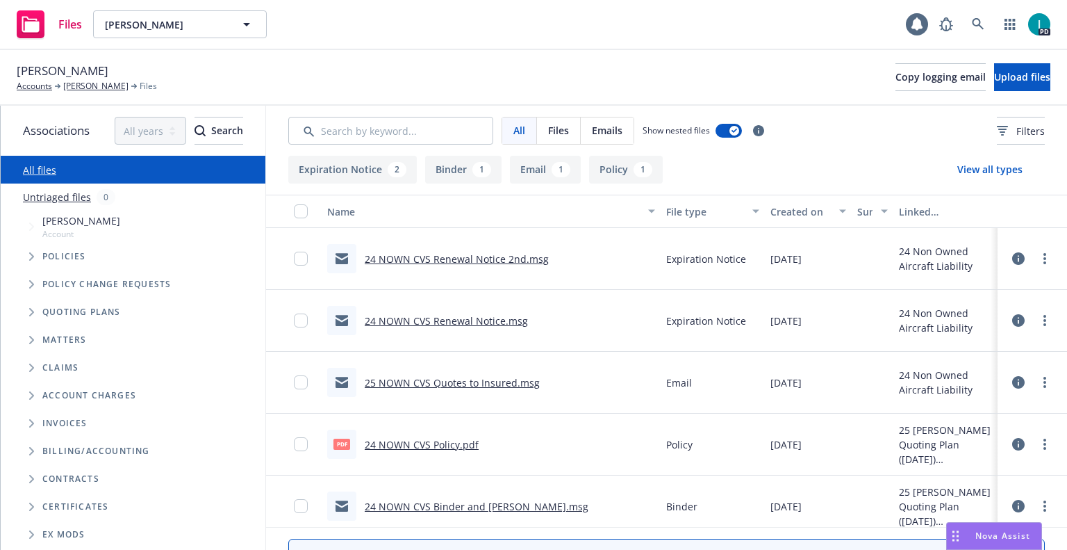
click at [486, 263] on link "24 NOWN CVS Renewal Notice 2nd.msg" at bounding box center [457, 258] width 184 height 13
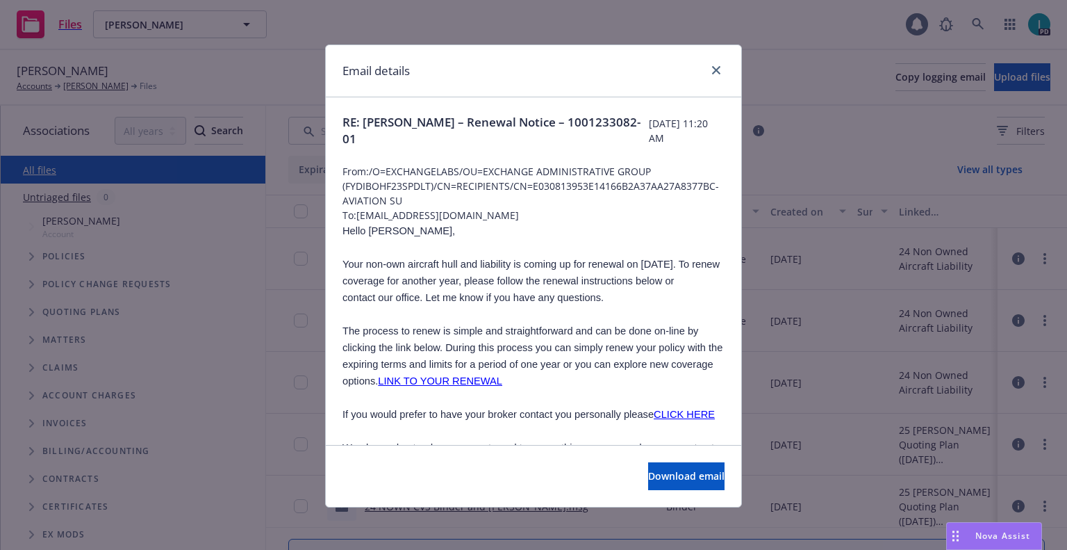
click at [188, 60] on div "Email details RE: Austin Alvarez – Renewal Notice – 1001233082-01 Monday, Augus…" at bounding box center [533, 275] width 1067 height 550
click at [714, 67] on icon "close" at bounding box center [716, 70] width 8 height 8
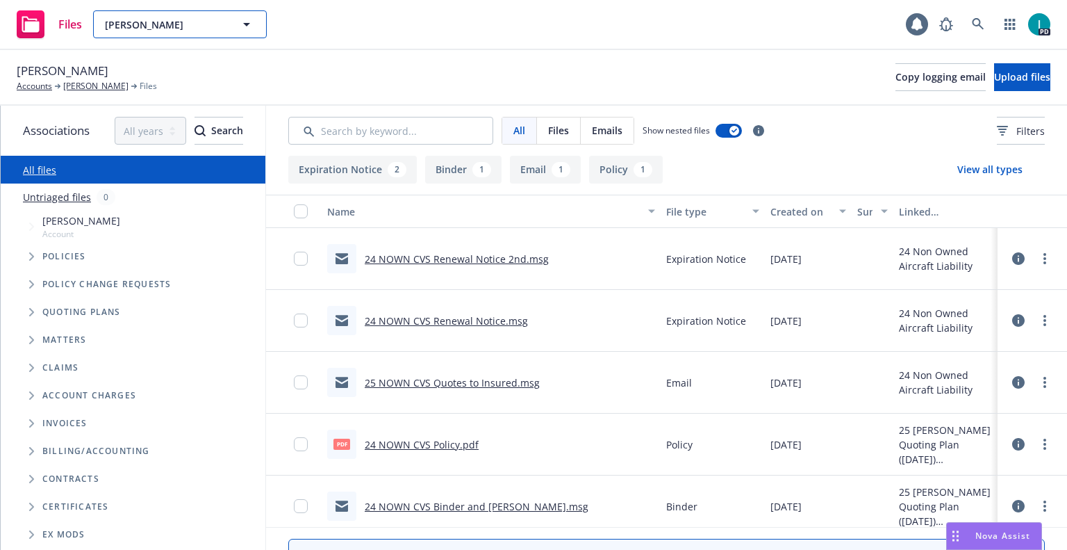
click at [194, 13] on button "Austin Alvarez" at bounding box center [180, 24] width 174 height 28
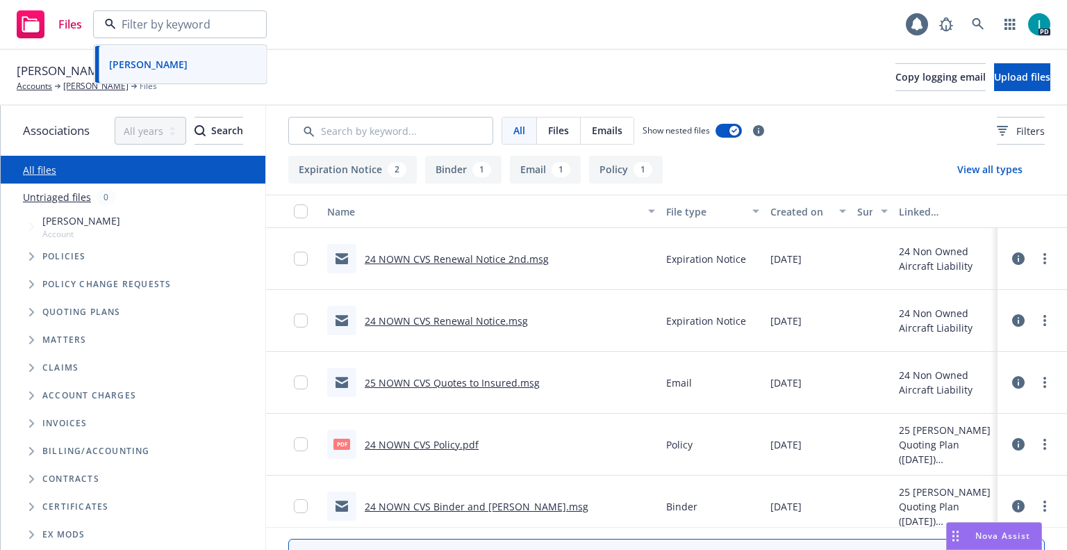
paste input "Carson Elliott"
type input "Carson Elliott"
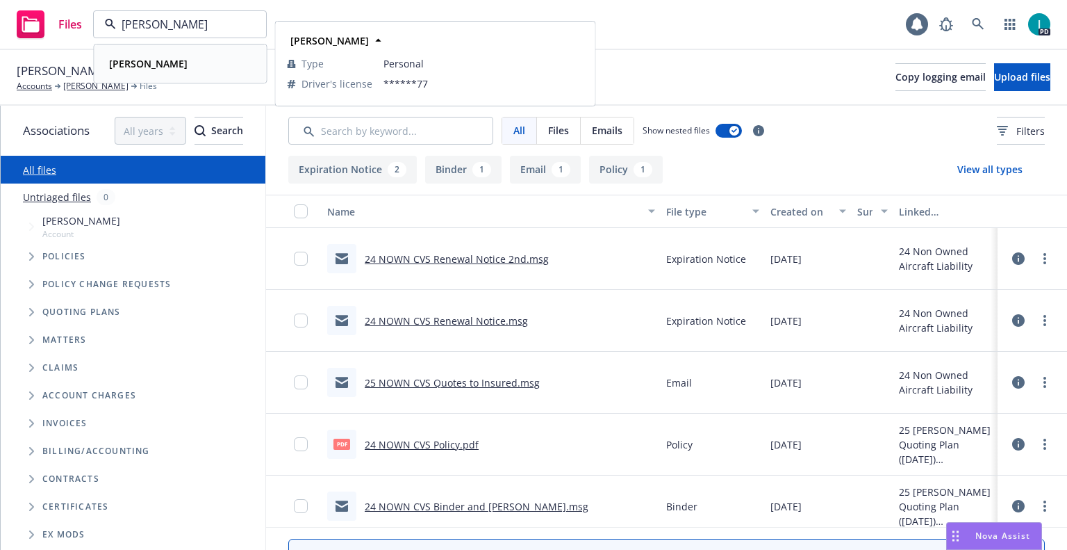
click at [199, 67] on div "Carson Elliott" at bounding box center [181, 64] width 154 height 20
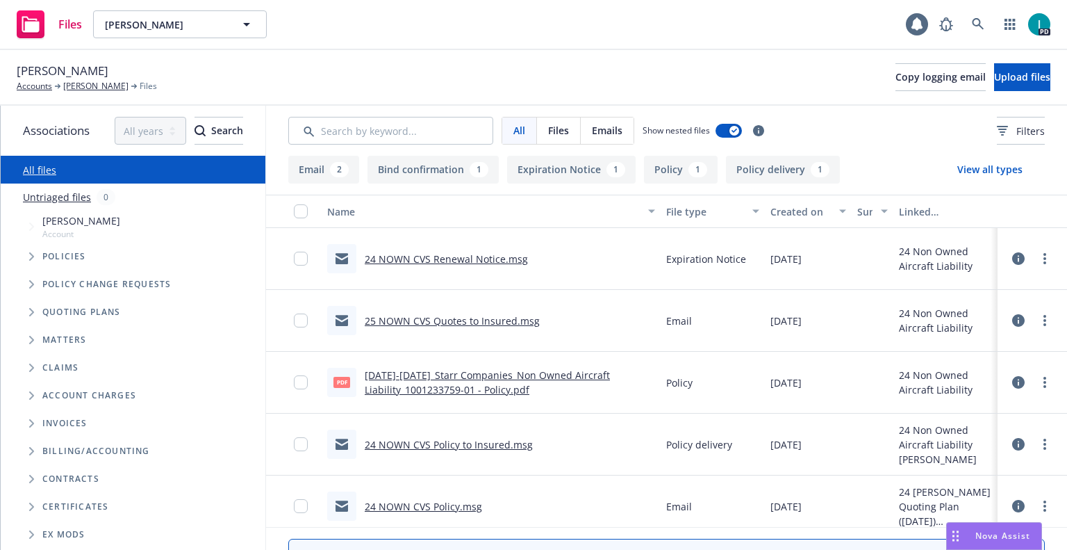
click at [1038, 265] on div at bounding box center [1033, 259] width 42 height 28
click at [1038, 262] on link "more" at bounding box center [1045, 258] width 17 height 17
click at [951, 318] on link "Download" at bounding box center [982, 315] width 138 height 28
click at [994, 90] on button "Upload files" at bounding box center [1022, 77] width 56 height 28
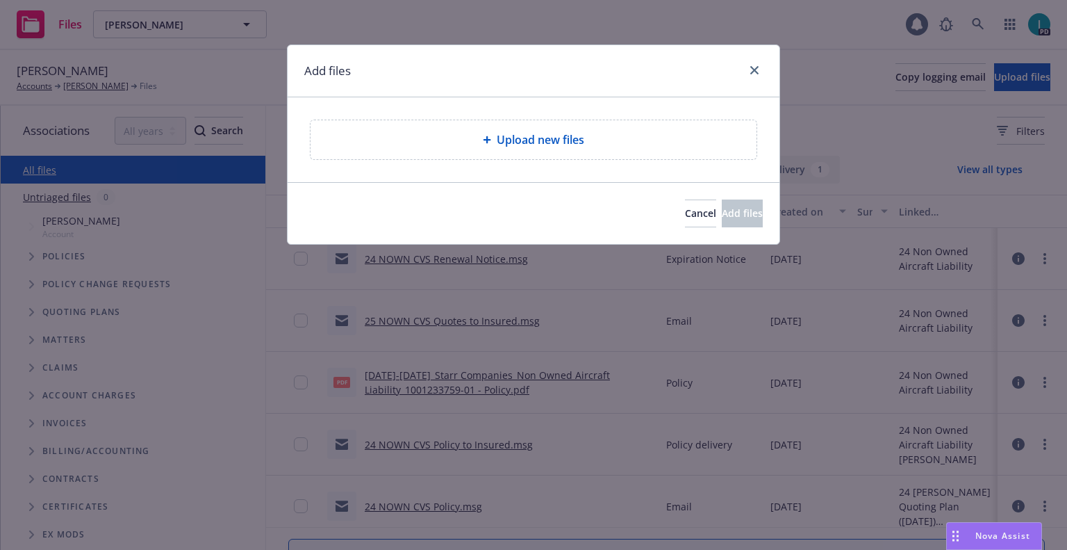
type textarea "x"
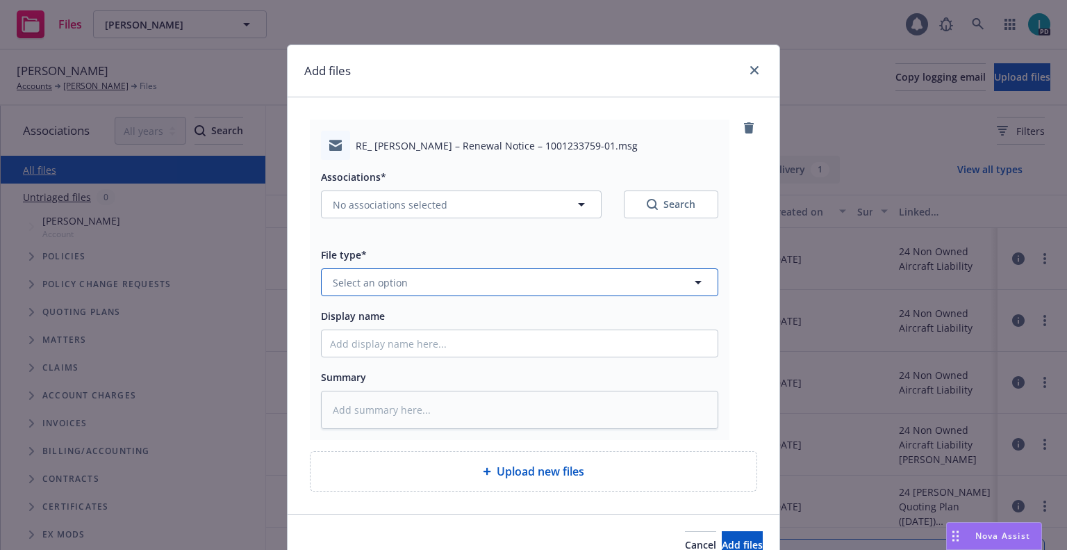
click at [357, 276] on span "Select an option" at bounding box center [370, 282] width 75 height 15
type input "ex"
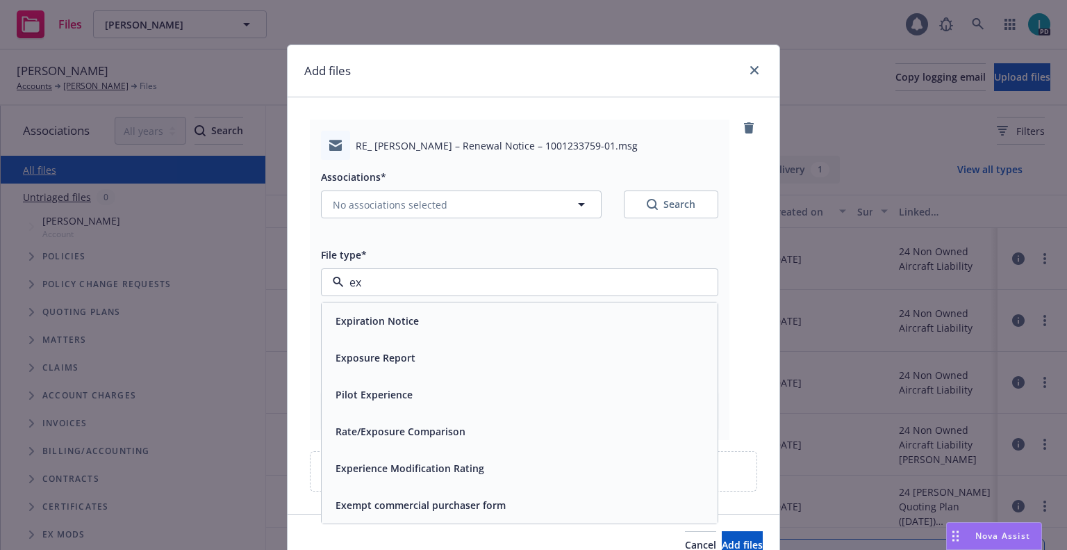
click at [392, 314] on span "Expiration Notice" at bounding box center [377, 320] width 83 height 15
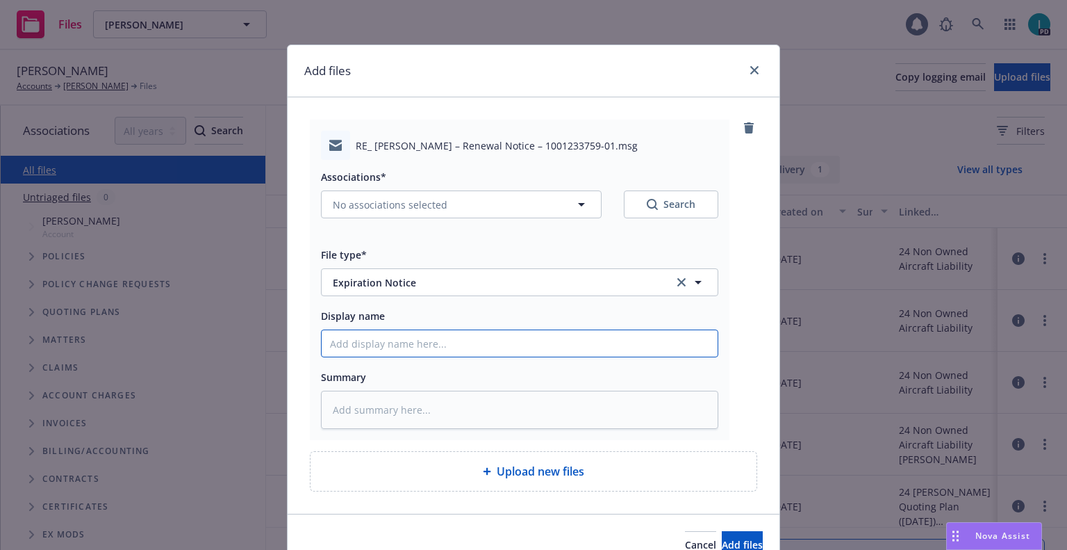
click at [398, 337] on input "Display name" at bounding box center [520, 343] width 396 height 26
type textarea "x"
type input "2"
type textarea "x"
type input "24"
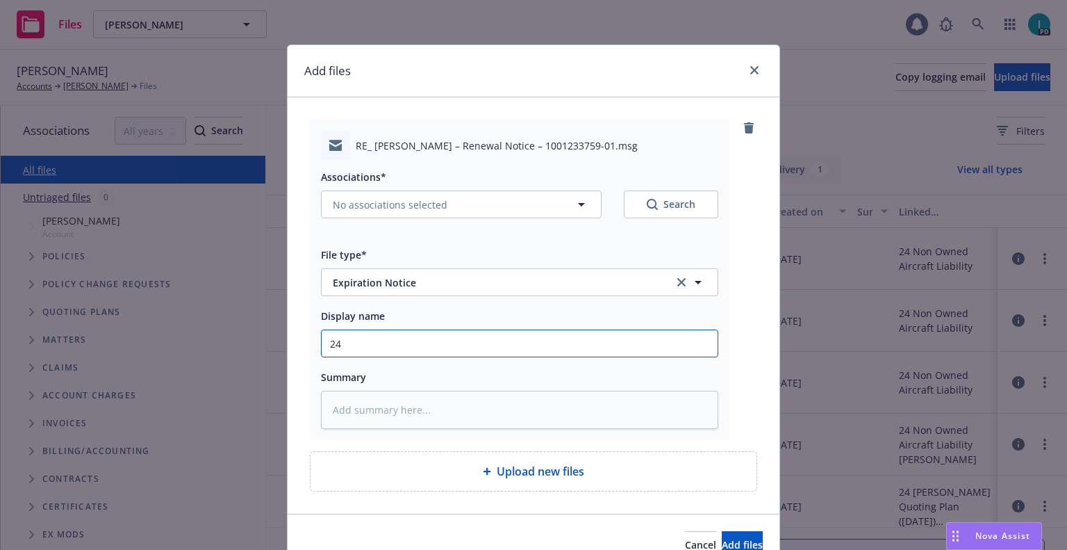
type textarea "x"
type input "24 NOWN CVS Renewal Notice 2nd"
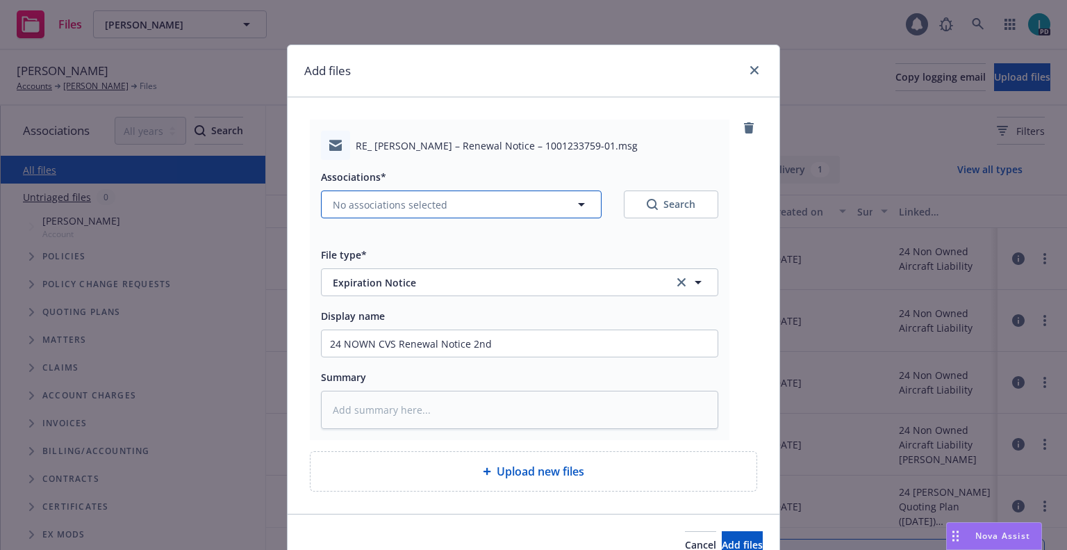
click at [398, 201] on span "No associations selected" at bounding box center [390, 204] width 115 height 15
type textarea "x"
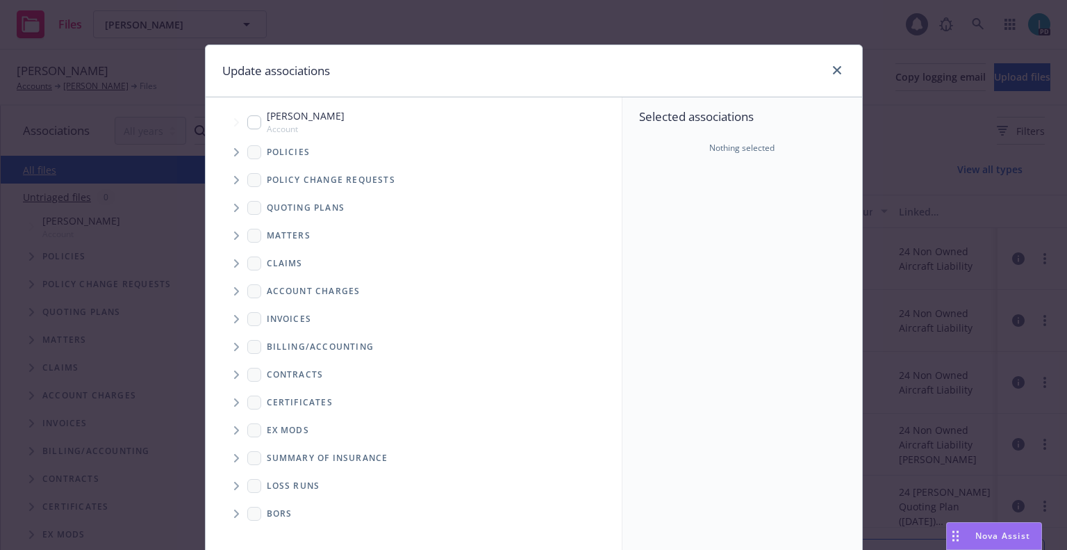
click at [236, 151] on span "Tree Example" at bounding box center [236, 152] width 22 height 22
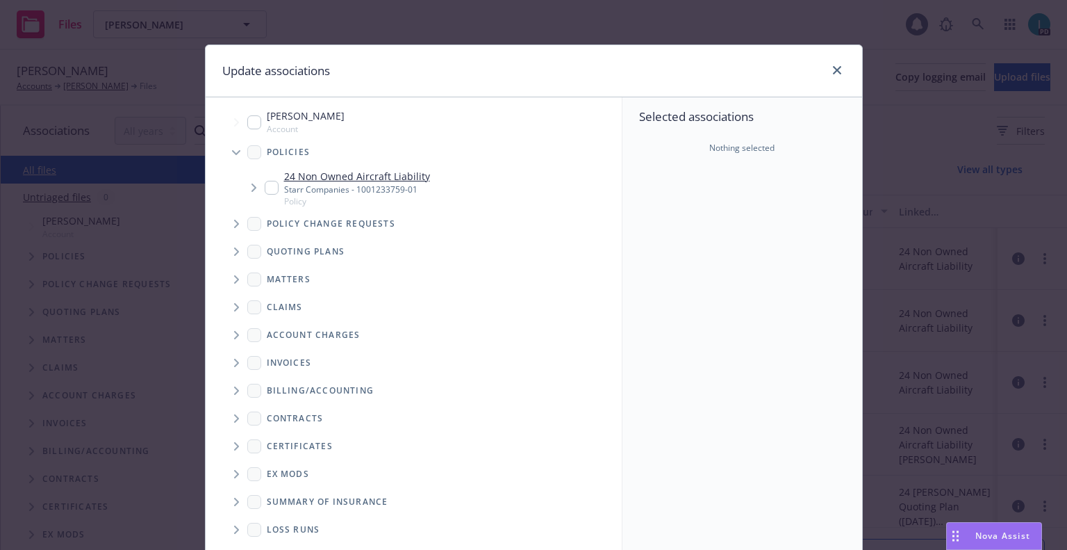
click at [268, 183] on input "Tree Example" at bounding box center [272, 188] width 14 height 14
checkbox input "true"
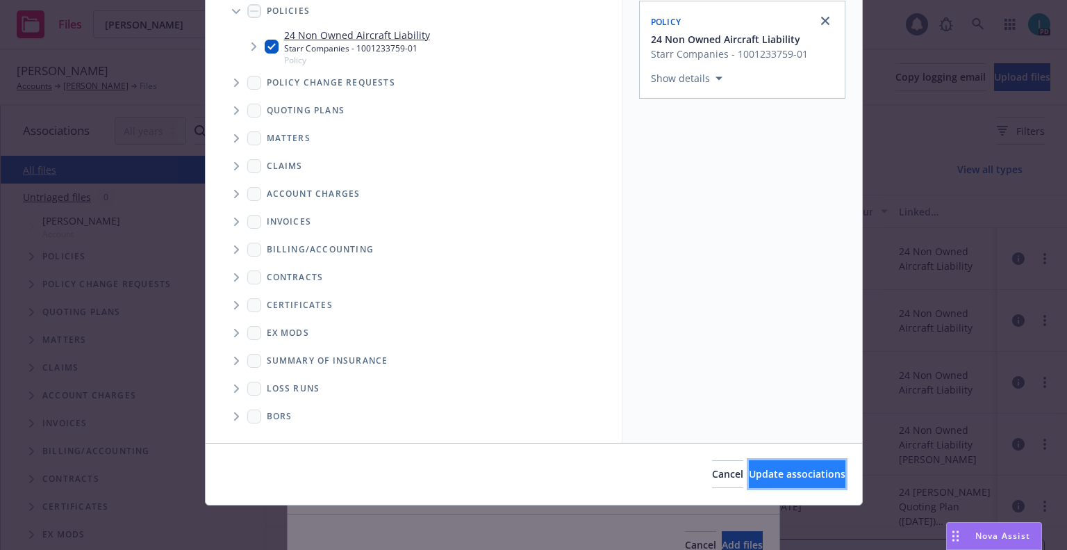
click at [754, 481] on button "Update associations" at bounding box center [797, 474] width 97 height 28
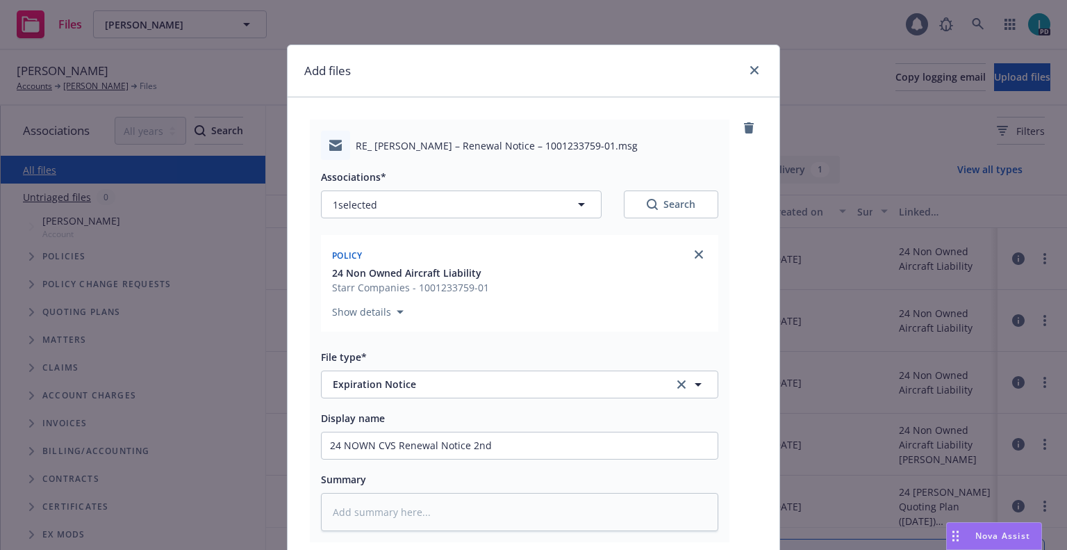
scroll to position [173, 0]
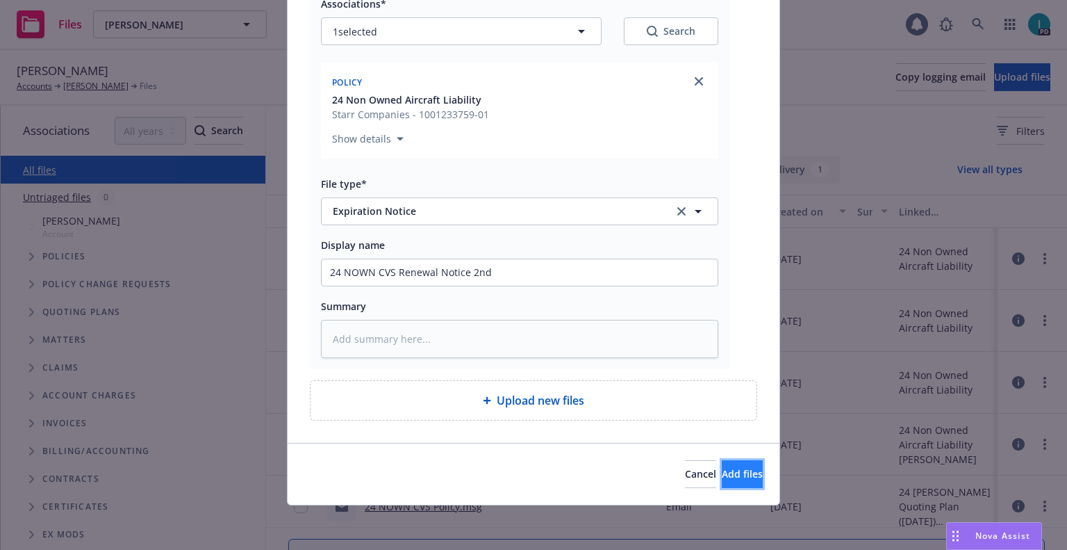
click at [733, 472] on span "Add files" at bounding box center [742, 473] width 41 height 13
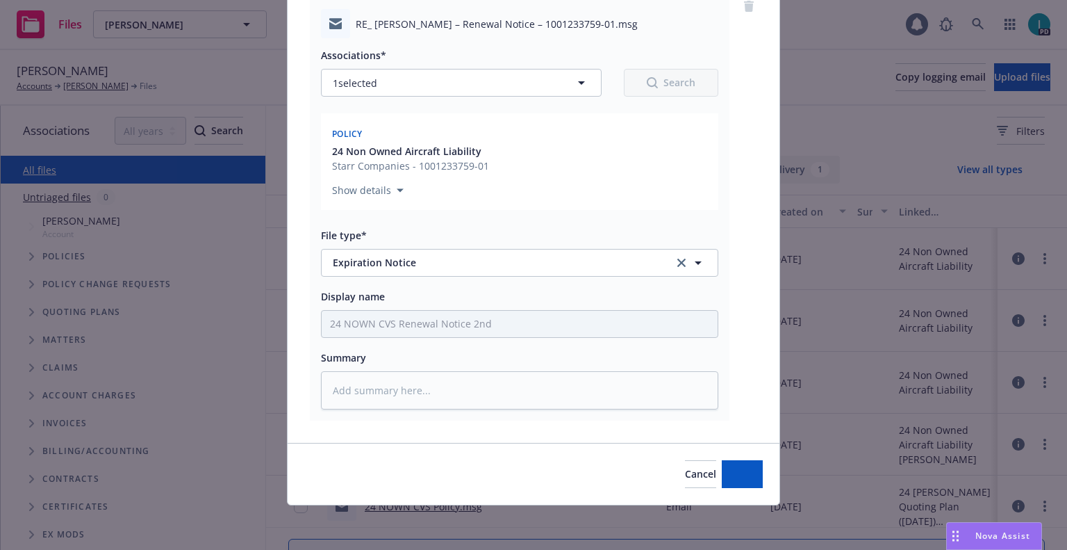
scroll to position [122, 0]
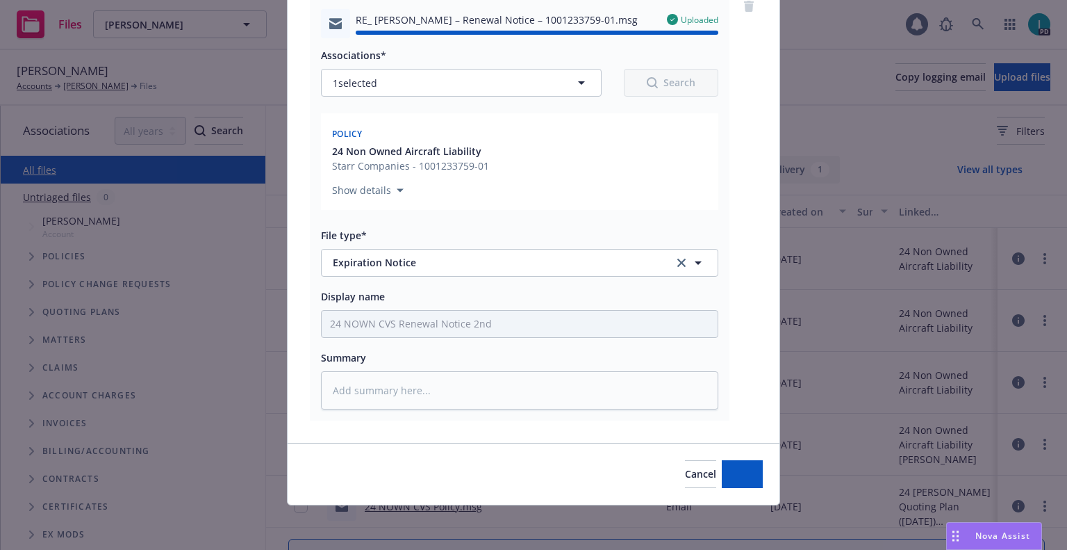
type textarea "x"
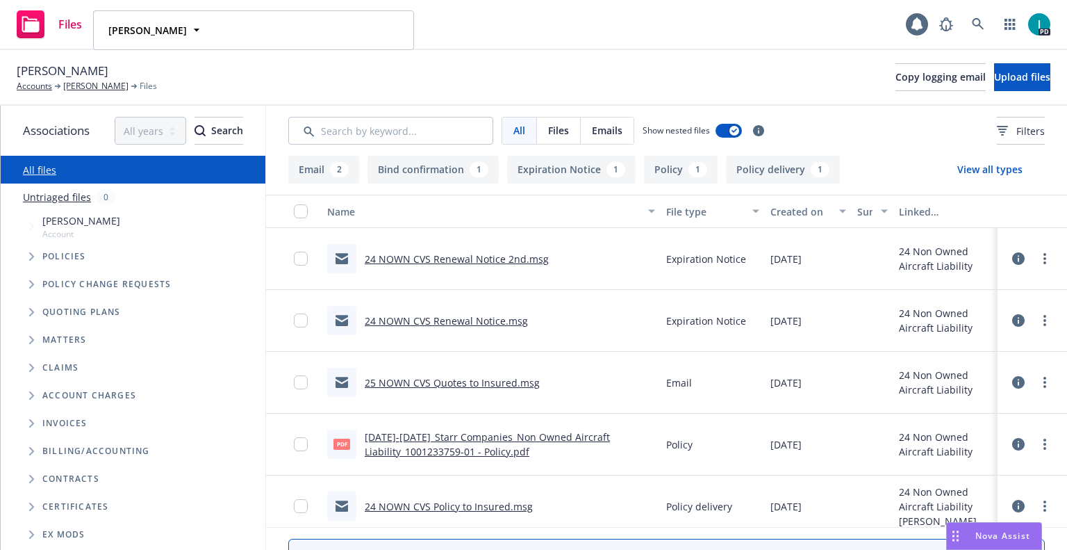
drag, startPoint x: 466, startPoint y: 52, endPoint x: 359, endPoint y: 62, distance: 107.5
click at [459, 61] on div "Carson Elliott Accounts Carson Elliott Files Copy logging email Upload files" at bounding box center [533, 78] width 1067 height 56
click at [190, 22] on span "Carson Elliott" at bounding box center [165, 24] width 120 height 15
paste input "Myles Jordan Villar"
type input "Myles Jordan Villar"
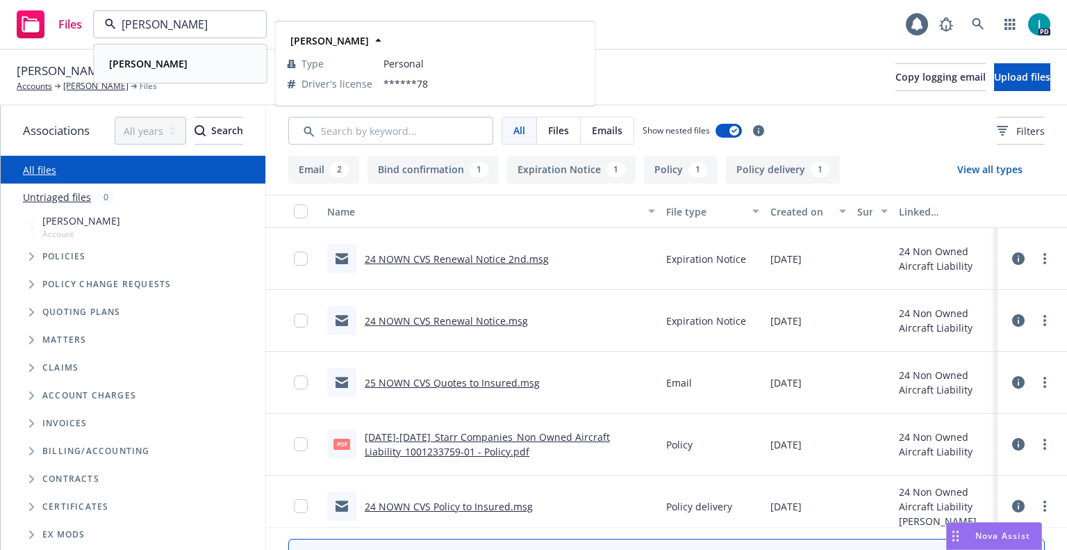
click at [197, 76] on div "Myles Jordan Villar Type Personal Driver's license ******78" at bounding box center [180, 63] width 171 height 37
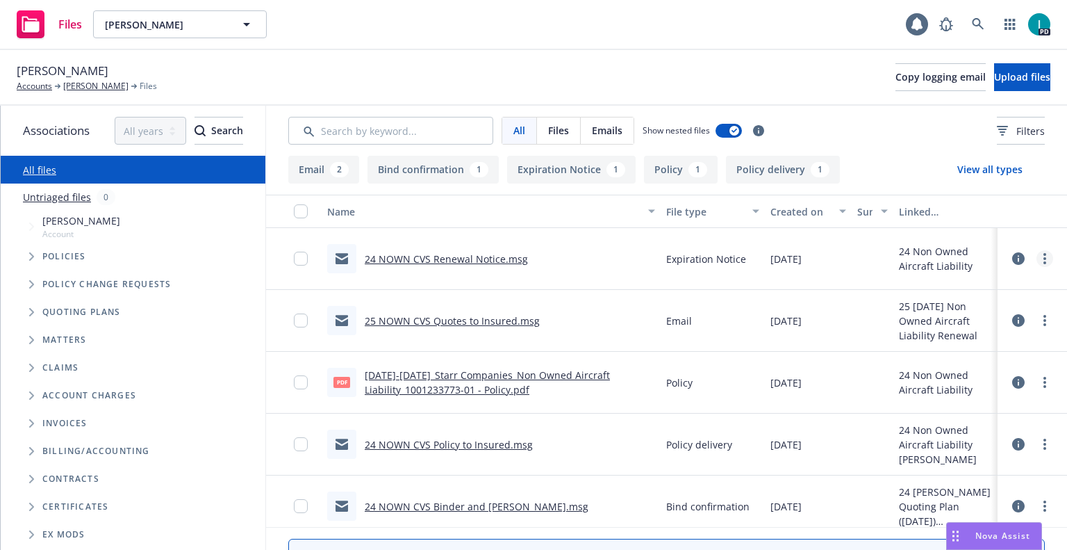
click at [1039, 259] on link "more" at bounding box center [1045, 258] width 17 height 17
click at [942, 313] on link "Download" at bounding box center [982, 315] width 138 height 28
click at [1012, 72] on span "Upload files" at bounding box center [1022, 76] width 56 height 13
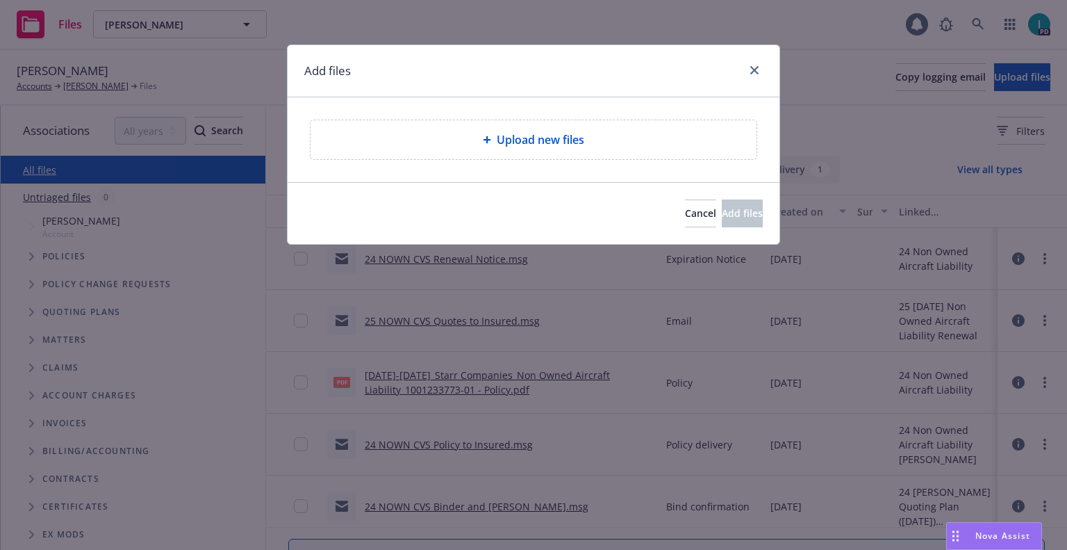
type textarea "x"
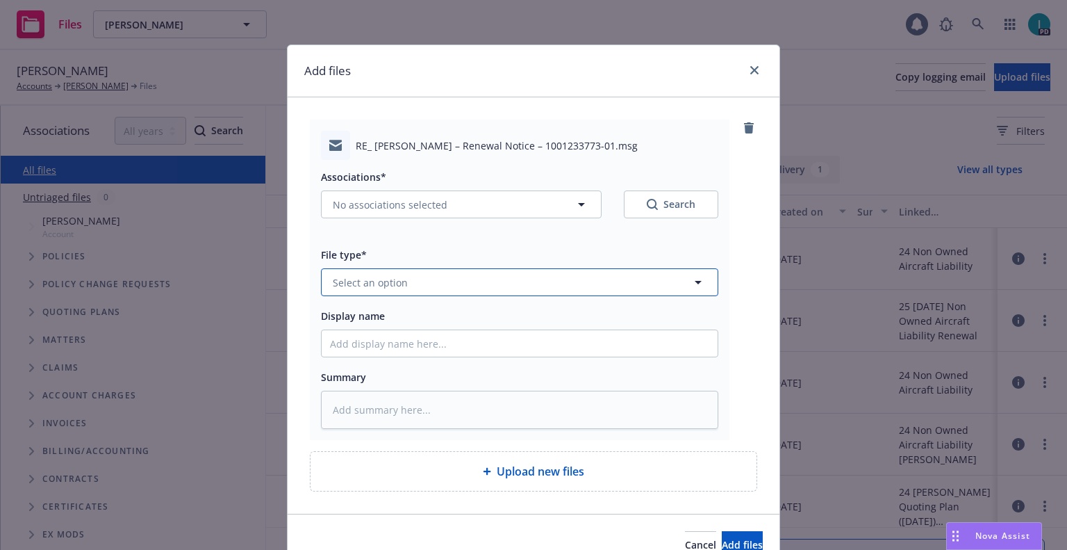
click at [372, 281] on span "Select an option" at bounding box center [370, 282] width 75 height 15
type input "ex"
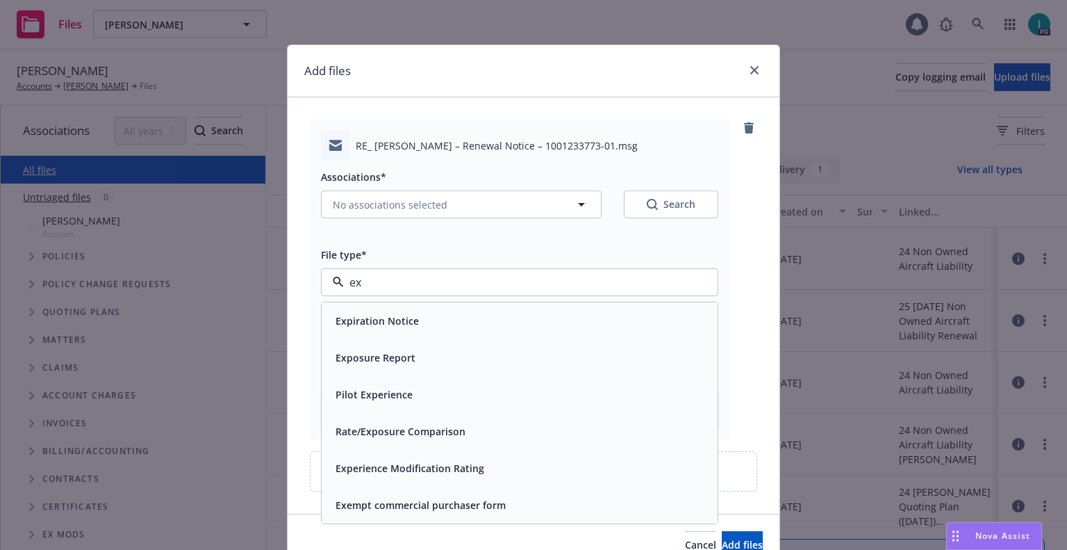
click at [388, 318] on span "Expiration Notice" at bounding box center [377, 320] width 83 height 15
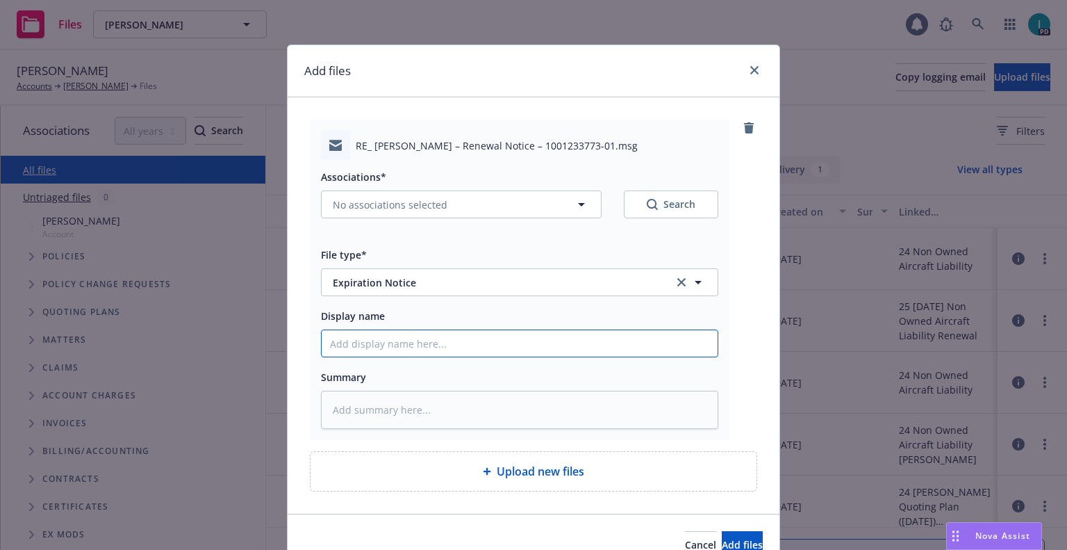
click at [389, 336] on input "Display name" at bounding box center [520, 343] width 396 height 26
type textarea "x"
type input "2"
type textarea "x"
type input "24"
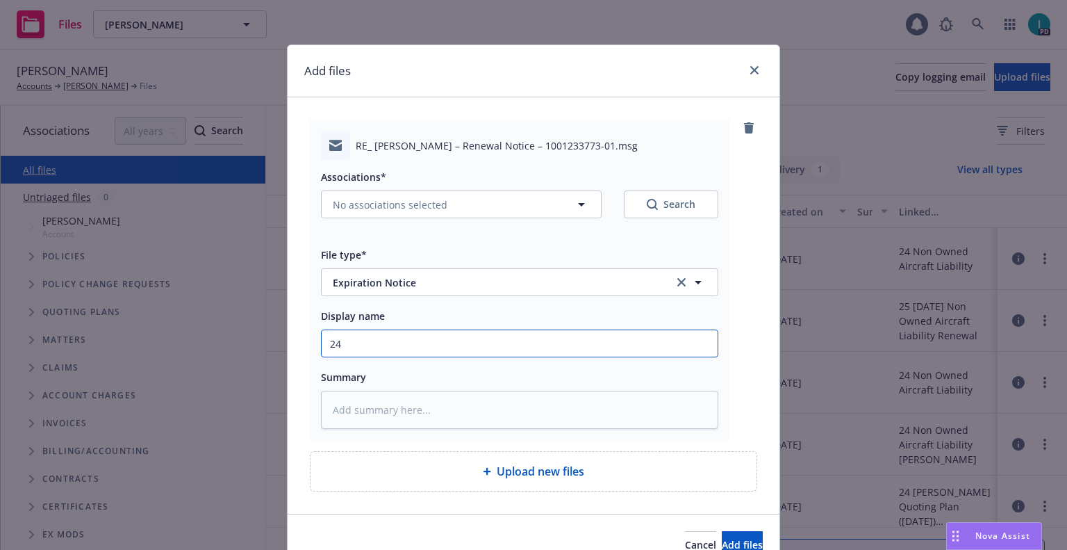
type textarea "x"
type input "24 NOWN CVS Renewal Notice 3rd"
drag, startPoint x: 523, startPoint y: 349, endPoint x: 114, endPoint y: 315, distance: 410.0
click at [120, 315] on div "Add files RE_ Myles Jordan Villar – Renewal Notice – 1001233773-01.msg Associat…" at bounding box center [533, 275] width 1067 height 550
type textarea "x"
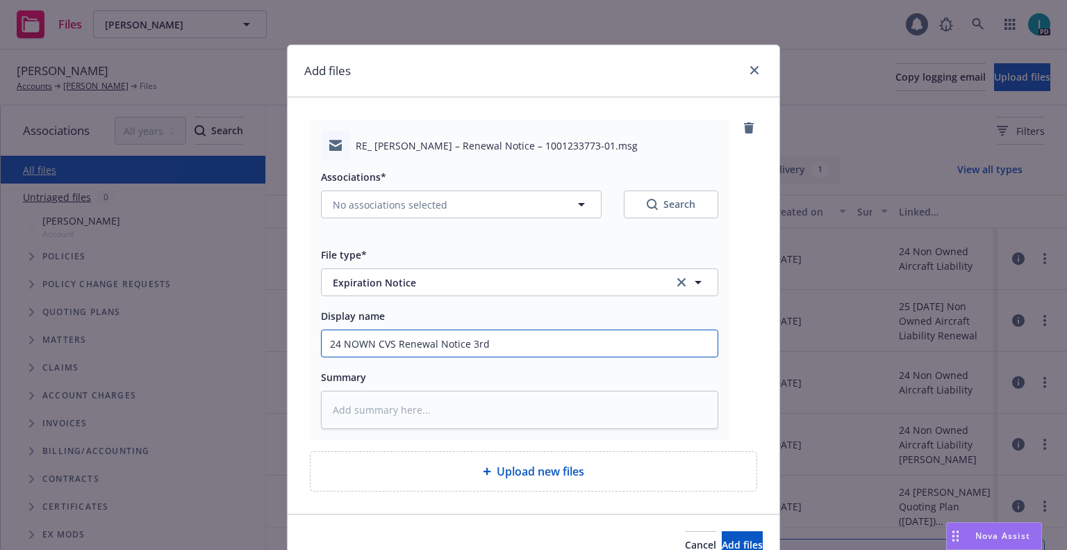
type input "2"
type textarea "x"
type input "24"
type textarea "x"
type input "24 NOWN CVS Renewal Notice 2nd"
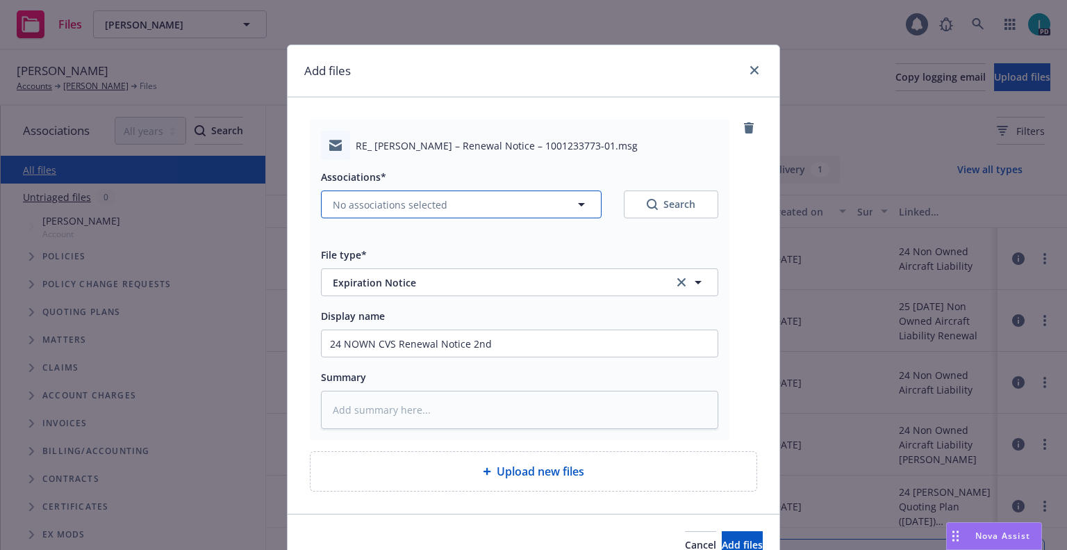
click at [377, 201] on span "No associations selected" at bounding box center [390, 204] width 115 height 15
type textarea "x"
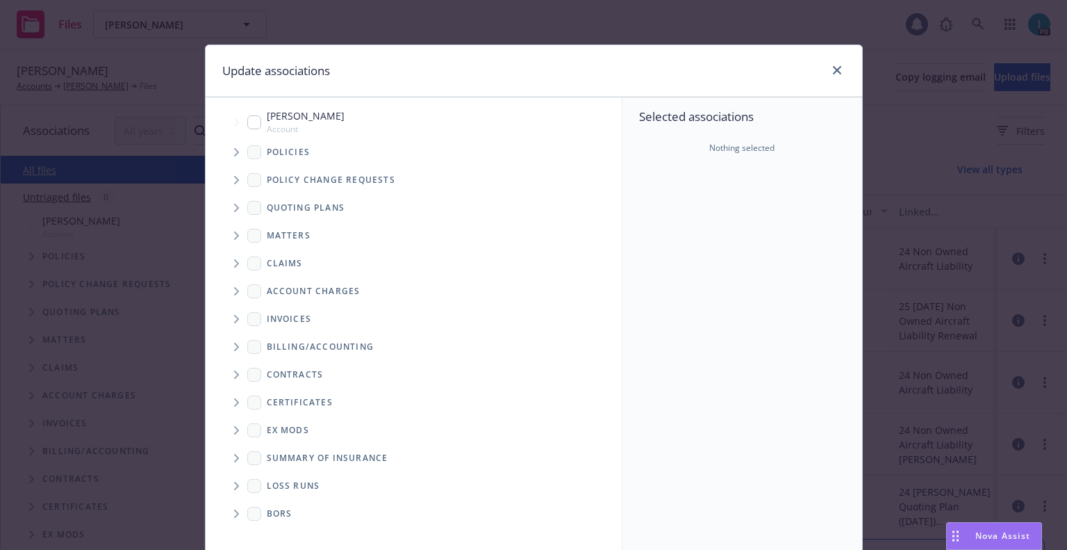
click at [240, 148] on span "Tree Example" at bounding box center [236, 152] width 22 height 22
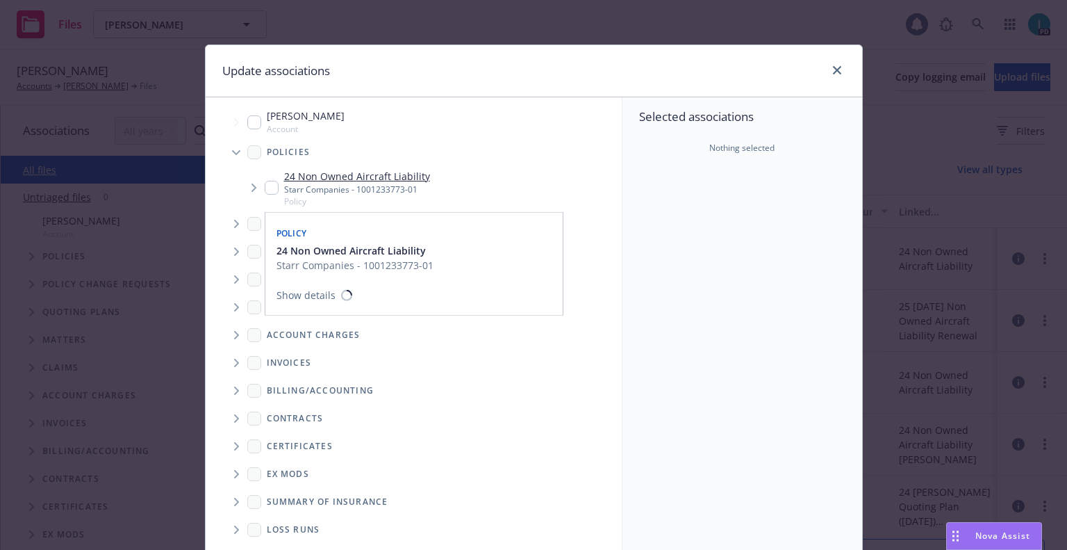
click at [268, 194] on input "Tree Example" at bounding box center [272, 188] width 14 height 14
checkbox input "true"
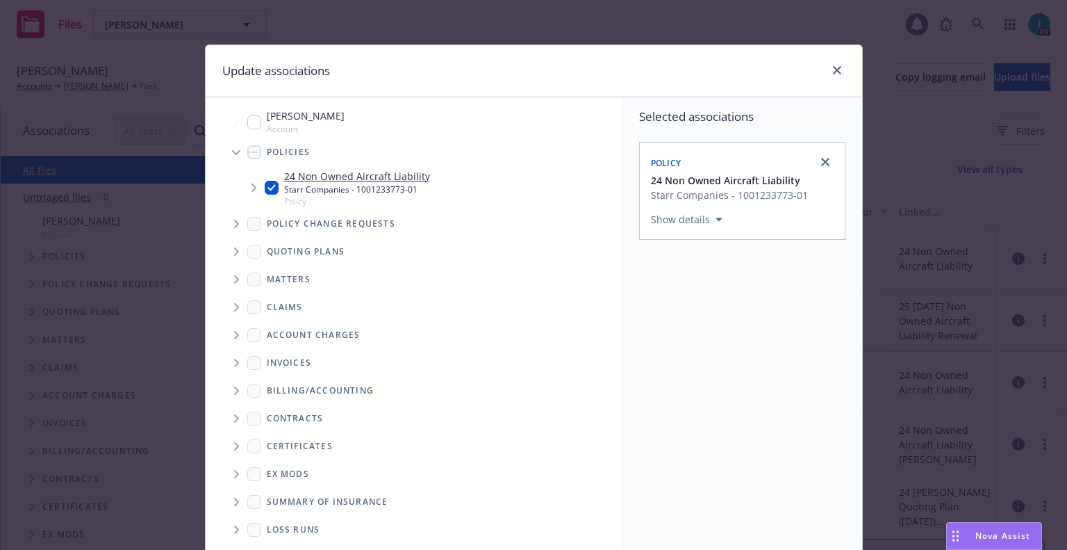
scroll to position [141, 0]
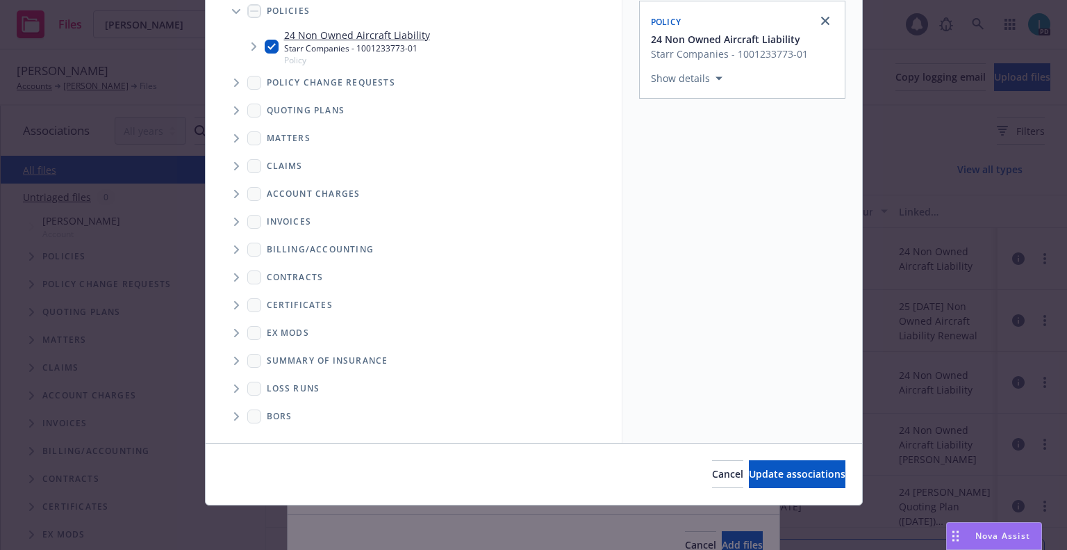
click at [800, 458] on div "Cancel Update associations" at bounding box center [534, 474] width 657 height 62
click at [803, 464] on button "Update associations" at bounding box center [797, 474] width 97 height 28
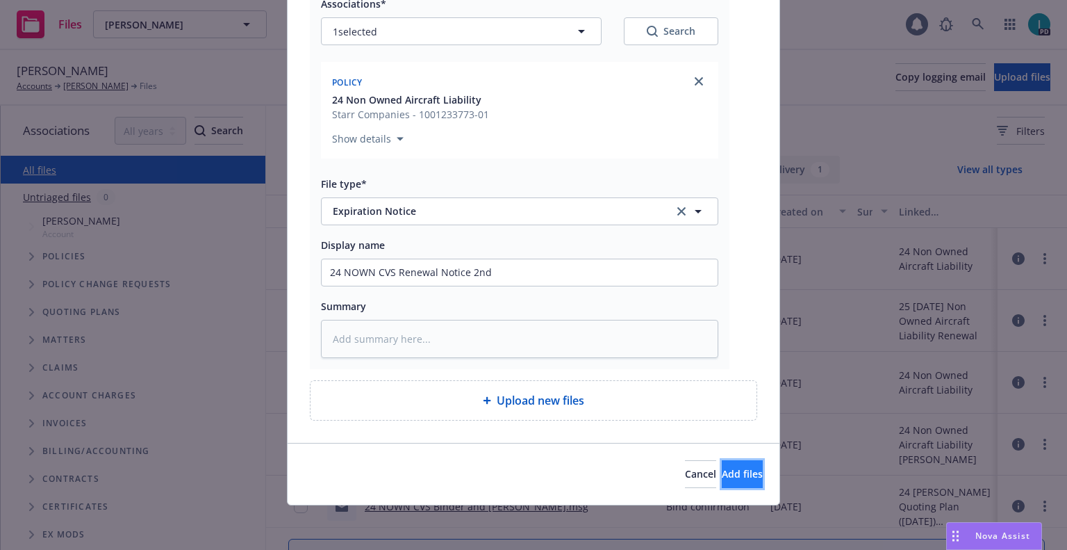
click at [734, 482] on button "Add files" at bounding box center [742, 474] width 41 height 28
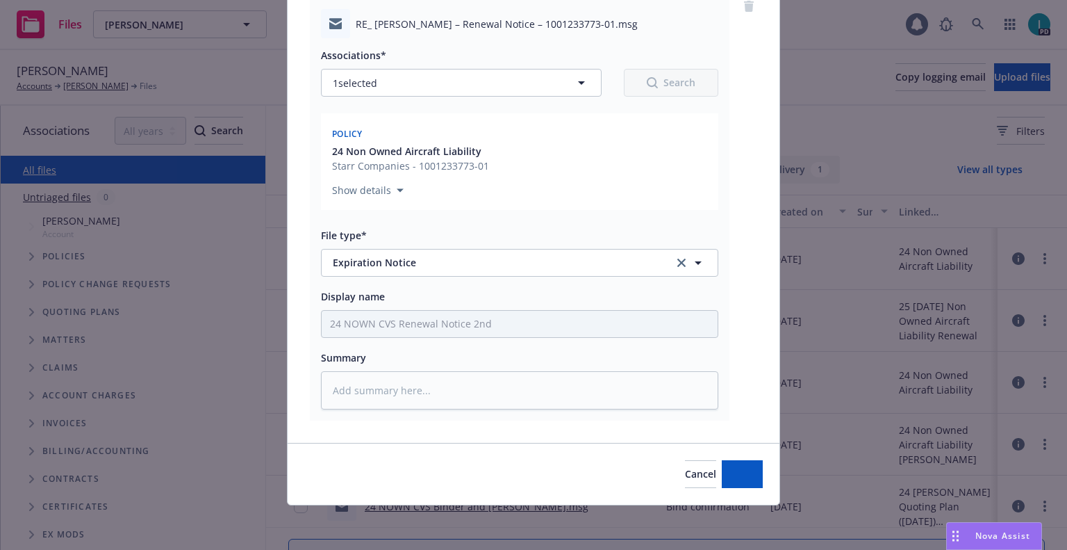
scroll to position [122, 0]
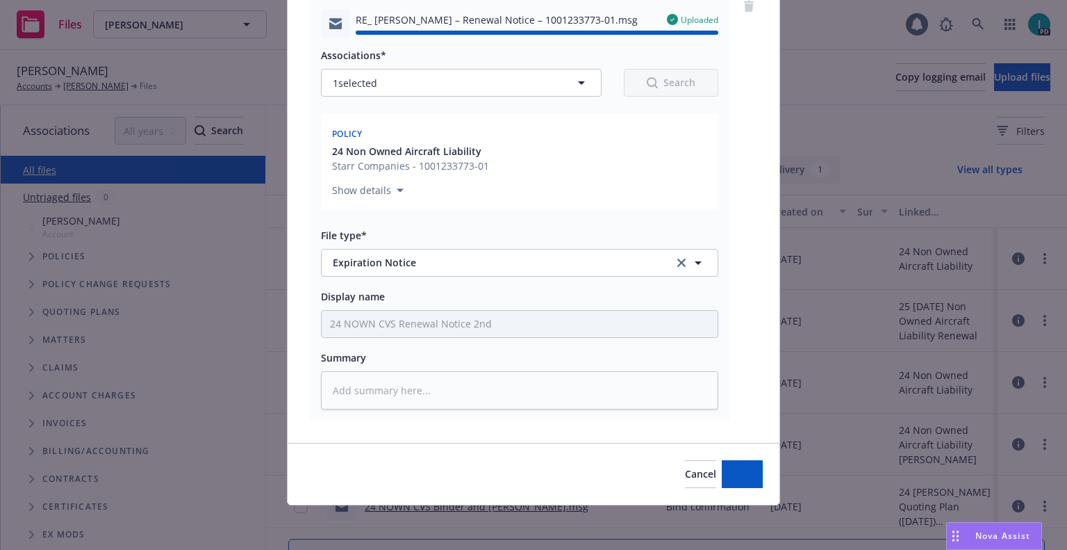
type textarea "x"
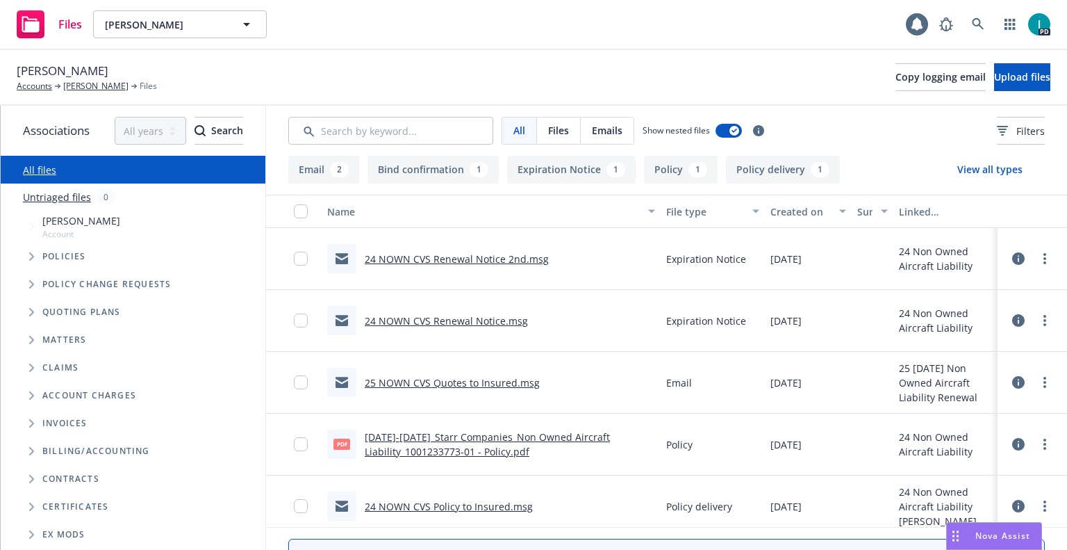
click at [138, 40] on div "Files Myles Jordan Villar Myles Jordan Villar 1 PD" at bounding box center [533, 25] width 1067 height 50
click at [165, 21] on span "Myles Jordan Villar" at bounding box center [165, 24] width 120 height 15
paste input "Yuki Oba"
type input "Yuki Oba"
click at [163, 74] on div "Yuki Oba Type Personal Driver's license ******76" at bounding box center [180, 63] width 171 height 37
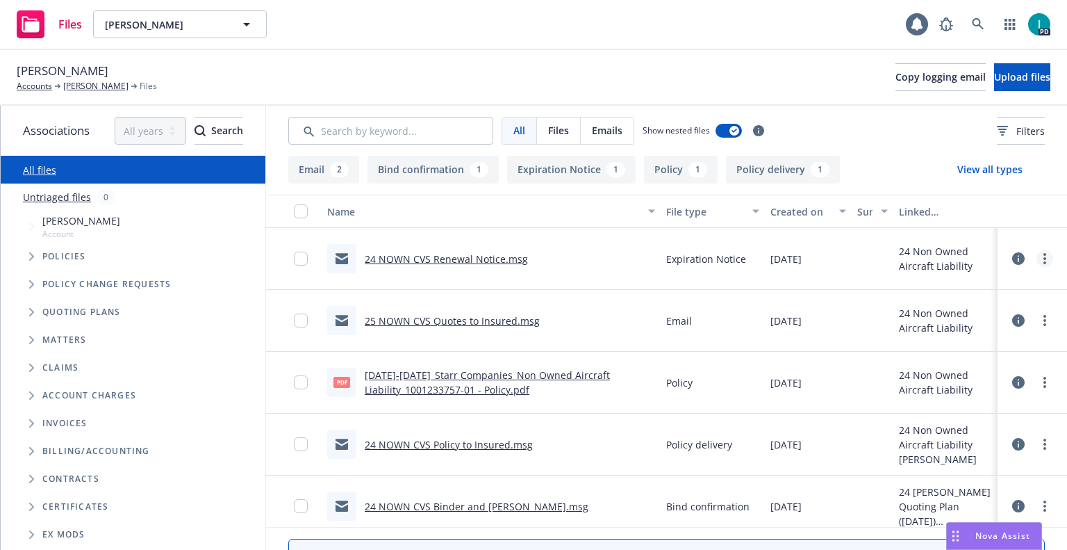
click at [1045, 253] on link "more" at bounding box center [1045, 258] width 17 height 17
click at [936, 308] on link "Download" at bounding box center [982, 315] width 138 height 28
click at [994, 78] on span "Upload files" at bounding box center [1022, 76] width 56 height 13
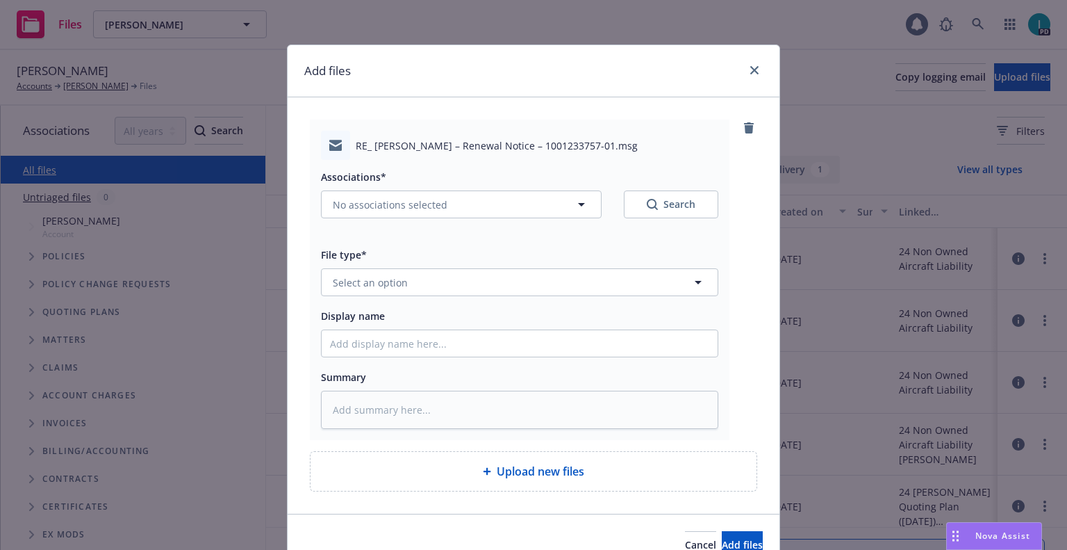
type textarea "x"
click at [392, 292] on button "Select an option" at bounding box center [520, 282] width 398 height 28
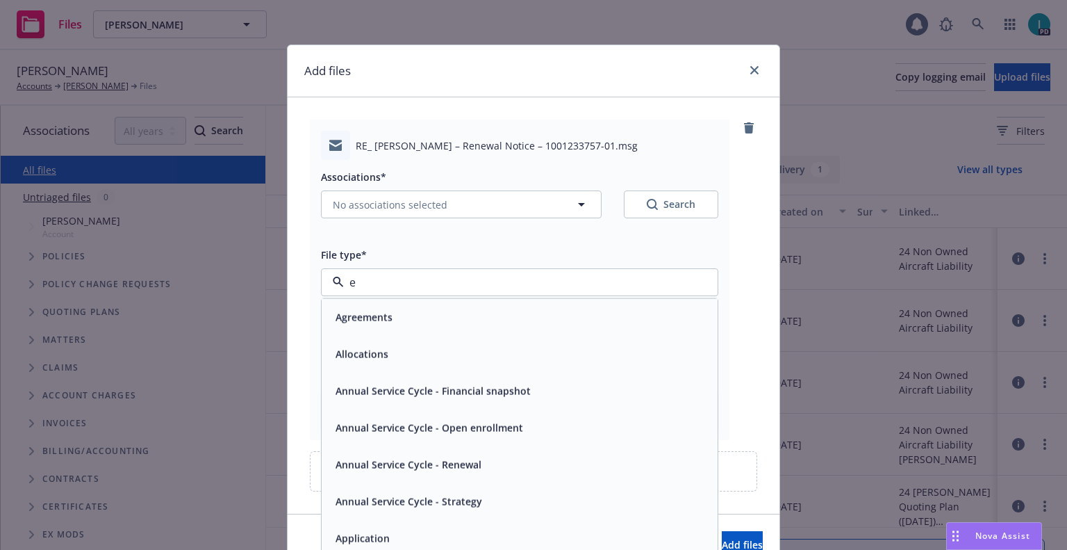
type input "ex"
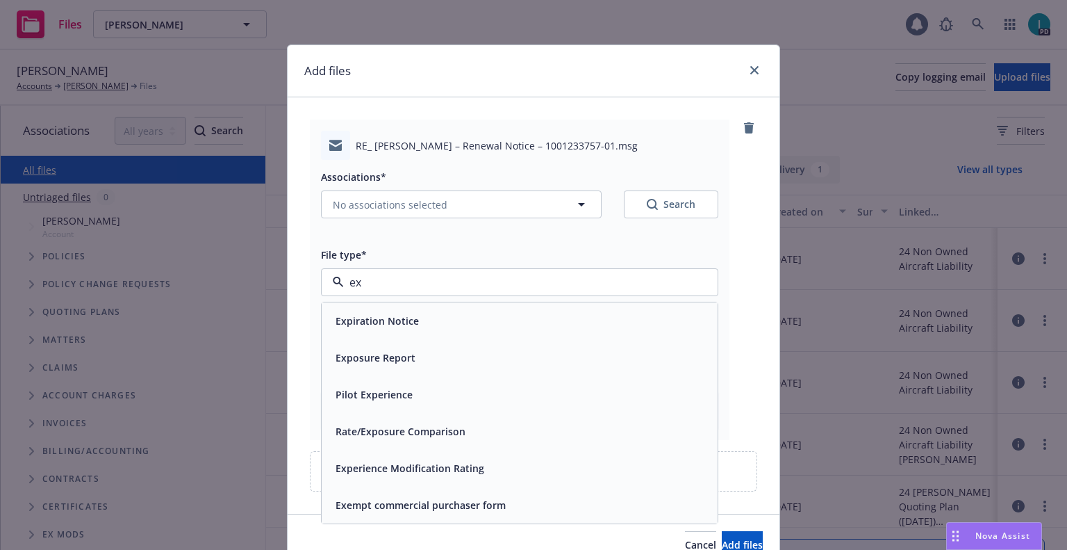
click at [393, 310] on div "Expiration Notice" at bounding box center [520, 320] width 396 height 37
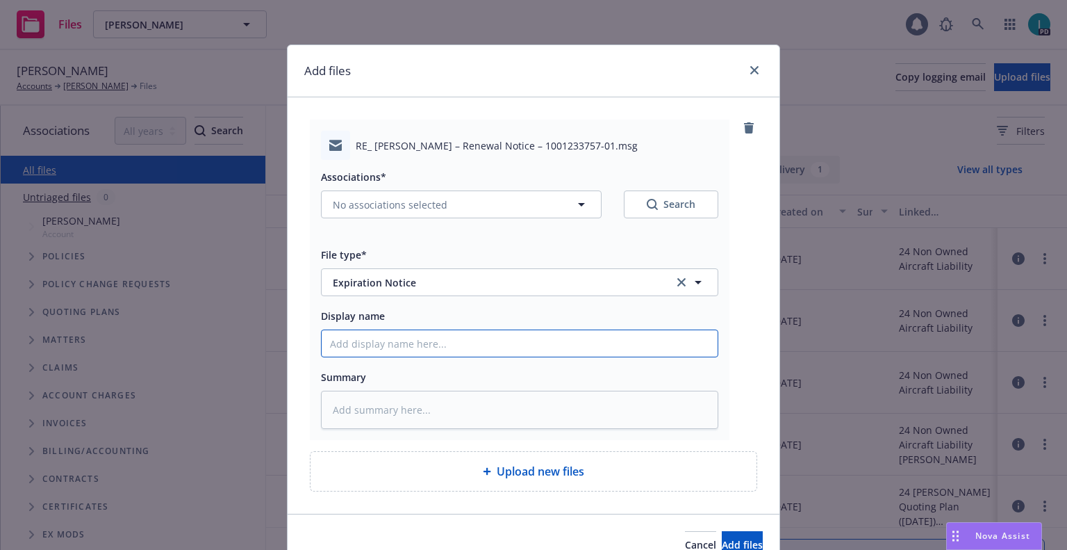
click at [395, 334] on input "Display name" at bounding box center [520, 343] width 396 height 26
type textarea "x"
type input "2"
type textarea "x"
type input "24"
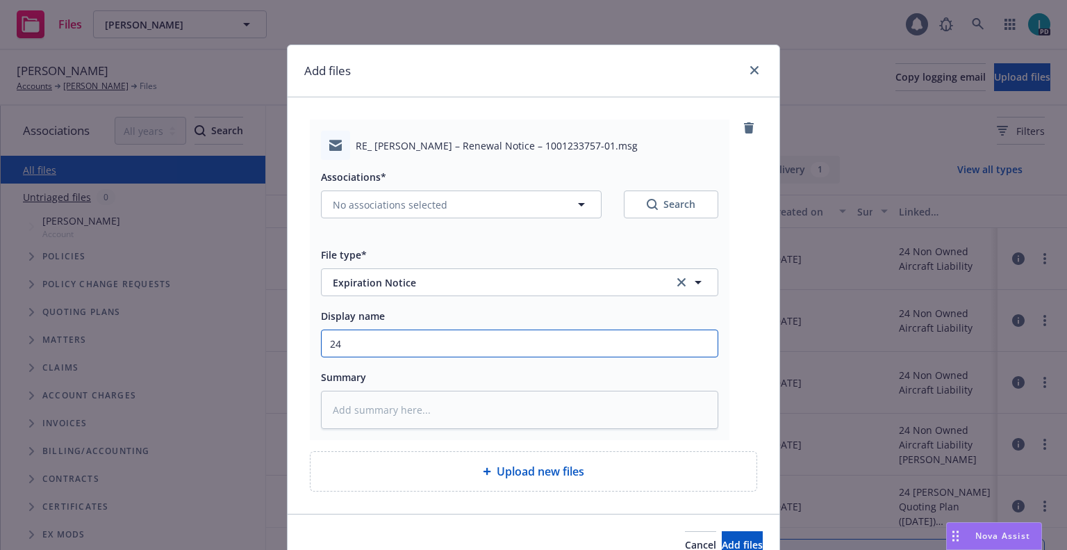
type textarea "x"
type input "24 NOWN CVS Renewal Notice 2nd"
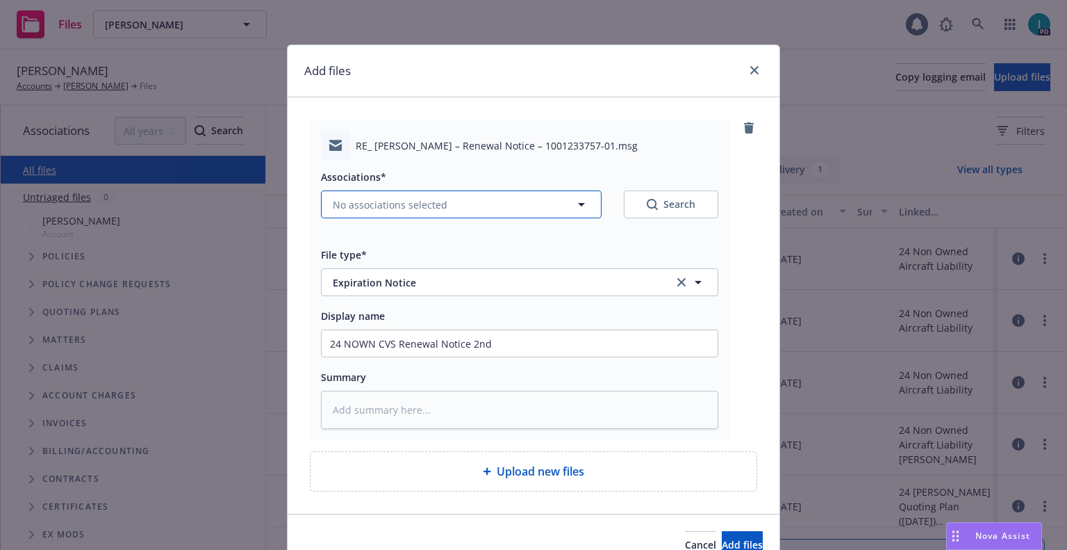
click at [423, 197] on button "No associations selected" at bounding box center [461, 204] width 281 height 28
type textarea "x"
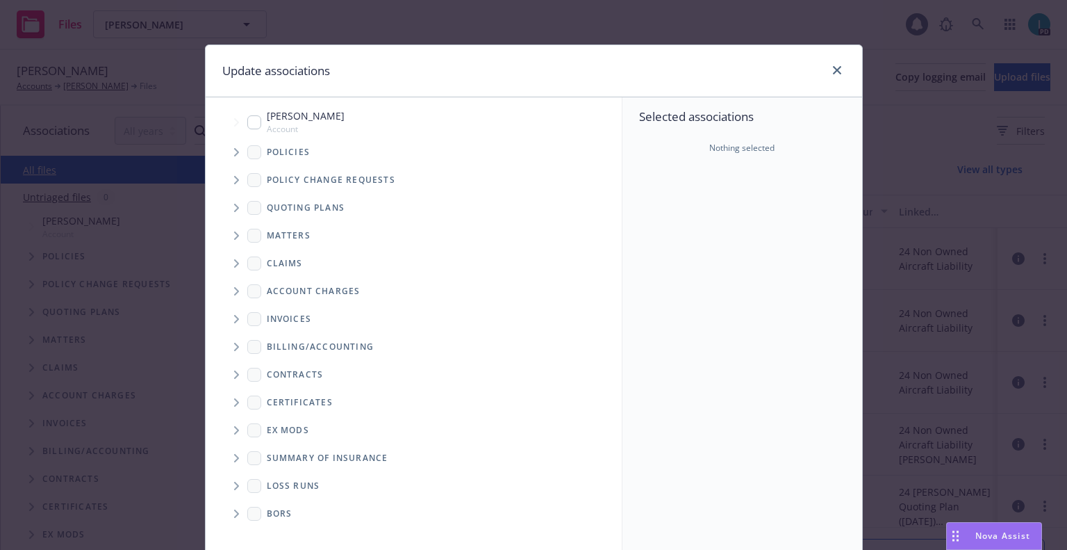
click at [225, 150] on span "Tree Example" at bounding box center [236, 152] width 22 height 22
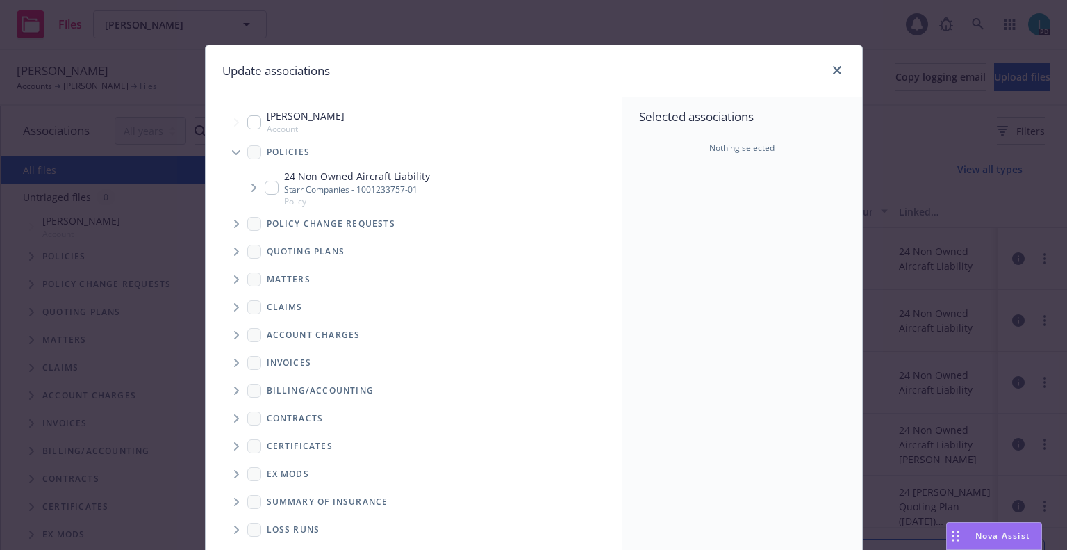
click at [270, 190] on input "Tree Example" at bounding box center [272, 188] width 14 height 14
checkbox input "true"
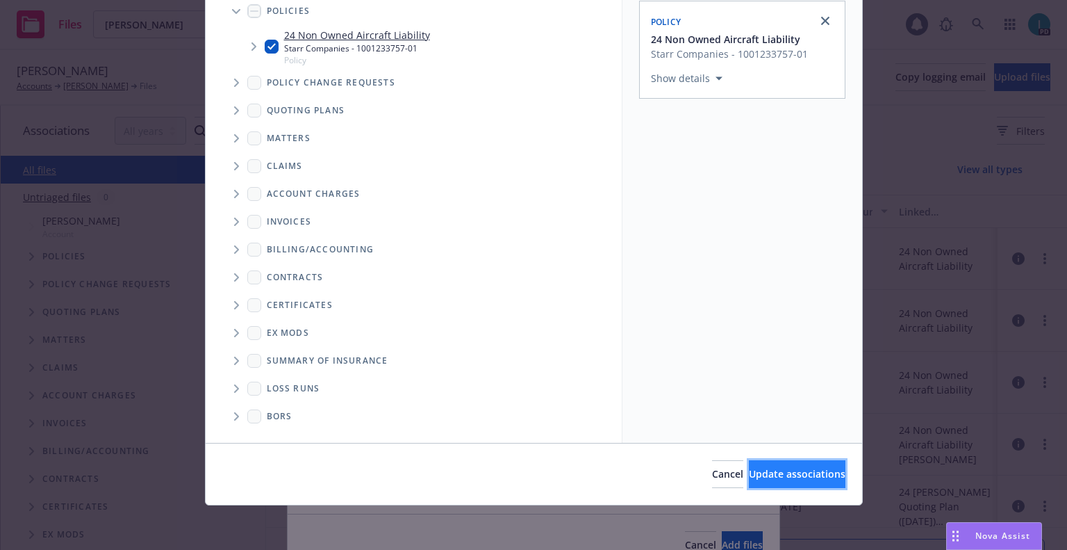
click at [763, 466] on button "Update associations" at bounding box center [797, 474] width 97 height 28
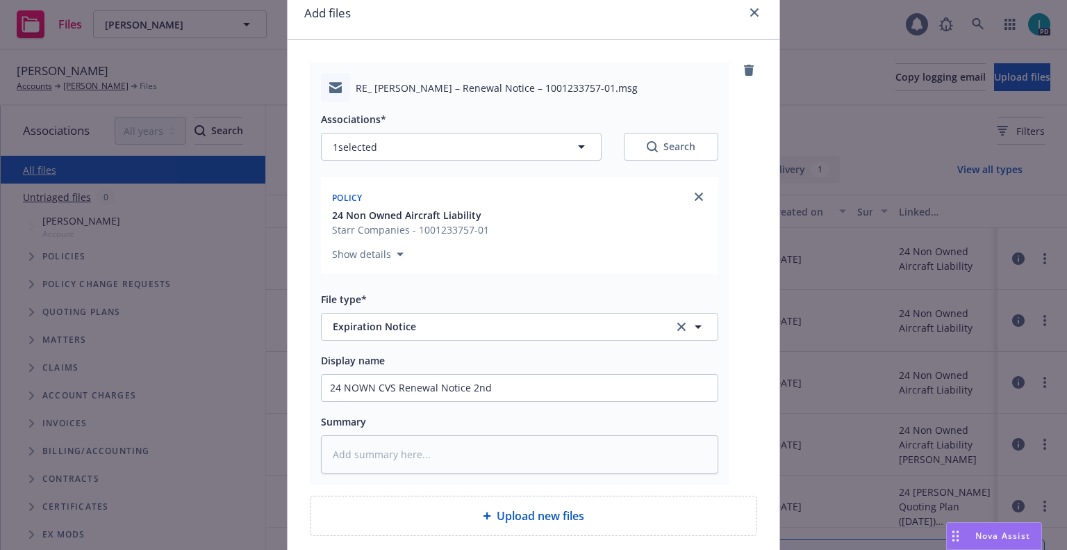
scroll to position [173, 0]
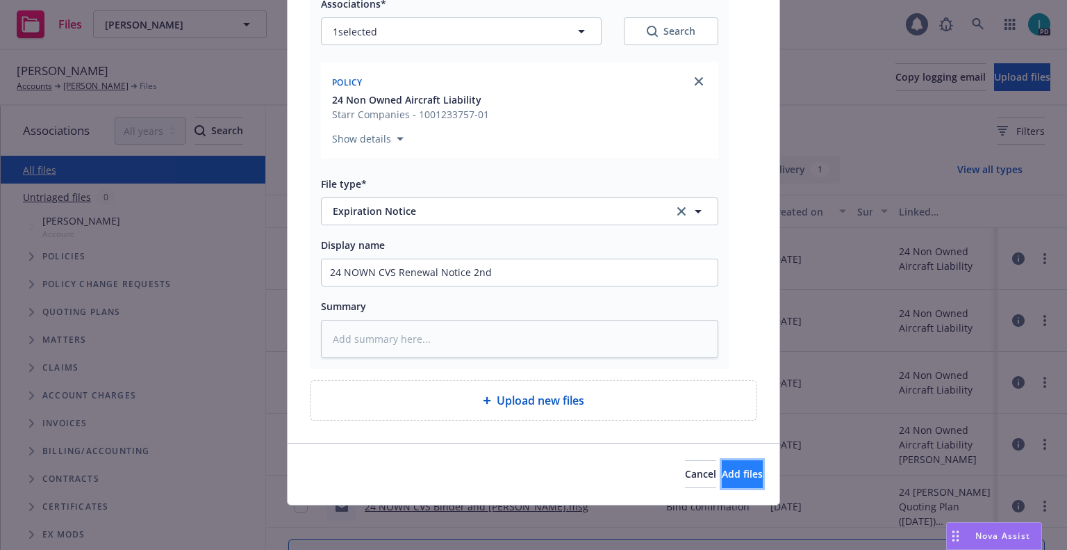
click at [722, 486] on button "Add files" at bounding box center [742, 474] width 41 height 28
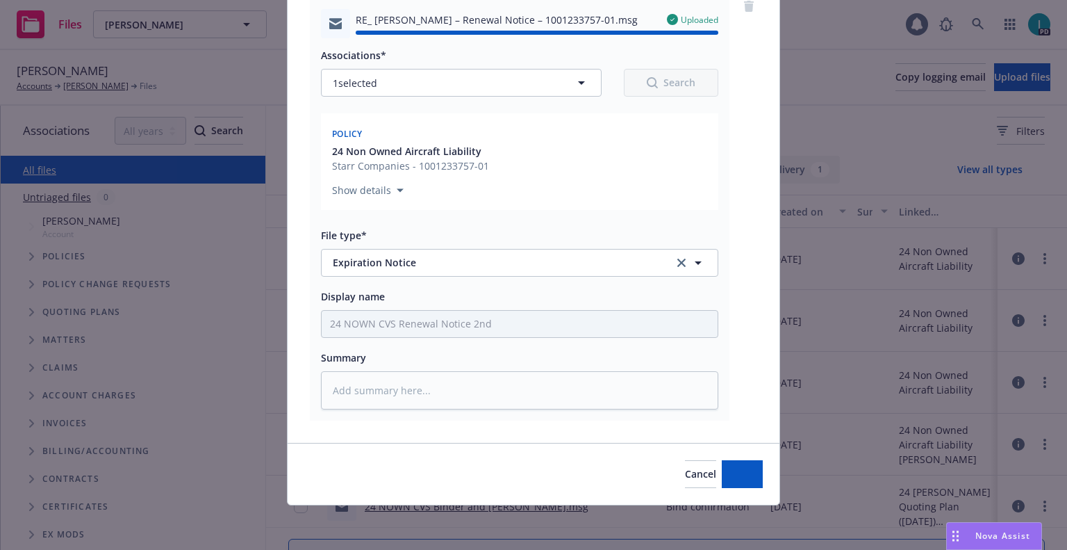
type textarea "x"
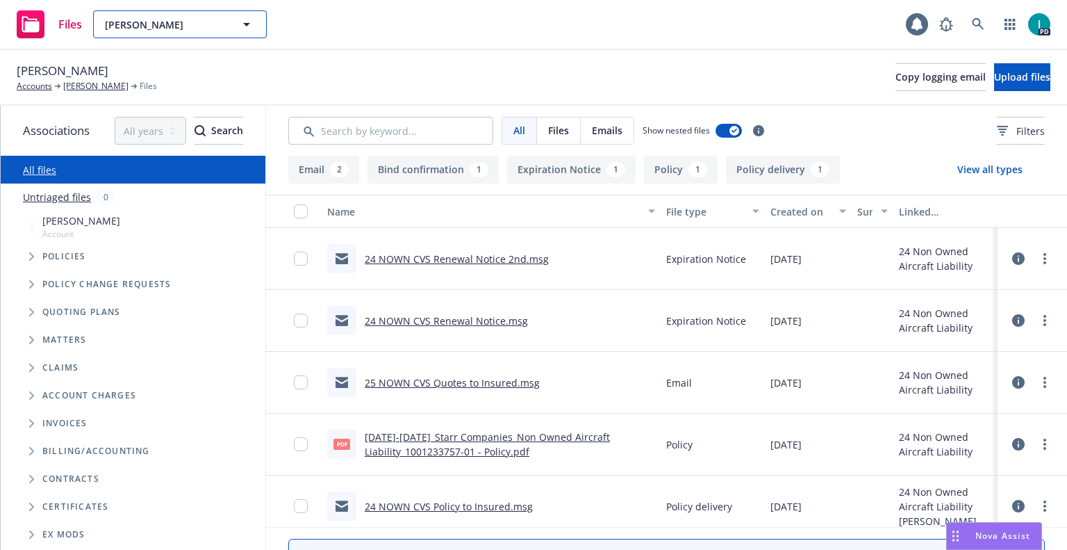
click at [170, 26] on span "Yuki Oba" at bounding box center [165, 24] width 120 height 15
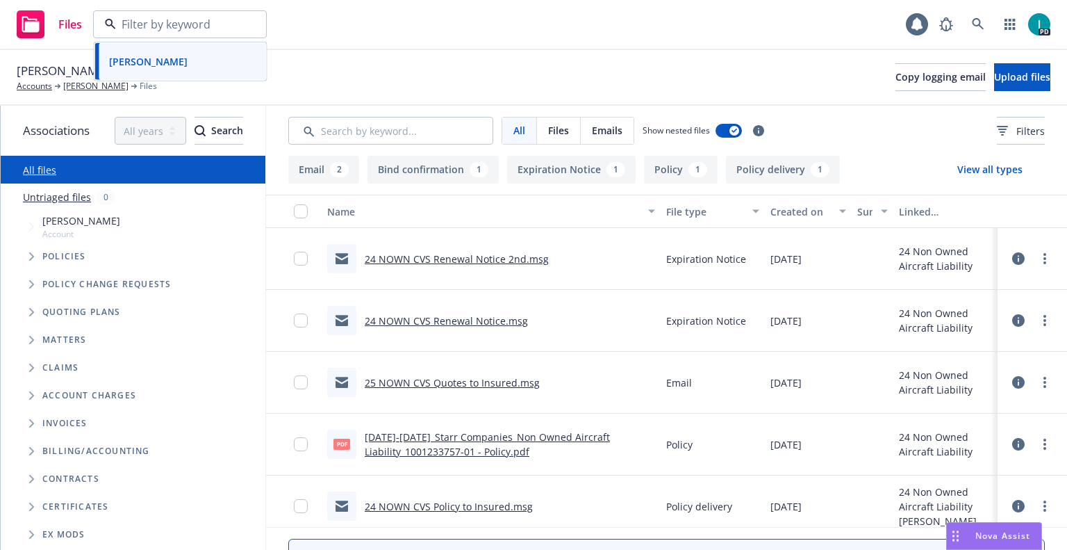
paste input "Jaspreet Singh"
type input "Jaspreet Singh"
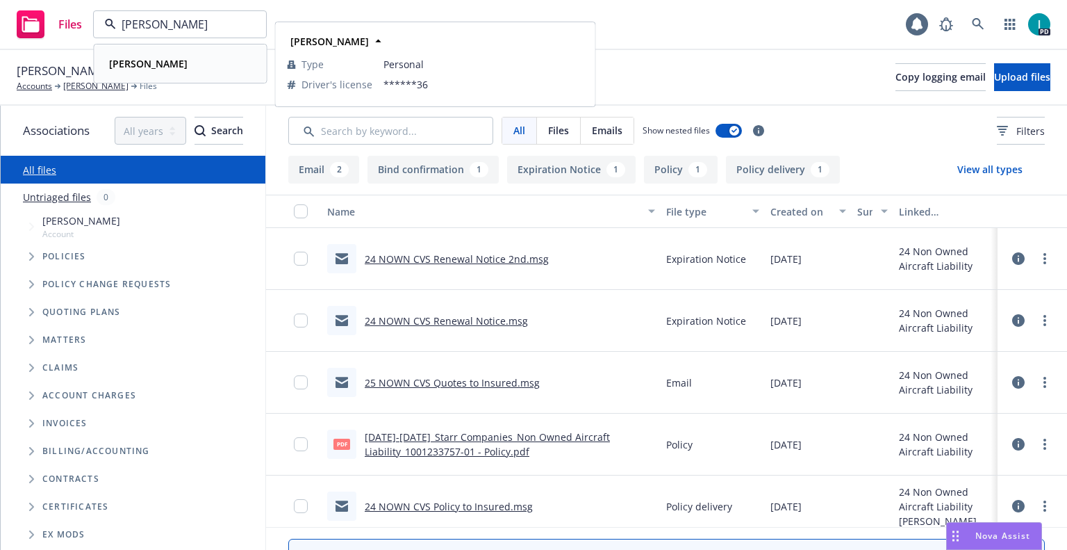
click at [174, 51] on div "Jaspreet Singh Type Personal Driver's license ******36" at bounding box center [180, 63] width 171 height 37
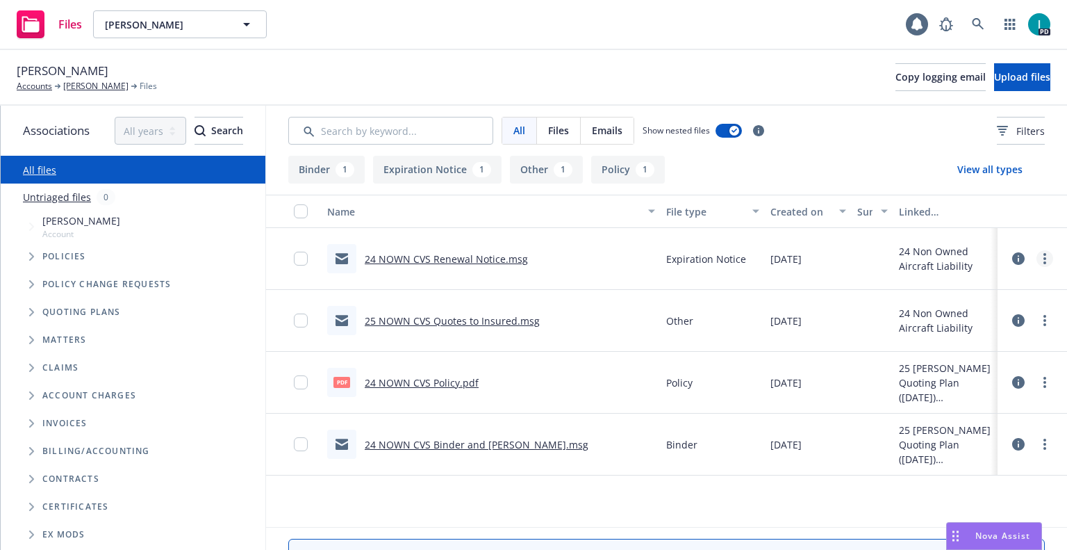
click at [1047, 254] on link "more" at bounding box center [1045, 258] width 17 height 17
click at [956, 310] on link "Download" at bounding box center [982, 315] width 138 height 28
click at [994, 84] on button "Upload files" at bounding box center [1022, 77] width 56 height 28
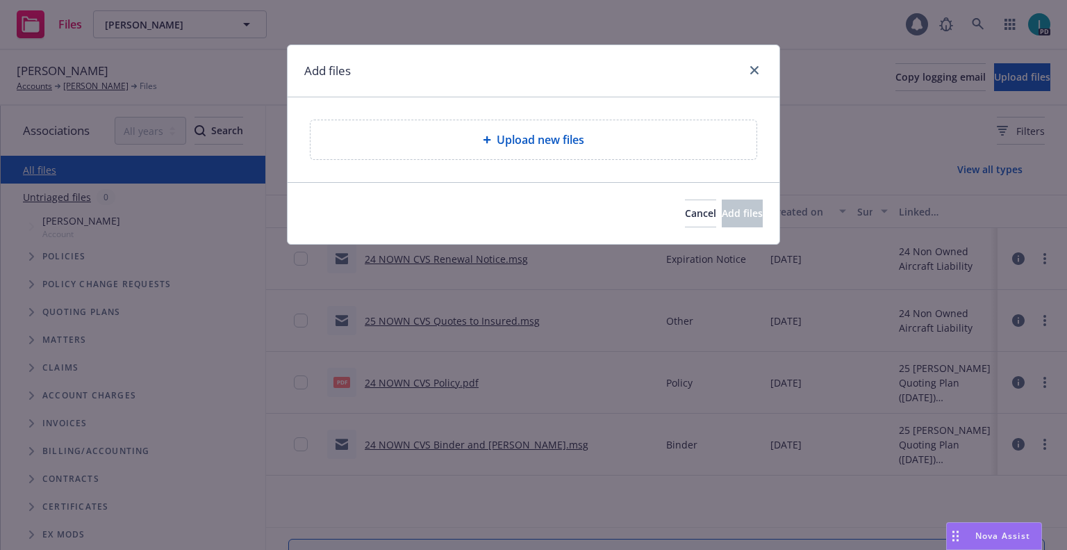
type textarea "x"
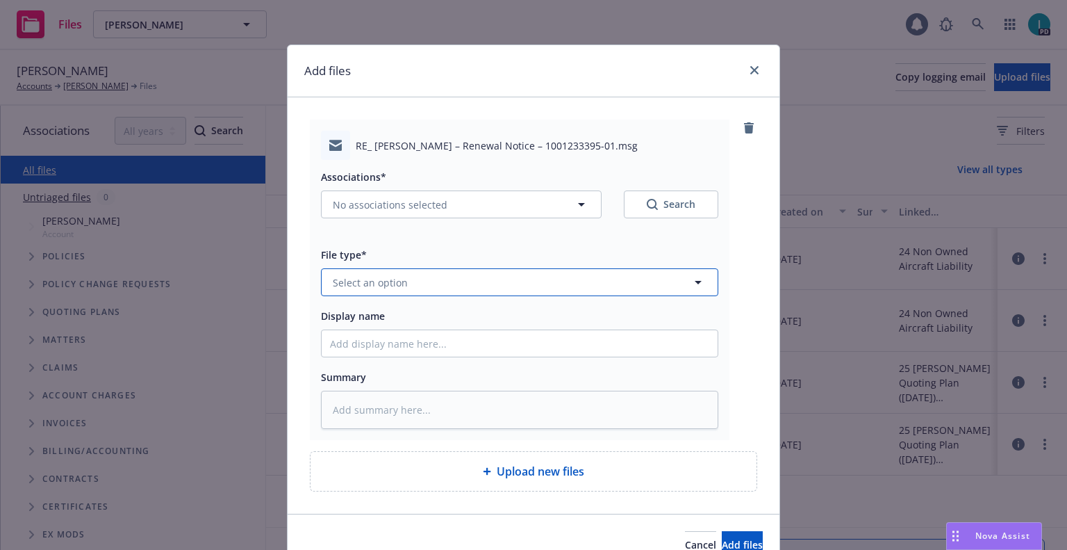
click at [437, 282] on button "Select an option" at bounding box center [520, 282] width 398 height 28
type input "ex"
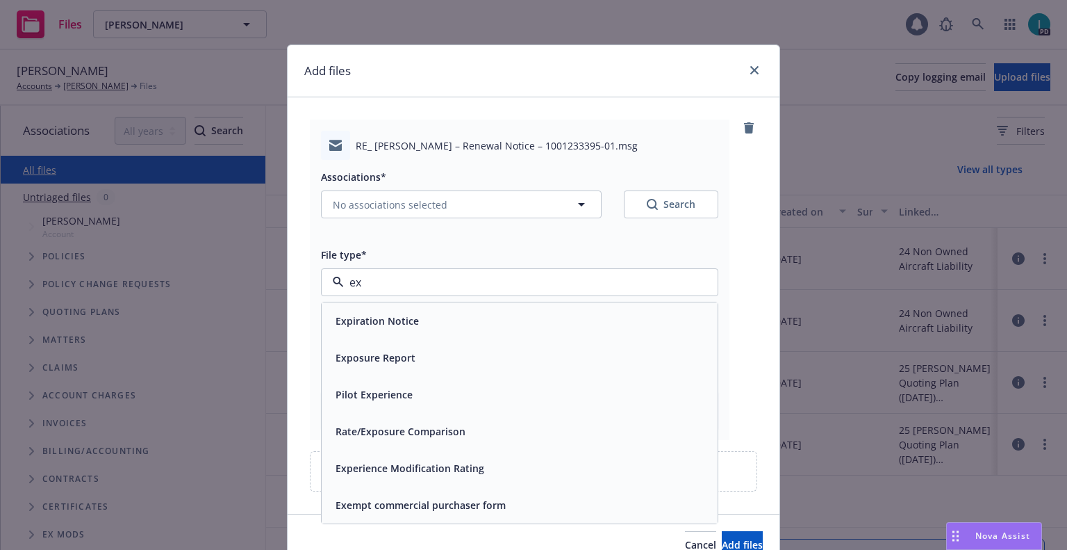
click at [406, 317] on span "Expiration Notice" at bounding box center [377, 320] width 83 height 15
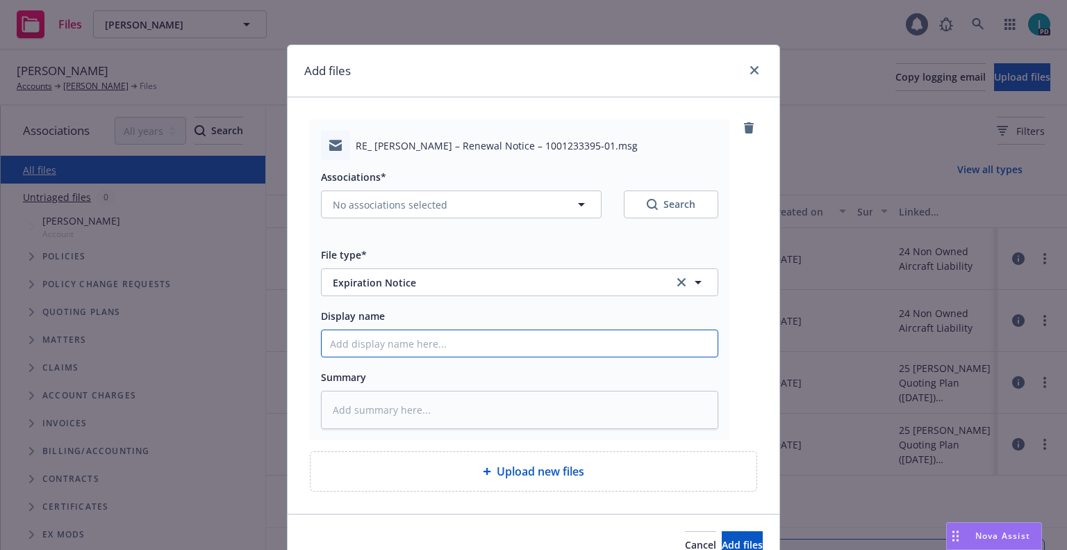
click at [401, 337] on input "Display name" at bounding box center [520, 343] width 396 height 26
type textarea "x"
type input "2"
type textarea "x"
type input "24"
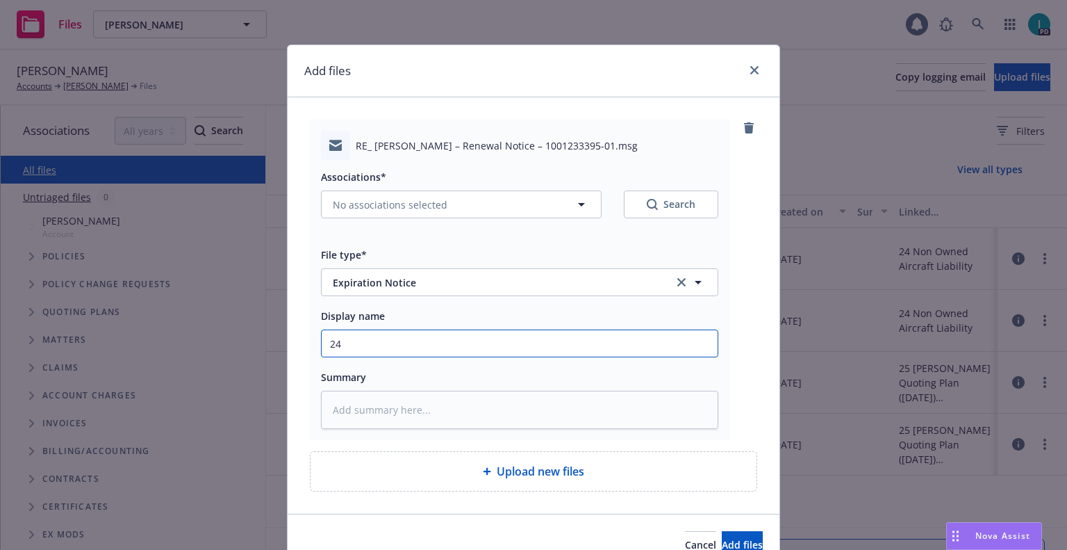
type textarea "x"
type input "24 NOWN CVS Renewal Notice"
type textarea "x"
click at [524, 338] on input "24 NOWN CVS Renewal Notice" at bounding box center [520, 343] width 396 height 26
type input "24 NOWN CVS Renewal Notice 2nd"
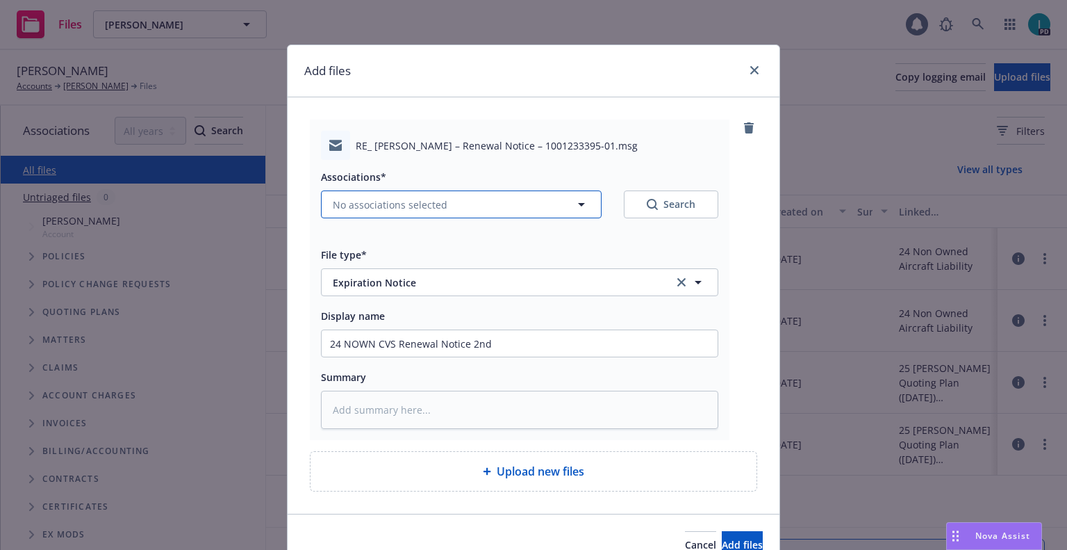
click at [387, 211] on span "No associations selected" at bounding box center [390, 204] width 115 height 15
type textarea "x"
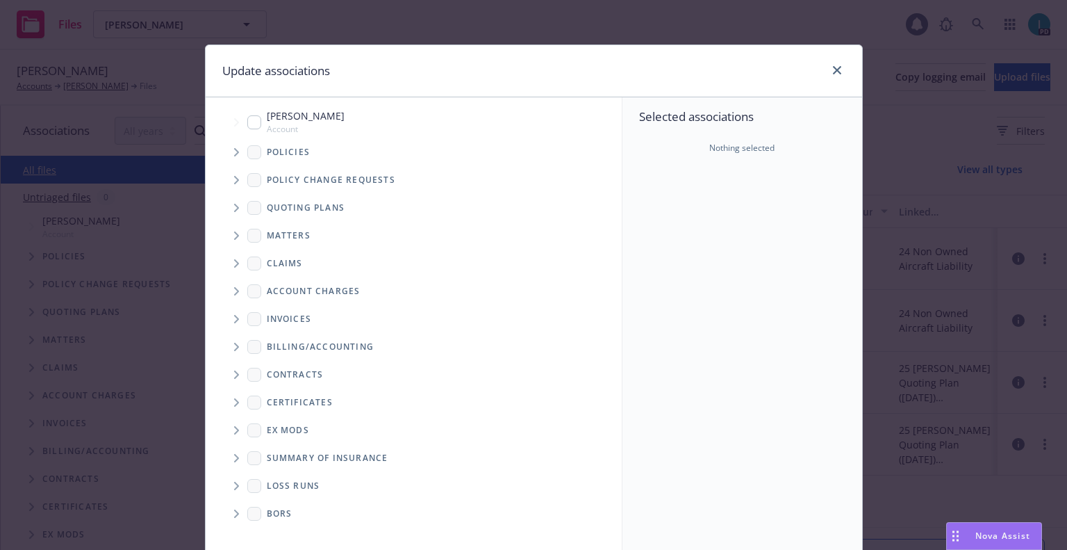
click at [234, 151] on icon "Tree Example" at bounding box center [236, 152] width 5 height 8
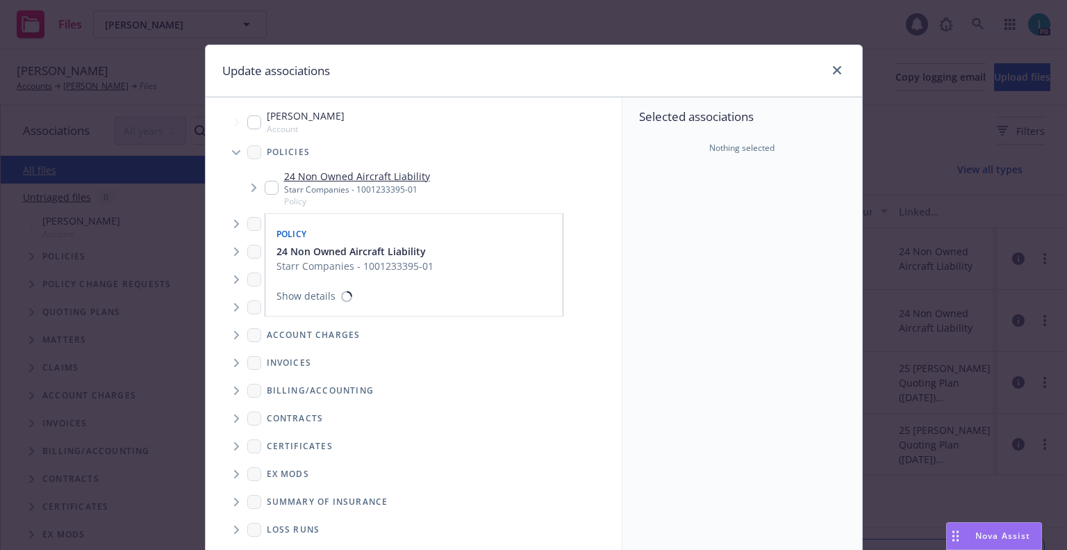
click at [266, 186] on input "Tree Example" at bounding box center [272, 188] width 14 height 14
checkbox input "true"
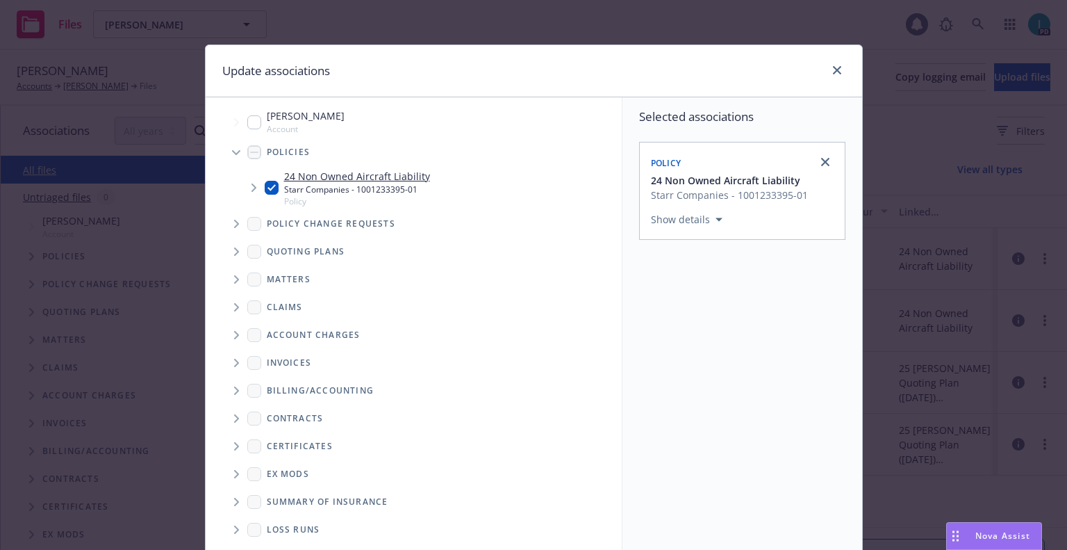
scroll to position [141, 0]
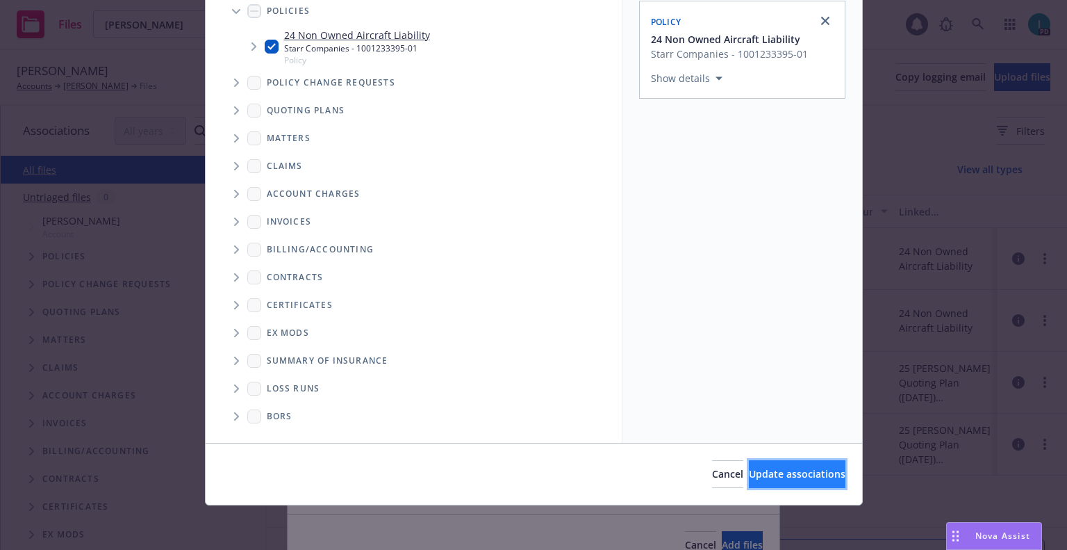
click at [749, 464] on button "Update associations" at bounding box center [797, 474] width 97 height 28
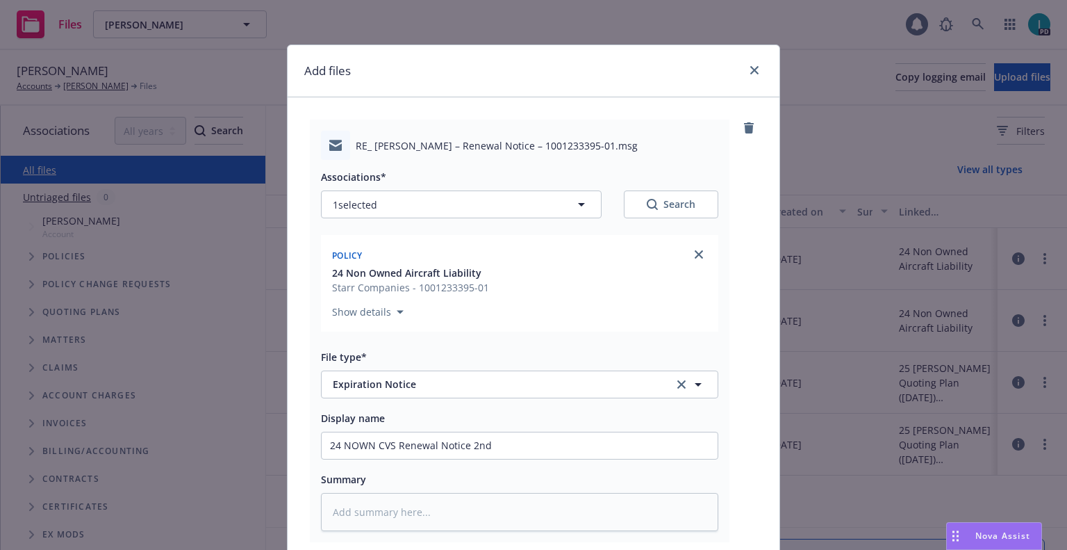
scroll to position [173, 0]
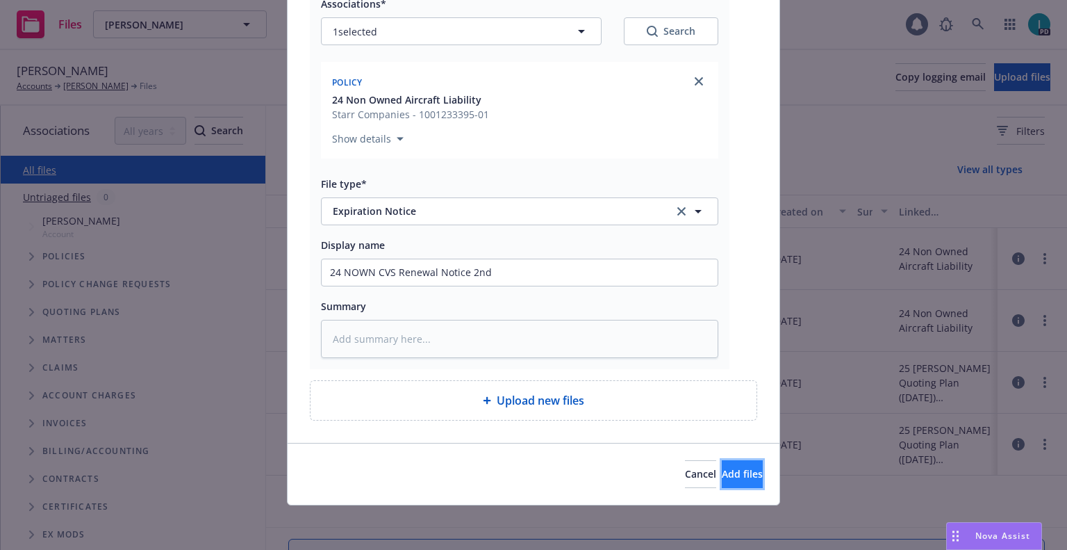
click at [722, 479] on span "Add files" at bounding box center [742, 473] width 41 height 13
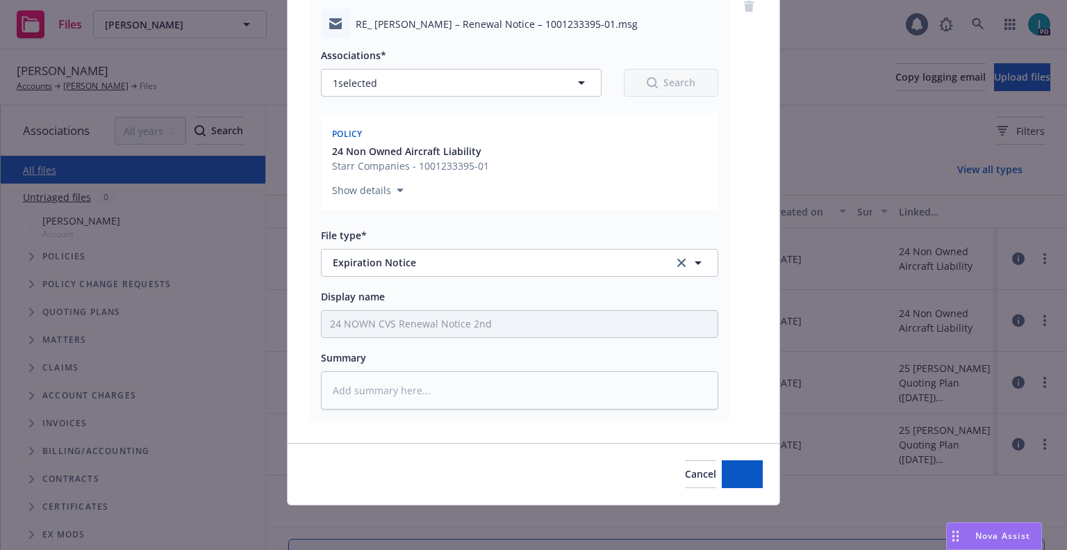
scroll to position [122, 0]
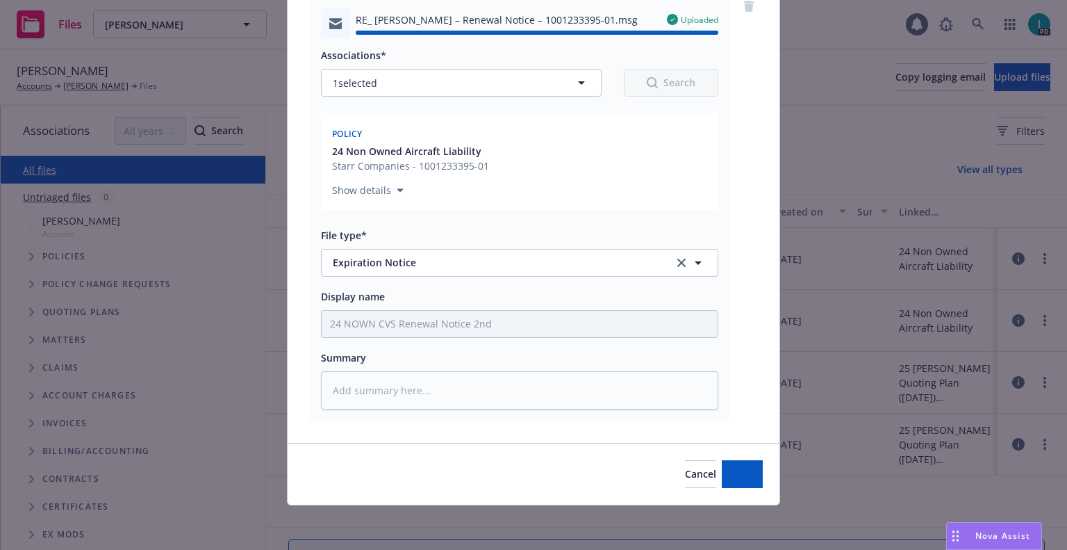
type textarea "x"
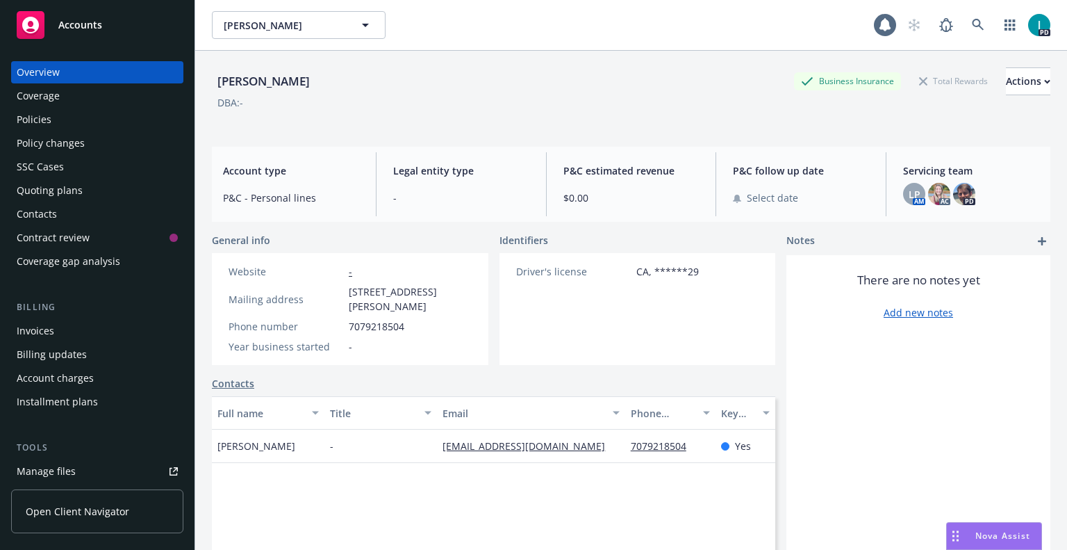
click at [64, 196] on div "Quoting plans" at bounding box center [50, 190] width 66 height 22
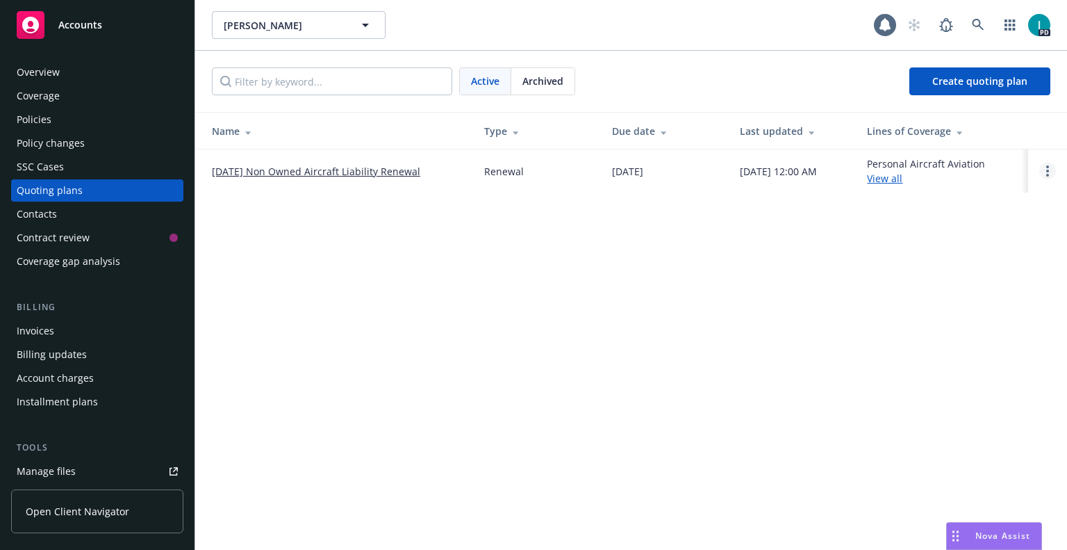
click at [1051, 176] on link "Open options" at bounding box center [1048, 171] width 17 height 17
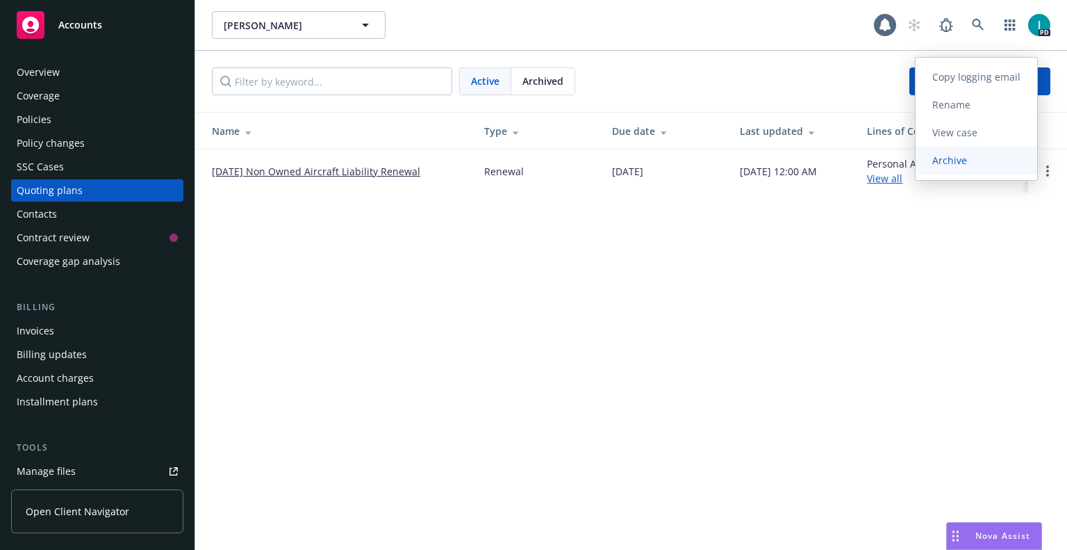
click at [954, 167] on link "Archive" at bounding box center [977, 161] width 122 height 28
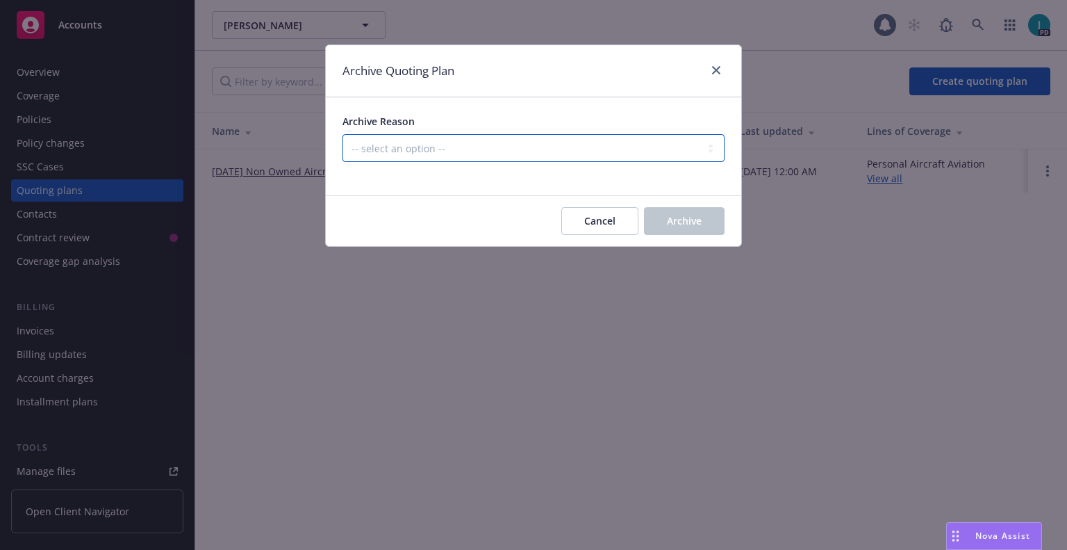
click at [555, 142] on select "-- select an option -- All policies in this renewal plan are auto-renewed Creat…" at bounding box center [534, 148] width 382 height 28
select select "ARCHIVED_RENEWAL_CANCELED"
click at [343, 134] on select "-- select an option -- All policies in this renewal plan are auto-renewed Creat…" at bounding box center [534, 148] width 382 height 28
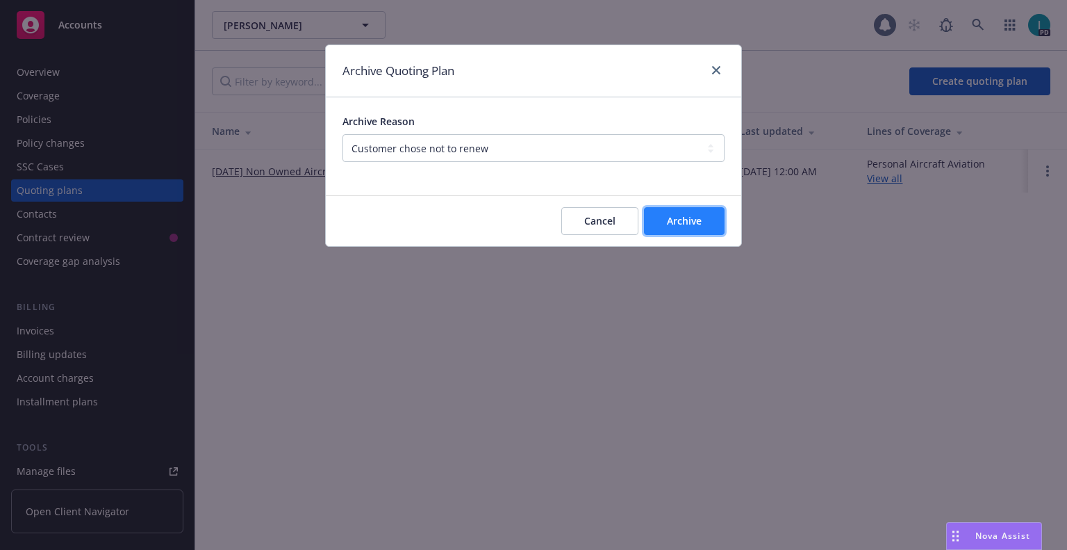
click at [686, 220] on span "Archive" at bounding box center [684, 220] width 35 height 13
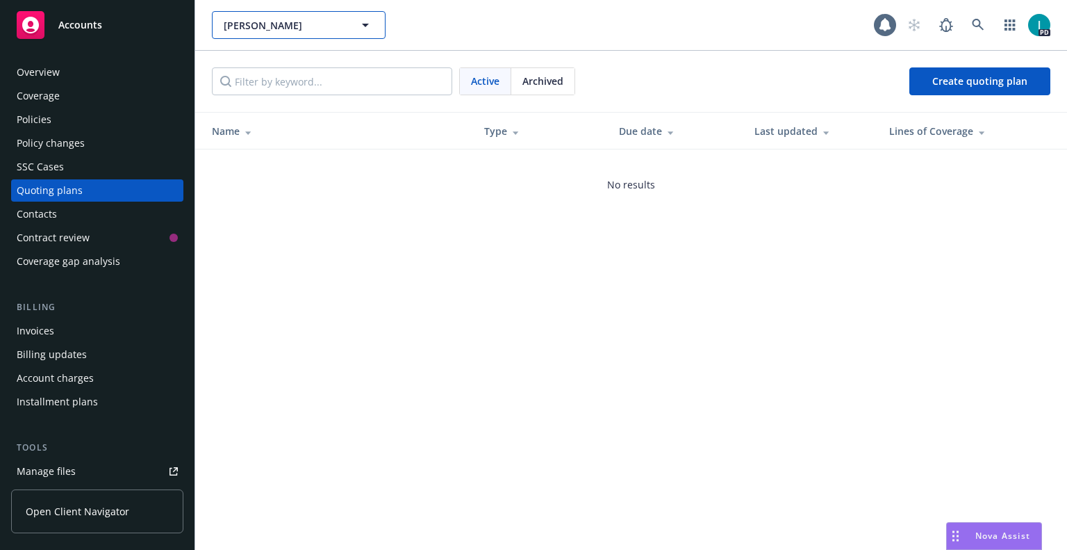
click at [260, 15] on button "[PERSON_NAME]" at bounding box center [299, 25] width 174 height 28
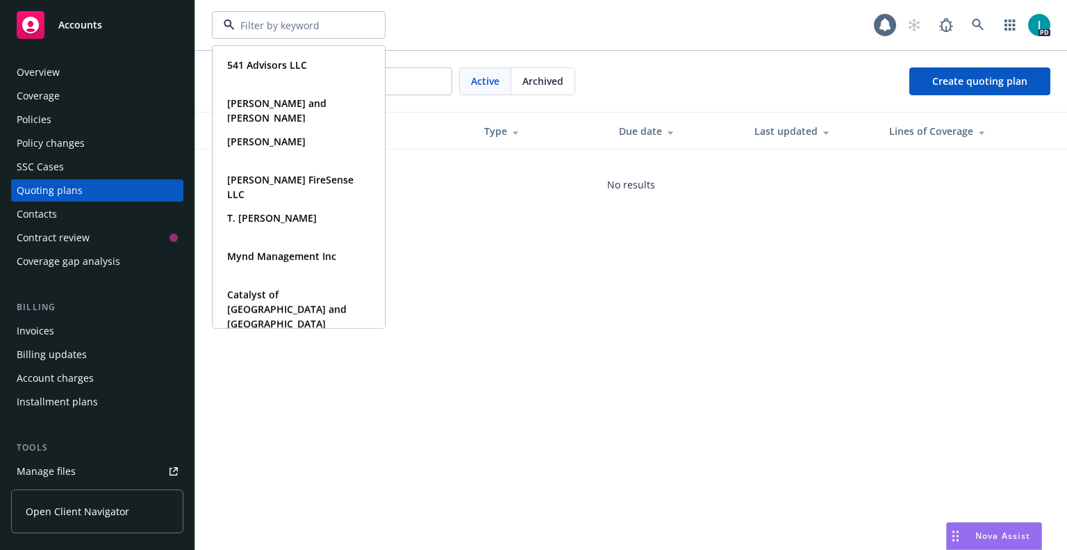
paste input "[PERSON_NAME]"
type input "[PERSON_NAME]"
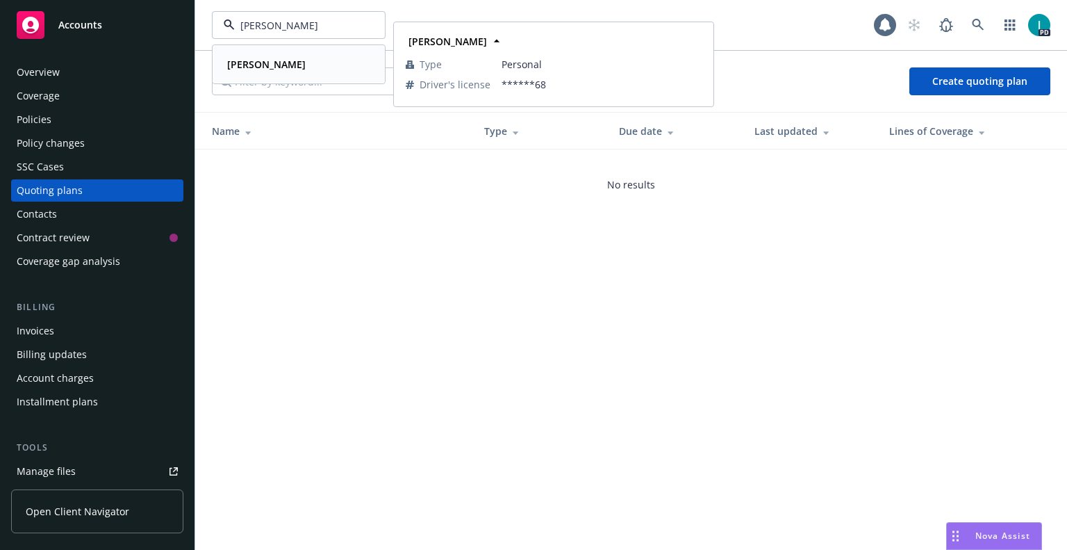
click at [277, 70] on strong "[PERSON_NAME]" at bounding box center [266, 64] width 79 height 13
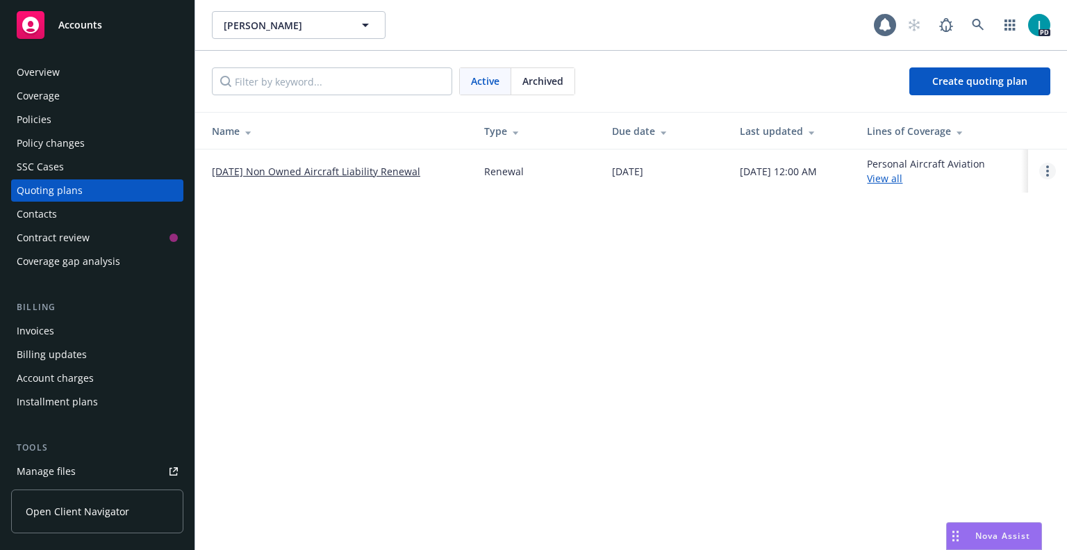
click at [1051, 170] on link "Open options" at bounding box center [1048, 171] width 17 height 17
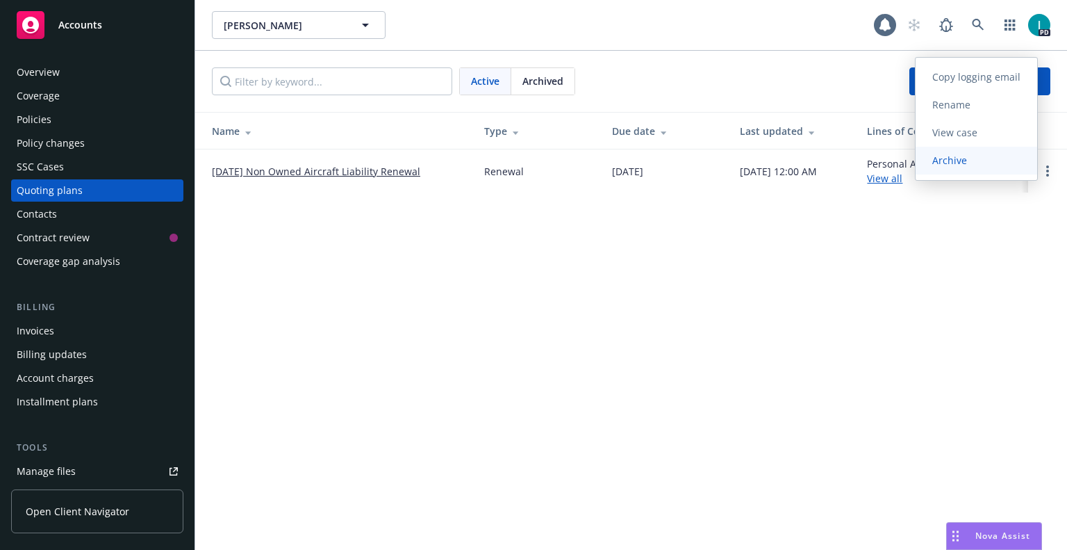
click at [984, 162] on span "Archive" at bounding box center [950, 160] width 68 height 13
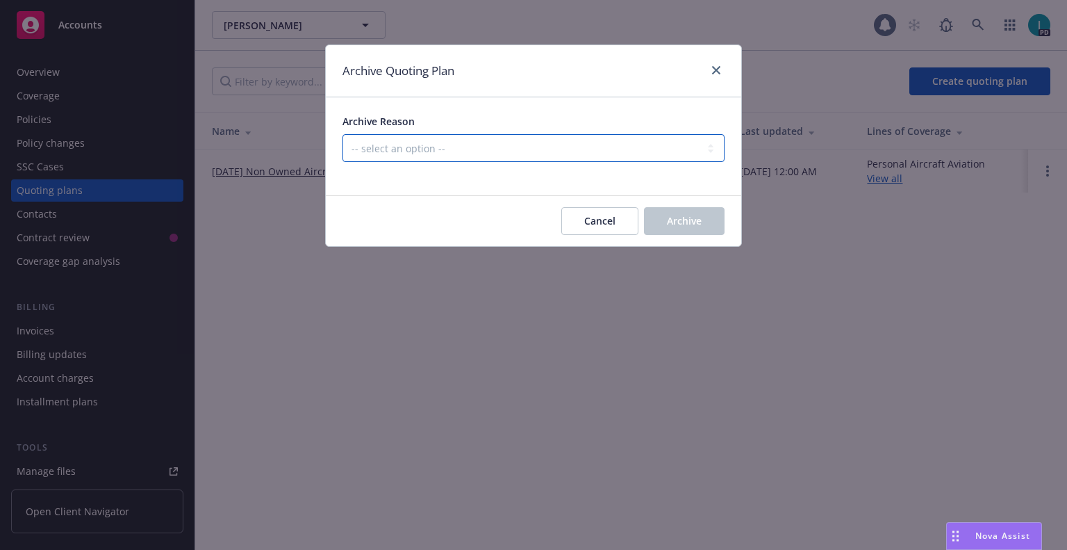
click at [428, 150] on select "-- select an option -- All policies in this renewal plan are auto-renewed Creat…" at bounding box center [534, 148] width 382 height 28
select select "ARCHIVED_RENEWAL_CANCELED"
click at [343, 134] on select "-- select an option -- All policies in this renewal plan are auto-renewed Creat…" at bounding box center [534, 148] width 382 height 28
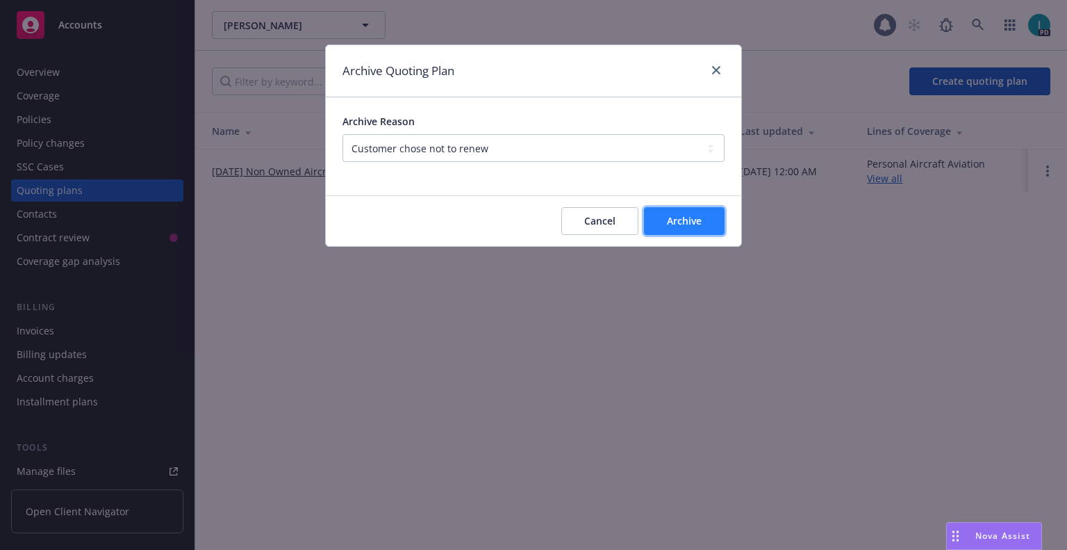
click at [673, 220] on span "Archive" at bounding box center [684, 220] width 35 height 13
